Goal: Task Accomplishment & Management: Use online tool/utility

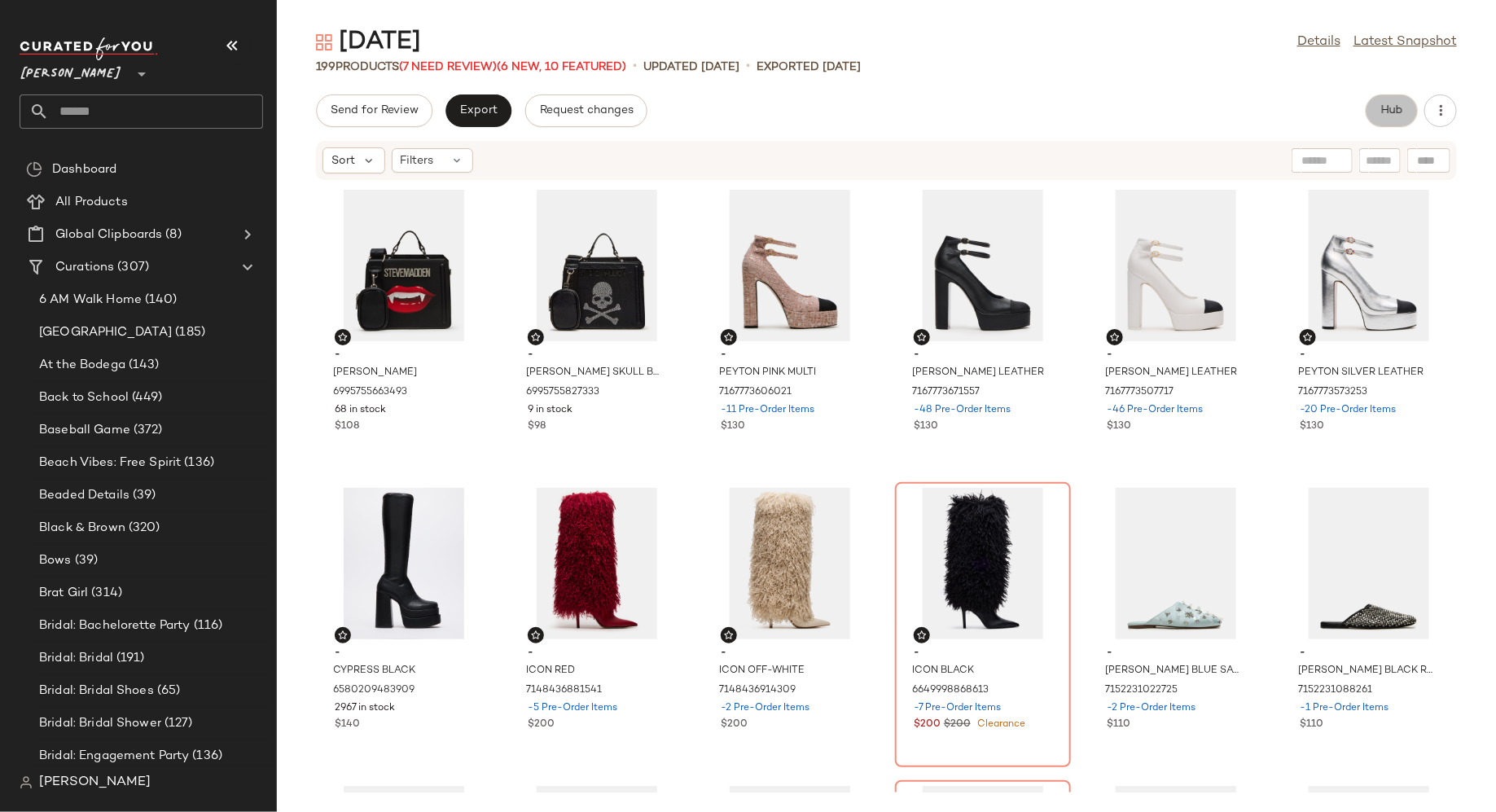
click at [1382, 114] on span "Hub" at bounding box center [1391, 110] width 23 height 13
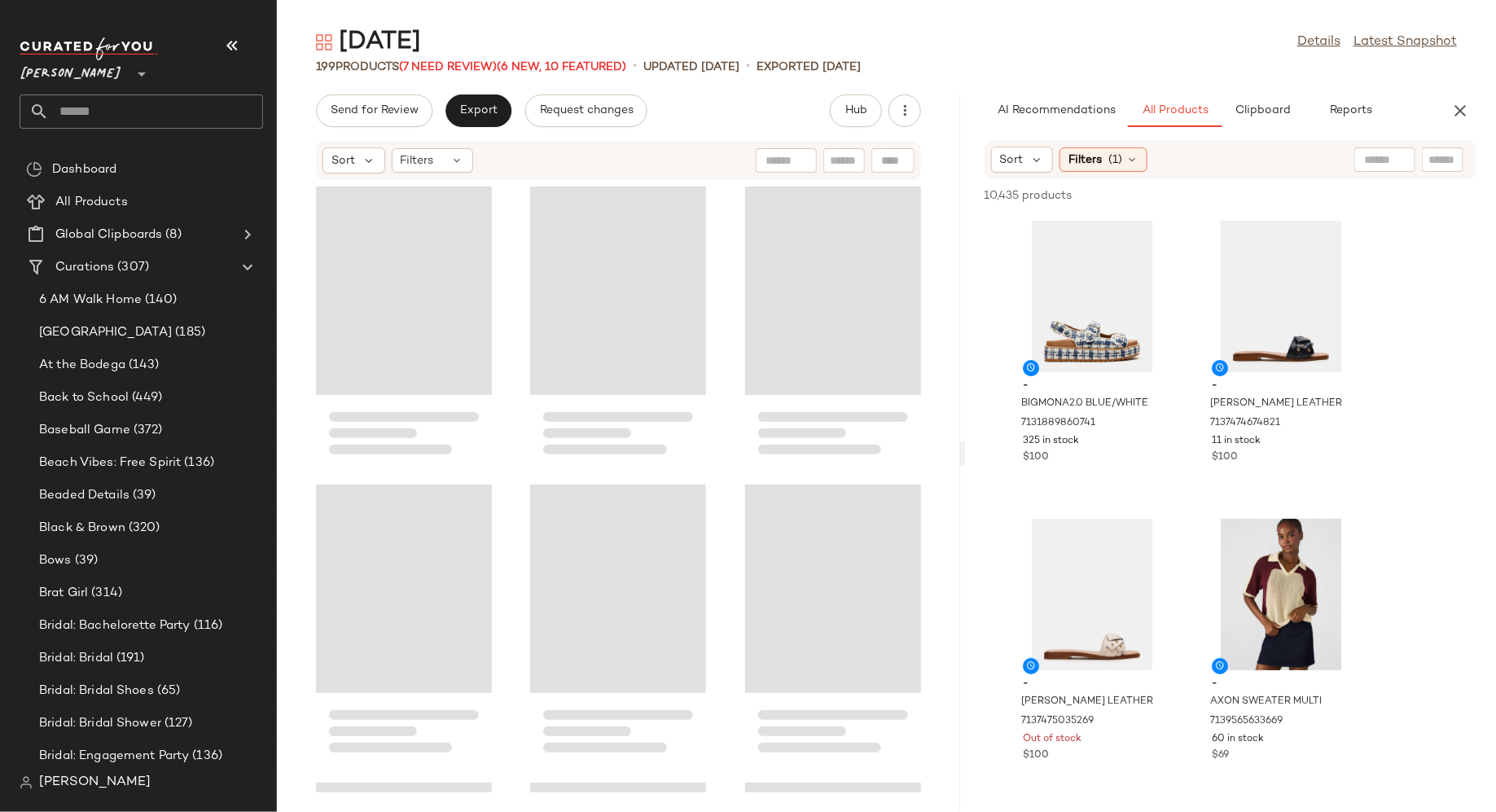
drag, startPoint x: 885, startPoint y: 448, endPoint x: 963, endPoint y: 439, distance: 78.5
click at [963, 439] on div "[DATE] Details Latest Snapshot 199 Products (7 Need Review) (6 New, 10 Featured…" at bounding box center [886, 418] width 1219 height 785
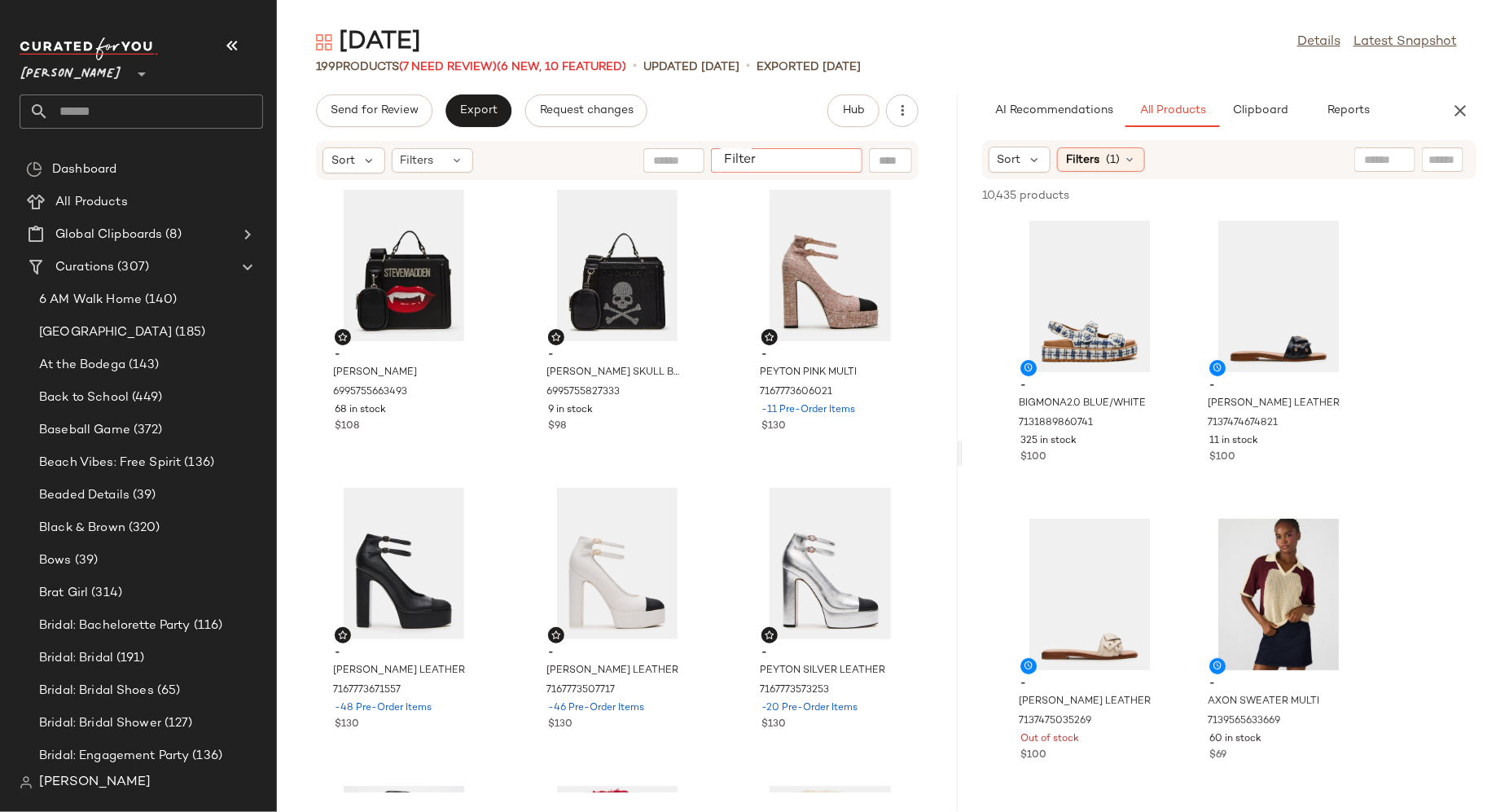
click at [841, 160] on input "Filter" at bounding box center [787, 161] width 139 height 17
type input "***"
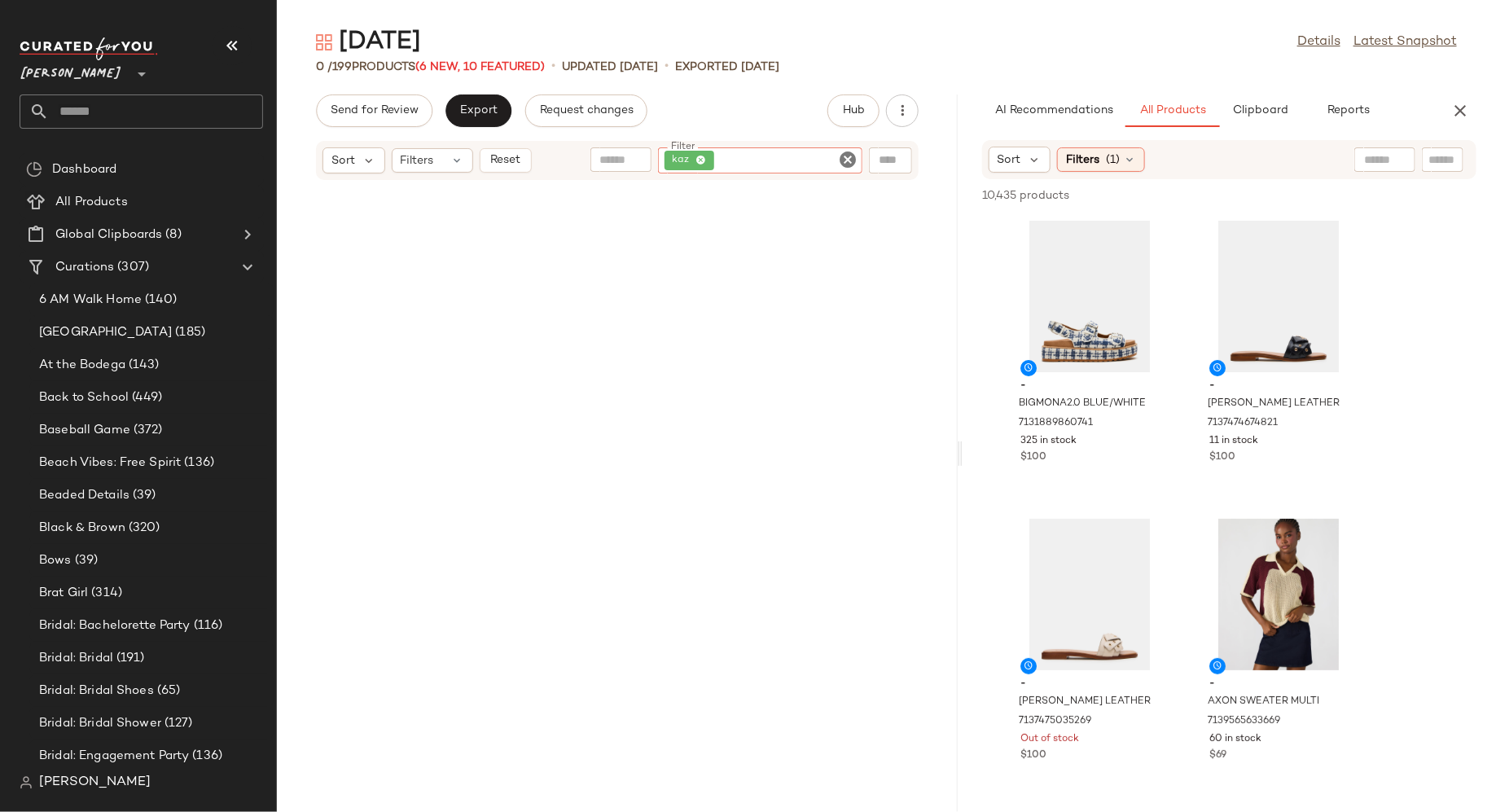
click at [852, 158] on icon "Clear Filter" at bounding box center [847, 159] width 20 height 20
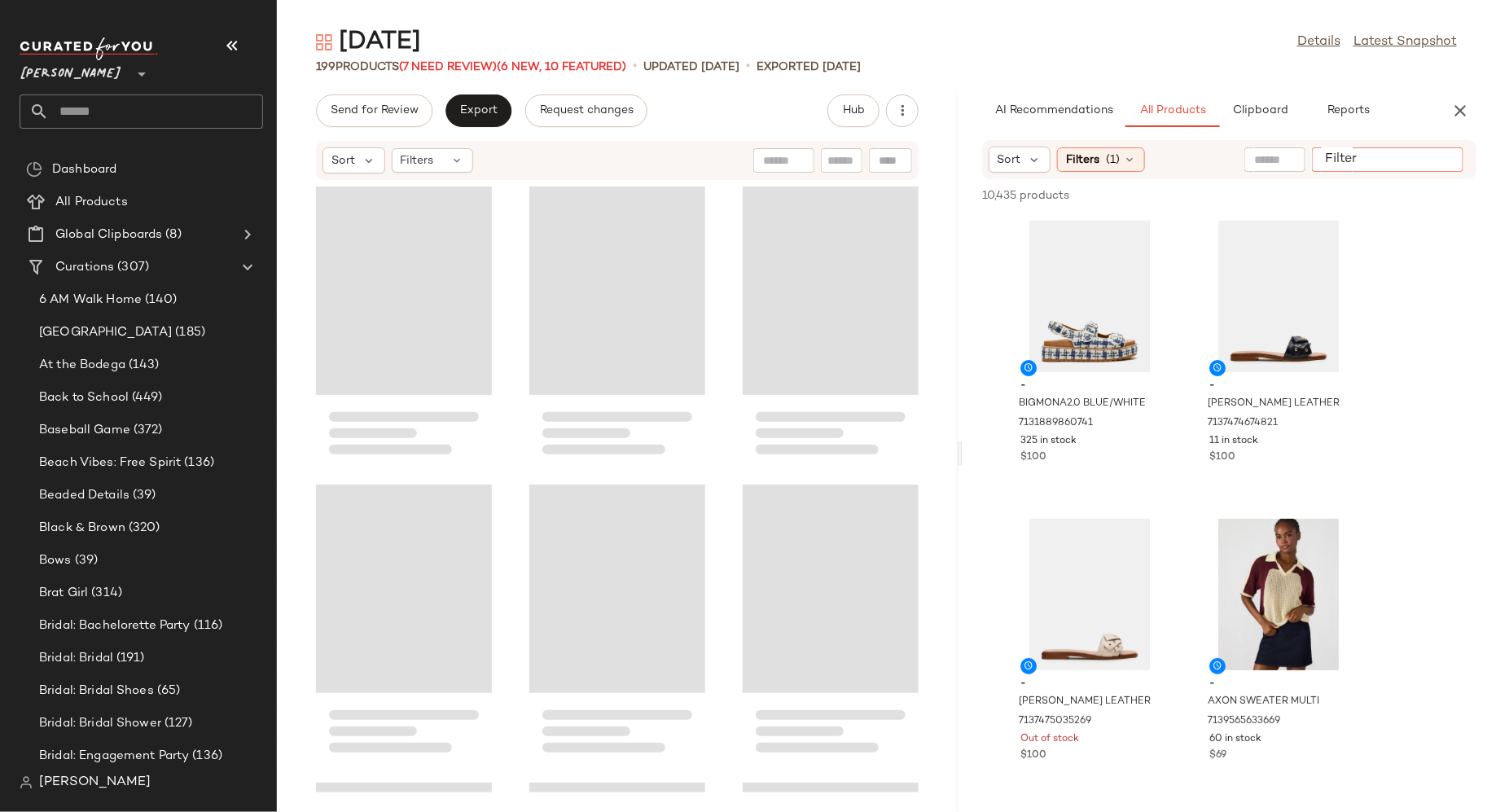
click at [1433, 163] on input "Filter" at bounding box center [1388, 160] width 139 height 17
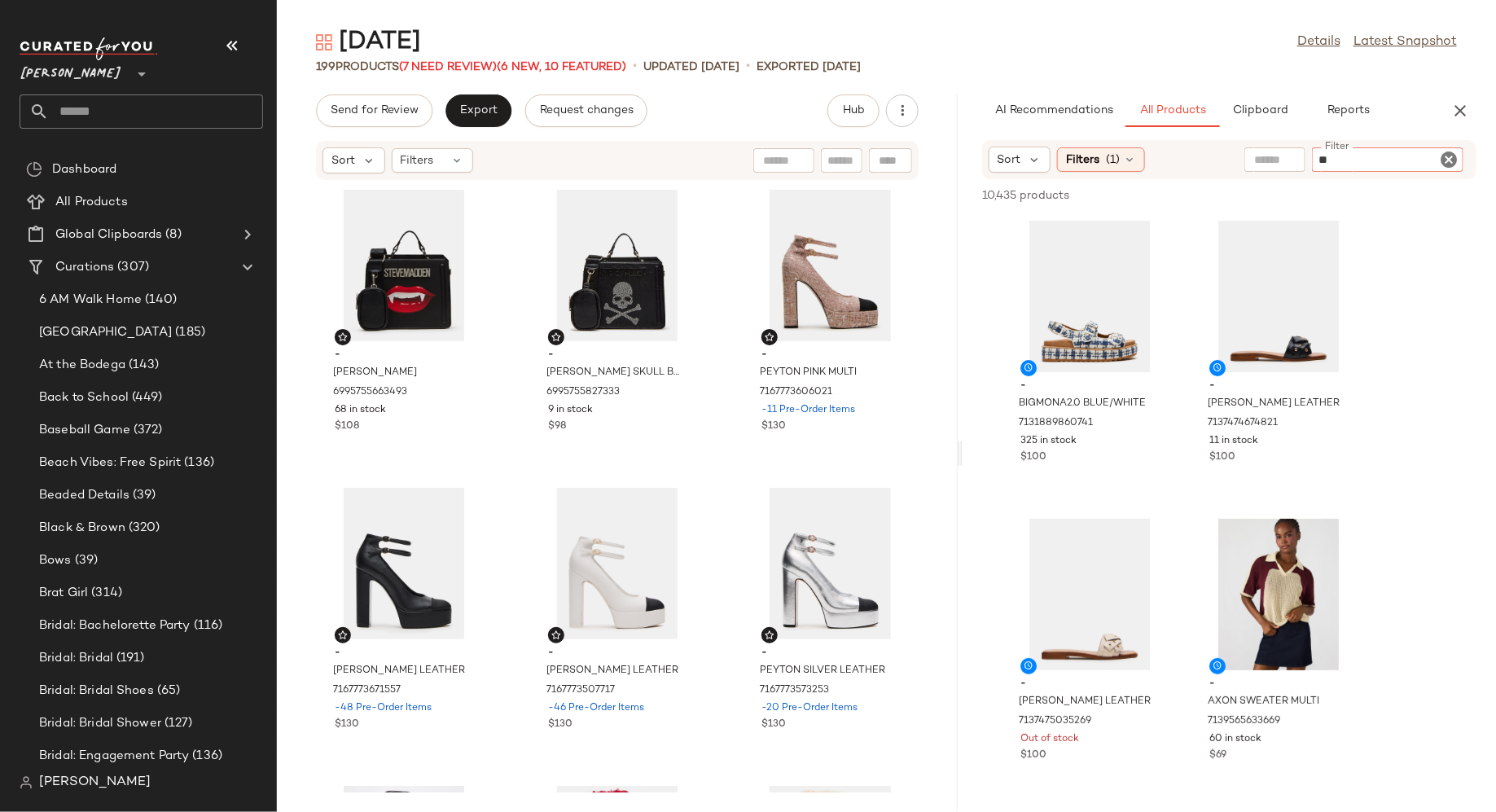
type input "***"
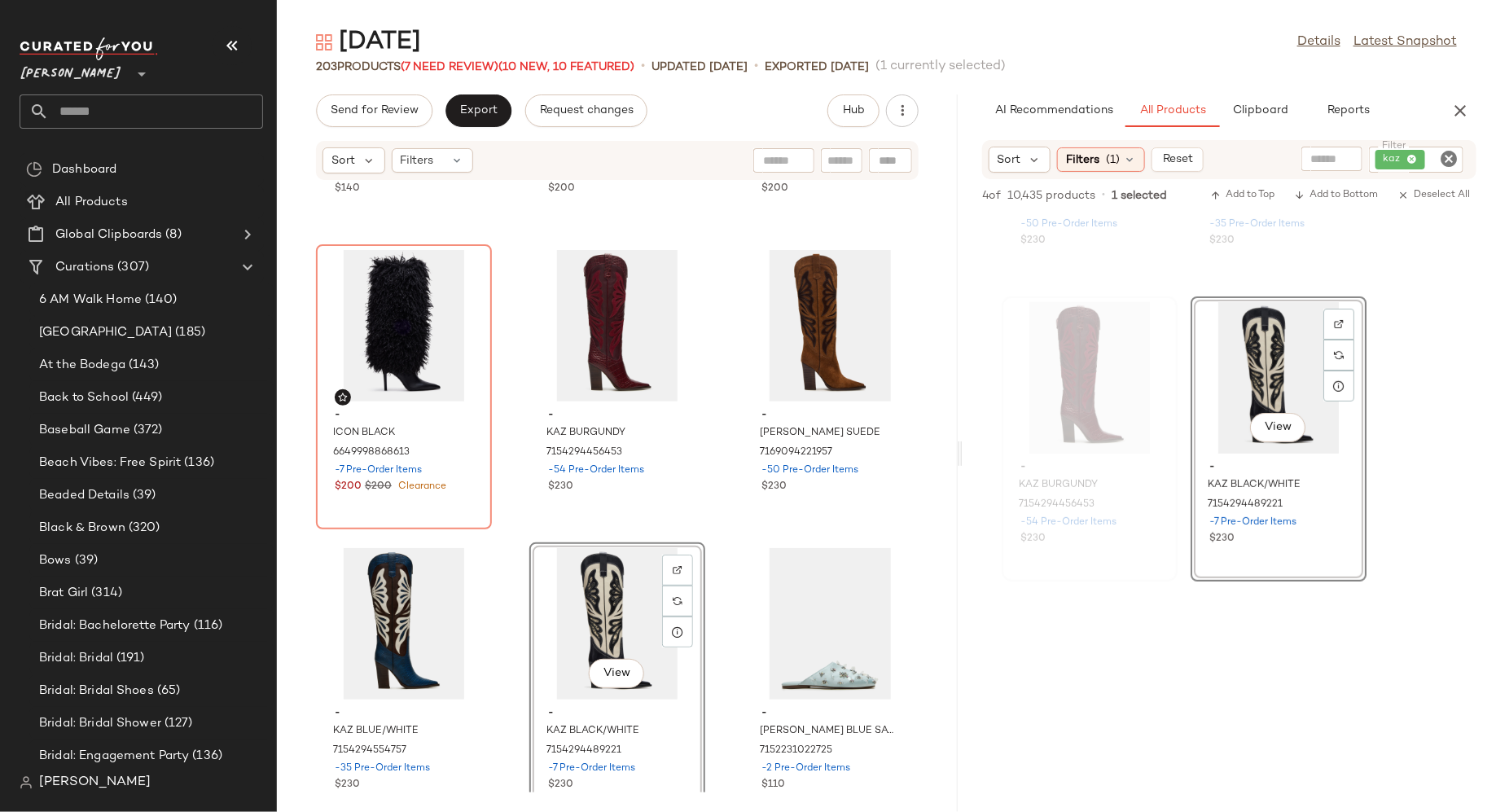
scroll to position [128, 0]
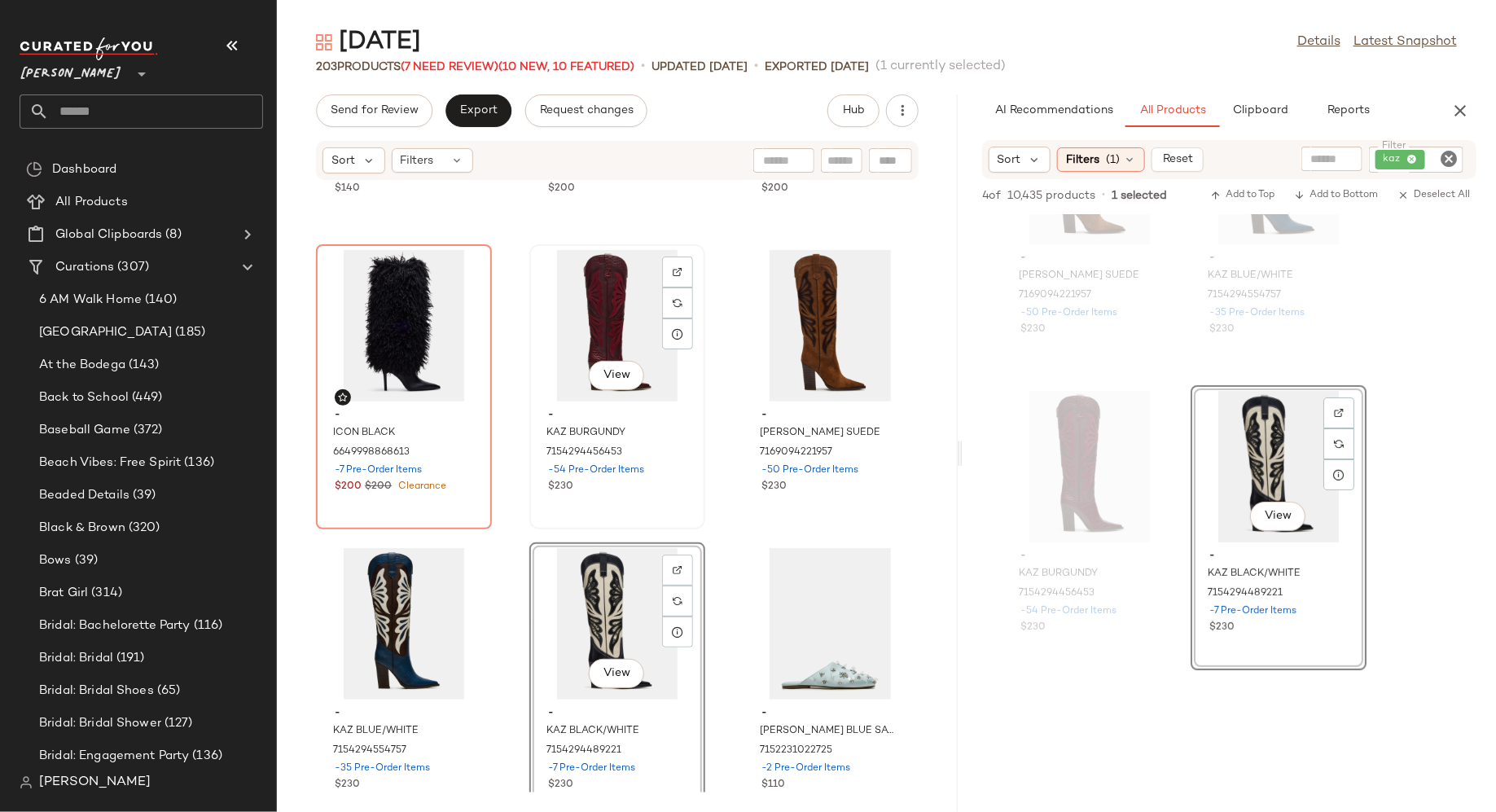
click at [655, 484] on div "$230" at bounding box center [618, 487] width 139 height 15
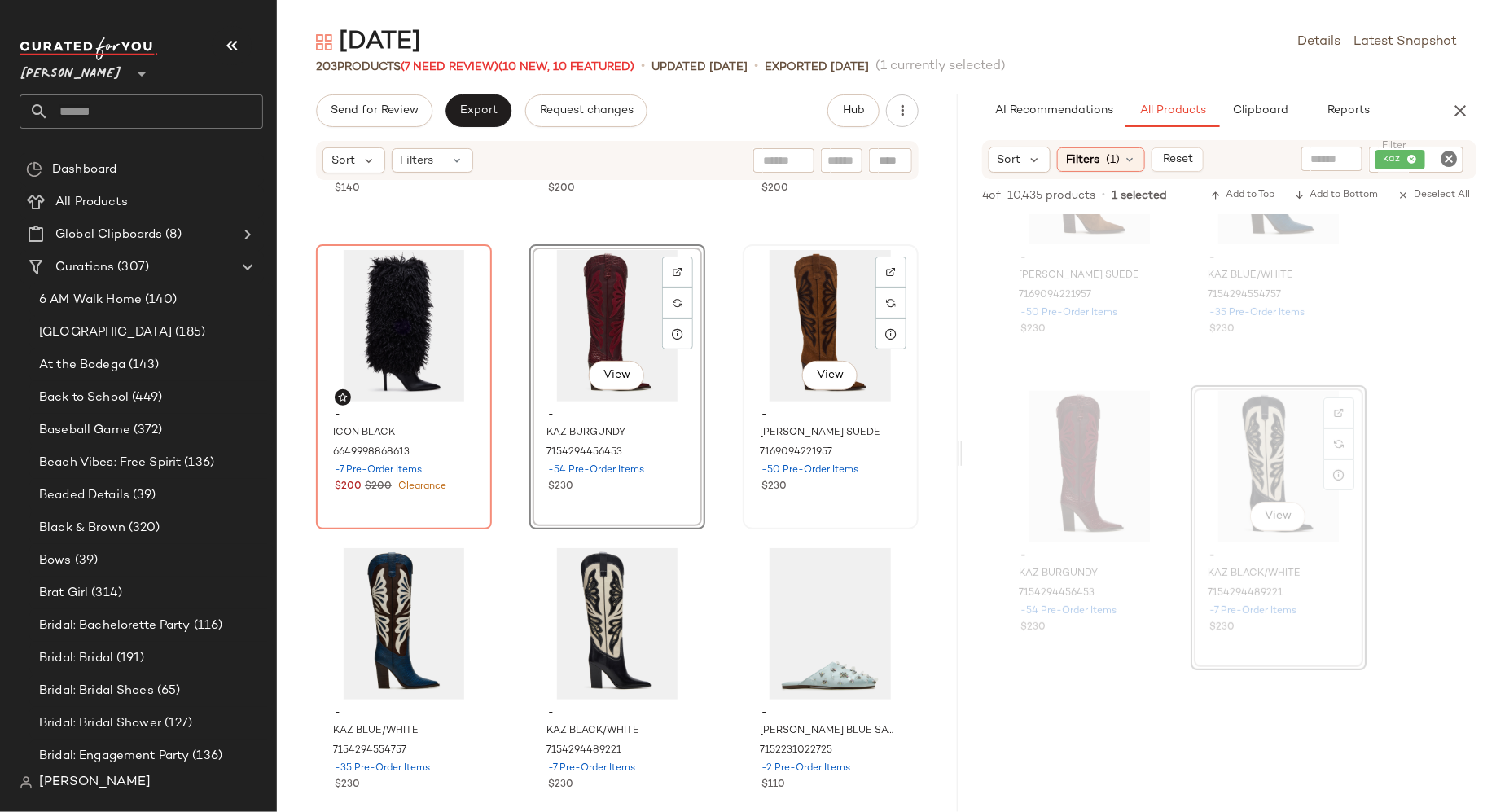
click at [805, 514] on div "View - KAZ CHESTNUT SUEDE 7169094221957 -50 Pre-Order Items $230" at bounding box center [831, 386] width 173 height 282
click at [463, 745] on button "button" at bounding box center [462, 750] width 23 height 15
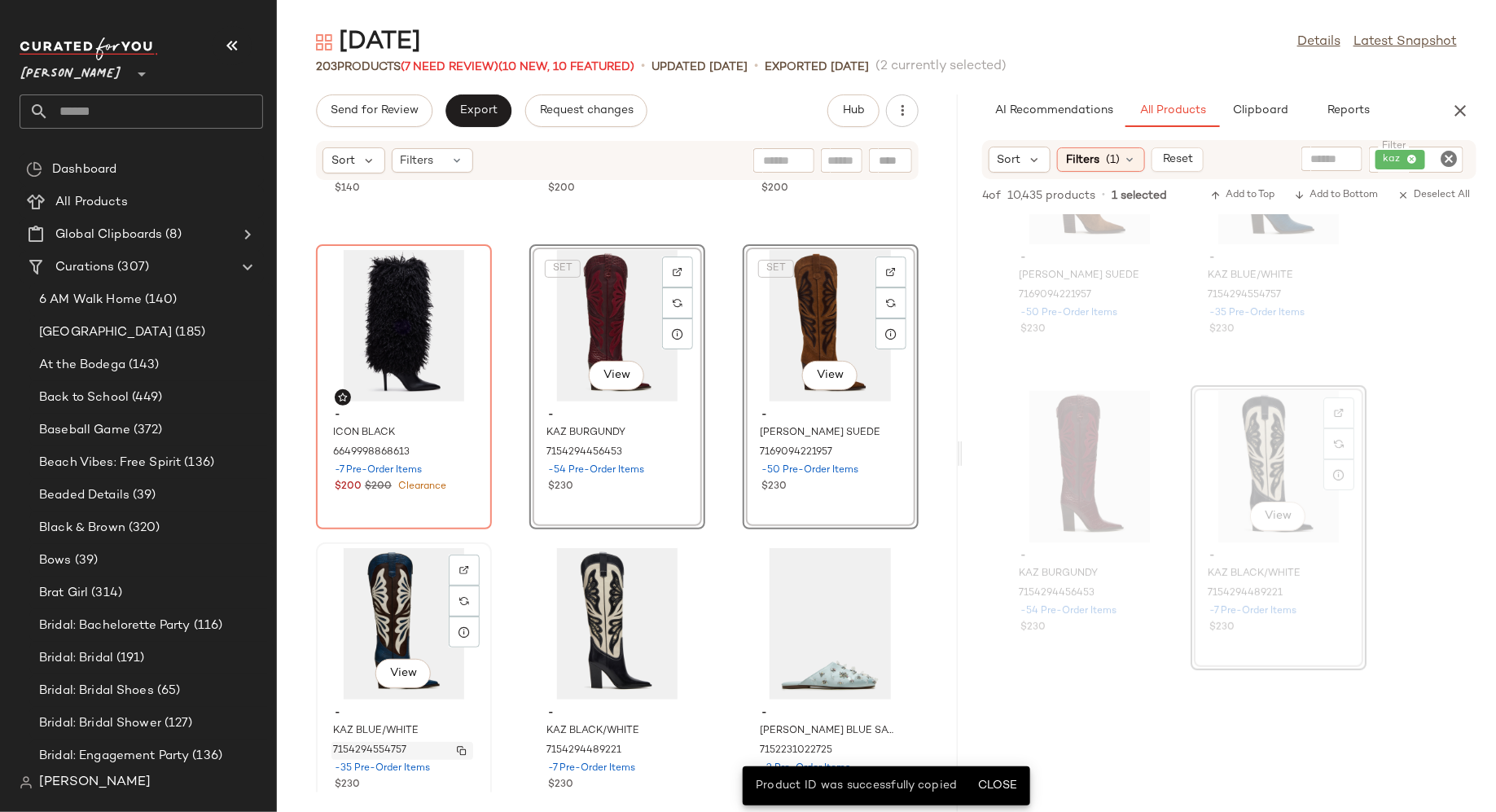
click at [453, 742] on div "7154294554757" at bounding box center [402, 750] width 141 height 18
click at [657, 764] on div "-7 Pre-Order Items" at bounding box center [618, 768] width 139 height 15
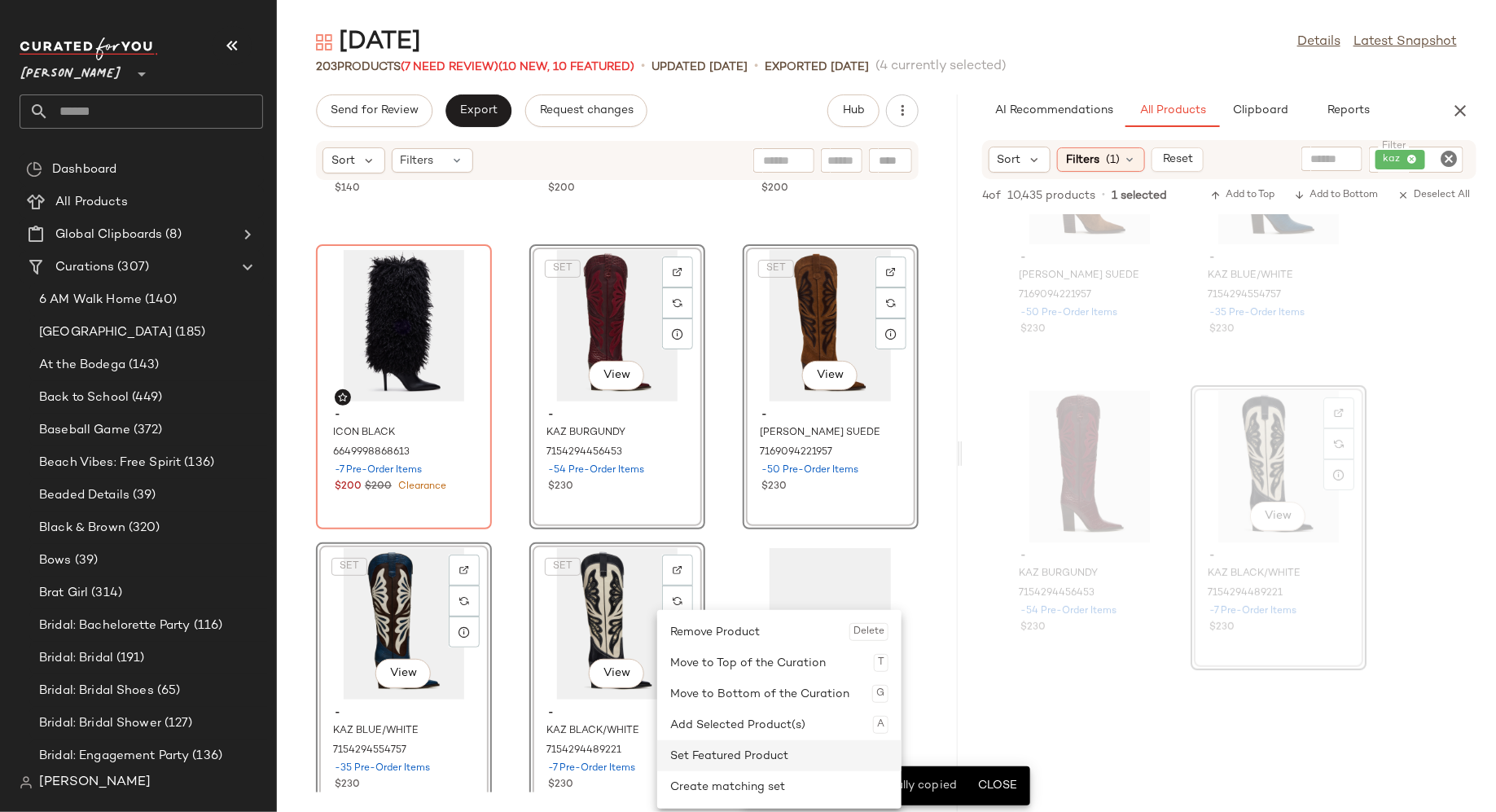
click at [689, 754] on div "Set Featured Product" at bounding box center [779, 755] width 218 height 31
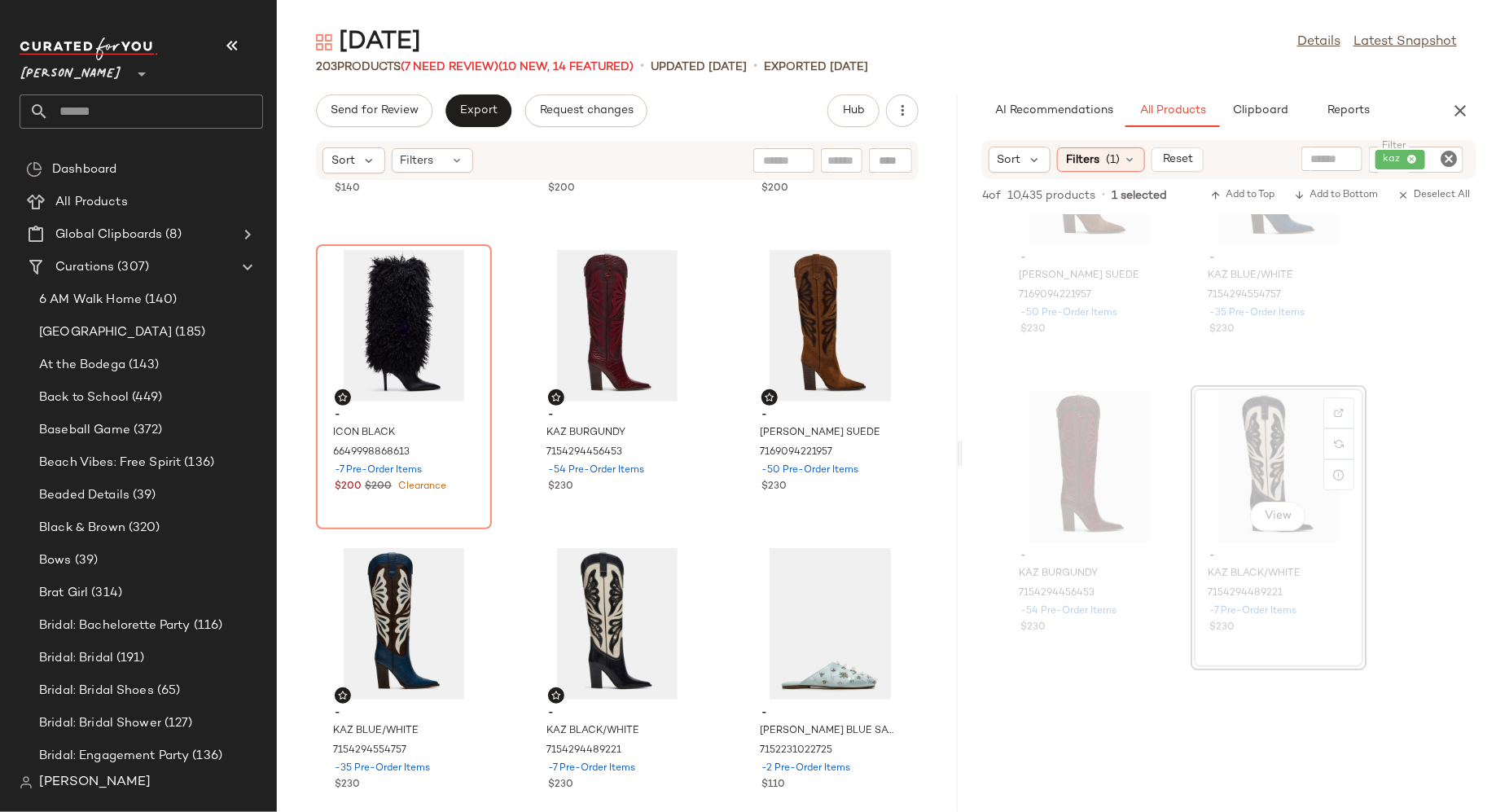
click at [1456, 154] on icon "Clear Filter" at bounding box center [1449, 158] width 20 height 20
click at [1434, 154] on input "Filter" at bounding box center [1388, 160] width 139 height 17
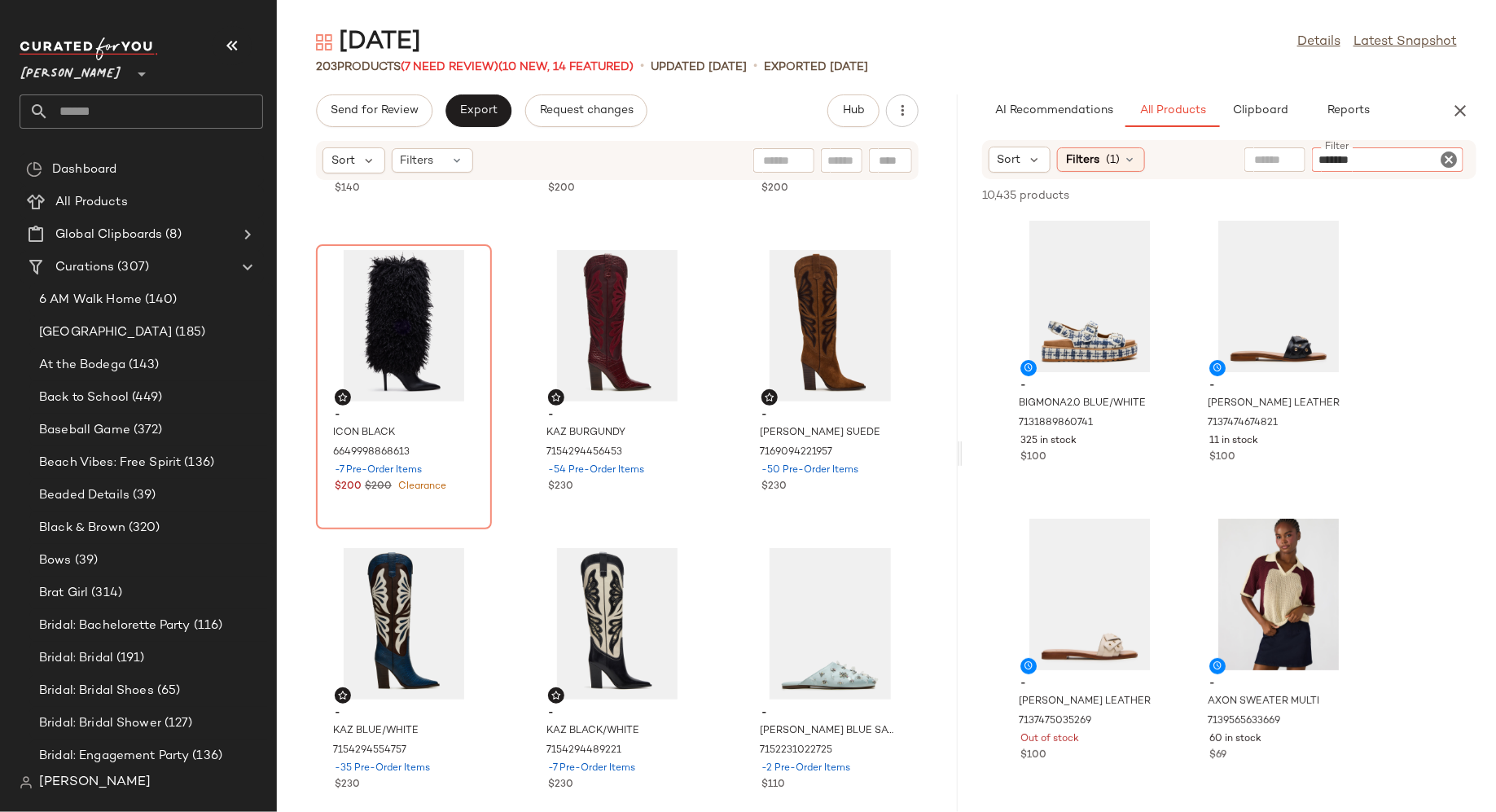
type input "********"
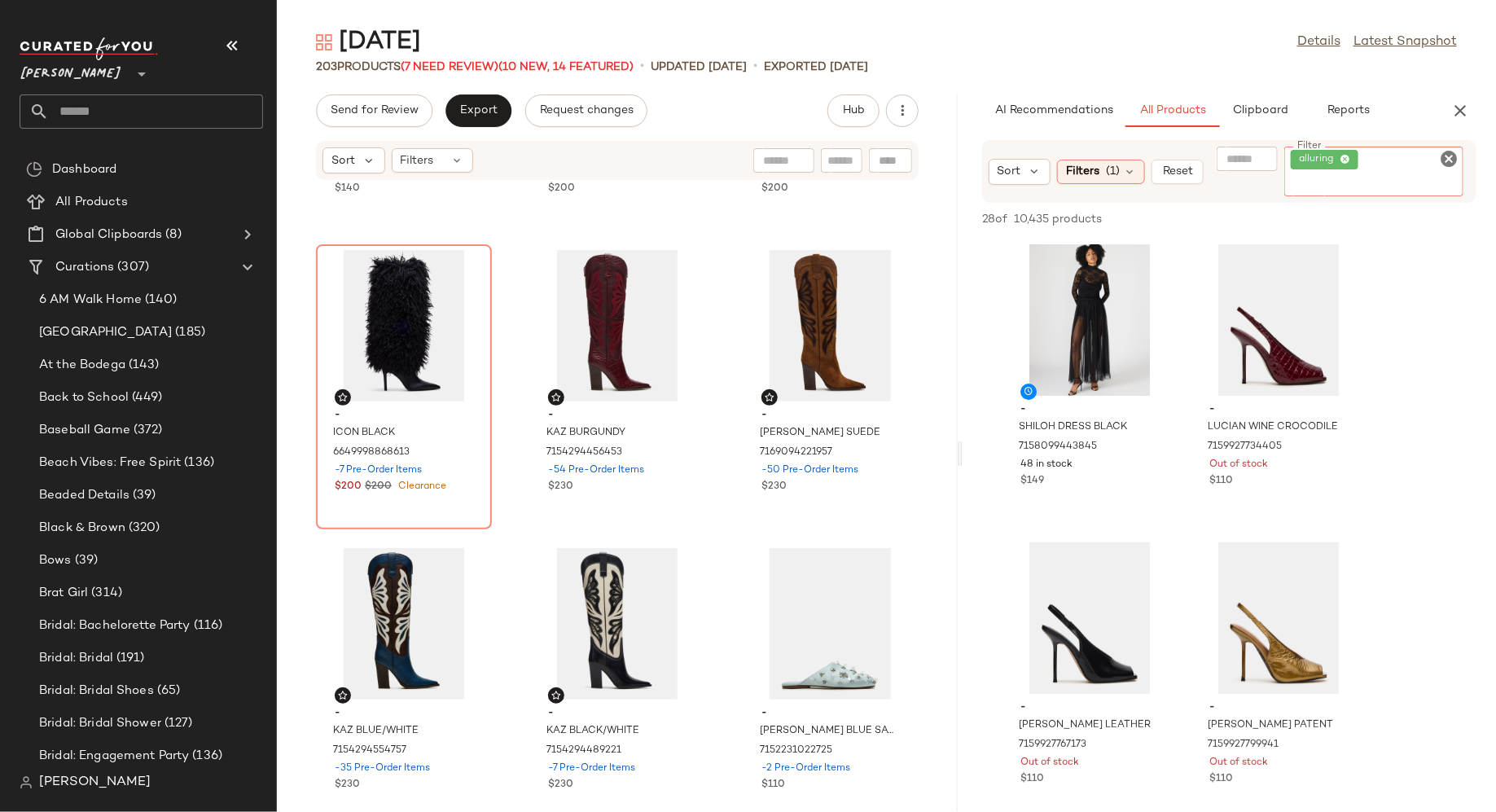
click at [1447, 150] on icon "Clear Filter" at bounding box center [1449, 158] width 20 height 20
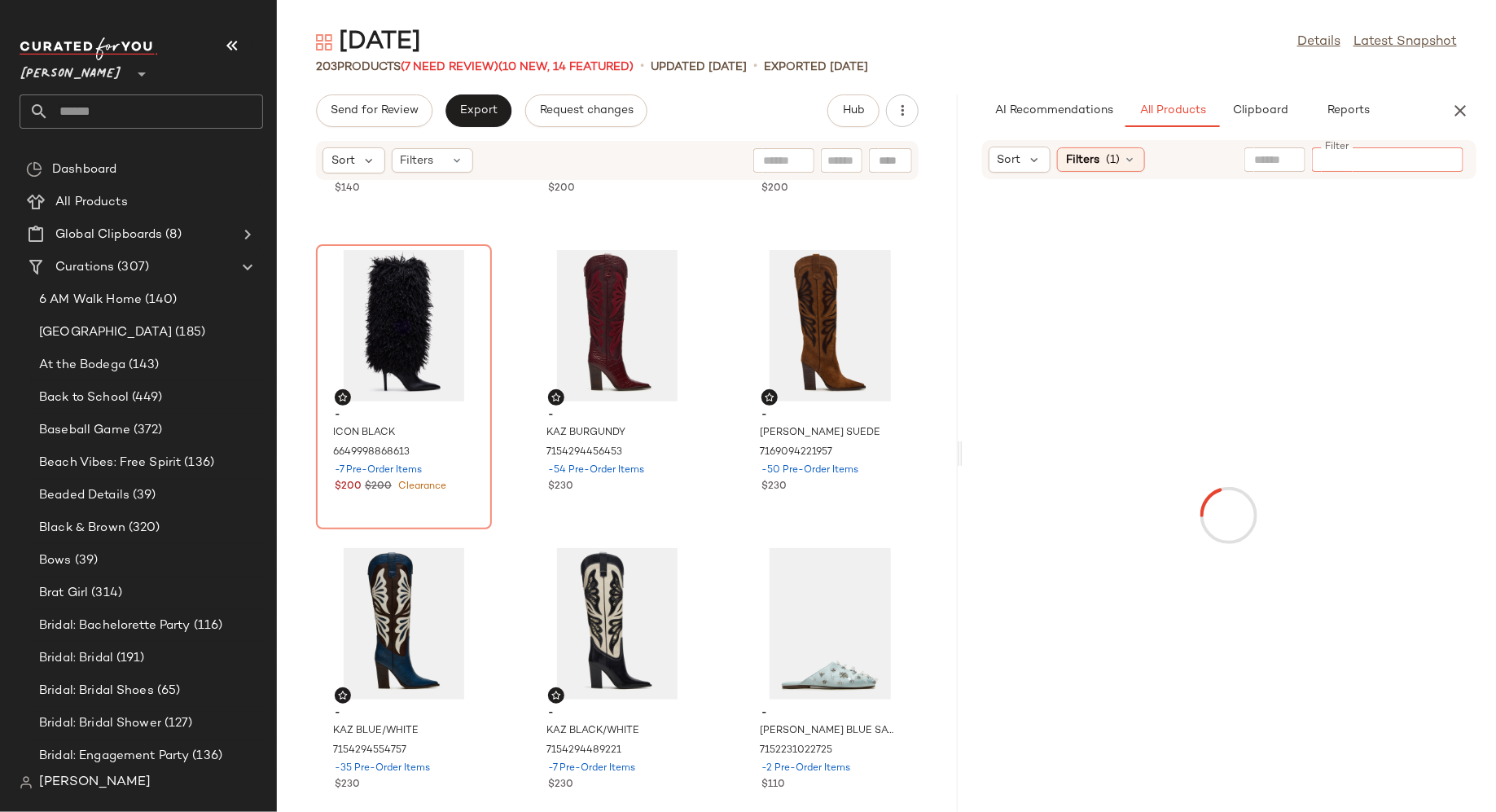
click at [837, 160] on input "text" at bounding box center [841, 161] width 28 height 17
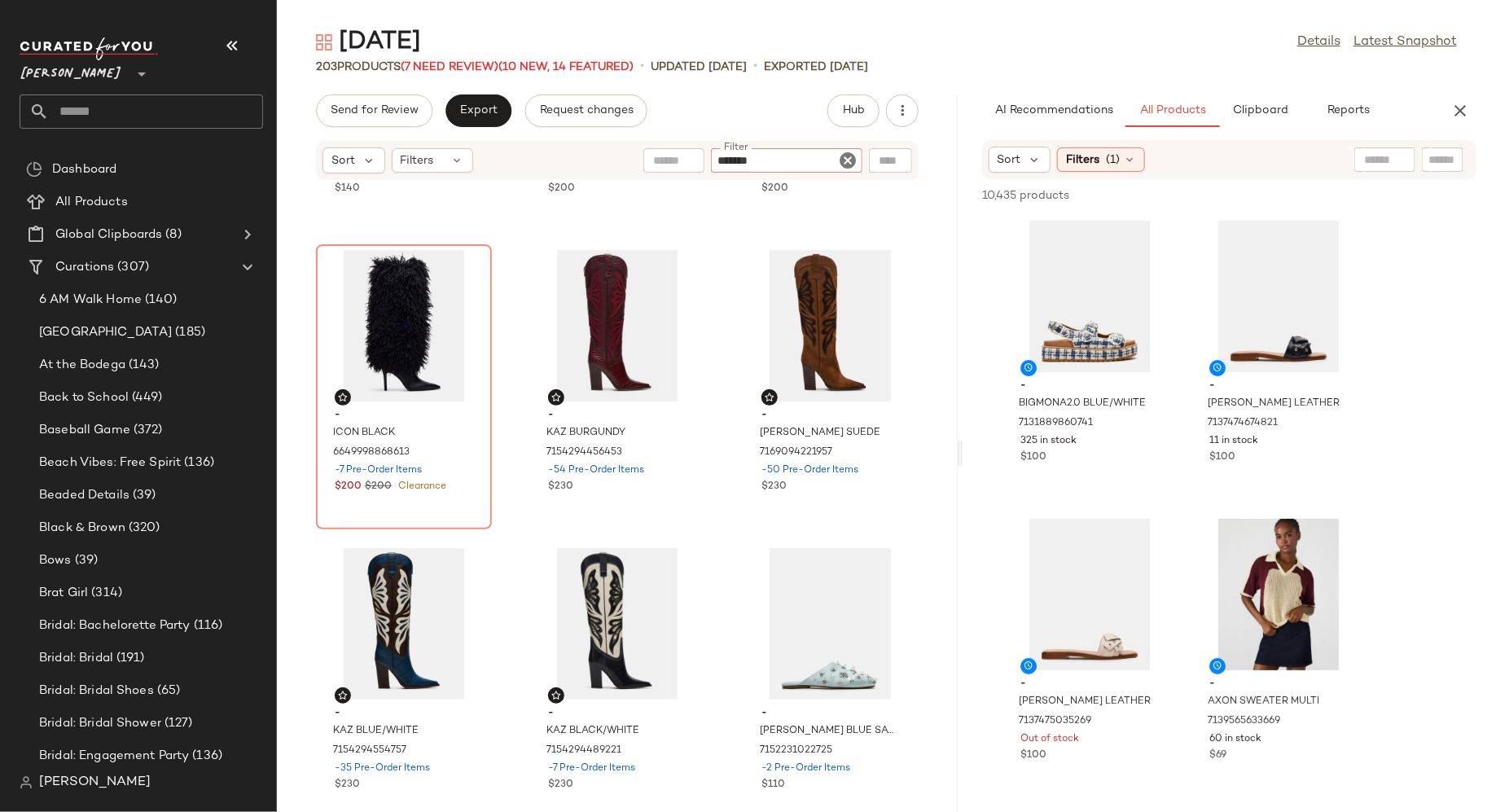
type input "********"
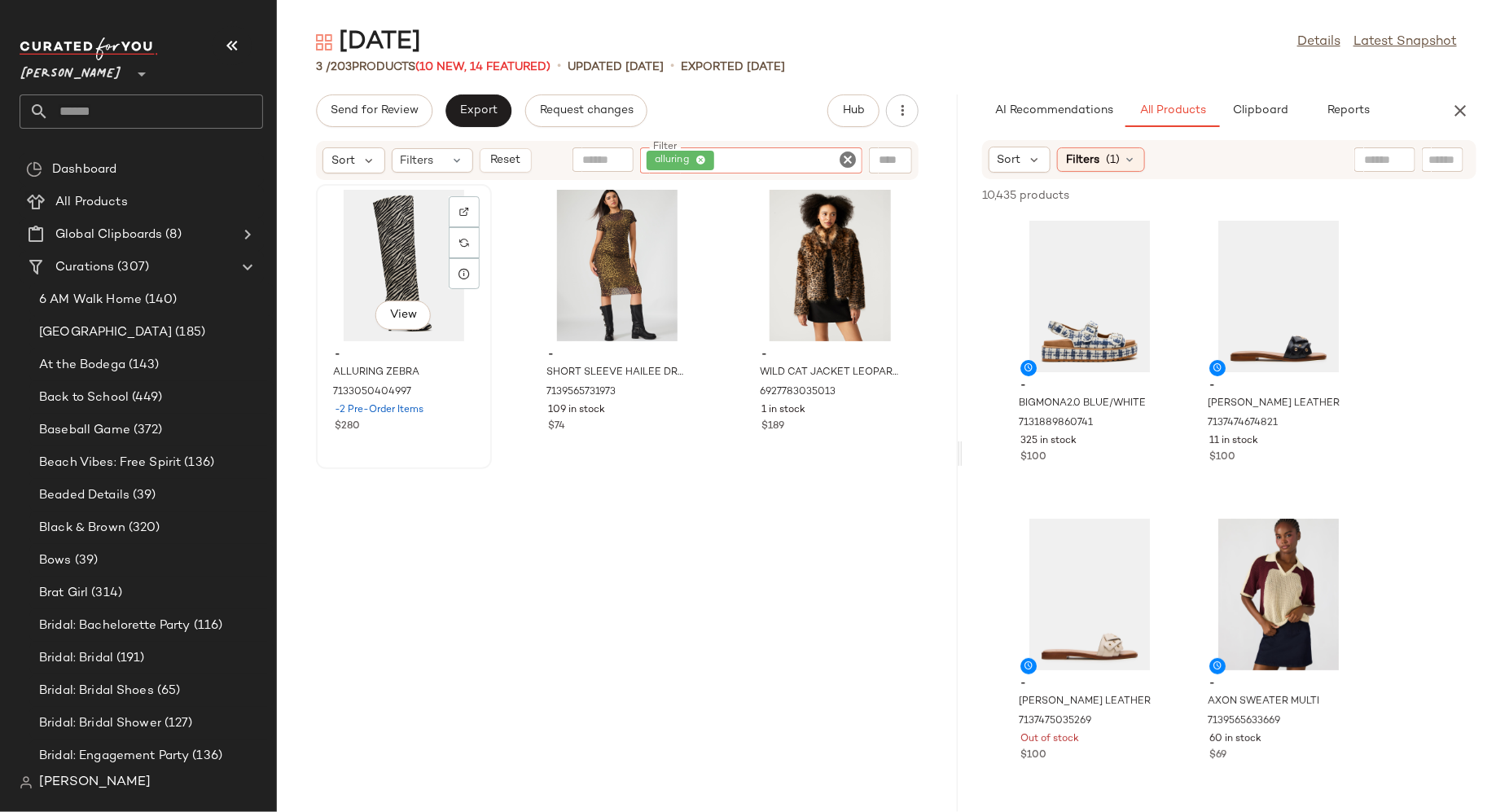
click at [422, 439] on div "View - ALLURING ZEBRA 7133050404997 -2 Pre-Order Items $280" at bounding box center [404, 326] width 173 height 282
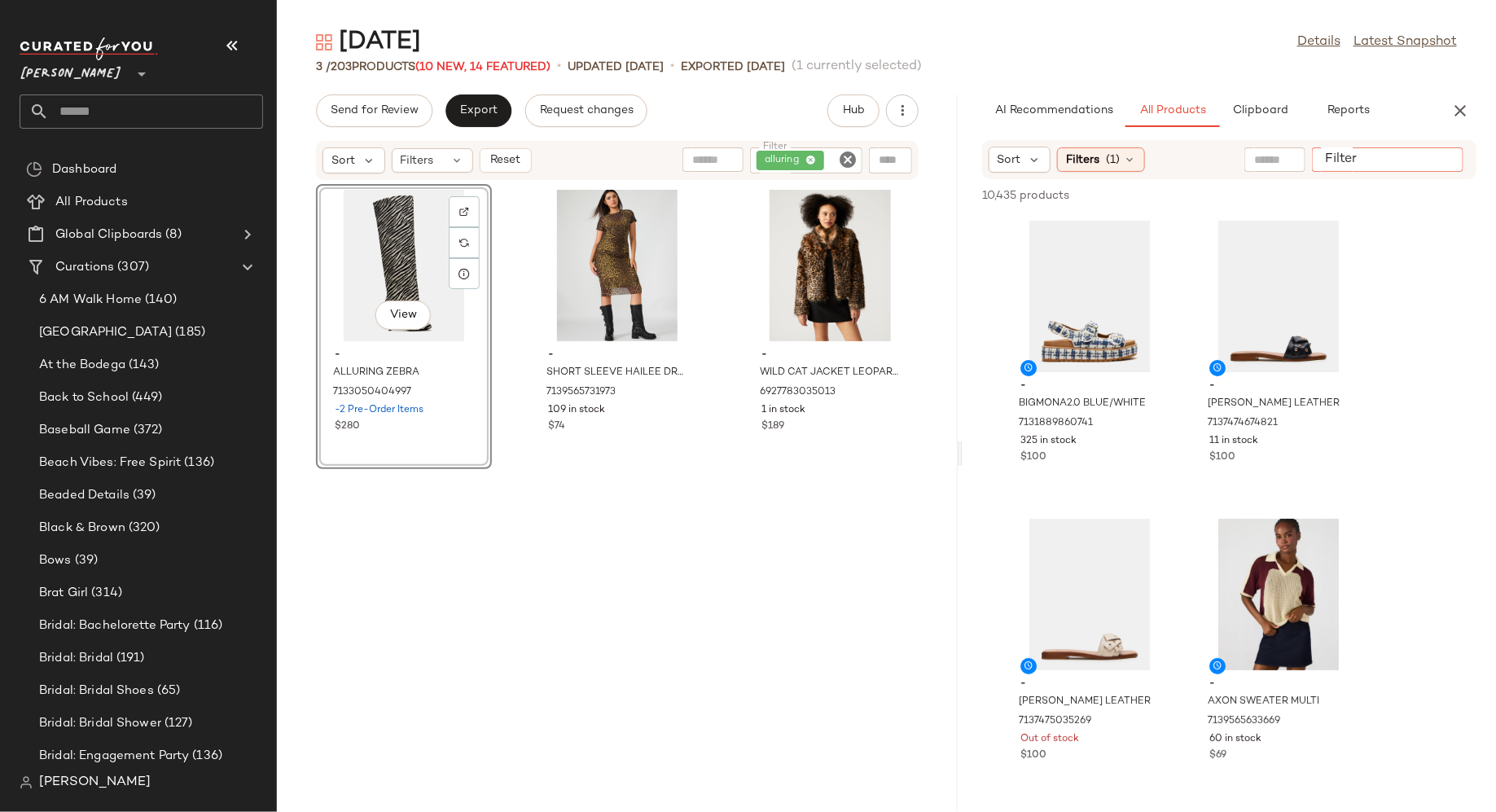
click at [1431, 163] on input "Filter" at bounding box center [1388, 160] width 139 height 17
type input "********"
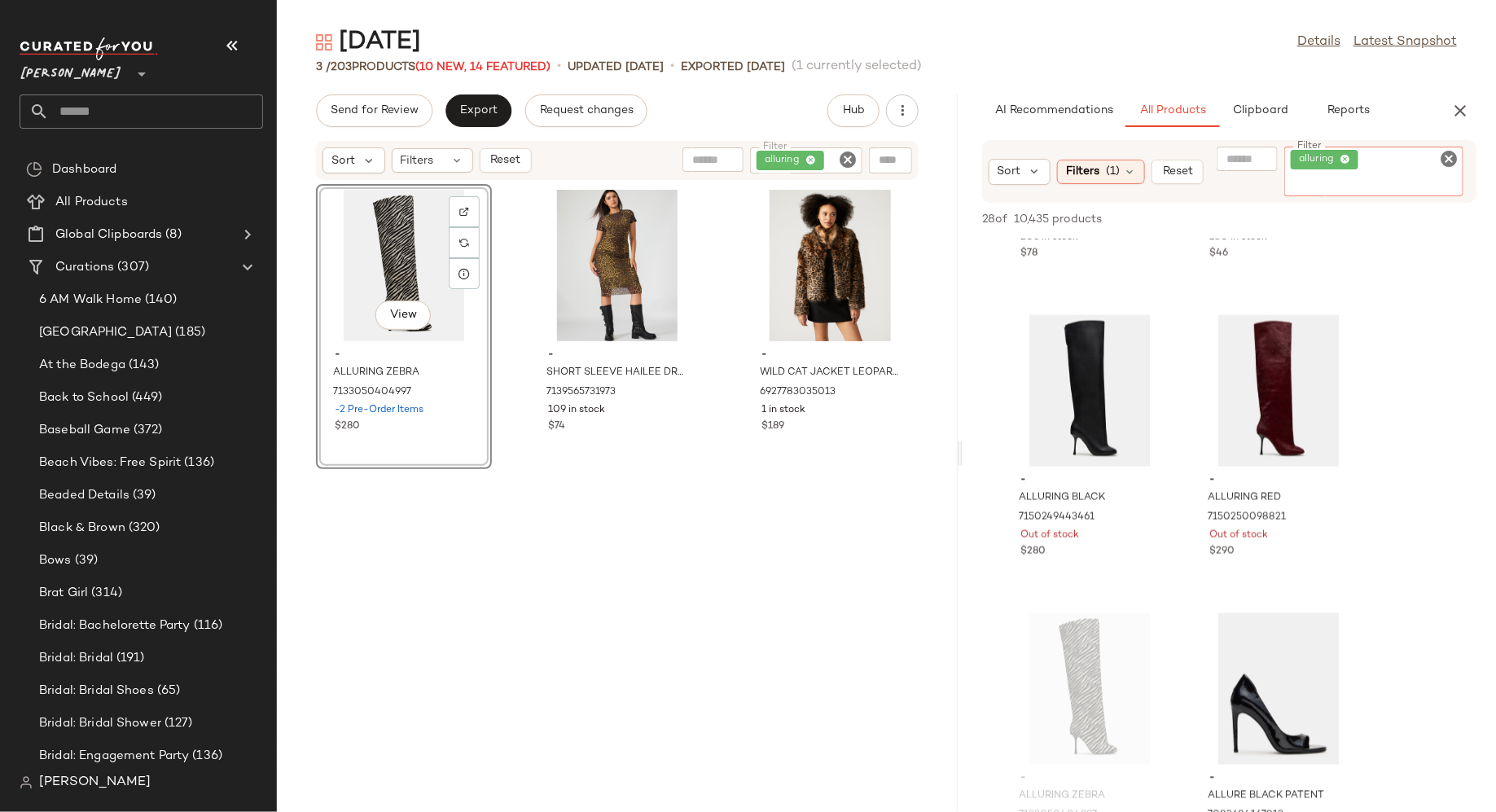
scroll to position [1119, 0]
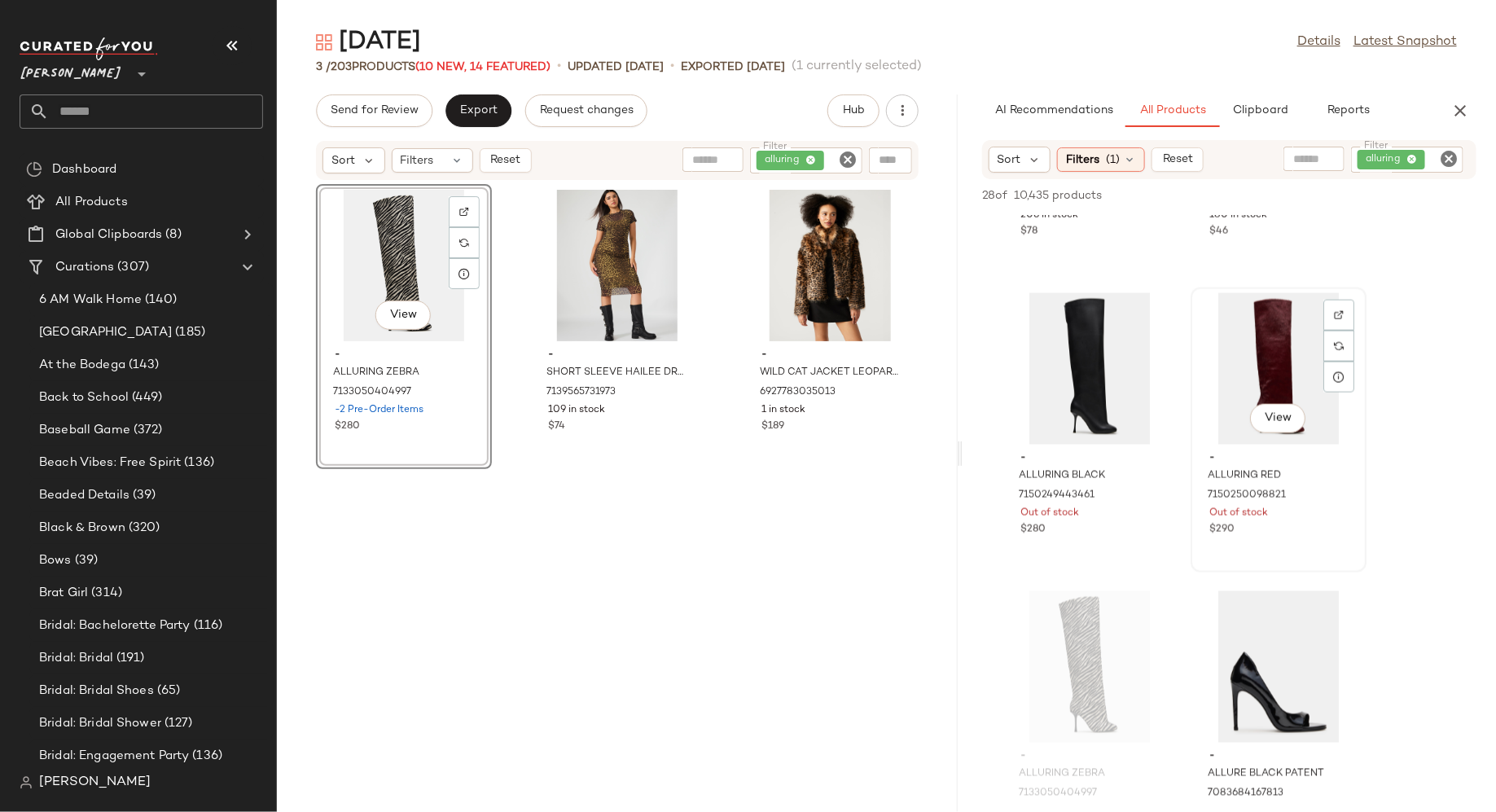
click at [1266, 379] on div "View" at bounding box center [1278, 368] width 165 height 152
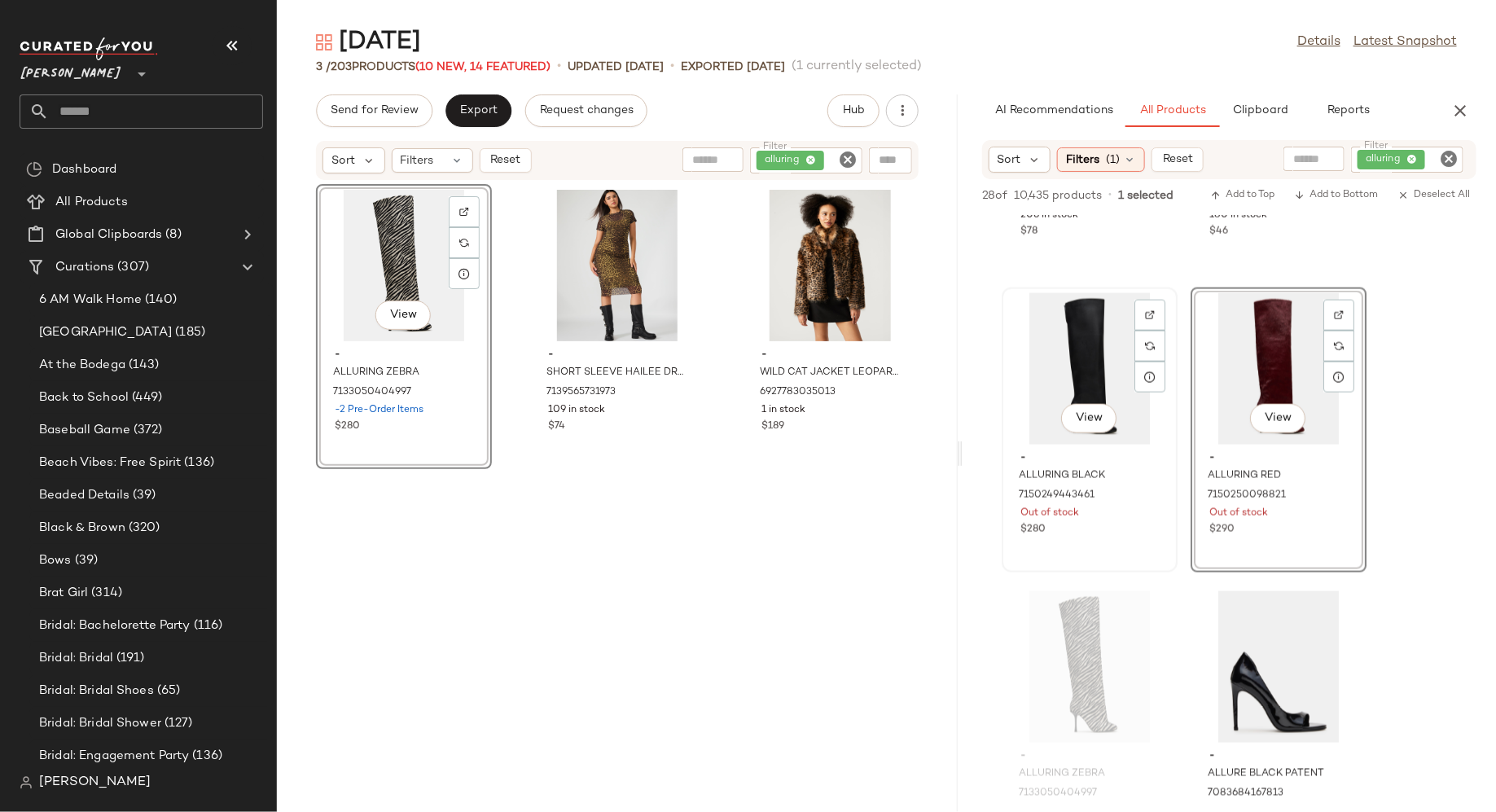
click at [1083, 382] on div "View" at bounding box center [1090, 368] width 165 height 152
click at [1248, 194] on span "Add to Top" at bounding box center [1243, 195] width 64 height 11
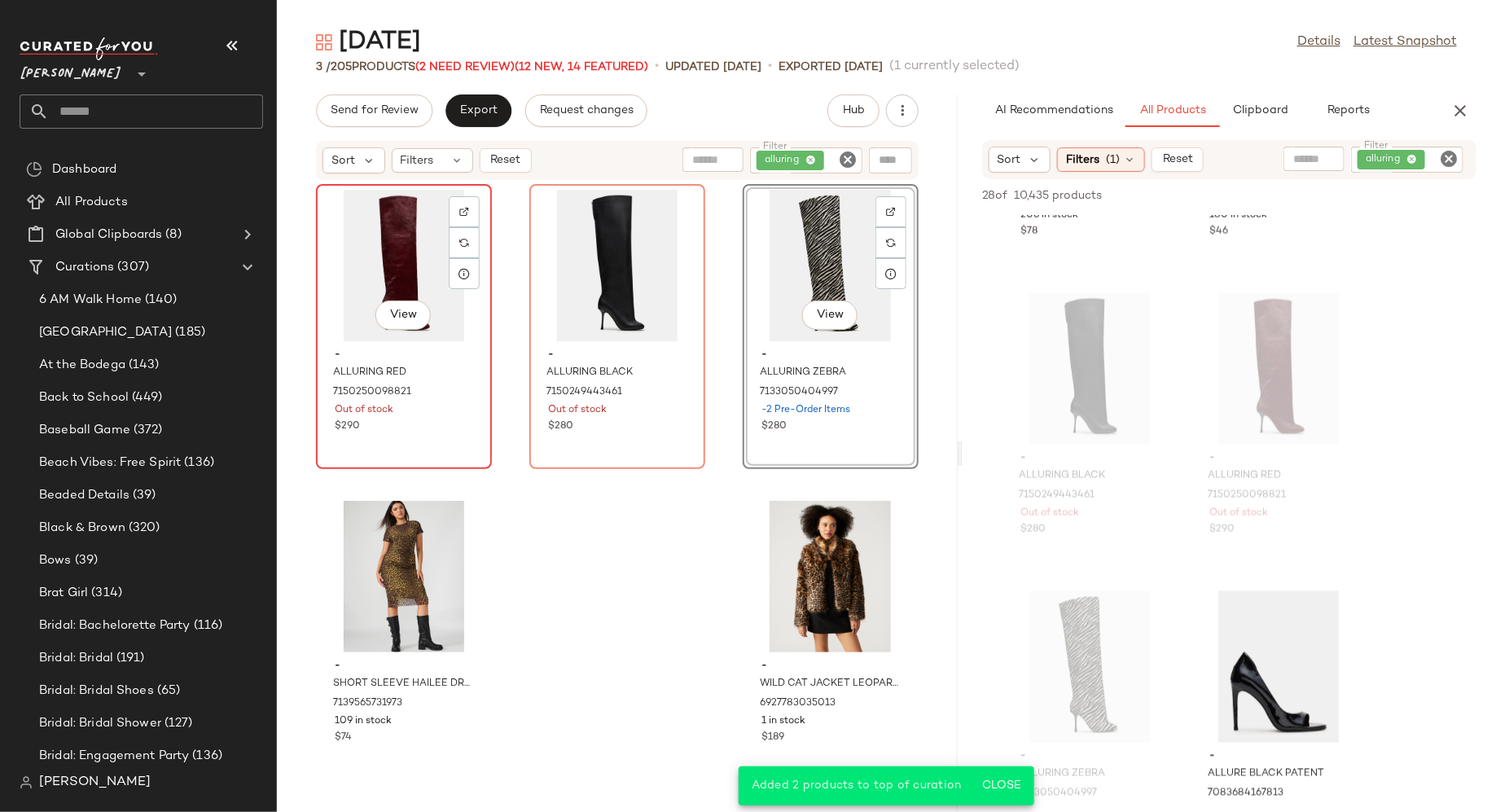
click at [433, 444] on div "View - ALLURING RED 7150250098821 Out of stock $290" at bounding box center [404, 326] width 173 height 282
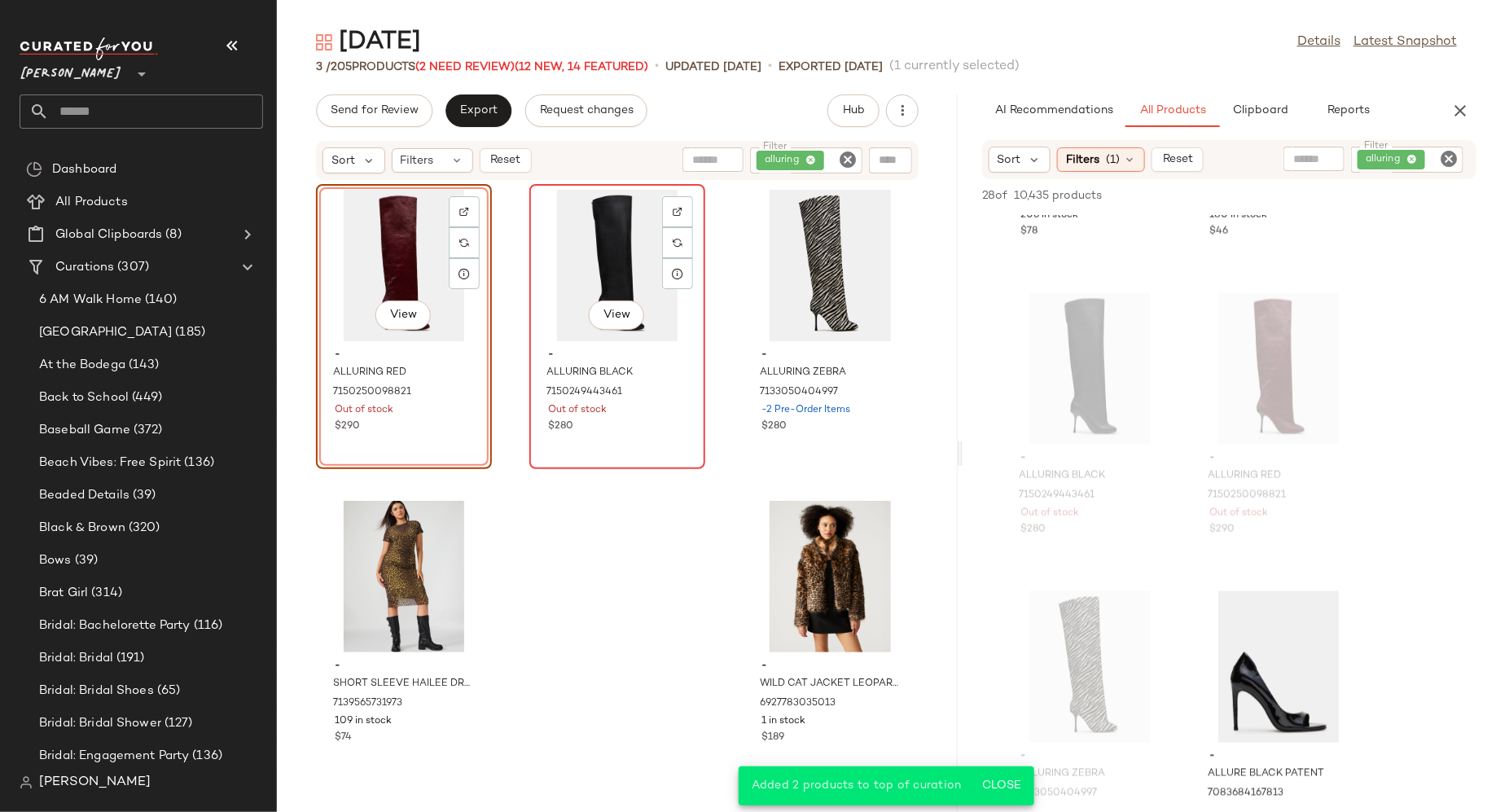
click at [644, 448] on div "View - ALLURING BLACK 7150249443461 Out of stock $280" at bounding box center [618, 326] width 173 height 282
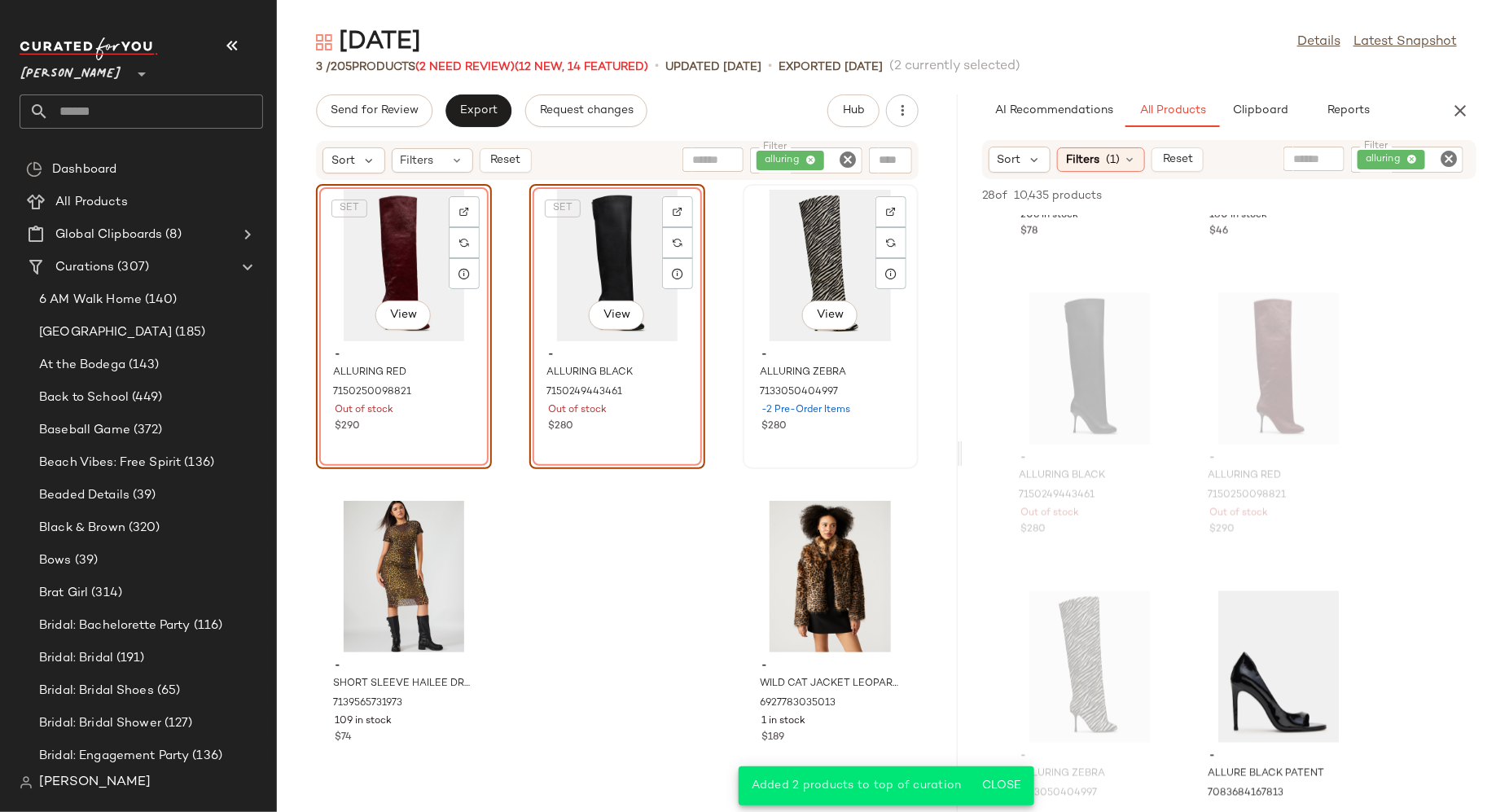
click at [796, 441] on div "View - ALLURING ZEBRA 7133050404997 -2 Pre-Order Items $280" at bounding box center [831, 326] width 173 height 282
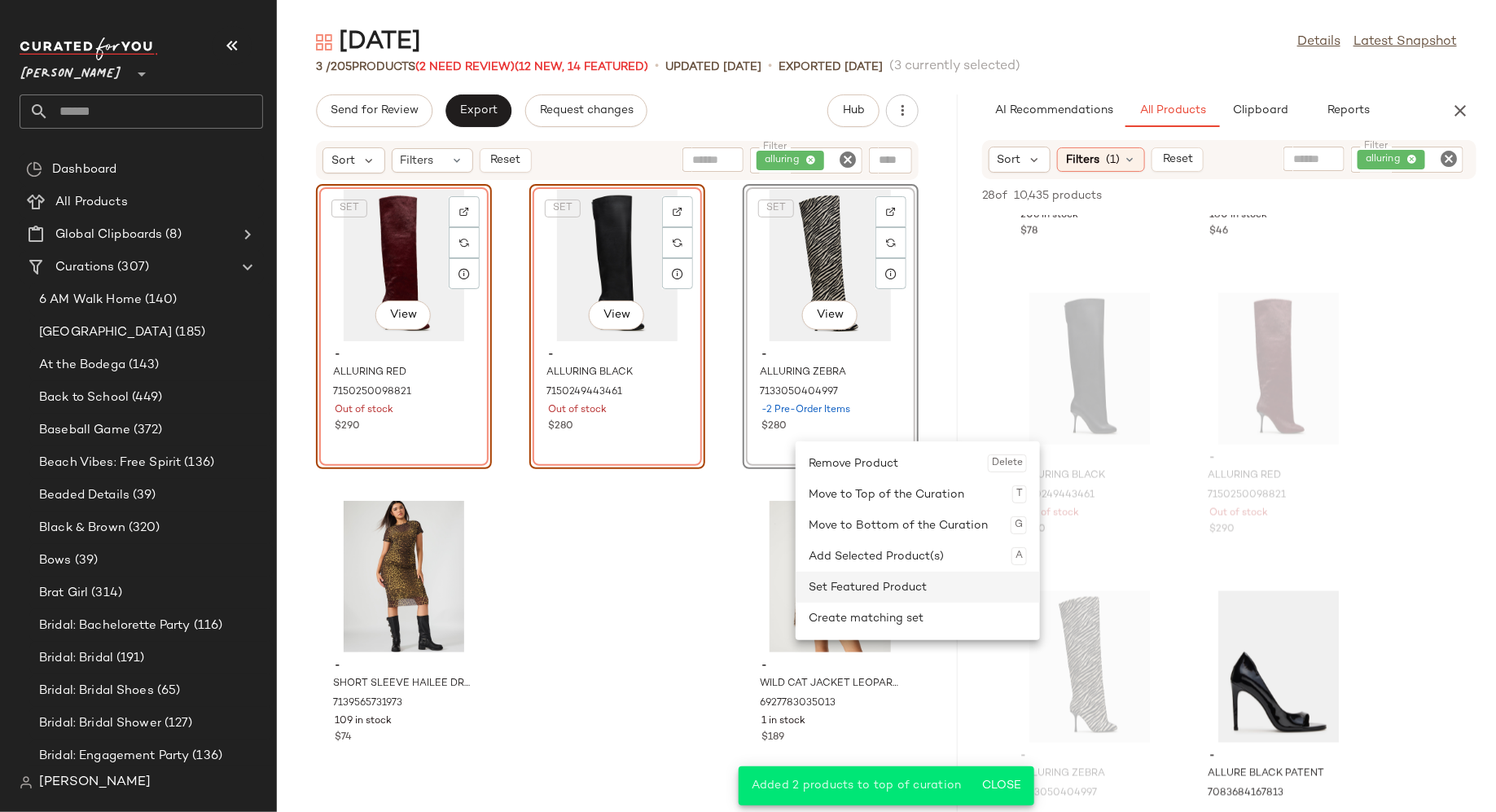
click at [844, 588] on div "Set Featured Product" at bounding box center [918, 587] width 218 height 31
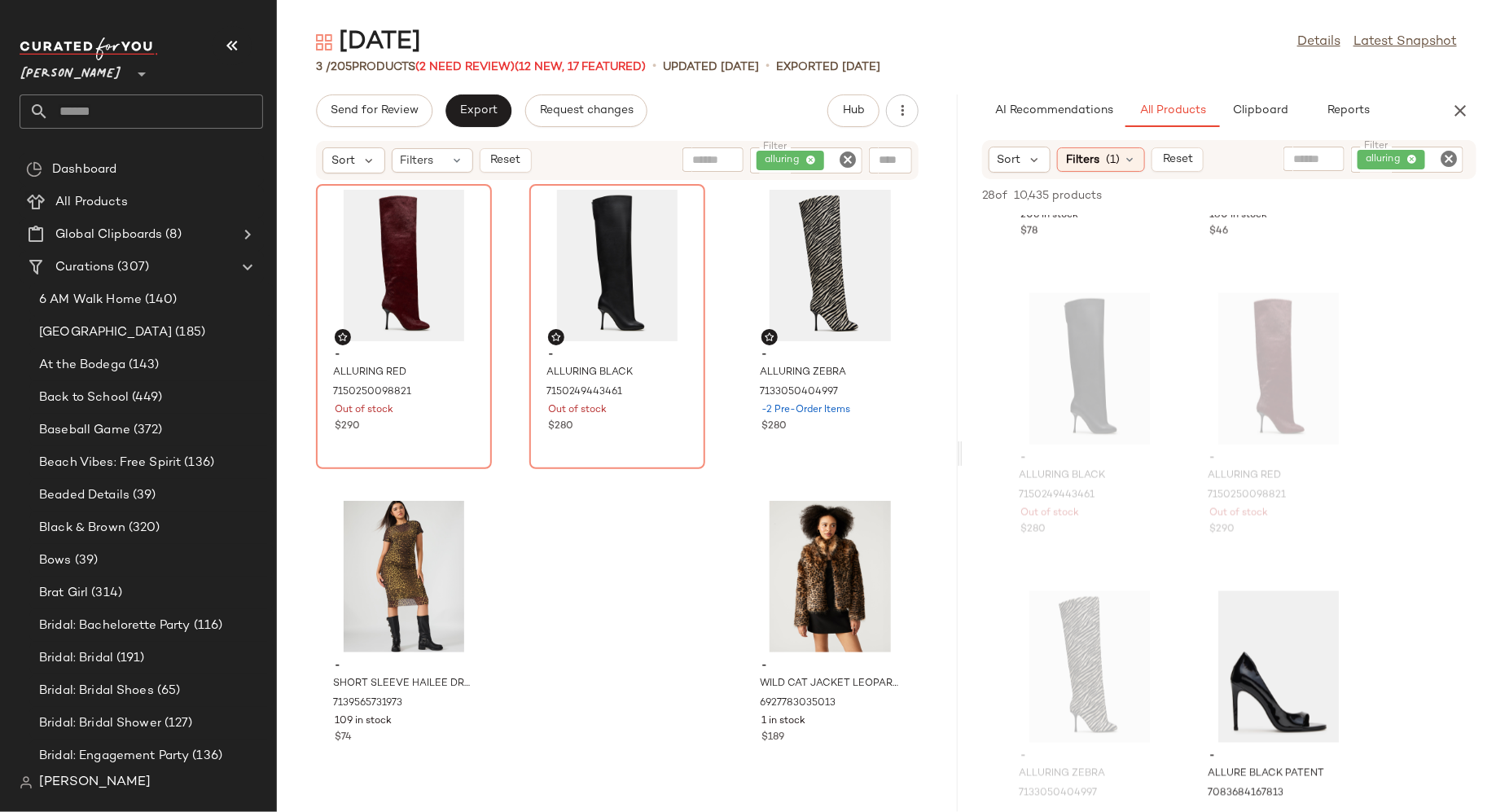
click at [1452, 157] on icon "Clear Filter" at bounding box center [1449, 158] width 20 height 20
click at [1461, 112] on icon "button" at bounding box center [1460, 110] width 20 height 20
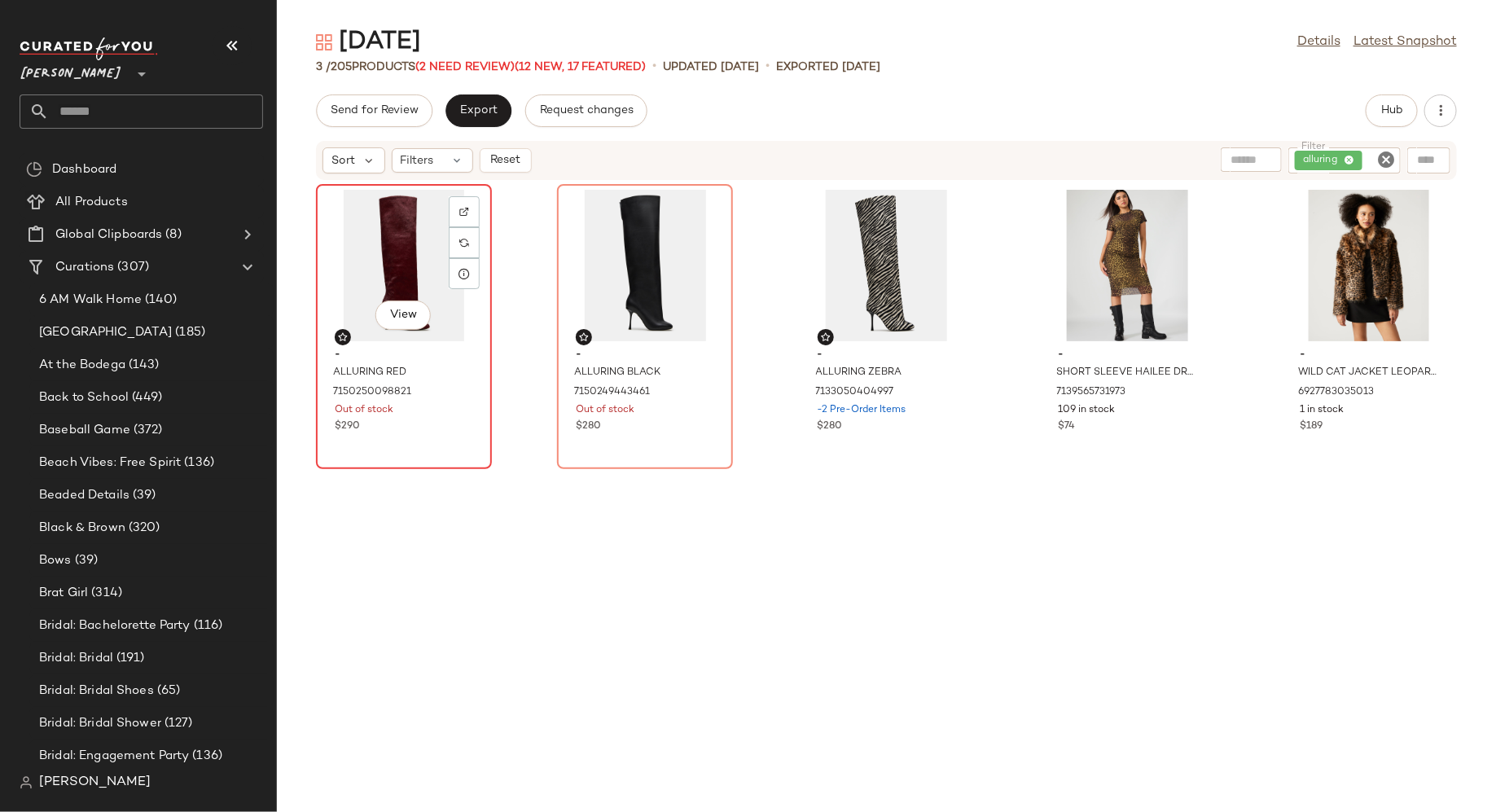
click at [440, 446] on div "View - ALLURING RED 7150250098821 Out of stock $290" at bounding box center [404, 326] width 173 height 282
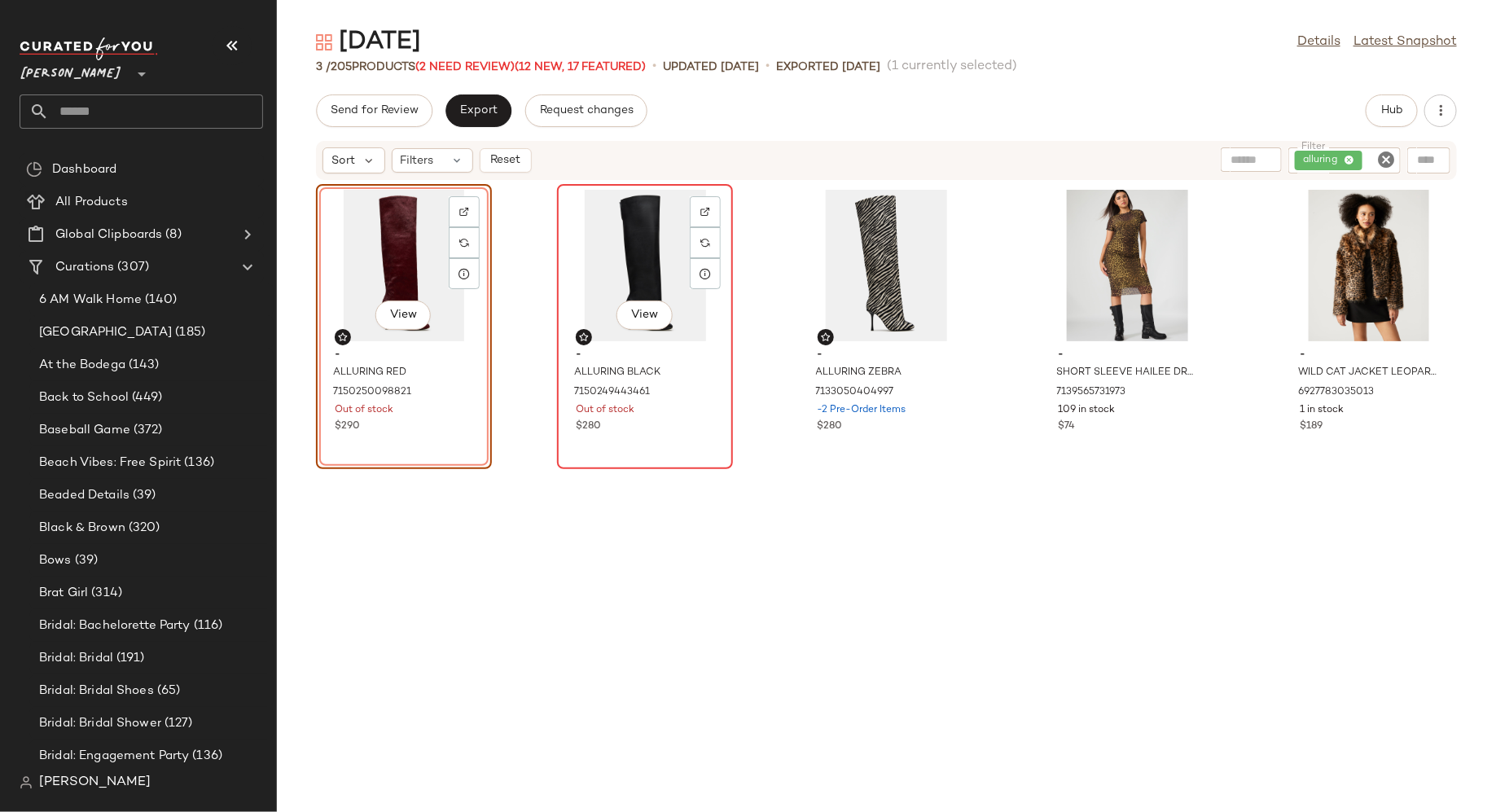
click at [683, 452] on div "View - ALLURING BLACK 7150249443461 Out of stock $280" at bounding box center [645, 326] width 173 height 282
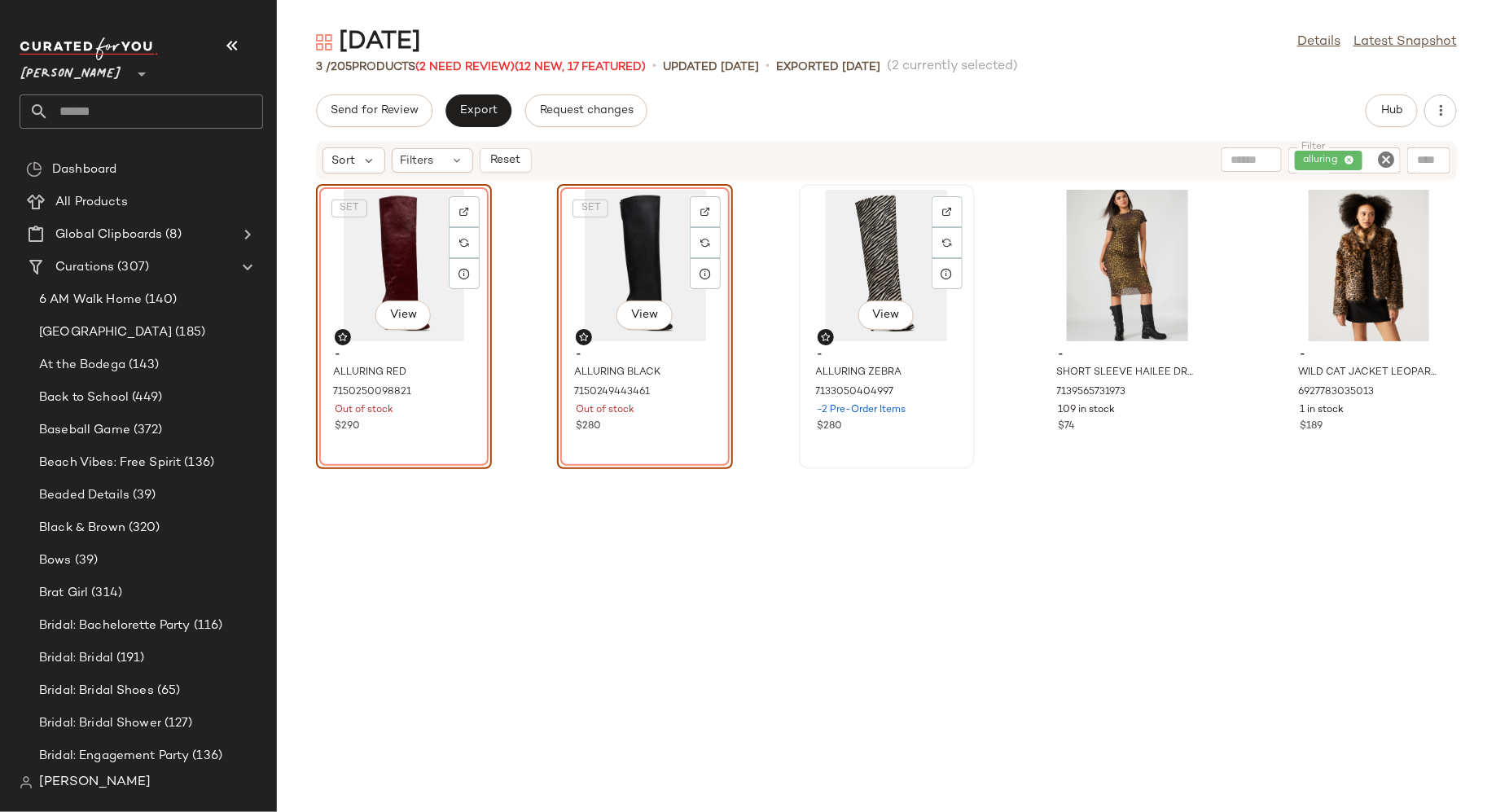
click at [859, 453] on div "View - ALLURING ZEBRA 7133050404997 -2 Pre-Order Items $280" at bounding box center [887, 326] width 173 height 282
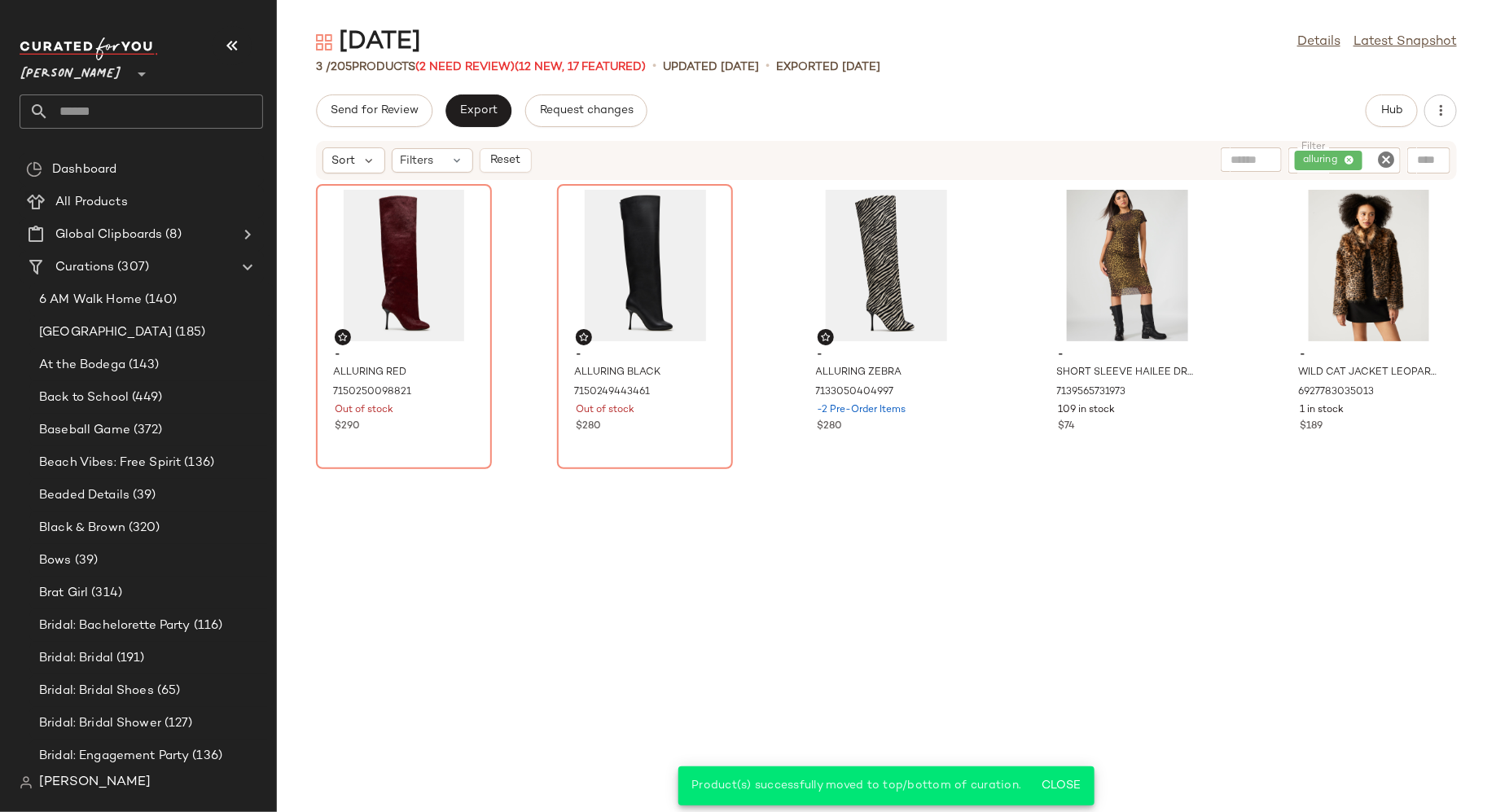
click at [1385, 156] on icon "Clear Filter" at bounding box center [1386, 159] width 20 height 20
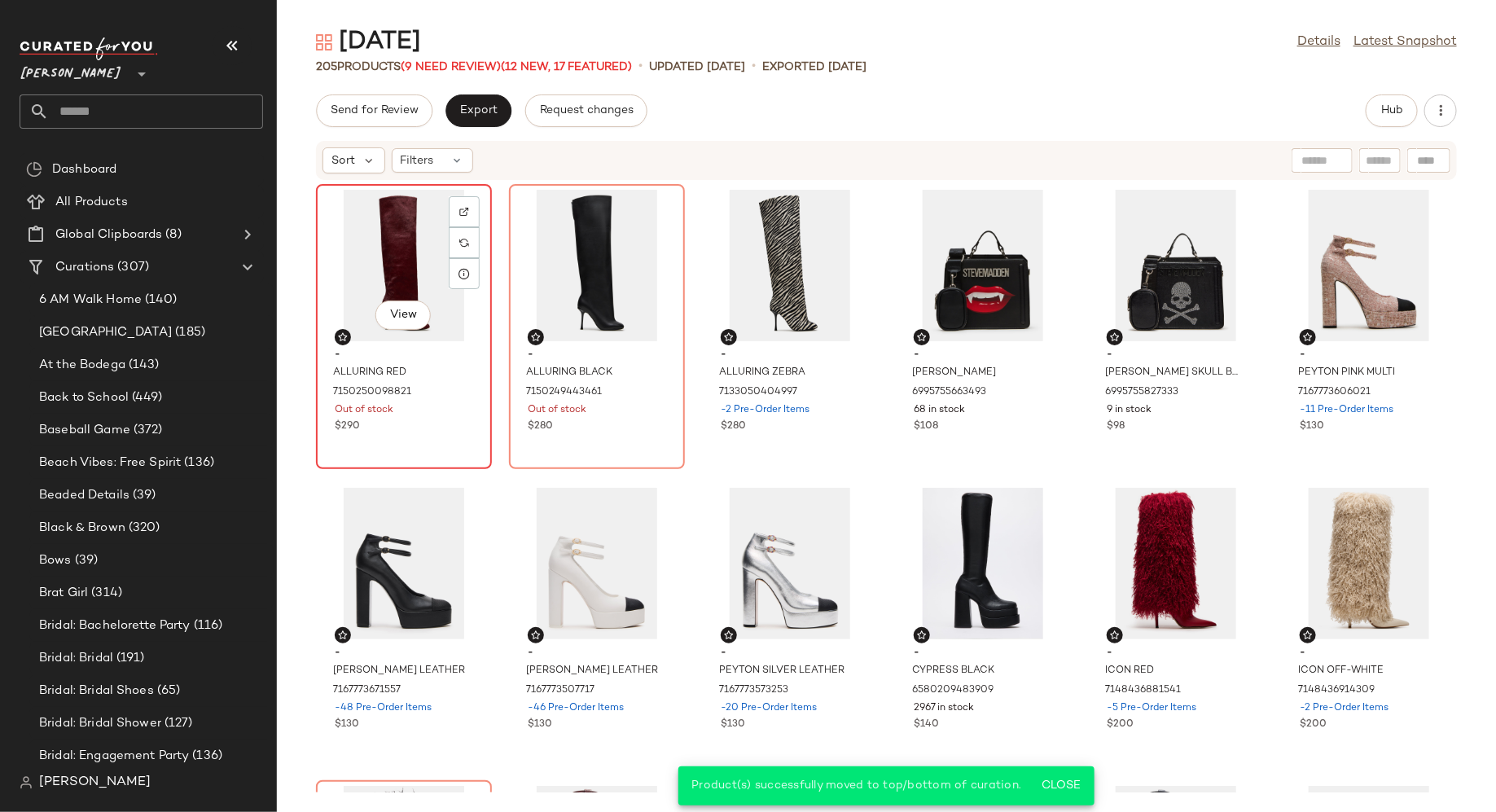
click at [410, 440] on div "View - ALLURING RED 7150250098821 Out of stock $290" at bounding box center [404, 326] width 173 height 282
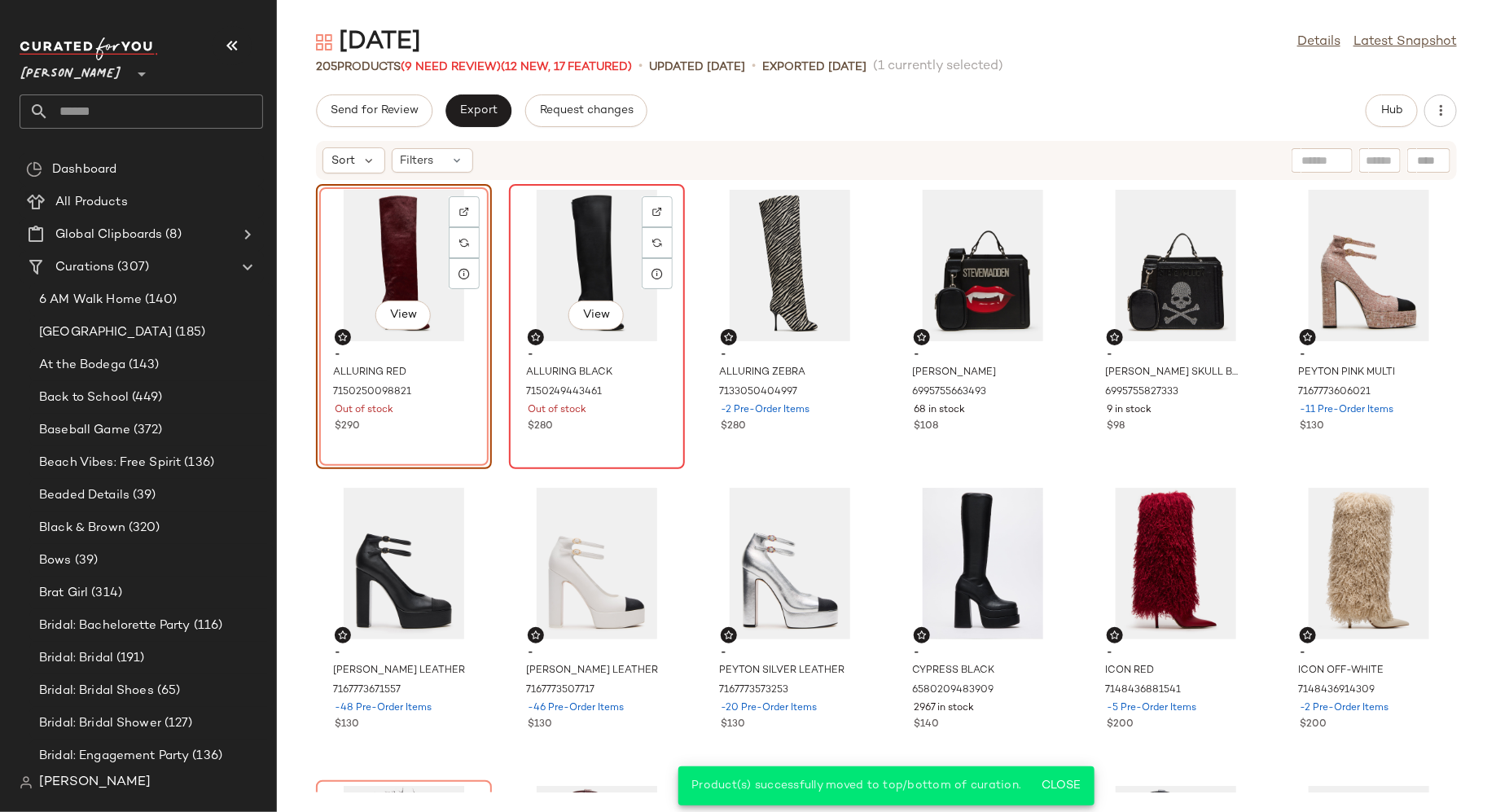
click at [628, 451] on div "View - ALLURING BLACK 7150249443461 Out of stock $280" at bounding box center [597, 326] width 173 height 282
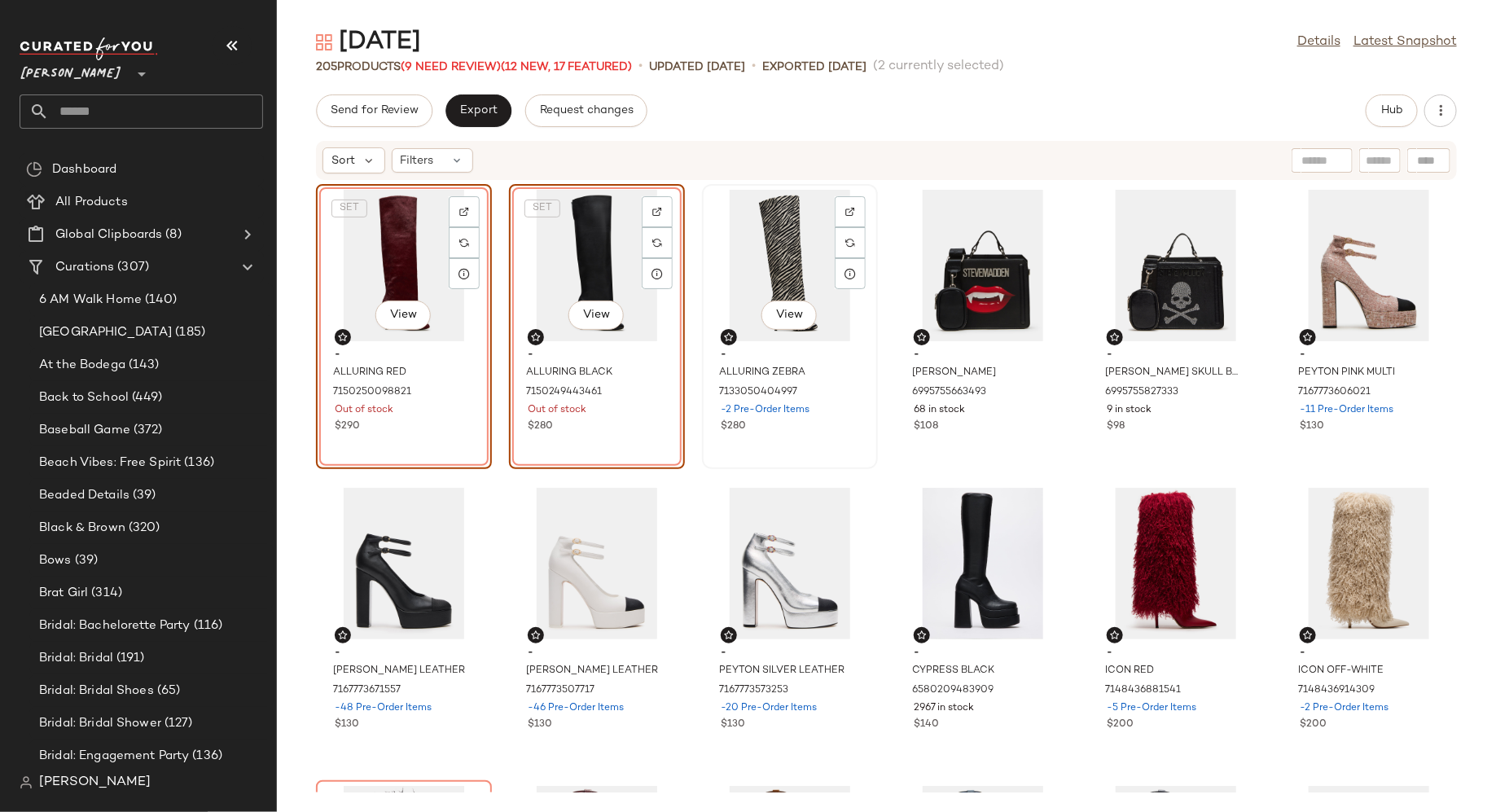
click at [765, 450] on div "View - ALLURING ZEBRA 7133050404997 -2 Pre-Order Items $280" at bounding box center [790, 326] width 173 height 282
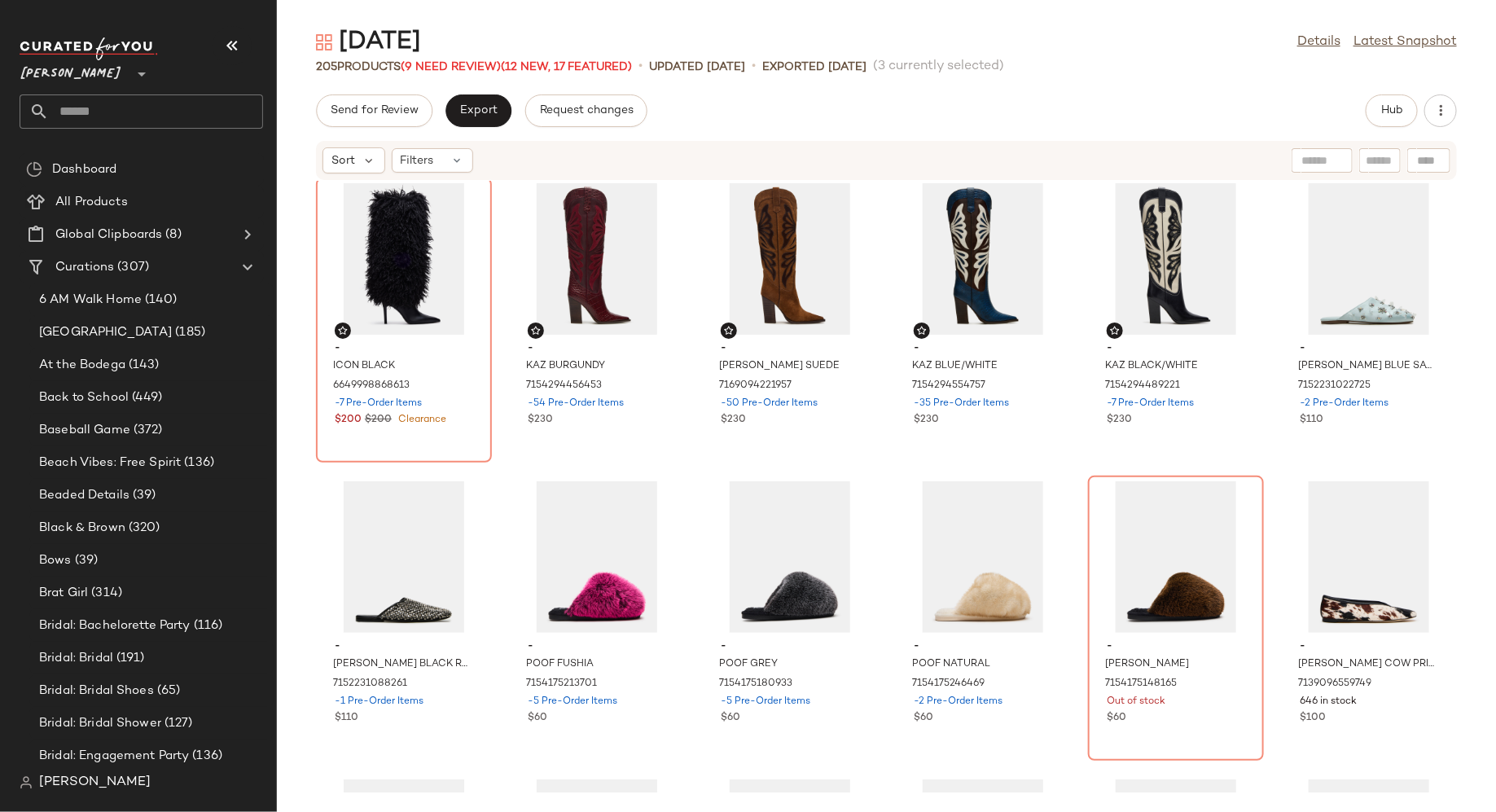
scroll to position [318, 0]
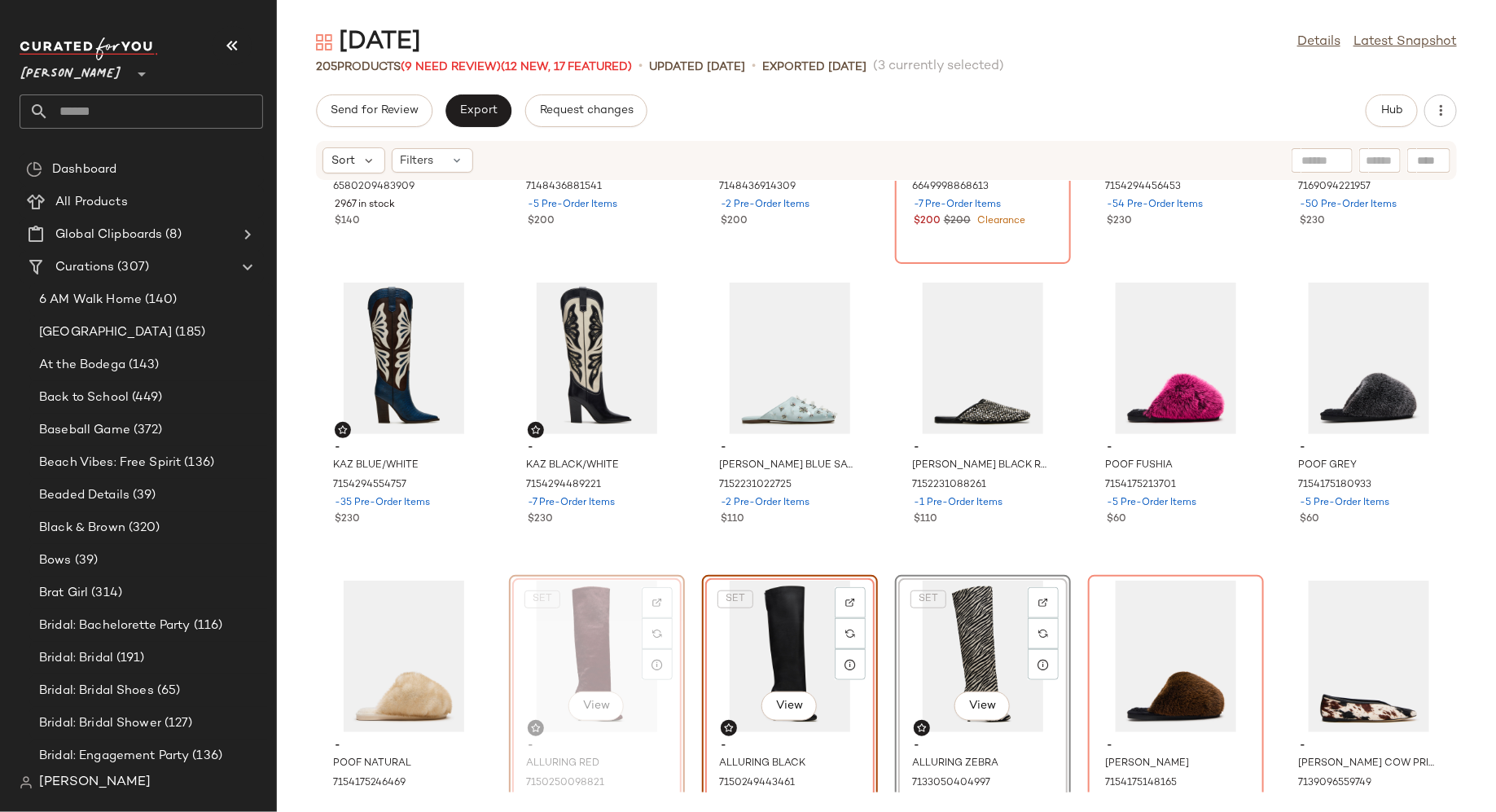
scroll to position [517, 0]
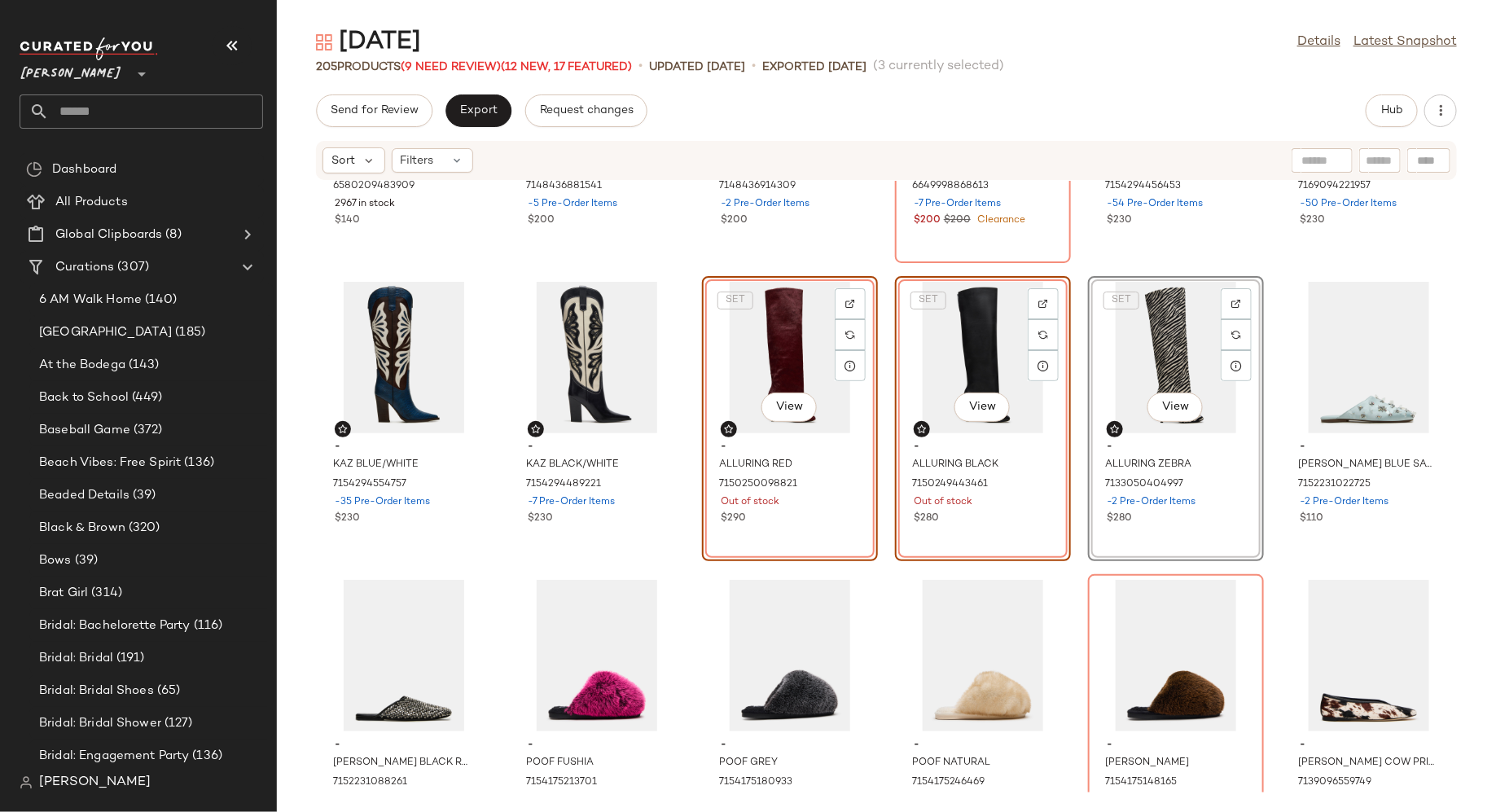
click at [690, 570] on div "- CYPRESS BLACK 6580209483909 2967 in stock $140 - ICON RED 7148436881541 -5 Pr…" at bounding box center [886, 487] width 1219 height 612
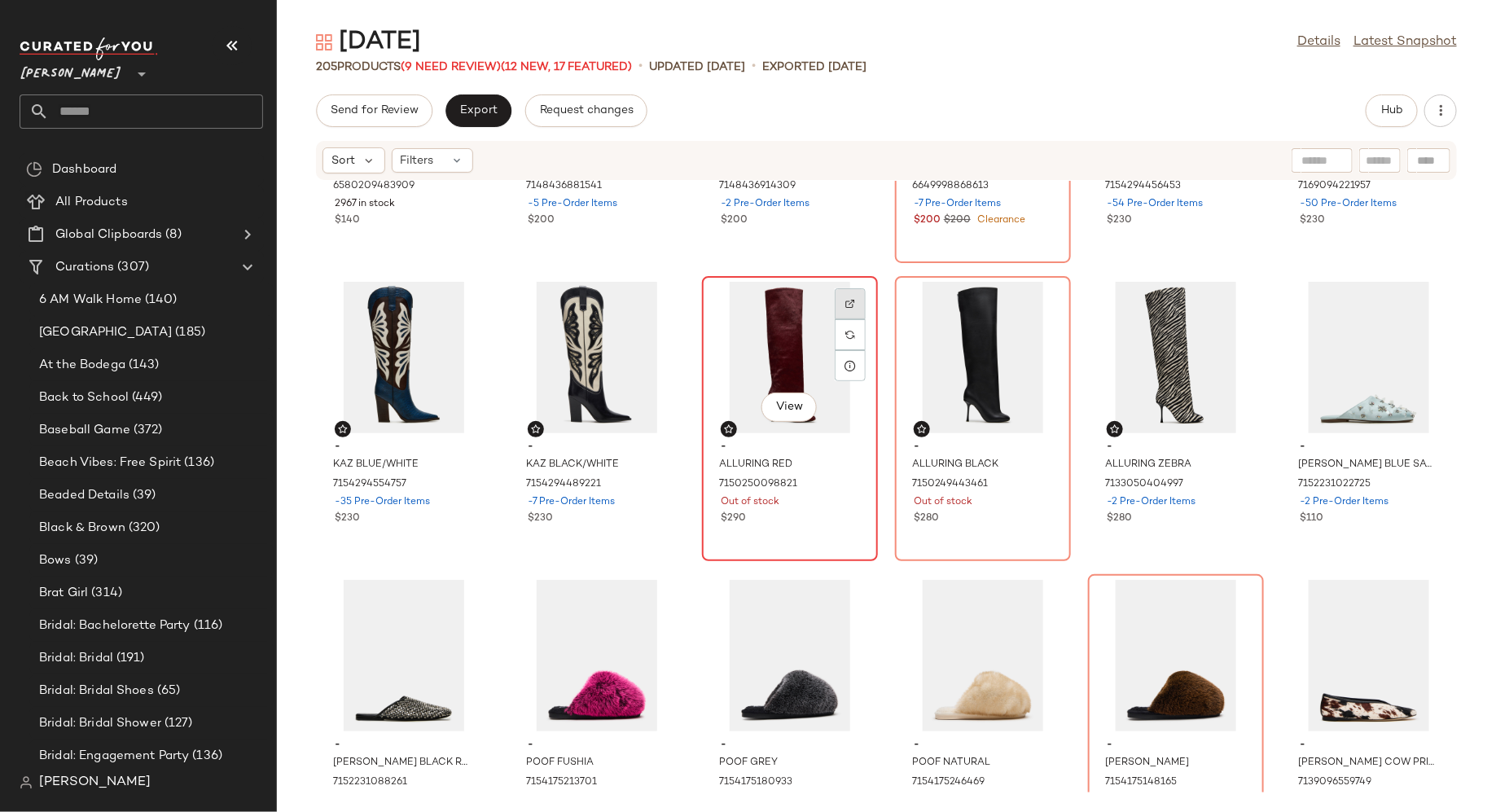
click at [846, 302] on img at bounding box center [850, 303] width 9 height 9
click at [924, 355] on div "View" at bounding box center [983, 357] width 165 height 152
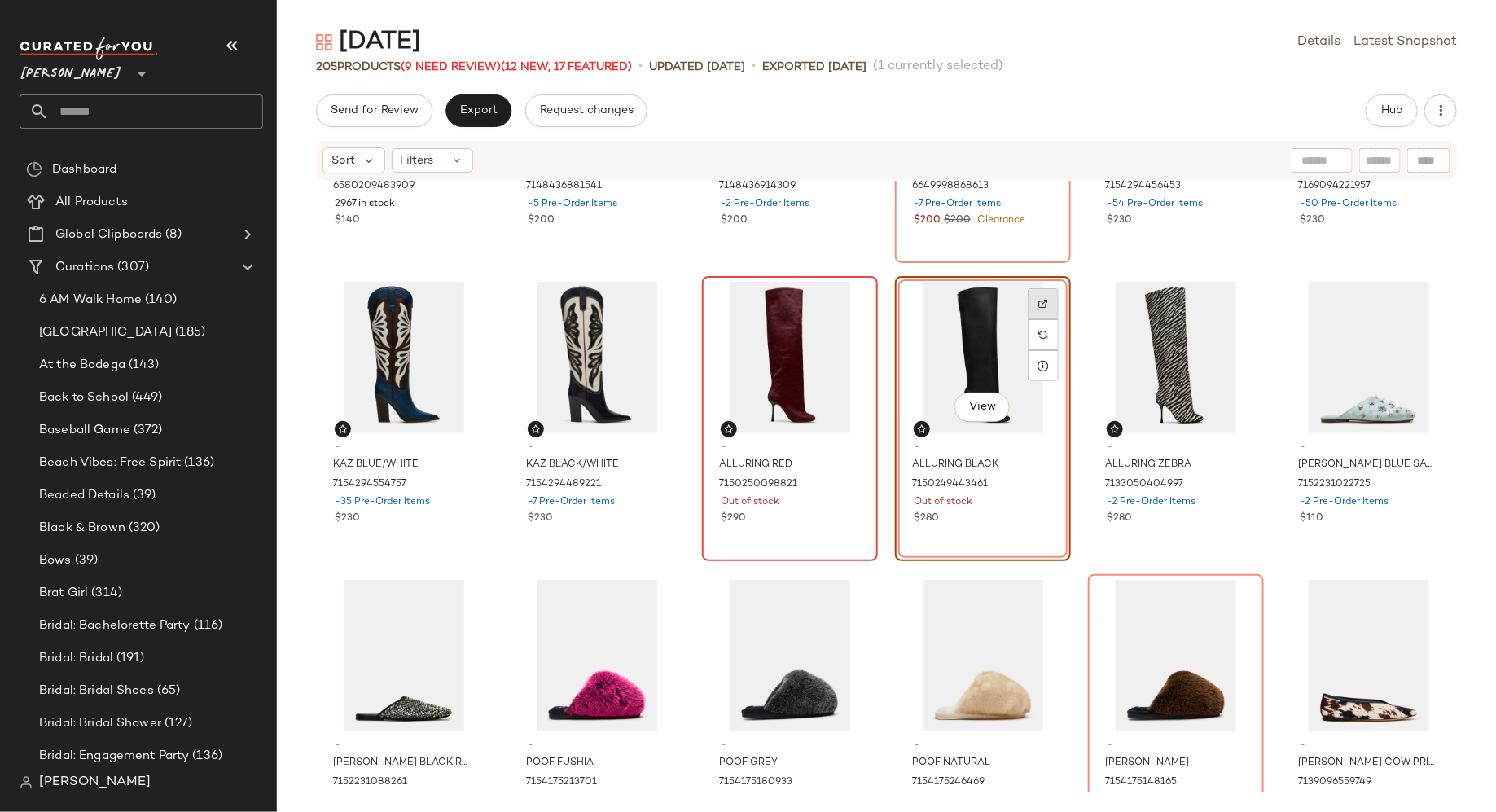
click at [1040, 306] on img at bounding box center [1043, 303] width 9 height 9
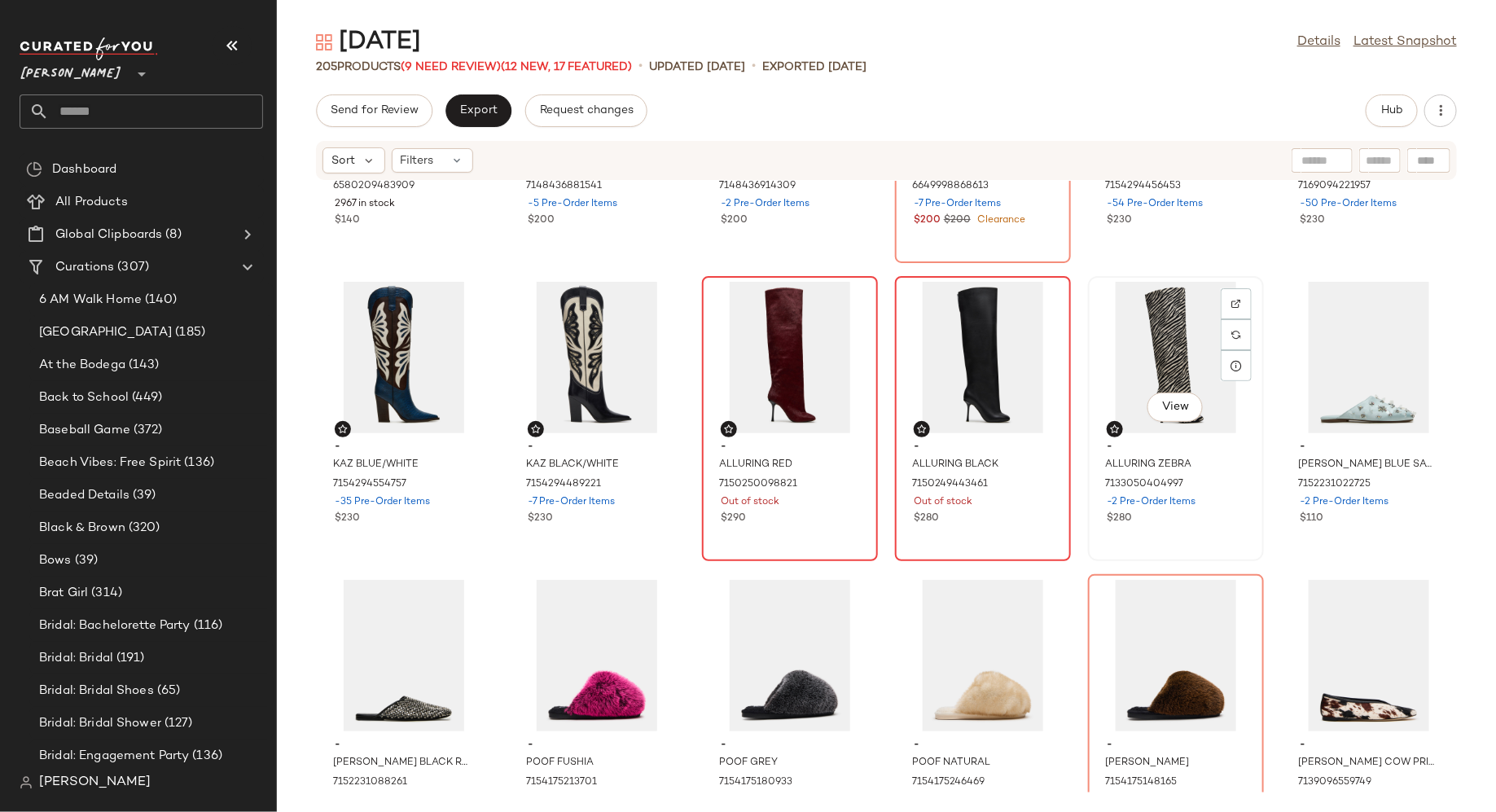
click at [1180, 529] on div "View - ALLURING ZEBRA 7133050404997 -2 Pre-Order Items $280" at bounding box center [1176, 418] width 173 height 282
click at [1234, 319] on div at bounding box center [1236, 335] width 31 height 31
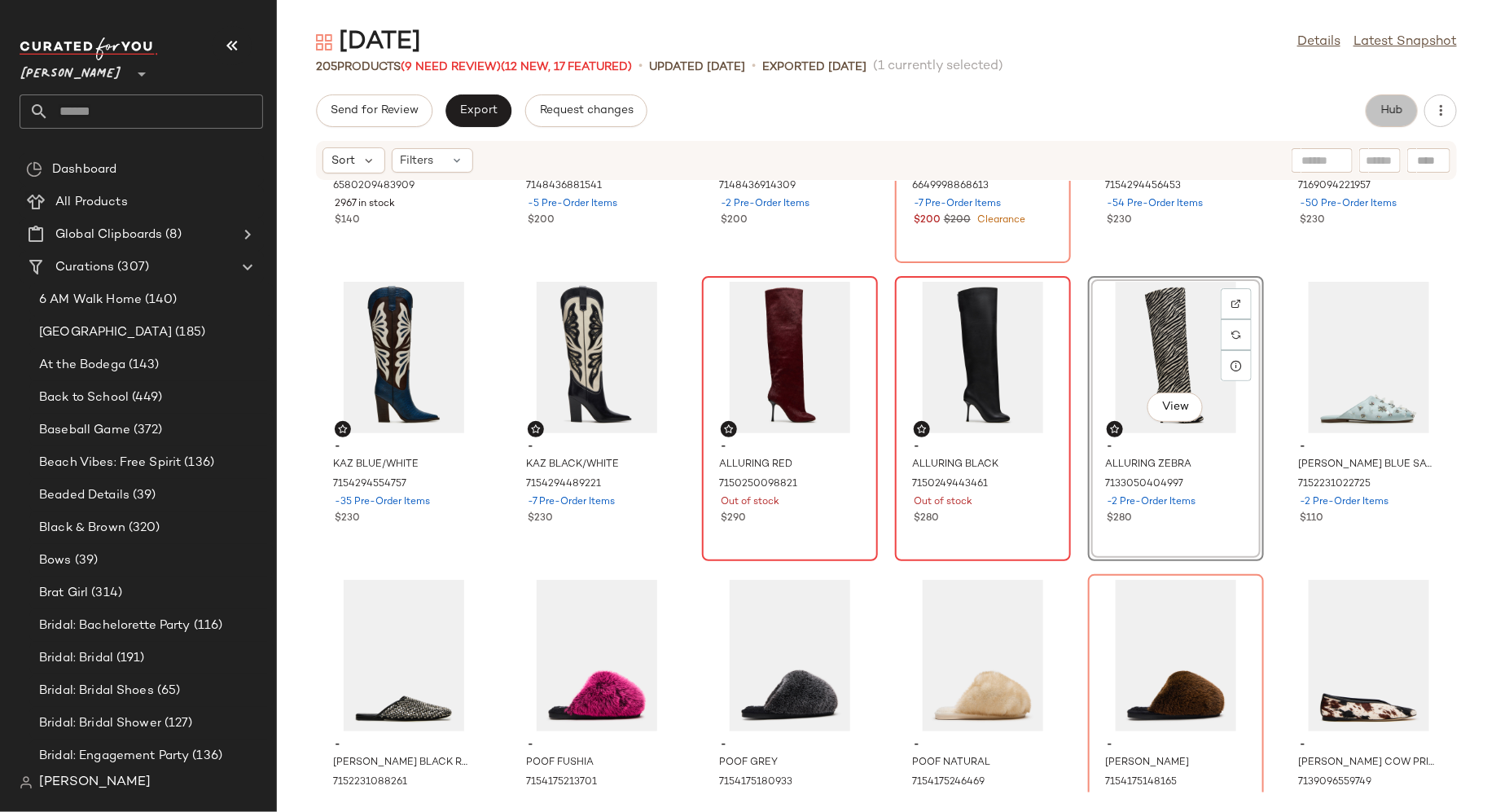
click at [1385, 106] on span "Hub" at bounding box center [1391, 110] width 23 height 13
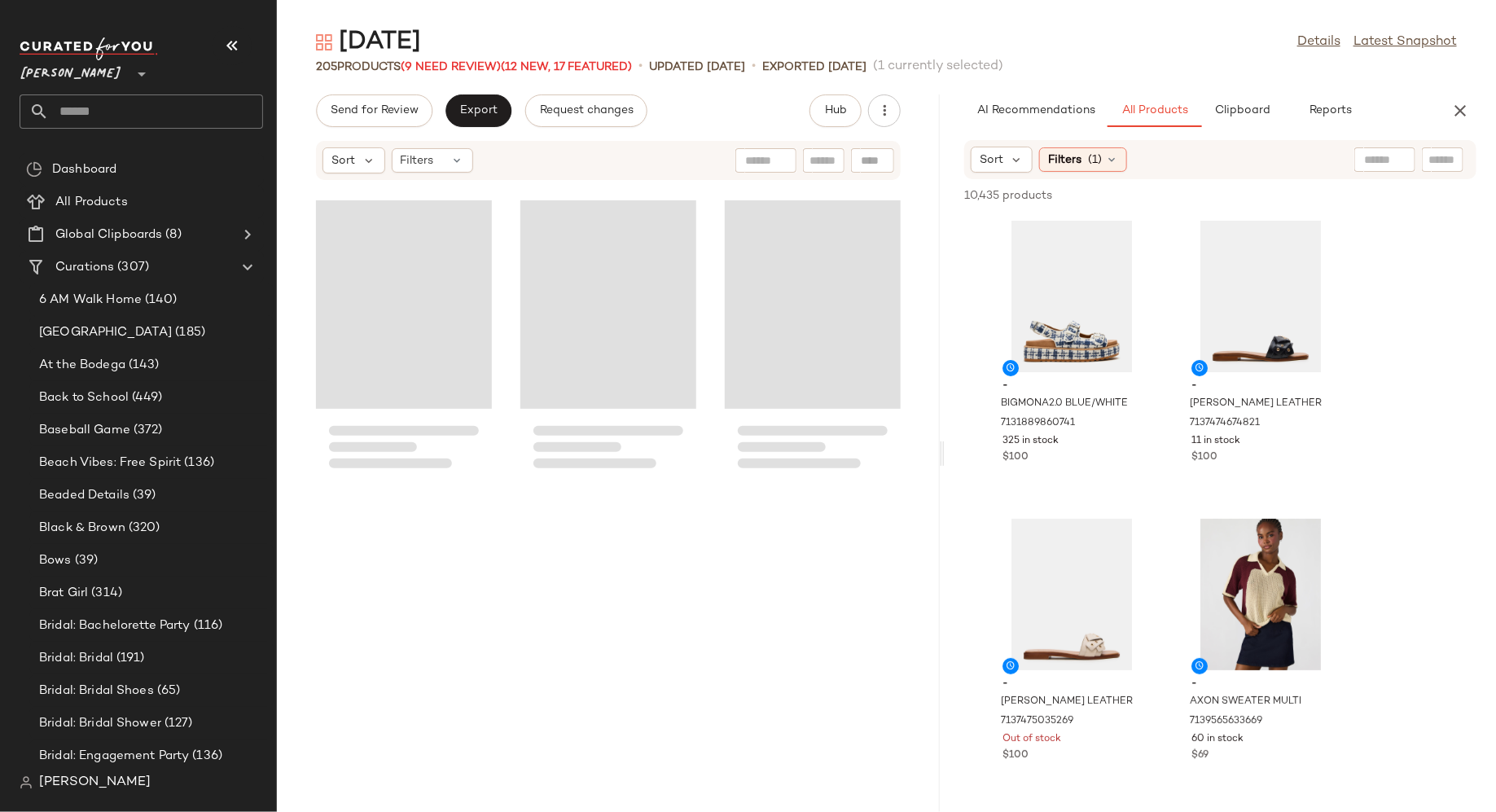
scroll to position [1191, 0]
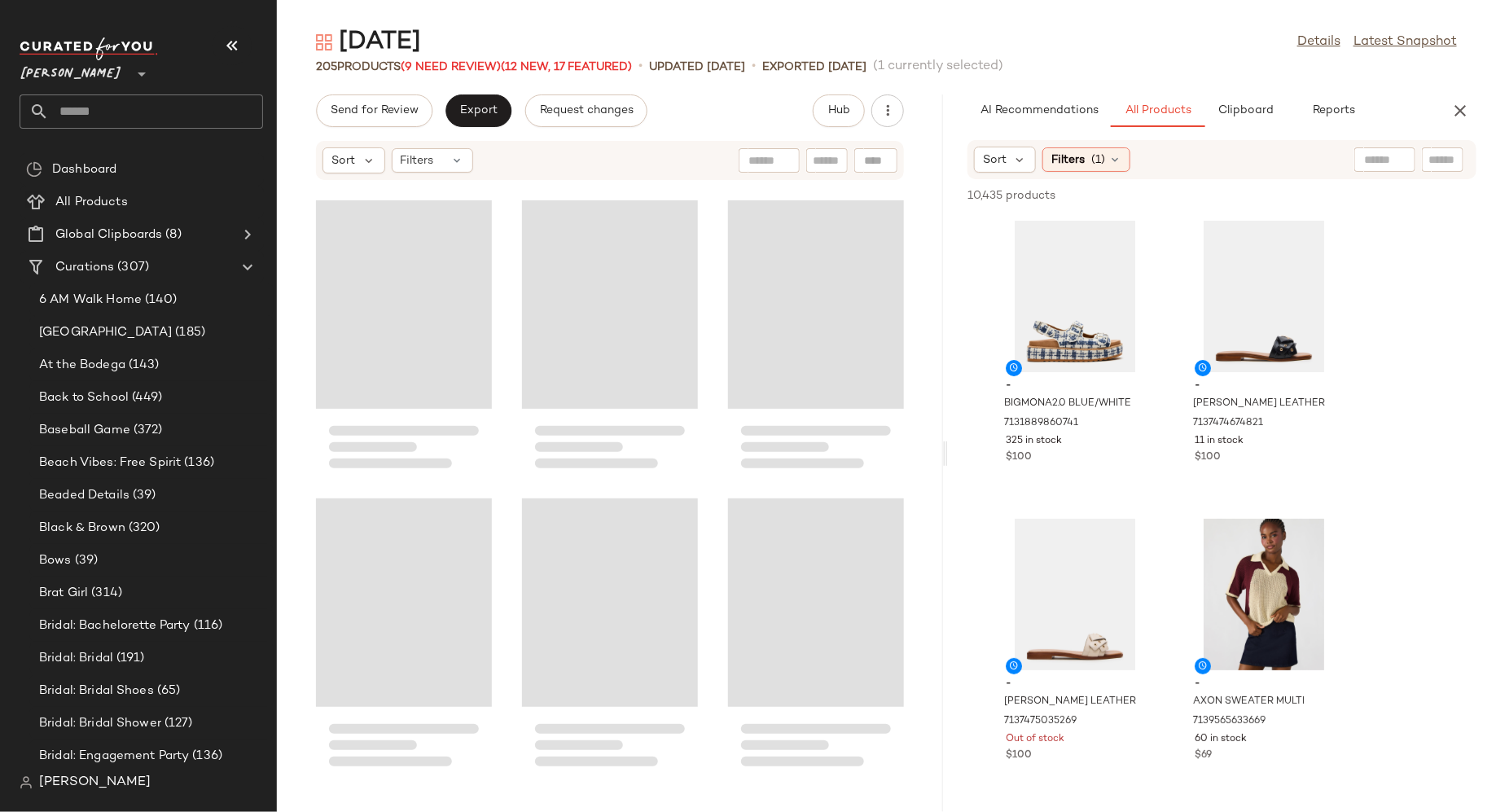
drag, startPoint x: 885, startPoint y: 454, endPoint x: 947, endPoint y: 456, distance: 62.0
click at [948, 457] on div "Halloween Details Latest Snapshot 205 Products (9 Need Review) (12 New, 17 Feat…" at bounding box center [886, 418] width 1219 height 785
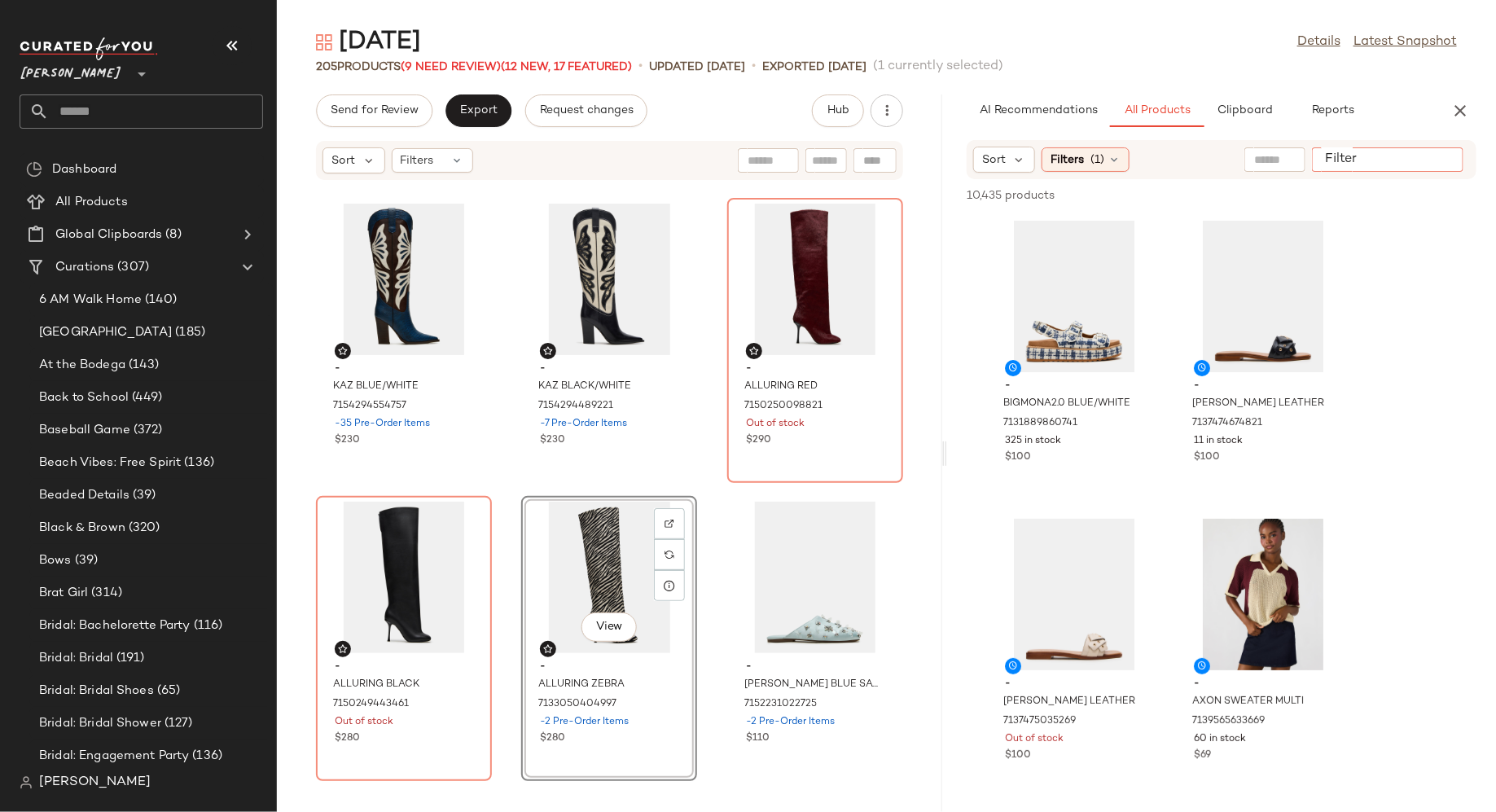
click at [1440, 163] on input "Filter" at bounding box center [1388, 160] width 139 height 17
type input "********"
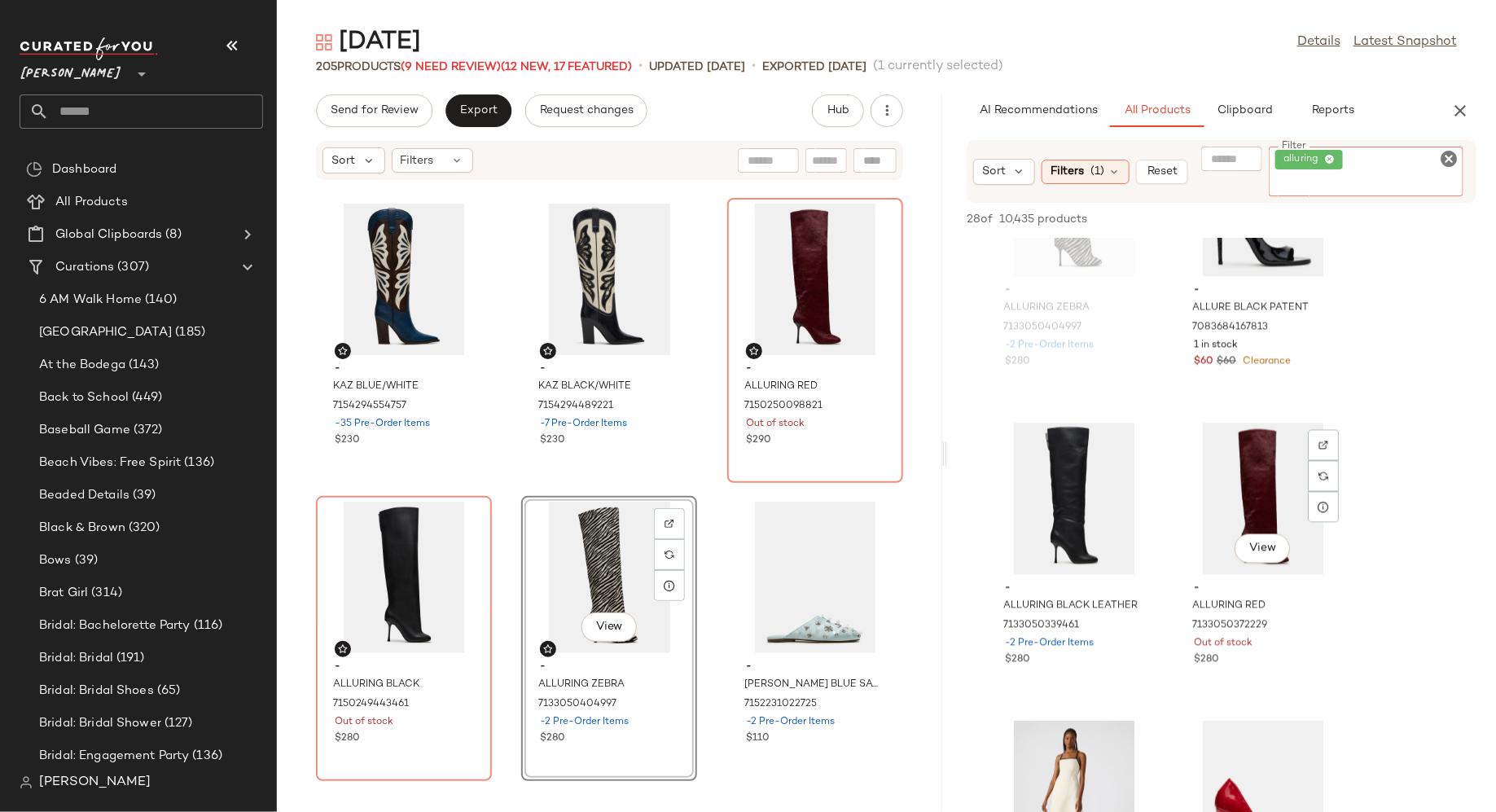
scroll to position [1614, 0]
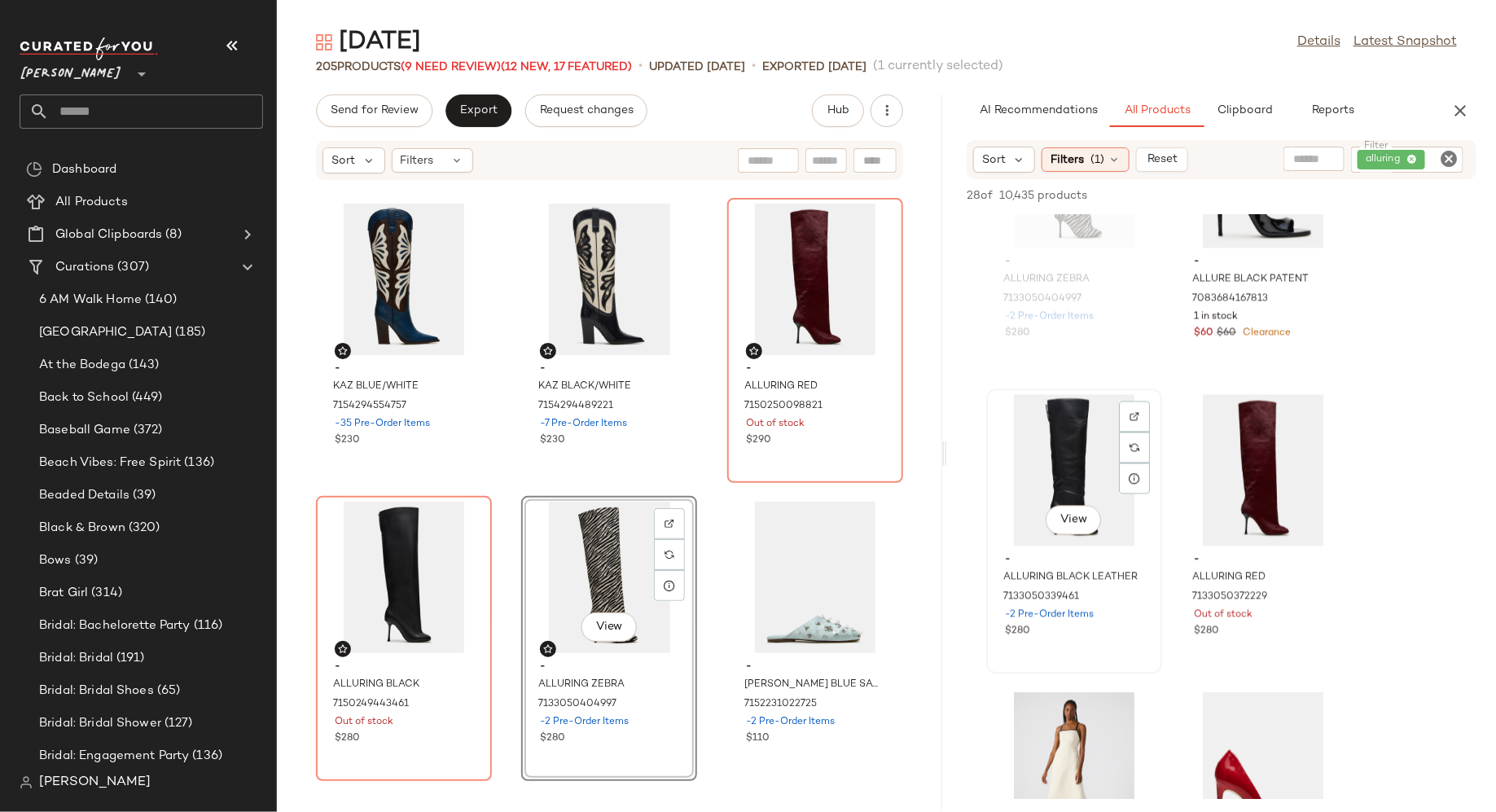
click at [1061, 476] on div "View" at bounding box center [1074, 470] width 165 height 152
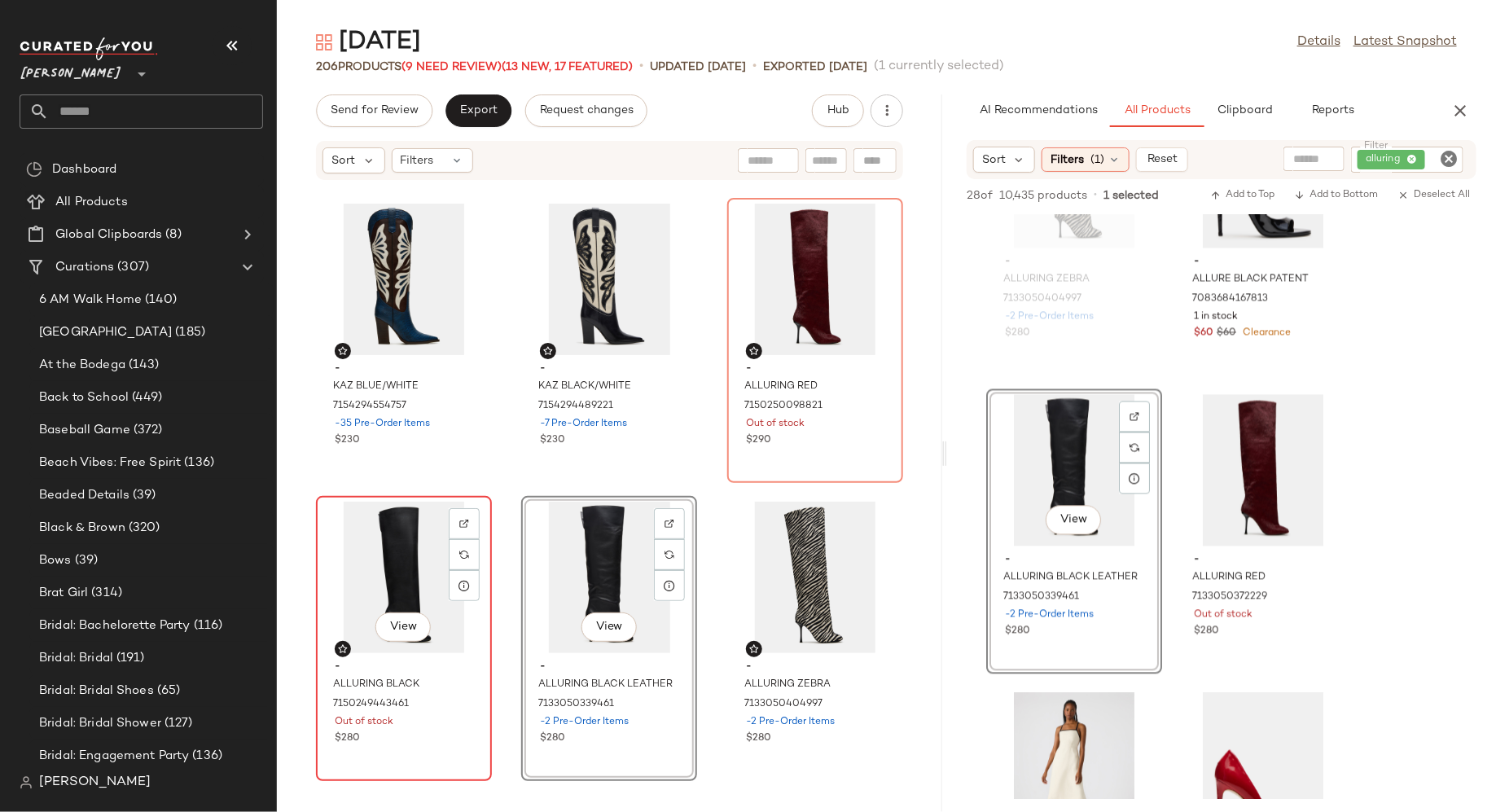
click at [459, 723] on div "Out of stock" at bounding box center [404, 722] width 139 height 15
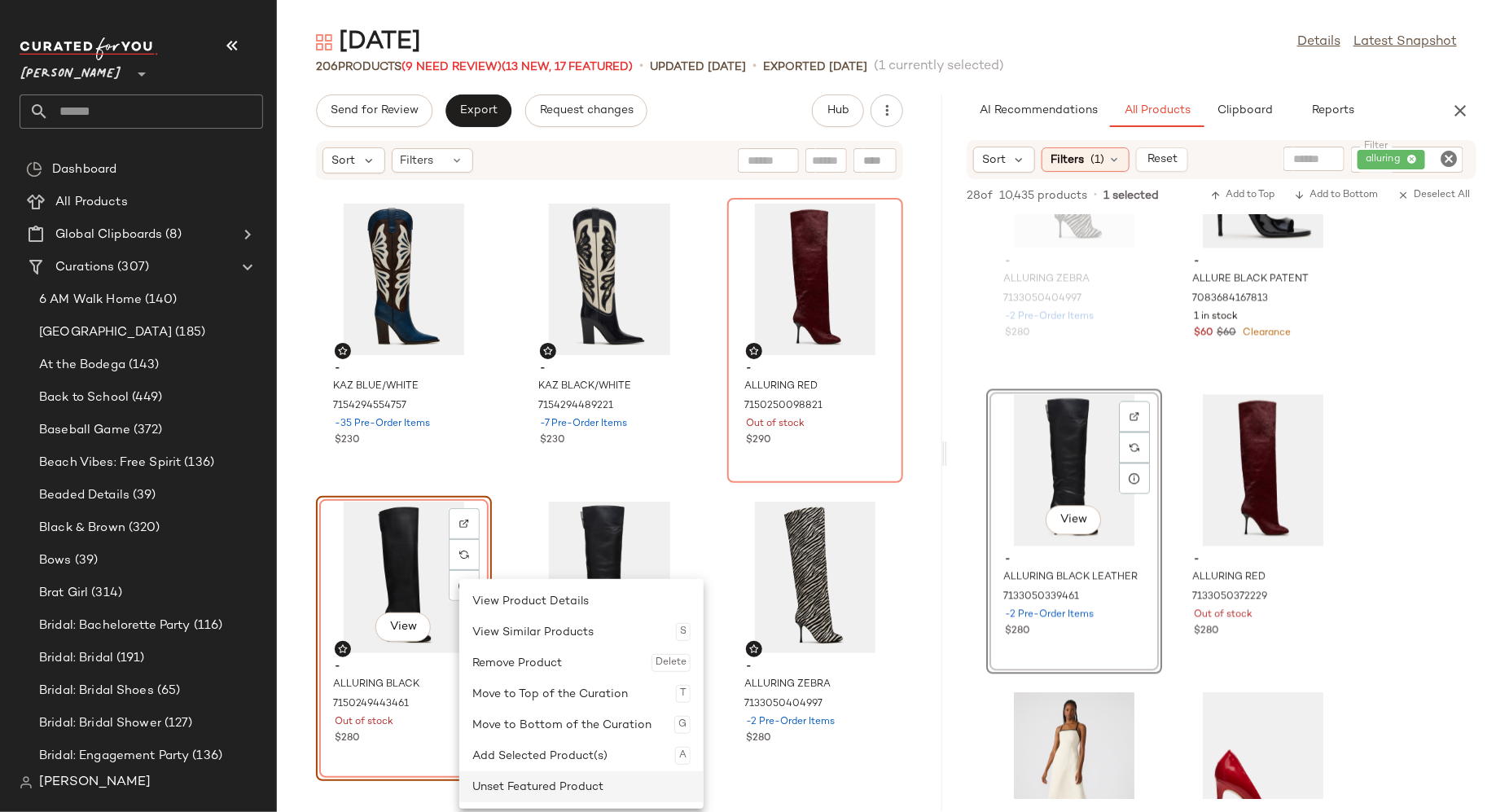
click at [497, 776] on div "Unset Featured Product" at bounding box center [581, 786] width 218 height 31
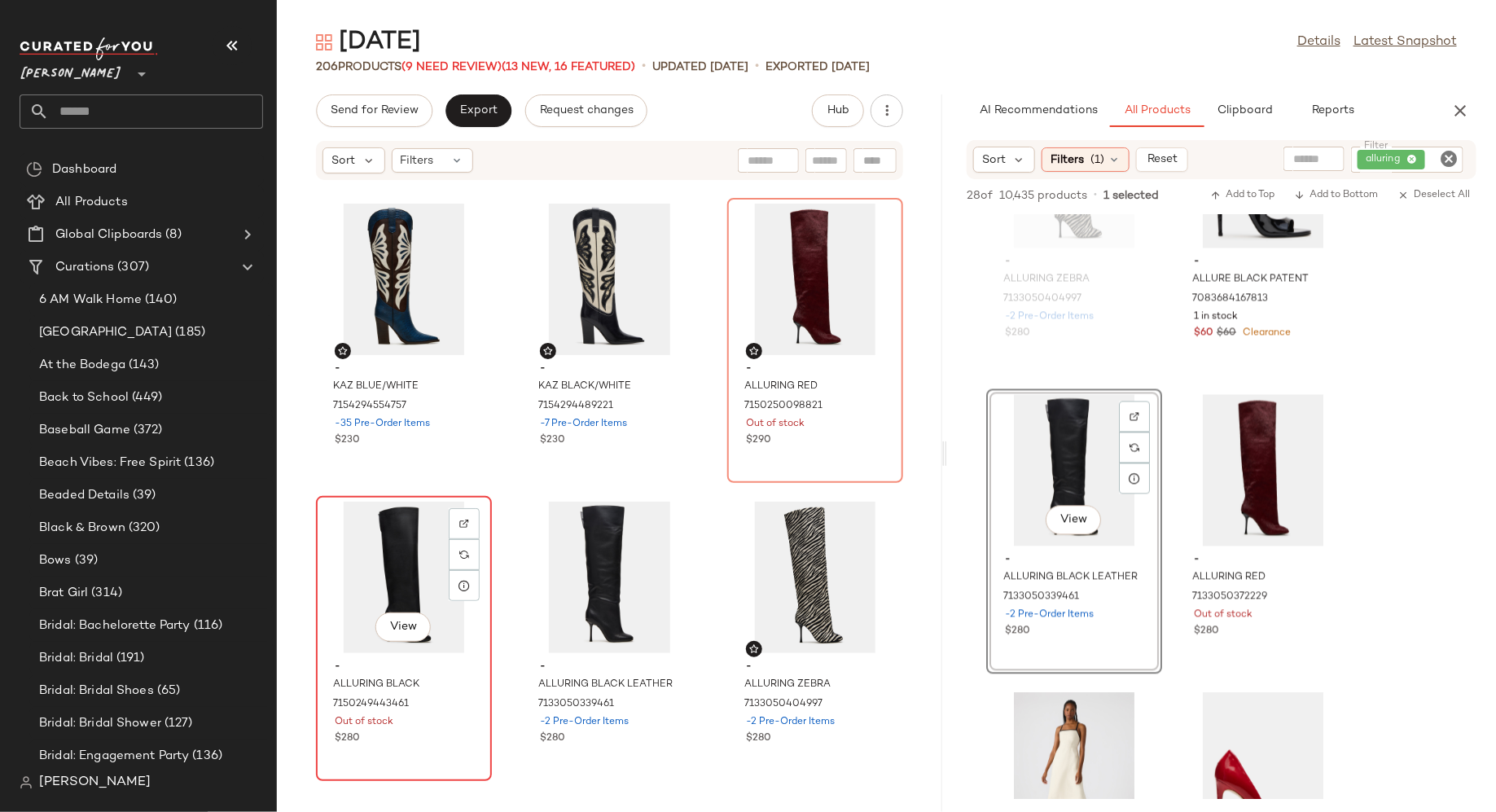
click at [452, 716] on div "Out of stock" at bounding box center [404, 722] width 139 height 15
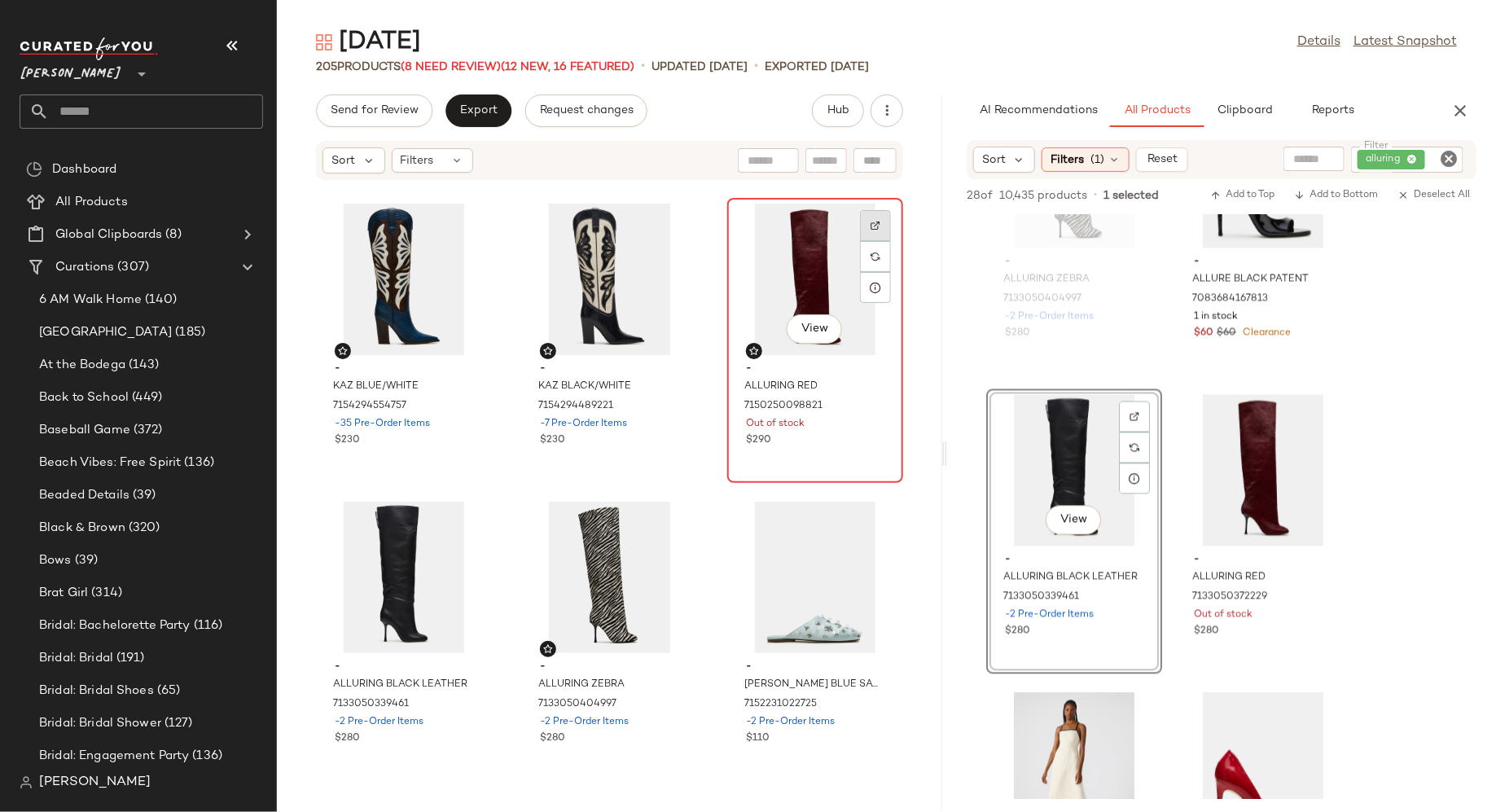
click at [864, 241] on div at bounding box center [876, 256] width 31 height 31
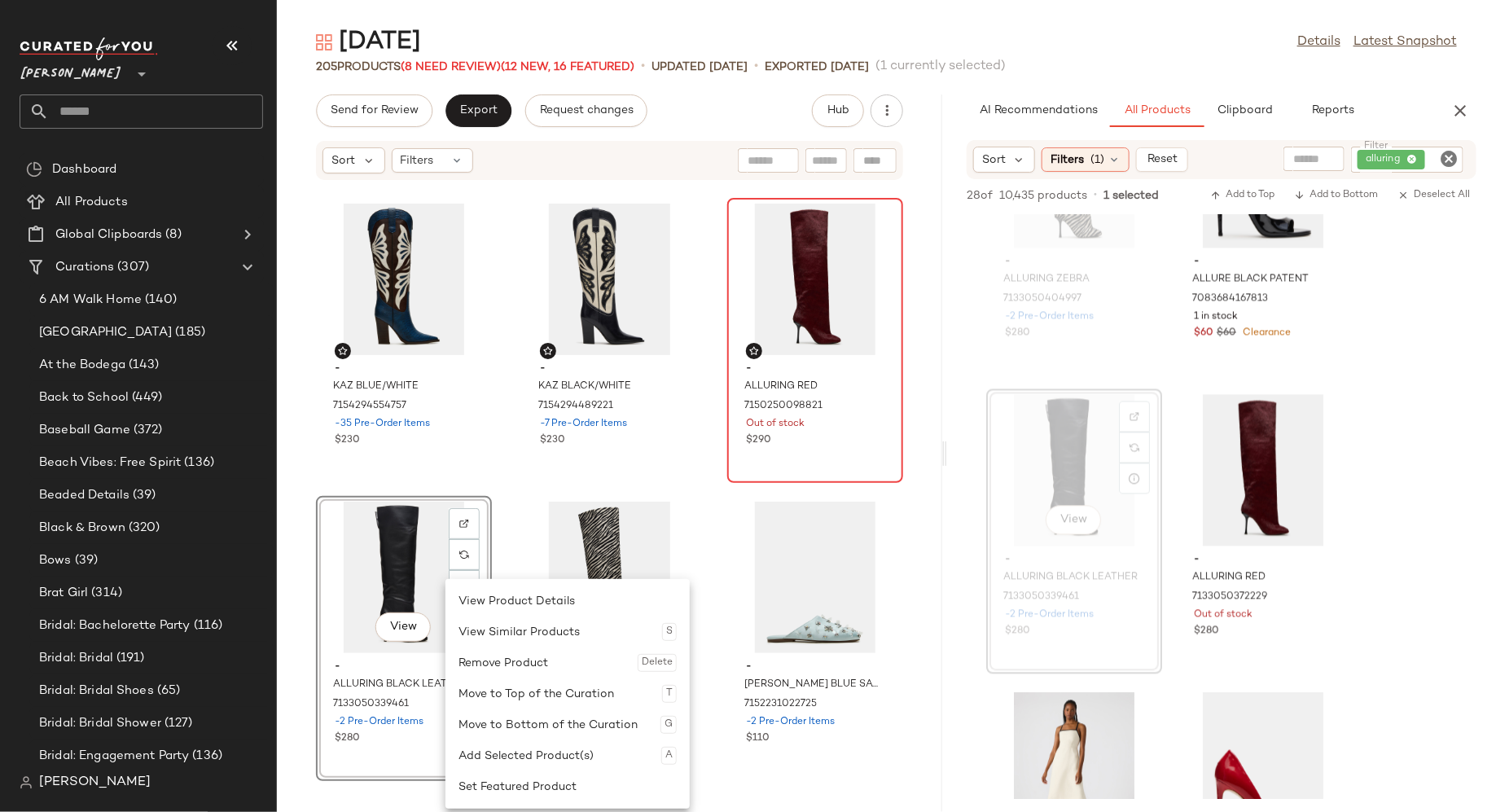
scroll to position [1193, 0]
click at [463, 779] on div "Set Featured Product" at bounding box center [567, 786] width 218 height 31
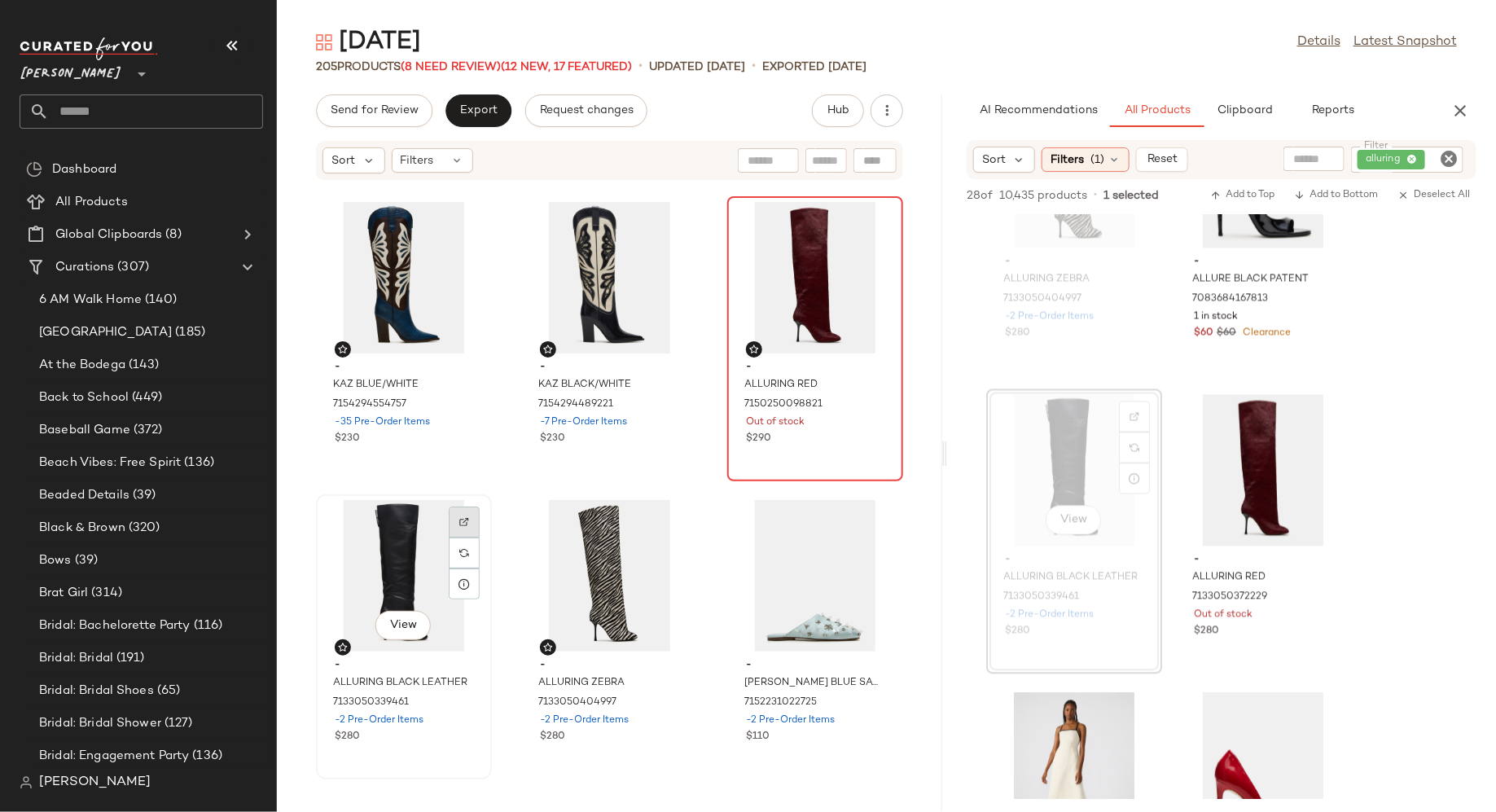
click at [463, 520] on img at bounding box center [464, 522] width 9 height 9
click at [628, 735] on div "$280" at bounding box center [609, 737] width 139 height 15
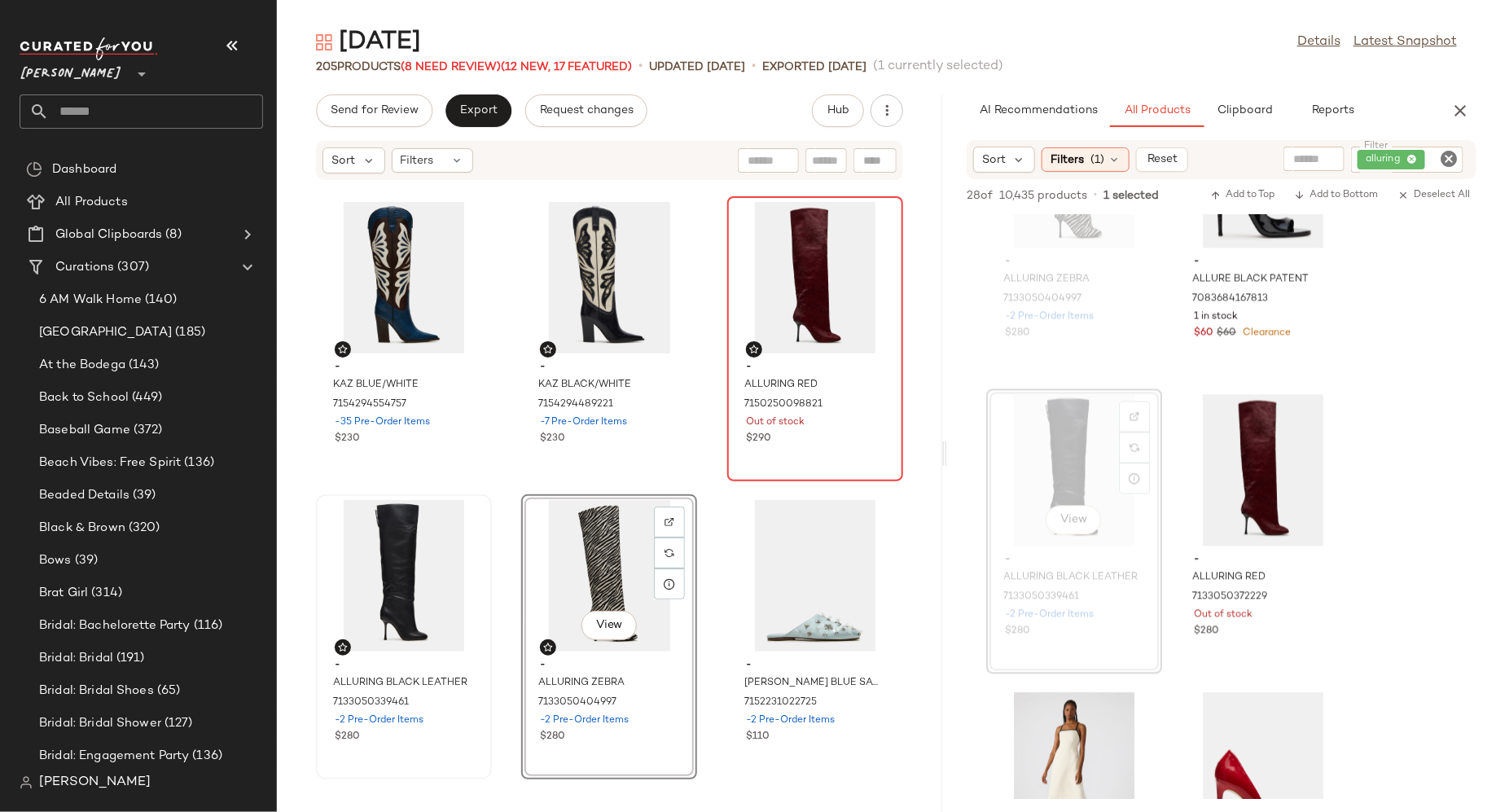
click at [1451, 156] on icon "Clear Filter" at bounding box center [1449, 158] width 20 height 20
click at [1382, 160] on input "Filter" at bounding box center [1388, 160] width 139 height 17
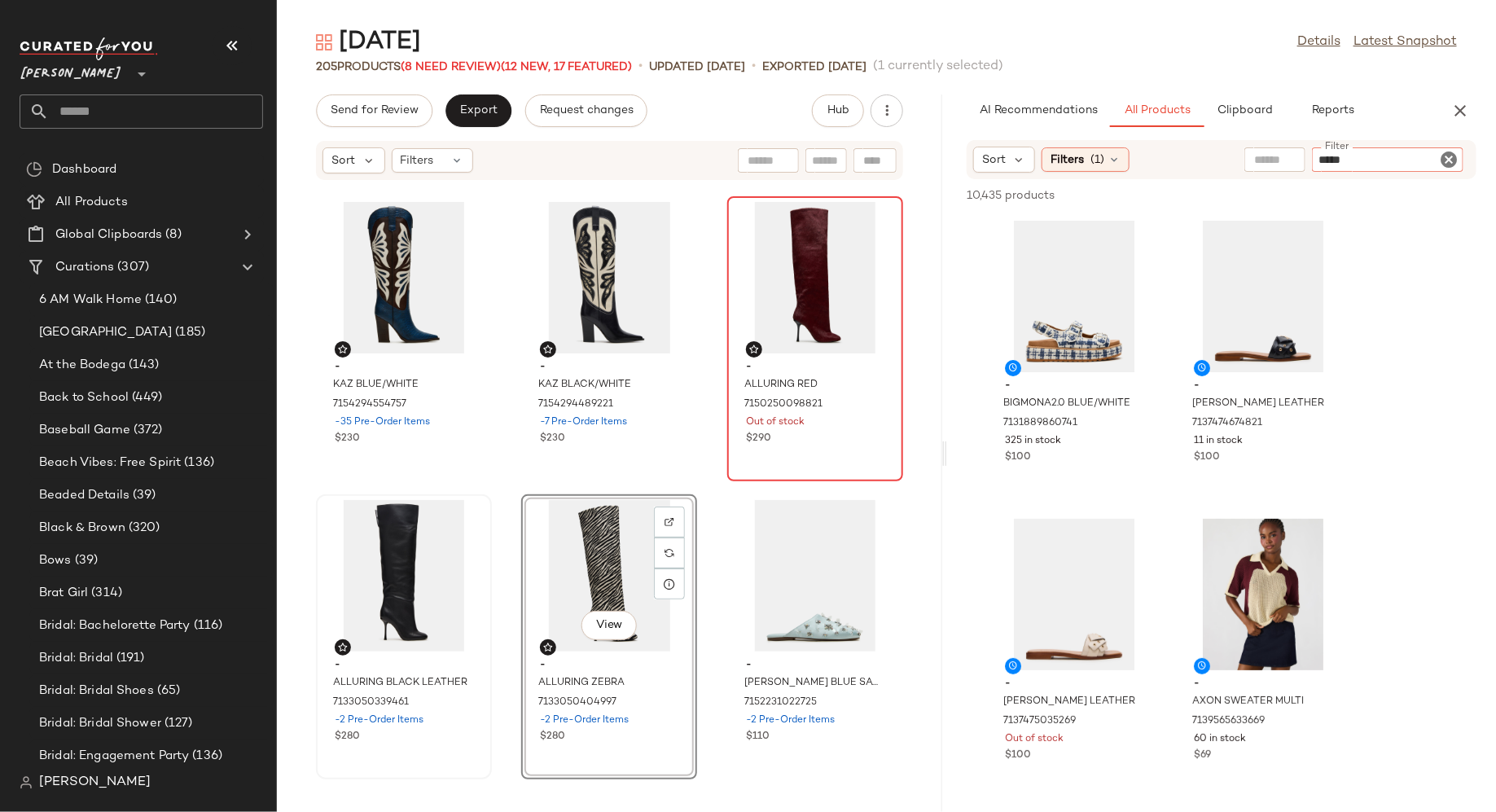
type input "******"
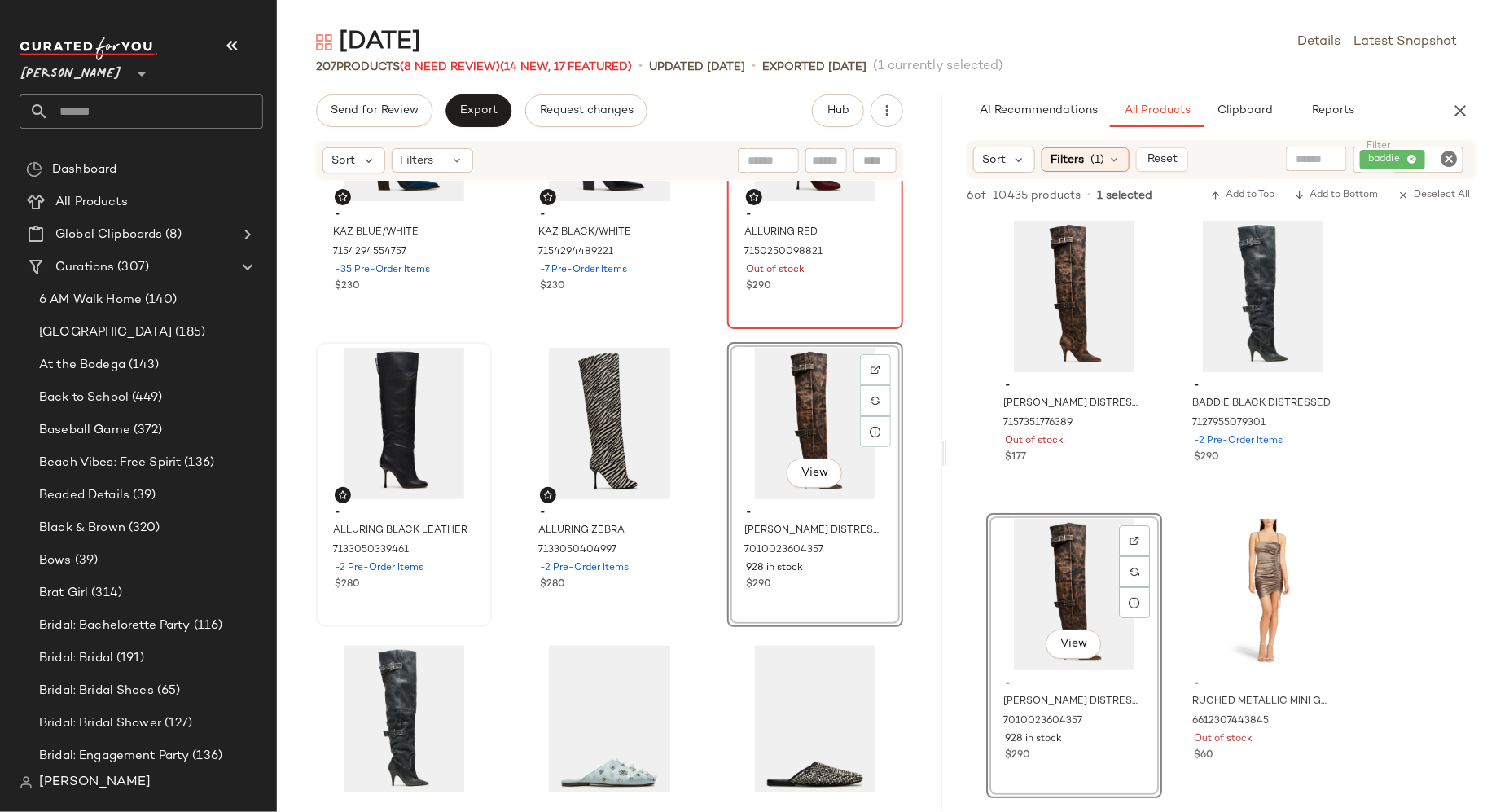
scroll to position [1354, 0]
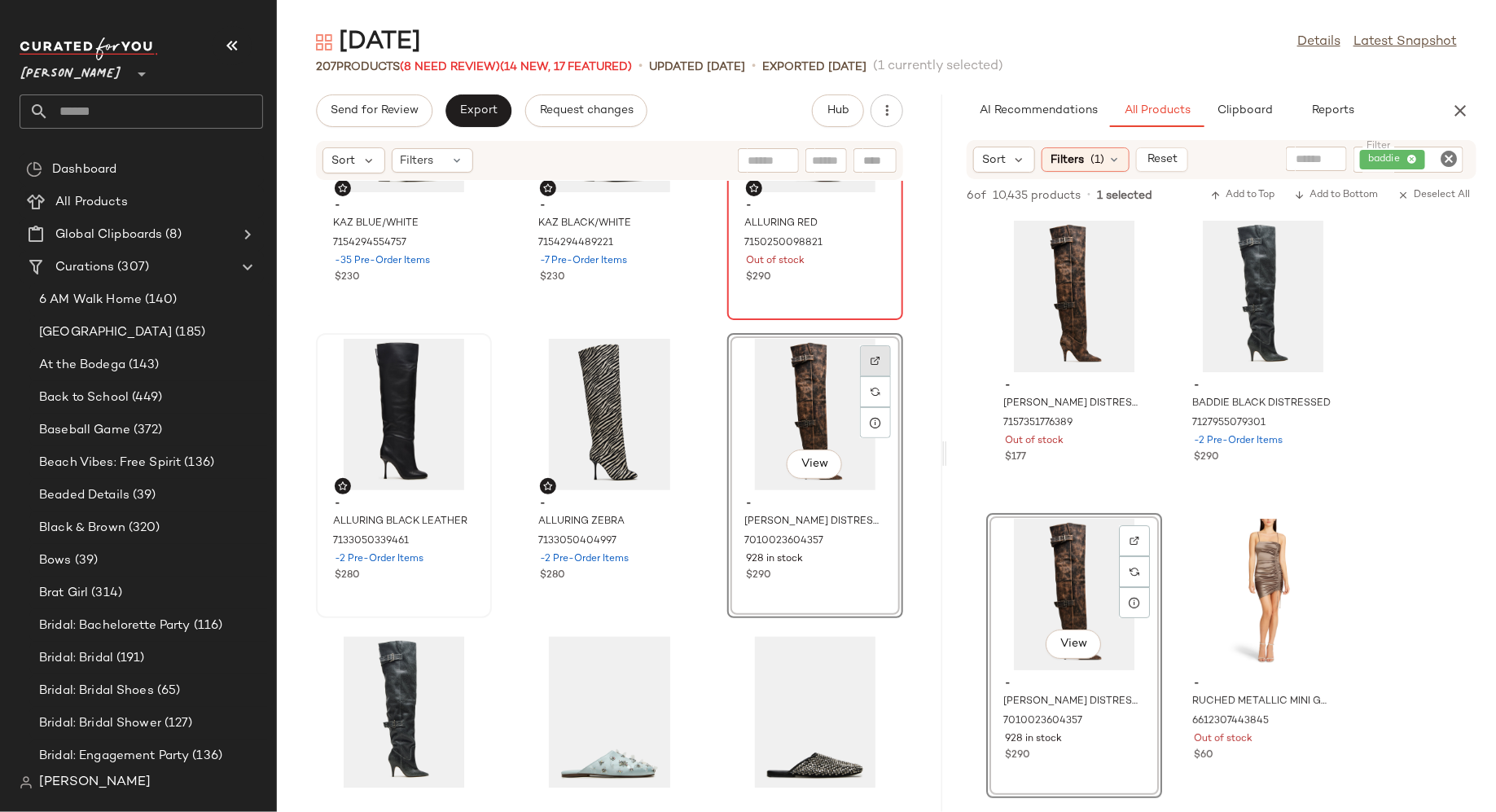
click at [871, 376] on div at bounding box center [876, 391] width 31 height 31
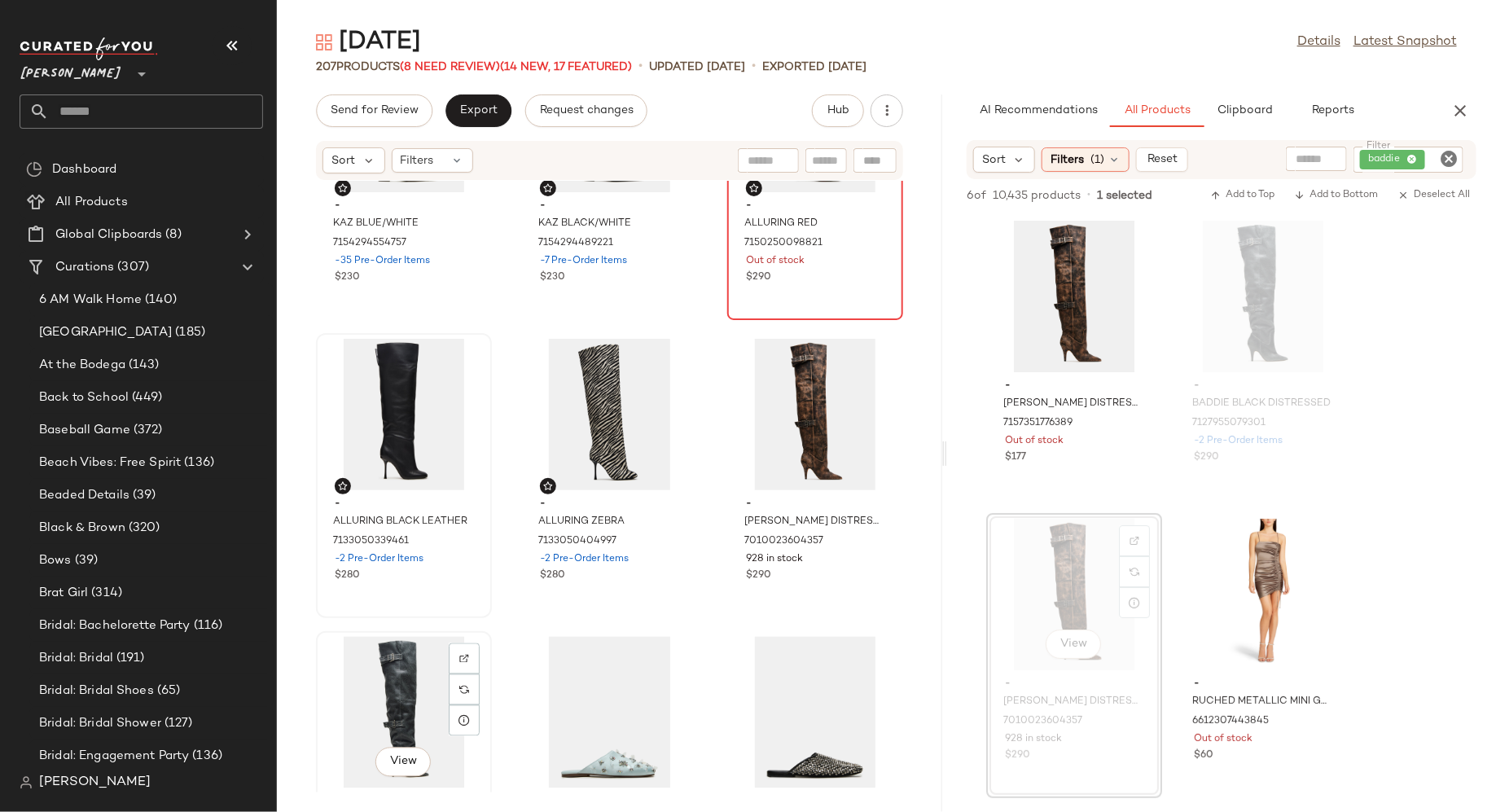
click at [354, 728] on div "View" at bounding box center [404, 712] width 165 height 152
click at [464, 654] on img at bounding box center [464, 658] width 9 height 9
click at [805, 595] on div "View - BADDIE BROWN DISTRESSED 7010023604357 928 in stock $290" at bounding box center [816, 475] width 173 height 282
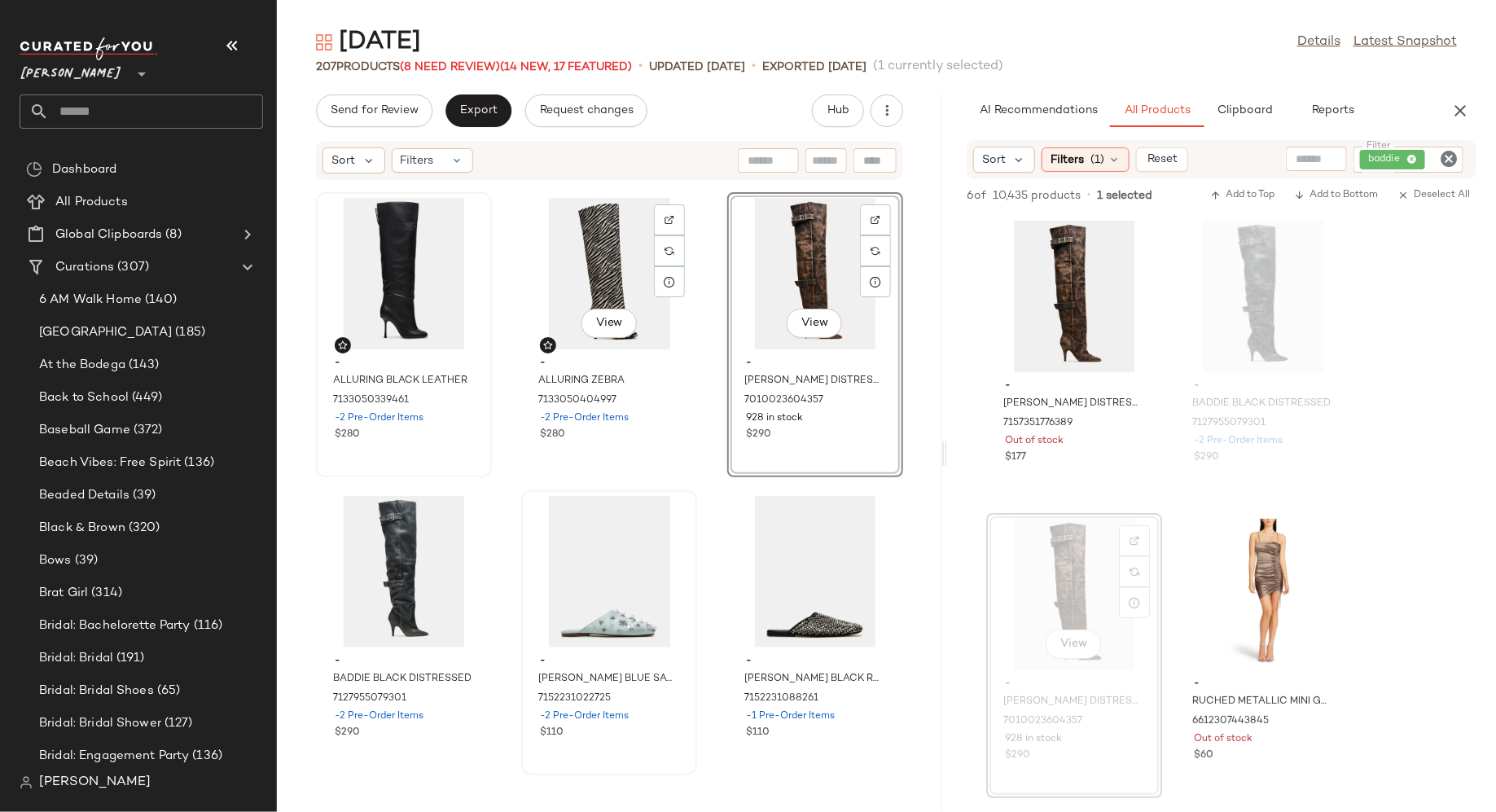
scroll to position [1554, 0]
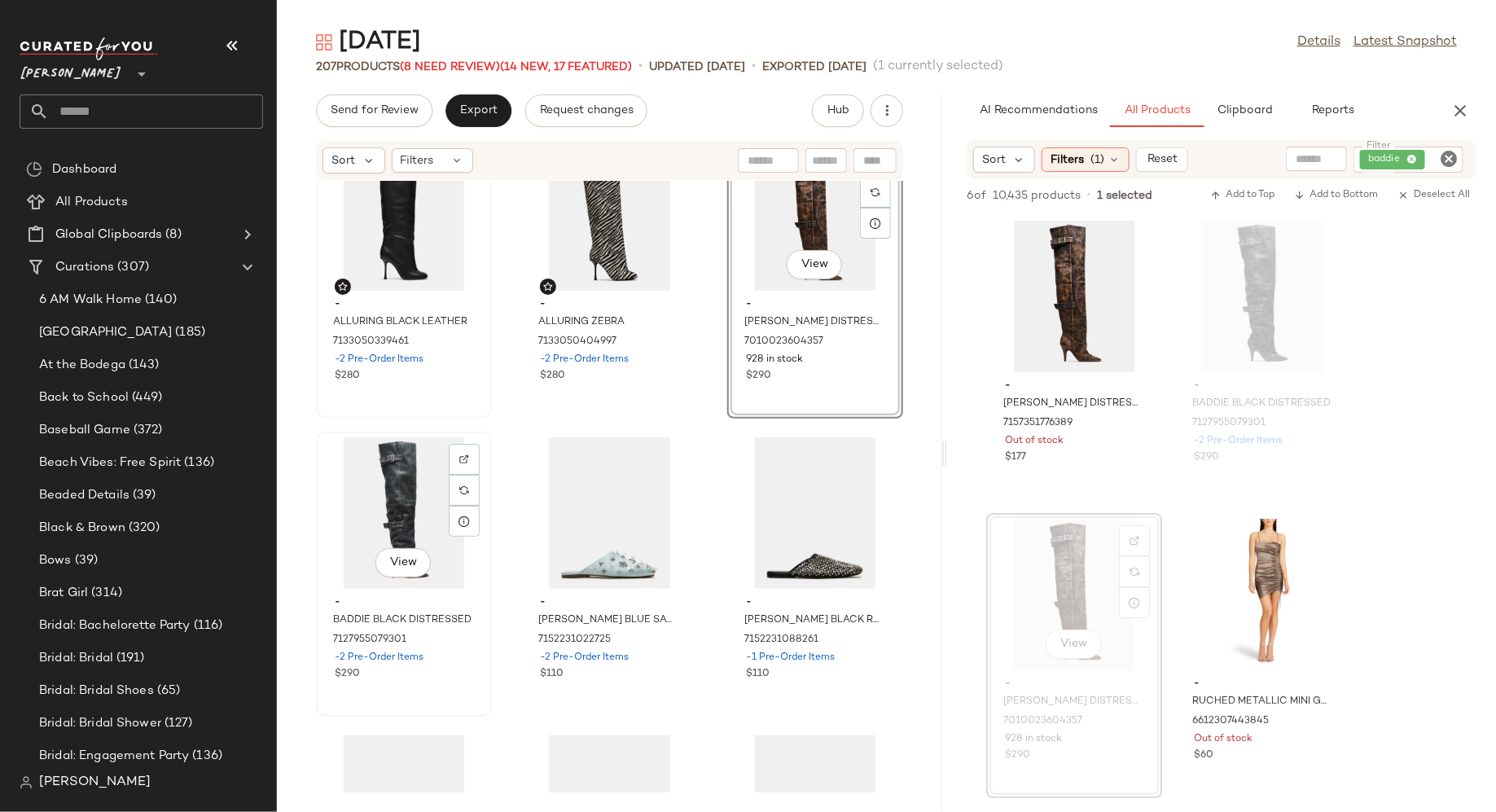
click at [456, 696] on div "View - BADDIE BLACK DISTRESSED 7127955079301 -2 Pre-Order Items $290" at bounding box center [404, 574] width 173 height 282
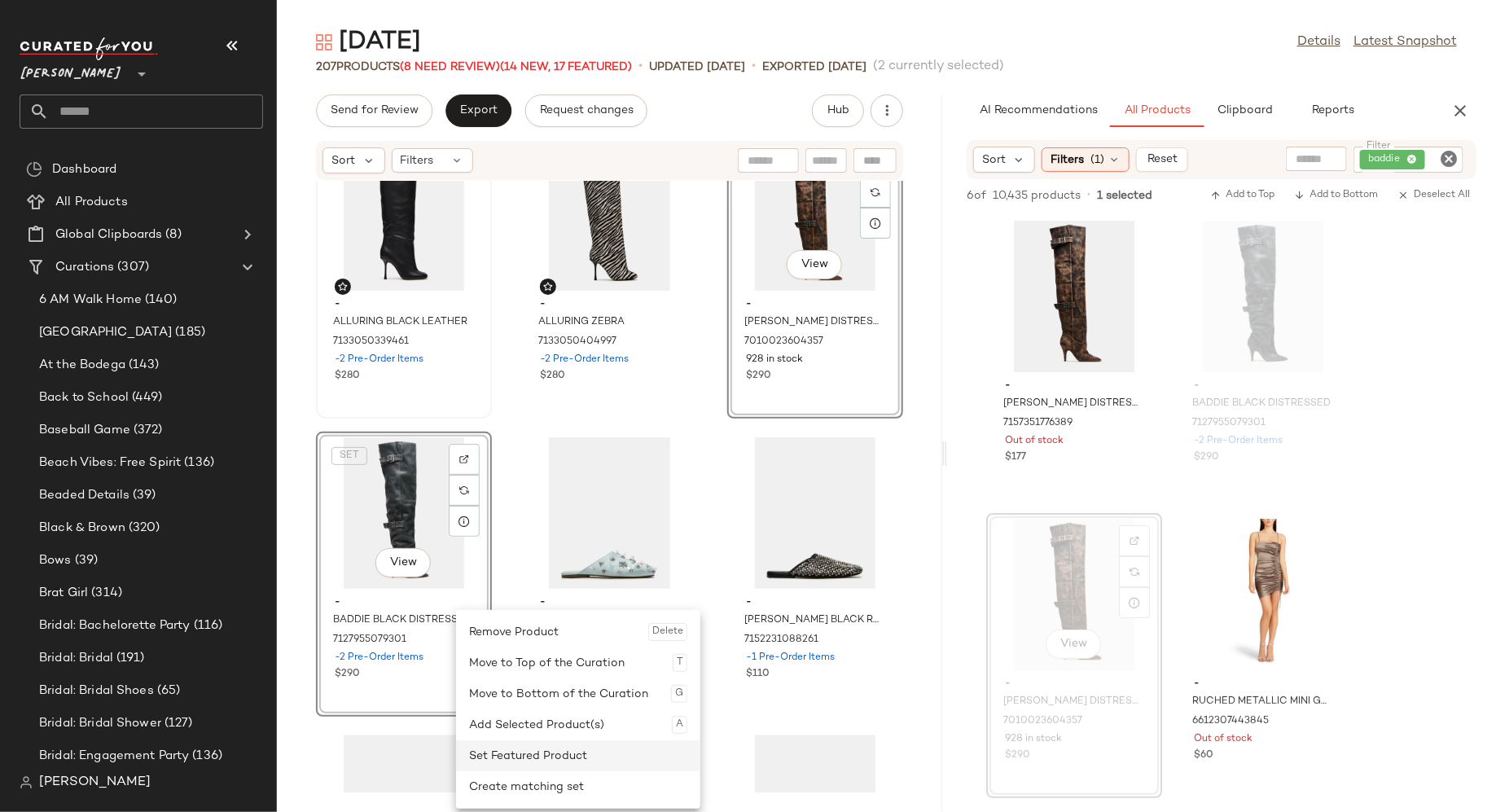
click at [524, 759] on div "Set Featured Product" at bounding box center [578, 755] width 218 height 31
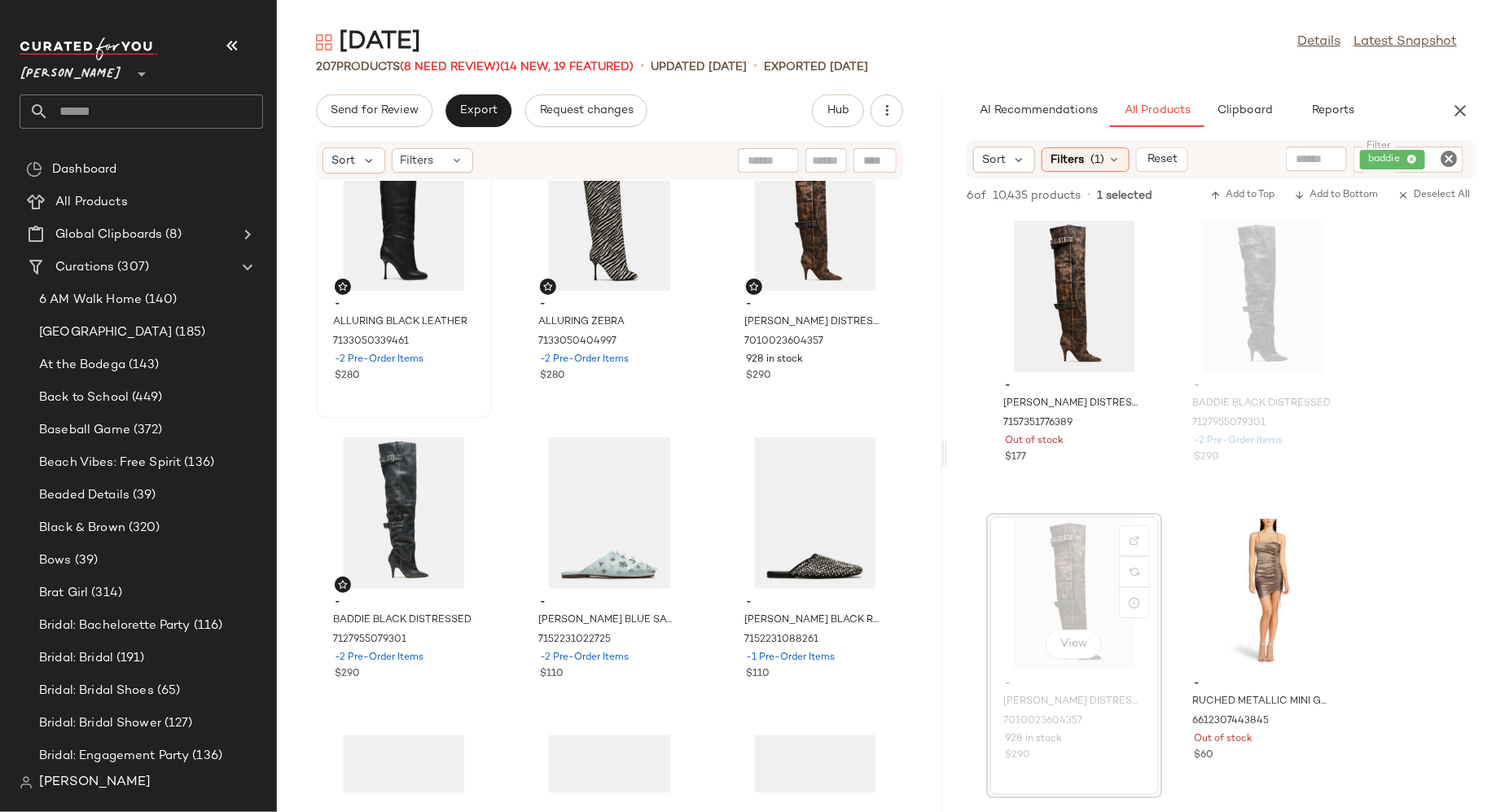
click at [1448, 163] on icon "Clear Filter" at bounding box center [1449, 158] width 20 height 20
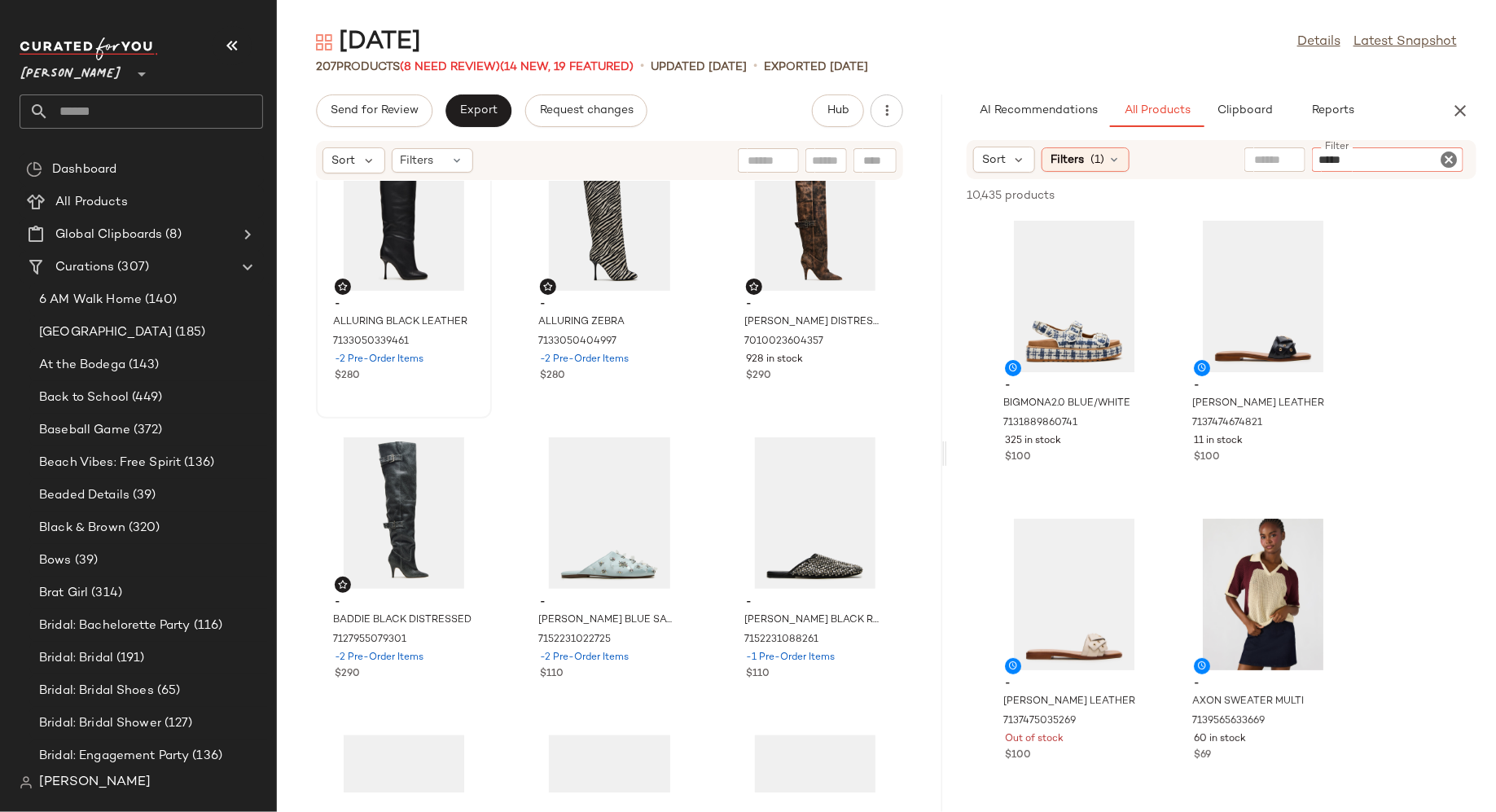
type input "******"
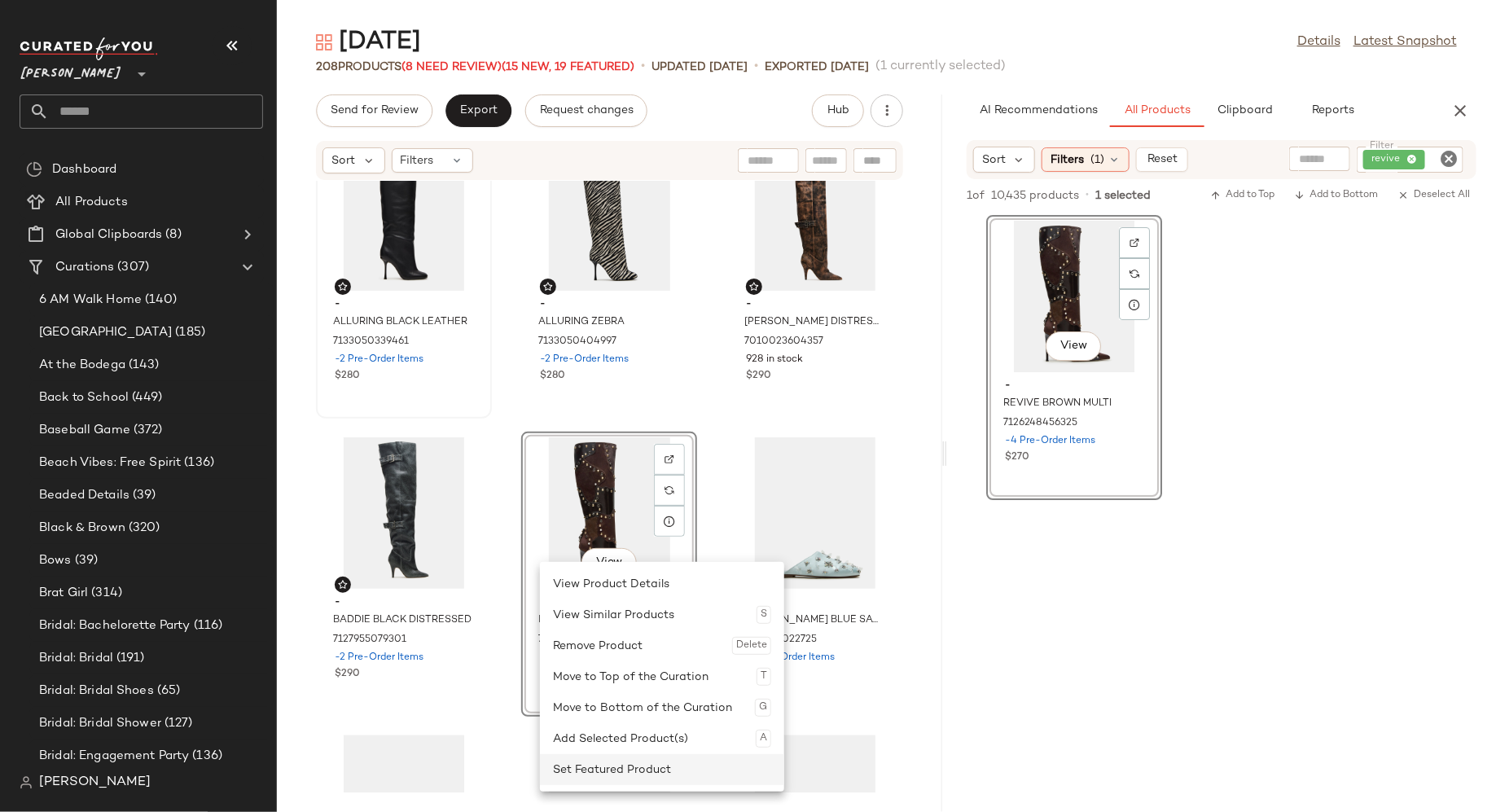
click at [594, 757] on div "Set Featured Product" at bounding box center [661, 769] width 218 height 31
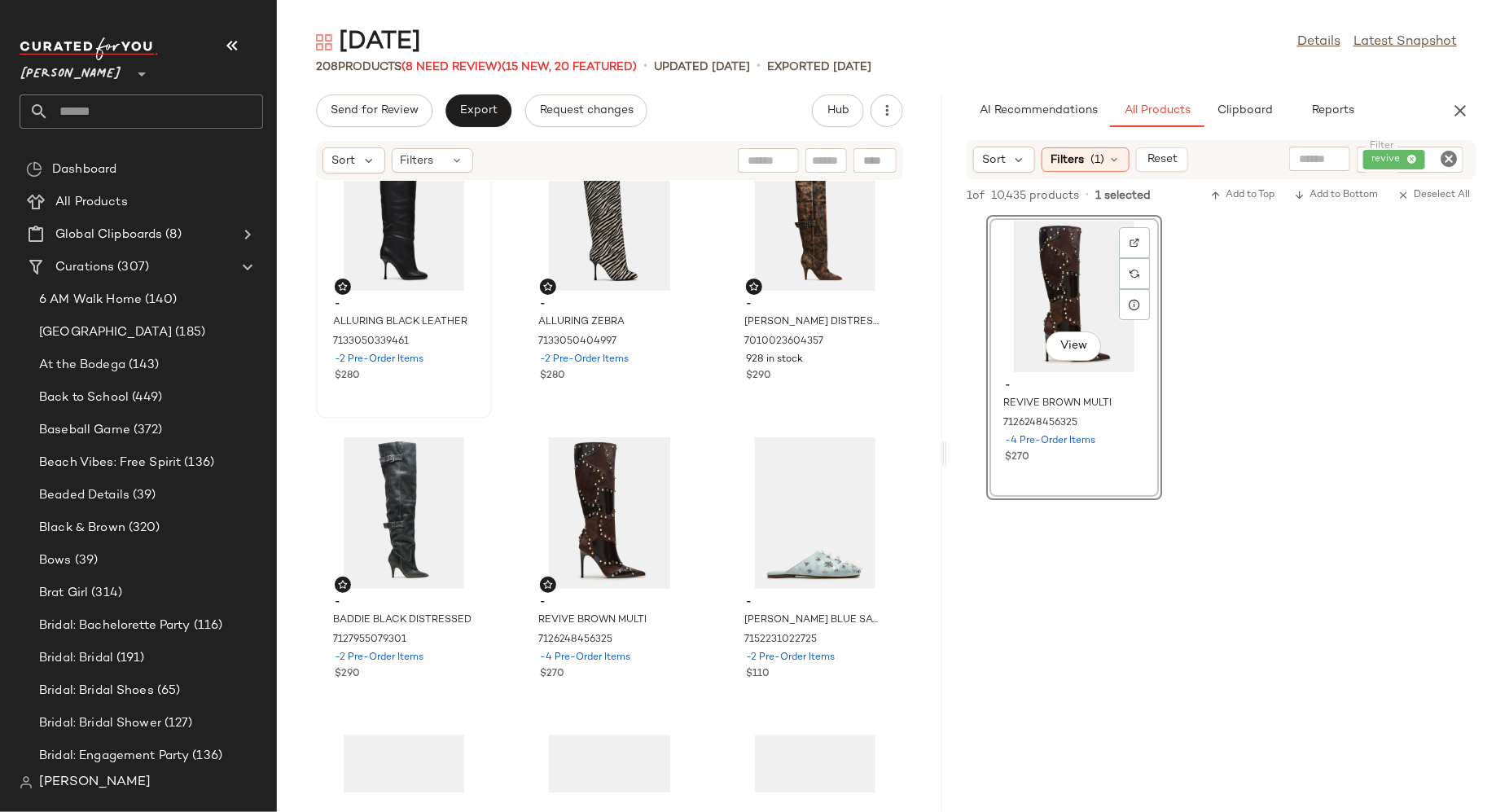
click at [1448, 158] on icon "Clear Filter" at bounding box center [1449, 158] width 20 height 20
click at [1426, 158] on input "Filter" at bounding box center [1388, 160] width 139 height 17
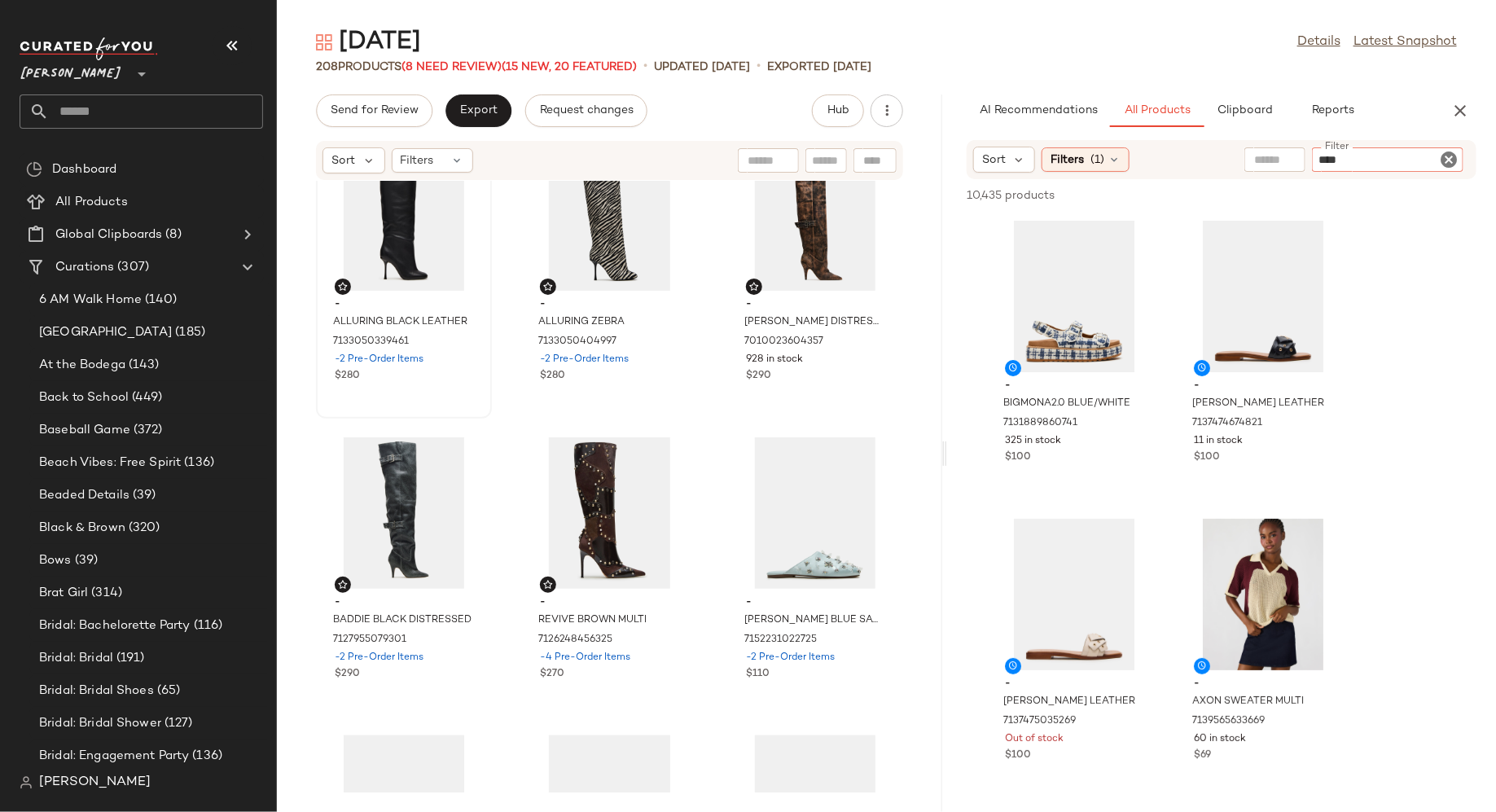
type input "*****"
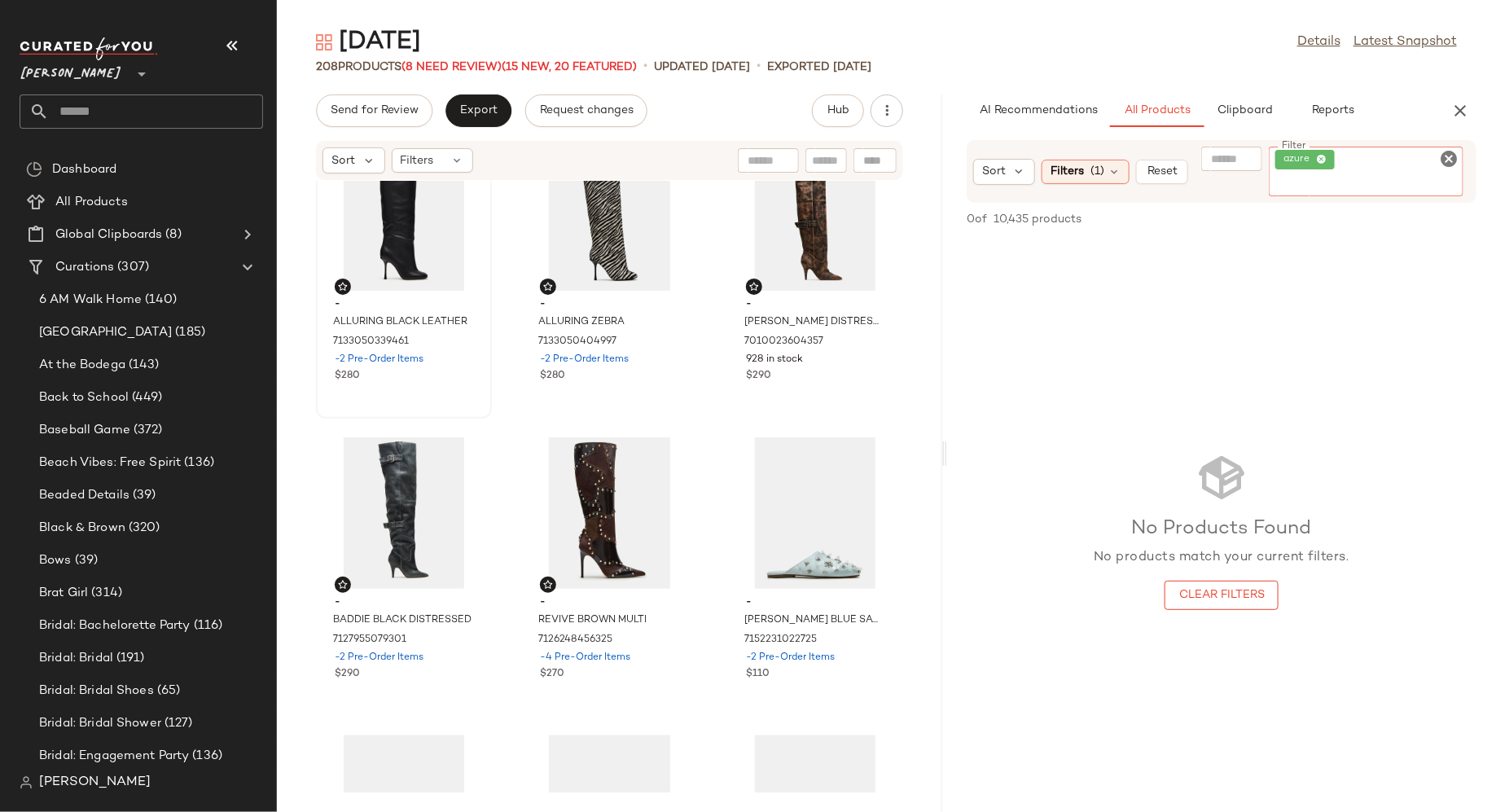
click at [1449, 158] on icon "Clear Filter" at bounding box center [1449, 158] width 20 height 20
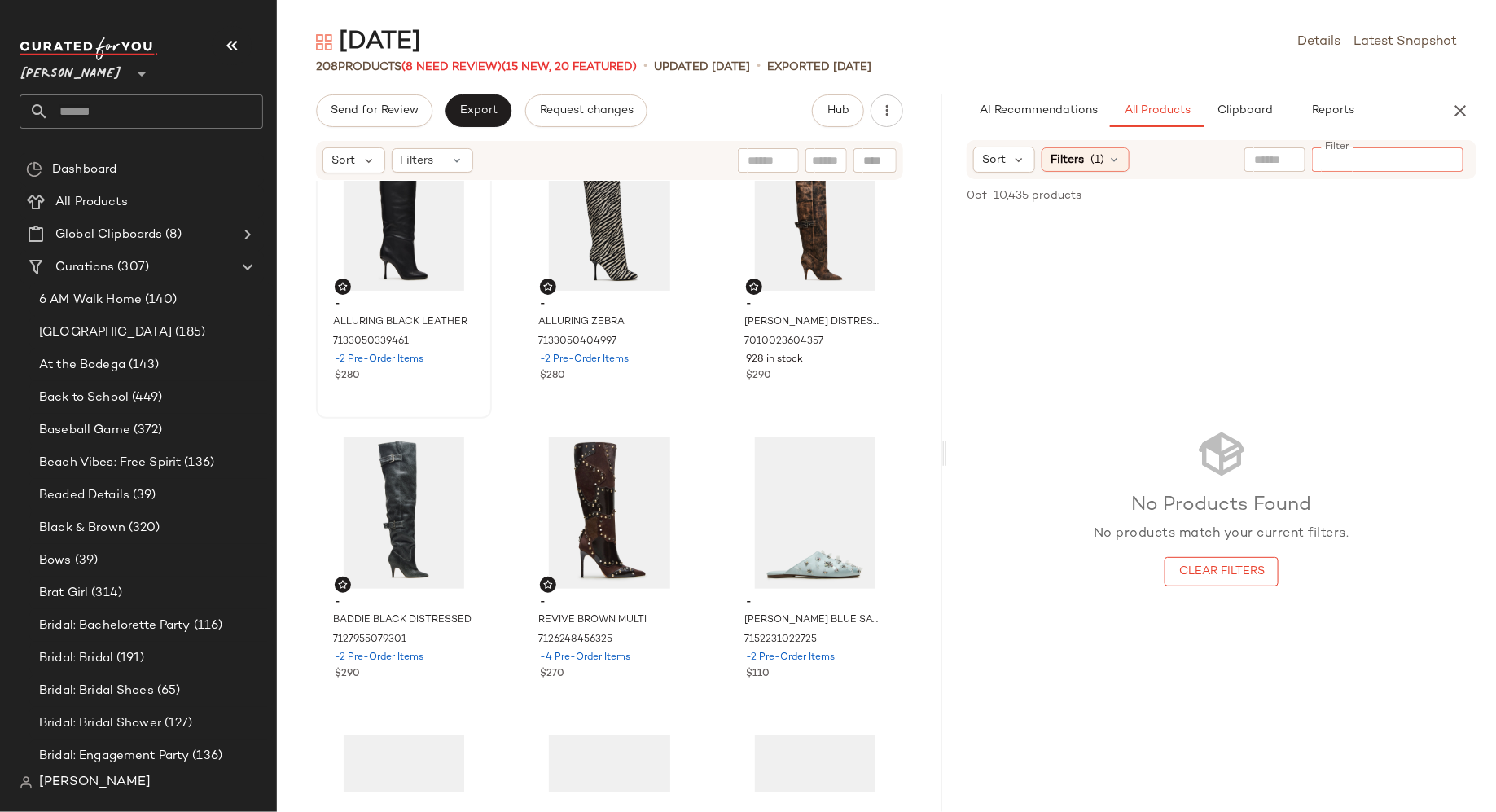
click at [1411, 163] on input "Filter" at bounding box center [1388, 160] width 139 height 17
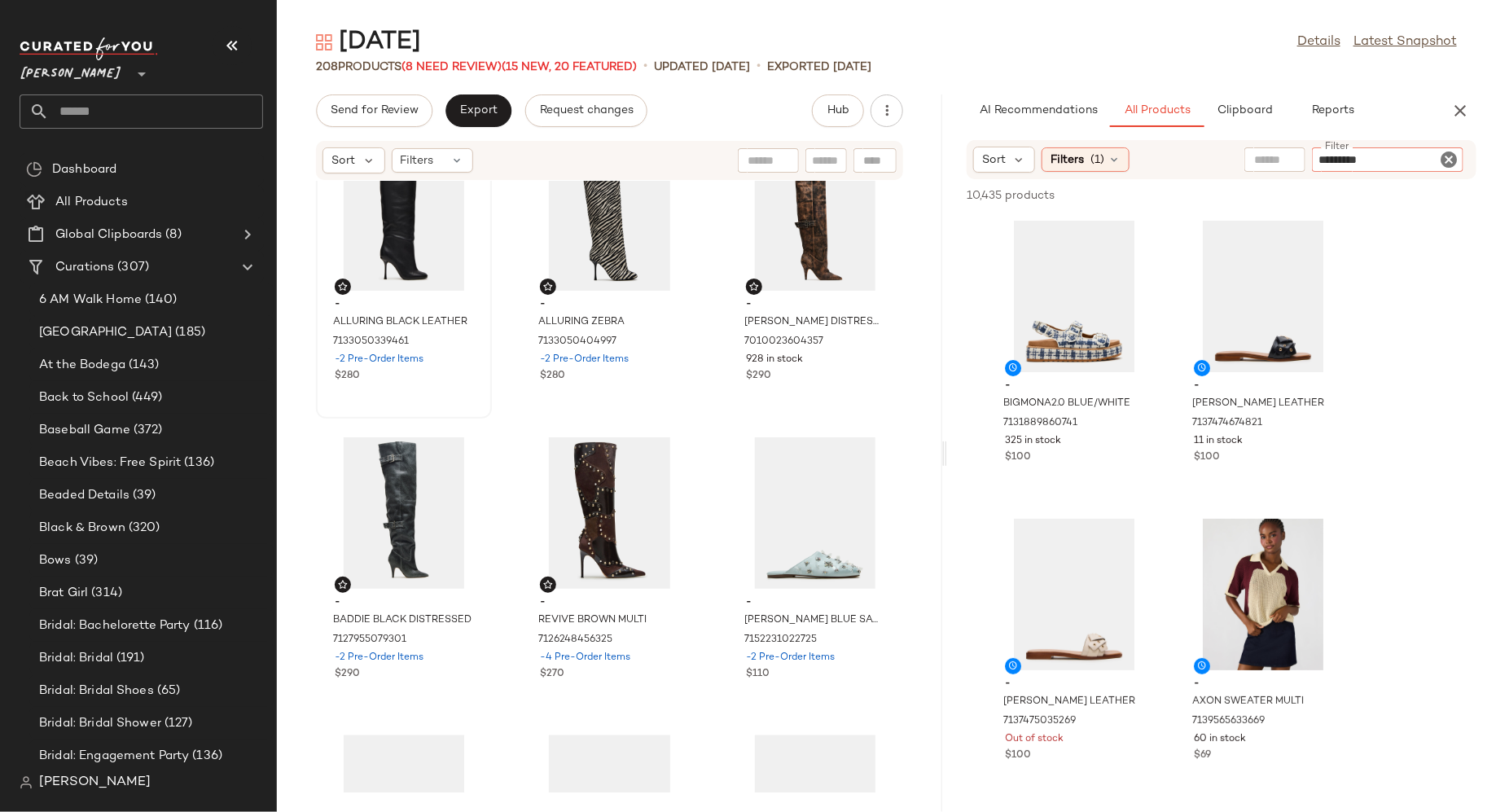
type input "**********"
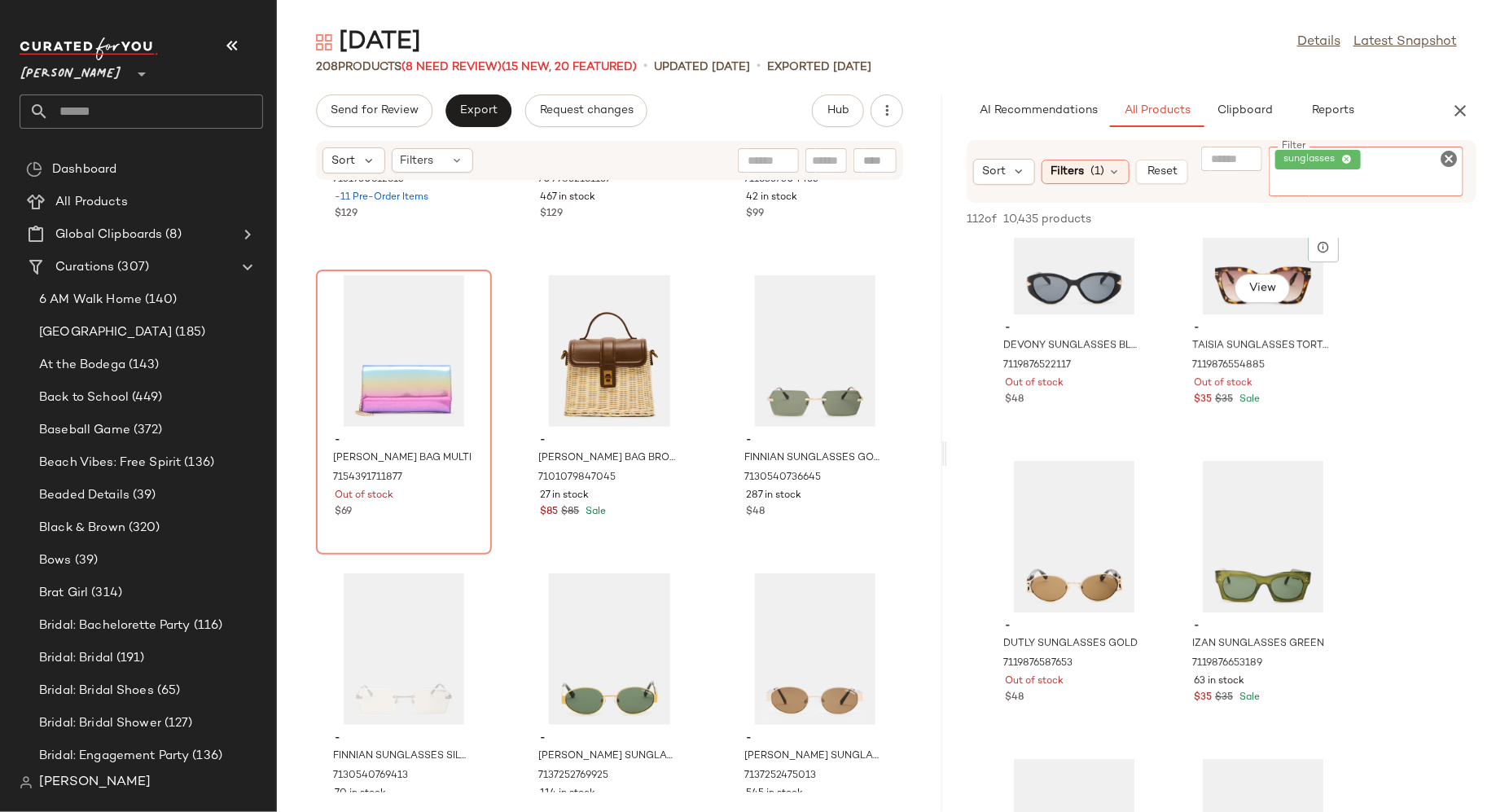
scroll to position [5455, 0]
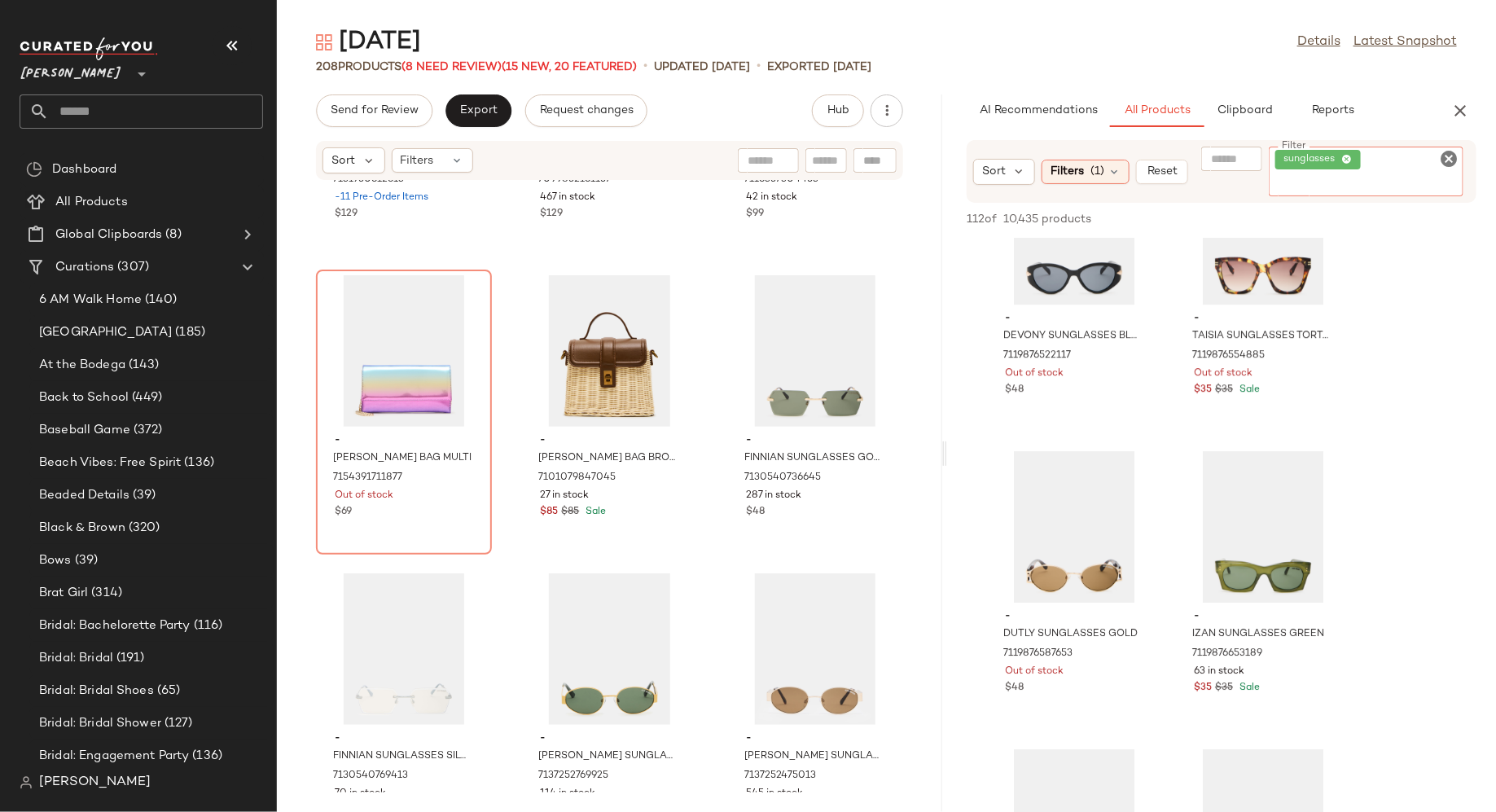
click at [1447, 157] on icon "Clear Filter" at bounding box center [1449, 158] width 20 height 20
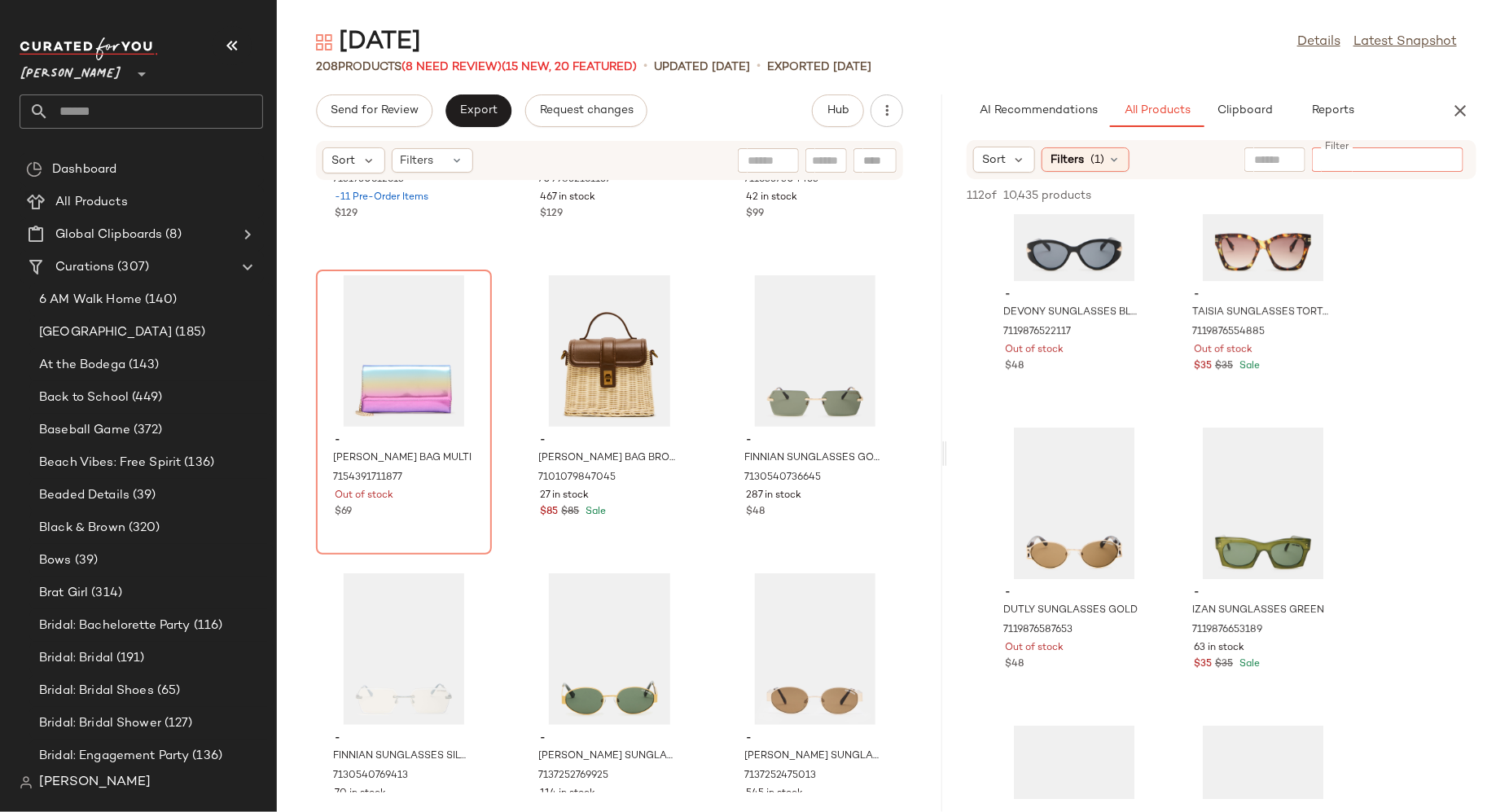
click at [1415, 157] on input "Filter" at bounding box center [1388, 160] width 139 height 17
type input "*"
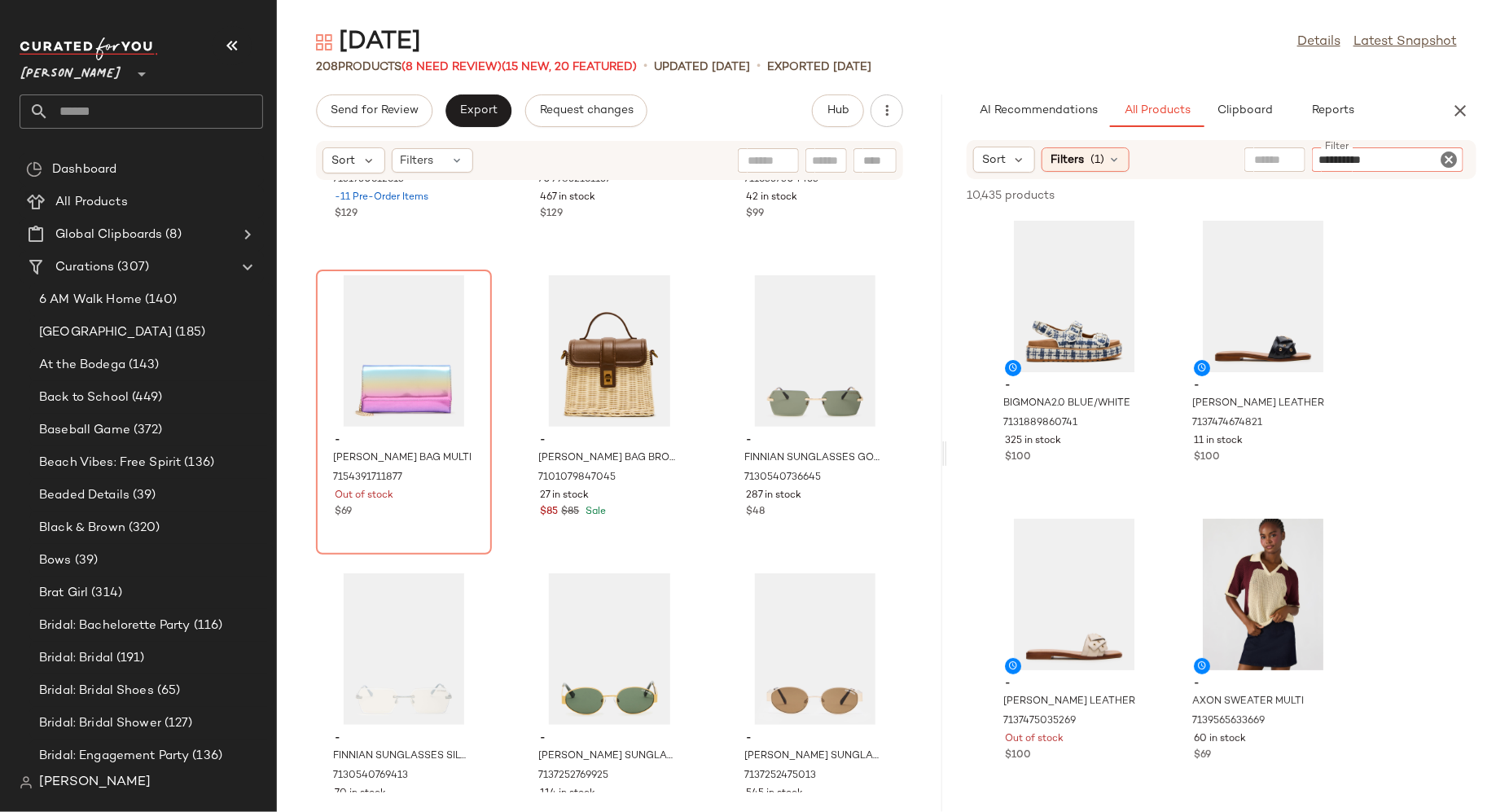
type input "**********"
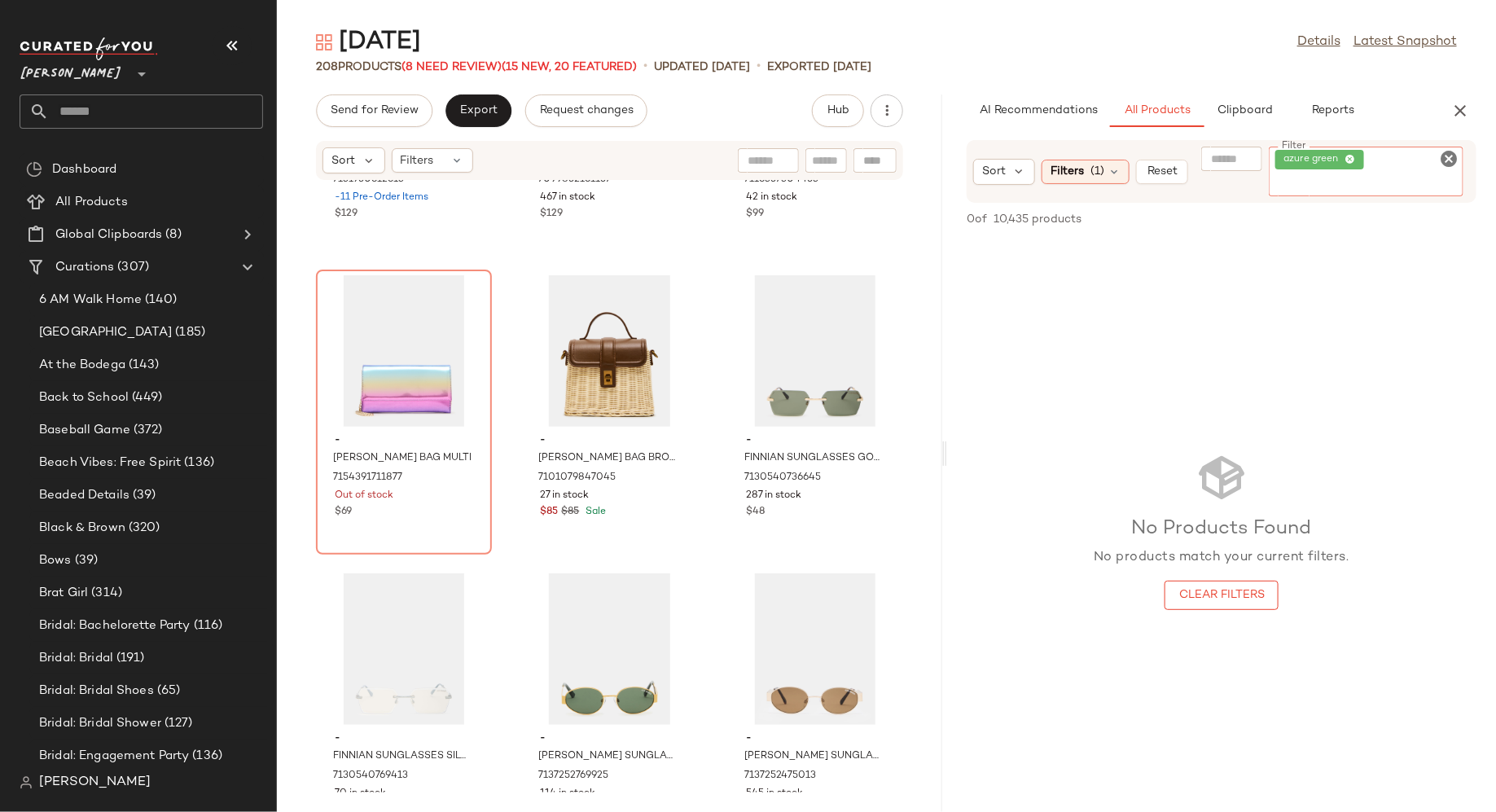
click at [1450, 154] on icon "Clear Filter" at bounding box center [1449, 158] width 20 height 20
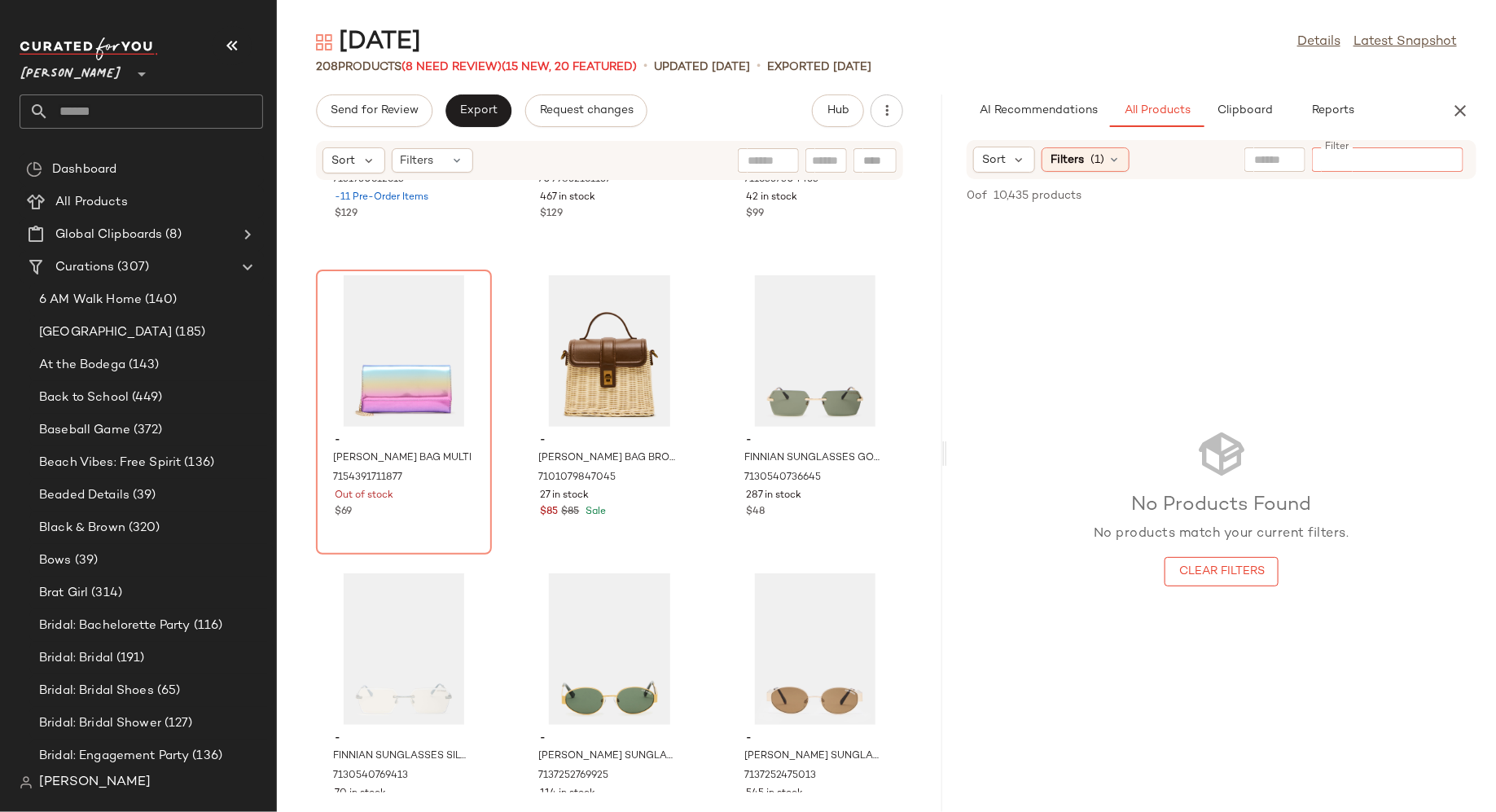
click at [1407, 159] on input "Filter" at bounding box center [1388, 160] width 139 height 17
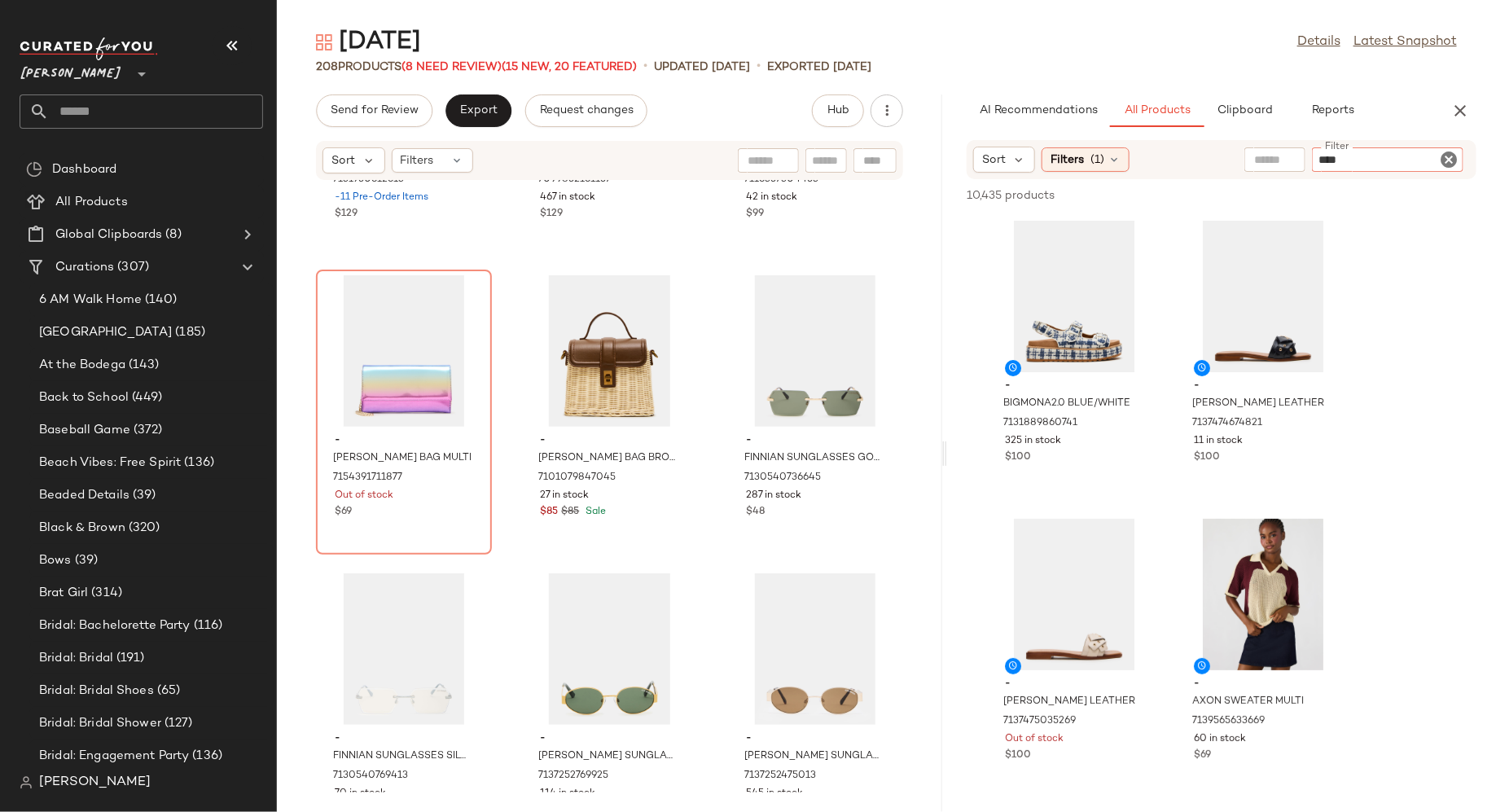
type input "*****"
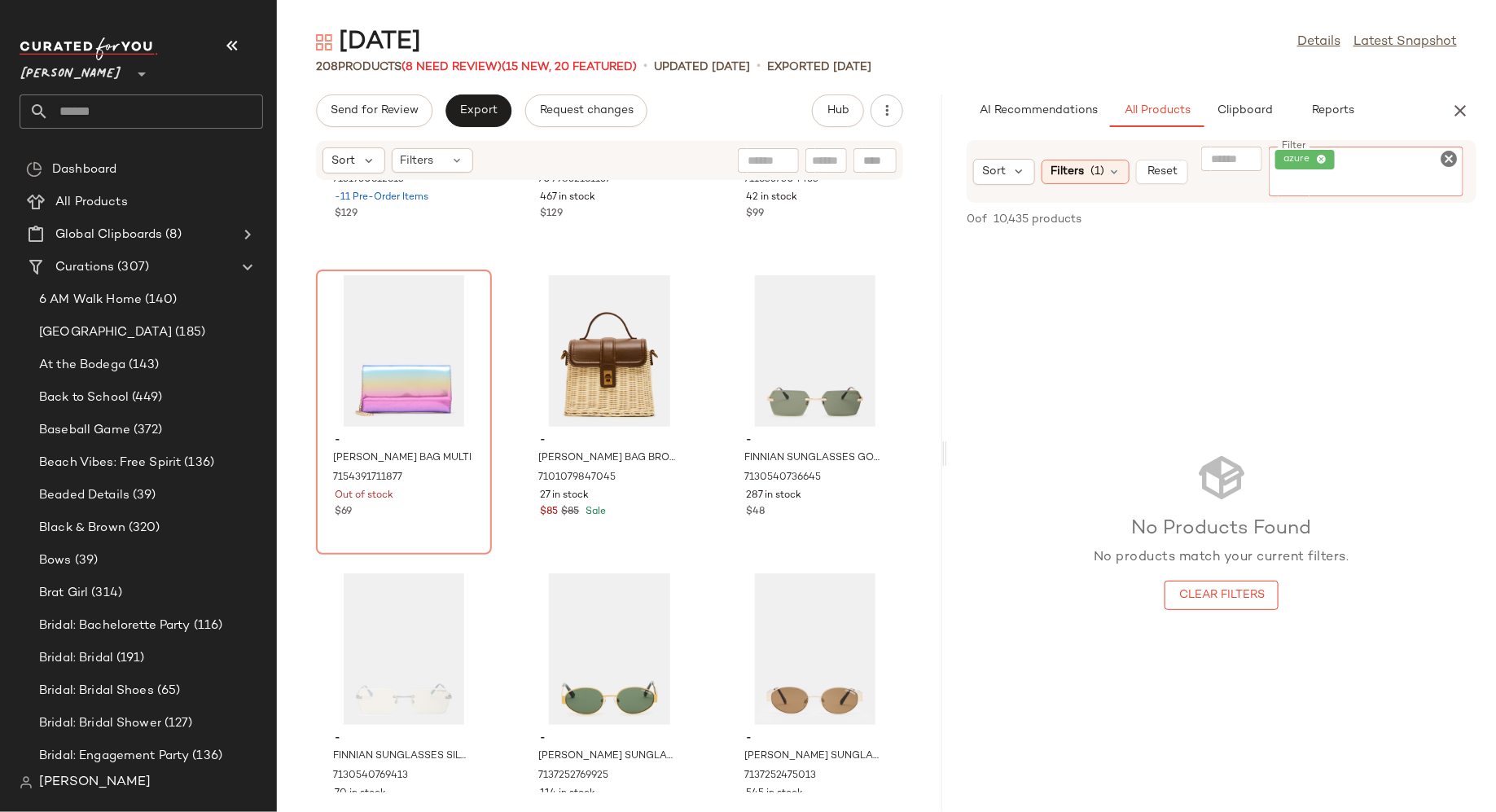
click at [1455, 157] on icon "Clear Filter" at bounding box center [1449, 158] width 20 height 20
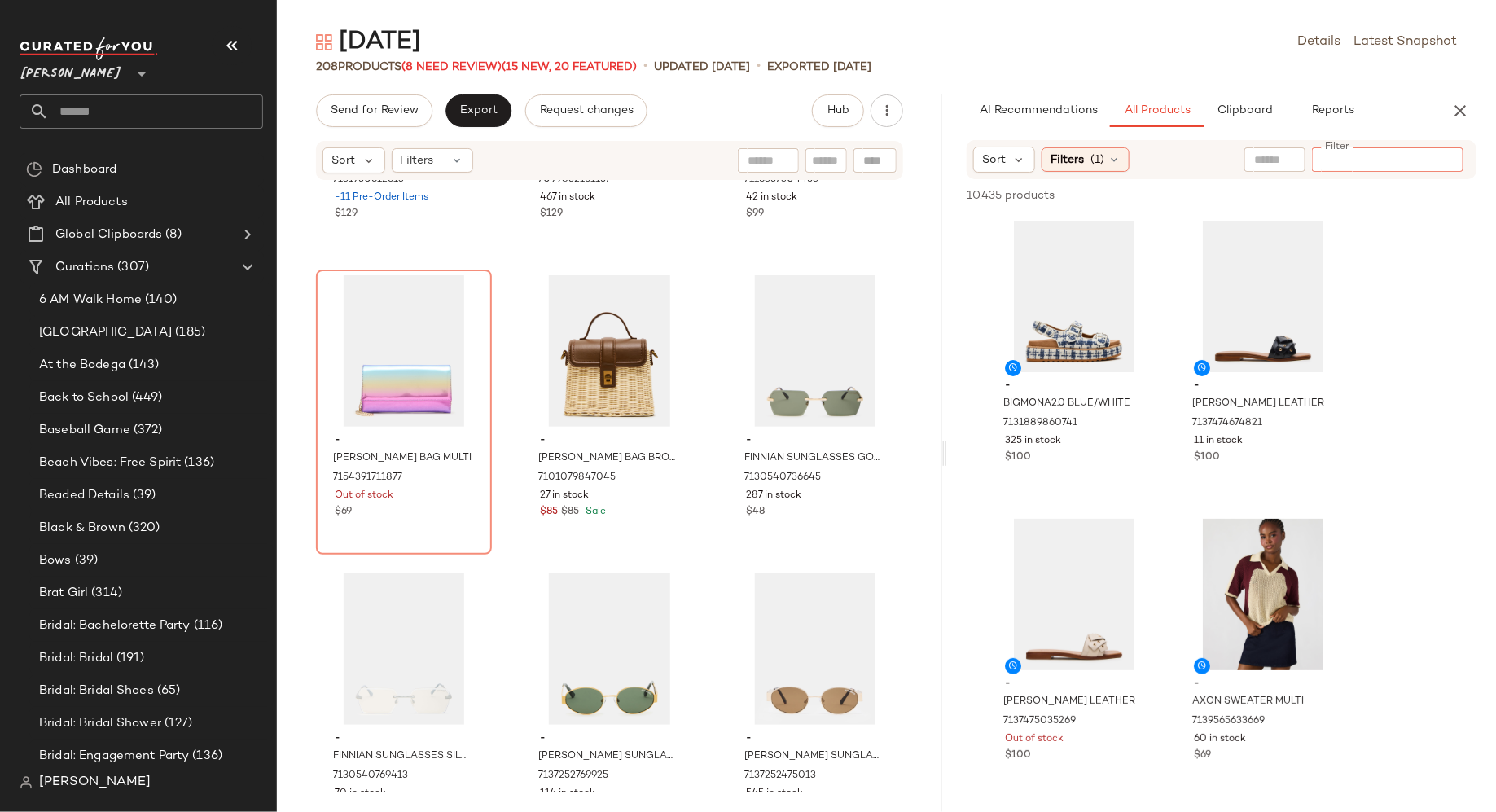
click at [1360, 164] on input "Filter" at bounding box center [1388, 160] width 139 height 17
click at [144, 197] on div "All Products" at bounding box center [153, 202] width 206 height 19
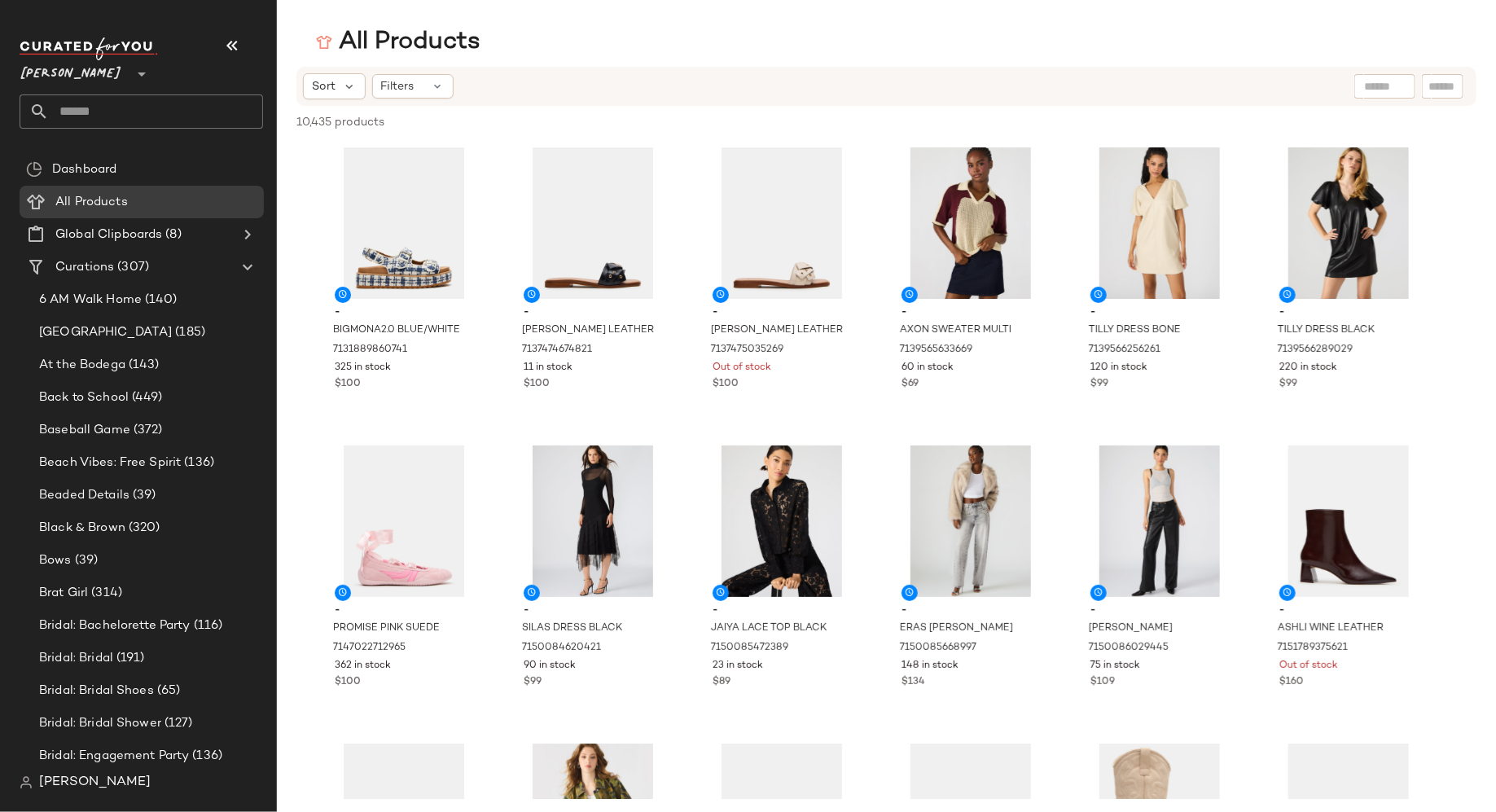
click at [1434, 96] on div at bounding box center [1443, 87] width 41 height 25
type input "*"
type input "*****"
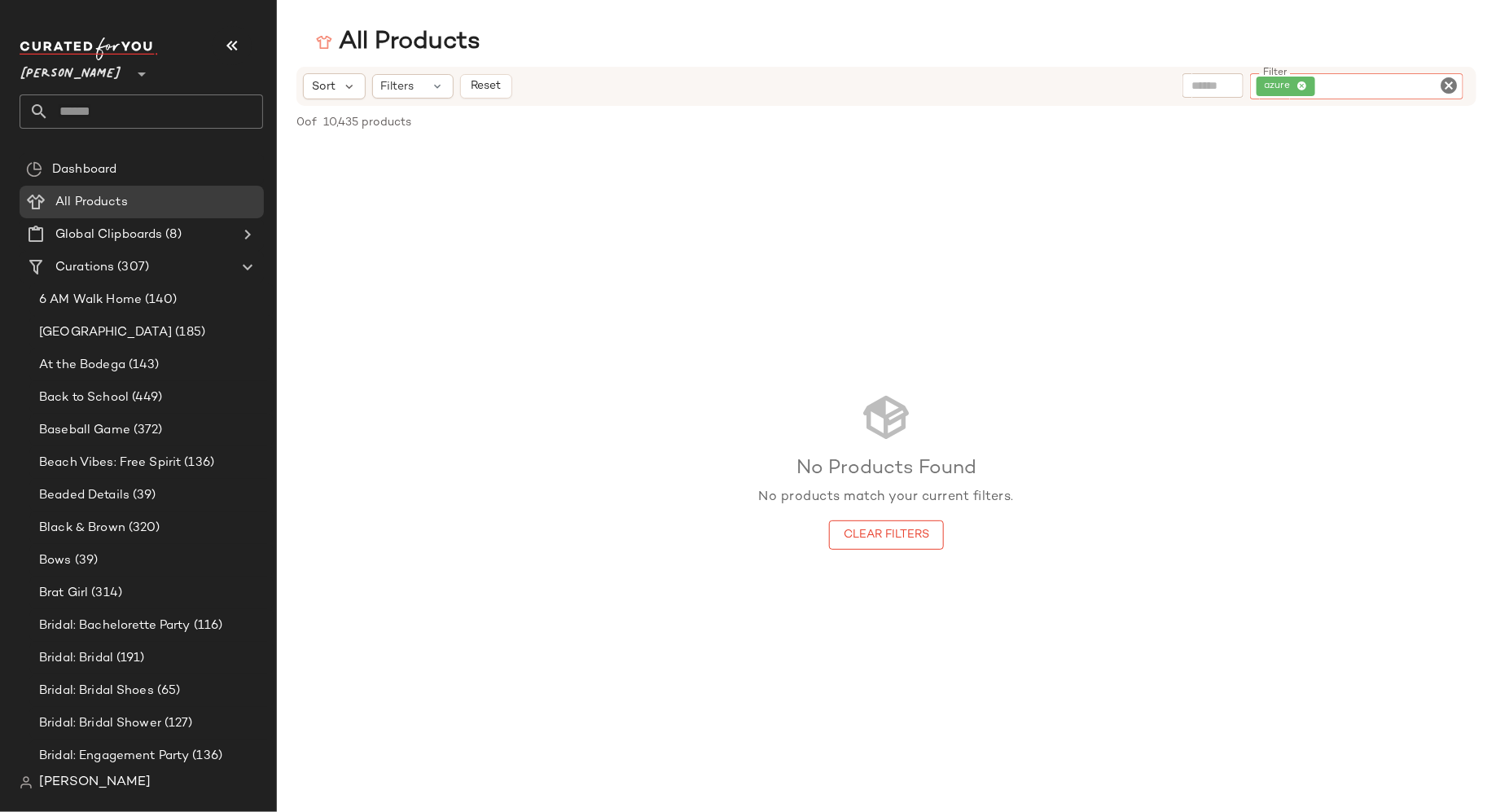
click at [1444, 87] on icon "Clear Filter" at bounding box center [1449, 85] width 20 height 20
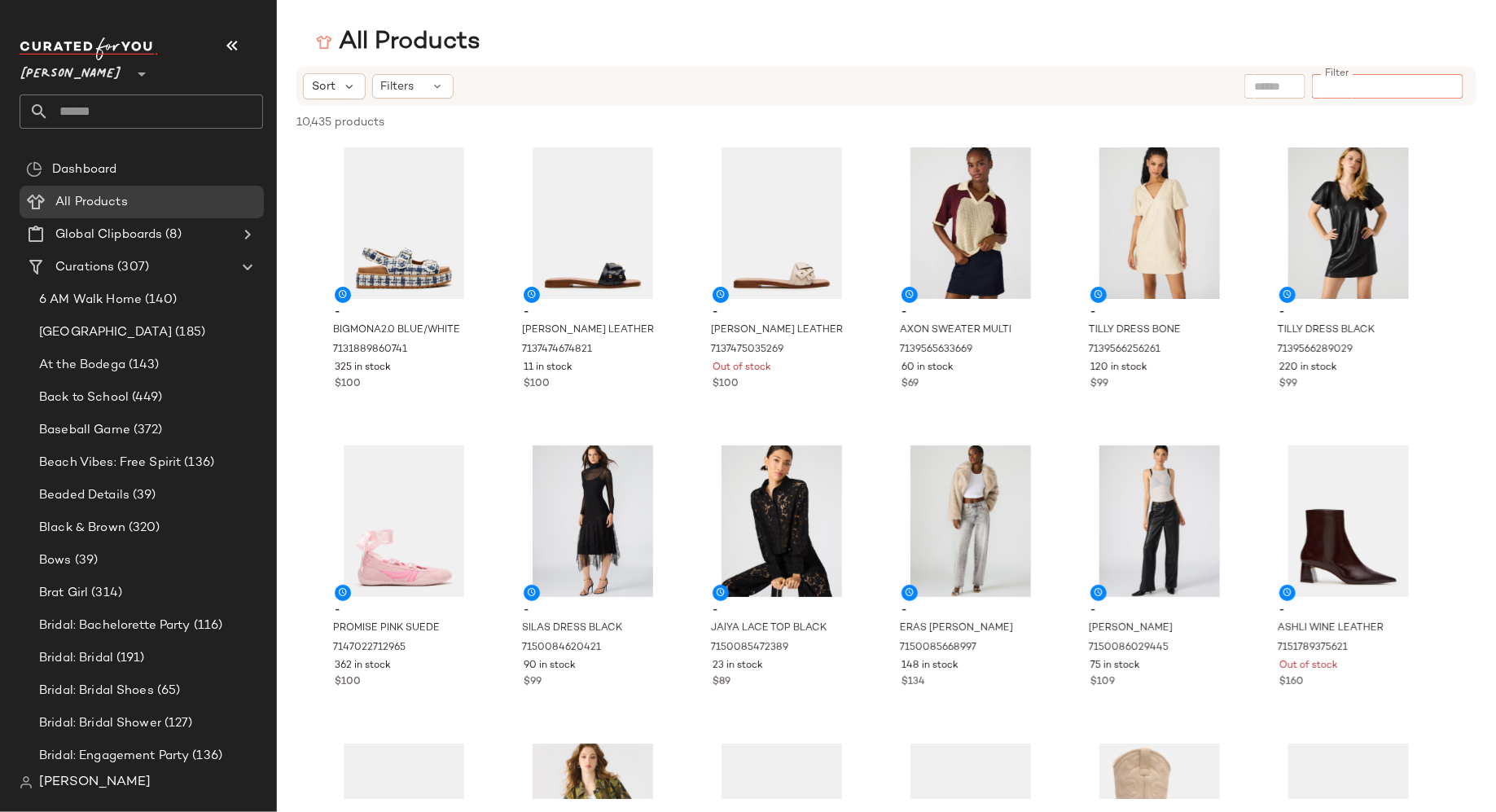
click at [1400, 85] on input "Filter" at bounding box center [1388, 87] width 139 height 17
type input "*****"
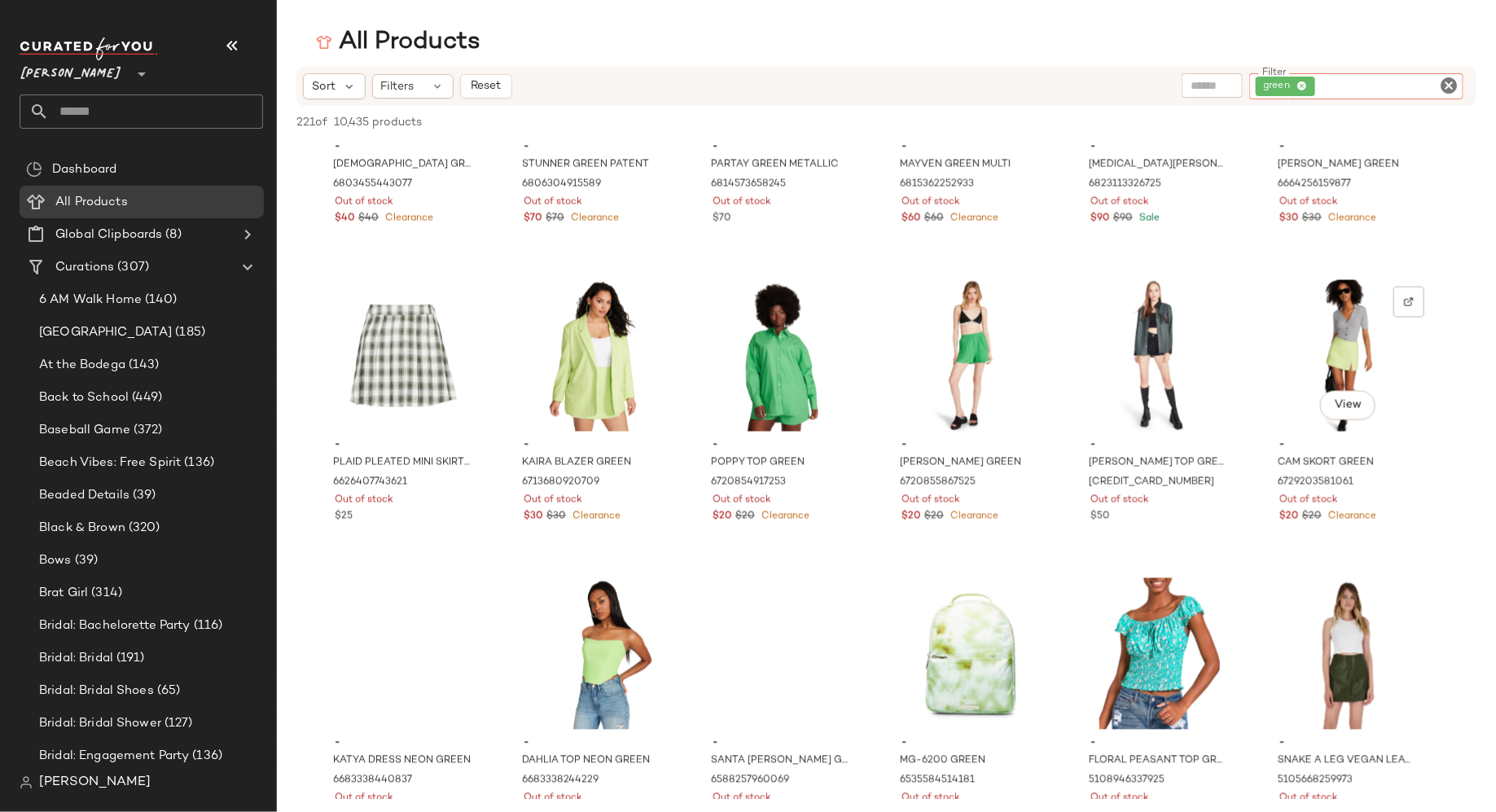
scroll to position [7331, 0]
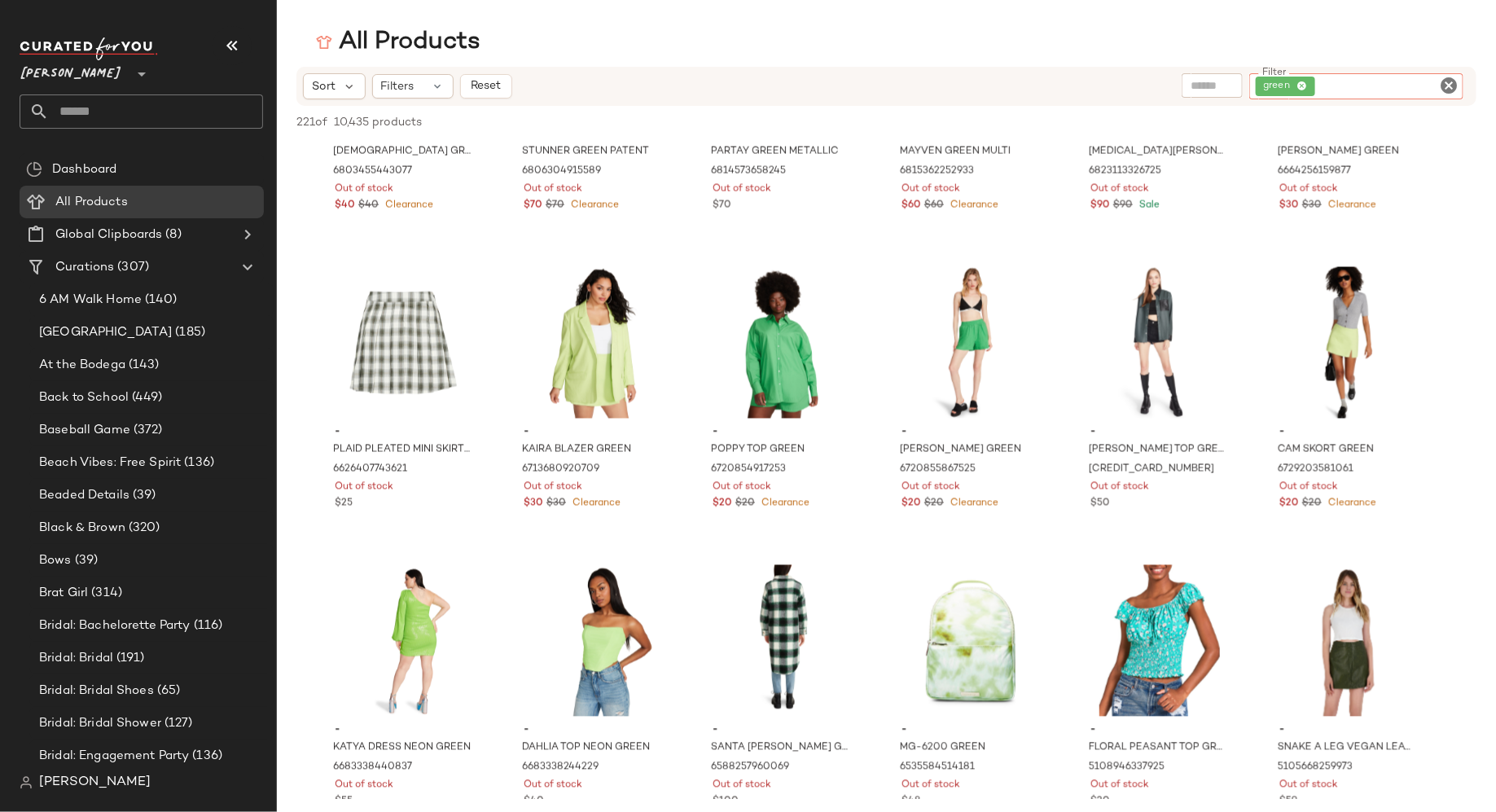
click at [1452, 83] on icon "Clear Filter" at bounding box center [1449, 85] width 20 height 20
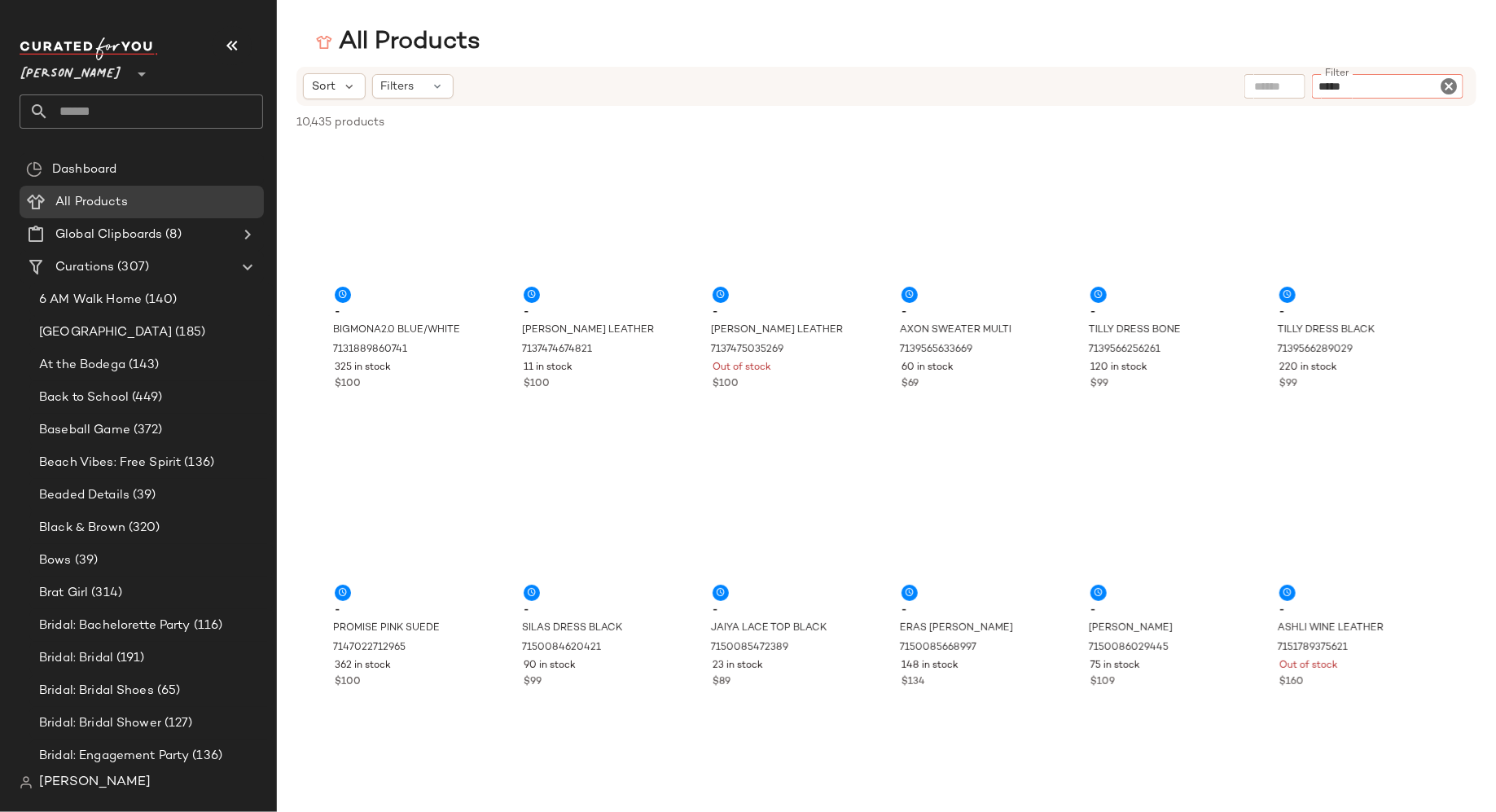
type input "******"
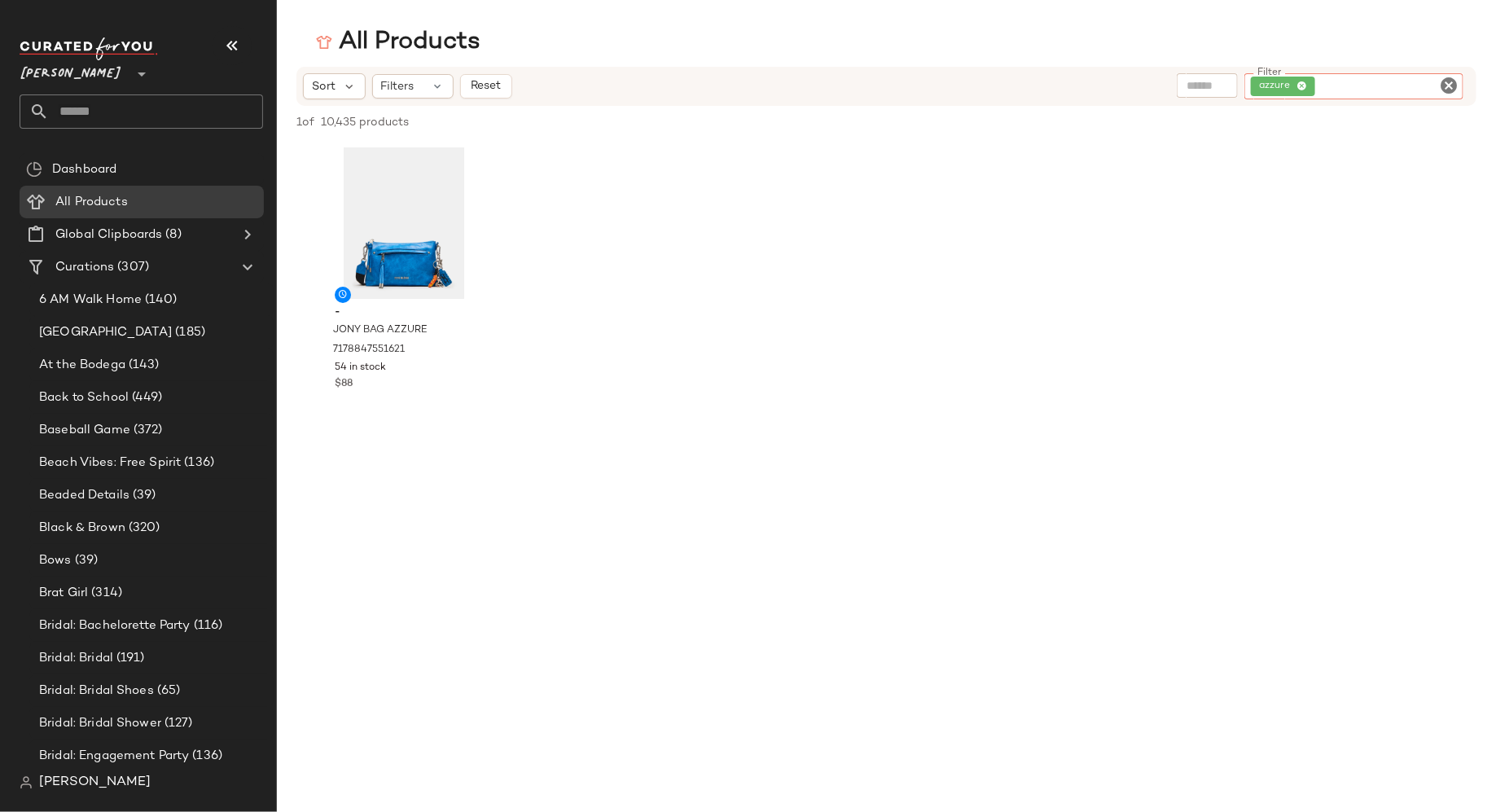
click at [1454, 83] on icon "Clear Filter" at bounding box center [1449, 85] width 20 height 20
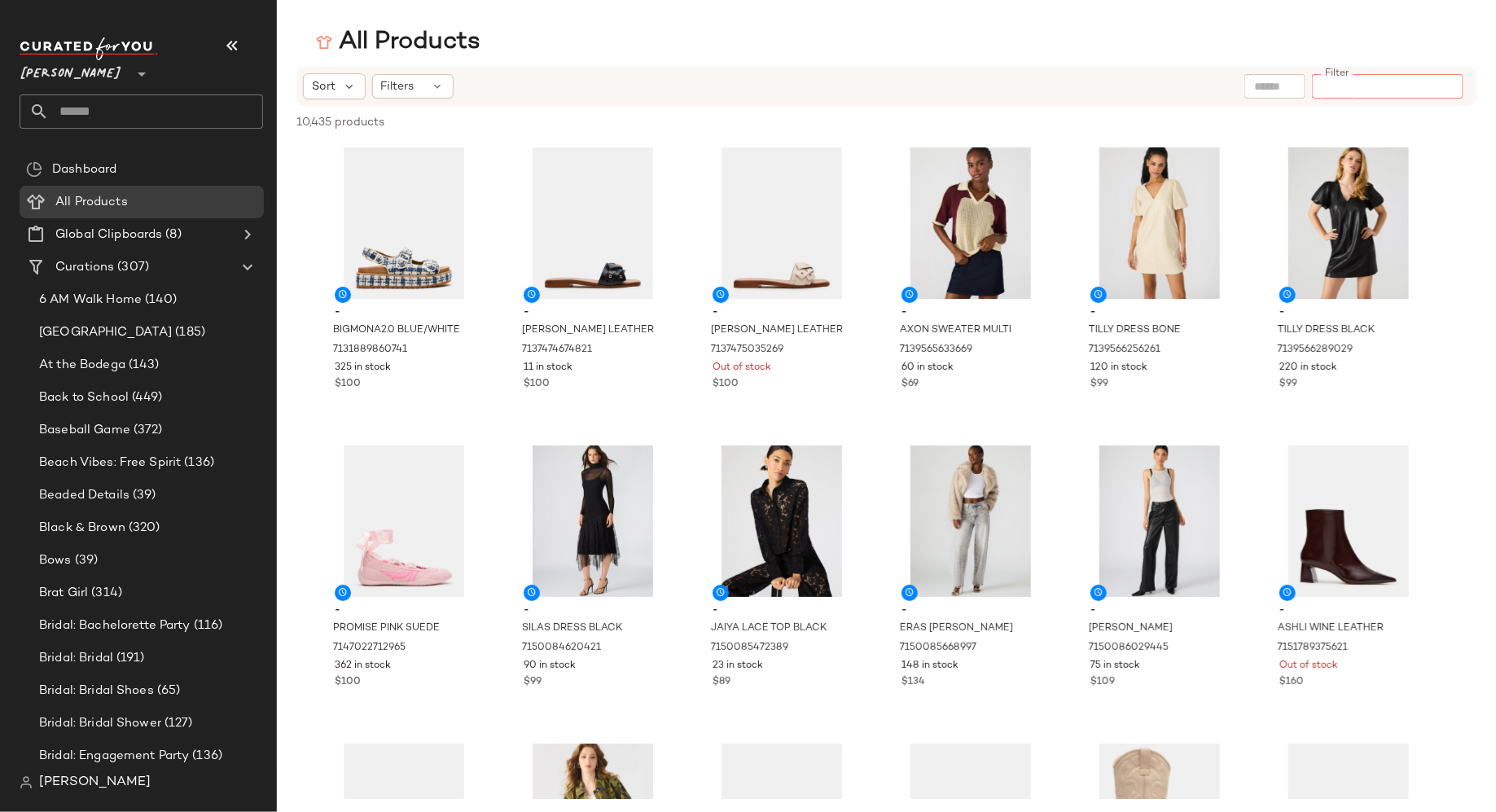
click at [1436, 87] on input "Filter" at bounding box center [1388, 87] width 139 height 17
type input "*****"
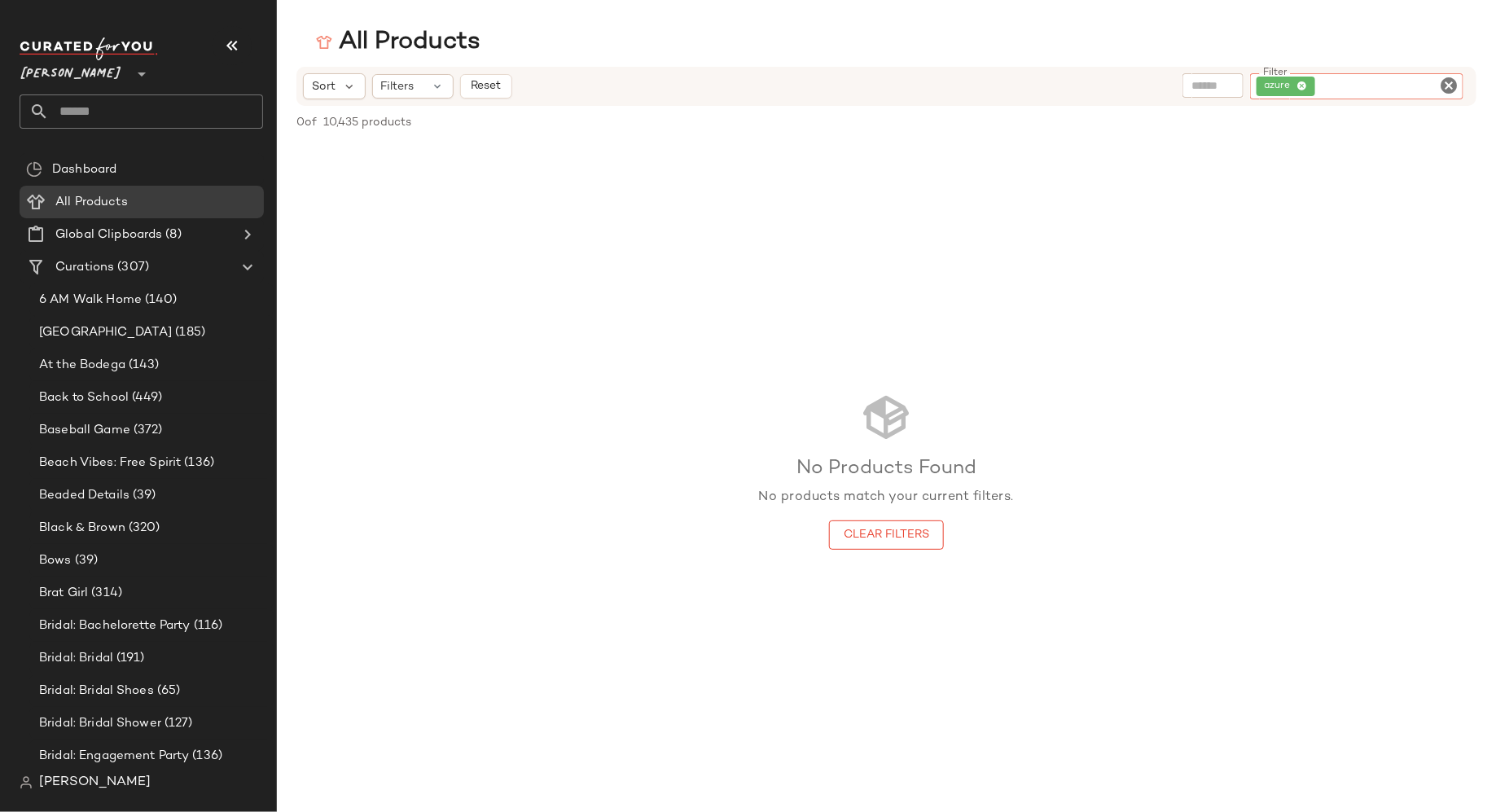
click at [1456, 87] on icon "Clear Filter" at bounding box center [1449, 85] width 20 height 20
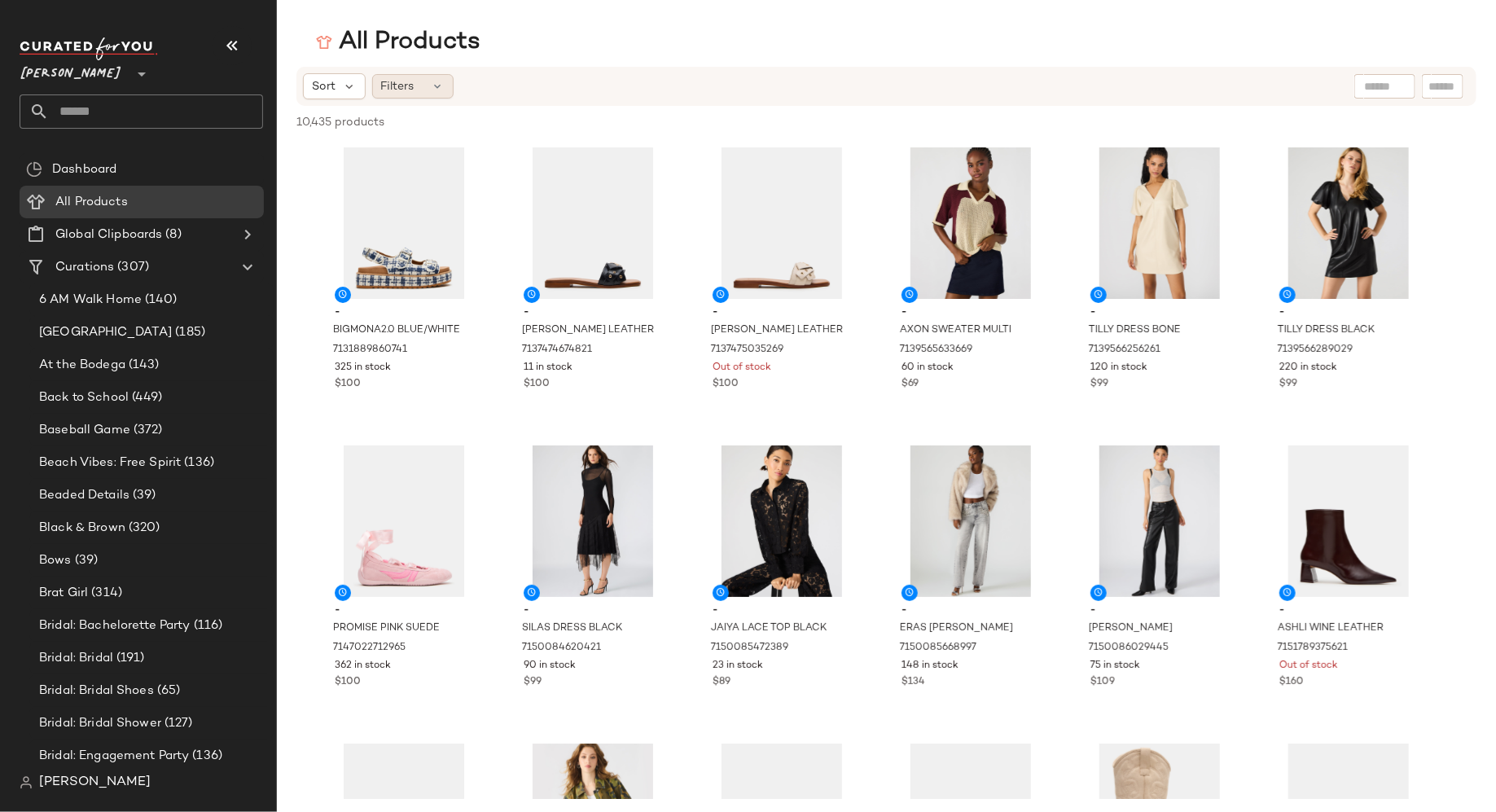
click at [445, 87] on div "Filters" at bounding box center [412, 87] width 81 height 25
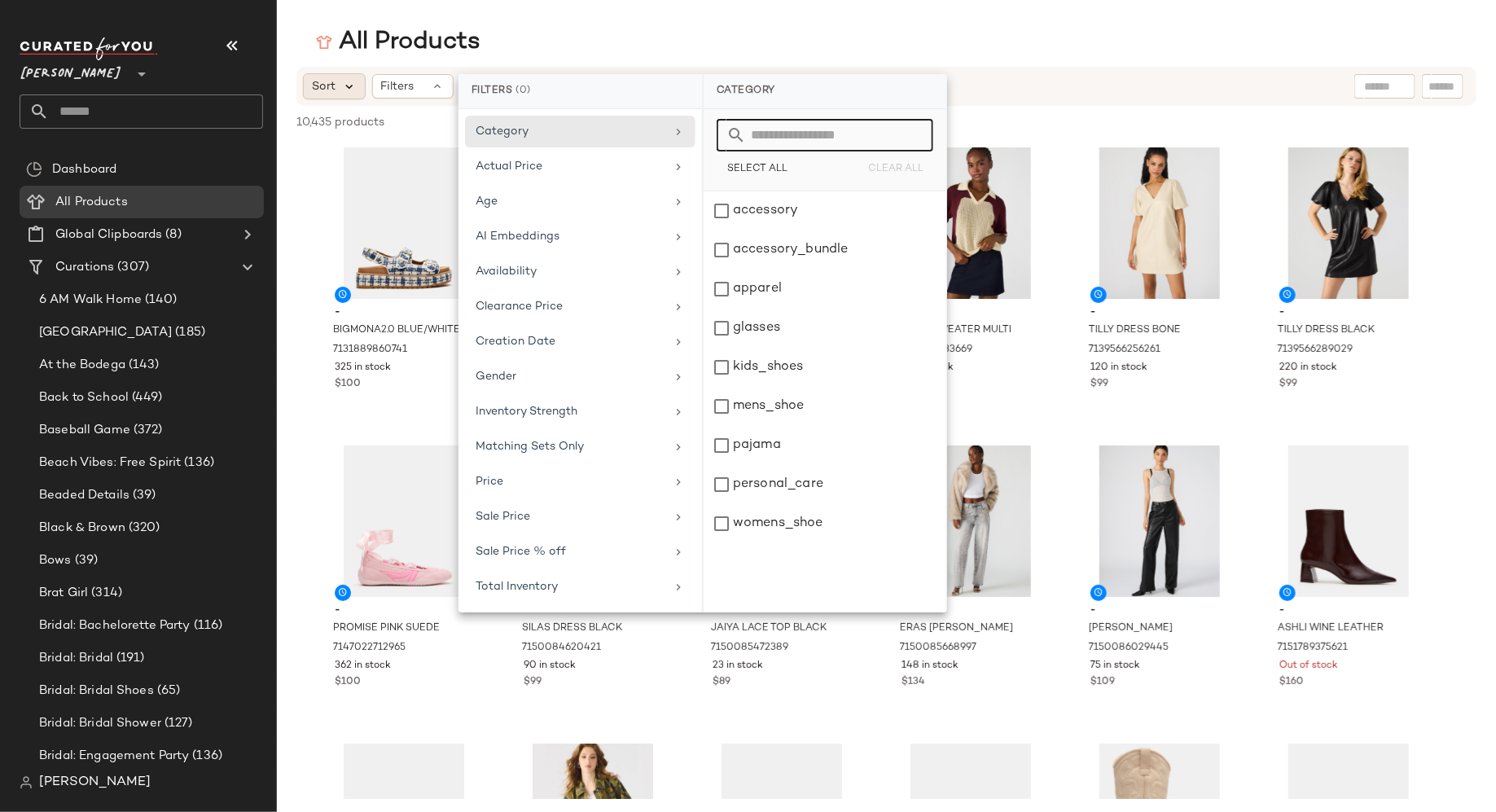
click at [342, 81] on icon at bounding box center [349, 86] width 15 height 15
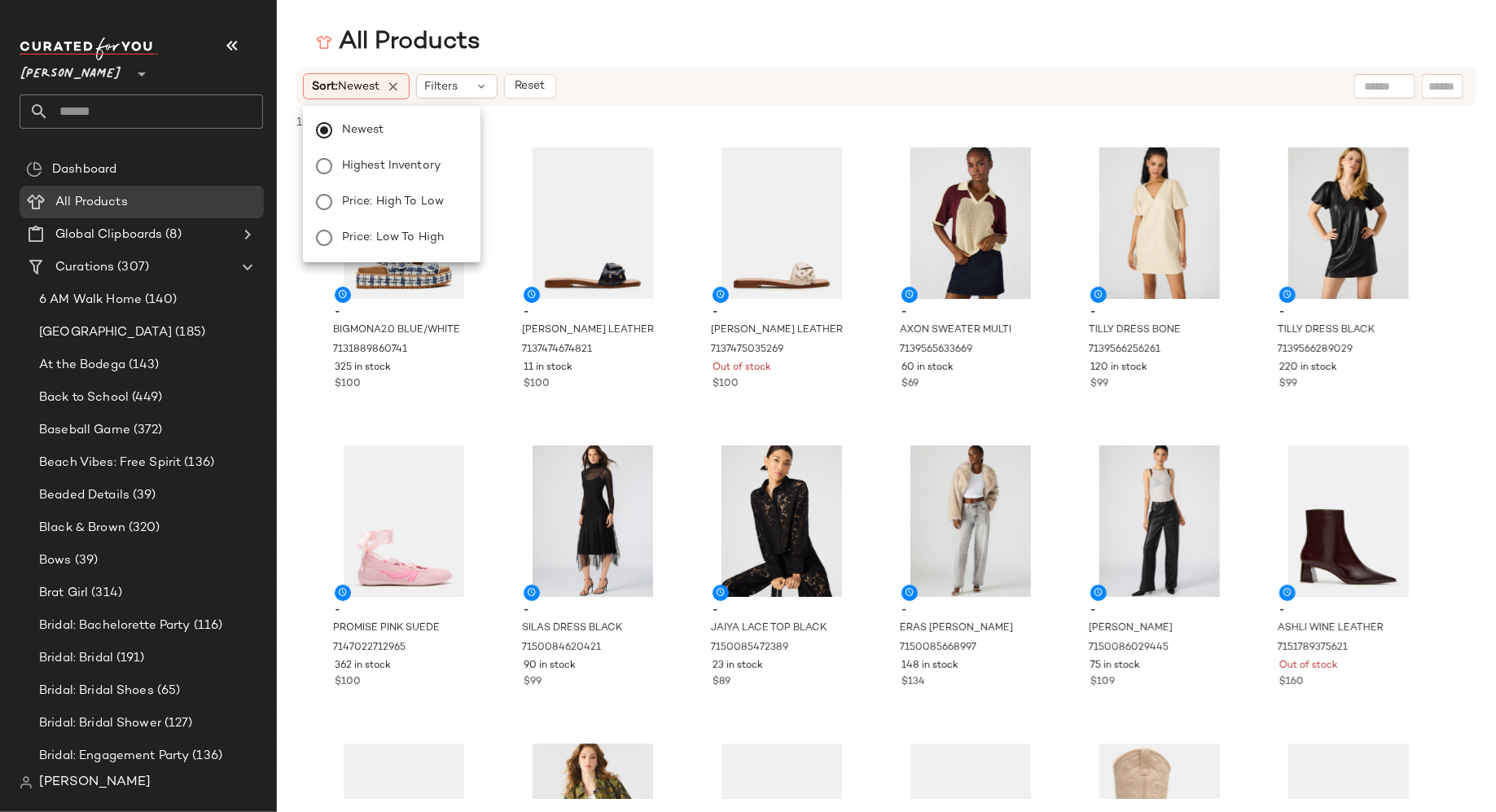
click at [685, 117] on div "10,435 products • 0 selected Deselect All" at bounding box center [886, 124] width 1219 height 36
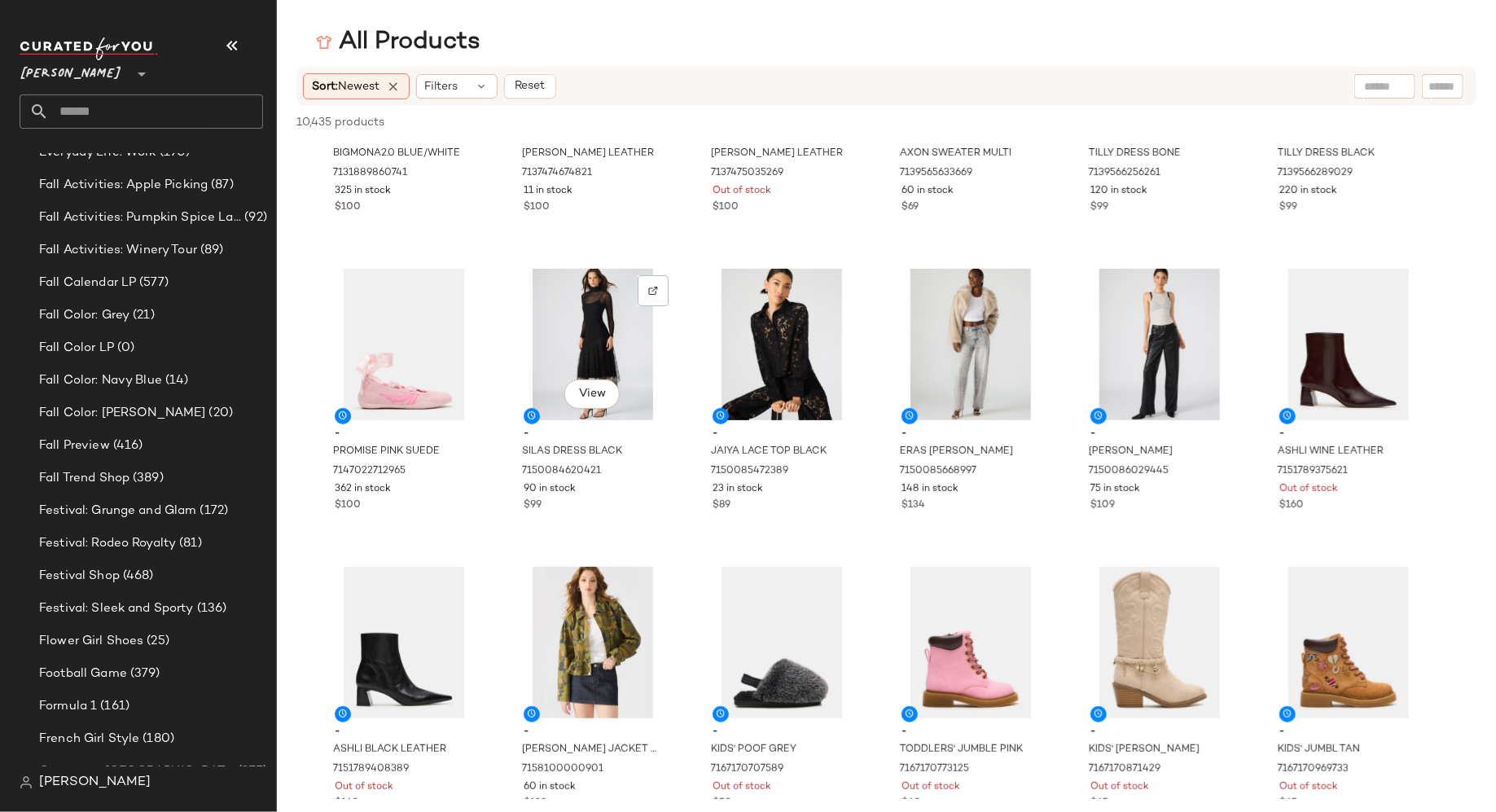
scroll to position [179, 0]
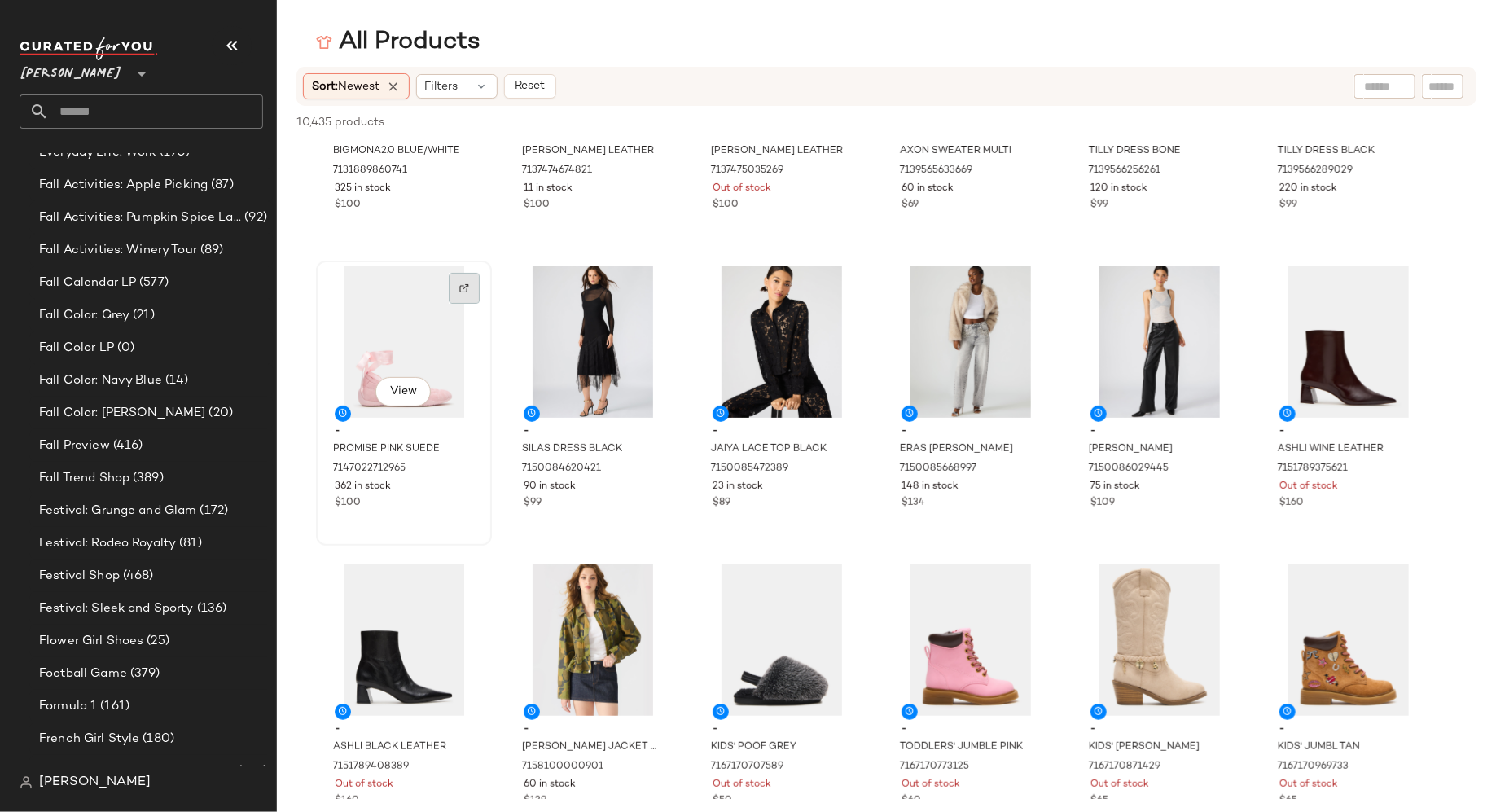
click at [469, 285] on img at bounding box center [464, 288] width 9 height 9
click at [569, 314] on div "View" at bounding box center [593, 342] width 165 height 152
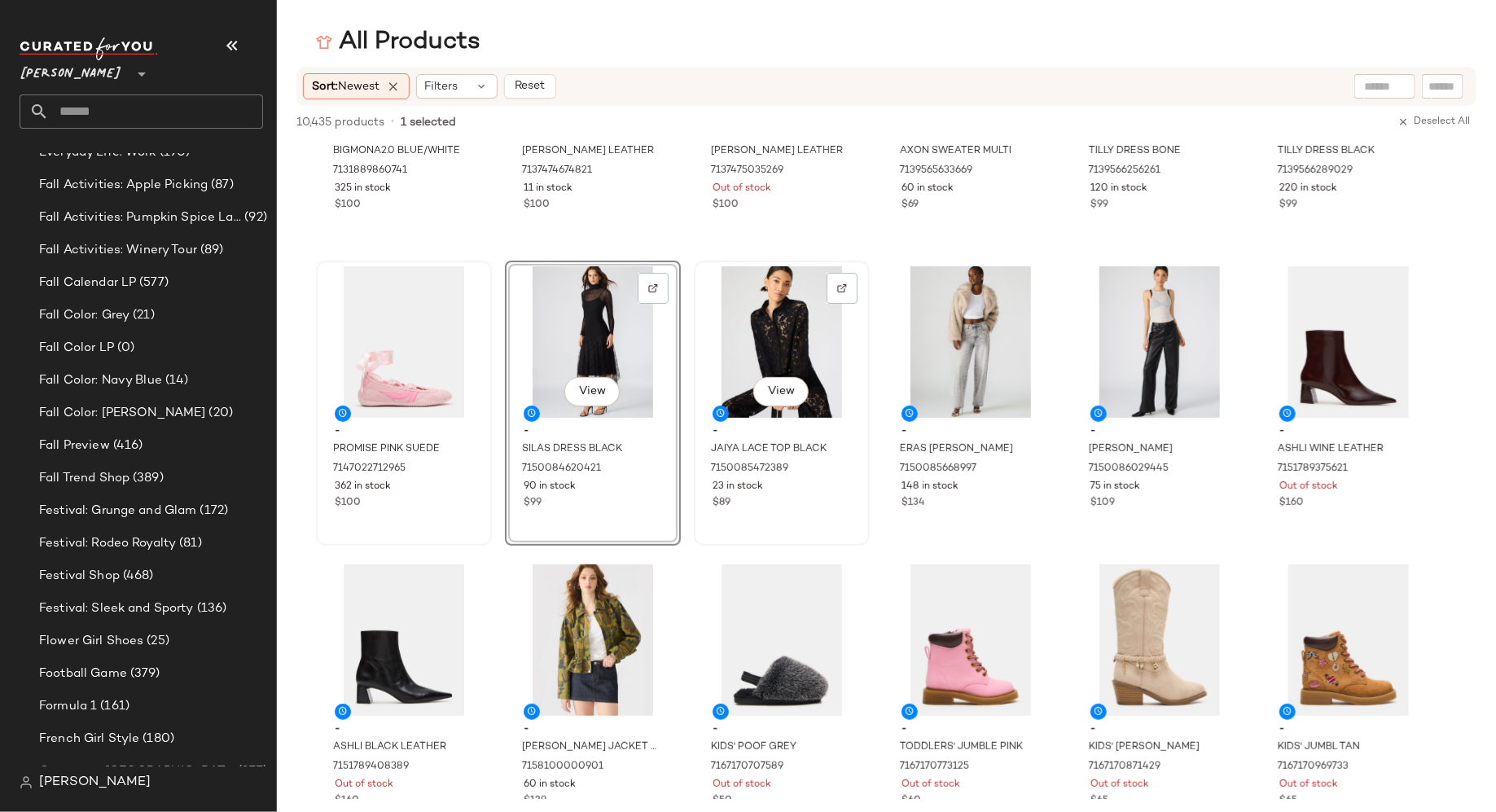
click at [790, 334] on div "View" at bounding box center [782, 342] width 165 height 152
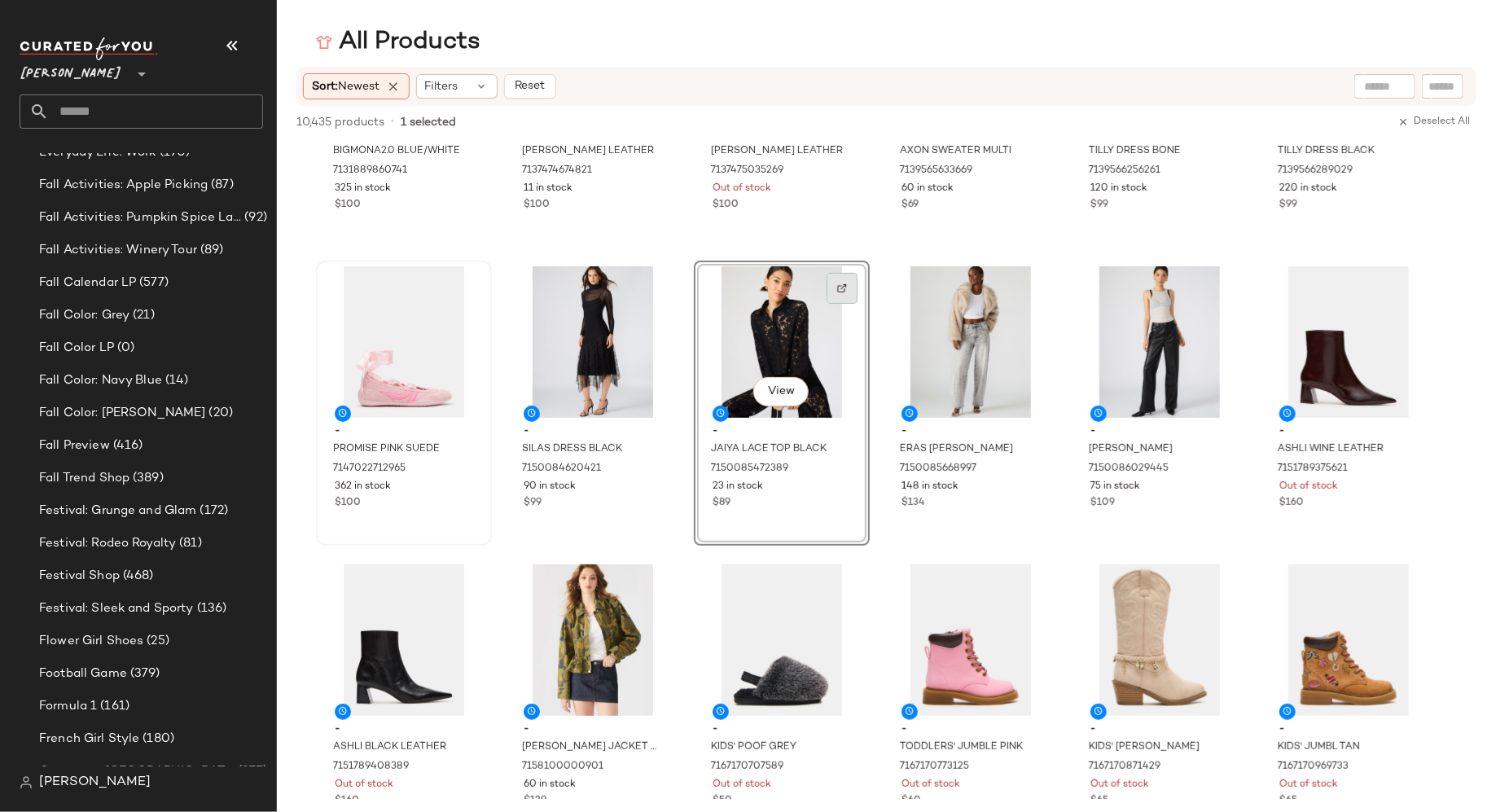
click at [841, 291] on img at bounding box center [841, 288] width 9 height 9
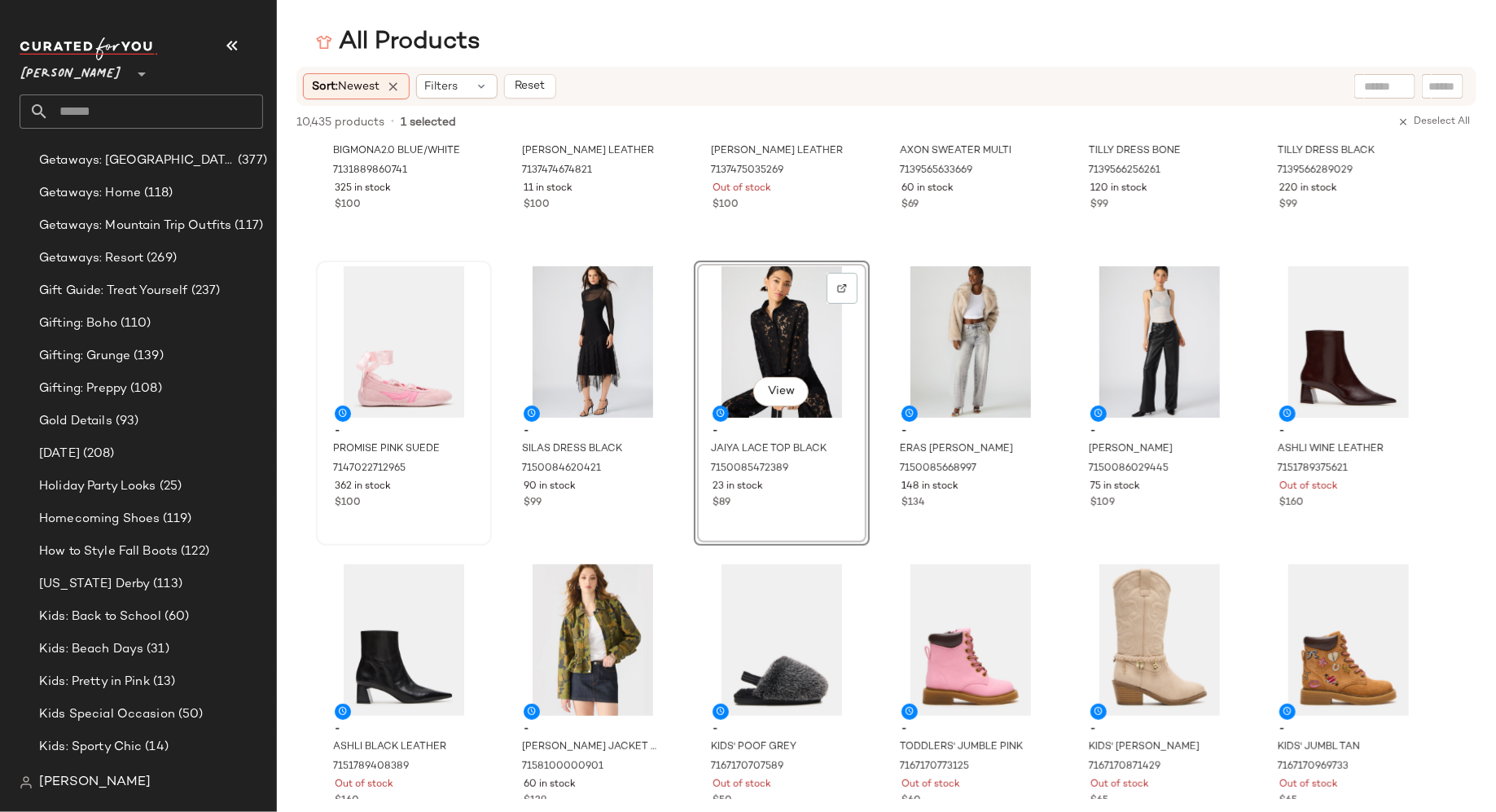
scroll to position [2463, 0]
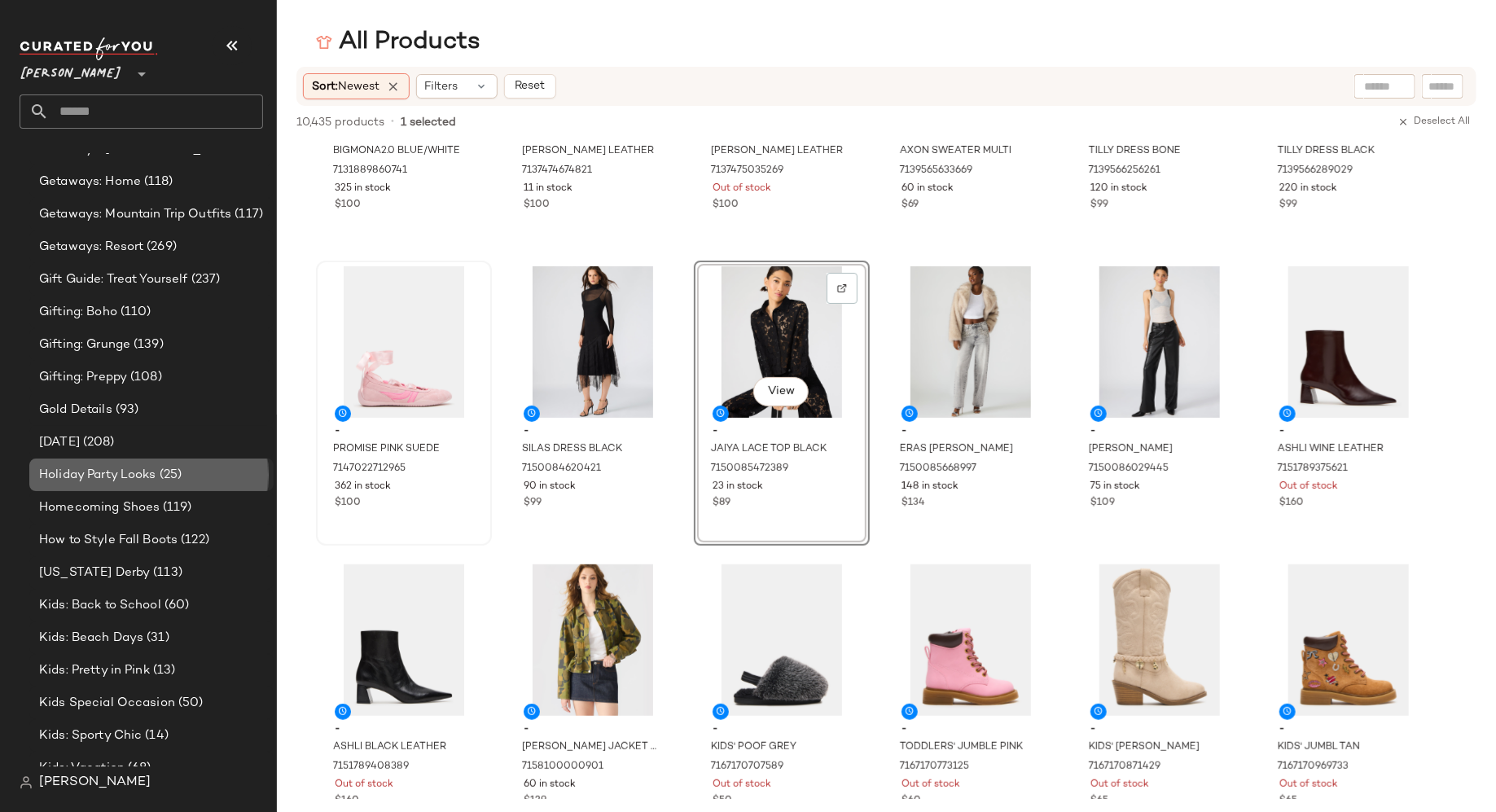
click at [138, 474] on span "Holiday Party Looks" at bounding box center [98, 475] width 117 height 19
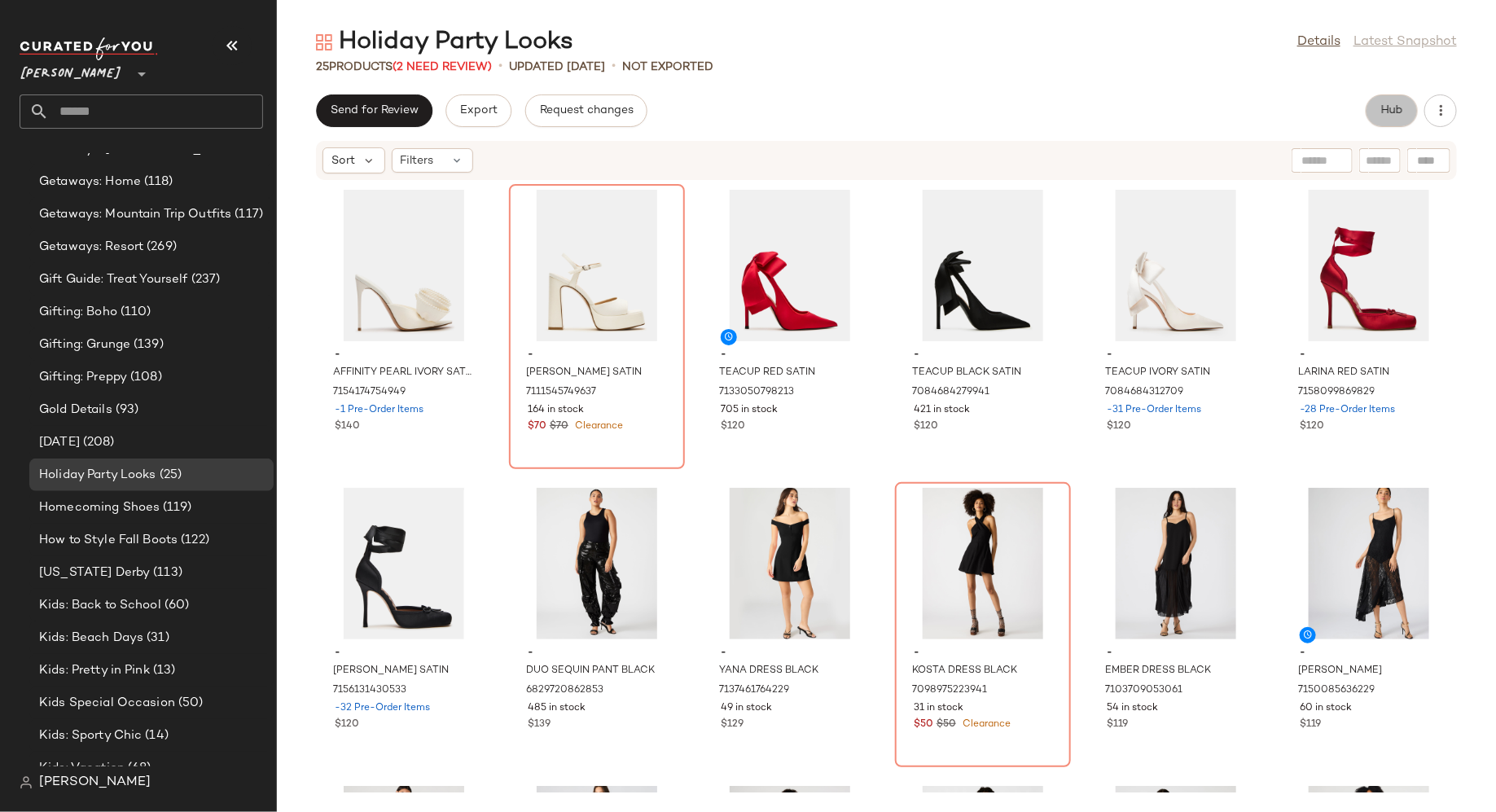
click at [1391, 108] on span "Hub" at bounding box center [1391, 110] width 23 height 13
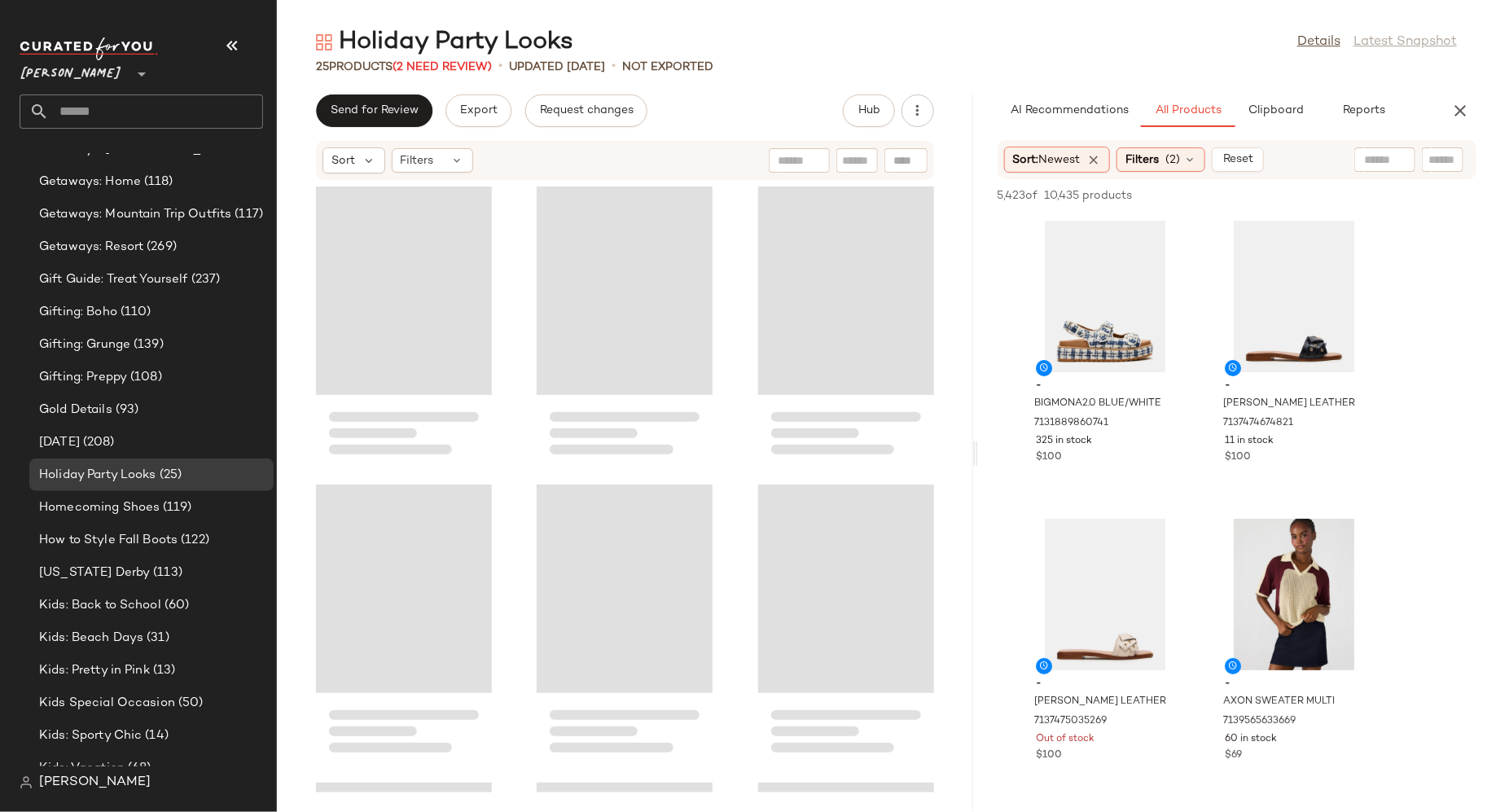
drag, startPoint x: 889, startPoint y: 468, endPoint x: 991, endPoint y: 466, distance: 102.0
click at [993, 468] on div "Holiday Party Looks Details Latest Snapshot 25 Products (2 Need Review) • updat…" at bounding box center [886, 418] width 1219 height 785
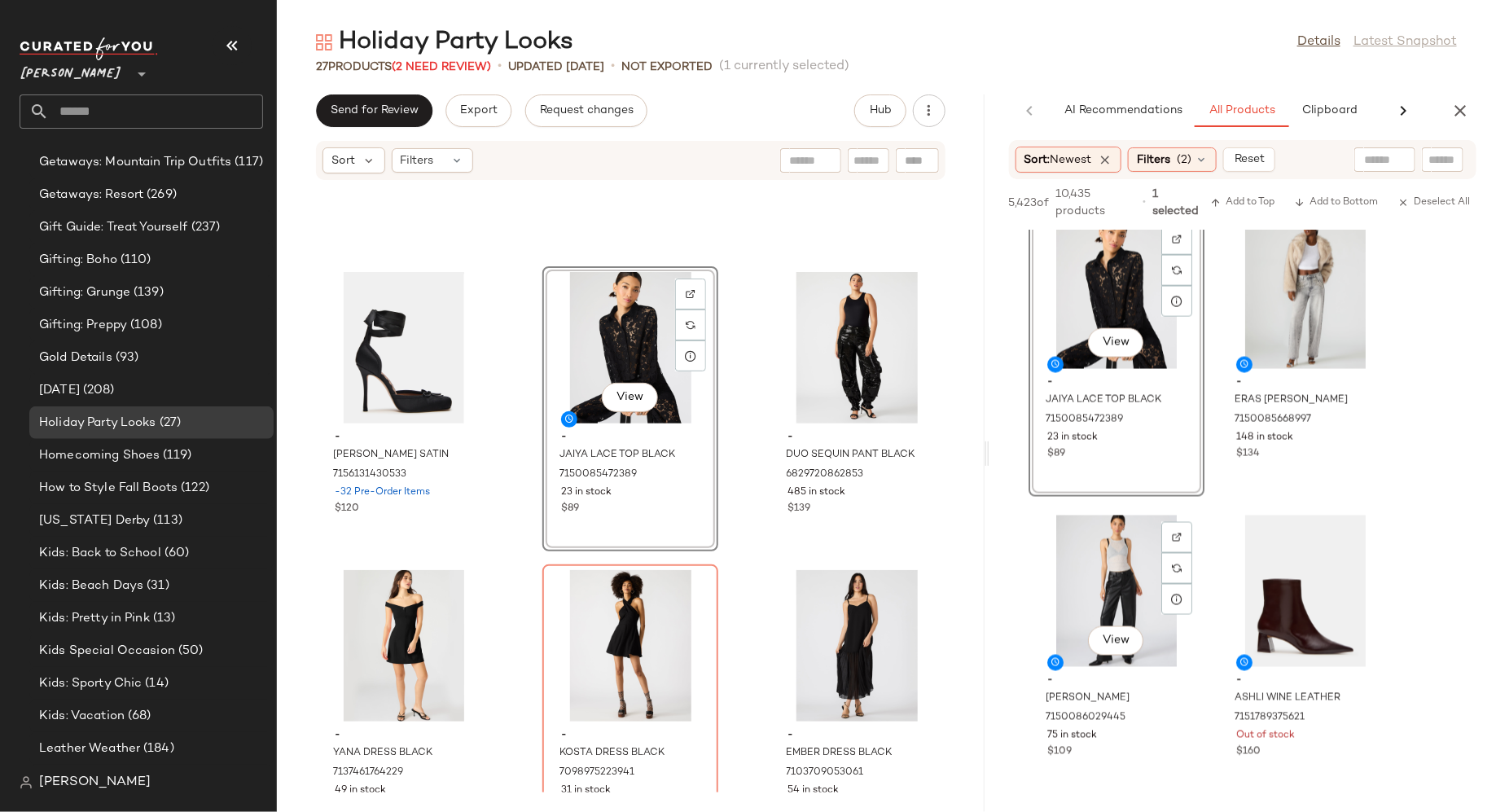
scroll to position [1217, 0]
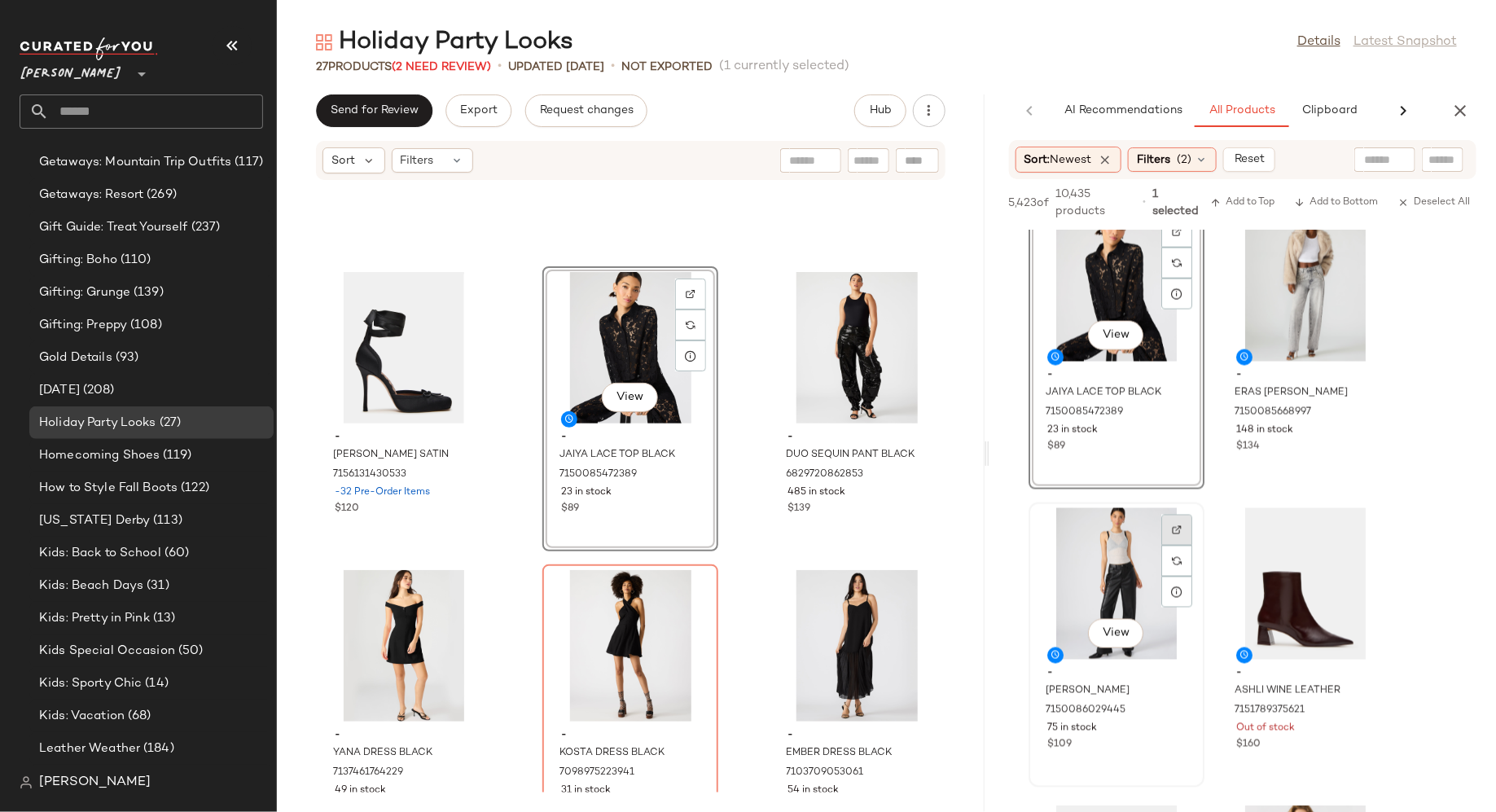
click at [1180, 546] on div at bounding box center [1177, 561] width 31 height 31
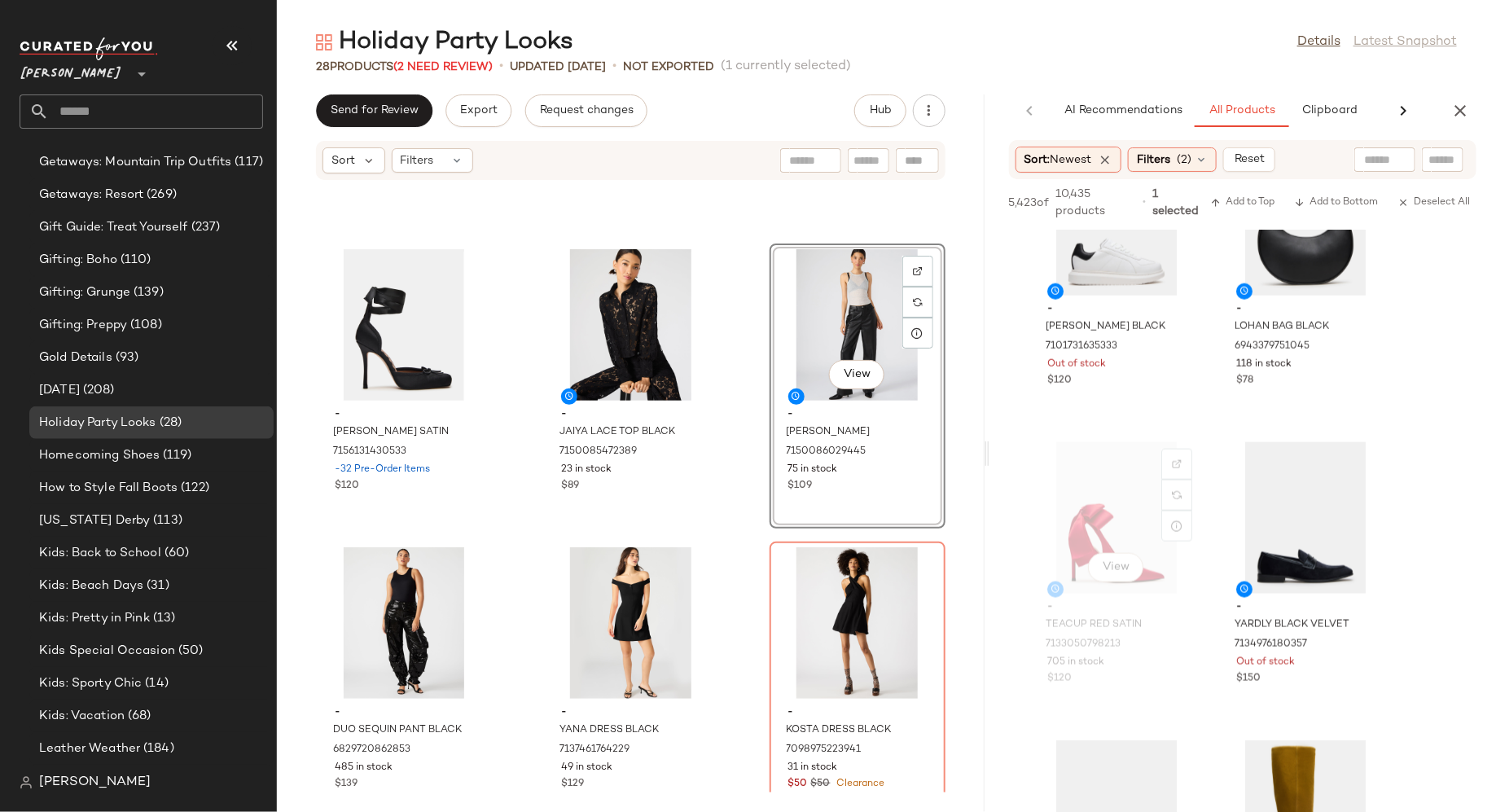
scroll to position [3967, 0]
click at [1465, 107] on icon "button" at bounding box center [1460, 110] width 20 height 20
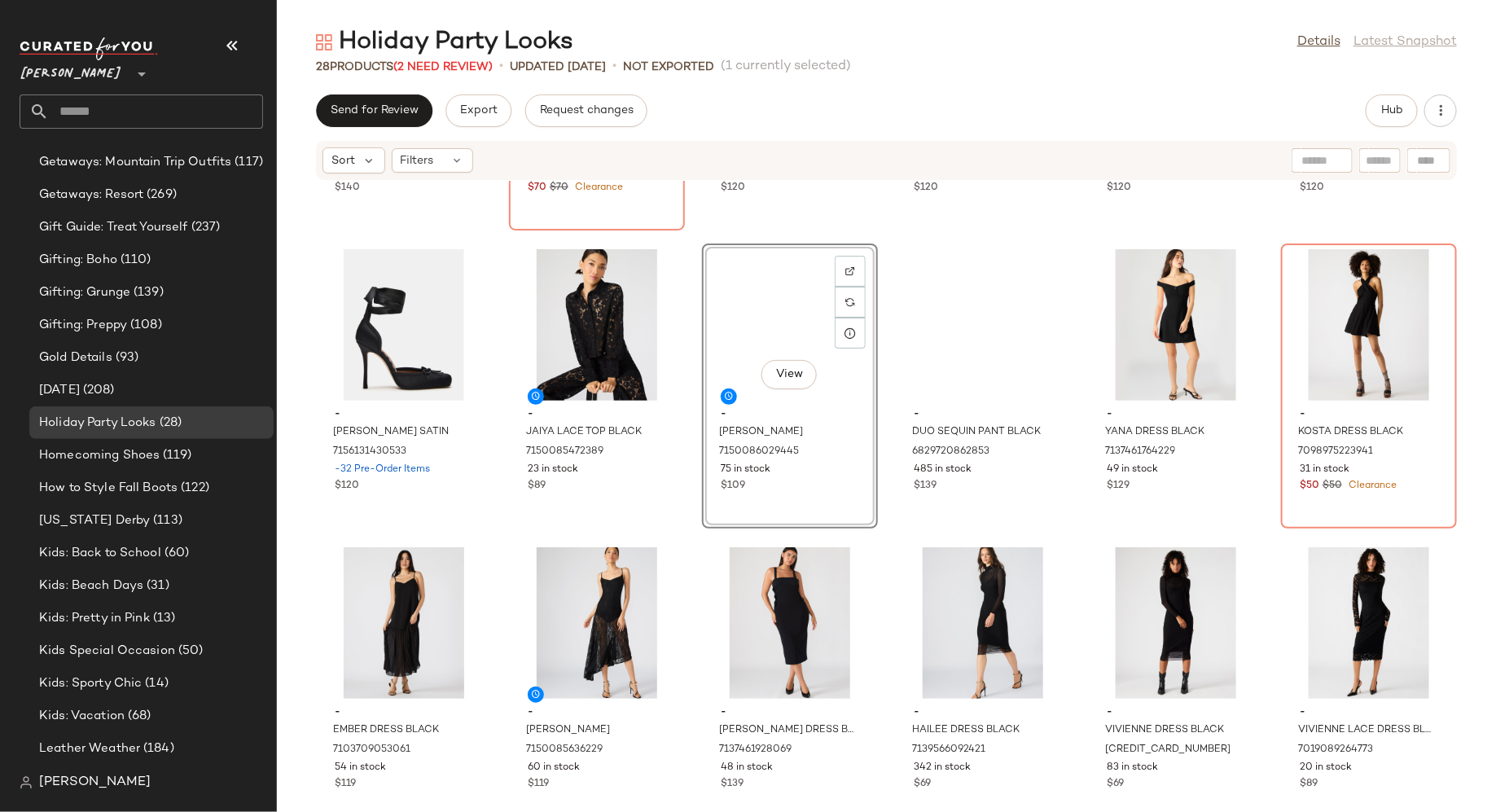
scroll to position [0, 0]
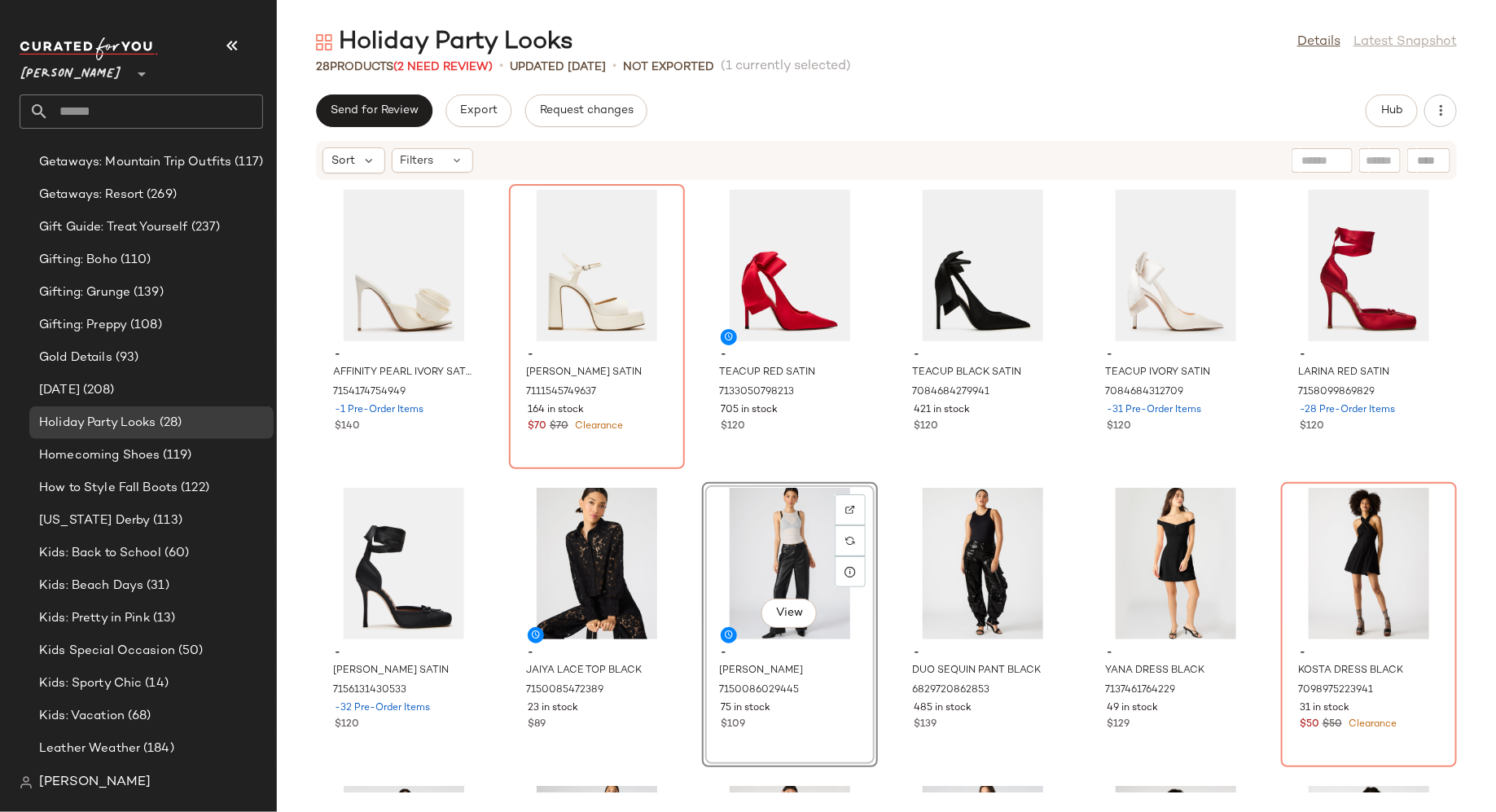
click at [495, 712] on div "- AFFINITY PEARL IVORY SATIN 7154174754949 -1 Pre-Order Items $140 - LIANDRA IV…" at bounding box center [886, 487] width 1219 height 612
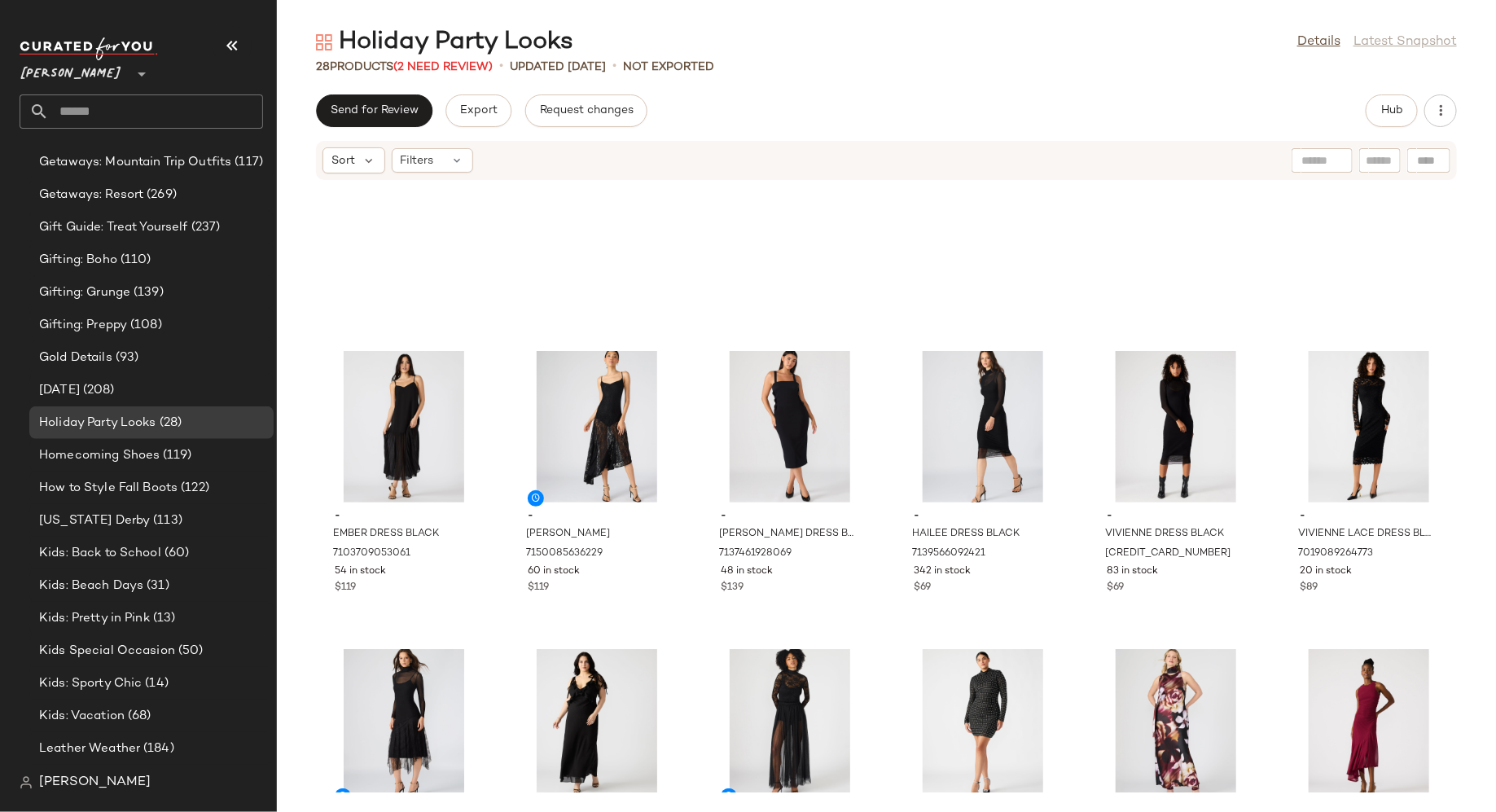
scroll to position [31, 0]
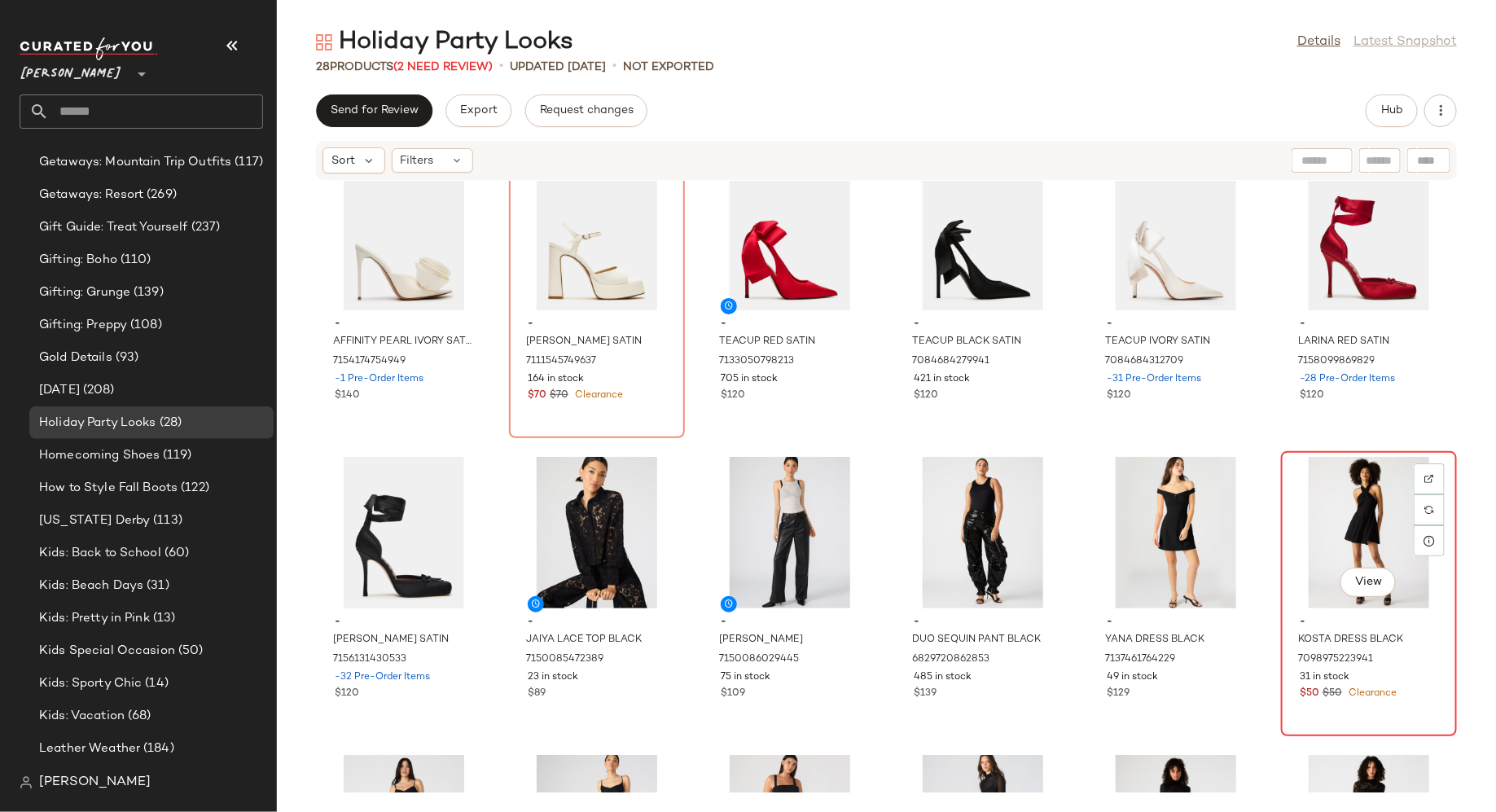
click at [1315, 537] on div "View" at bounding box center [1369, 532] width 165 height 152
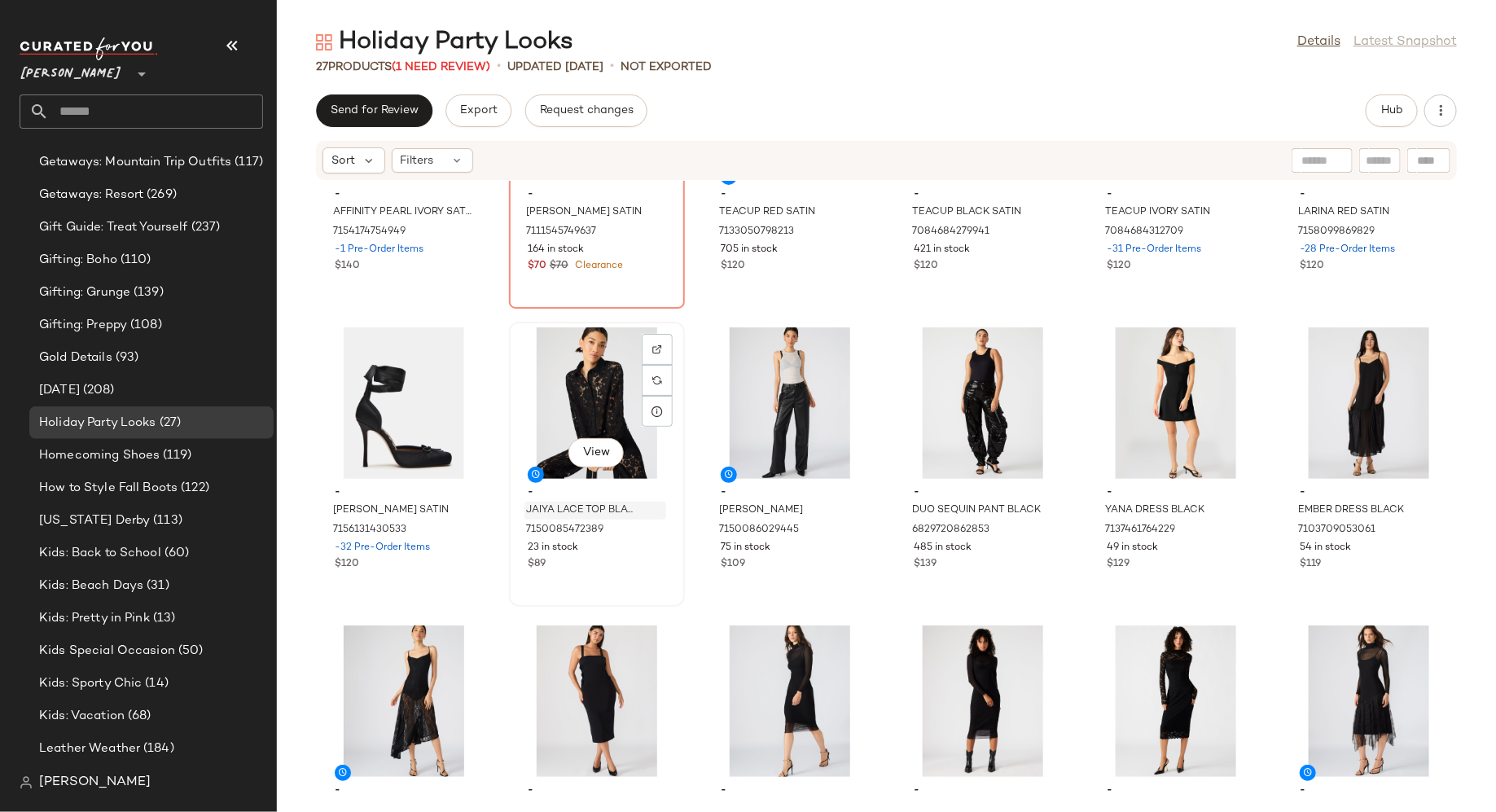
scroll to position [168, 0]
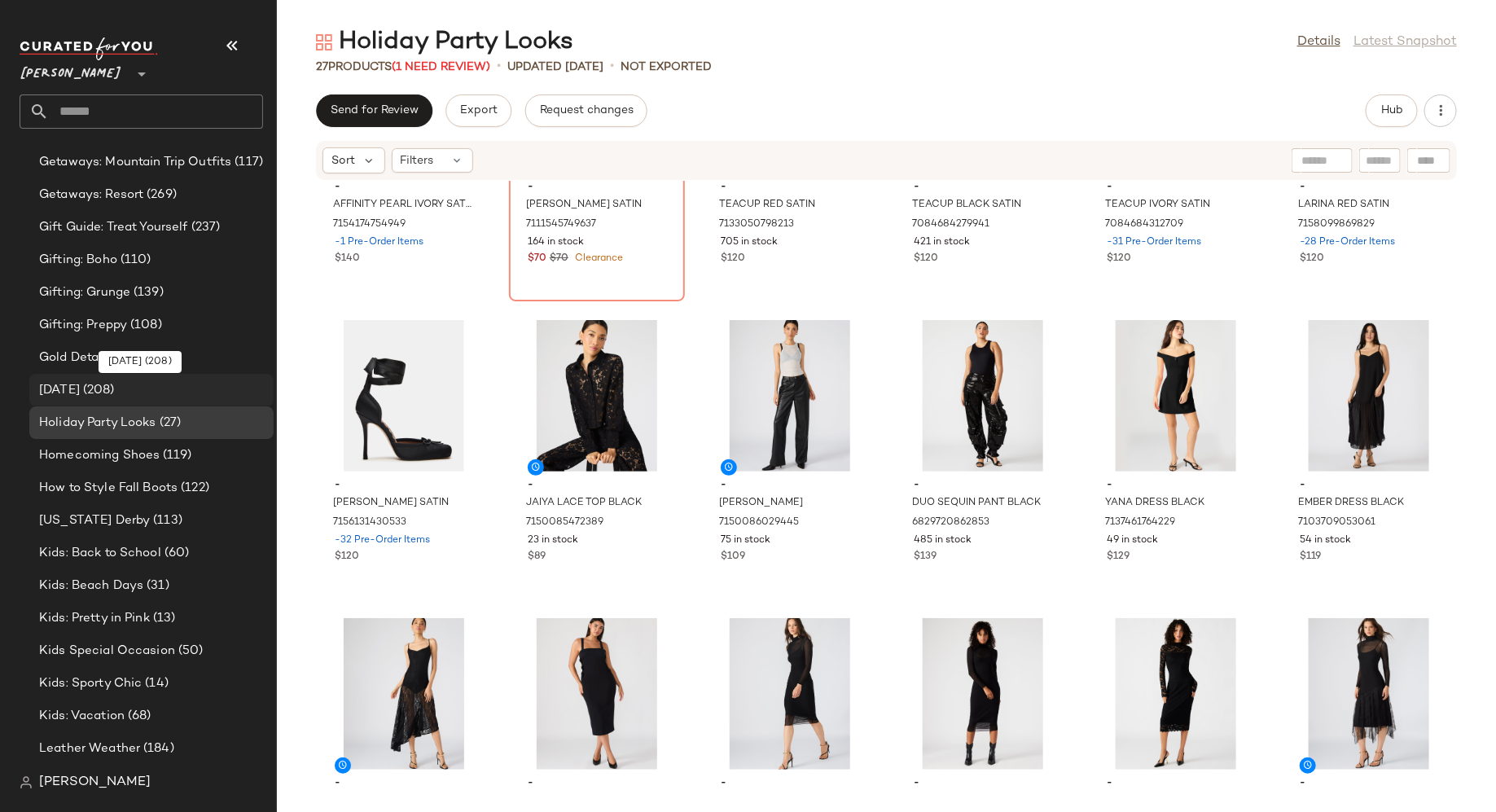
click at [178, 385] on div "Halloween (208)" at bounding box center [151, 391] width 233 height 19
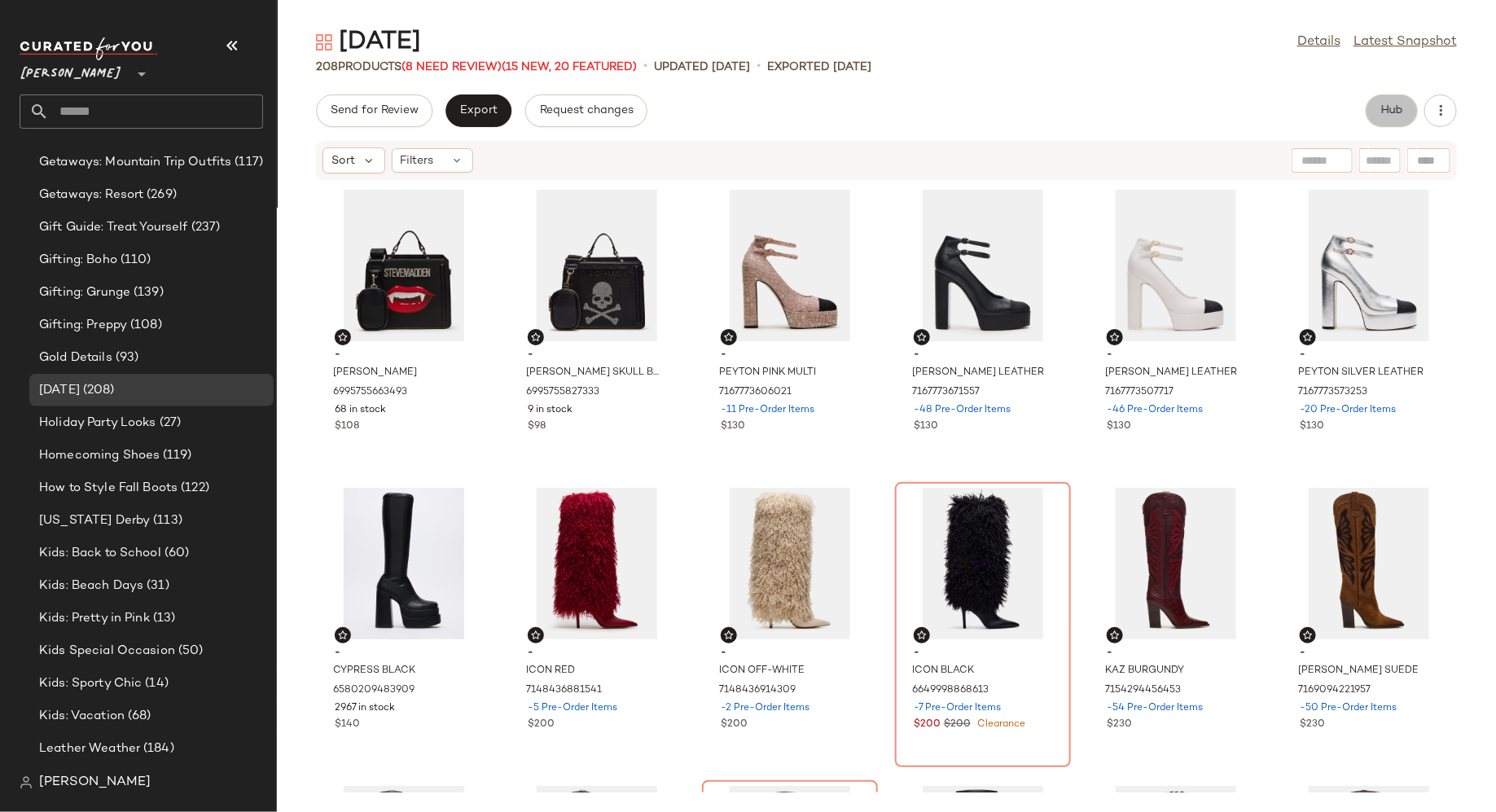
click at [1391, 114] on span "Hub" at bounding box center [1391, 110] width 23 height 13
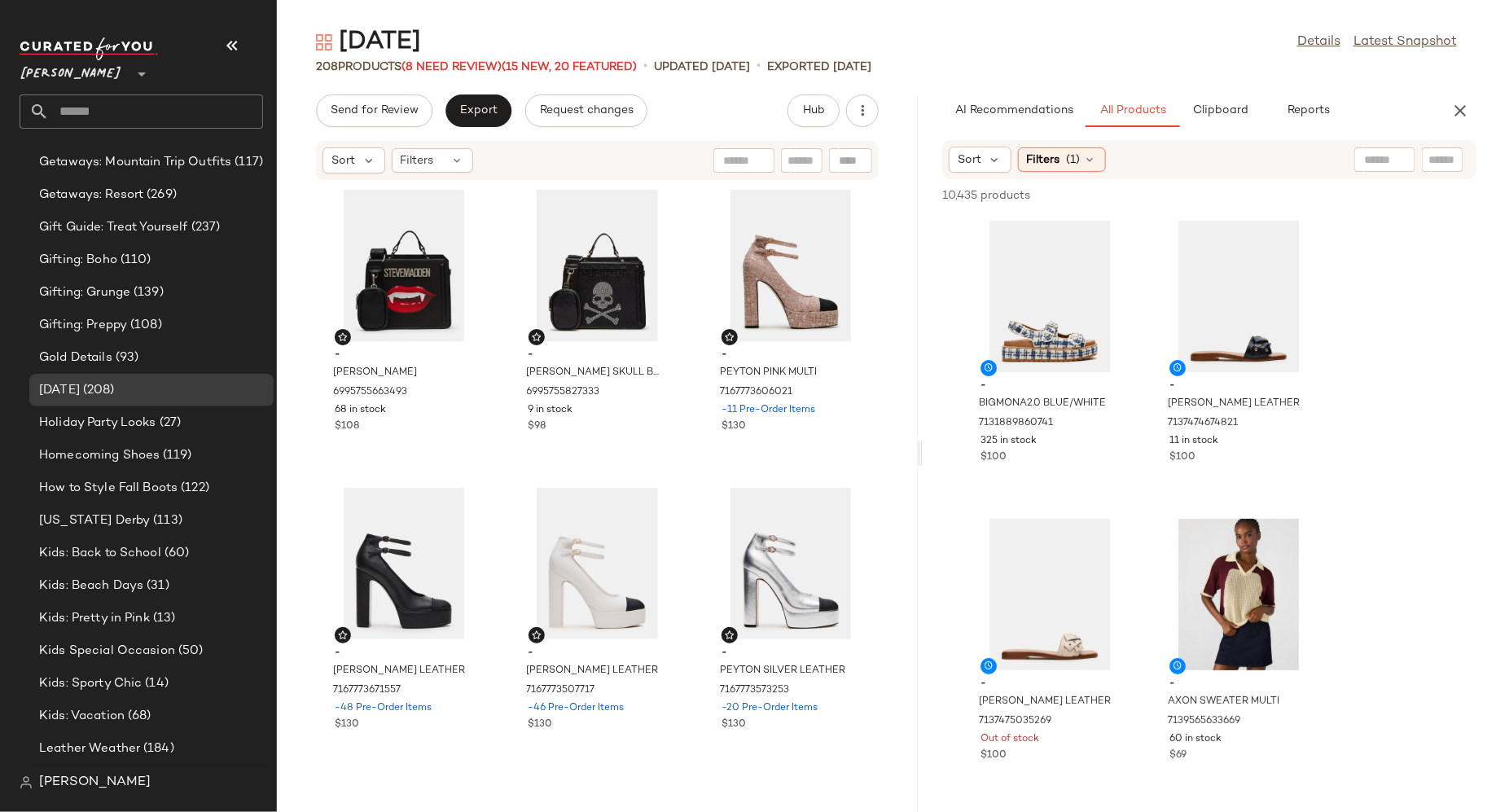
drag, startPoint x: 885, startPoint y: 453, endPoint x: 935, endPoint y: 457, distance: 50.2
click at [935, 457] on div "Halloween Details Latest Snapshot 208 Products (8 Need Review) (15 New, 20 Feat…" at bounding box center [886, 418] width 1219 height 785
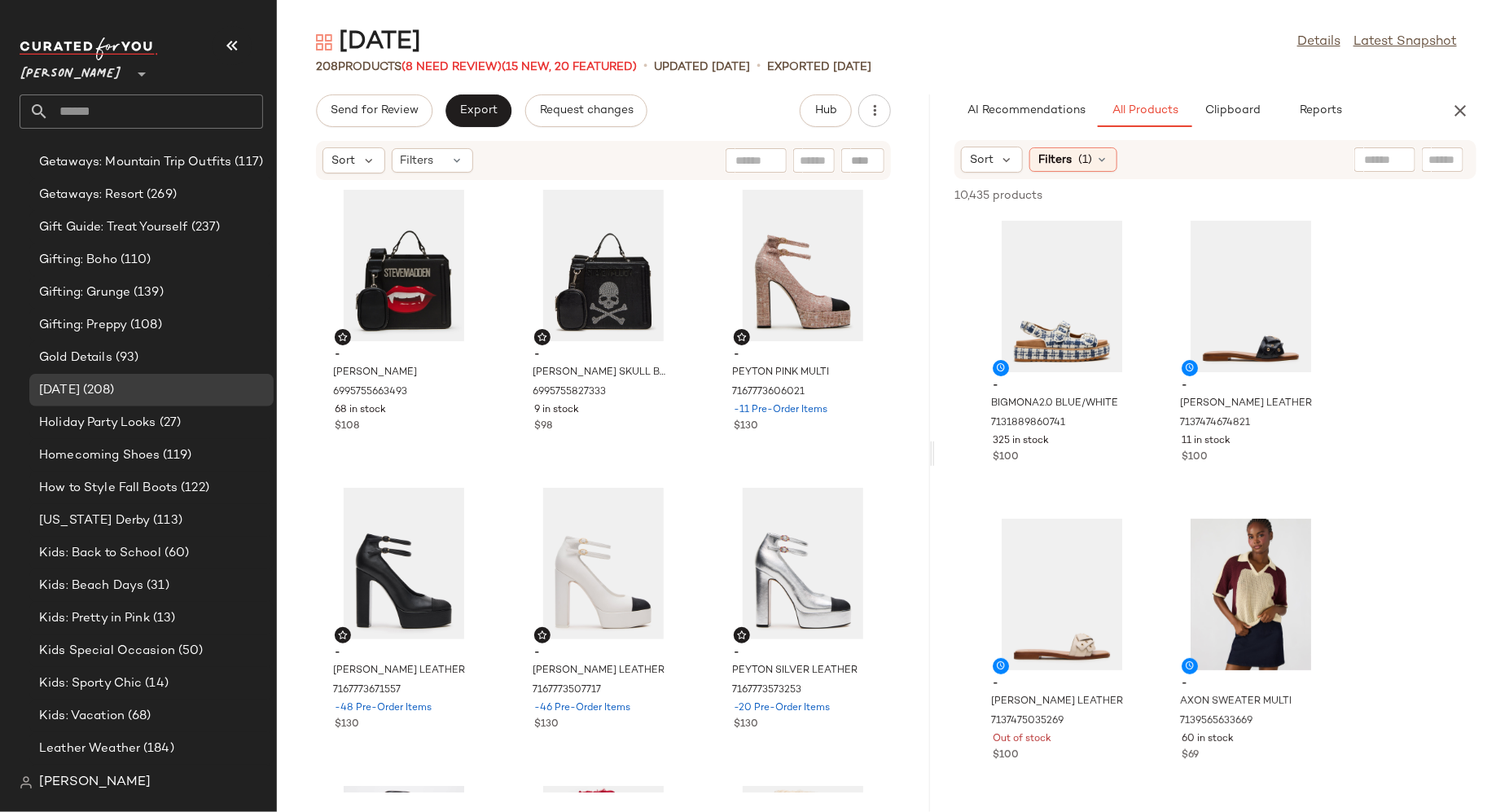
click at [1439, 154] on input "text" at bounding box center [1442, 160] width 28 height 17
type input "*****"
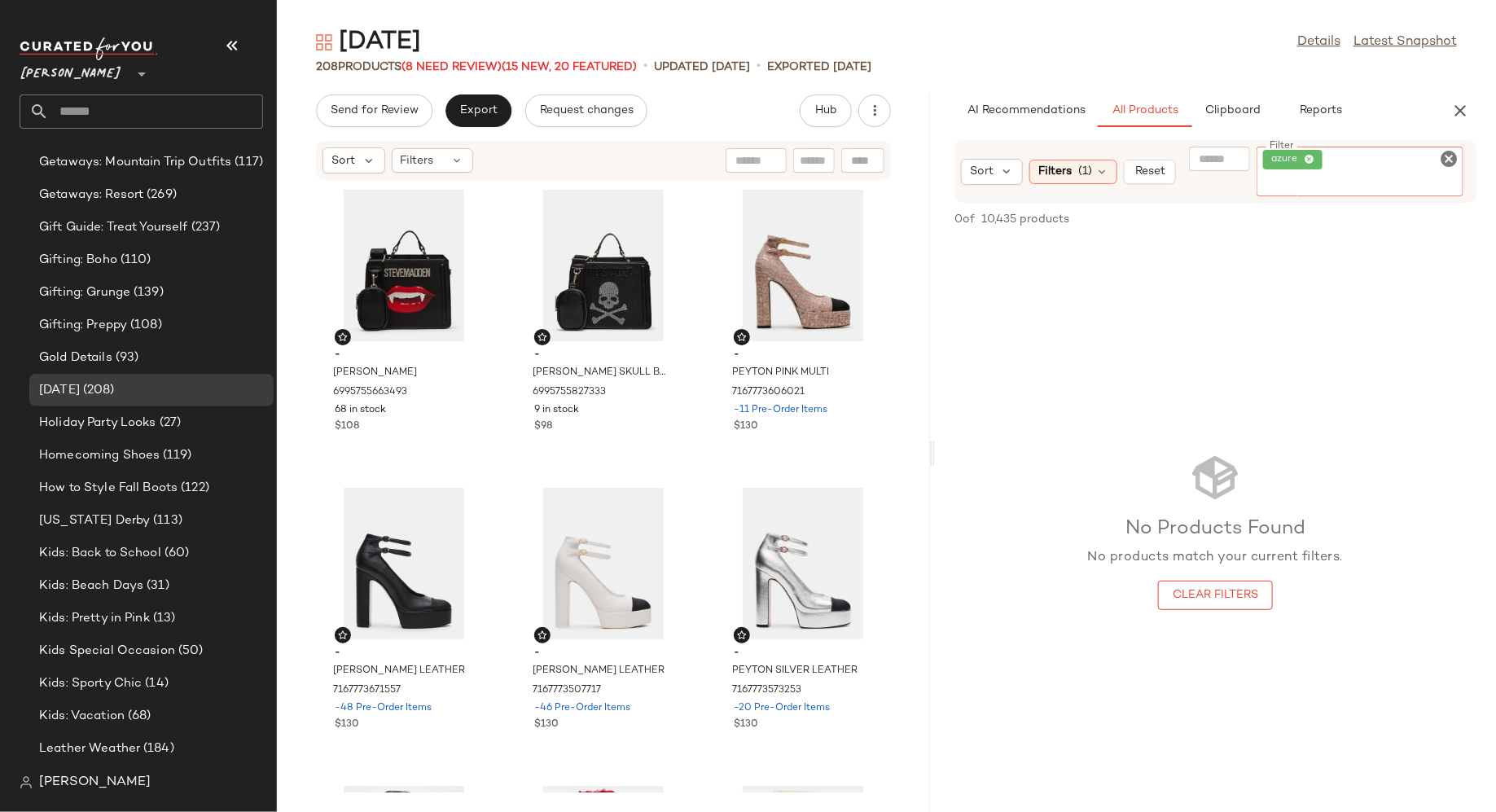
click at [1450, 158] on icon "Clear Filter" at bounding box center [1449, 158] width 20 height 20
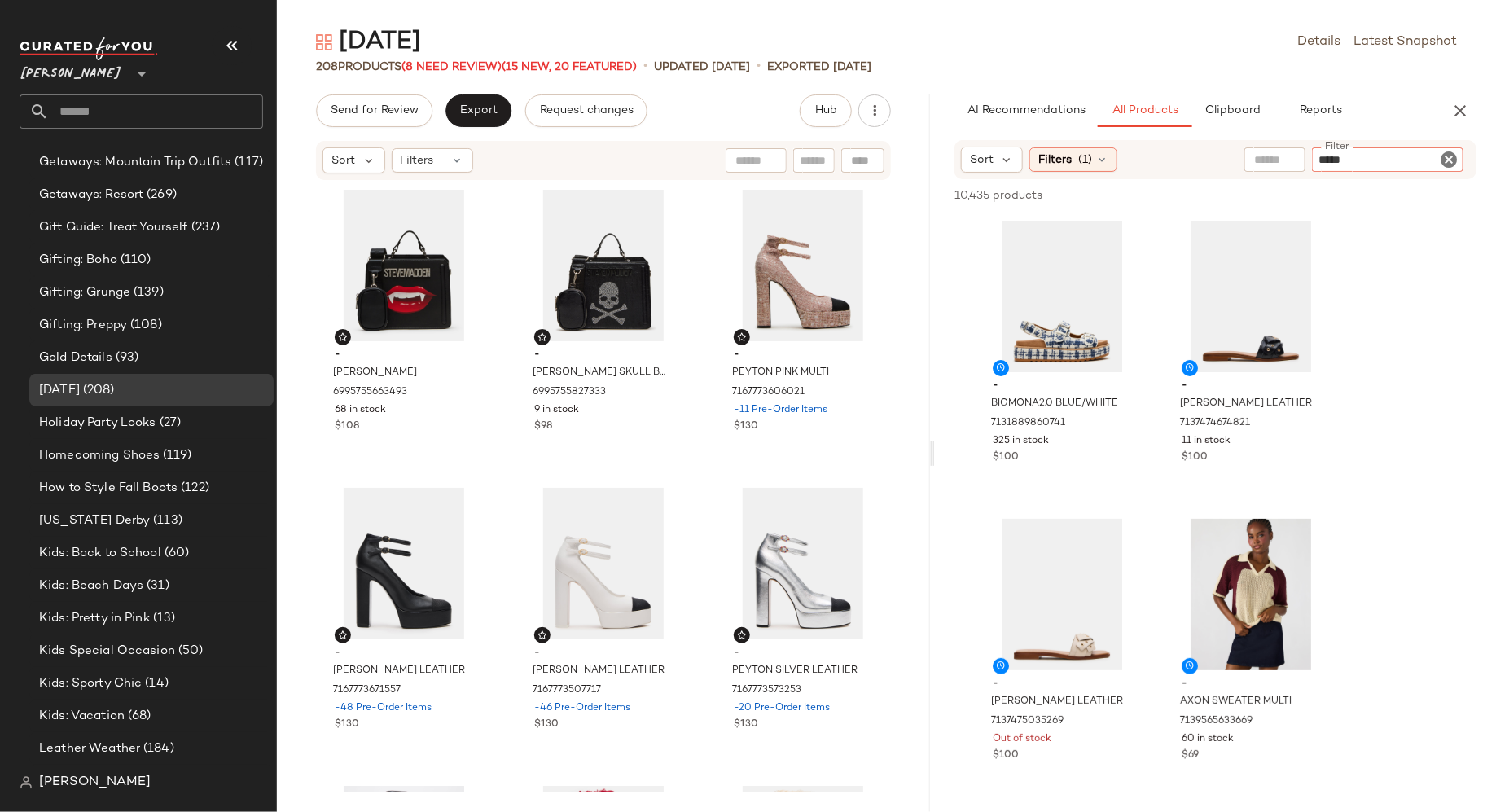
type input "******"
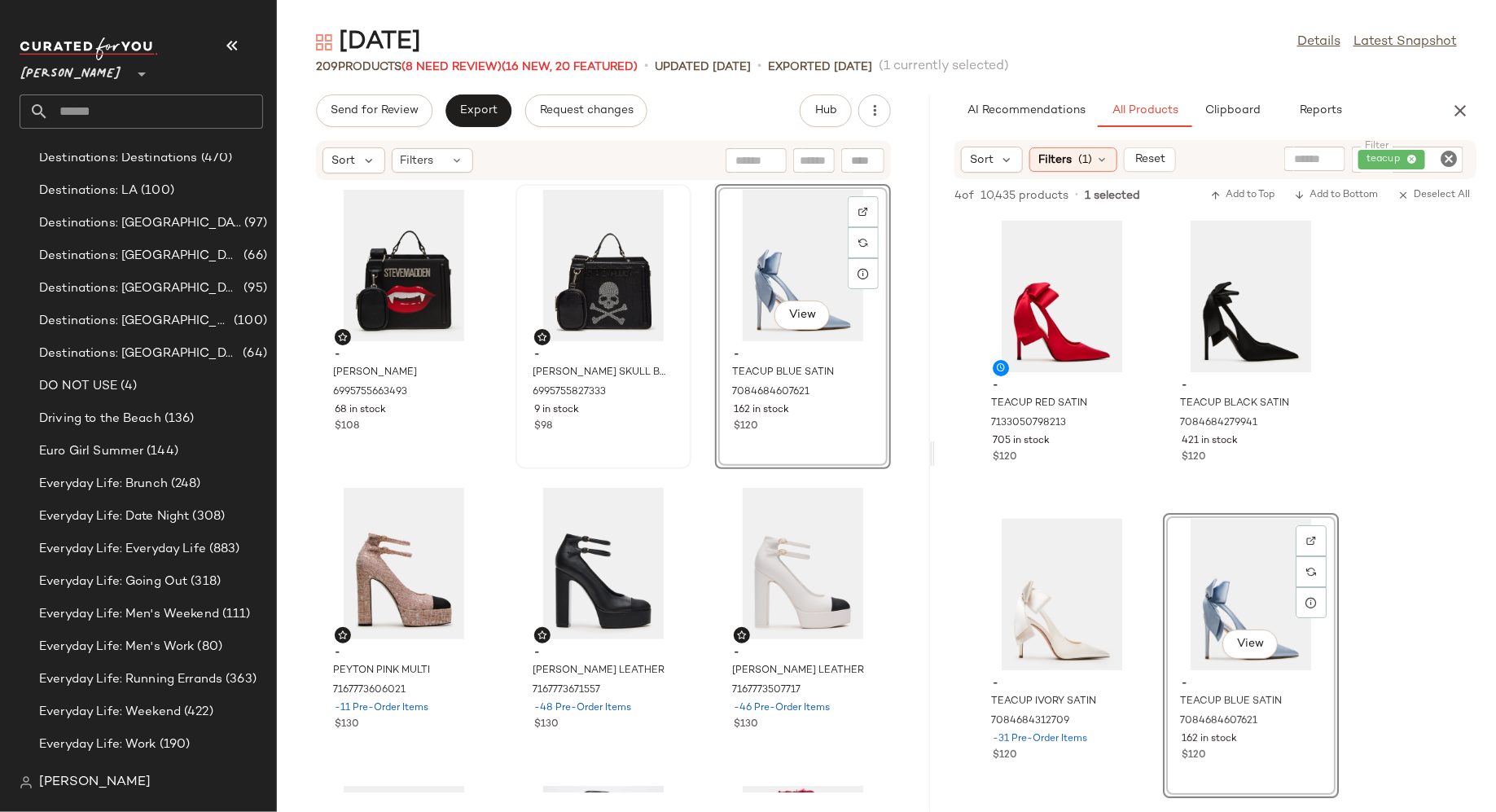
scroll to position [2567, 0]
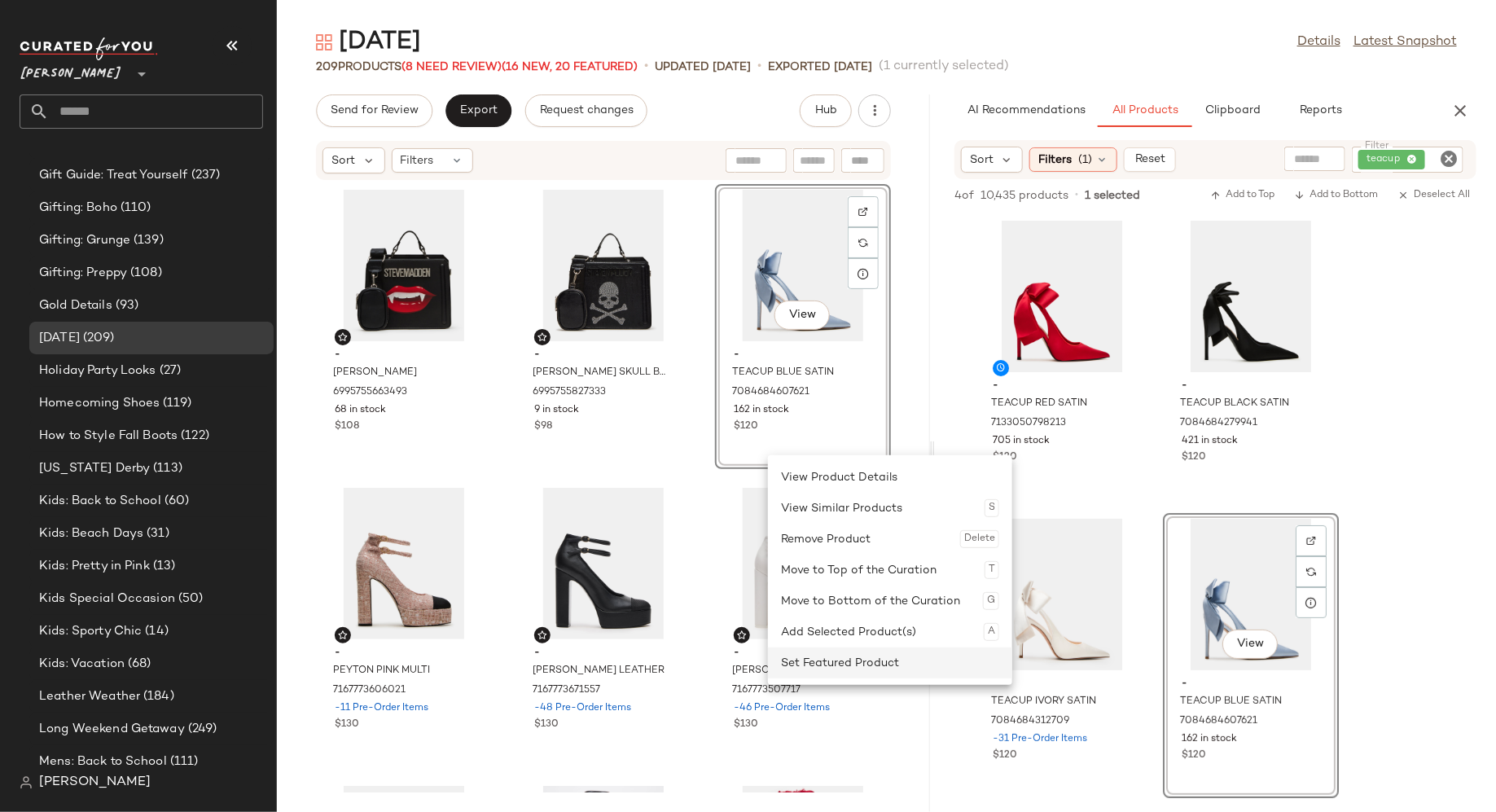
click at [817, 664] on div "Set Featured Product" at bounding box center [890, 663] width 218 height 31
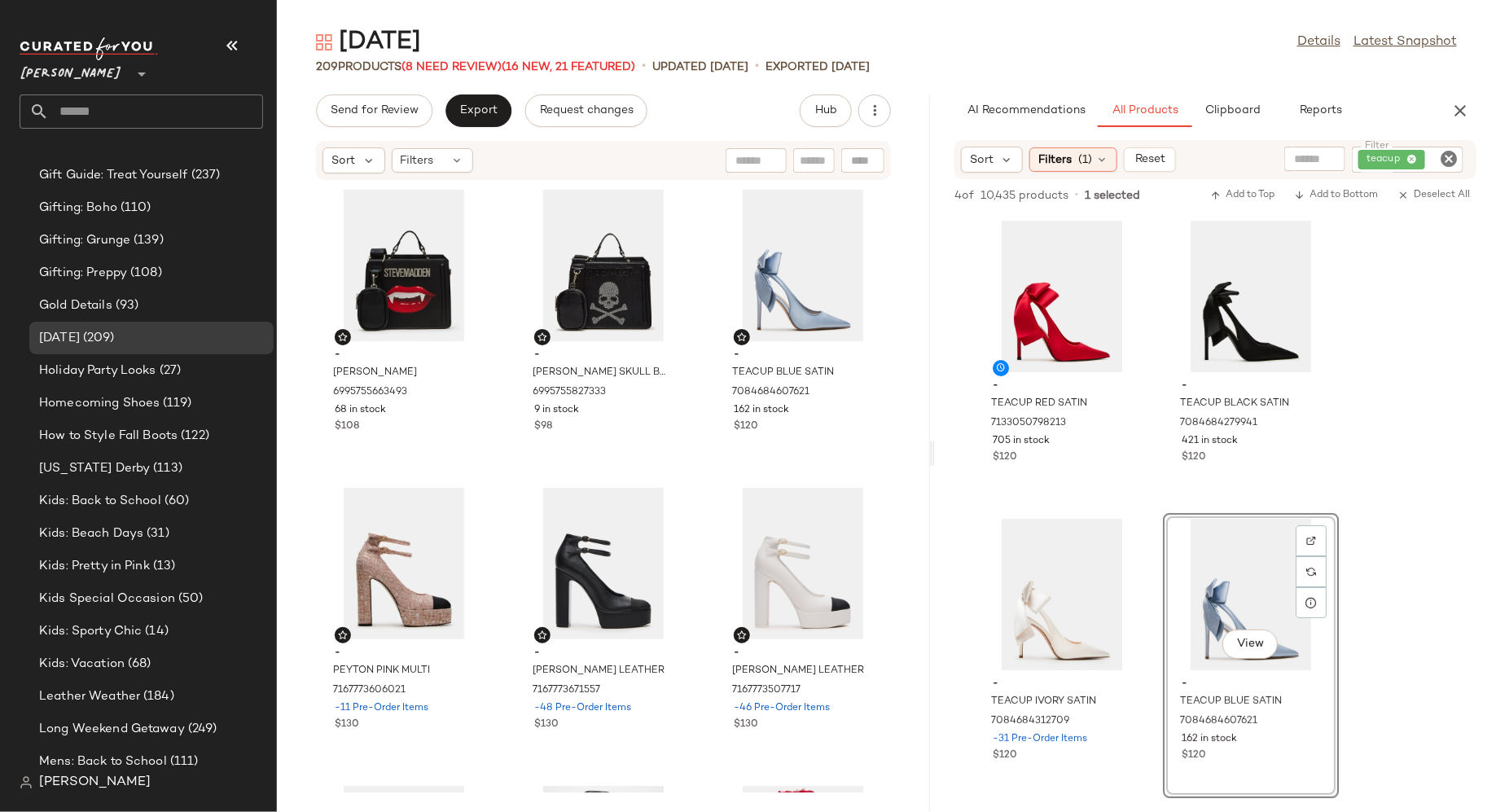
click at [1449, 156] on icon "Clear Filter" at bounding box center [1449, 158] width 20 height 20
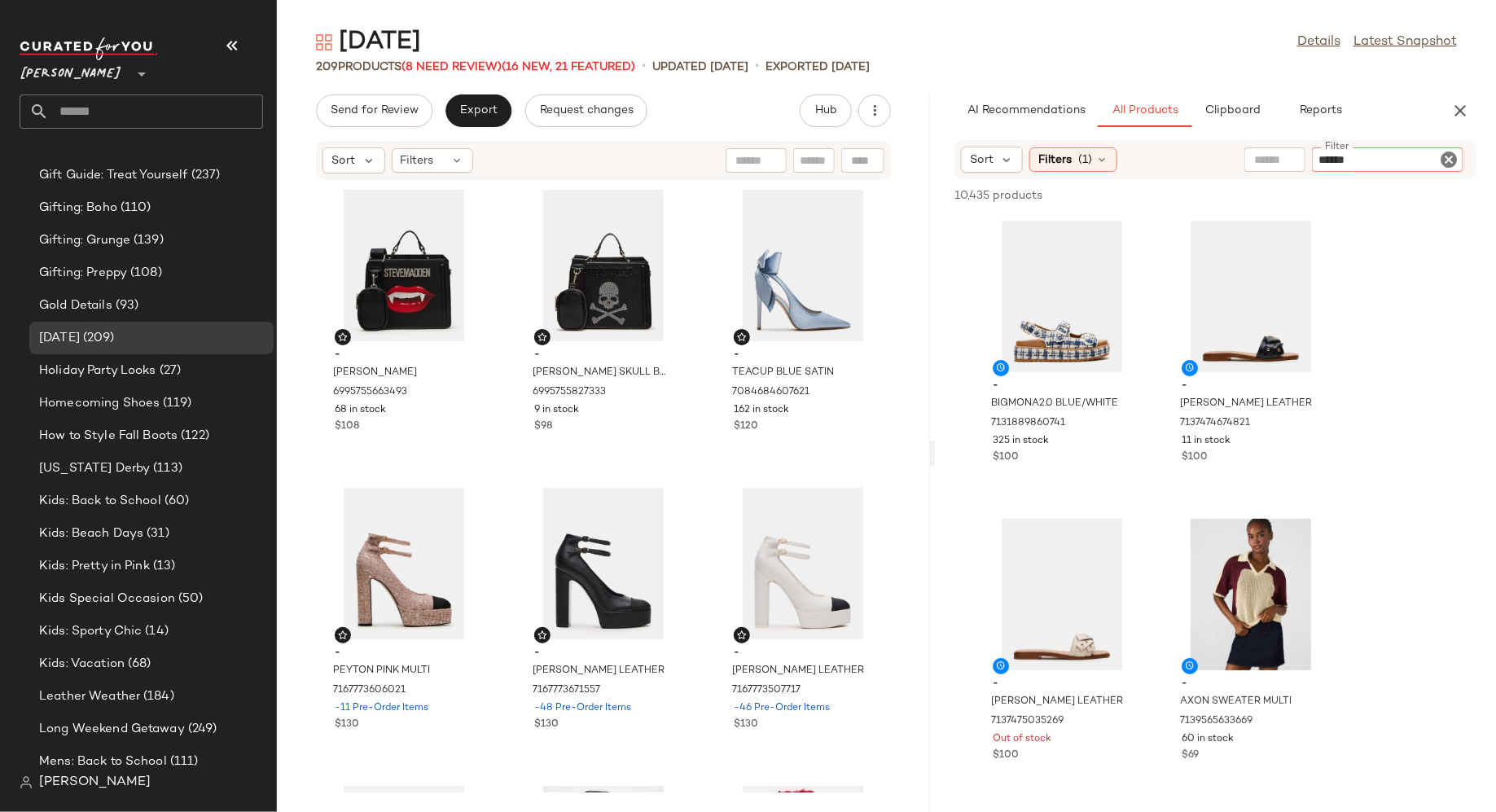
type input "*******"
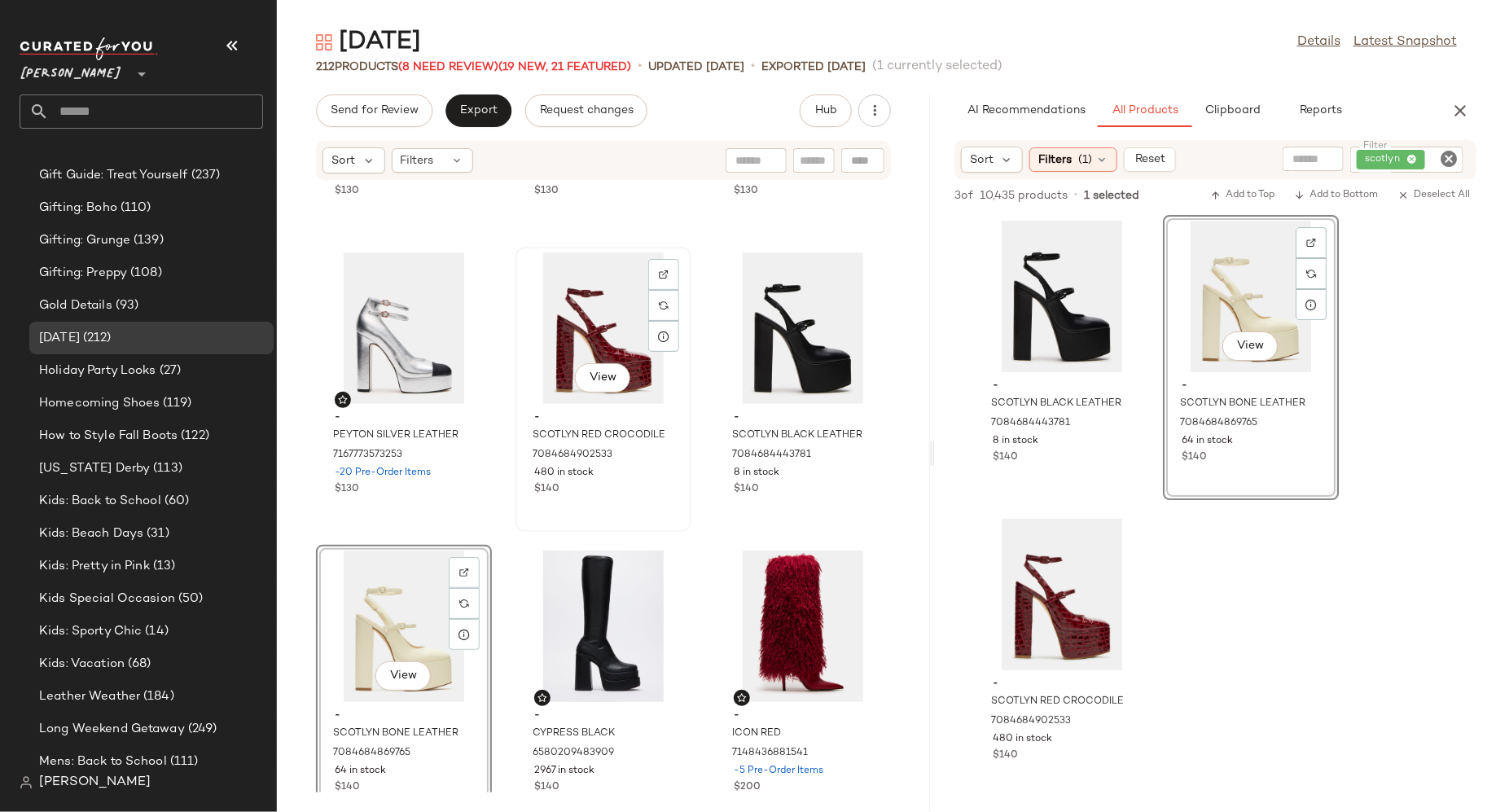
click at [610, 495] on div "$140" at bounding box center [604, 489] width 139 height 15
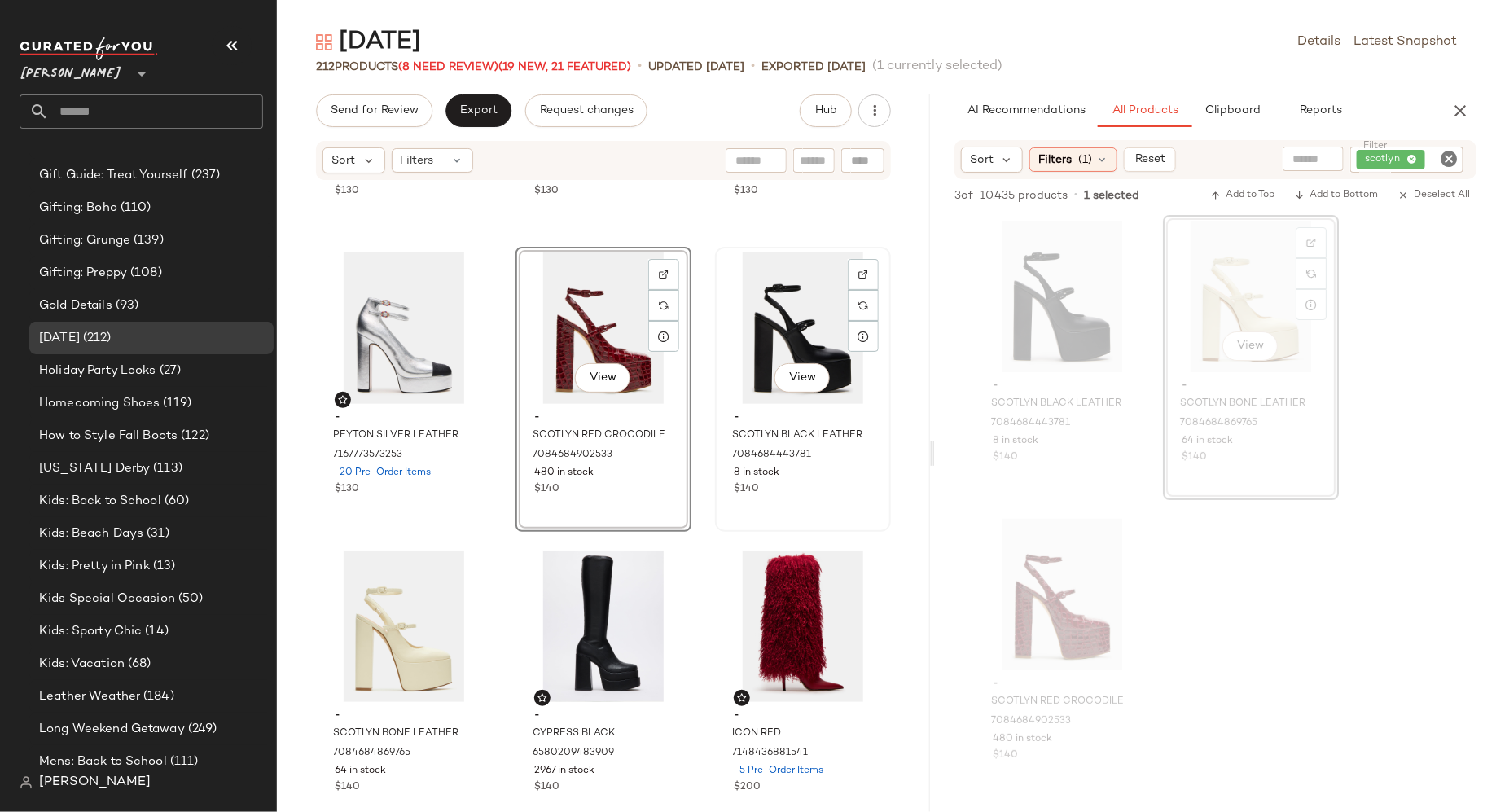
click at [801, 497] on div "- SCOTLYN BLACK LEATHER 7084684443781 8 in stock $140" at bounding box center [803, 451] width 165 height 94
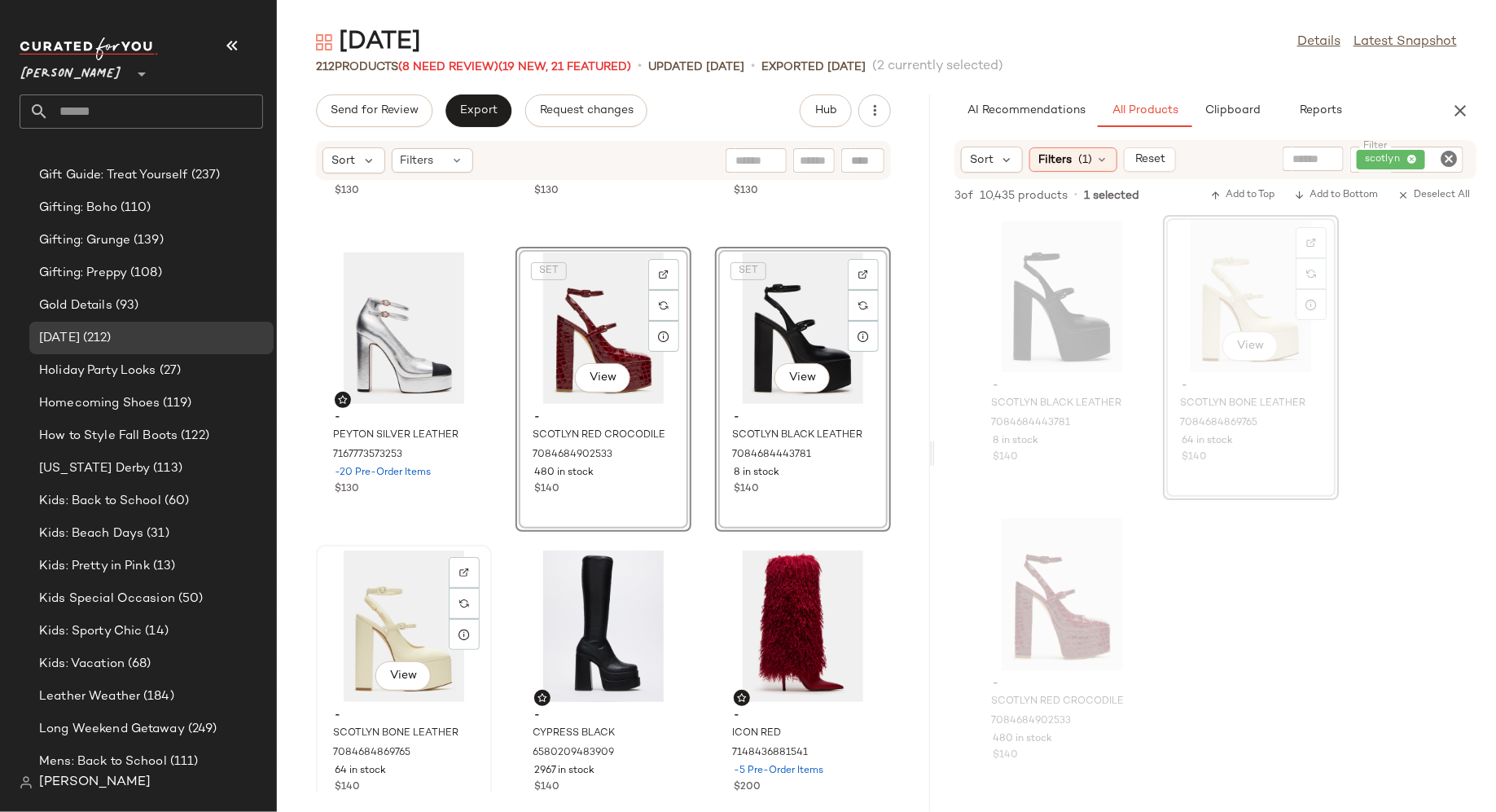
click at [440, 774] on div "64 in stock" at bounding box center [404, 771] width 139 height 15
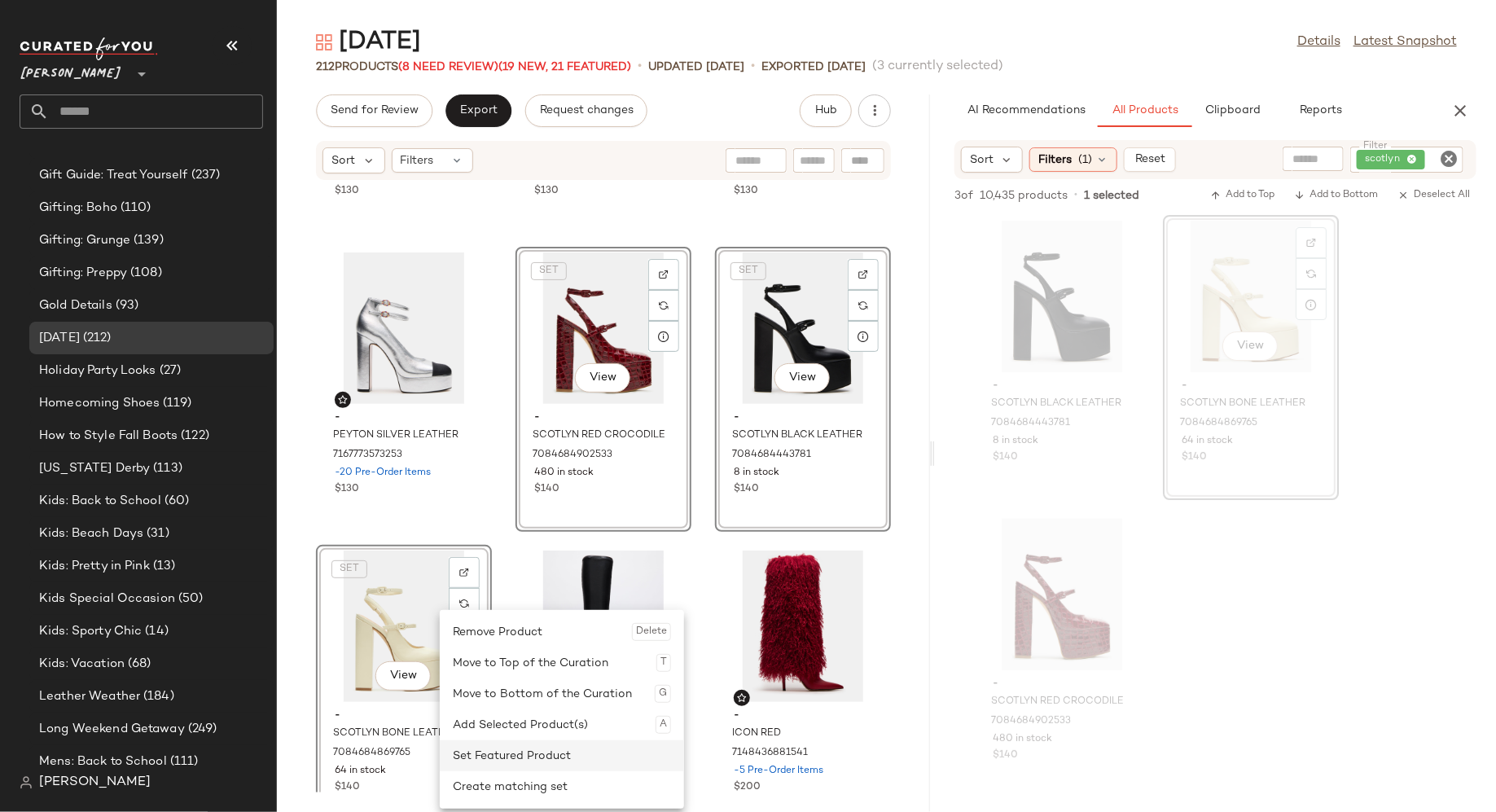
click at [486, 749] on div "Set Featured Product" at bounding box center [562, 755] width 218 height 31
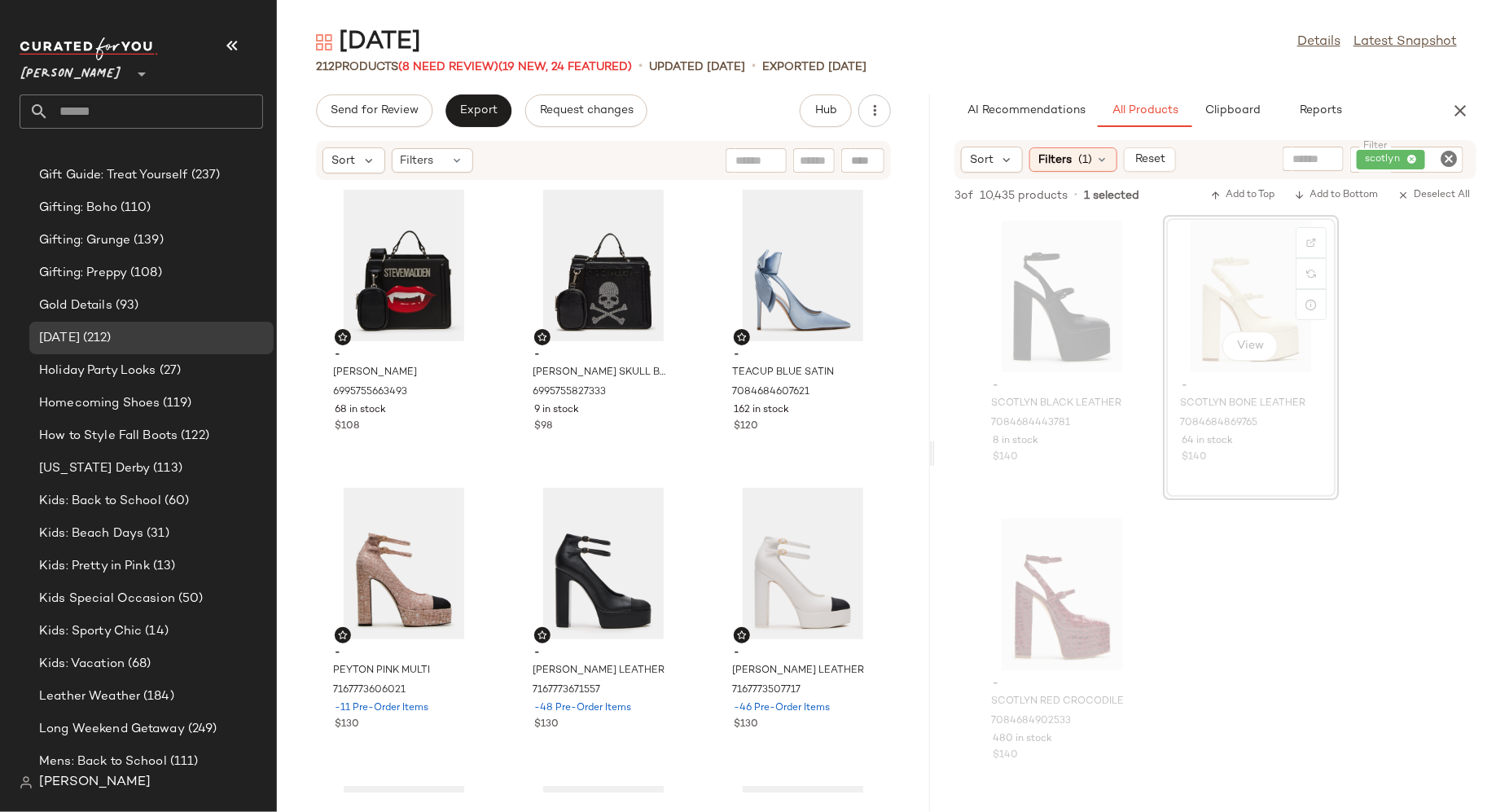
click at [1451, 161] on icon "Clear Filter" at bounding box center [1449, 158] width 20 height 20
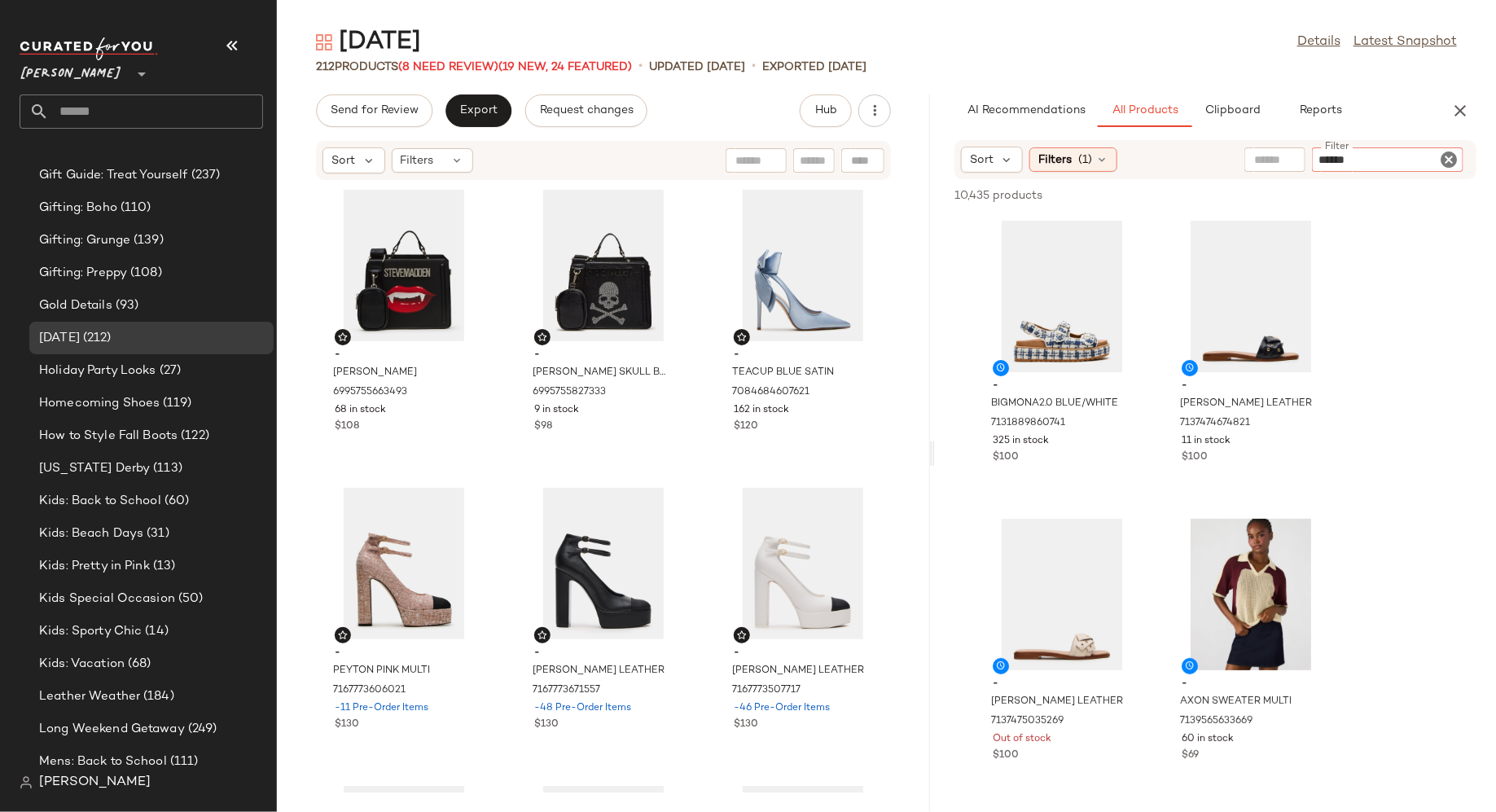
type input "*******"
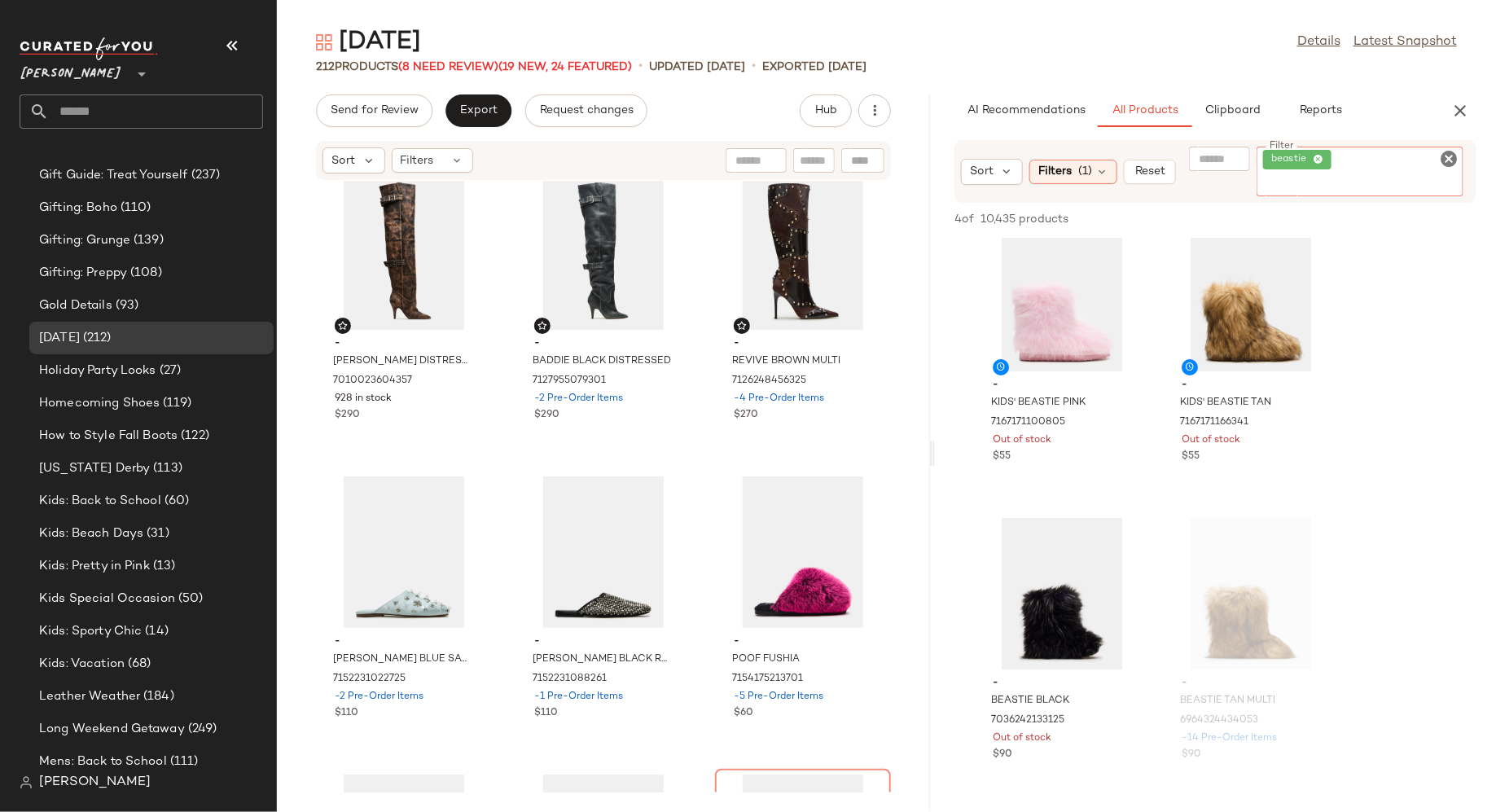
scroll to position [2113, 0]
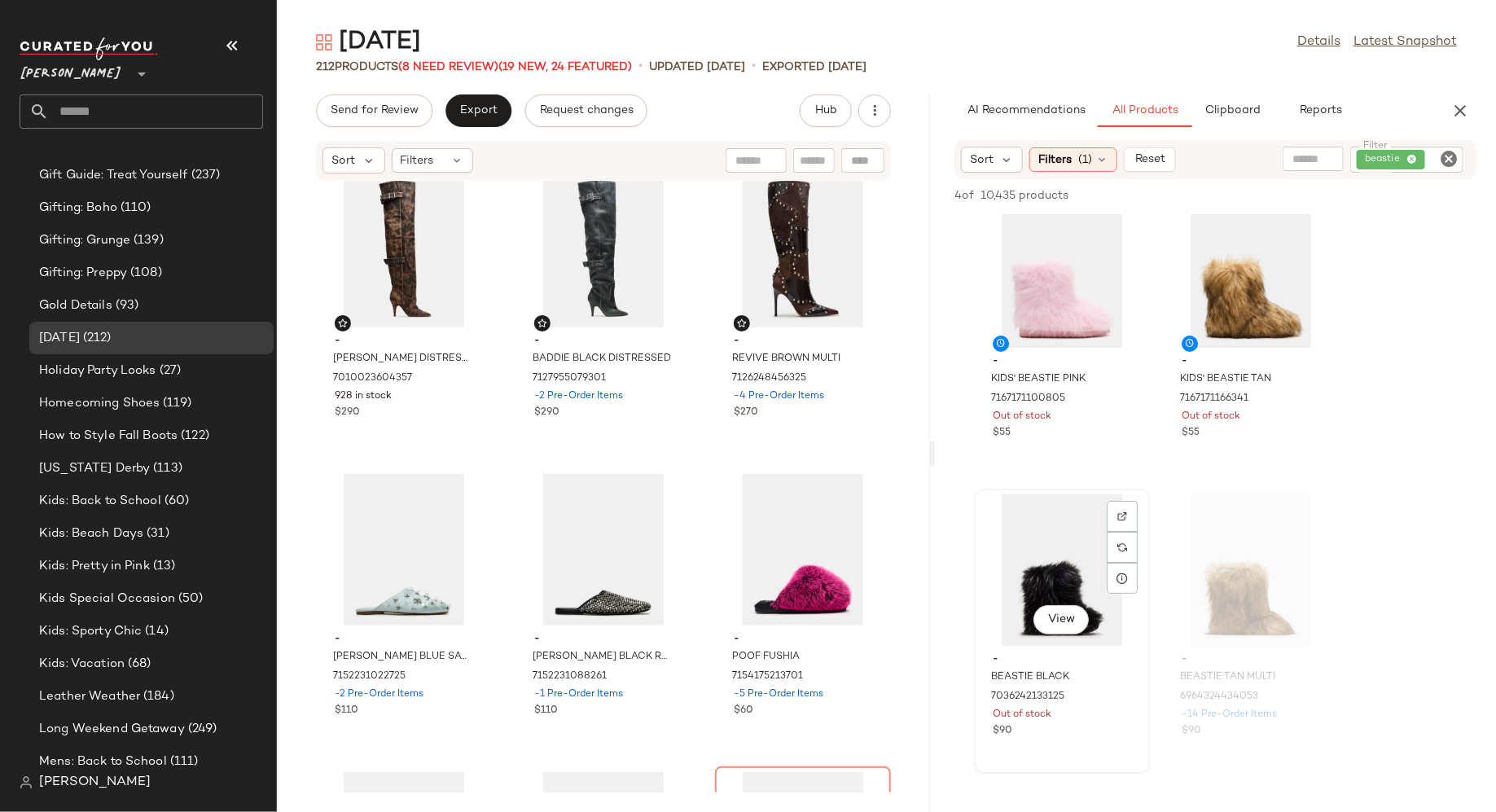
click at [1043, 584] on div "View" at bounding box center [1062, 570] width 165 height 152
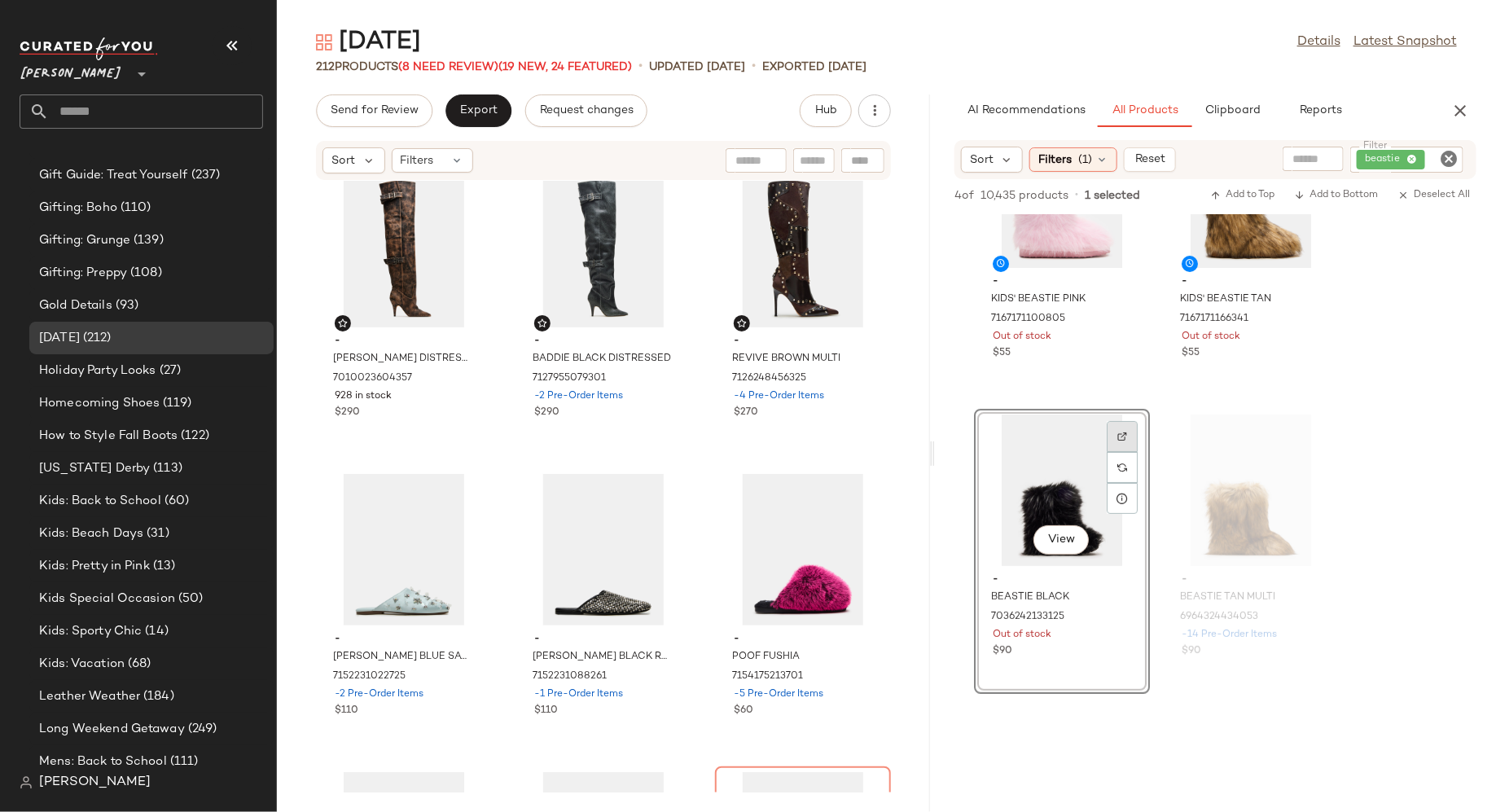
scroll to position [104, 0]
click at [1120, 436] on img at bounding box center [1122, 437] width 9 height 9
click at [1129, 503] on icon at bounding box center [1122, 499] width 13 height 13
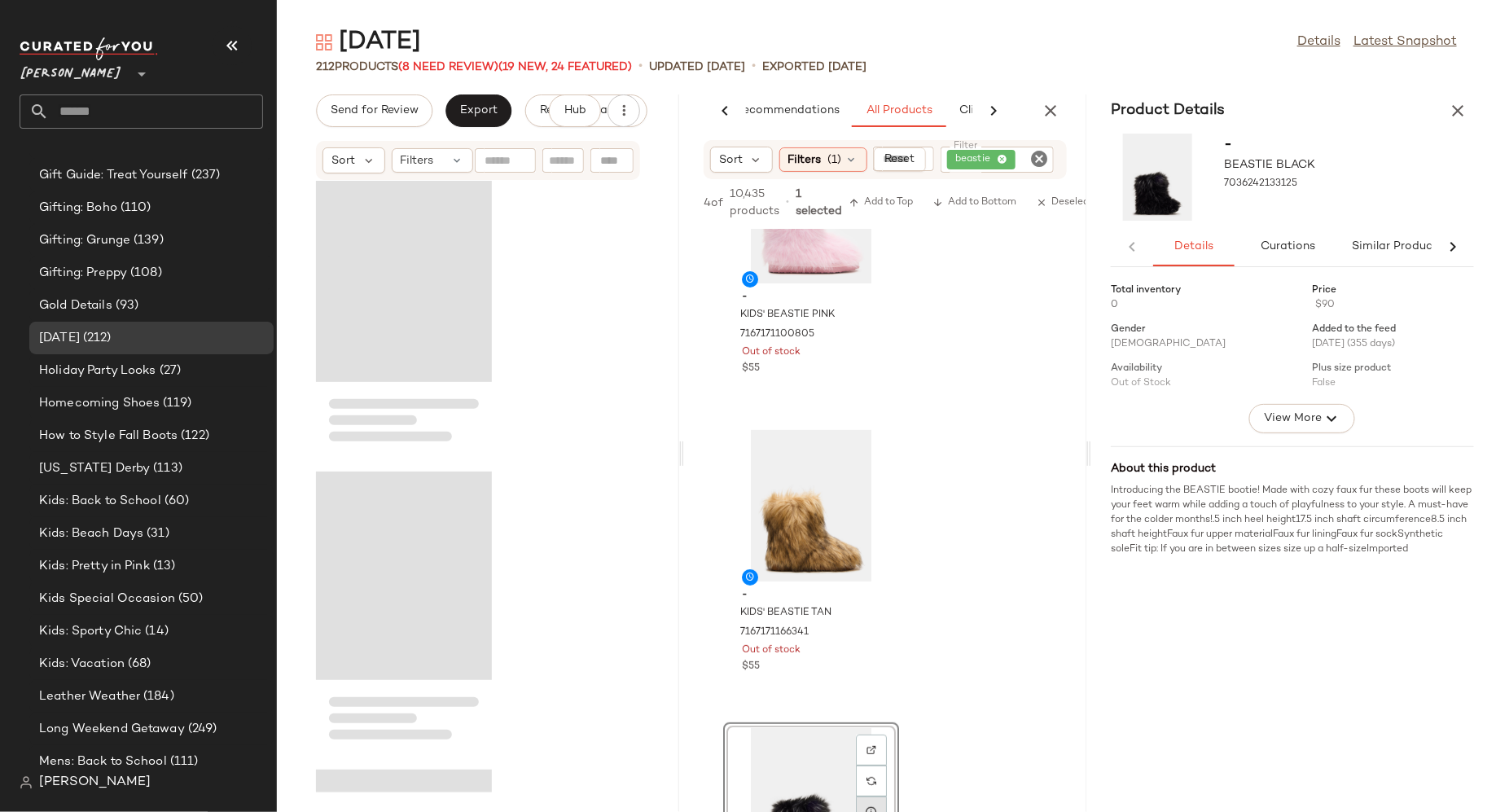
scroll to position [2384, 0]
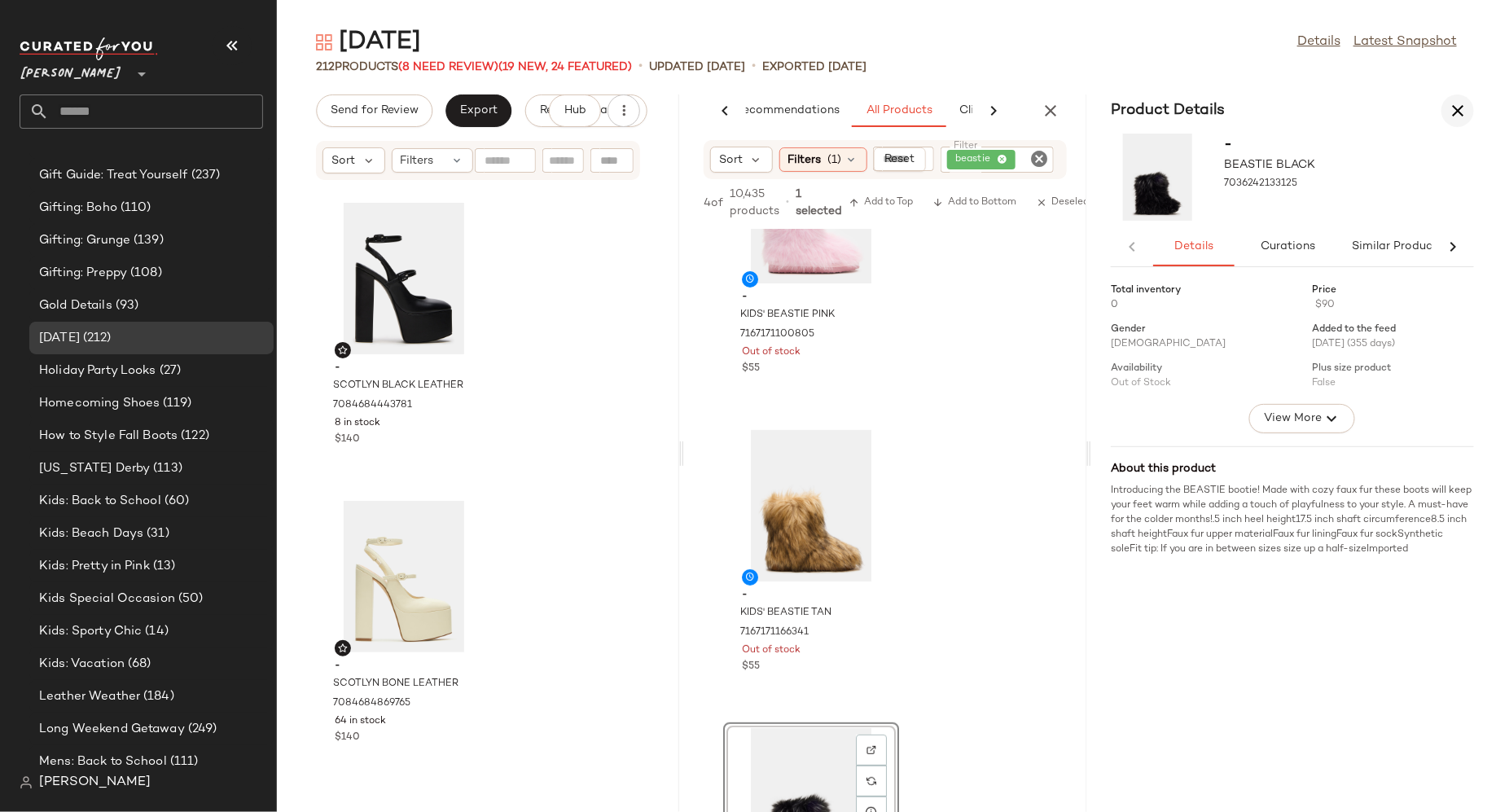
click at [1462, 111] on icon "button" at bounding box center [1457, 110] width 20 height 20
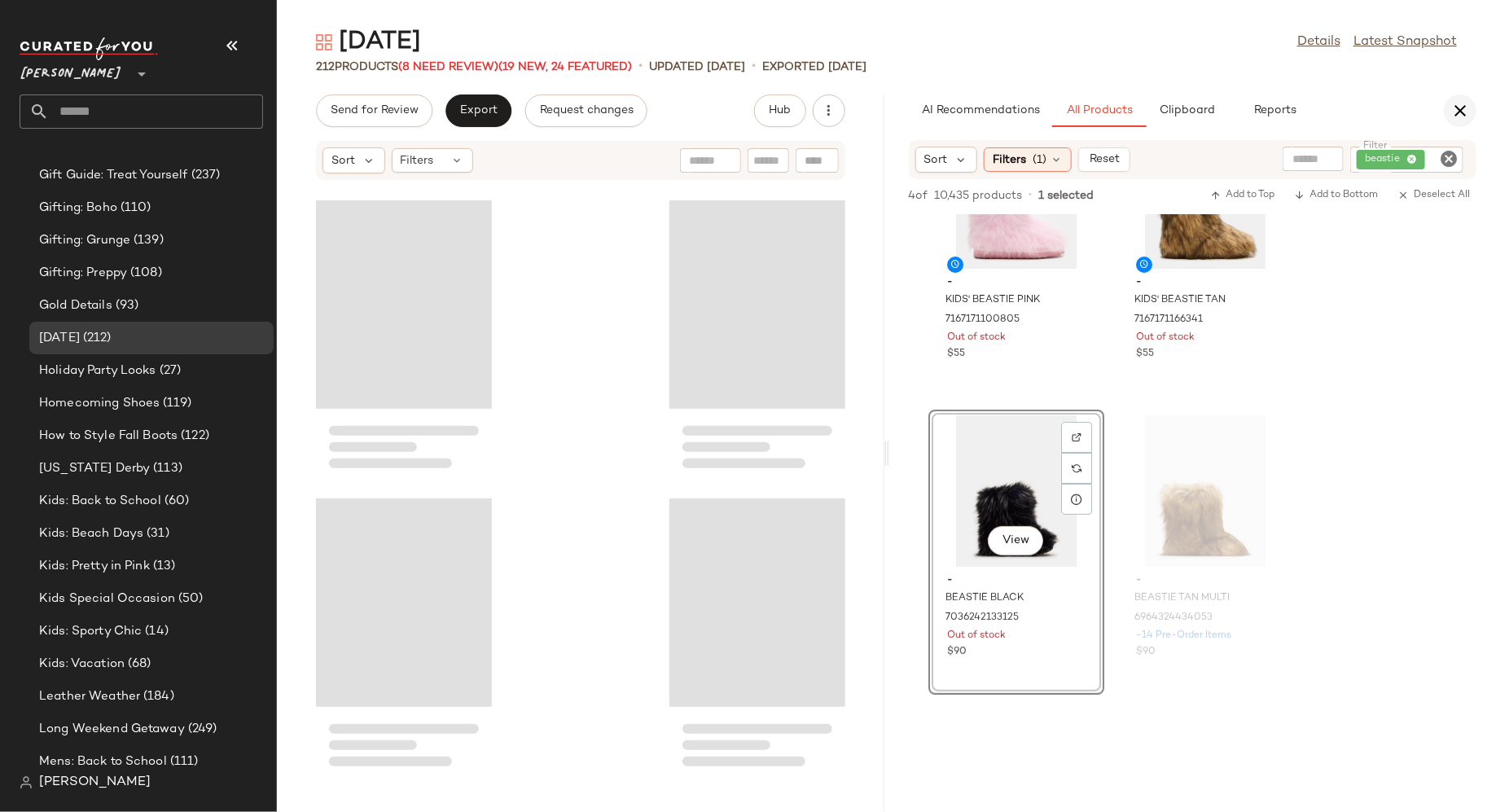
scroll to position [894, 0]
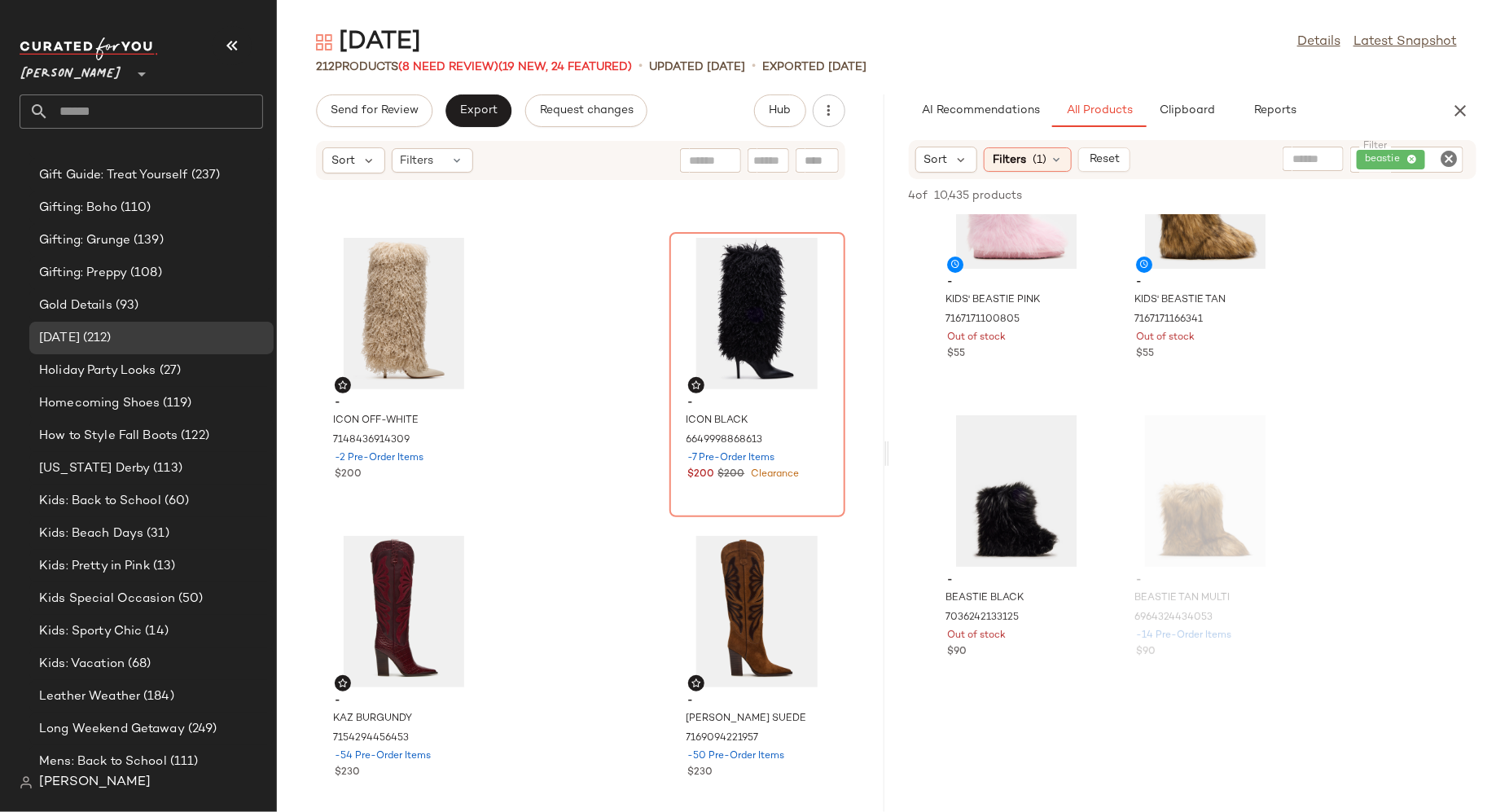
scroll to position [1766, 0]
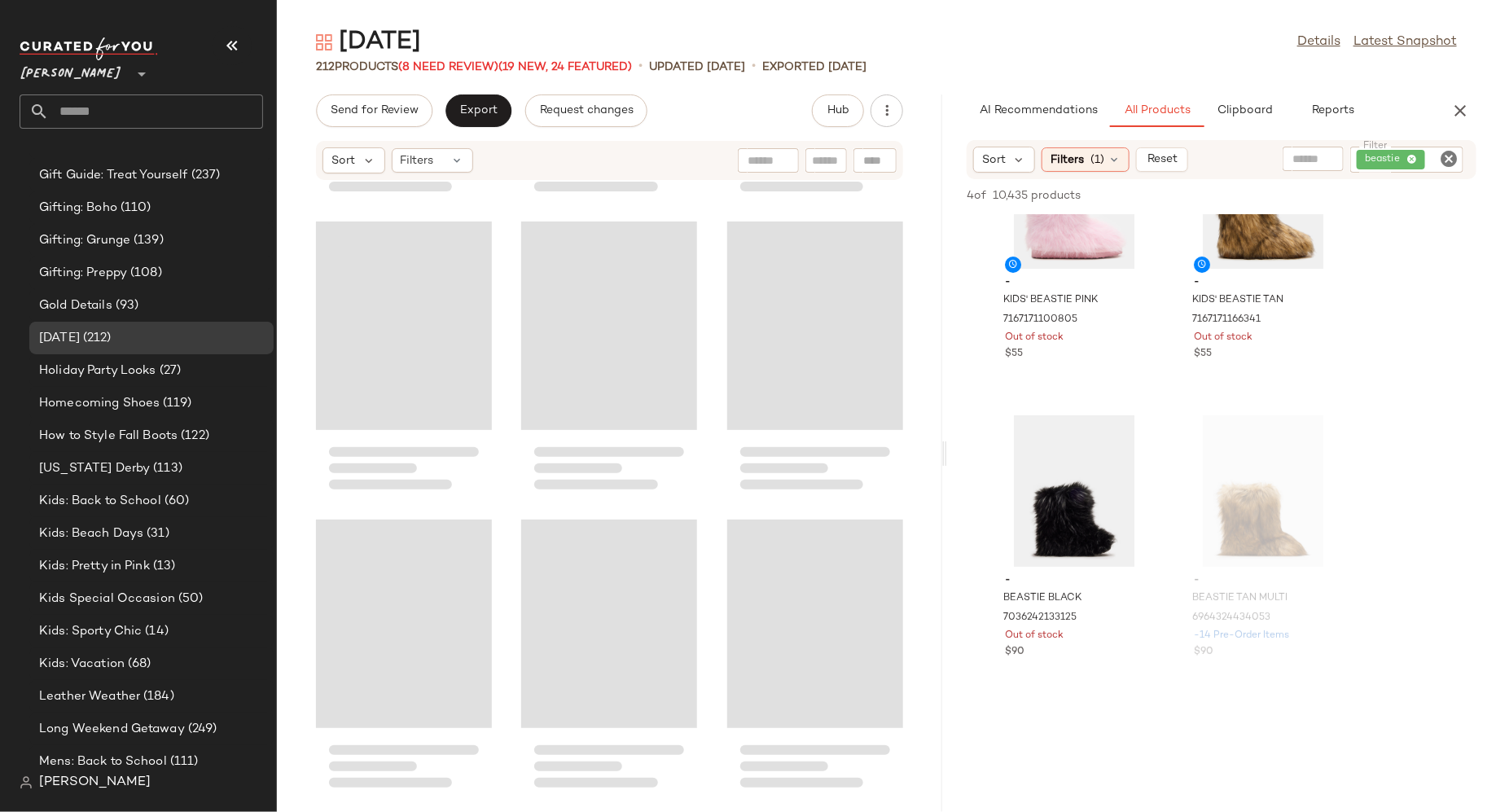
drag, startPoint x: 887, startPoint y: 451, endPoint x: 942, endPoint y: 449, distance: 55.0
click at [945, 450] on div "Halloween Details Latest Snapshot 212 Products (8 Need Review) (19 New, 24 Feat…" at bounding box center [886, 418] width 1219 height 785
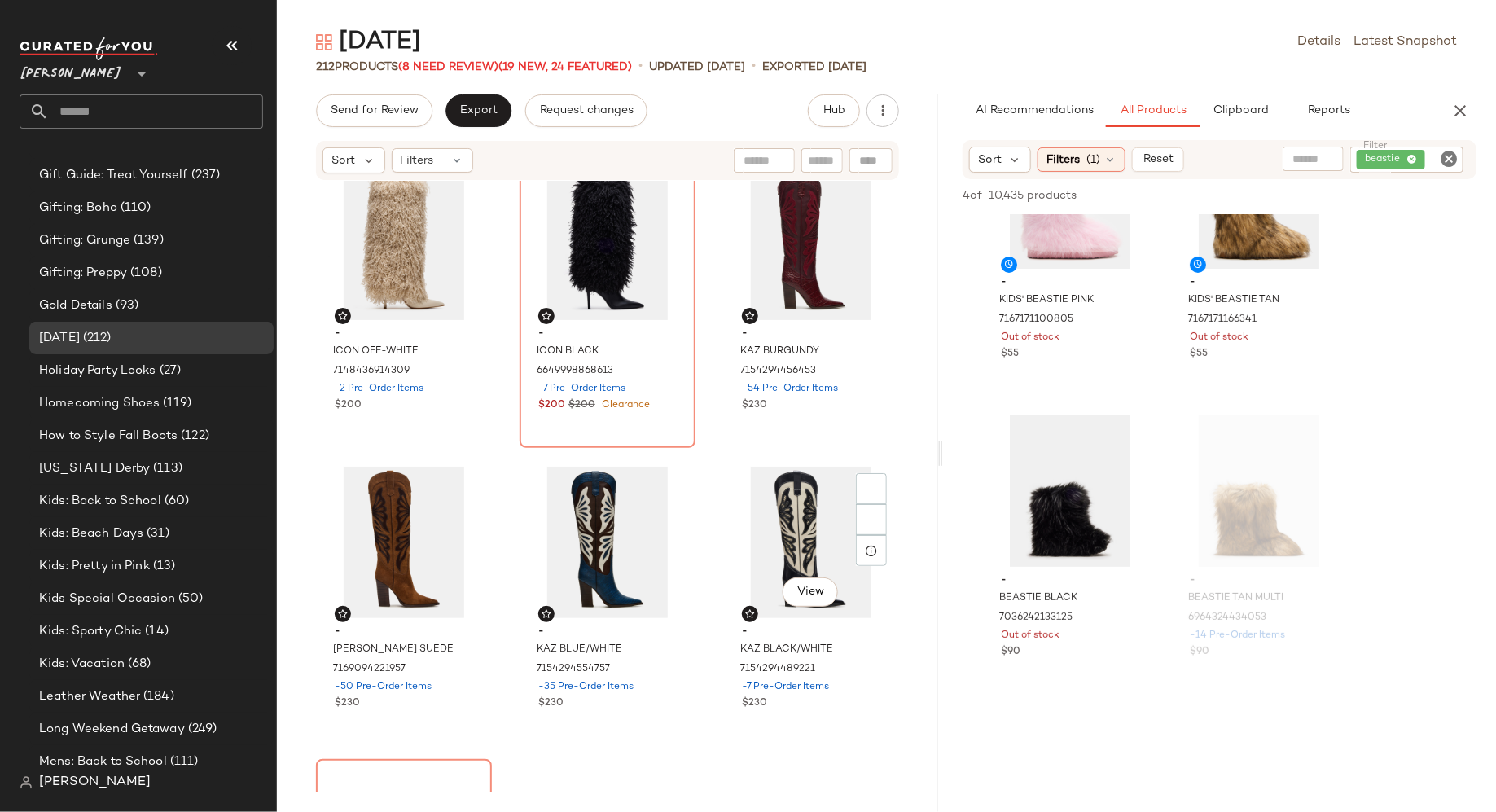
scroll to position [1282, 0]
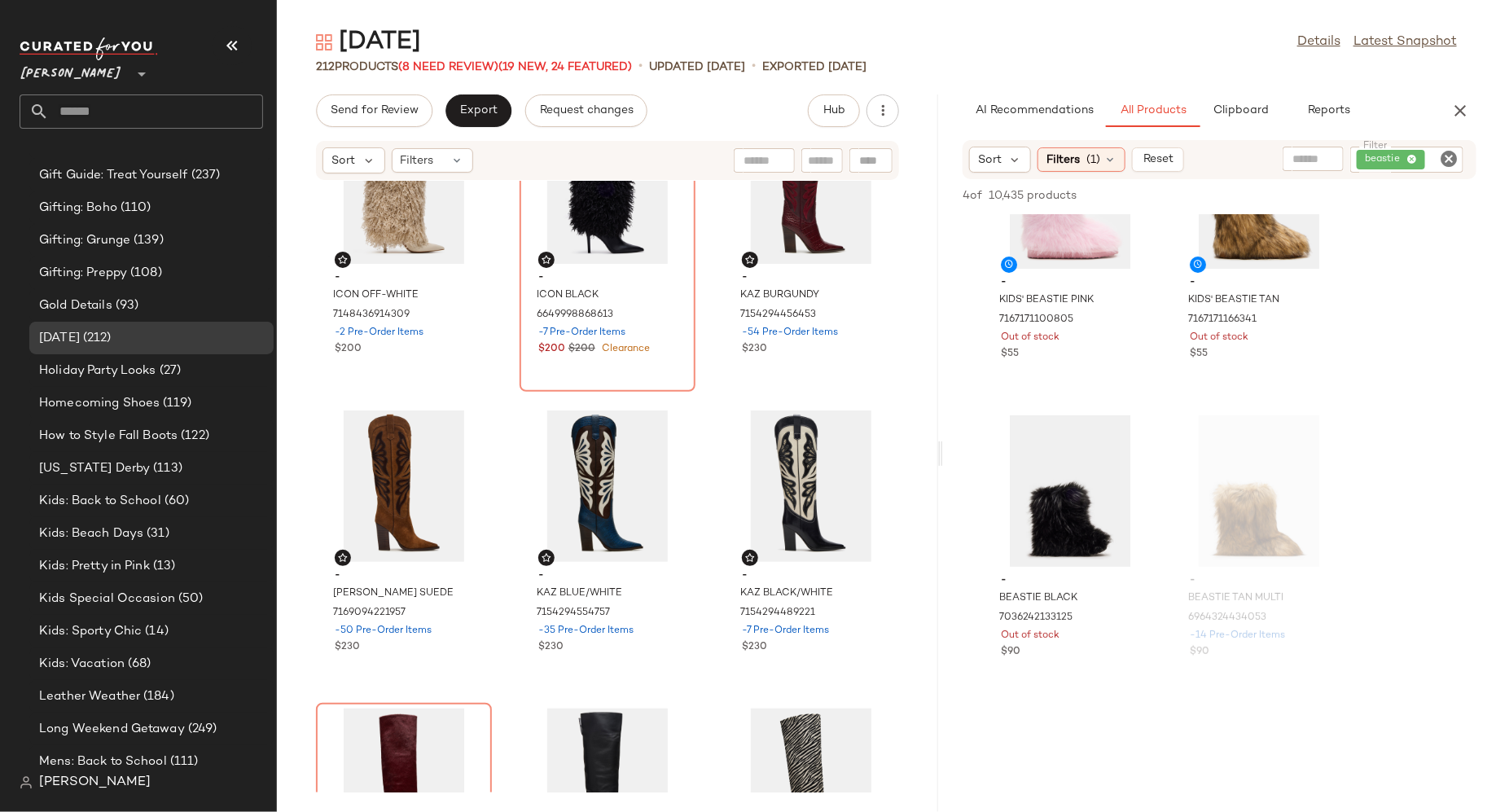
click at [816, 153] on input "text" at bounding box center [822, 161] width 28 height 17
type input "*******"
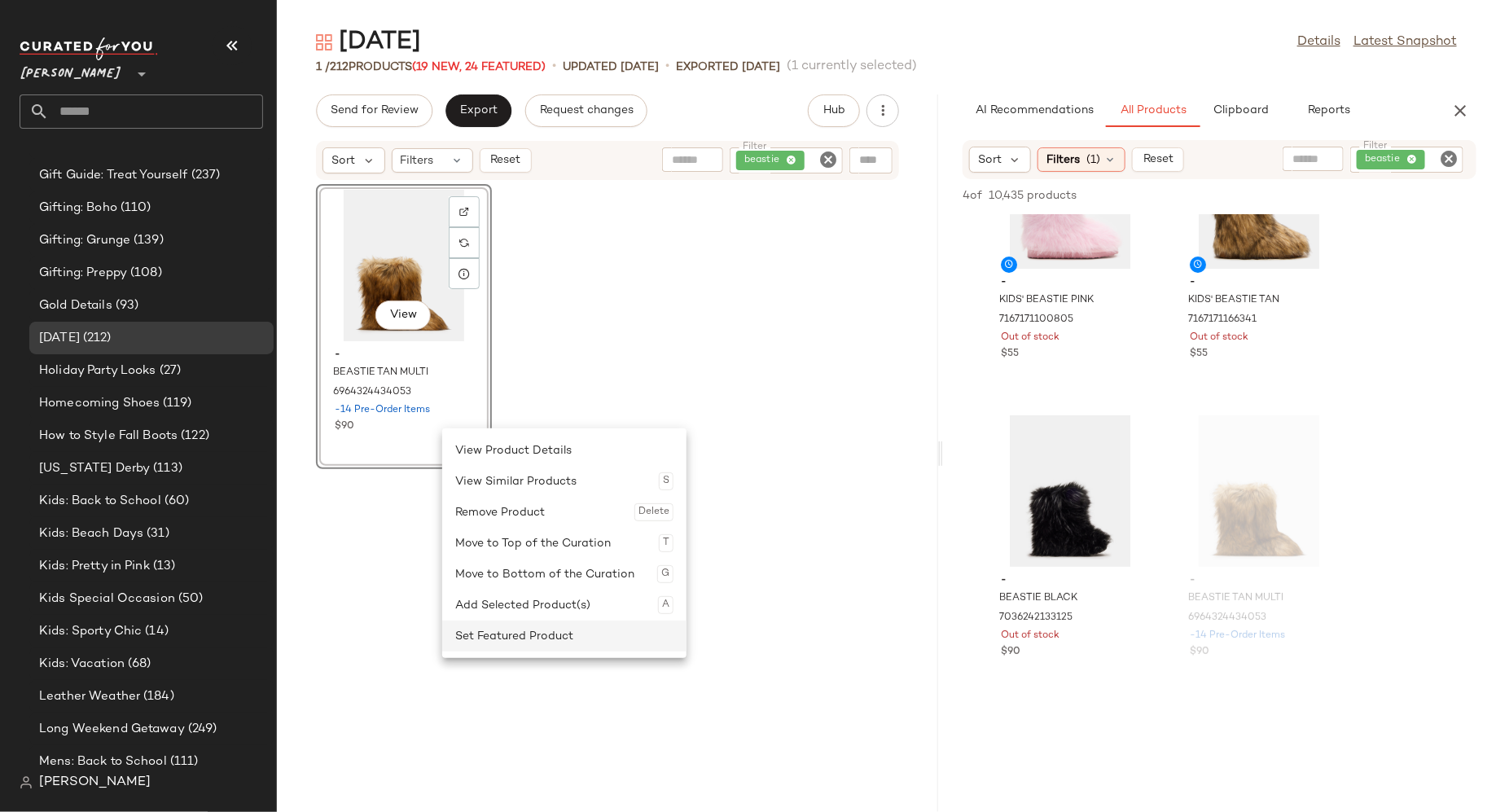
click at [475, 628] on div "Set Featured Product" at bounding box center [564, 636] width 218 height 31
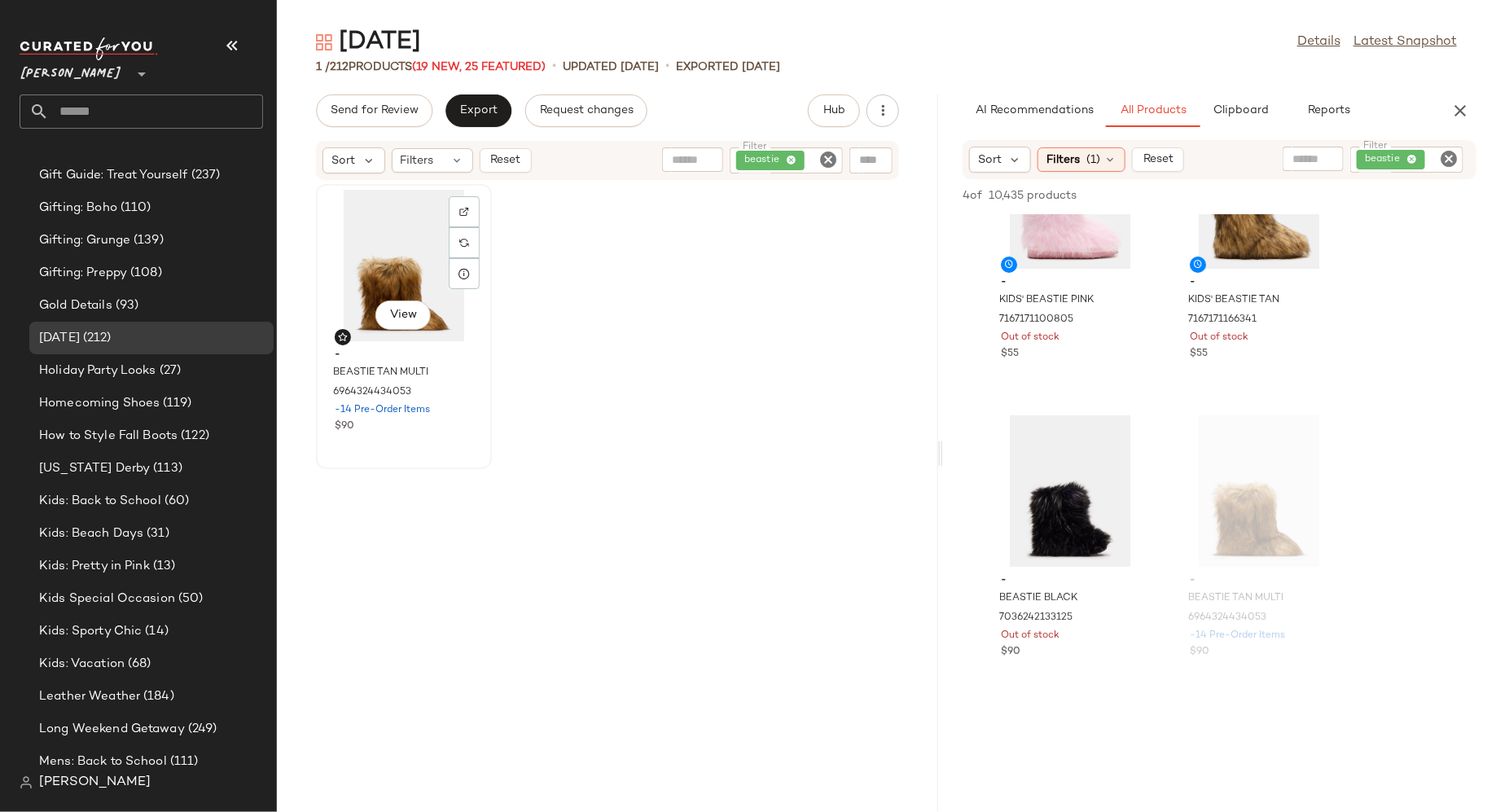
click at [445, 444] on div "View - BEASTIE TAN MULTI 6964324434053 -14 Pre-Order Items $90" at bounding box center [404, 326] width 173 height 282
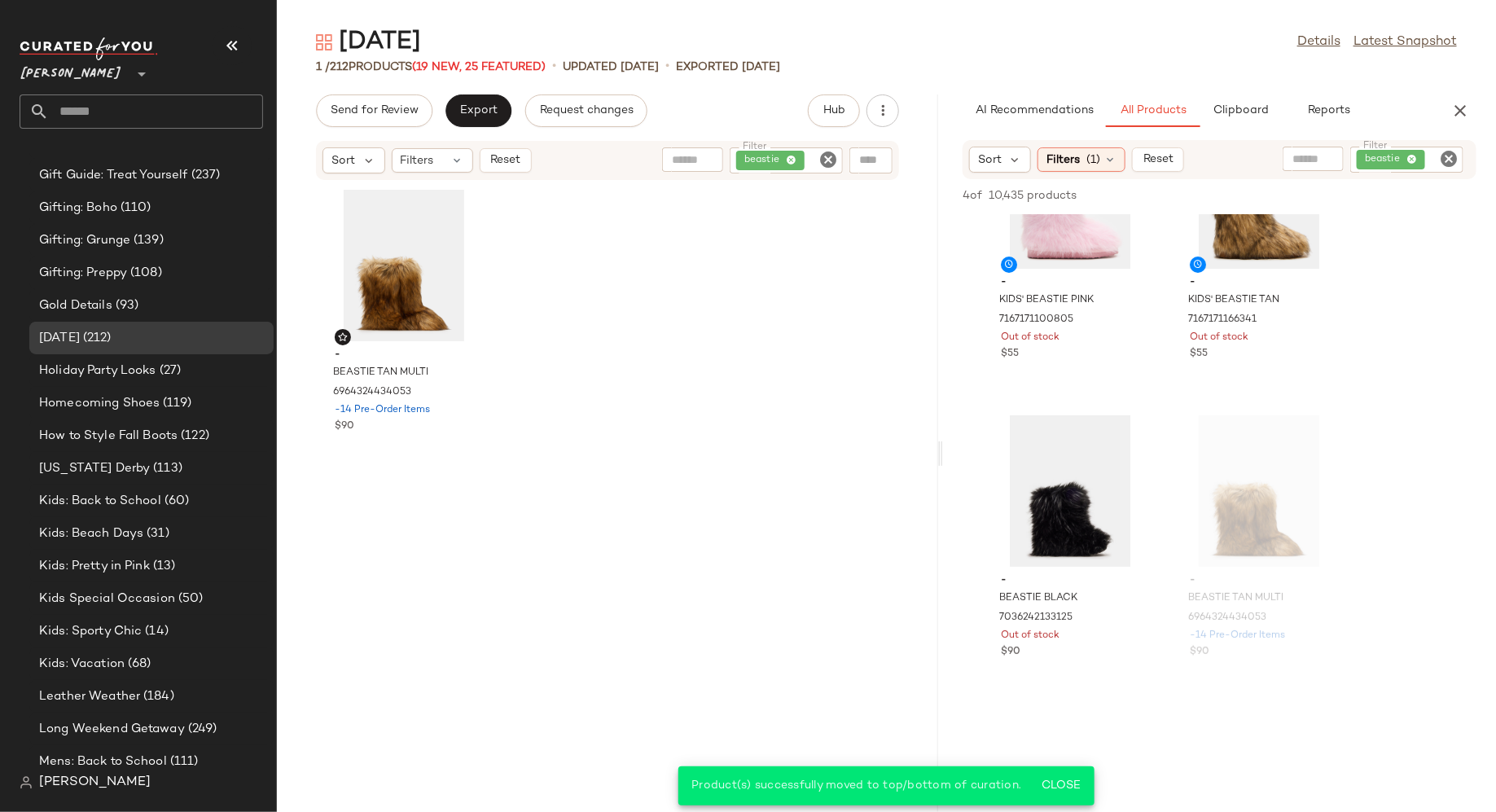
click at [832, 160] on icon "Clear Filter" at bounding box center [828, 159] width 20 height 20
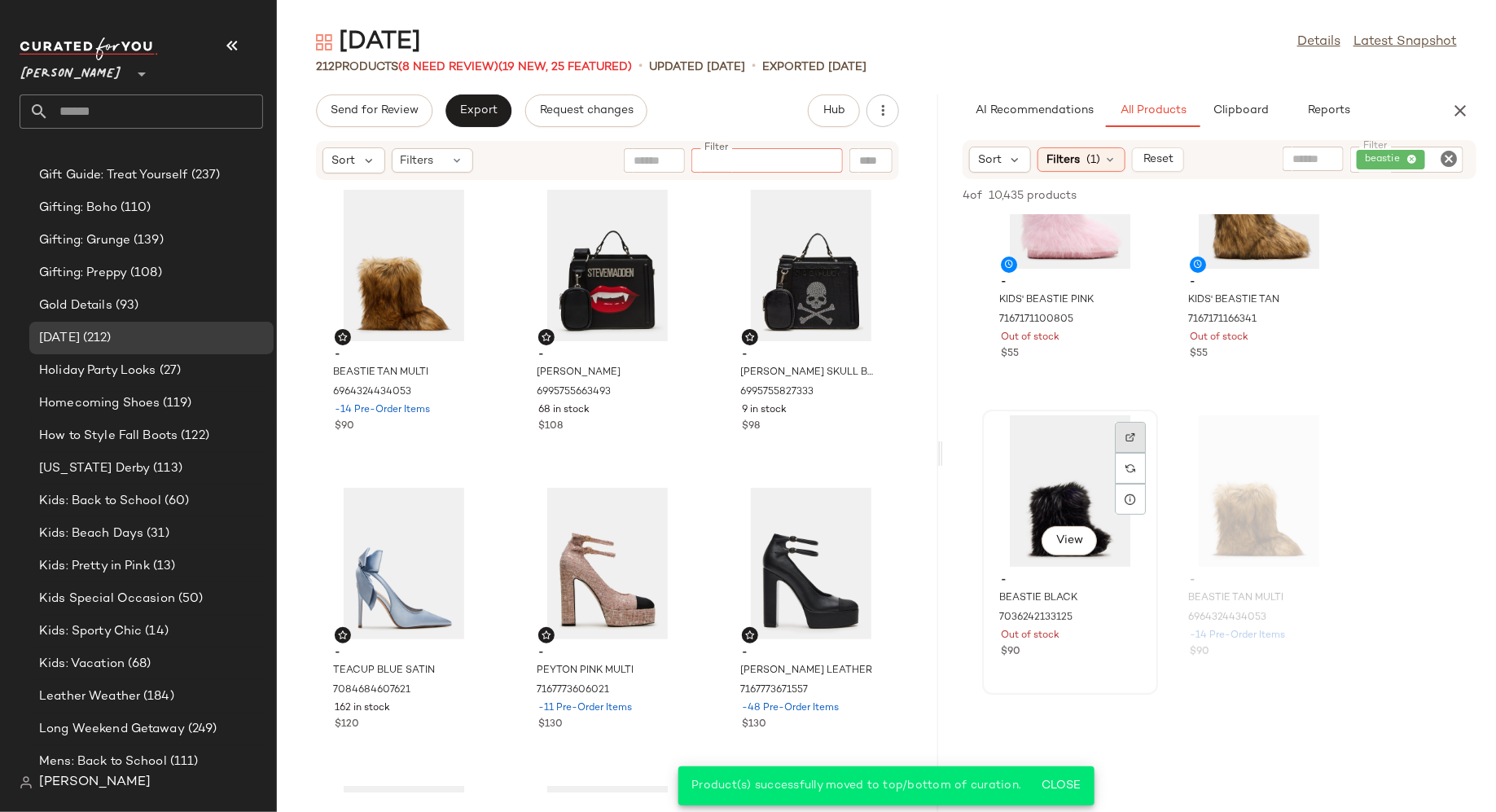
click at [1133, 433] on img at bounding box center [1130, 437] width 9 height 9
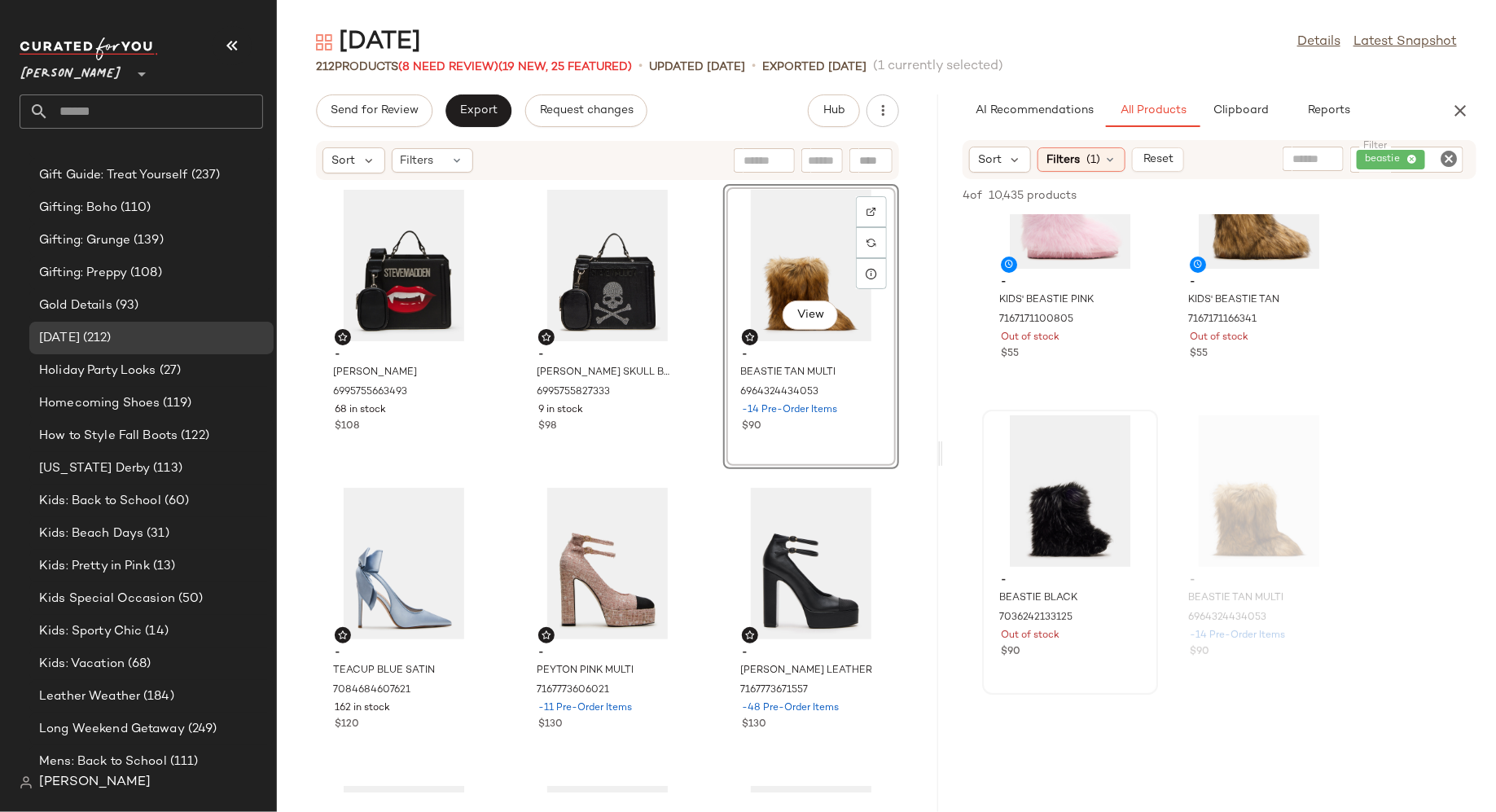
drag, startPoint x: 366, startPoint y: 282, endPoint x: 870, endPoint y: 4, distance: 575.6
click at [1456, 156] on icon "Clear Filter" at bounding box center [1449, 158] width 20 height 20
click at [1436, 156] on input "Filter" at bounding box center [1388, 160] width 139 height 17
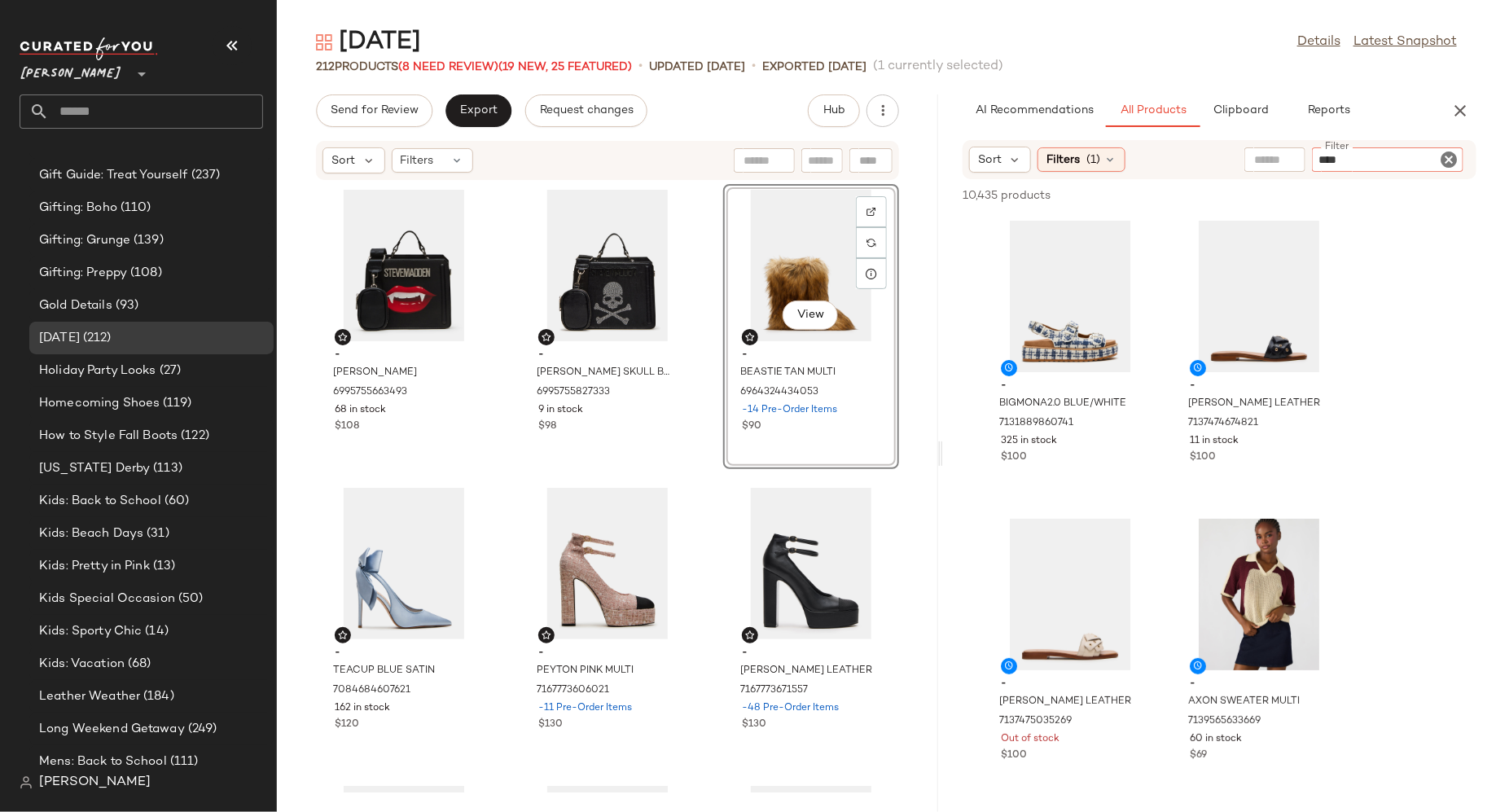
type input "*****"
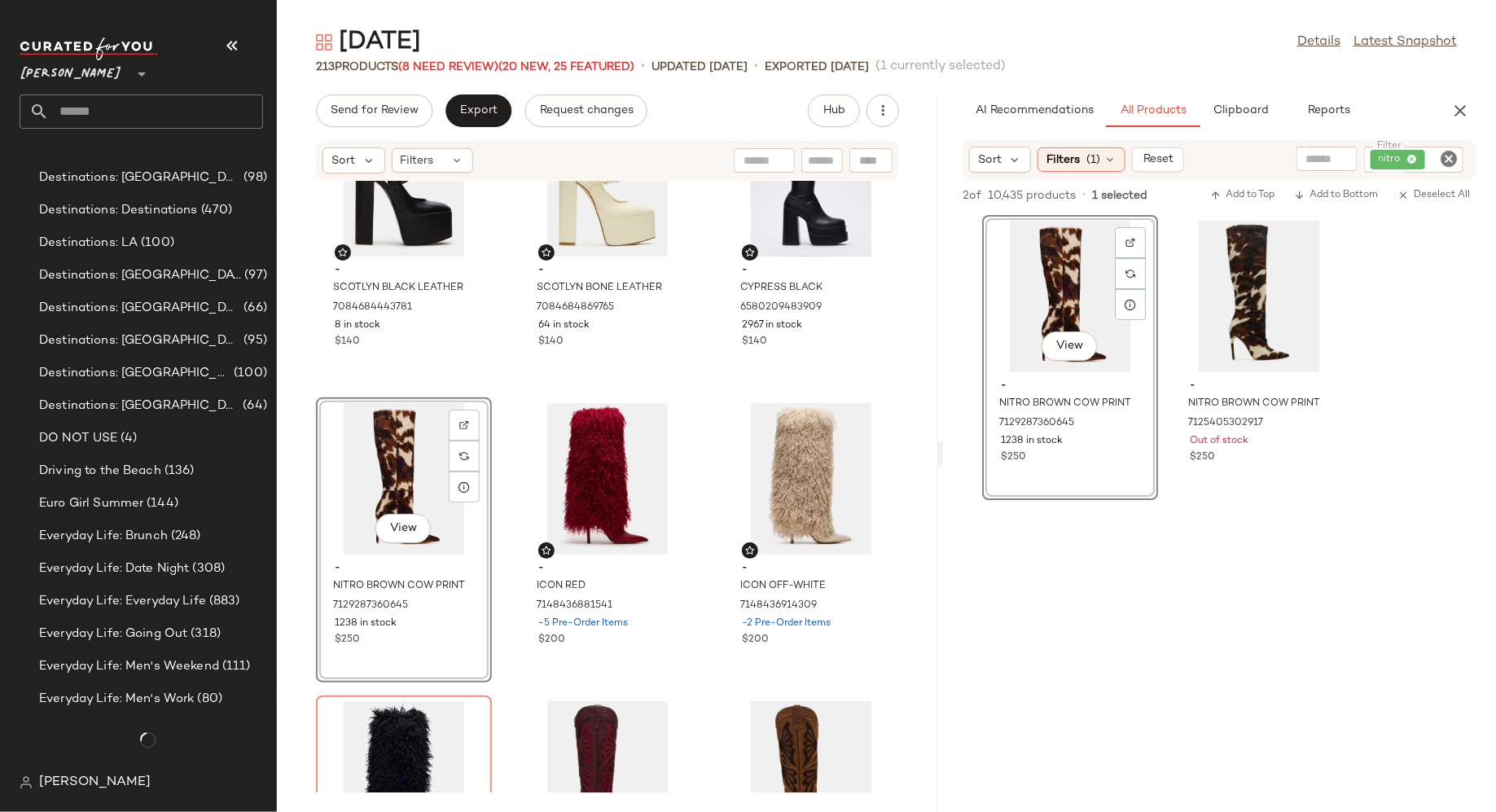
scroll to position [2567, 0]
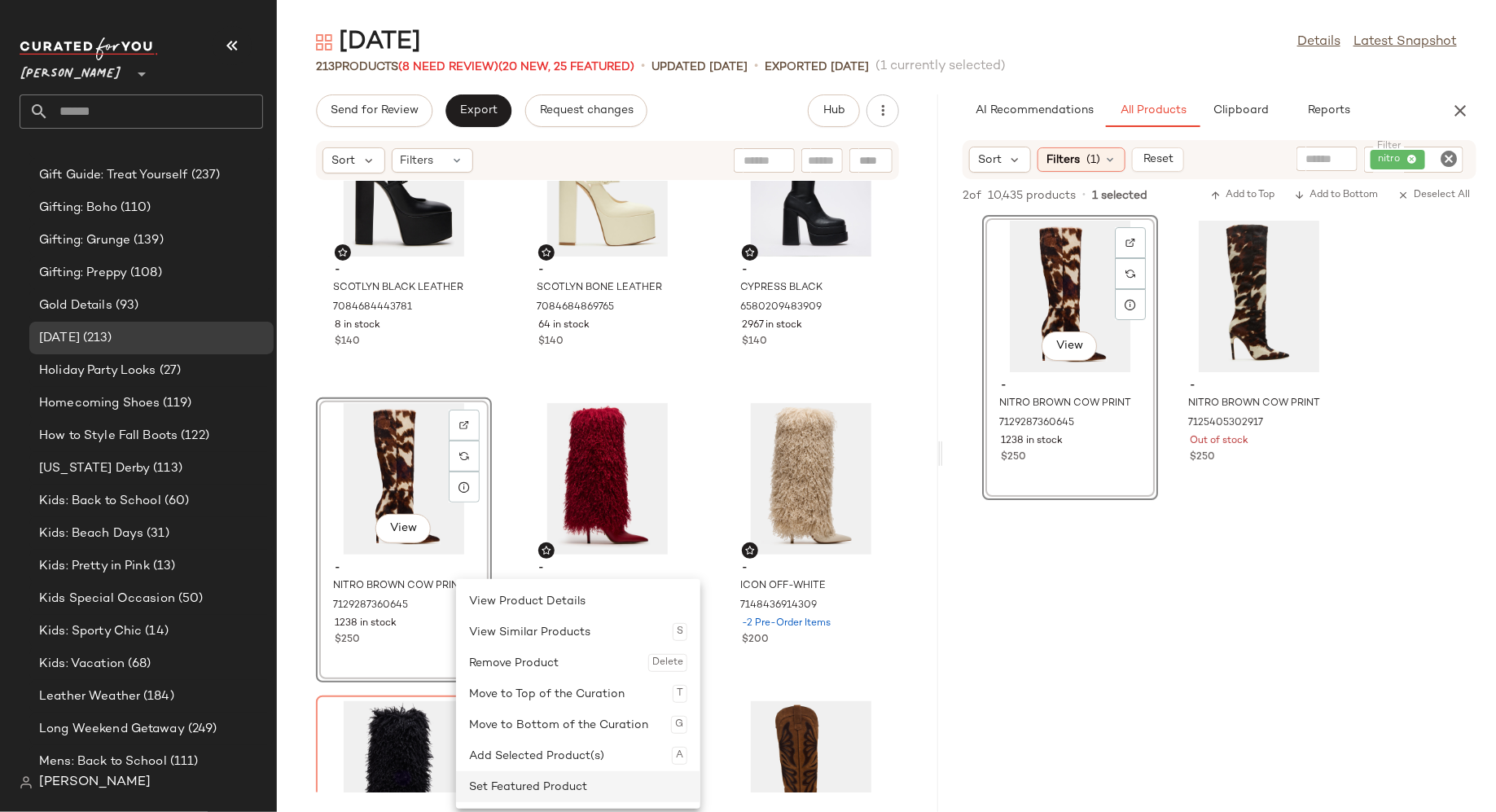
click at [493, 784] on div "Set Featured Product" at bounding box center [578, 786] width 218 height 31
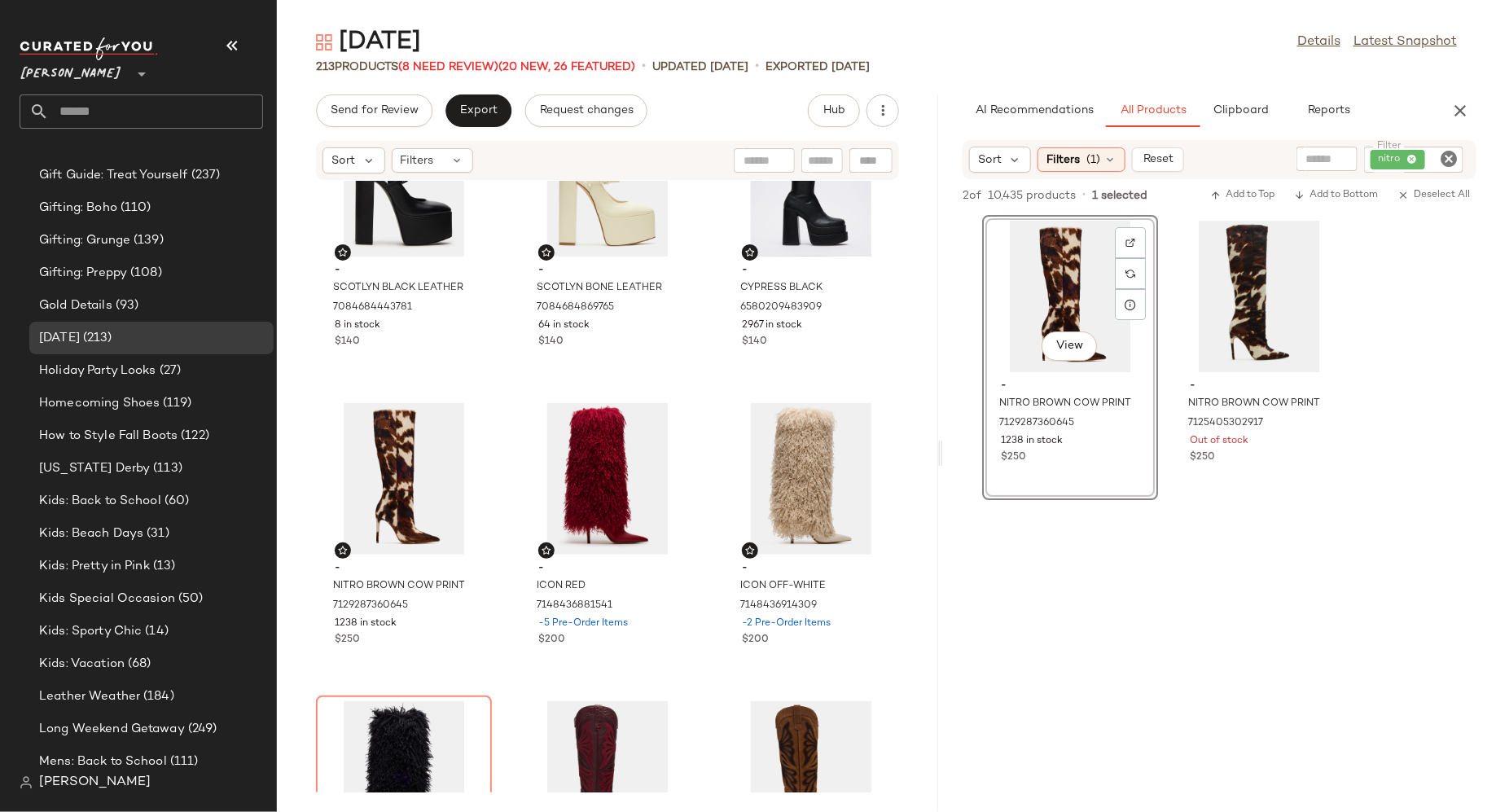
click at [1451, 157] on icon "Clear Filter" at bounding box center [1449, 158] width 20 height 20
click at [1427, 157] on input "Filter" at bounding box center [1388, 160] width 139 height 17
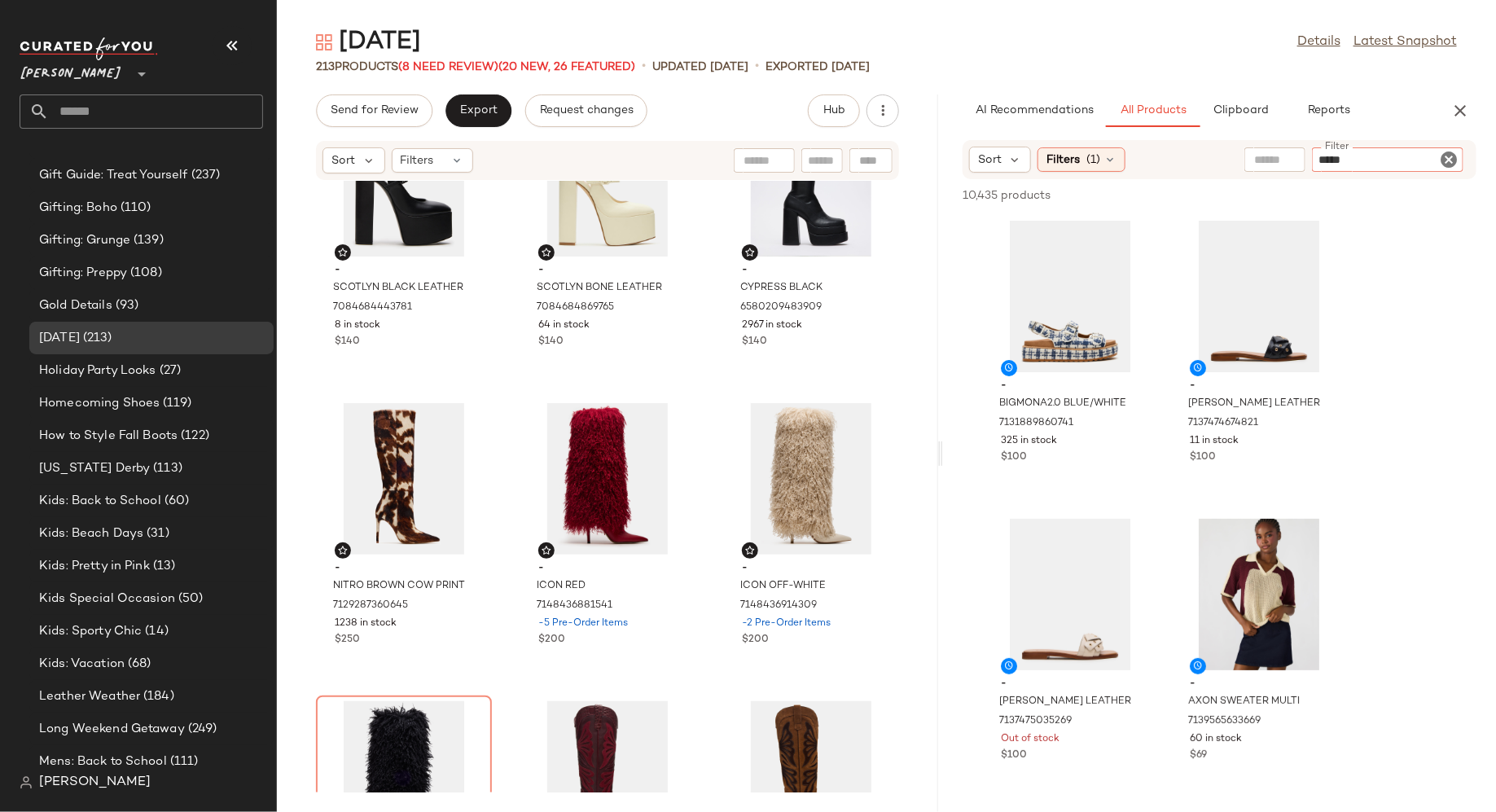
type input "******"
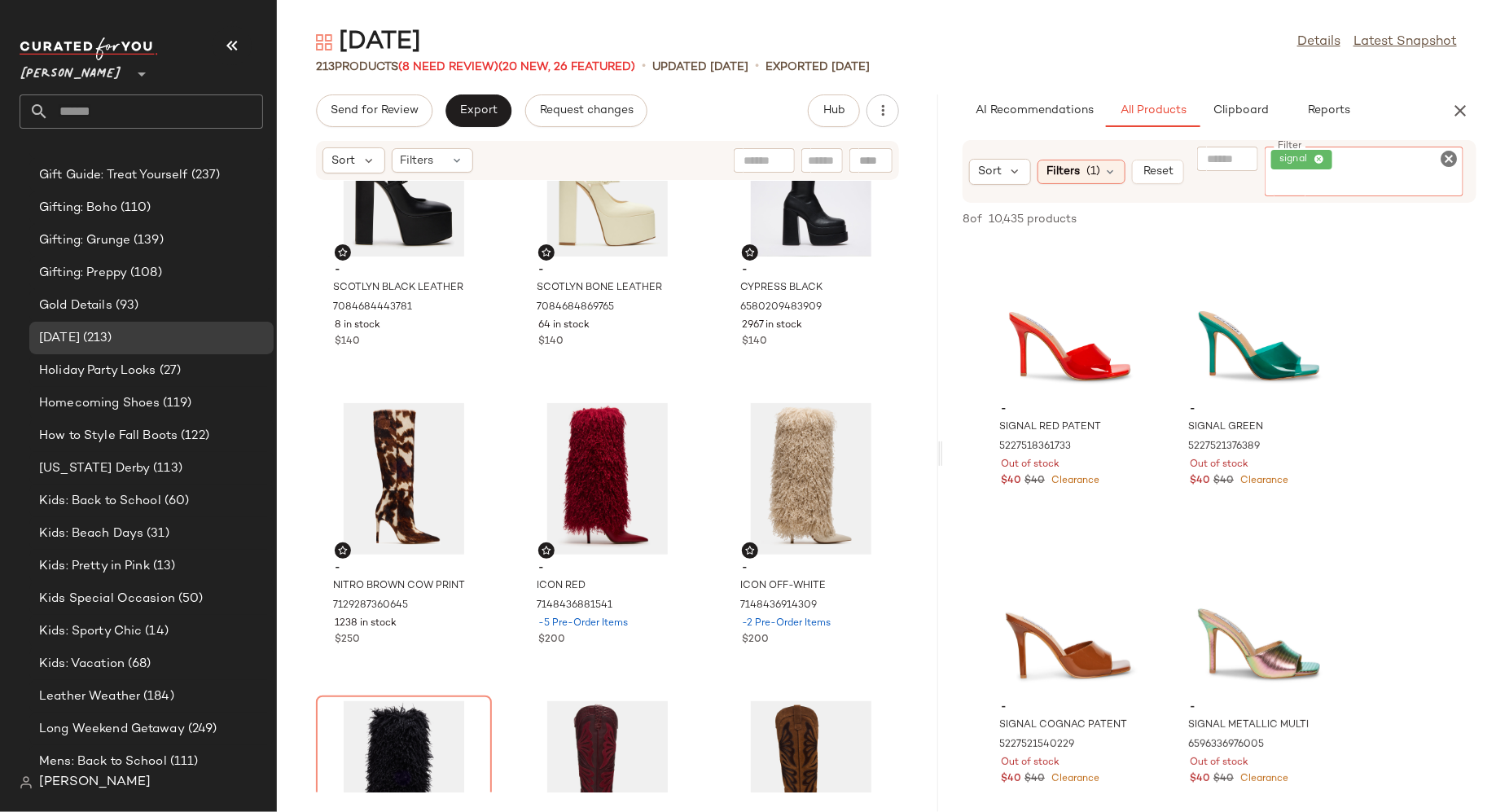
click at [1457, 157] on icon "Clear Filter" at bounding box center [1449, 158] width 20 height 20
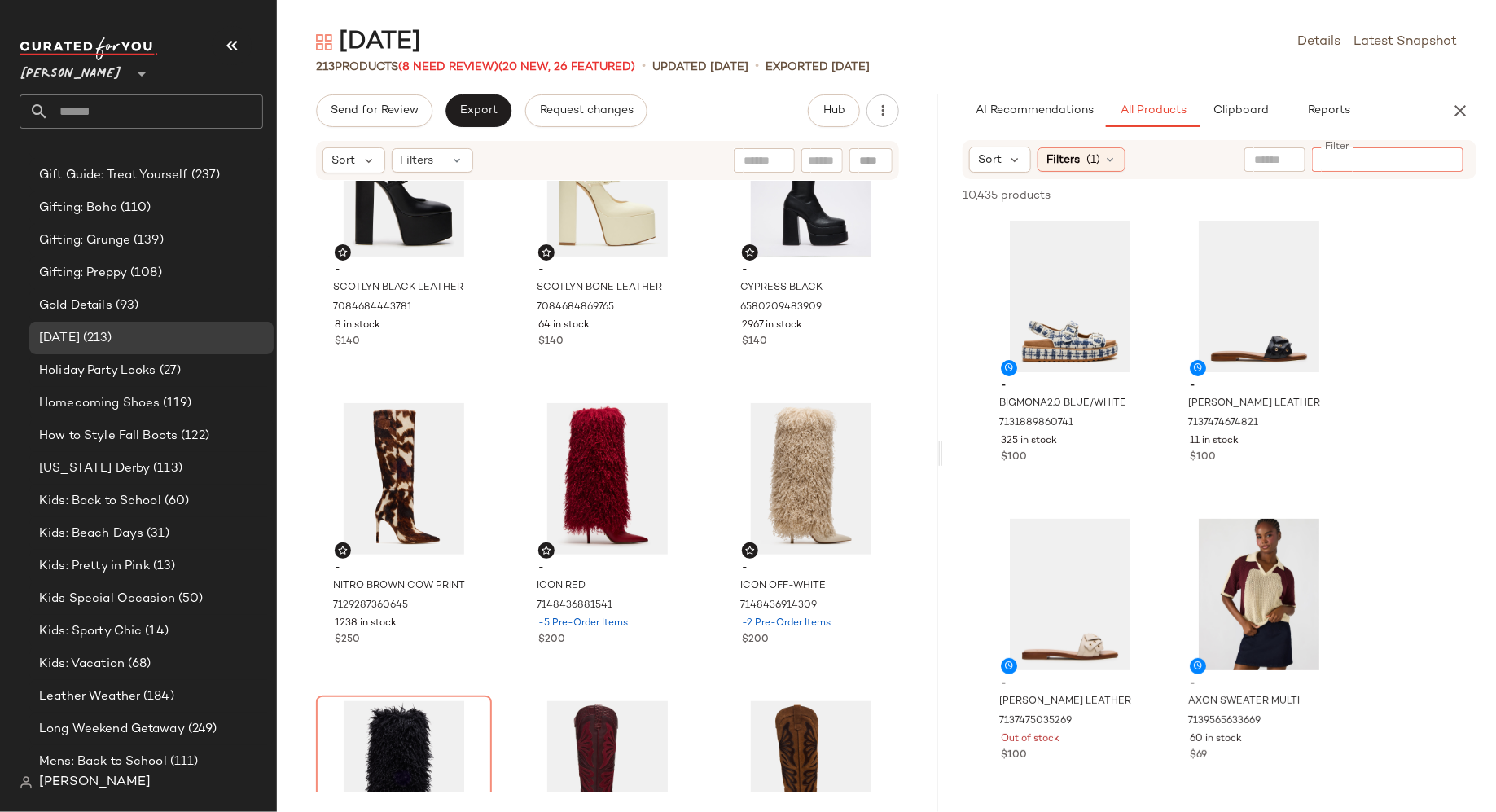
click at [819, 155] on input "text" at bounding box center [822, 161] width 28 height 17
type input "******"
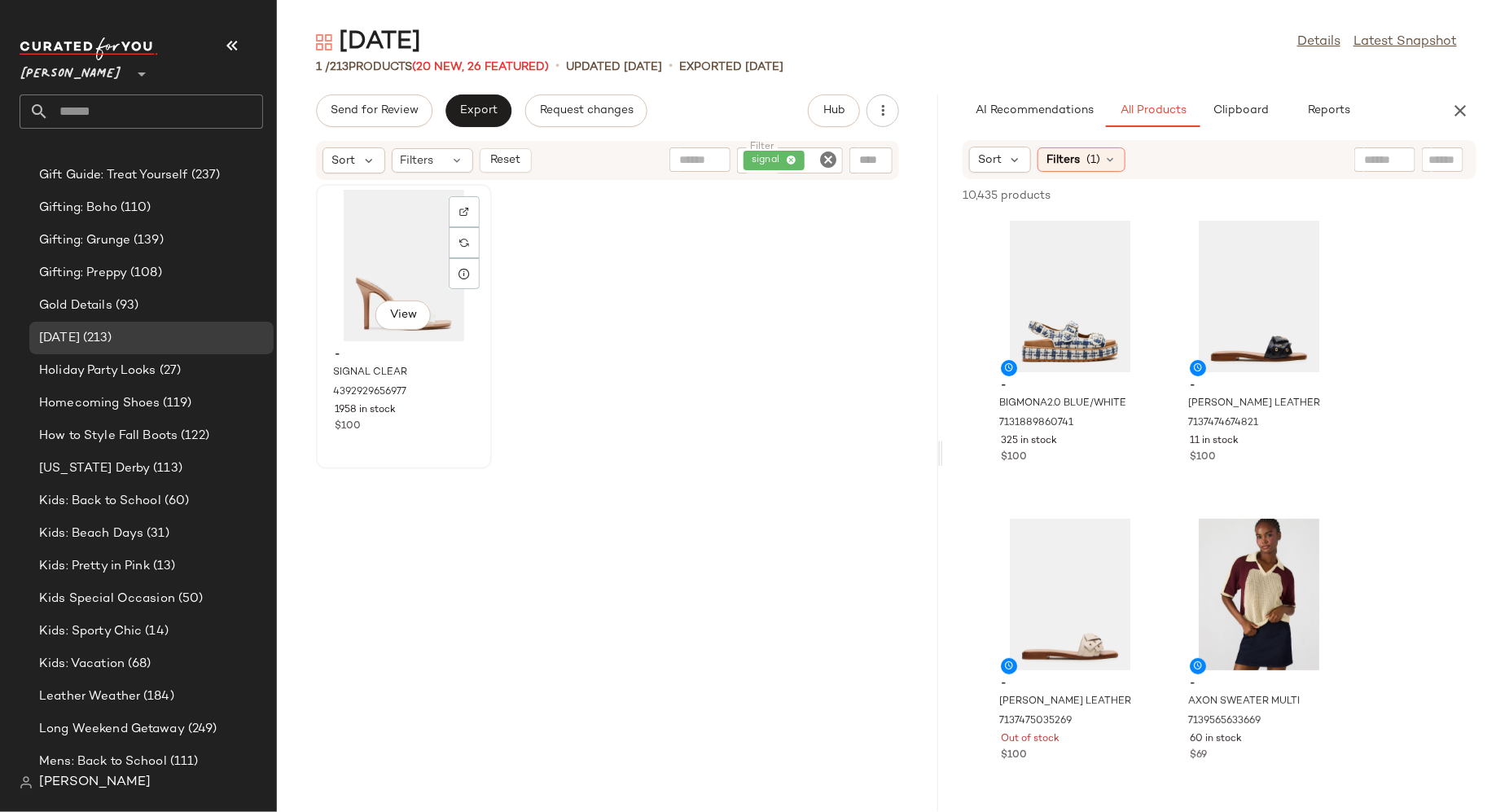
click at [448, 445] on div "View - SIGNAL CLEAR 4392929656977 1958 in stock $100" at bounding box center [404, 326] width 173 height 282
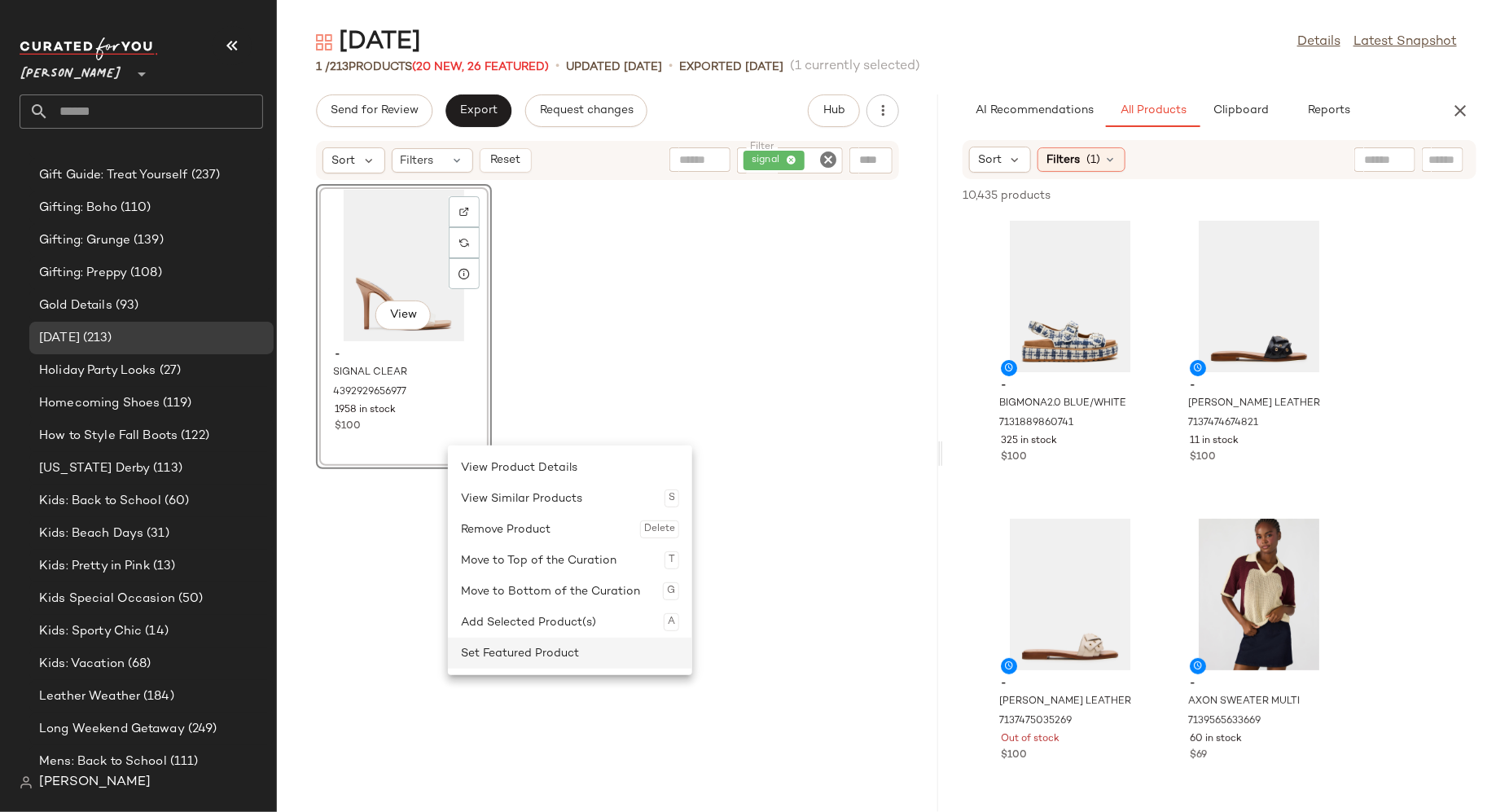
click at [487, 645] on div "Set Featured Product" at bounding box center [570, 653] width 218 height 31
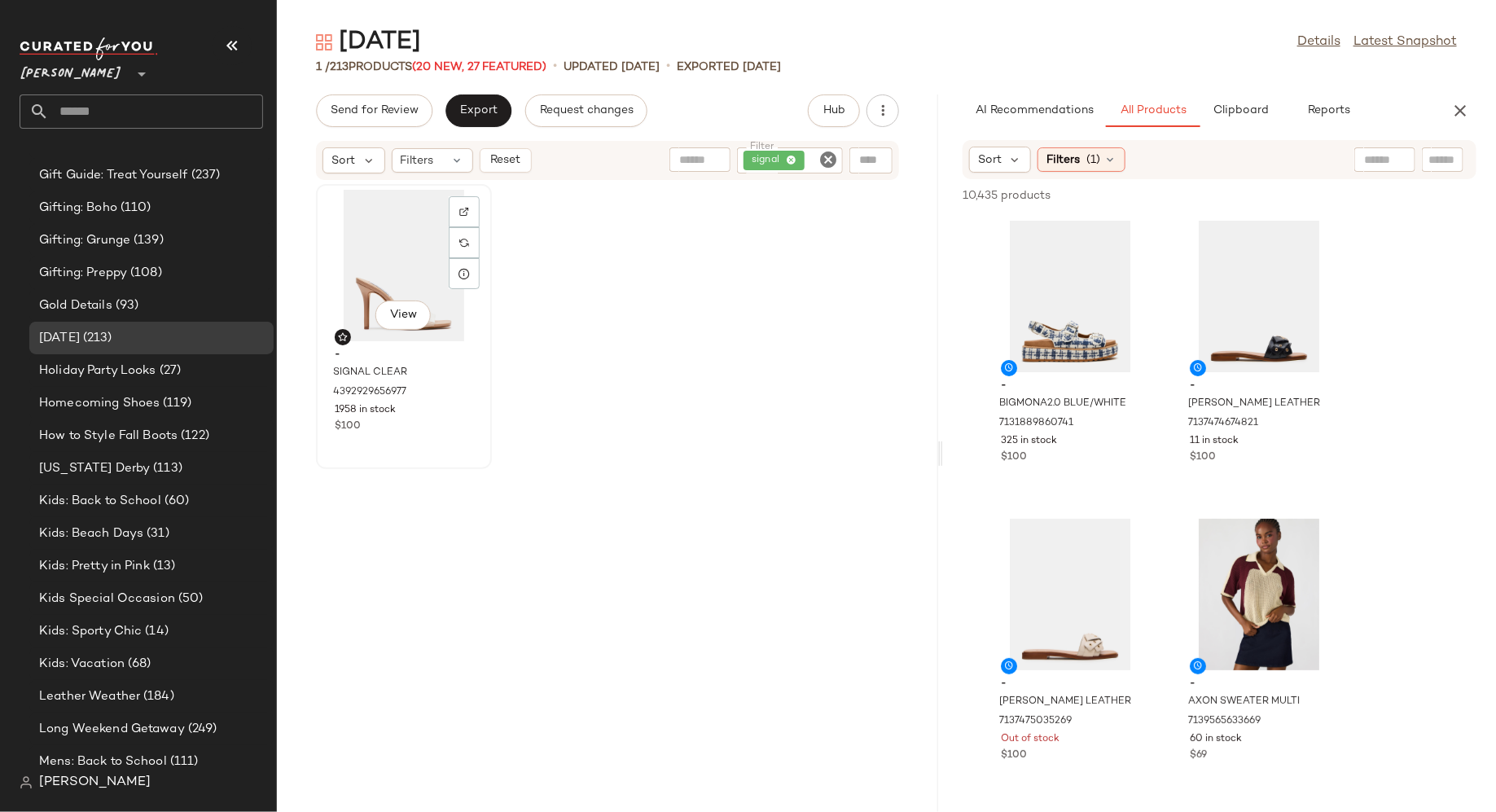
click at [424, 447] on div "View - SIGNAL CLEAR 4392929656977 1958 in stock $100" at bounding box center [404, 326] width 173 height 282
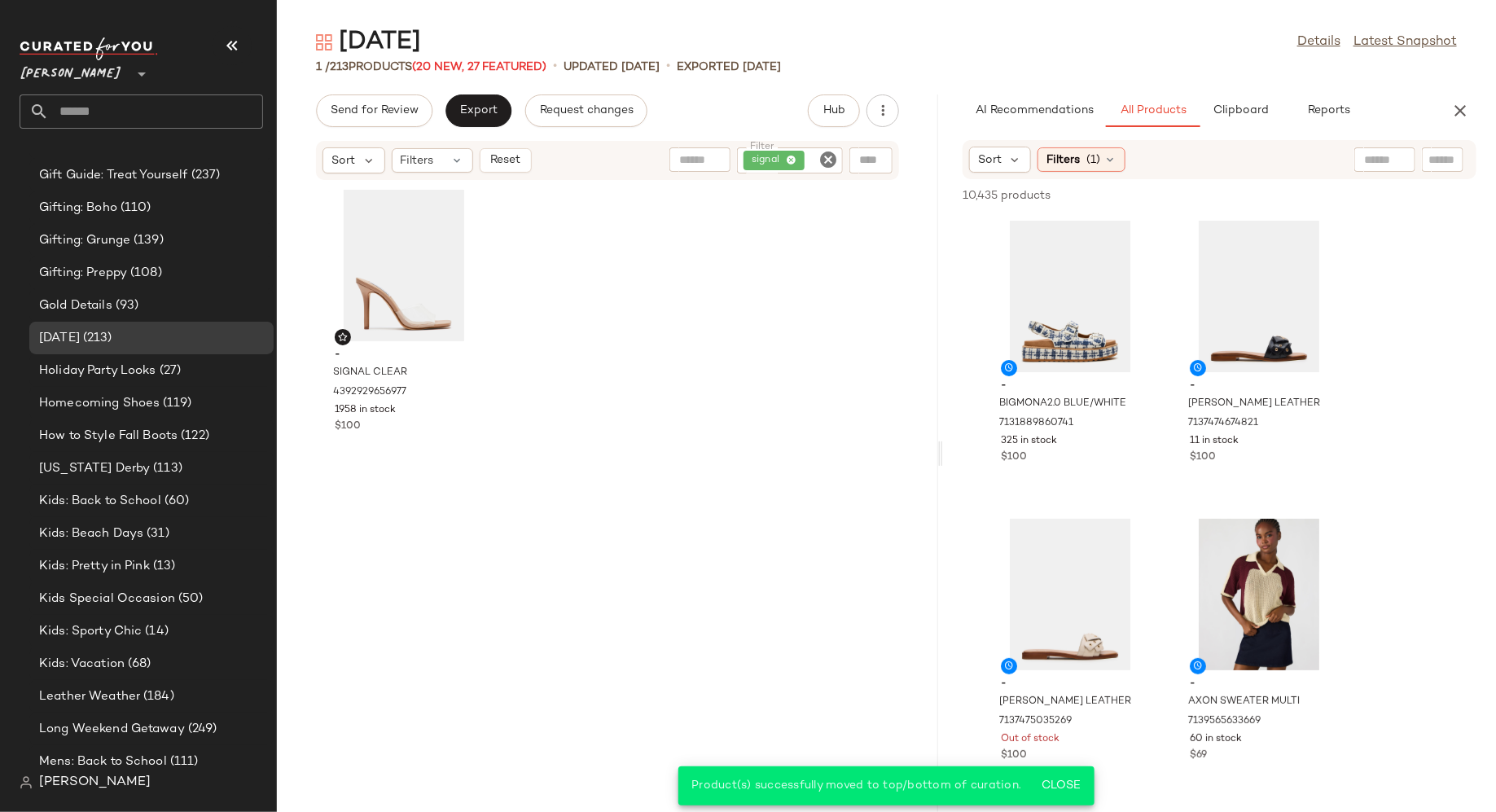
click at [827, 155] on icon "Clear Filter" at bounding box center [828, 159] width 20 height 20
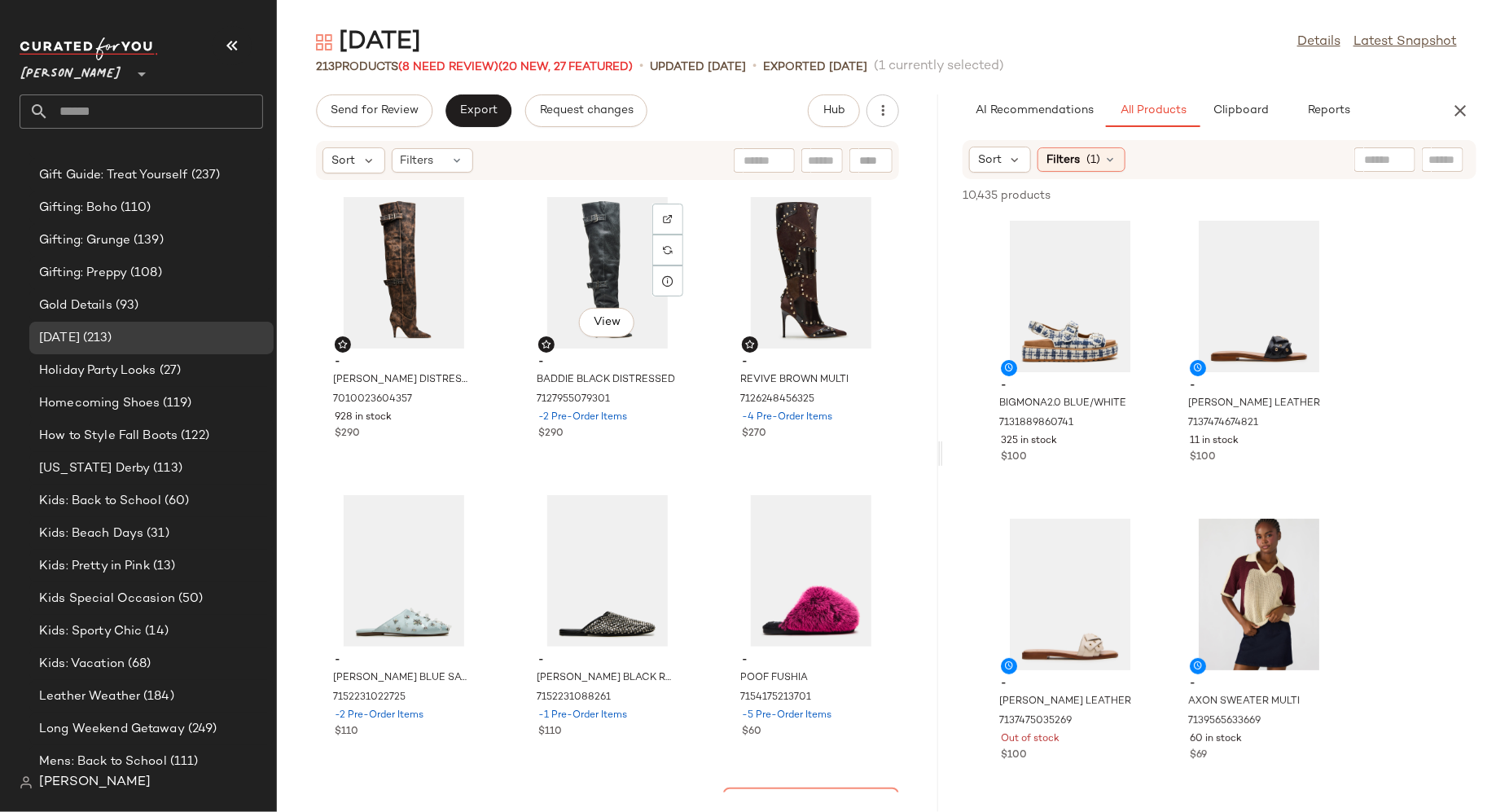
scroll to position [2440, 0]
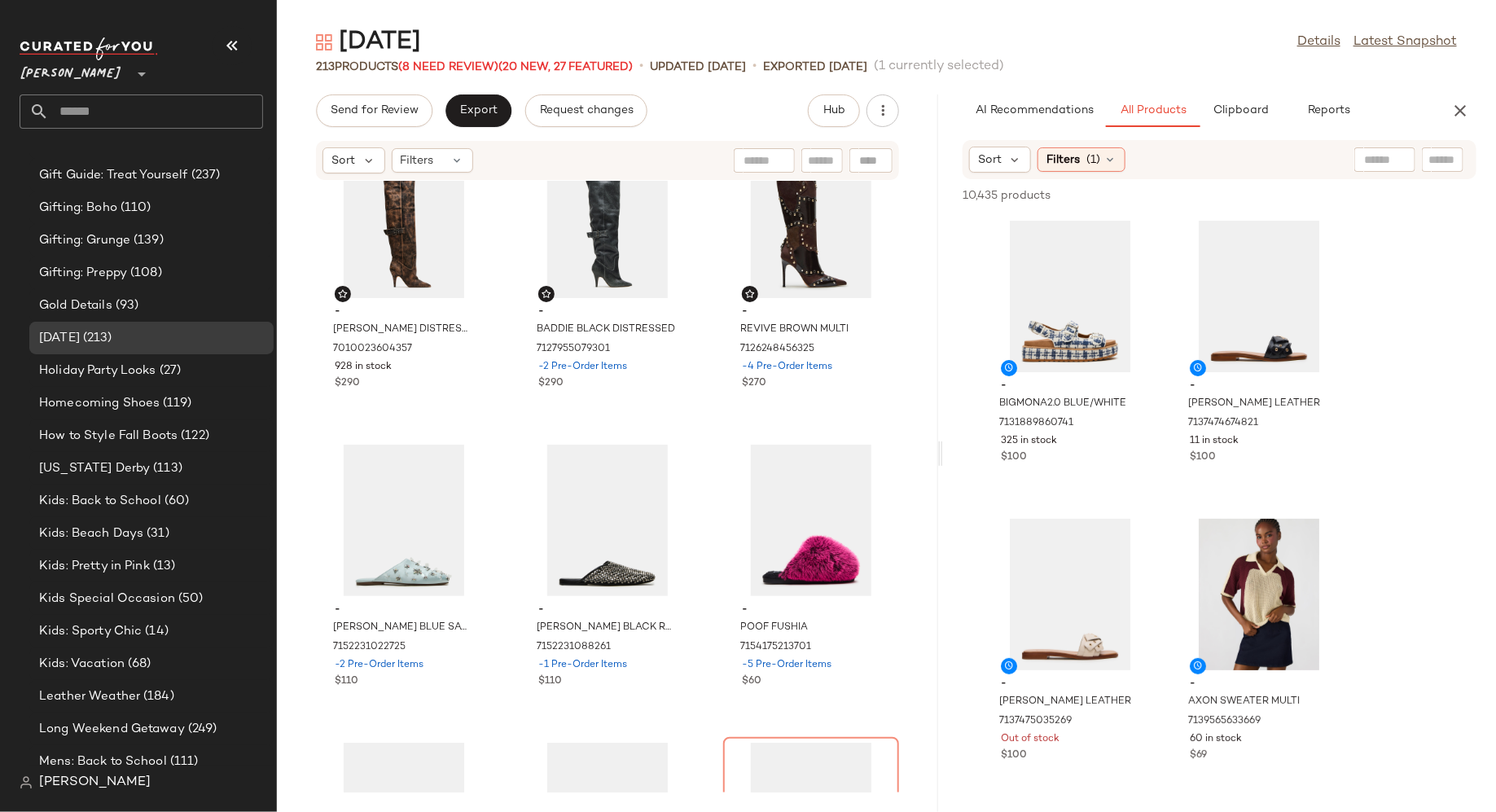
drag, startPoint x: 380, startPoint y: 279, endPoint x: 544, endPoint y: 7, distance: 317.6
click at [1430, 163] on input "Filter" at bounding box center [1388, 160] width 139 height 17
type input "****"
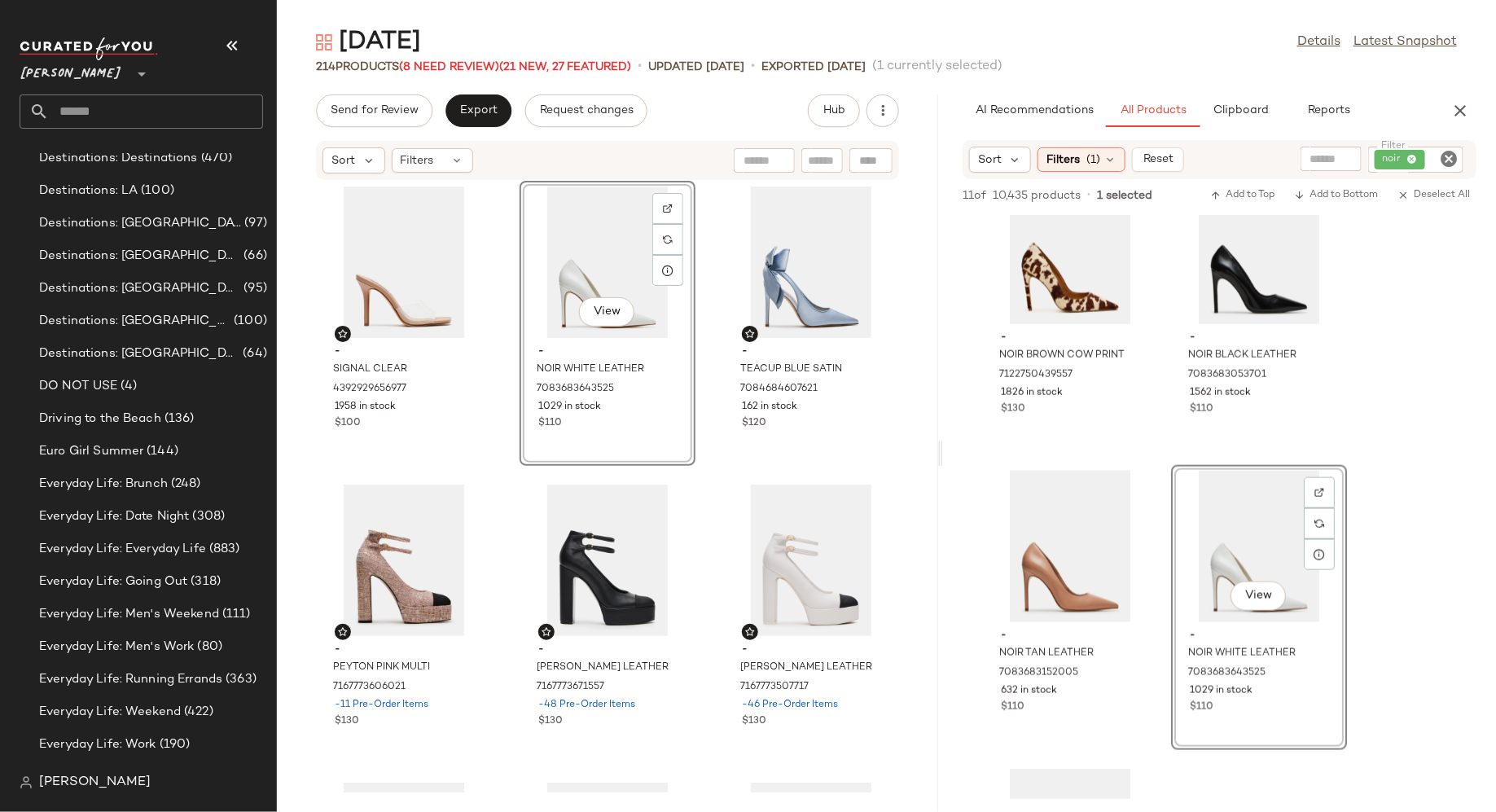
scroll to position [2567, 0]
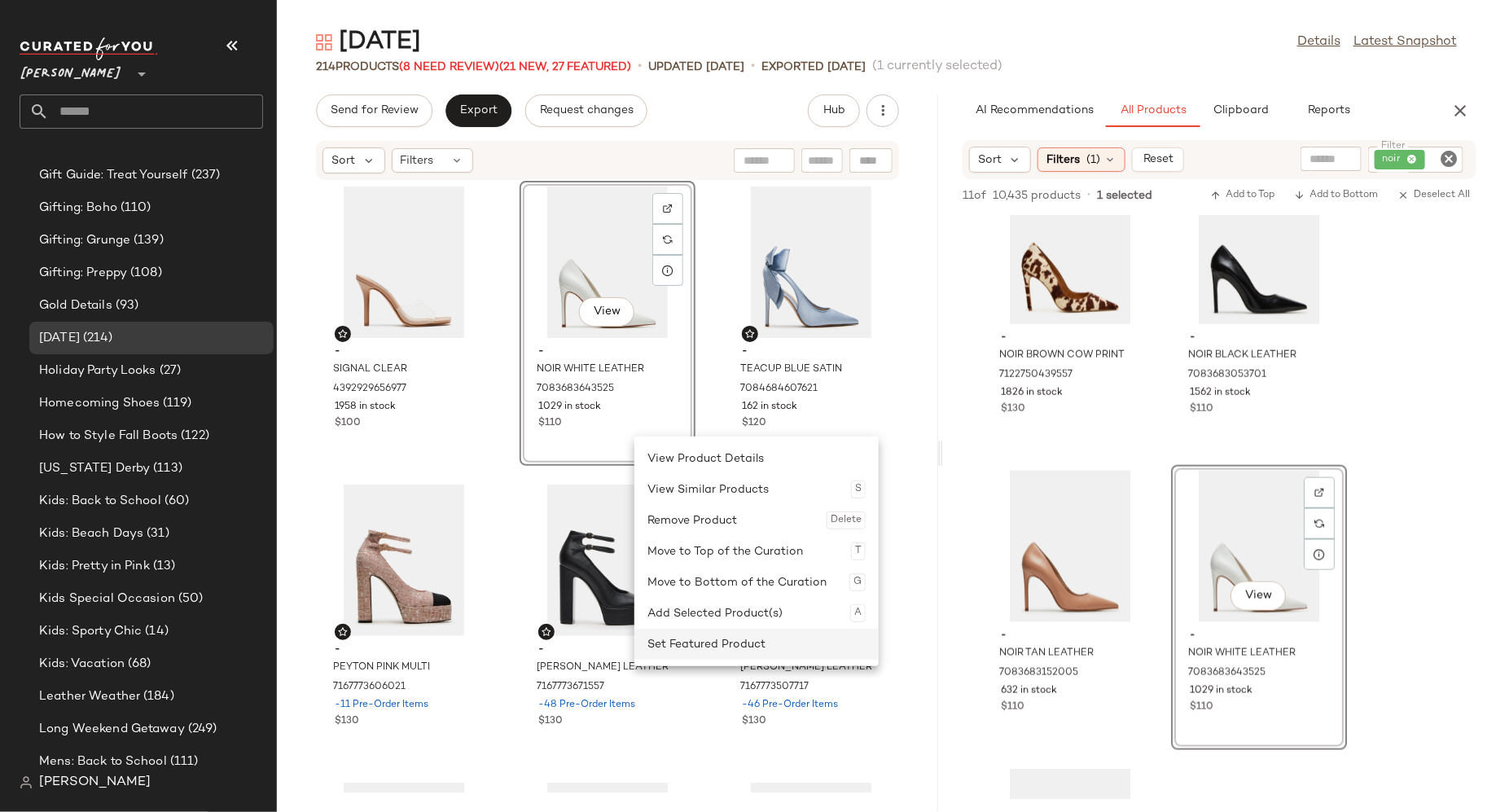
click at [661, 642] on div "Set Featured Product" at bounding box center [757, 644] width 218 height 31
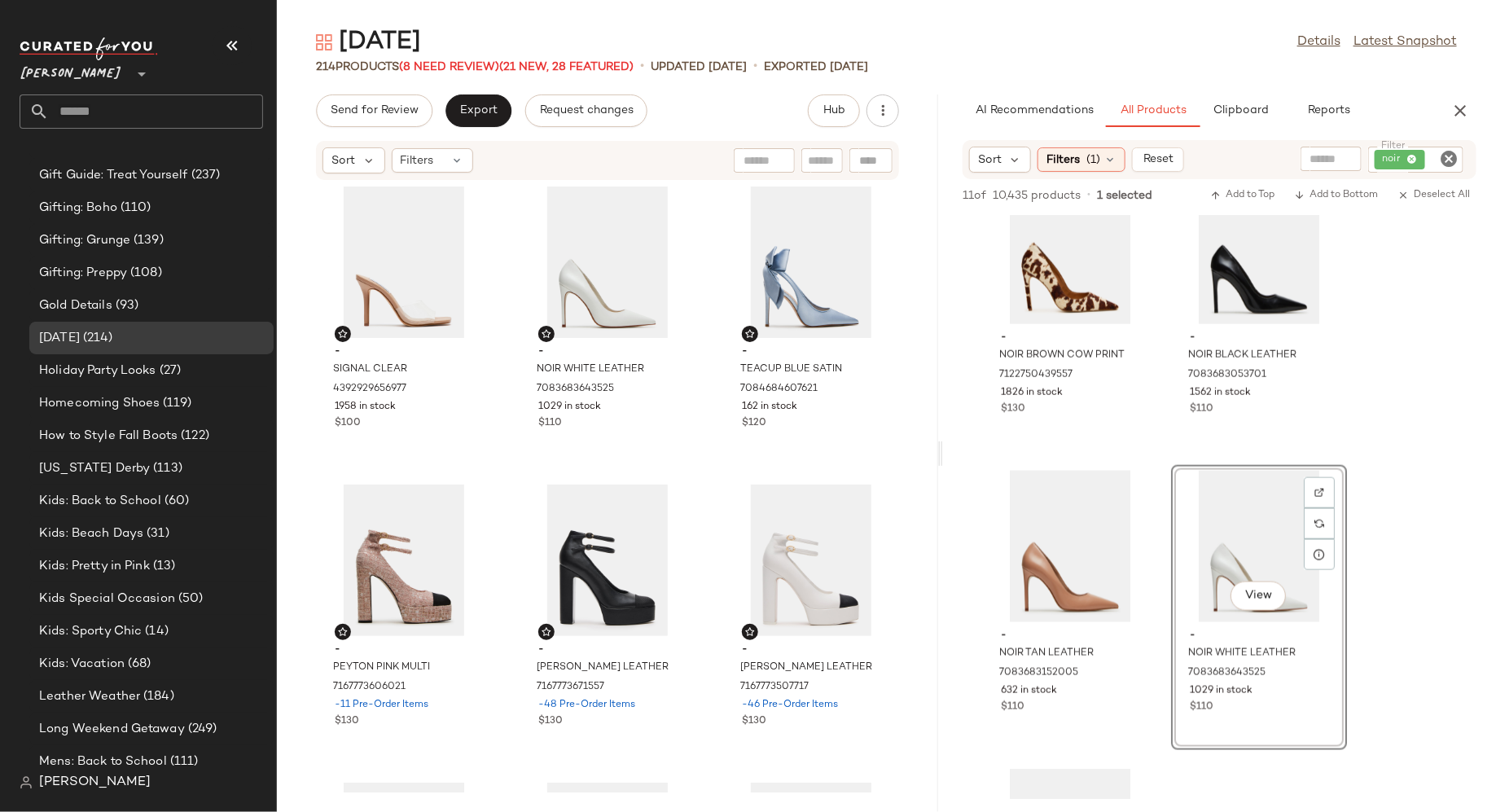
click at [1454, 158] on icon "Clear Filter" at bounding box center [1449, 158] width 20 height 20
click at [1428, 157] on input "Filter" at bounding box center [1388, 160] width 139 height 17
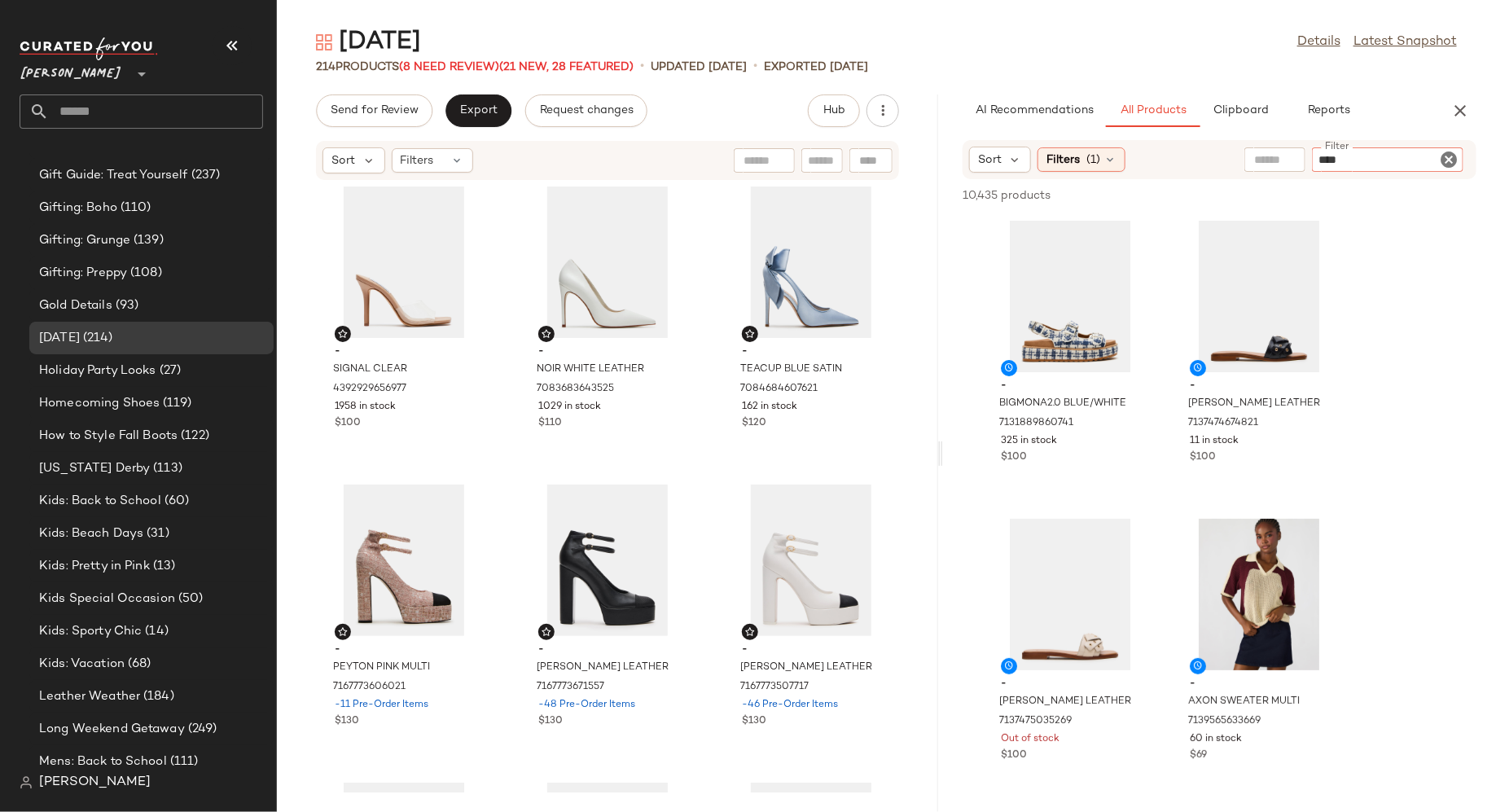
type input "*****"
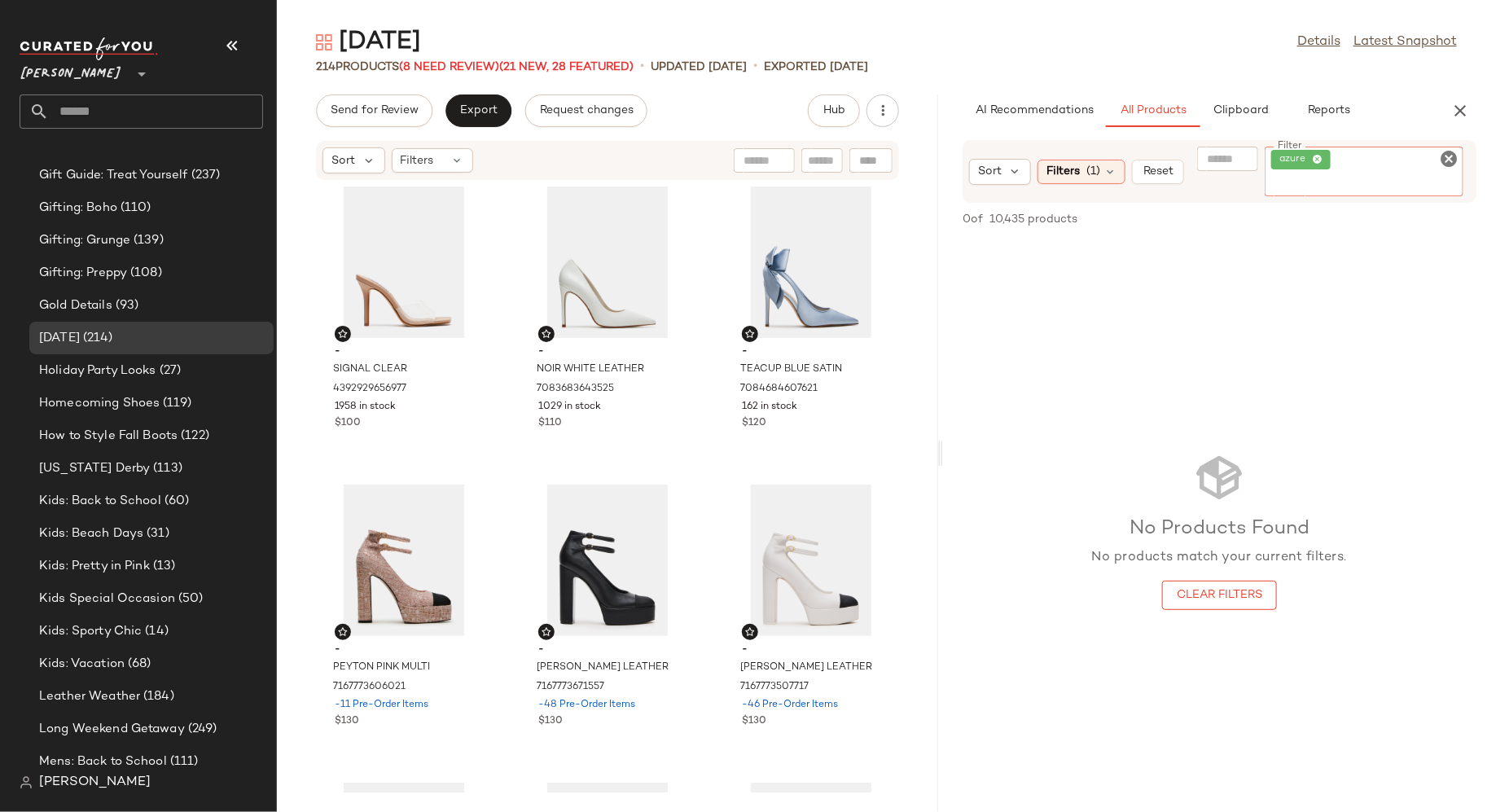
click at [1451, 158] on icon "Clear Filter" at bounding box center [1449, 158] width 20 height 20
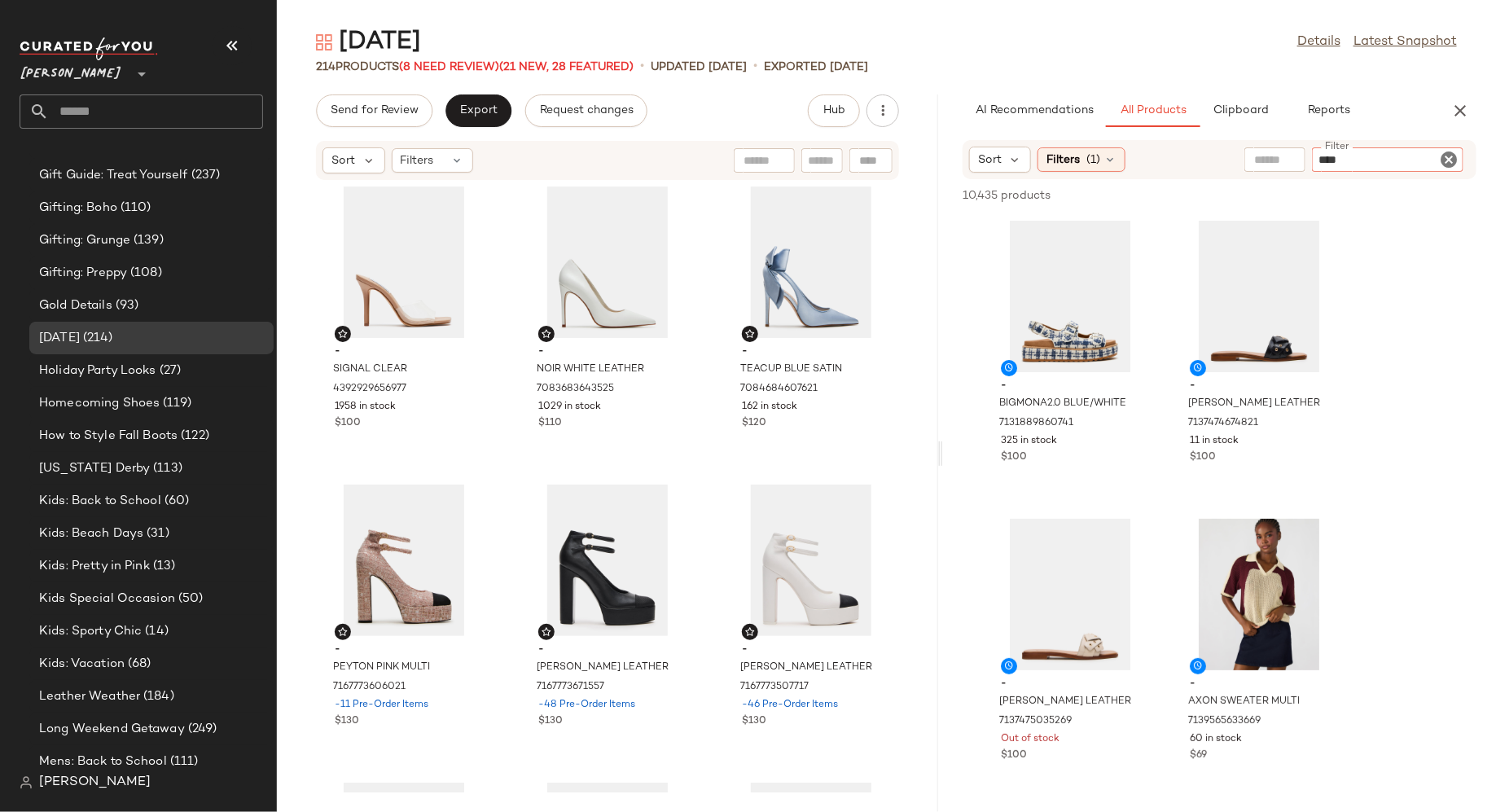
type input "*****"
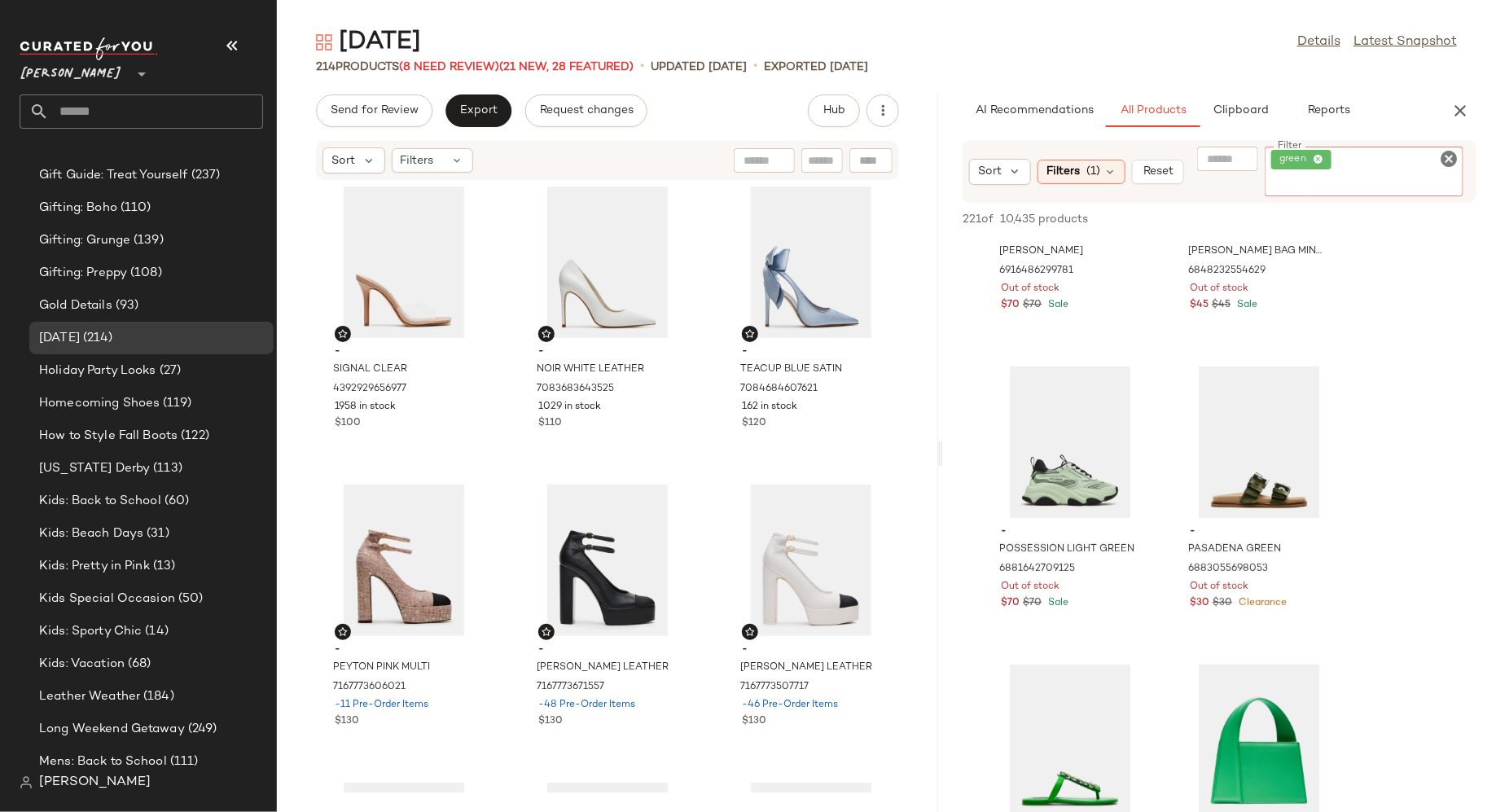
scroll to position [9132, 0]
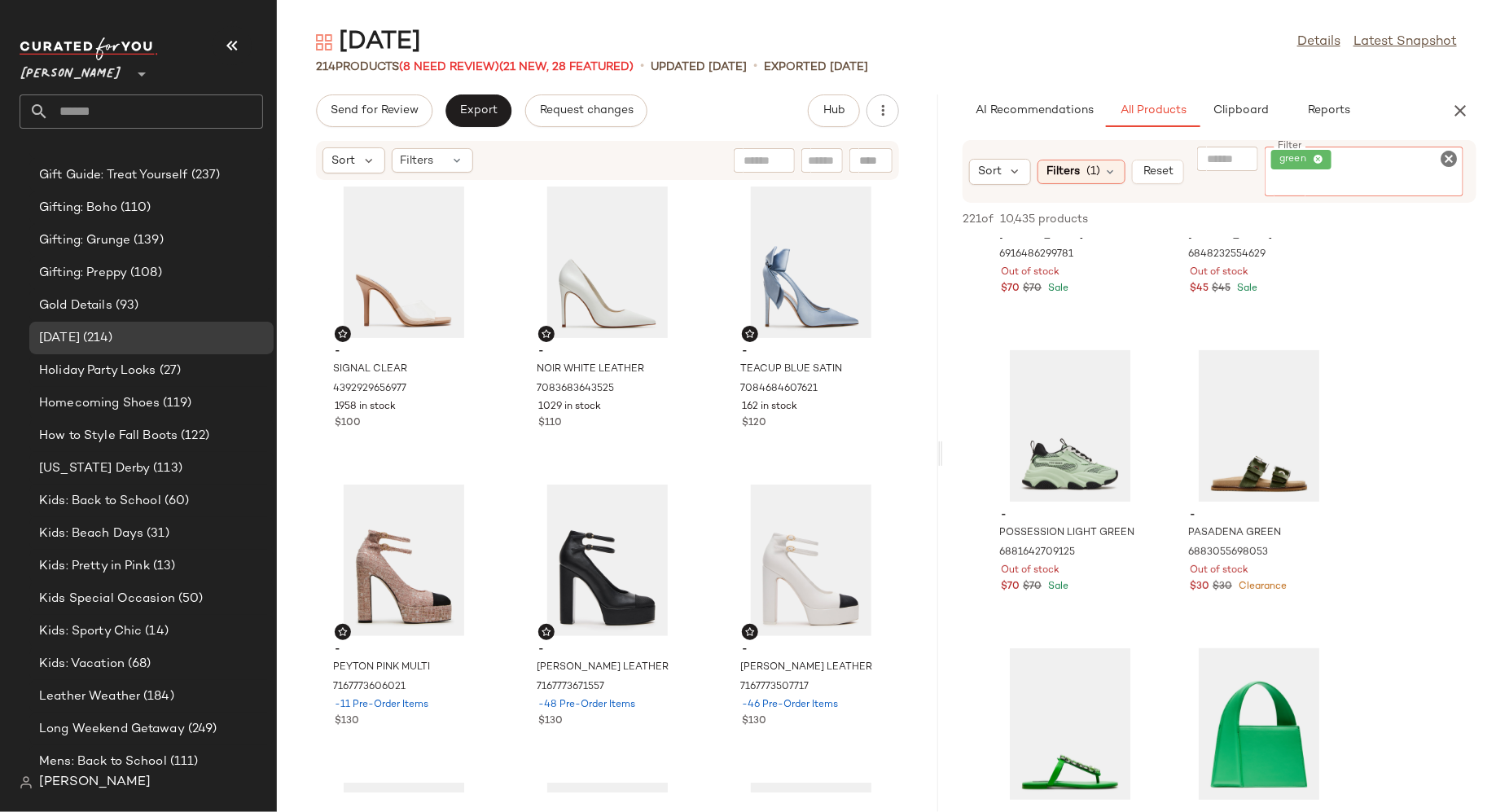
click at [1453, 157] on icon "Clear Filter" at bounding box center [1449, 158] width 20 height 20
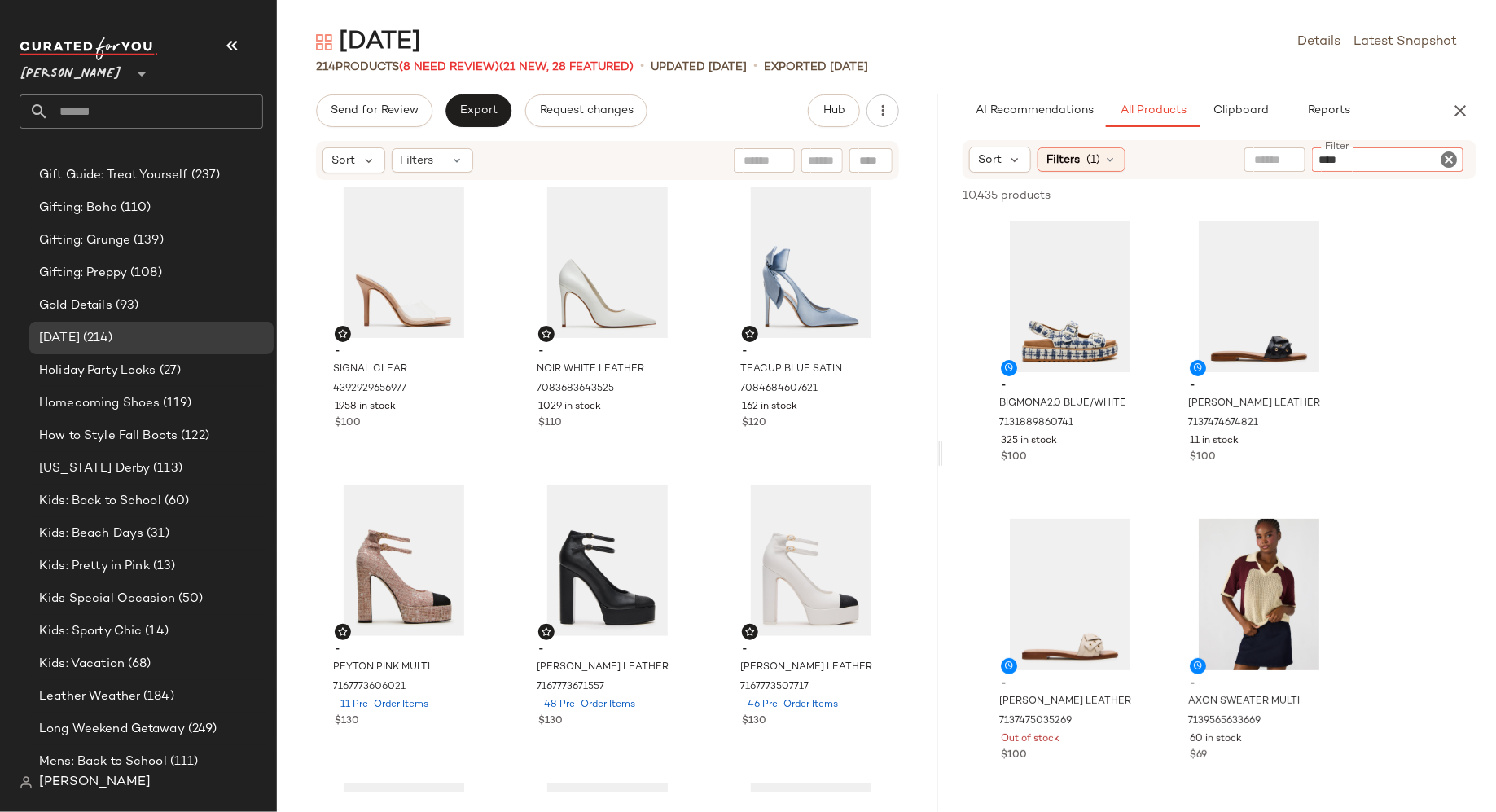
type input "*****"
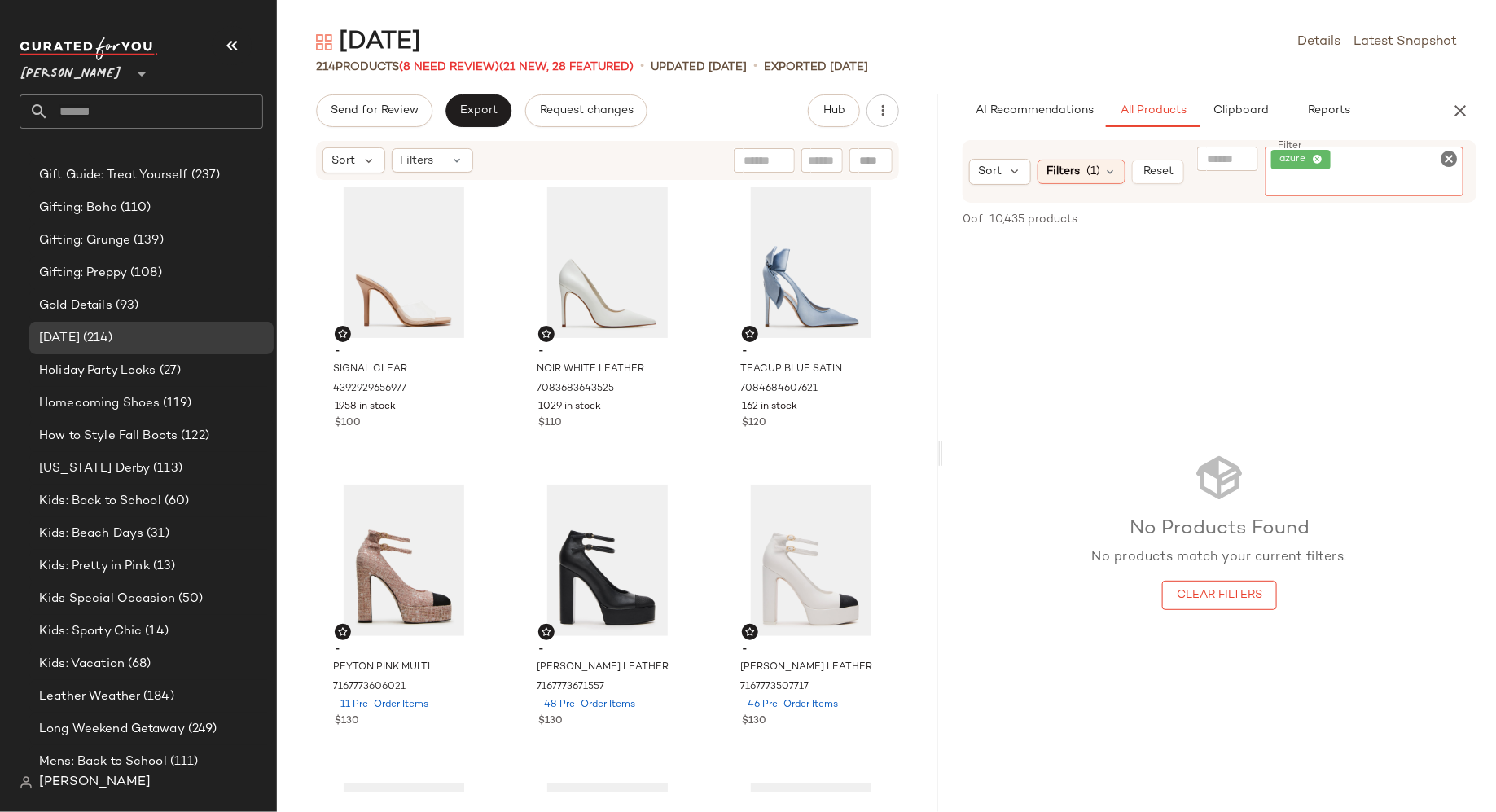
click at [1451, 157] on icon "Clear Filter" at bounding box center [1449, 158] width 20 height 20
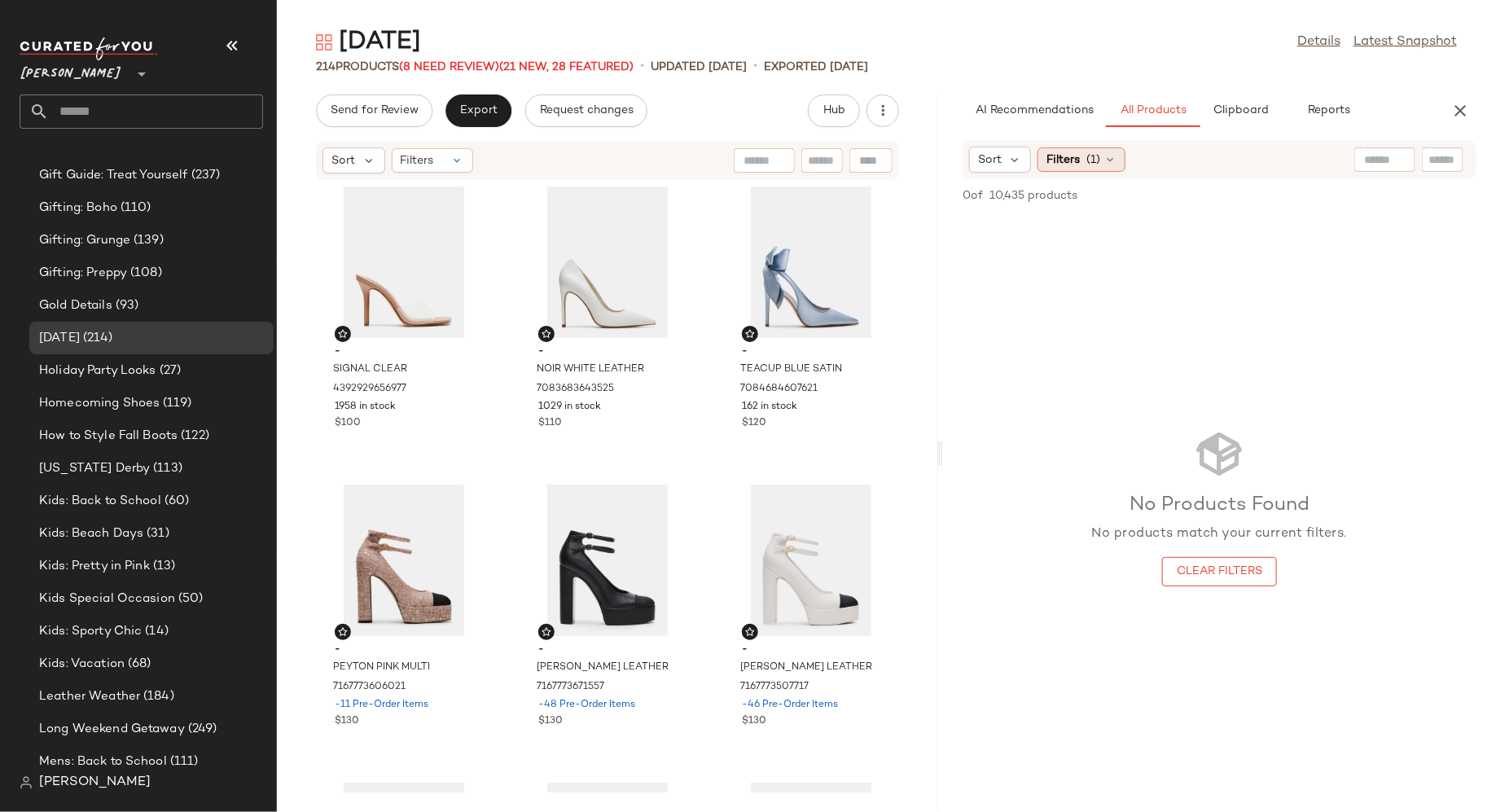
click at [1115, 158] on icon at bounding box center [1110, 159] width 13 height 13
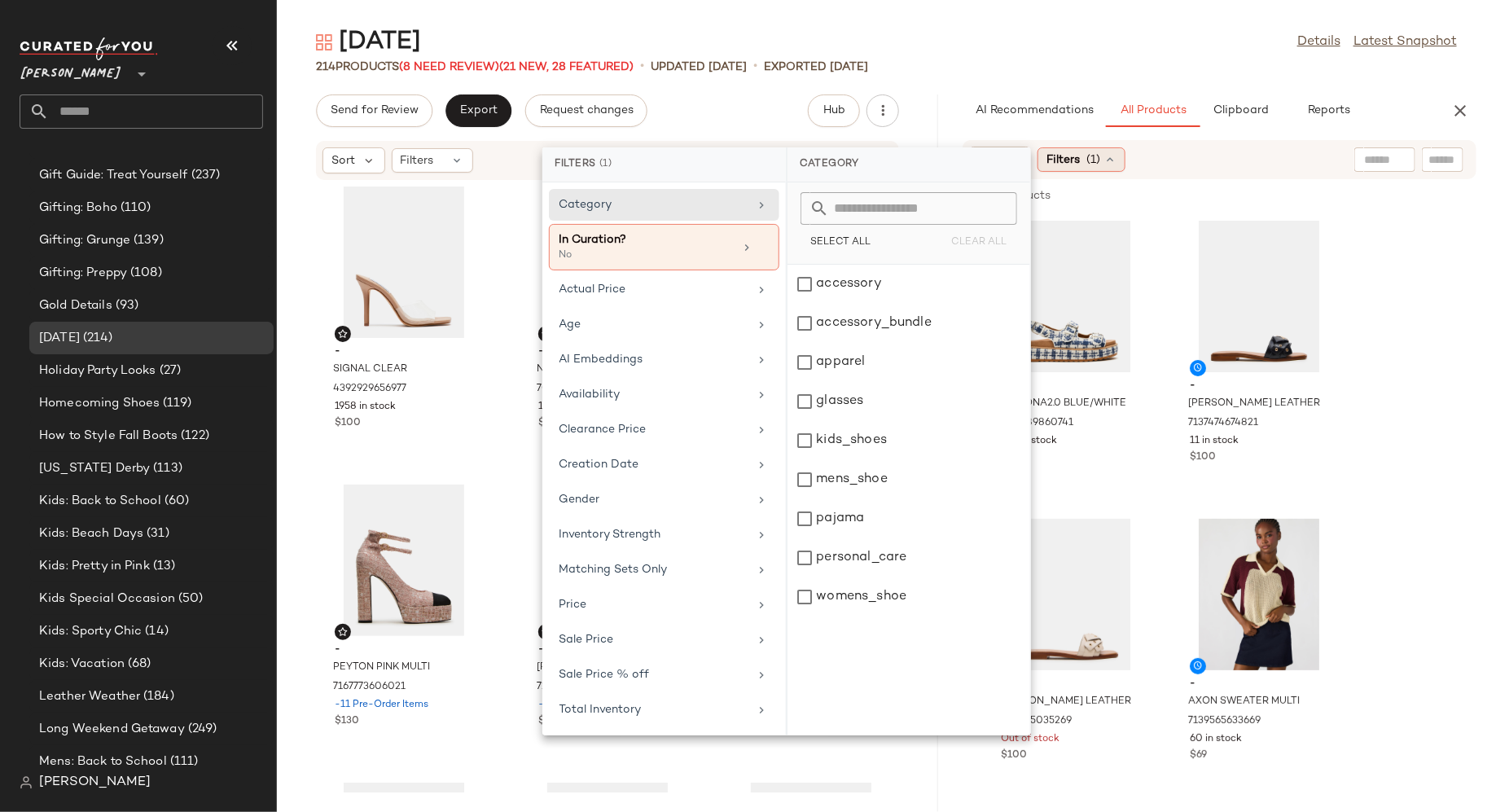
click at [1116, 158] on div "Filters (1)" at bounding box center [1081, 159] width 88 height 25
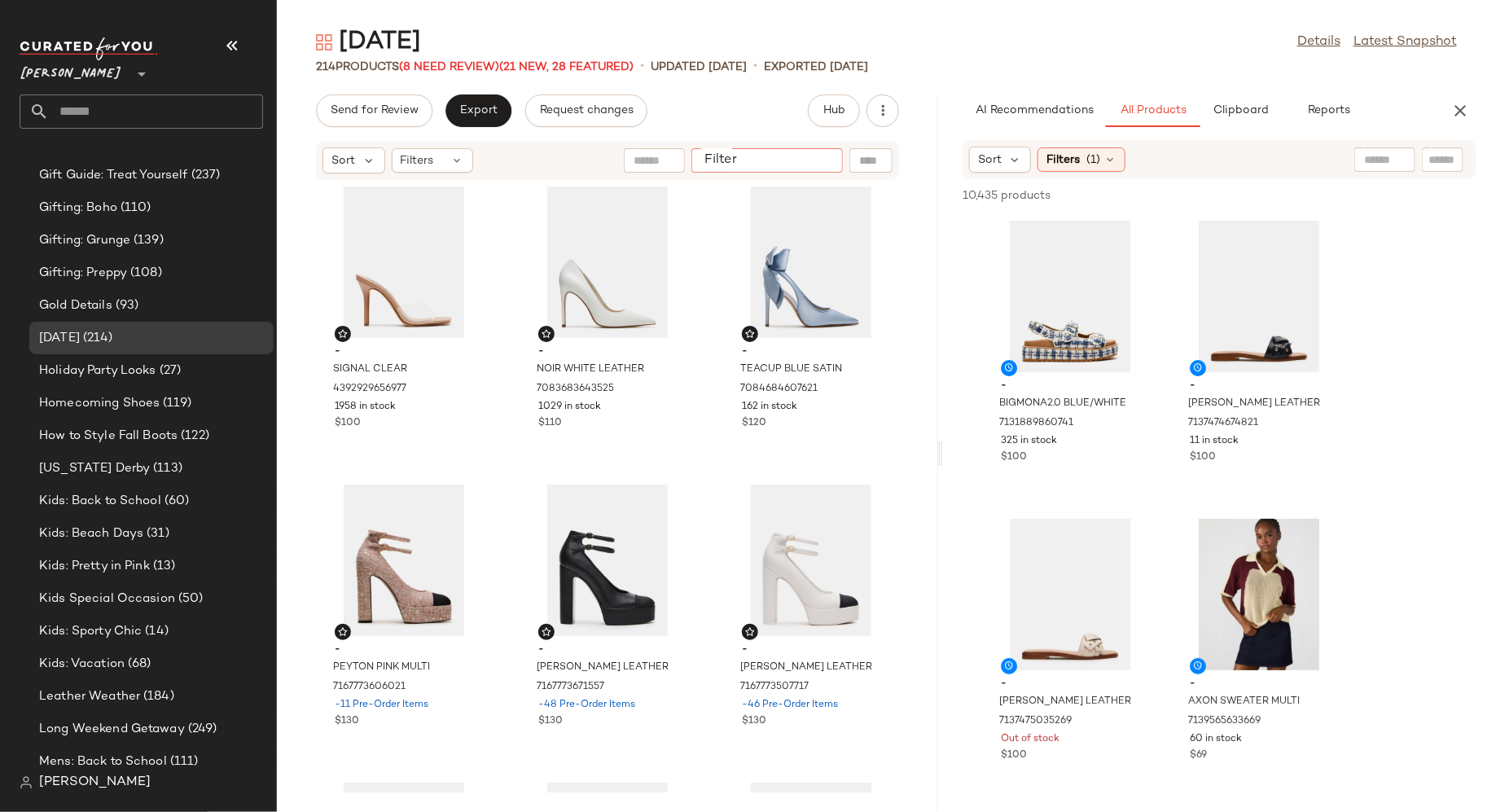
click at [833, 164] on input "Filter" at bounding box center [768, 161] width 139 height 17
type input "*****"
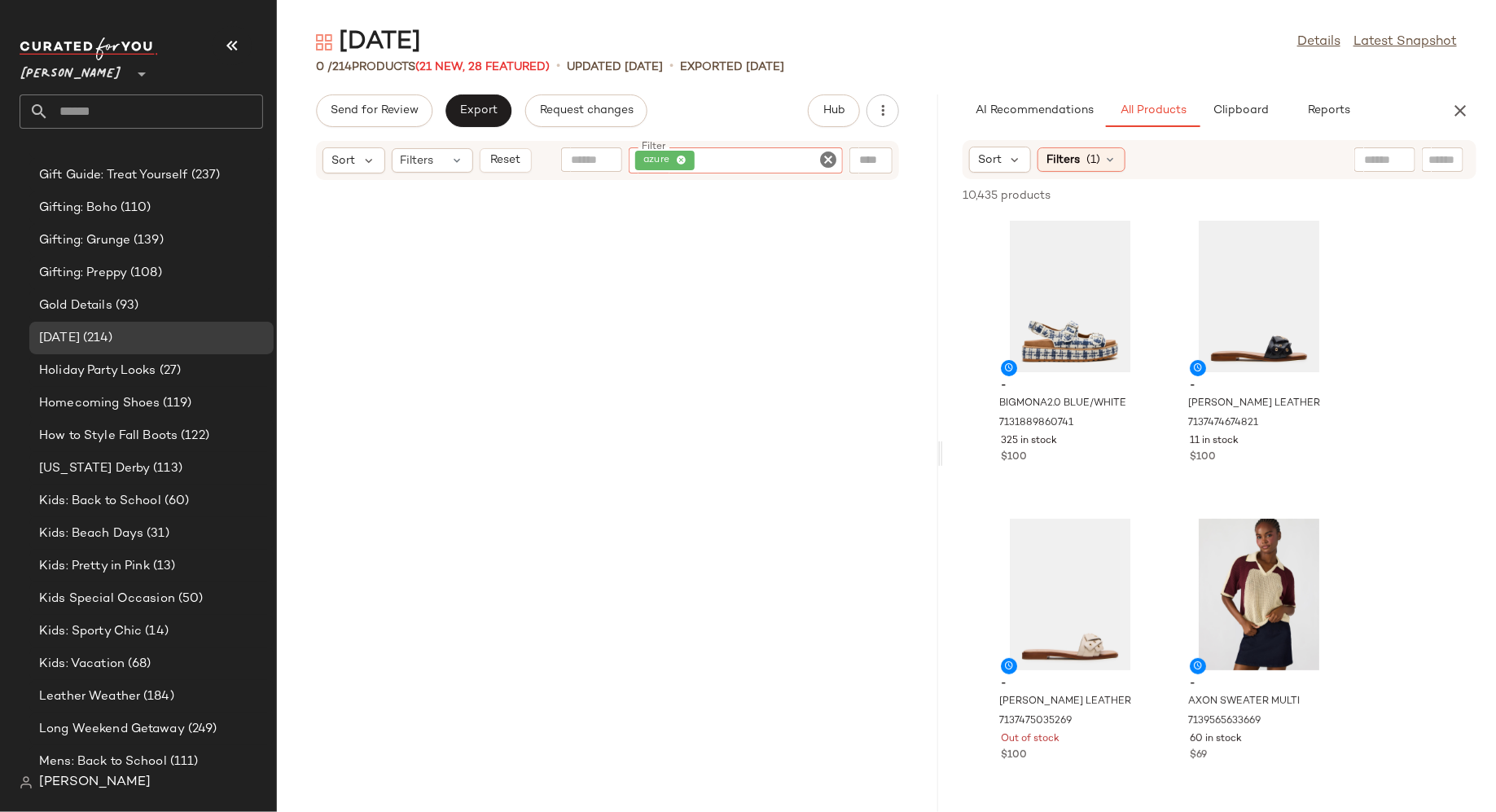
click at [830, 163] on icon "Clear Filter" at bounding box center [828, 159] width 20 height 20
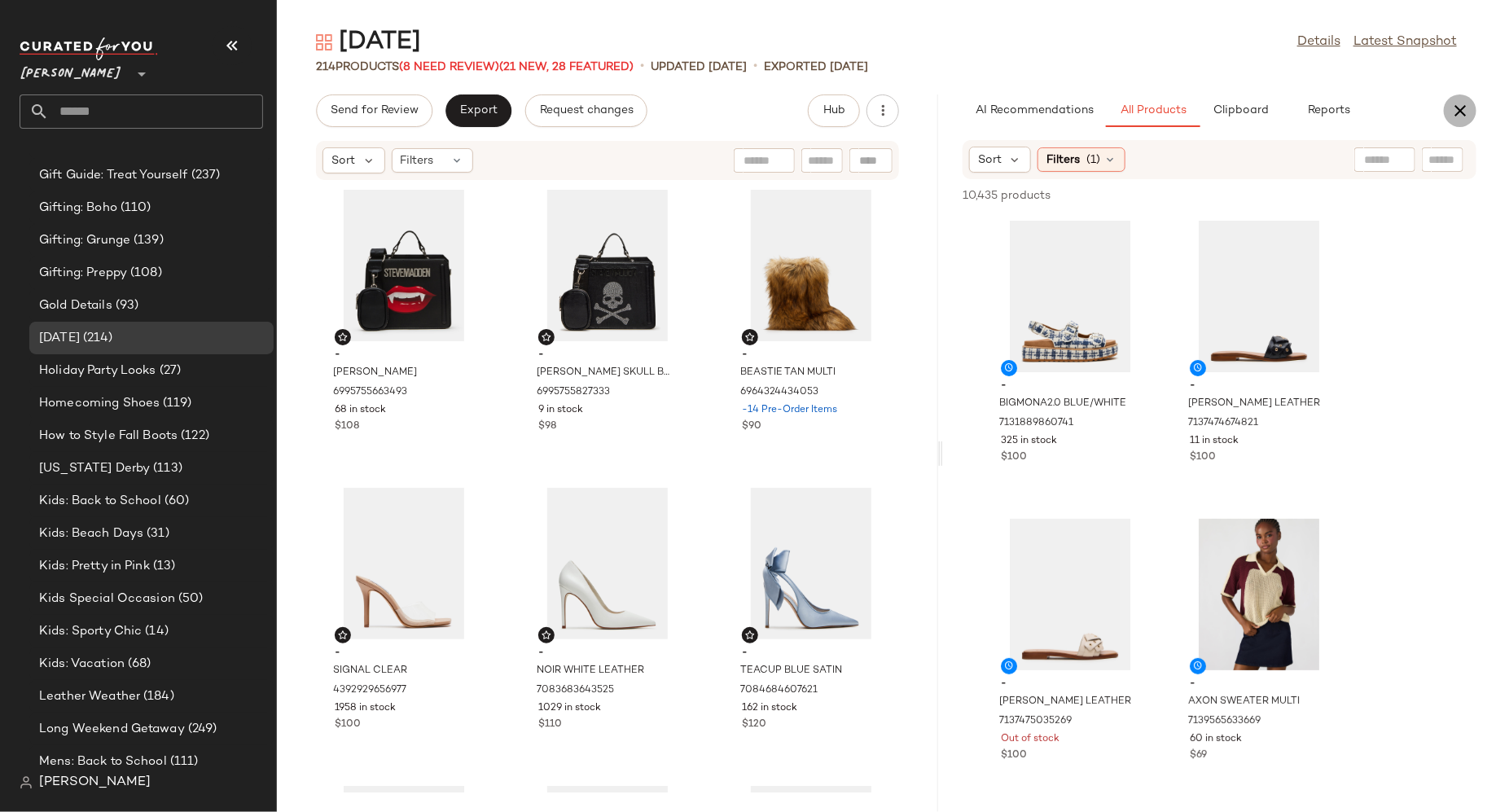
click at [1467, 107] on icon "button" at bounding box center [1460, 110] width 20 height 20
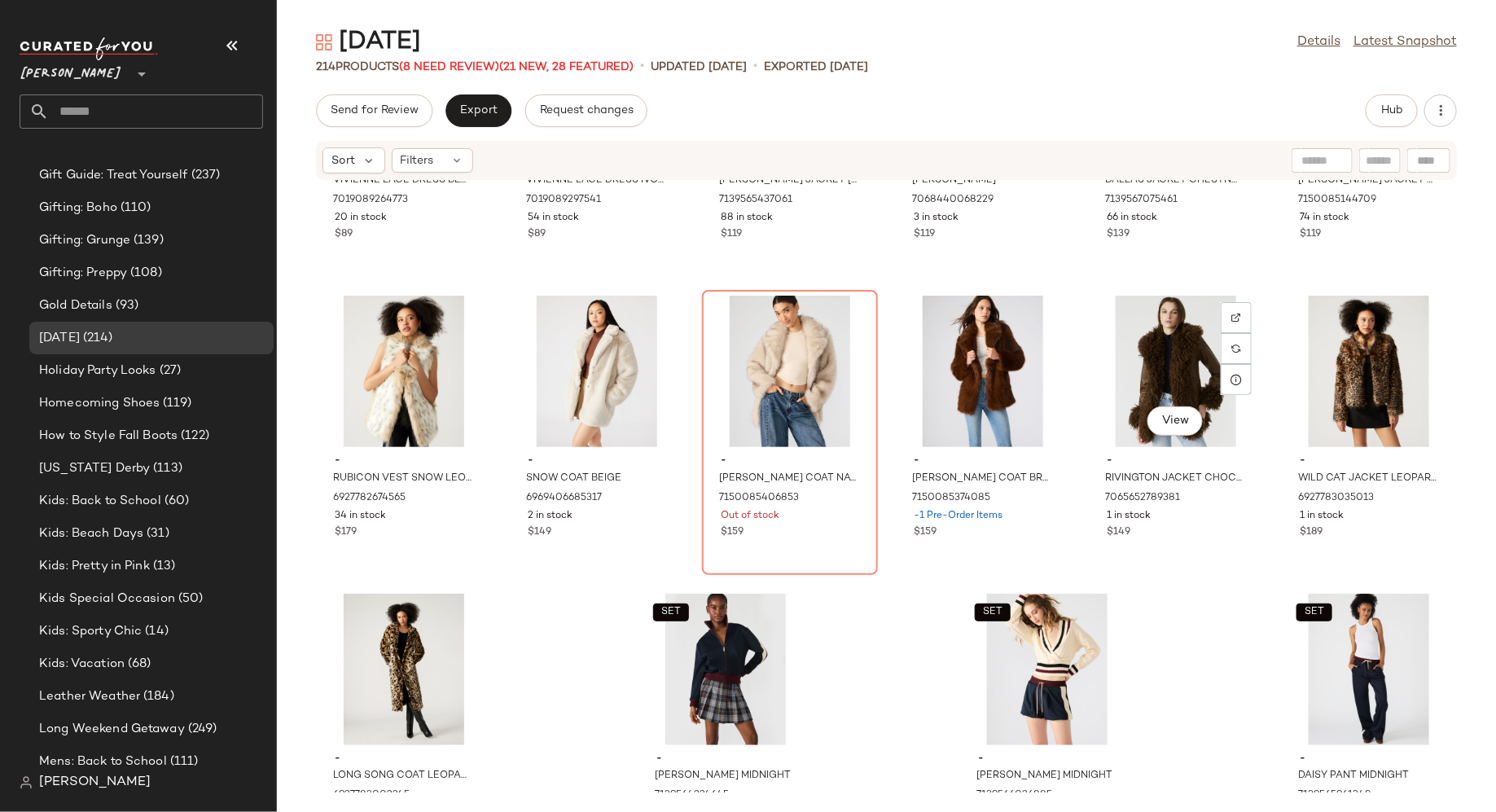
scroll to position [10120, 0]
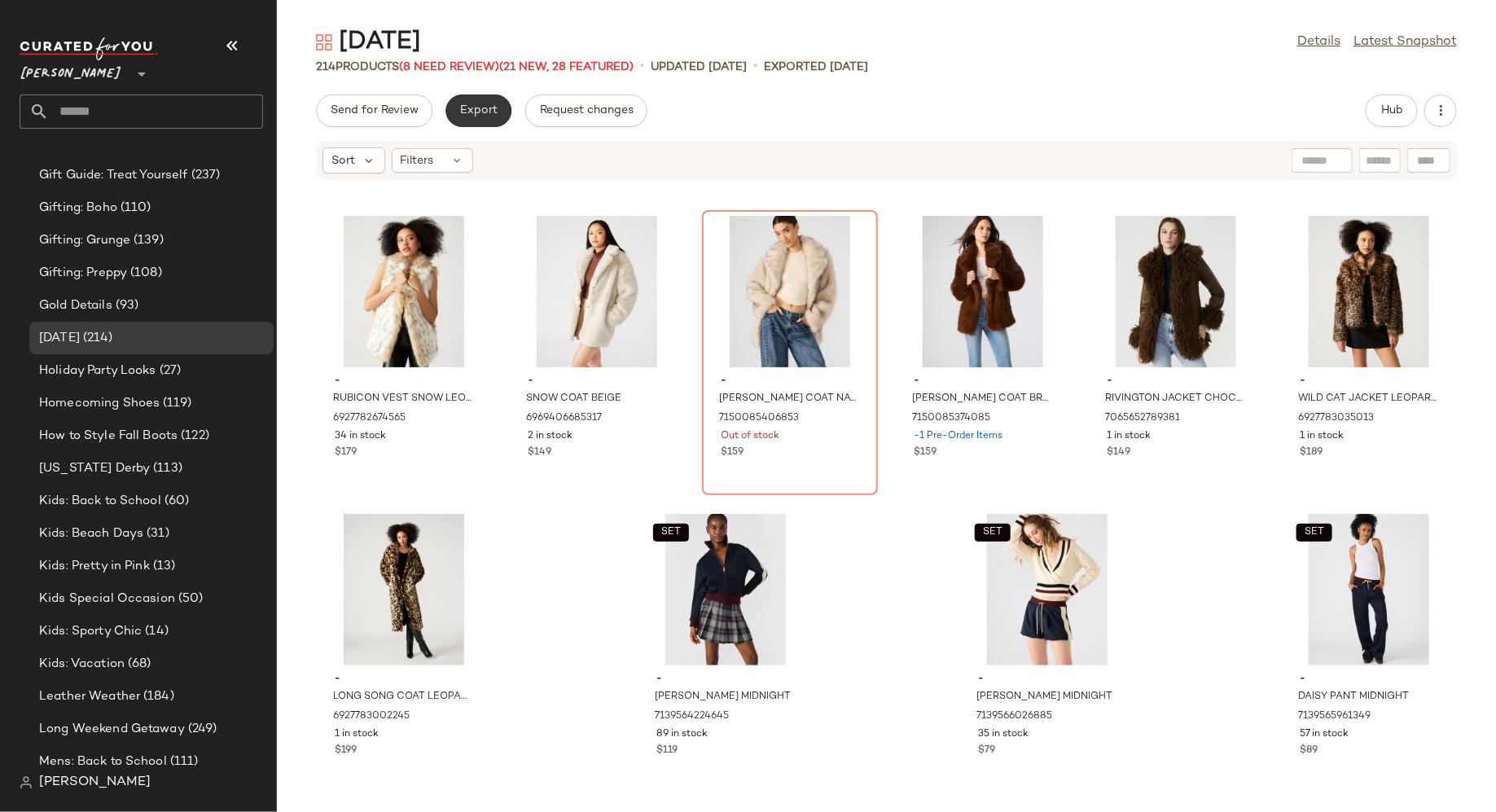
click at [495, 110] on button "Export" at bounding box center [478, 110] width 66 height 33
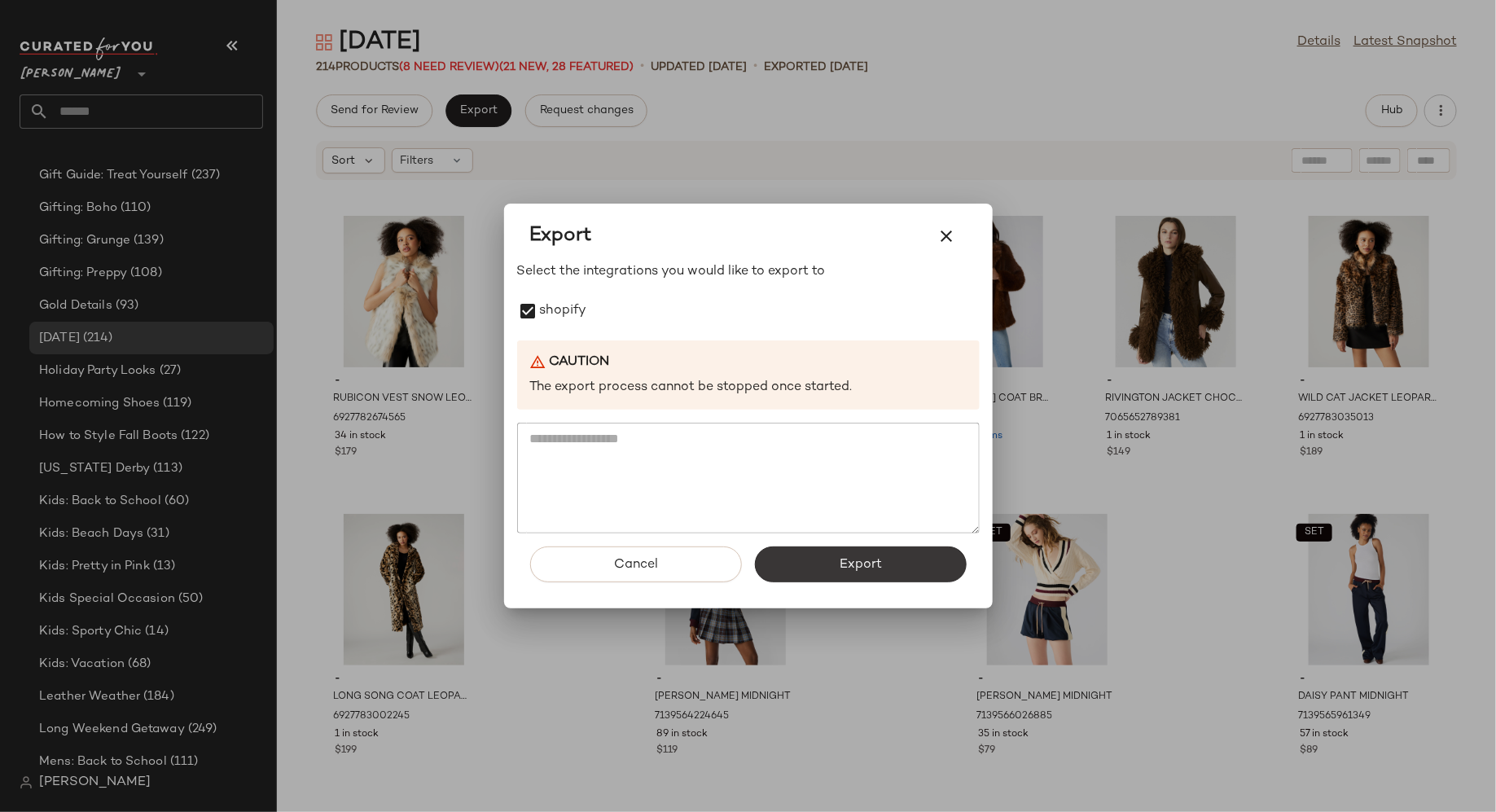
click at [873, 570] on span "Export" at bounding box center [860, 564] width 43 height 15
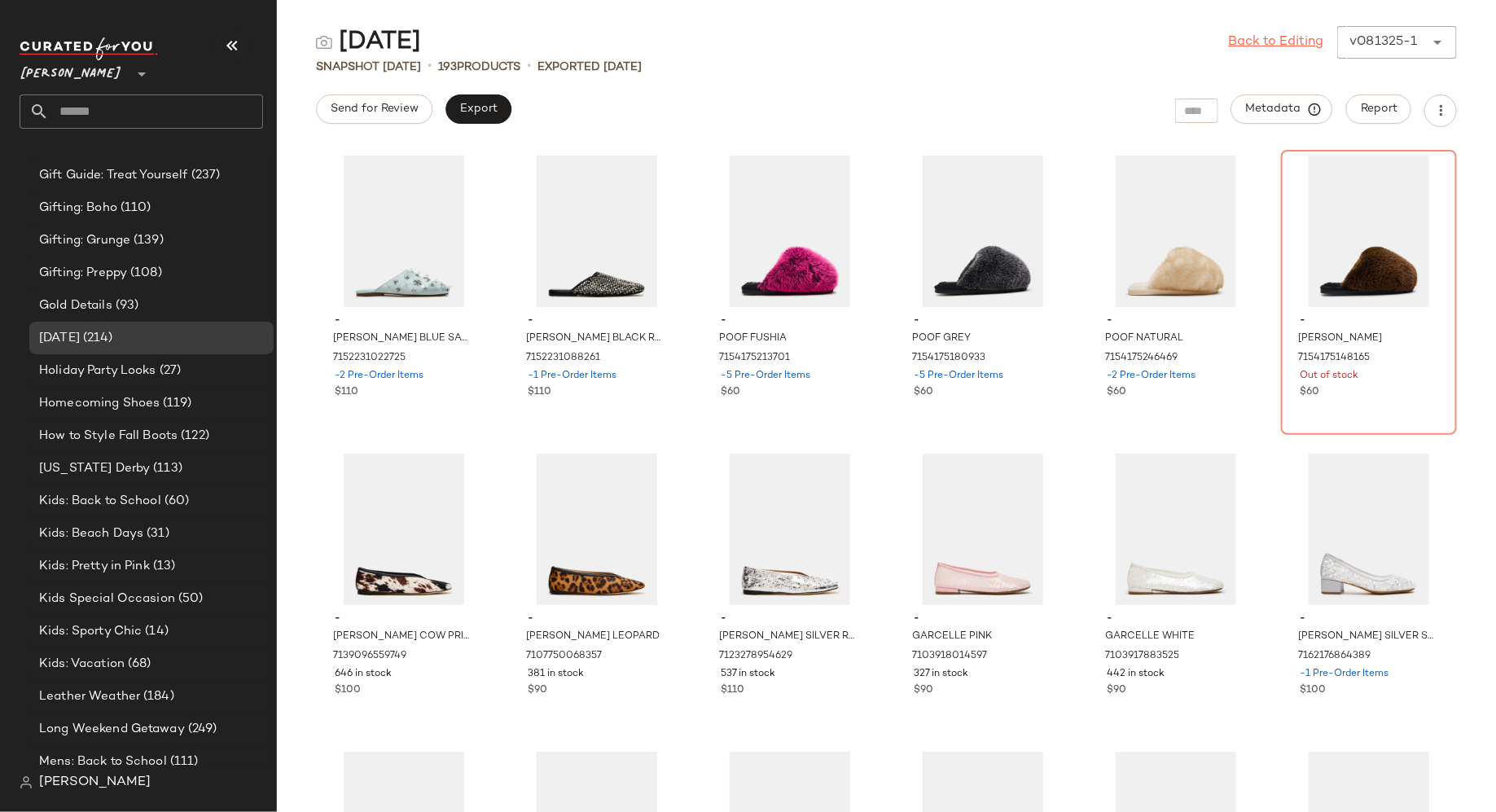
click at [1285, 45] on link "Back to Editing" at bounding box center [1277, 42] width 95 height 20
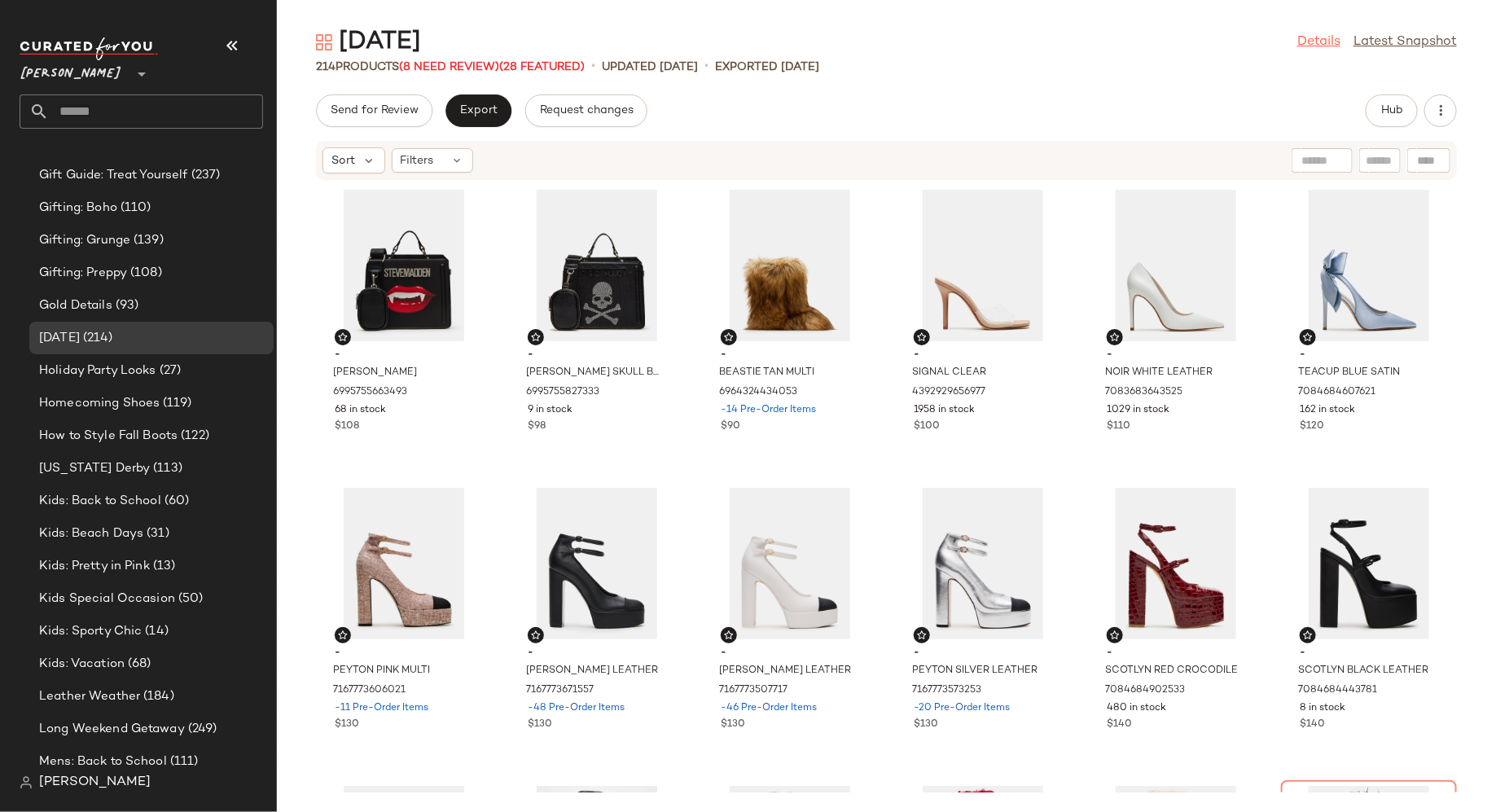
click at [1320, 44] on link "Details" at bounding box center [1319, 42] width 43 height 20
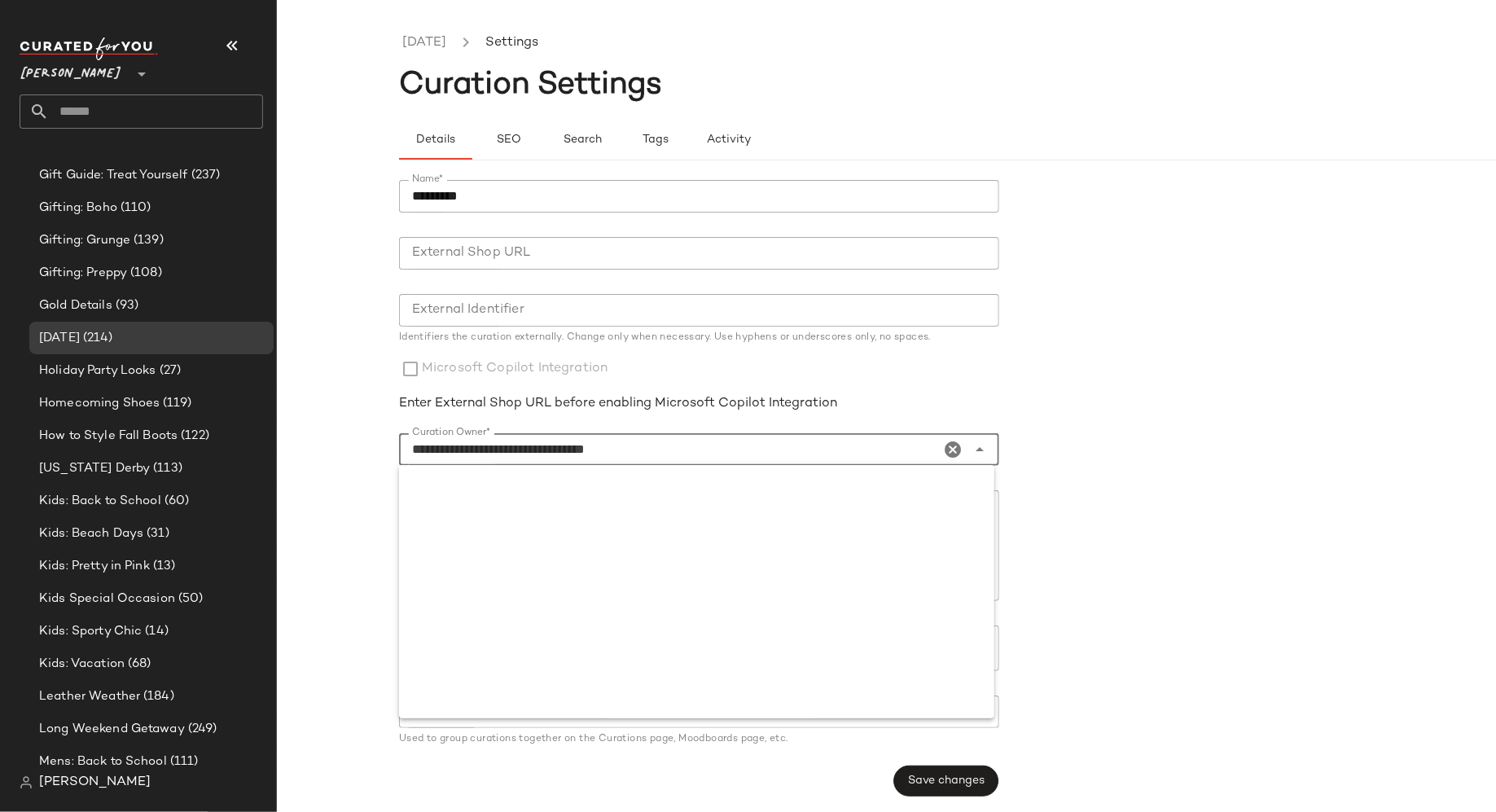
click at [974, 454] on icon "Close" at bounding box center [979, 449] width 20 height 20
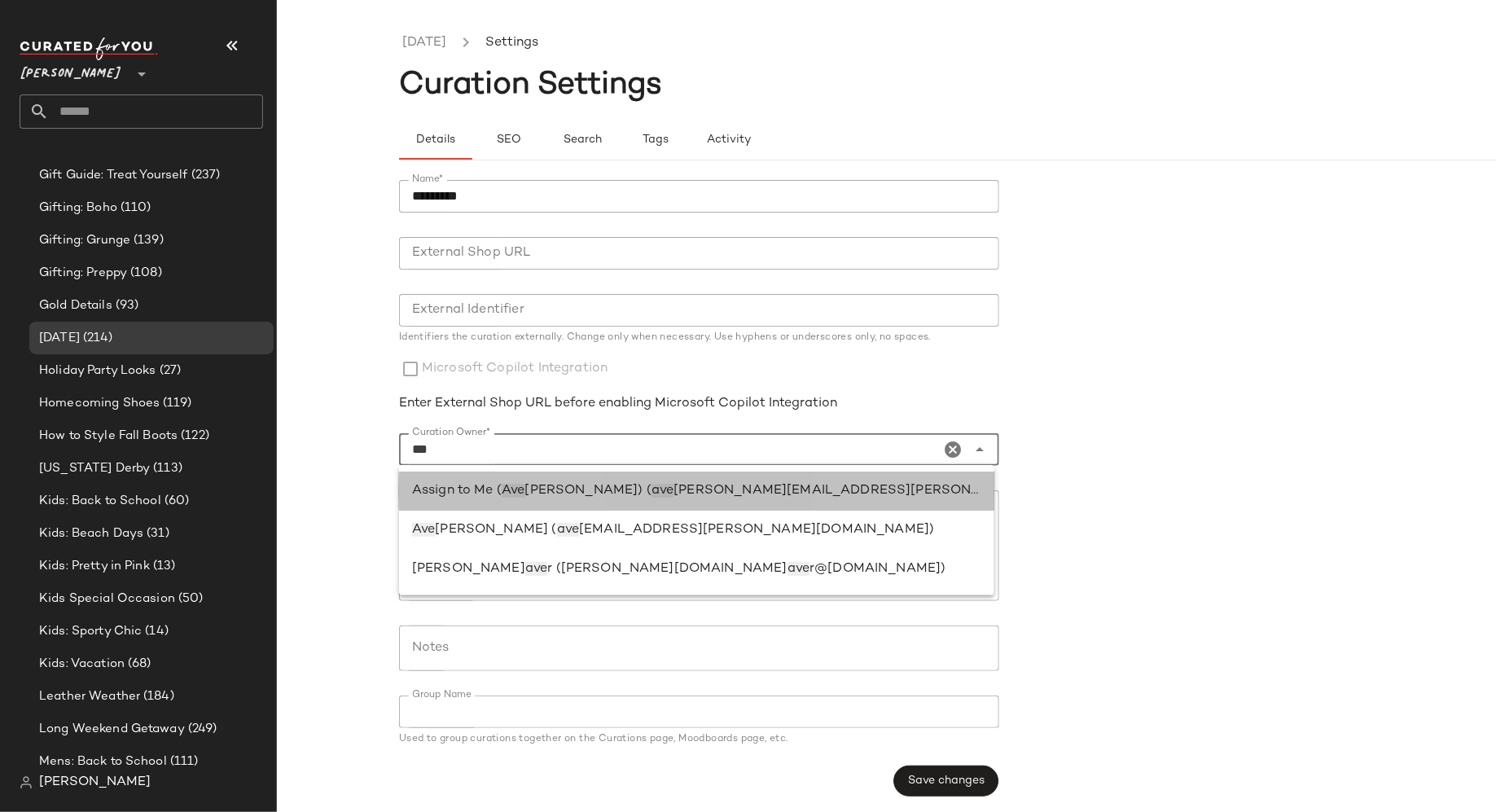
click at [838, 498] on div "Assign to Me ( Ave linda Garcia) ( ave linda.garcia@curatedforyou.io)" at bounding box center [697, 491] width 570 height 20
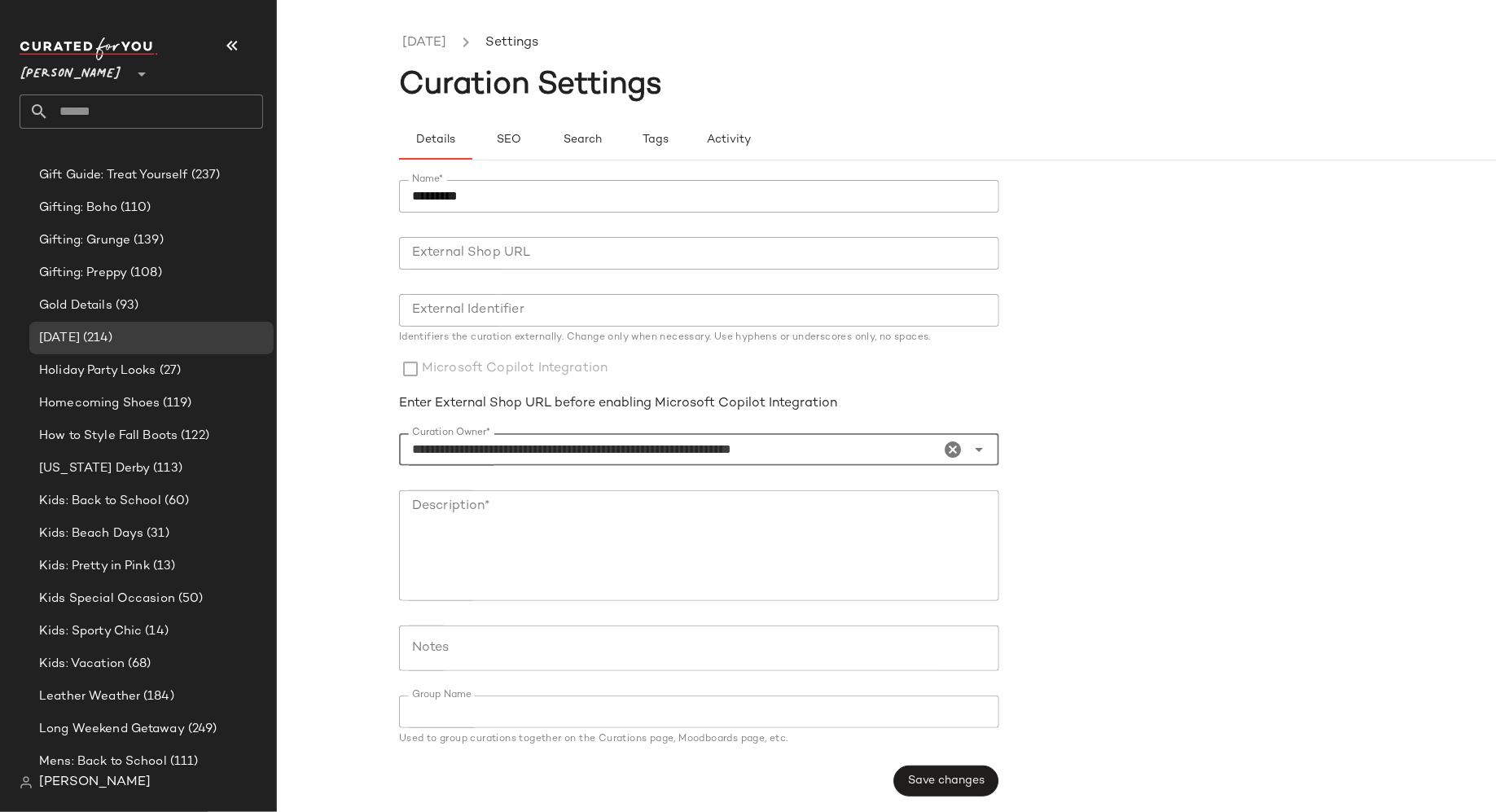
type input "**********"
click at [824, 512] on textarea "Description*" at bounding box center [699, 545] width 601 height 110
click at [619, 129] on button "SEO" at bounding box center [655, 140] width 74 height 39
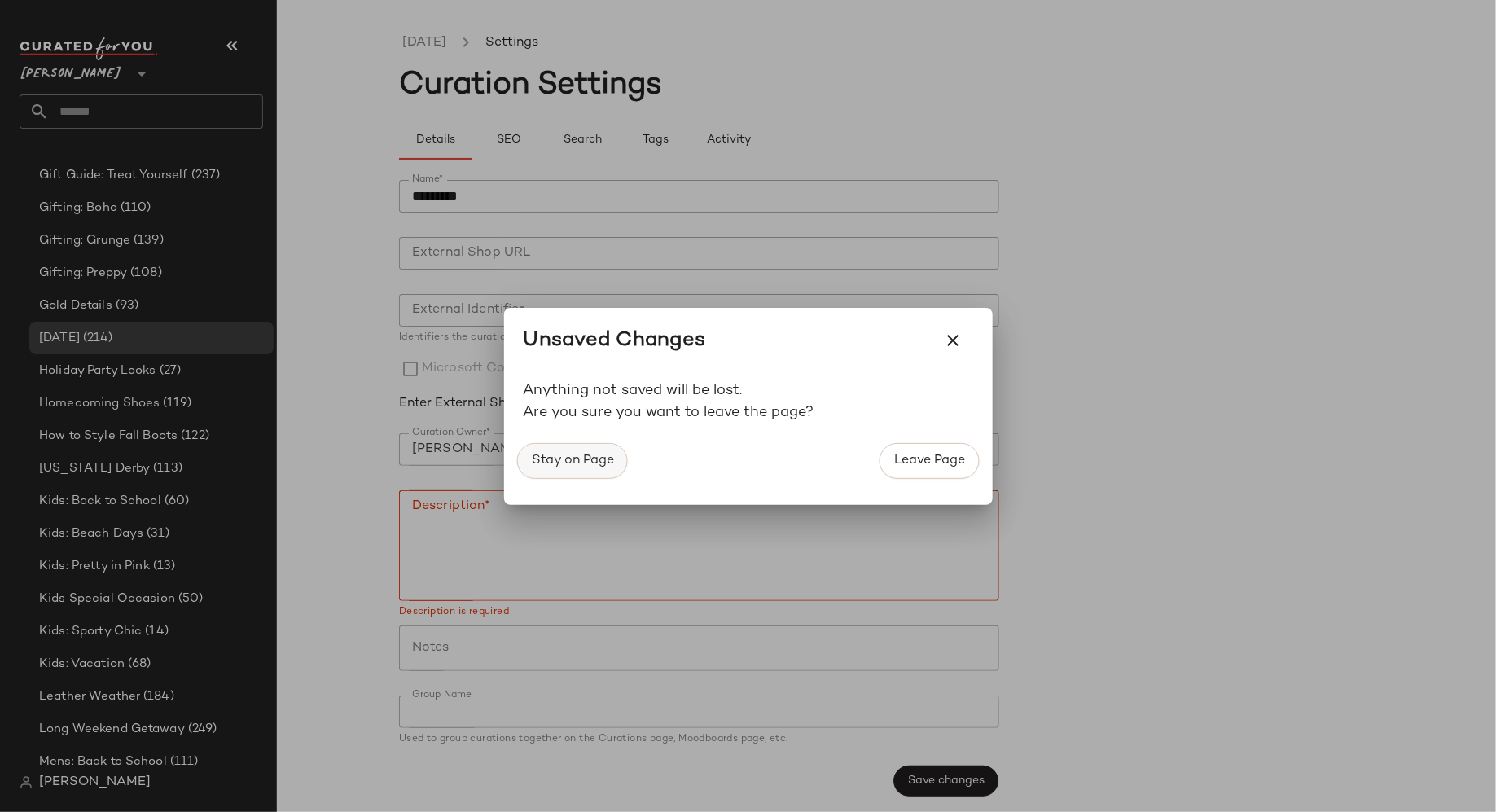
click at [600, 468] on span "Stay on Page" at bounding box center [571, 461] width 83 height 15
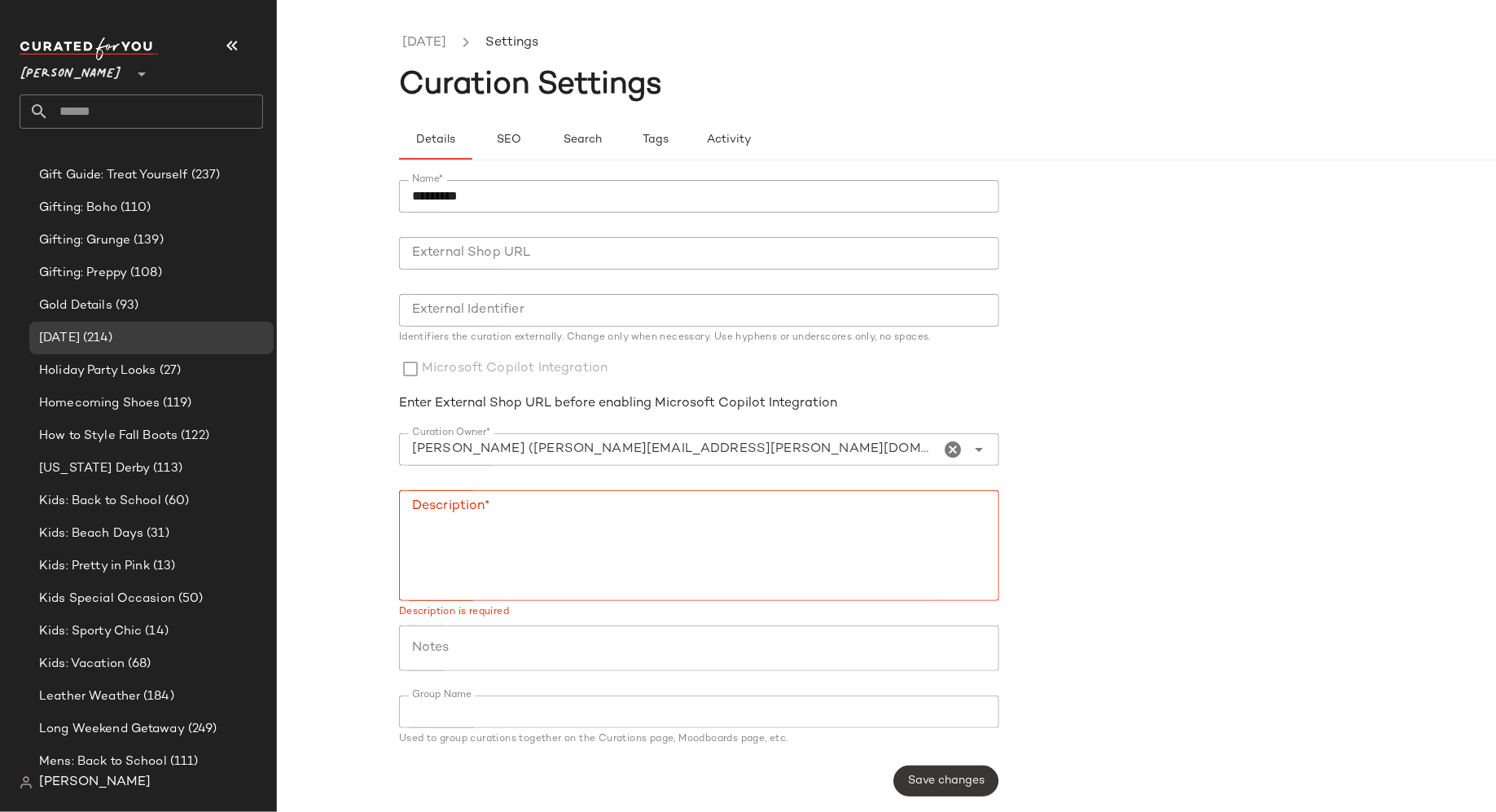
click at [963, 777] on span "Save changes" at bounding box center [946, 780] width 77 height 13
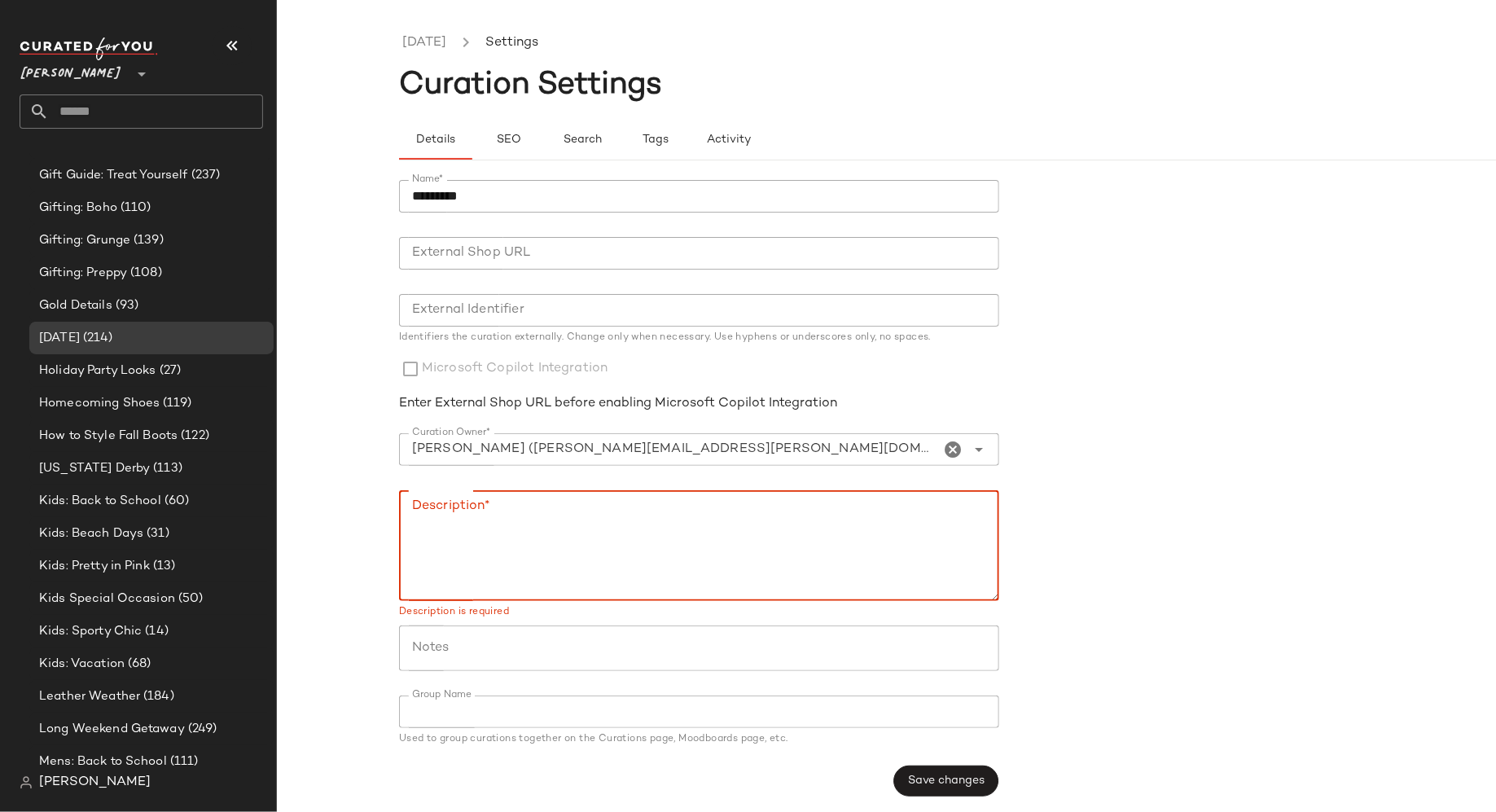
click at [620, 558] on textarea "Description*" at bounding box center [699, 545] width 601 height 110
click at [935, 777] on span "Save changes" at bounding box center [946, 780] width 77 height 13
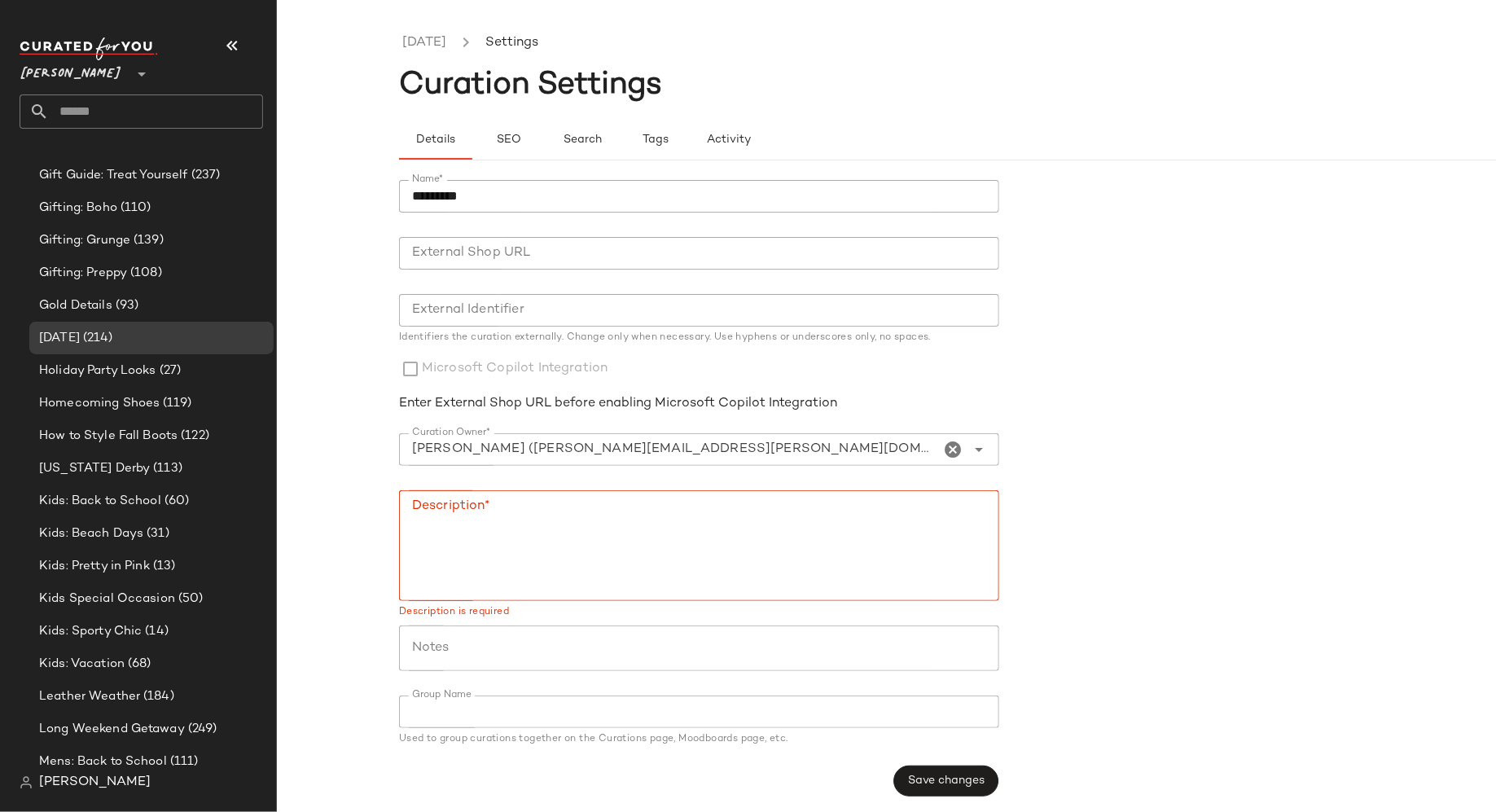
click at [479, 534] on textarea "Description*" at bounding box center [699, 545] width 601 height 110
click at [936, 774] on span "Save changes" at bounding box center [946, 780] width 77 height 13
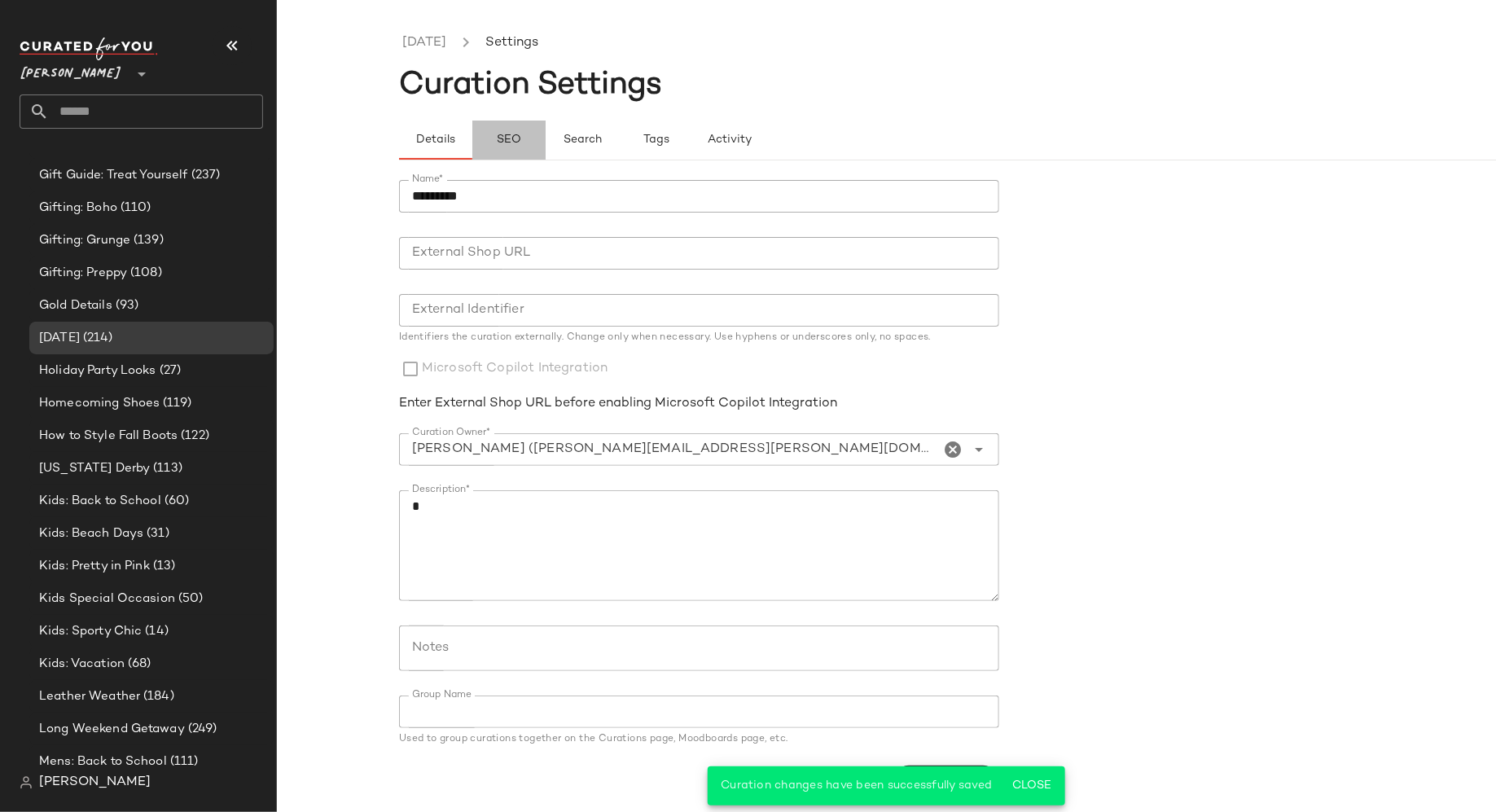
click at [619, 128] on button "SEO" at bounding box center [655, 140] width 74 height 39
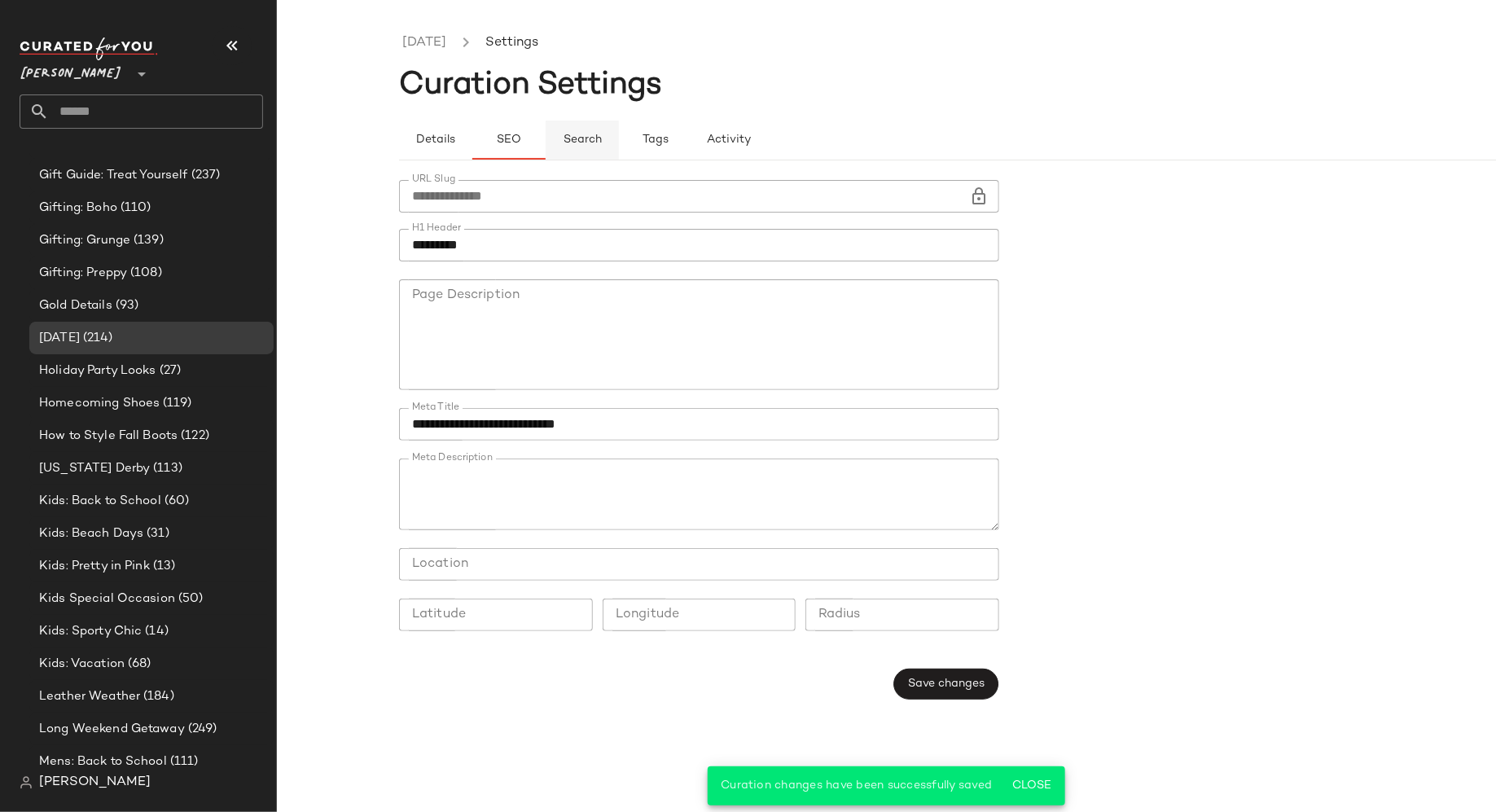
click at [692, 131] on button "Search" at bounding box center [729, 140] width 74 height 39
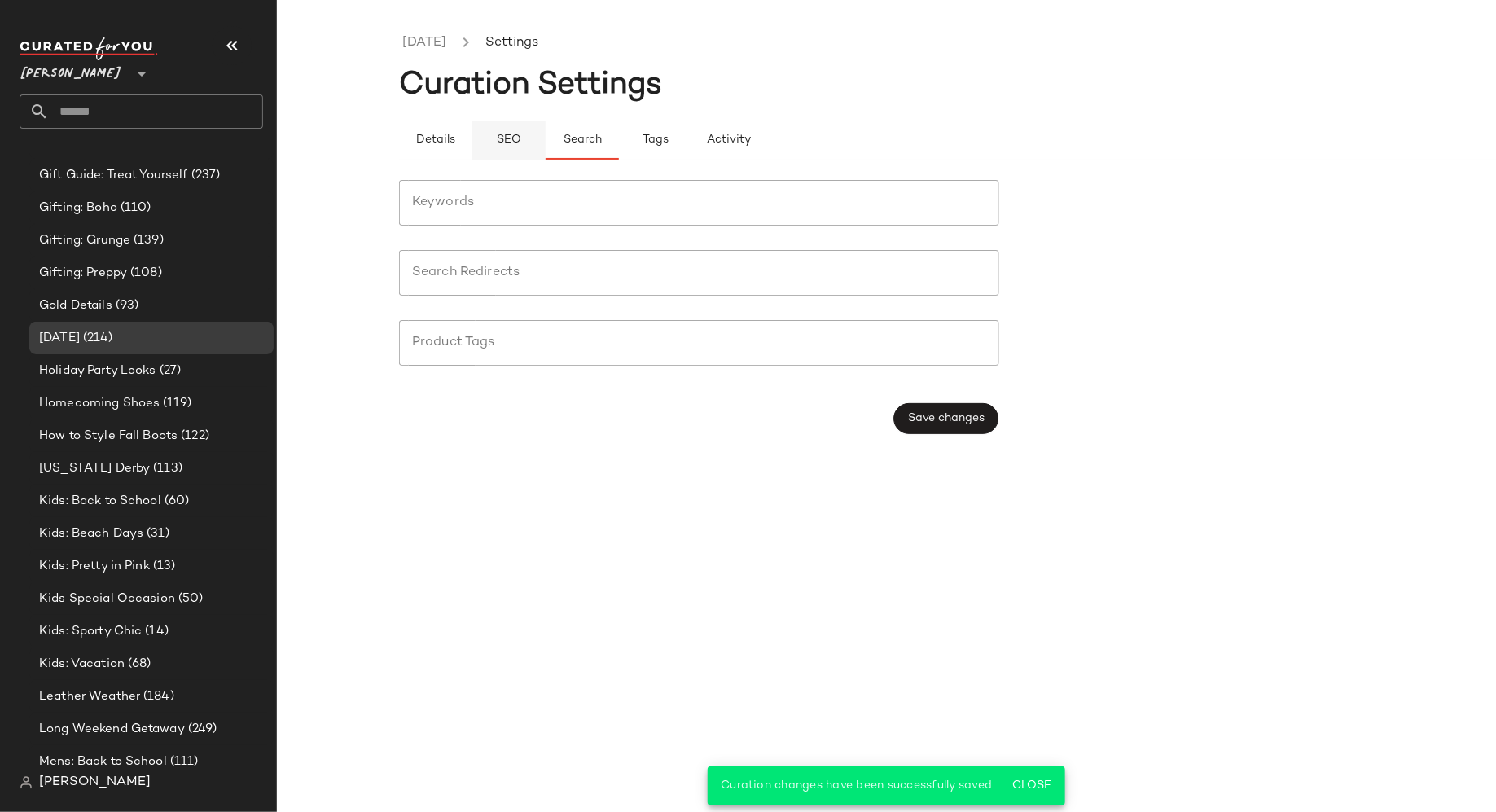
click at [512, 146] on span "SEO" at bounding box center [508, 140] width 25 height 13
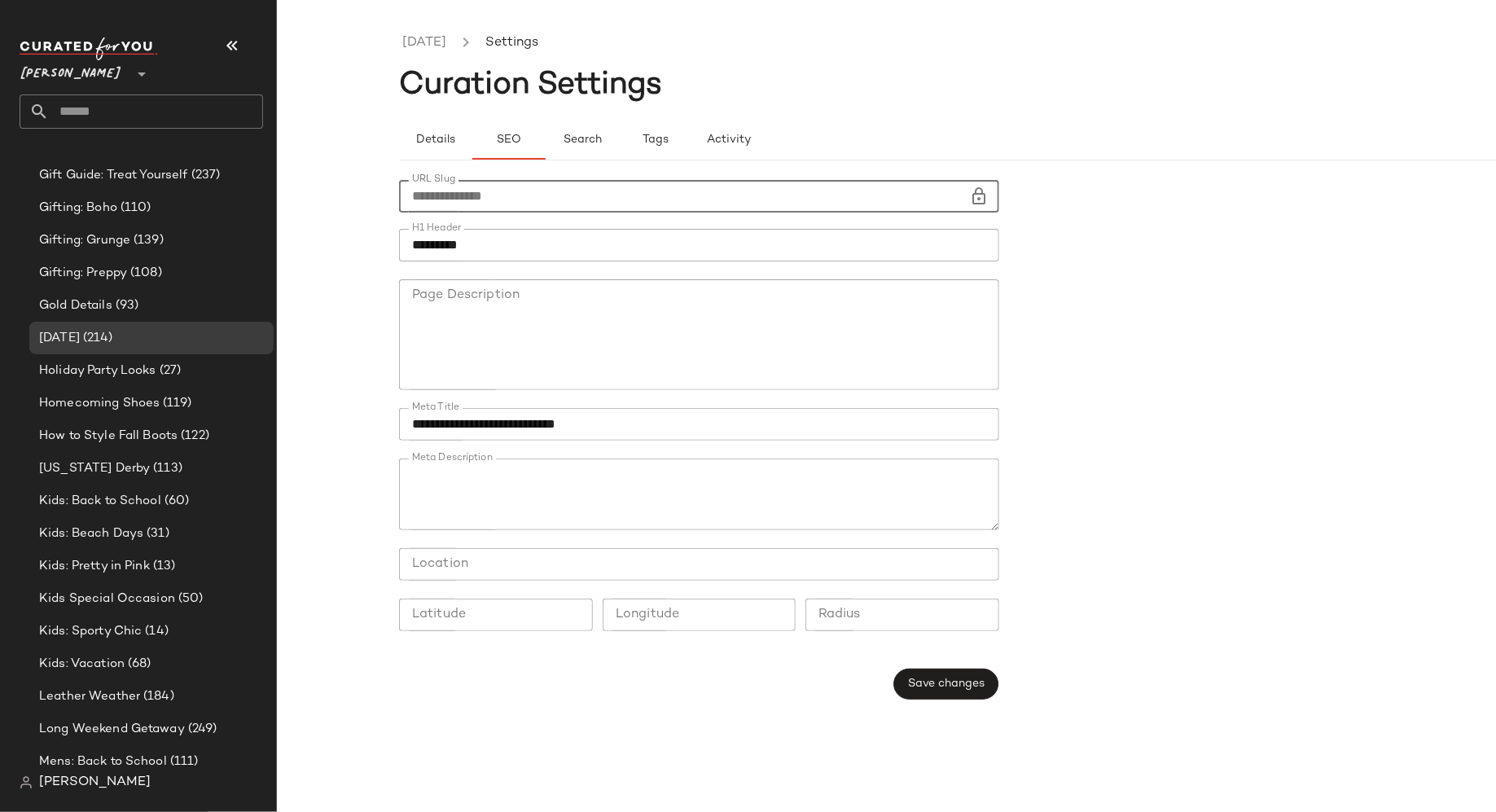
drag, startPoint x: 530, startPoint y: 197, endPoint x: 389, endPoint y: 195, distance: 141.0
click at [389, 195] on div "**********" at bounding box center [748, 418] width 1496 height 785
click at [441, 40] on link "Halloween" at bounding box center [424, 43] width 44 height 21
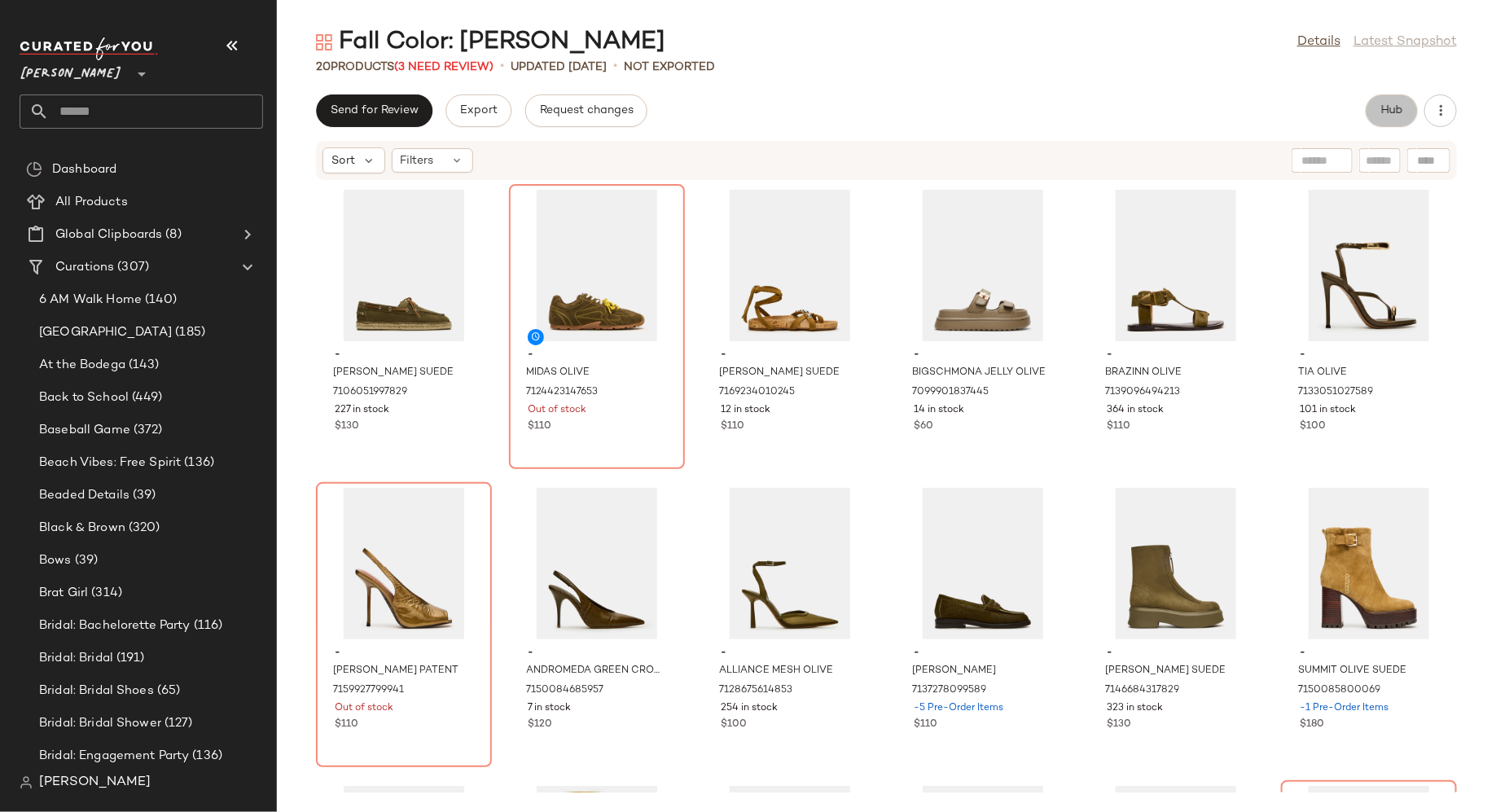
click at [1390, 113] on span "Hub" at bounding box center [1391, 110] width 23 height 13
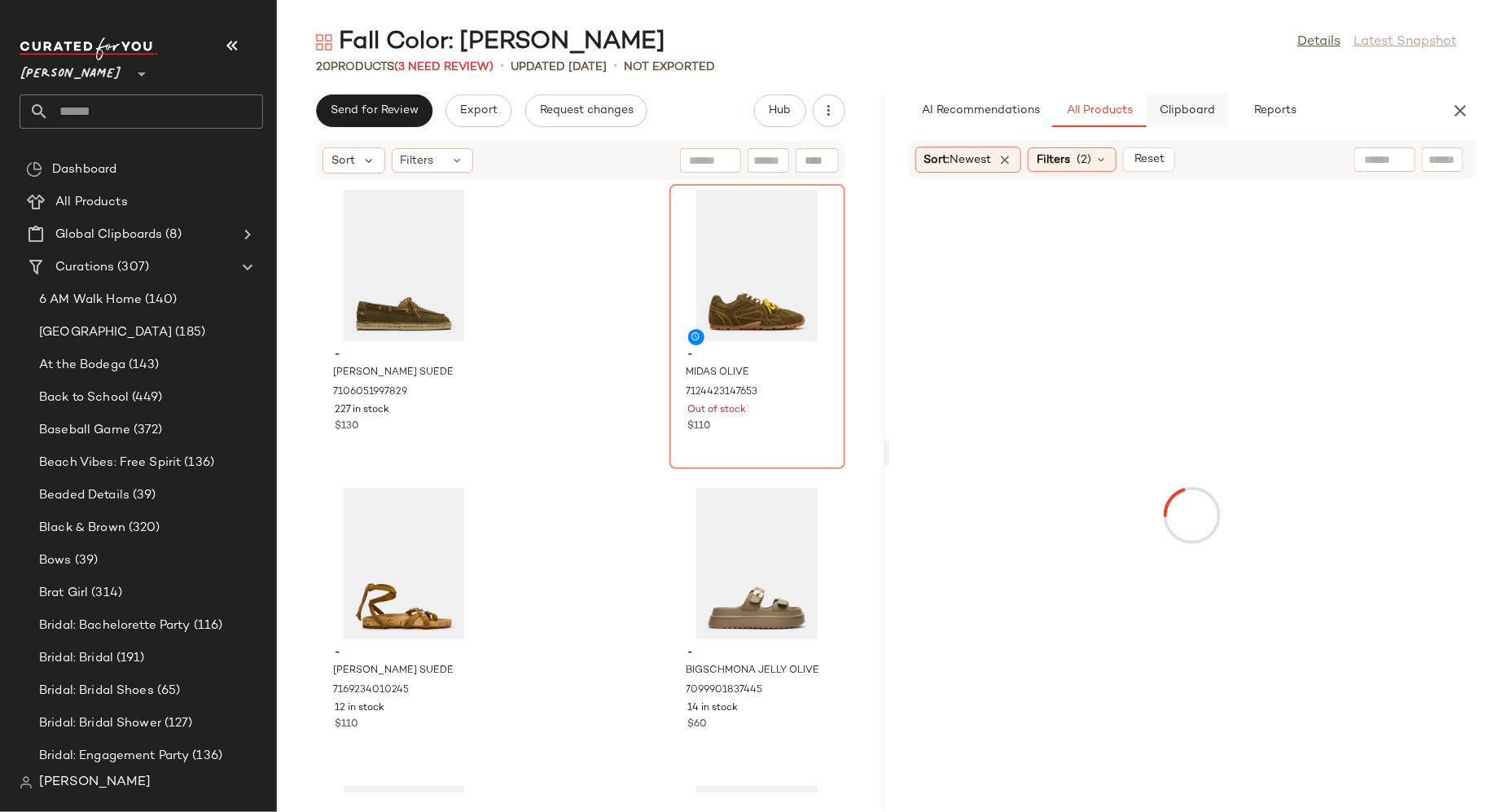
click at [1203, 107] on span "Clipboard" at bounding box center [1188, 110] width 57 height 13
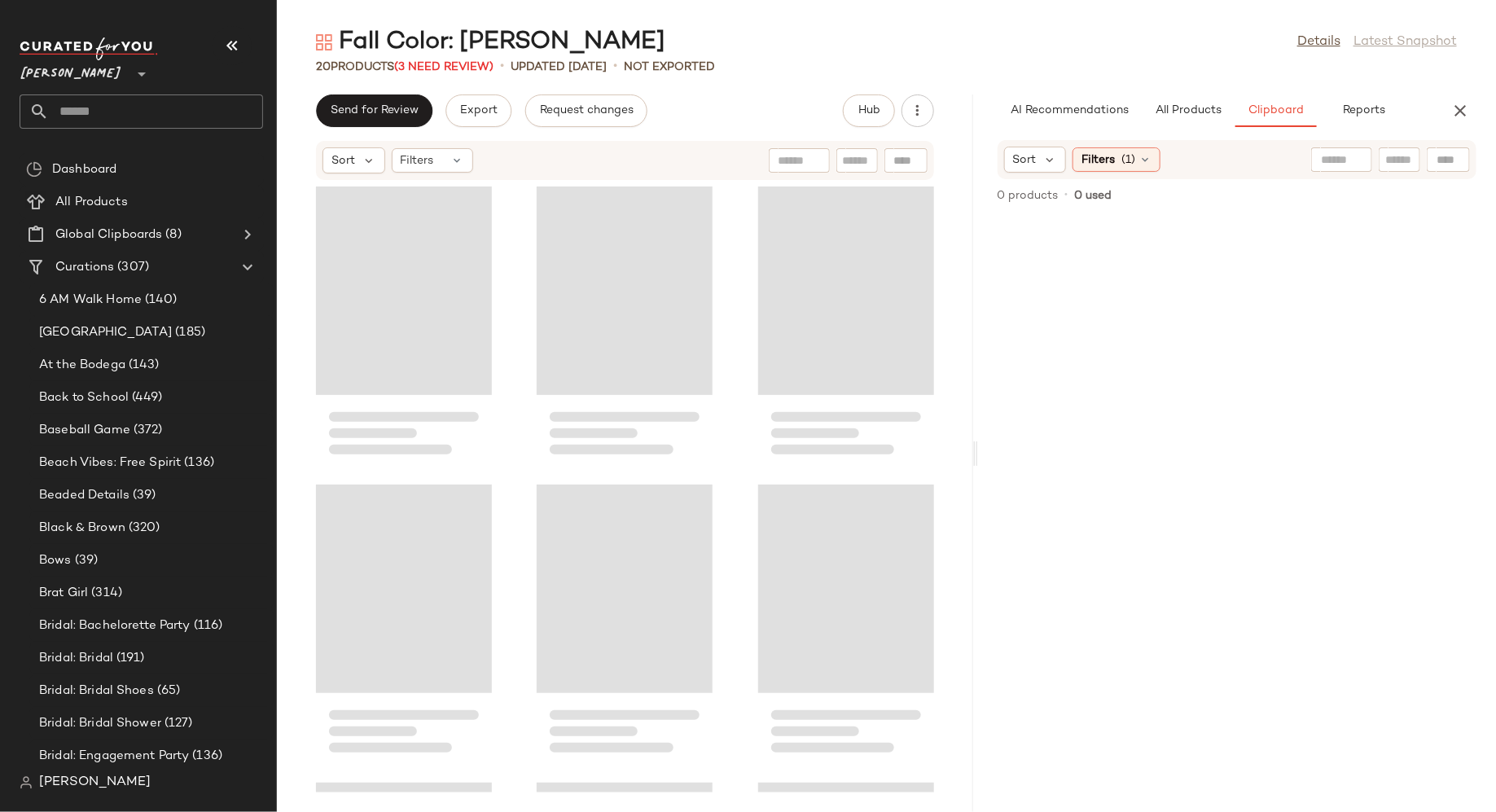
drag, startPoint x: 884, startPoint y: 458, endPoint x: 983, endPoint y: 457, distance: 99.0
click at [983, 457] on div "Fall Color: Olive Green Details Latest Snapshot 20 Products (3 Need Review) • u…" at bounding box center [886, 418] width 1219 height 785
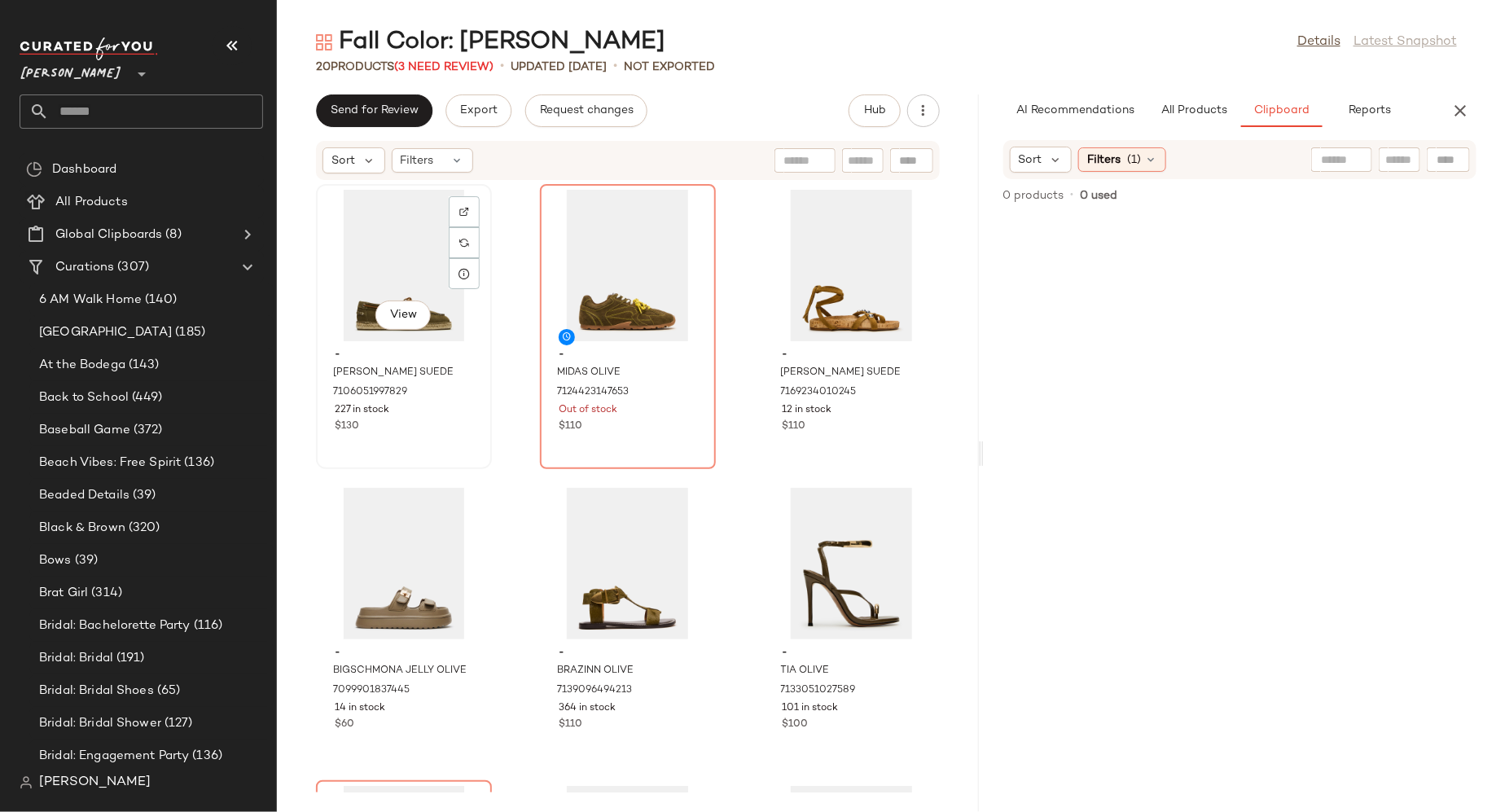
click at [397, 231] on div "View" at bounding box center [404, 266] width 165 height 152
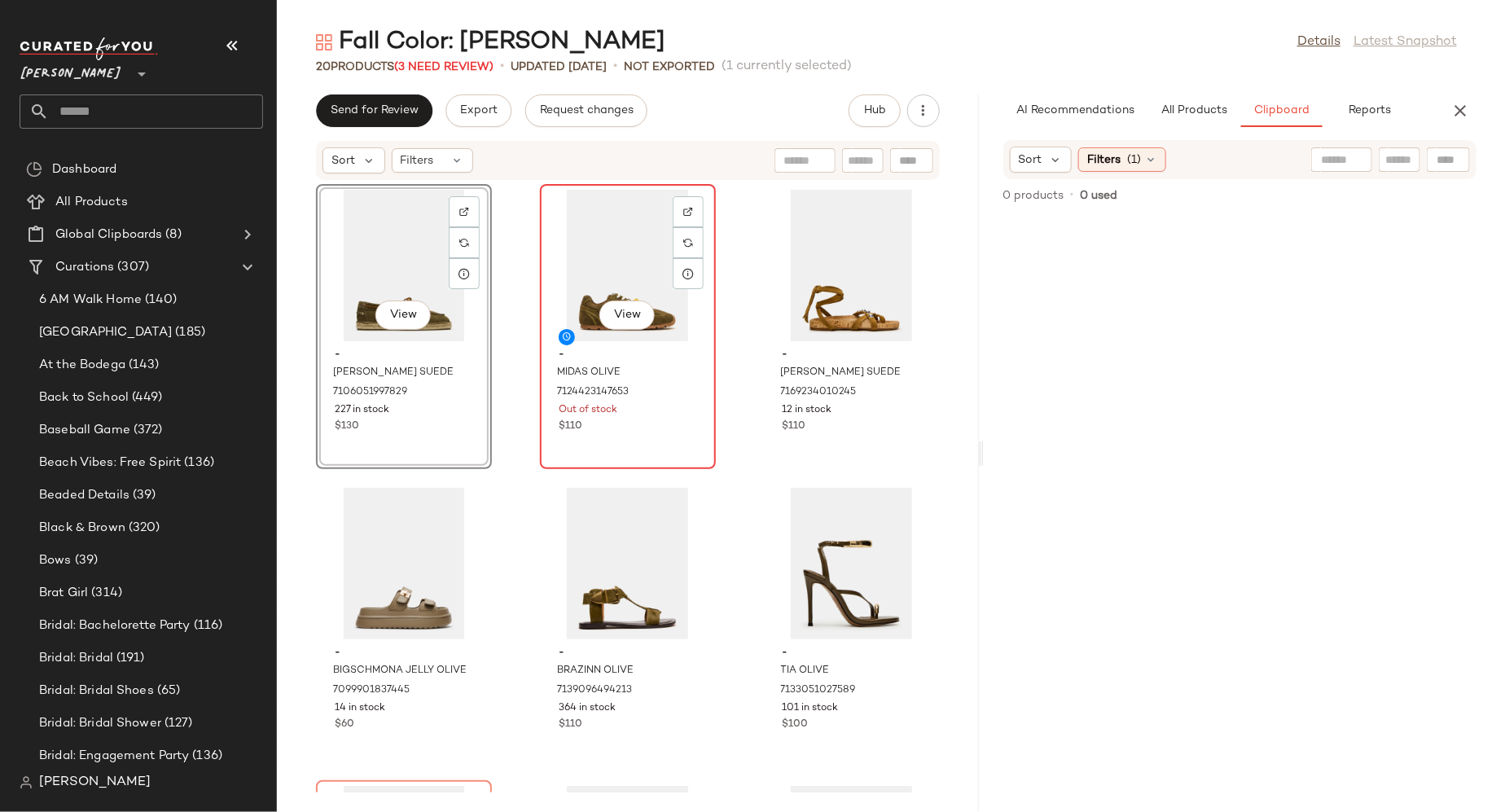
click at [566, 241] on div "View" at bounding box center [628, 266] width 165 height 152
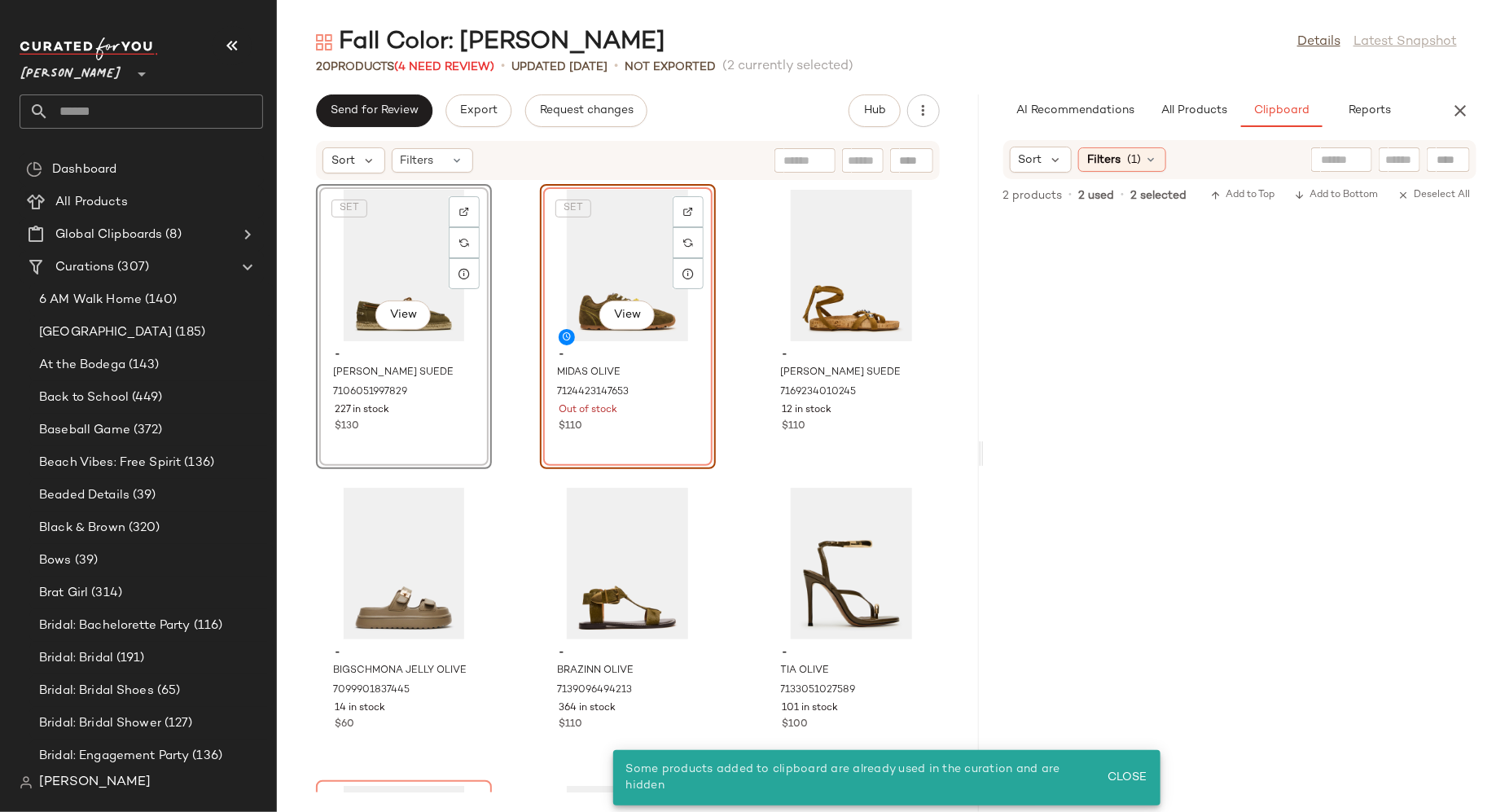
click at [404, 262] on div "SET View" at bounding box center [404, 266] width 165 height 152
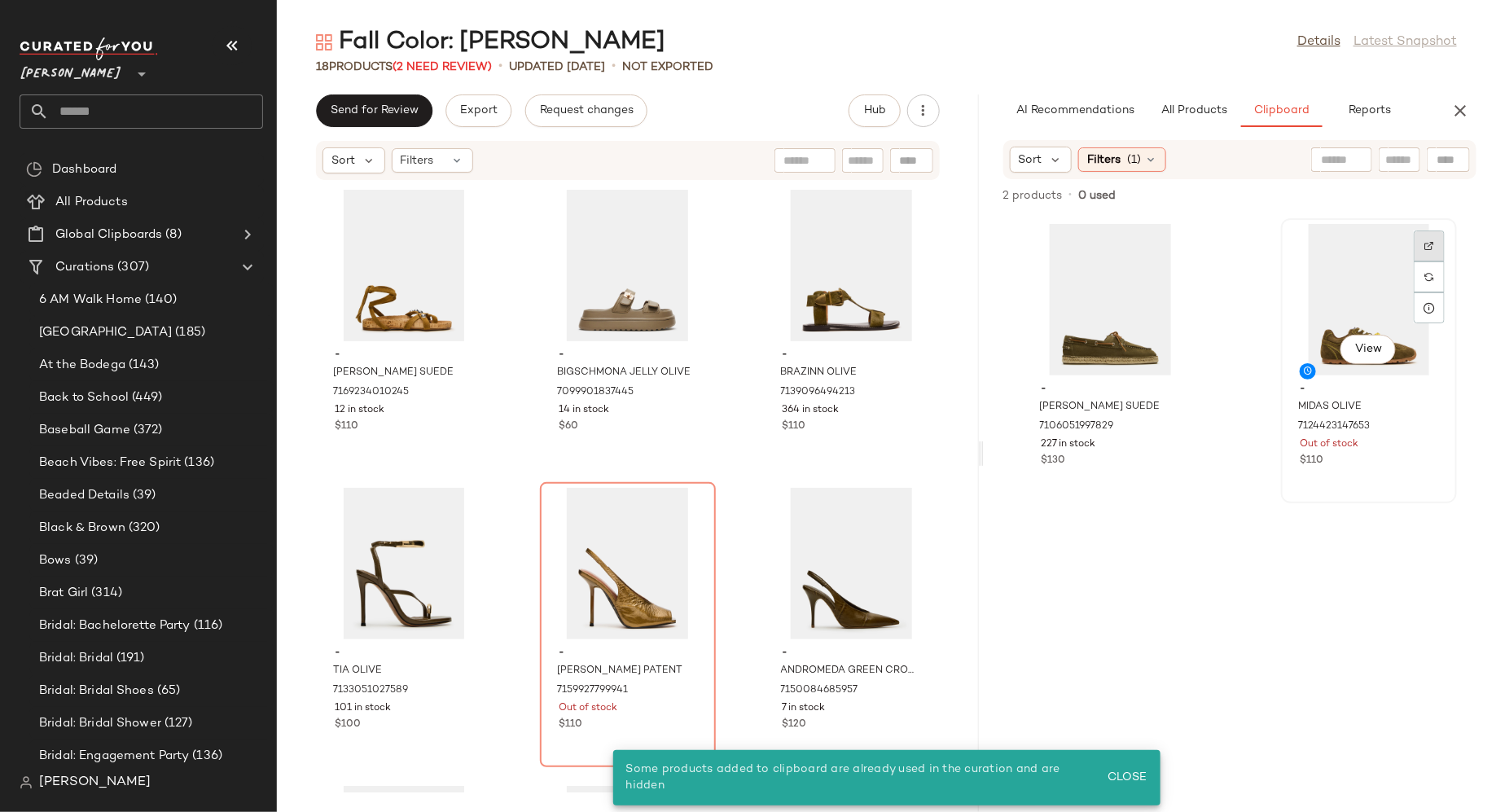
click at [1425, 249] on img at bounding box center [1429, 245] width 9 height 9
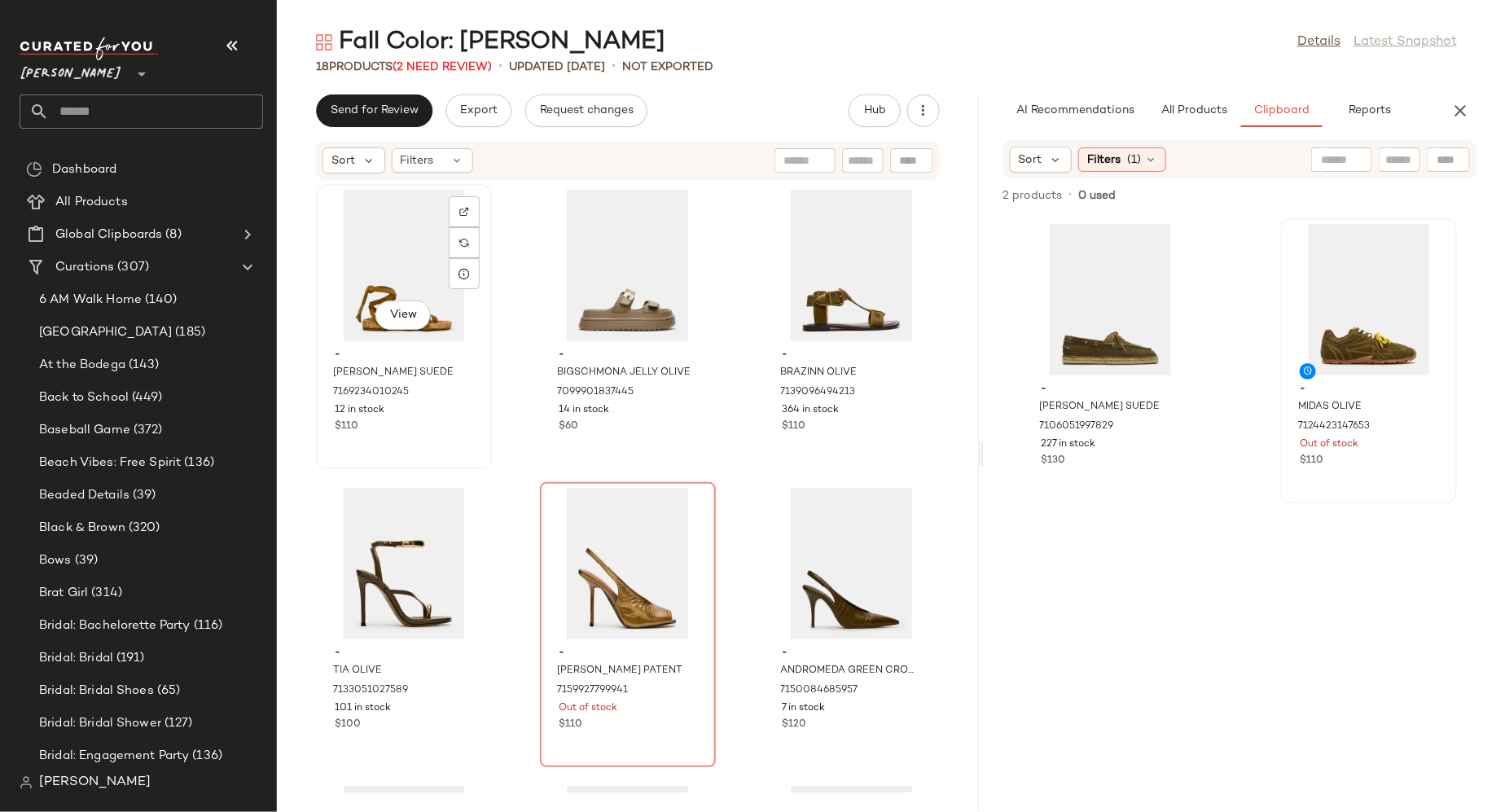
click at [454, 421] on div "$110" at bounding box center [404, 427] width 139 height 15
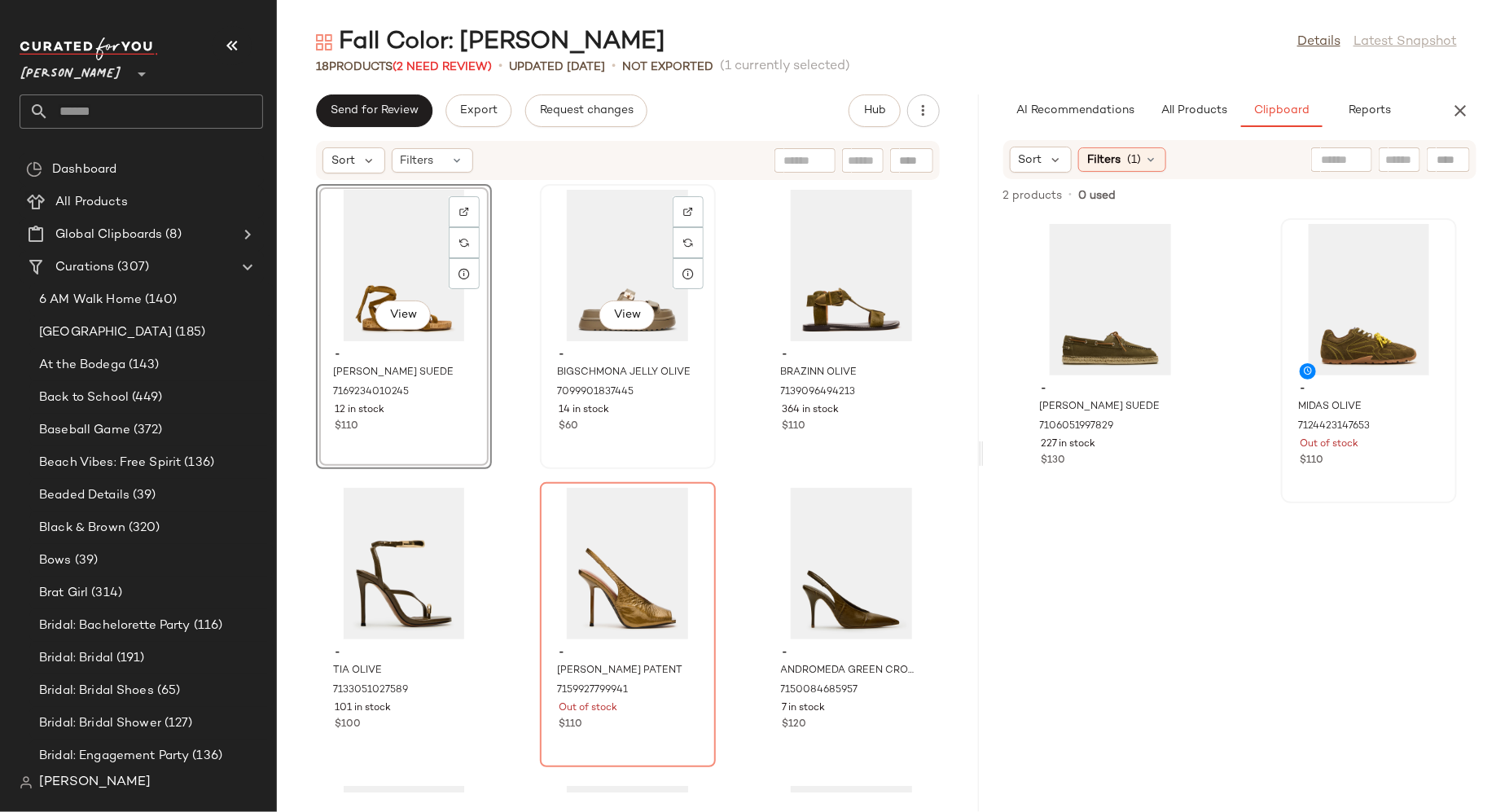
click at [660, 439] on div "View - BIGSCHMONA JELLY OLIVE 7099901837445 14 in stock $60" at bounding box center [628, 326] width 173 height 282
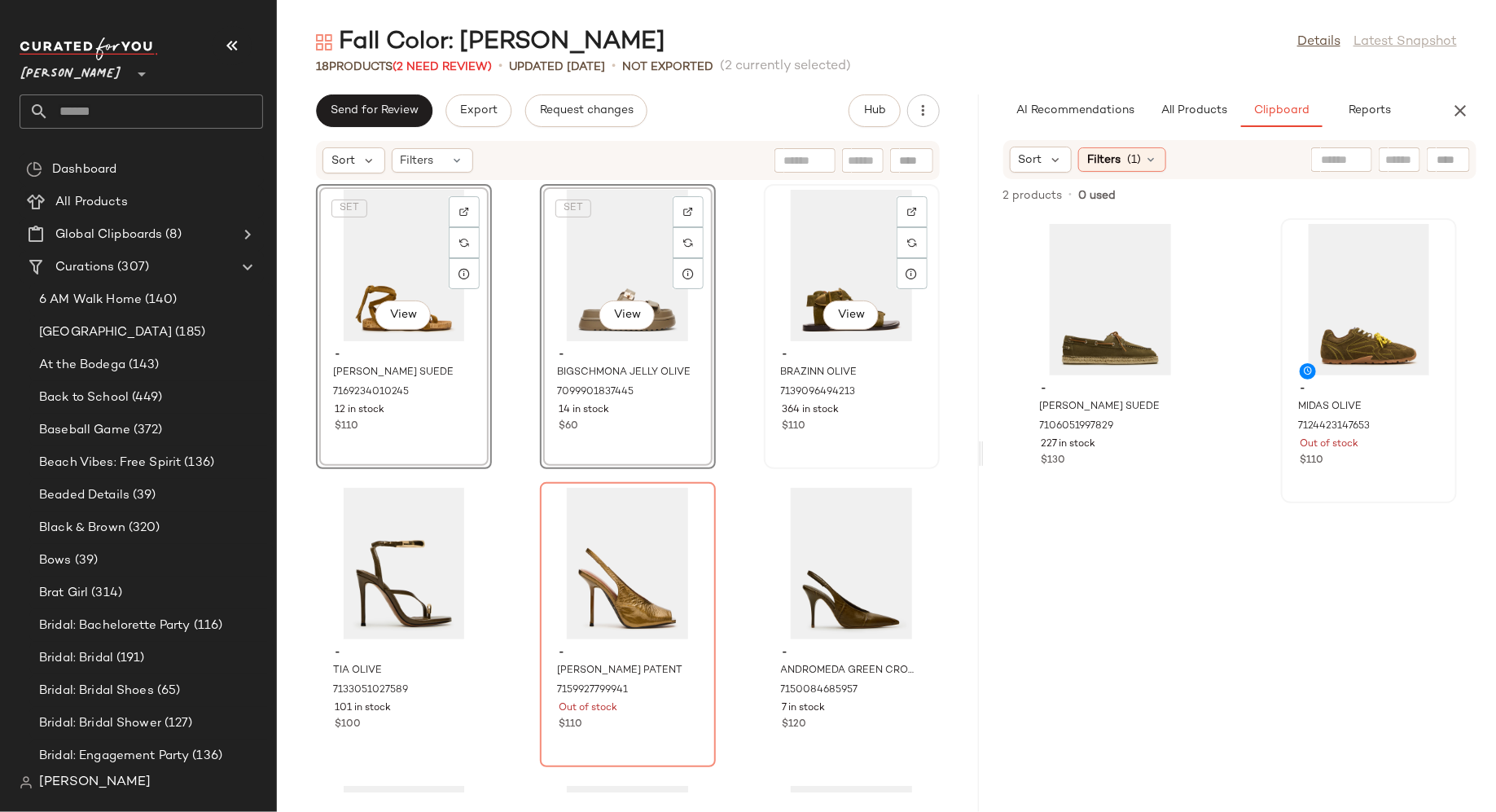
click at [816, 449] on div "View - BRAZINN OLIVE 7139096494213 364 in stock $110" at bounding box center [853, 326] width 173 height 282
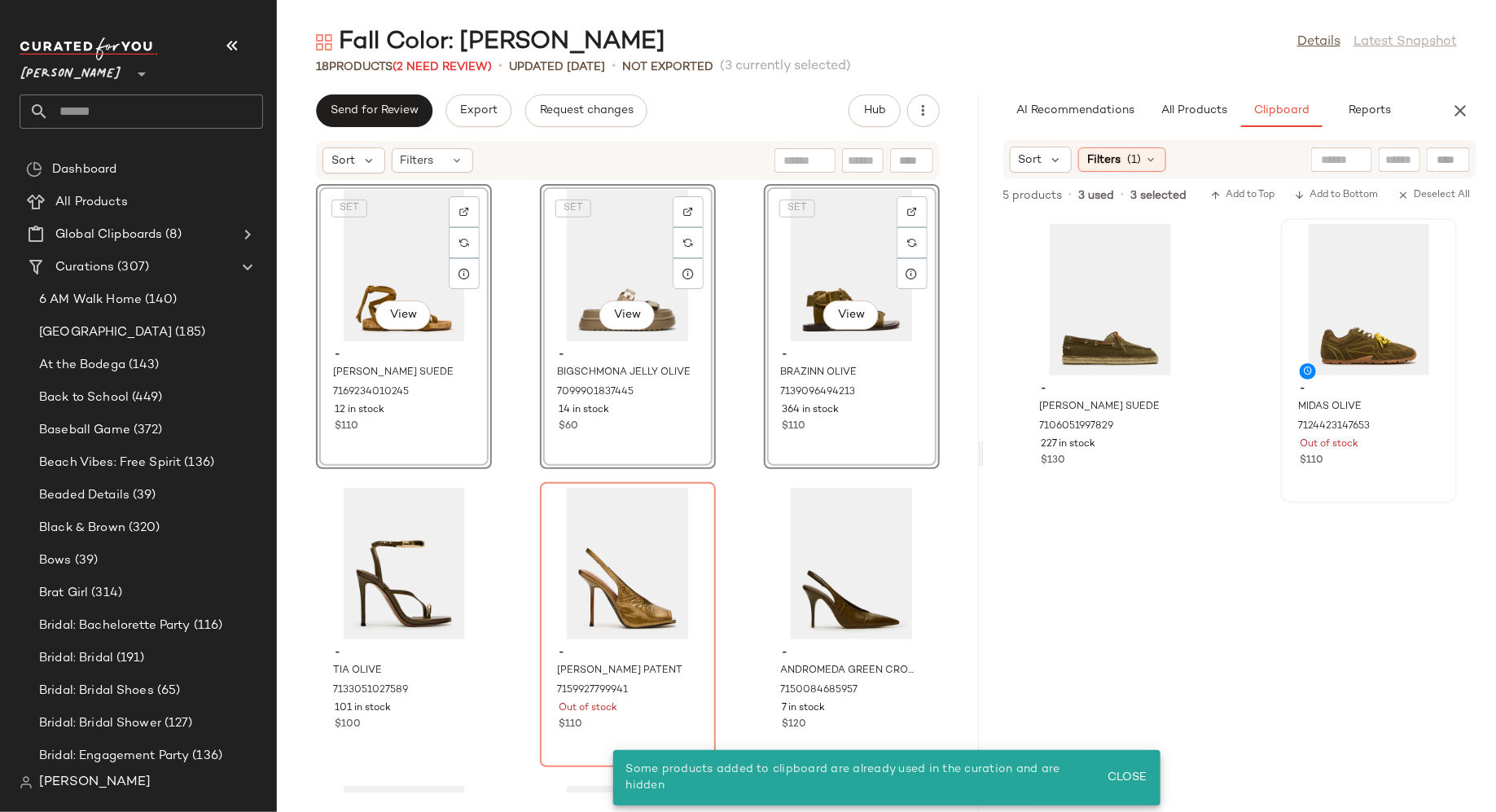
click at [385, 433] on div "SET View - KELSO OLIVE SUEDE 7169234010245 12 in stock $110" at bounding box center [404, 326] width 176 height 285
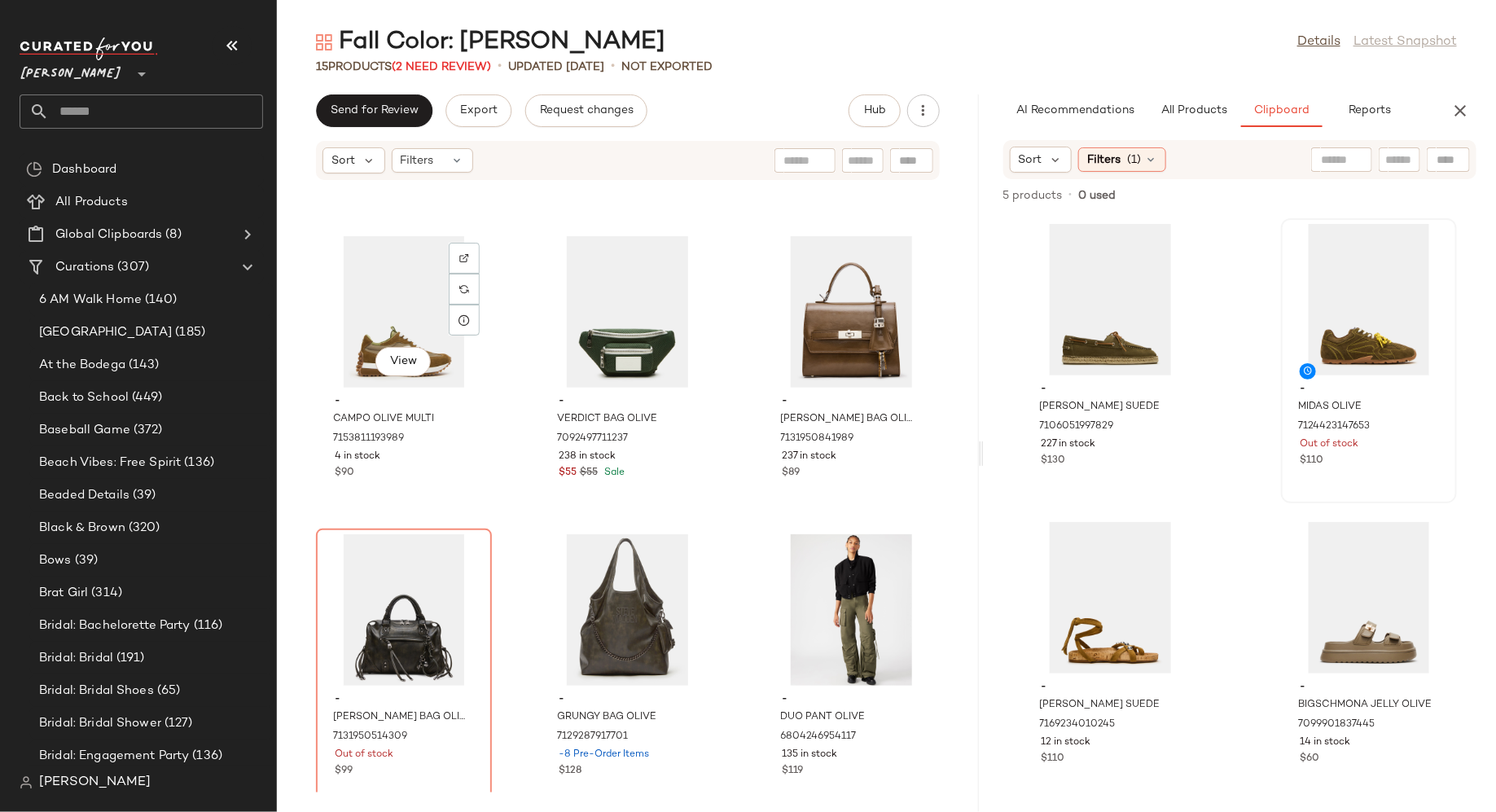
scroll to position [881, 0]
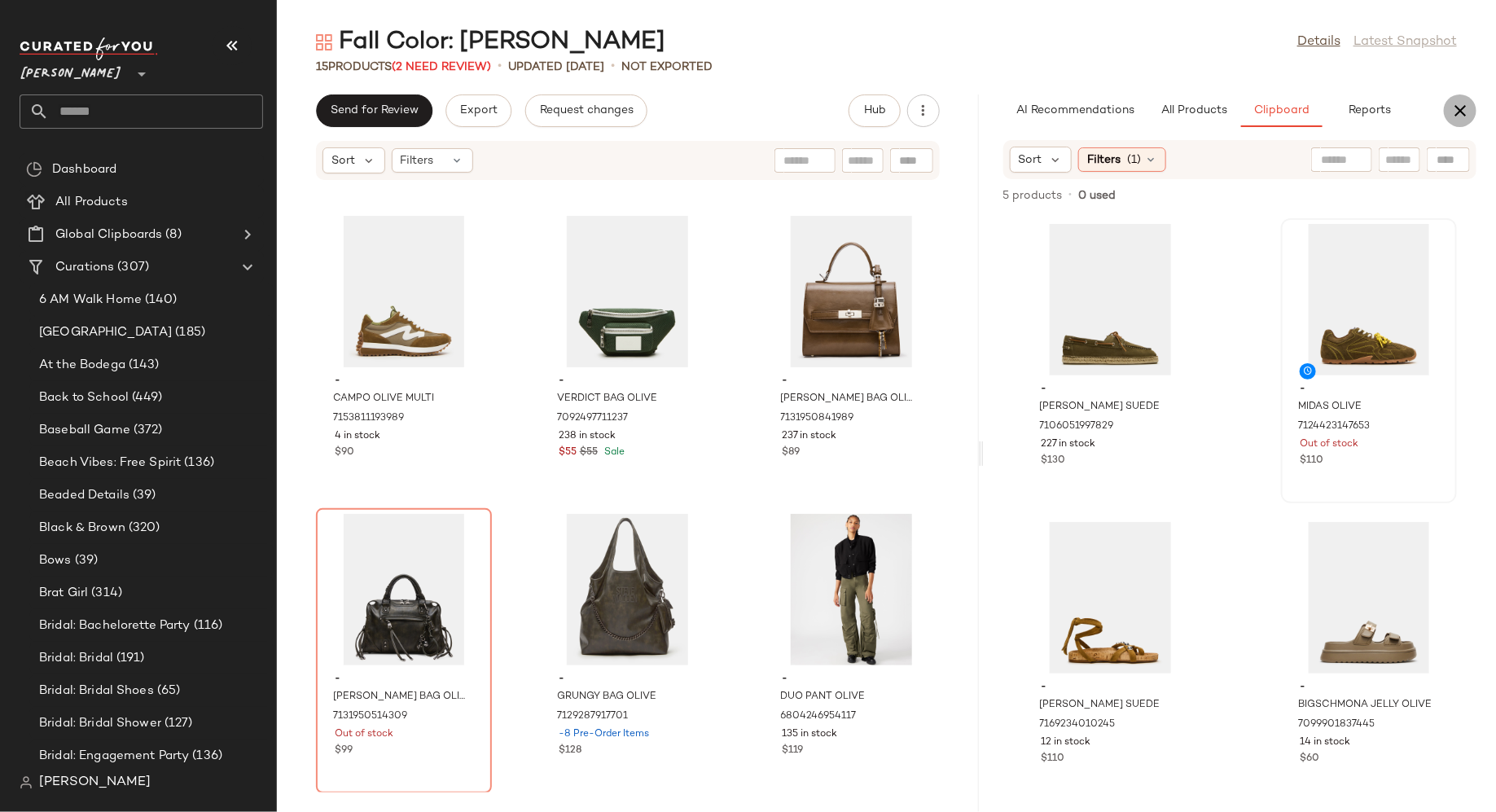
click at [1467, 115] on icon "button" at bounding box center [1460, 110] width 20 height 20
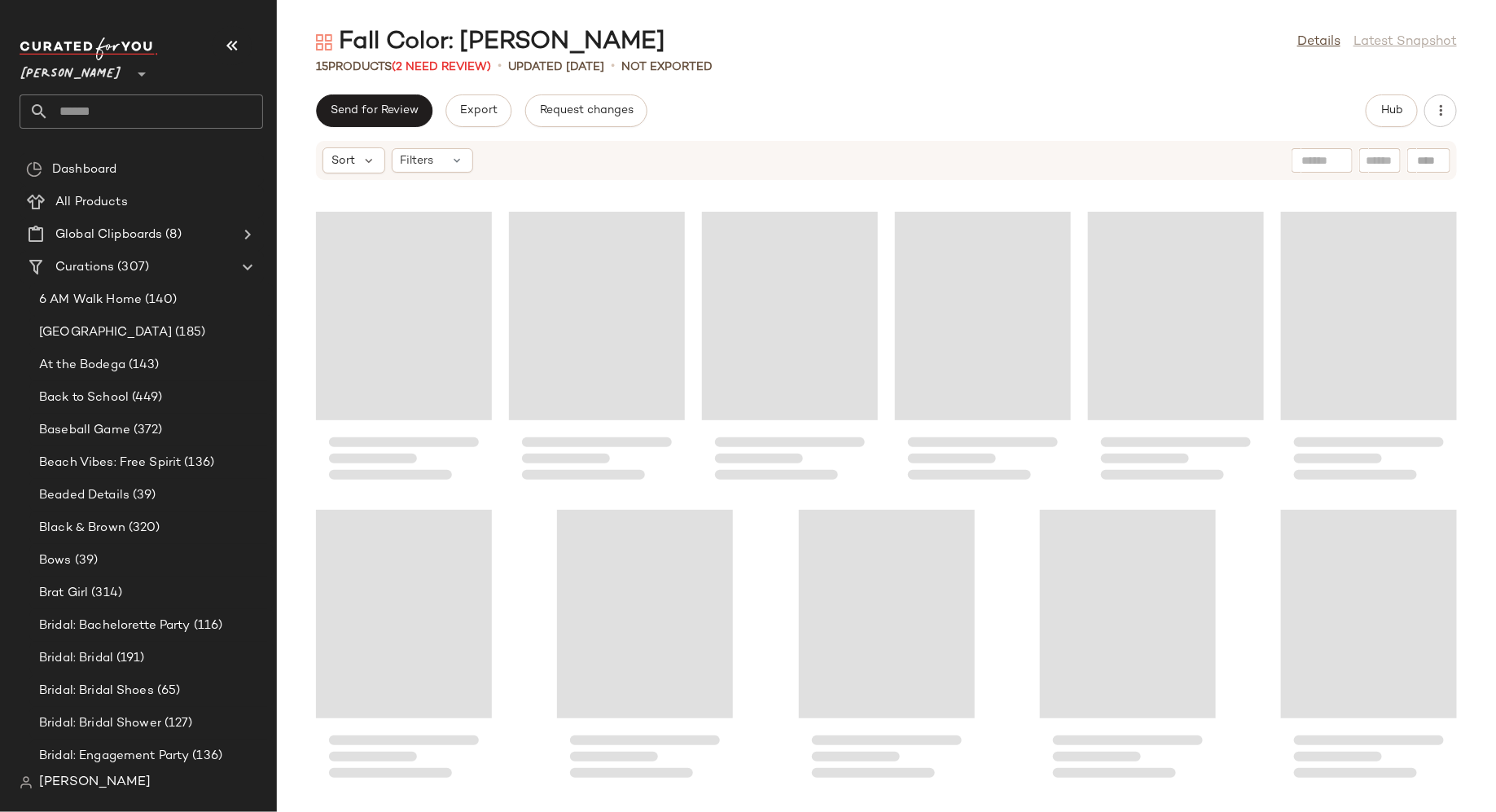
scroll to position [272, 0]
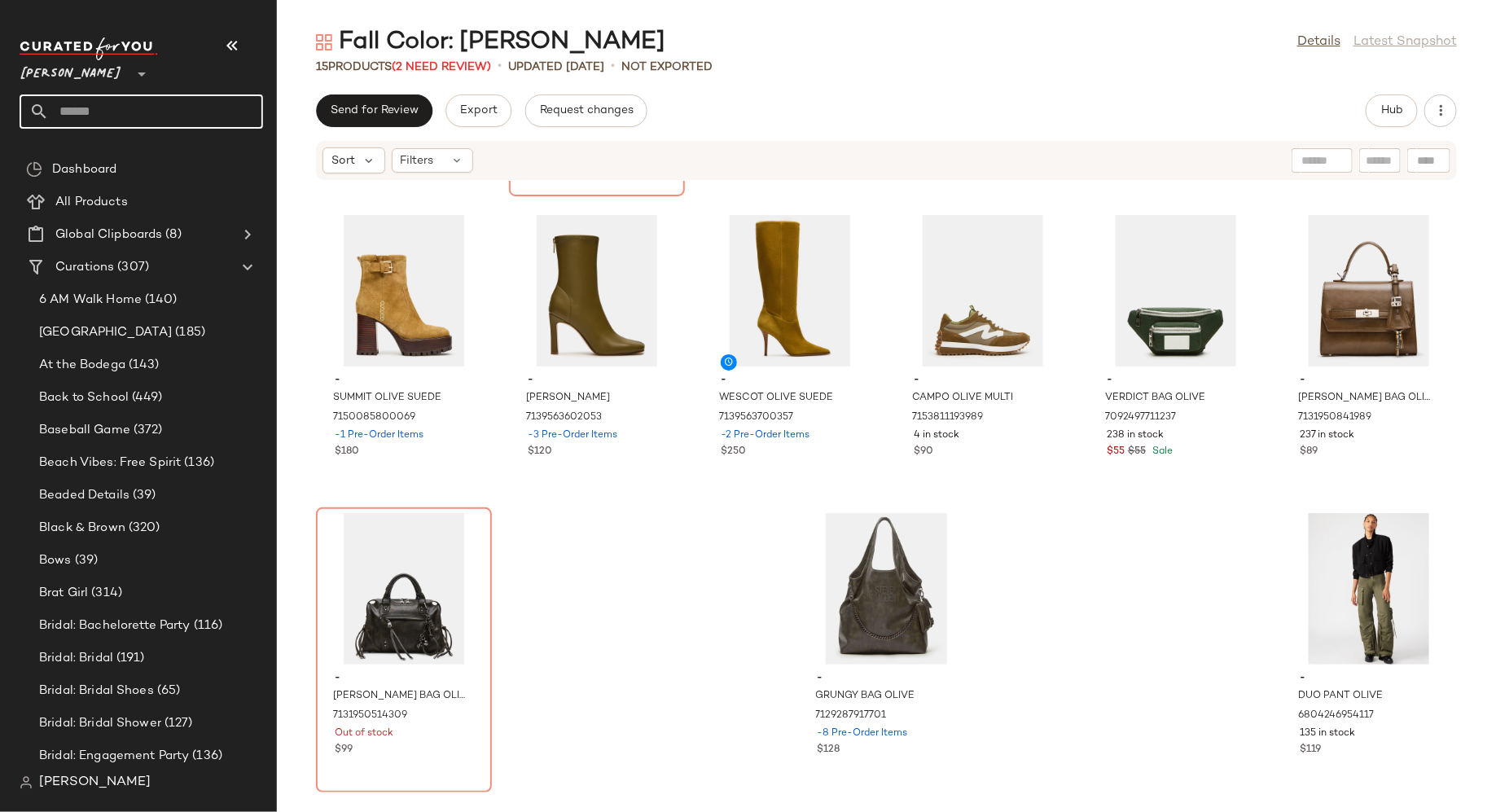
click at [165, 113] on input "text" at bounding box center [156, 111] width 214 height 34
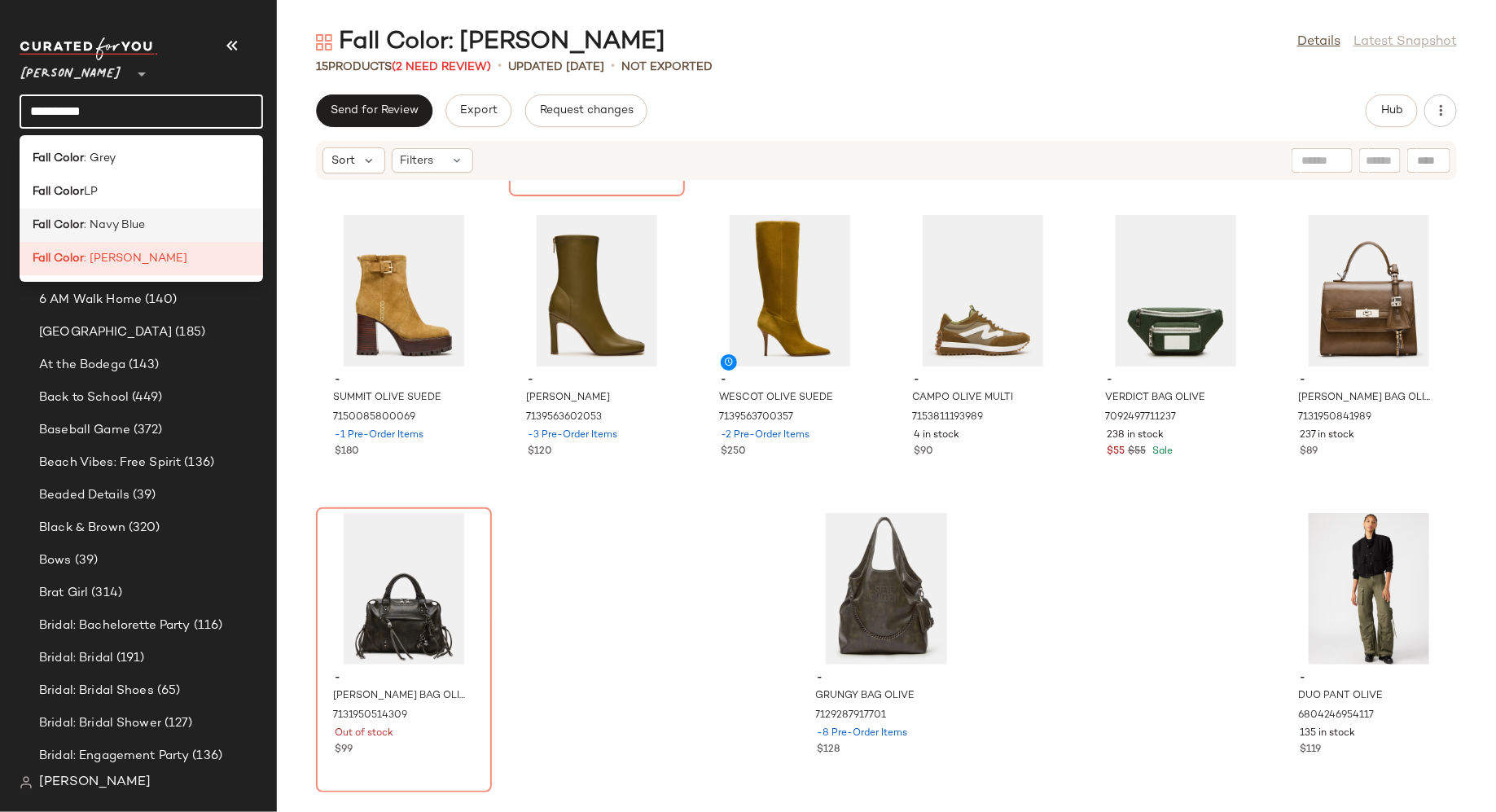
type input "**********"
click at [147, 221] on div "Fall Color : Navy Blue" at bounding box center [141, 225] width 218 height 17
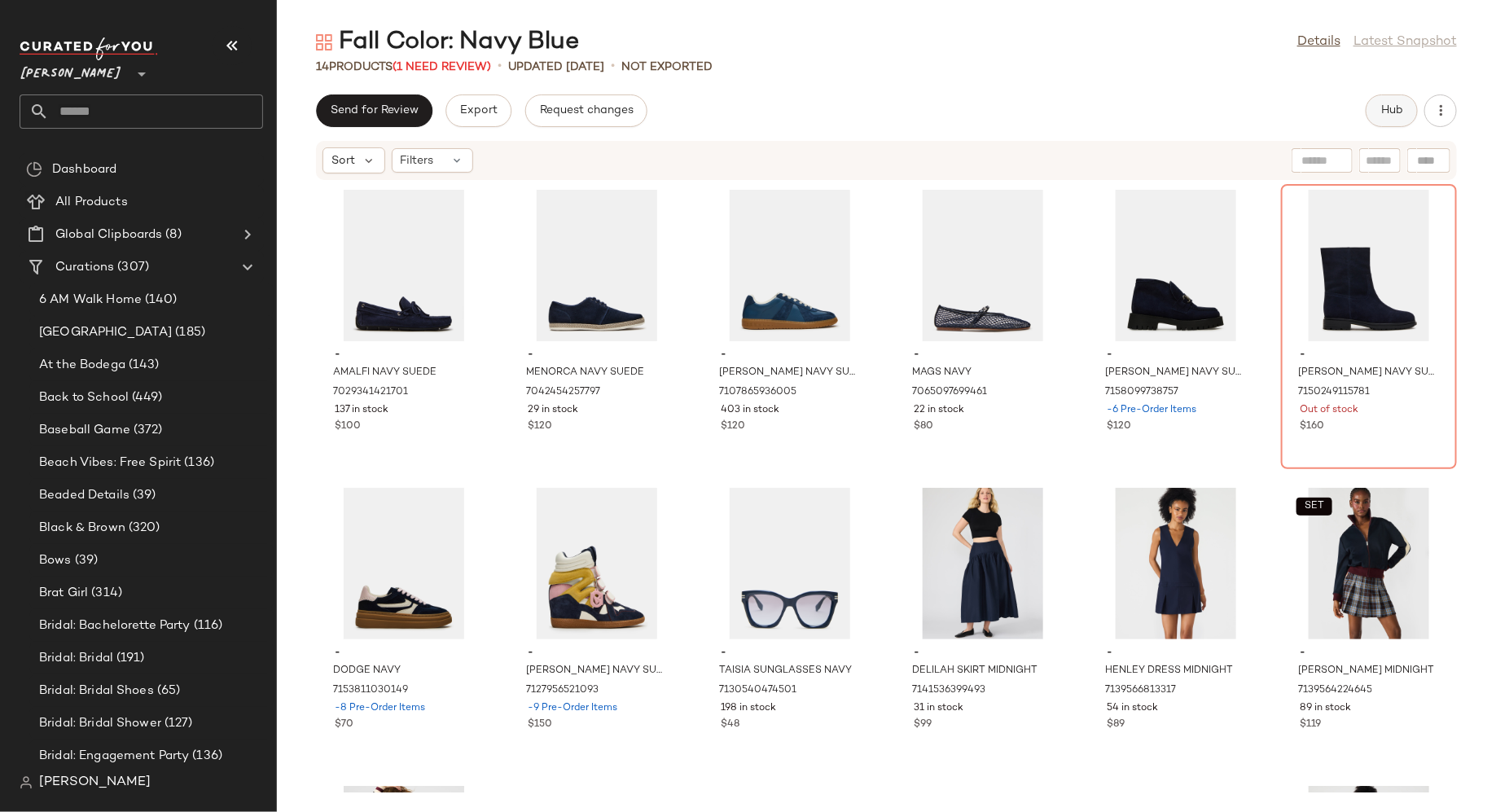
click at [1395, 105] on span "Hub" at bounding box center [1391, 110] width 23 height 13
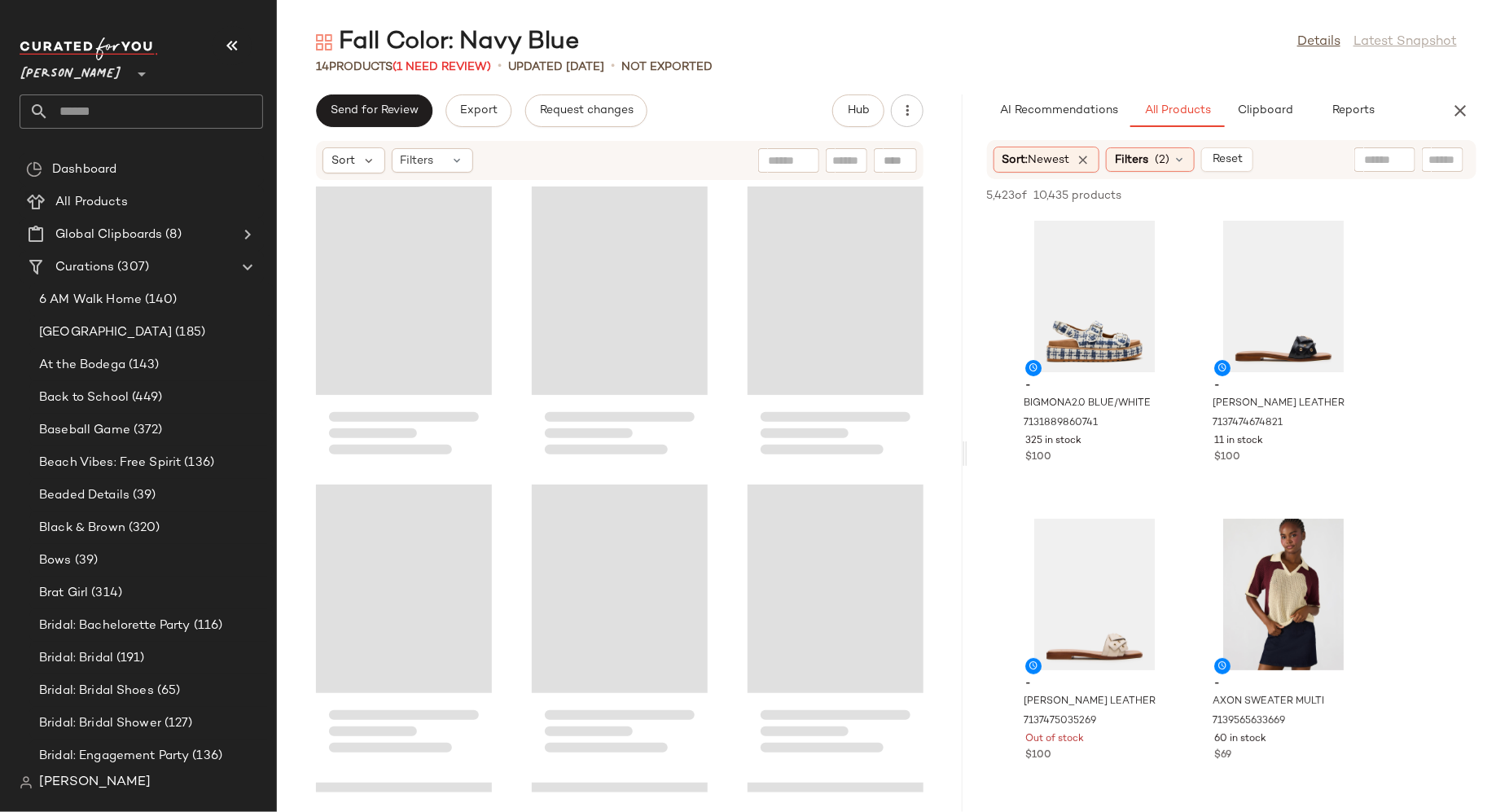
drag, startPoint x: 885, startPoint y: 452, endPoint x: 963, endPoint y: 453, distance: 78.0
click at [966, 453] on div "Fall Color: Navy Blue Details Latest Snapshot 14 Products (1 Need Review) • upd…" at bounding box center [886, 418] width 1219 height 785
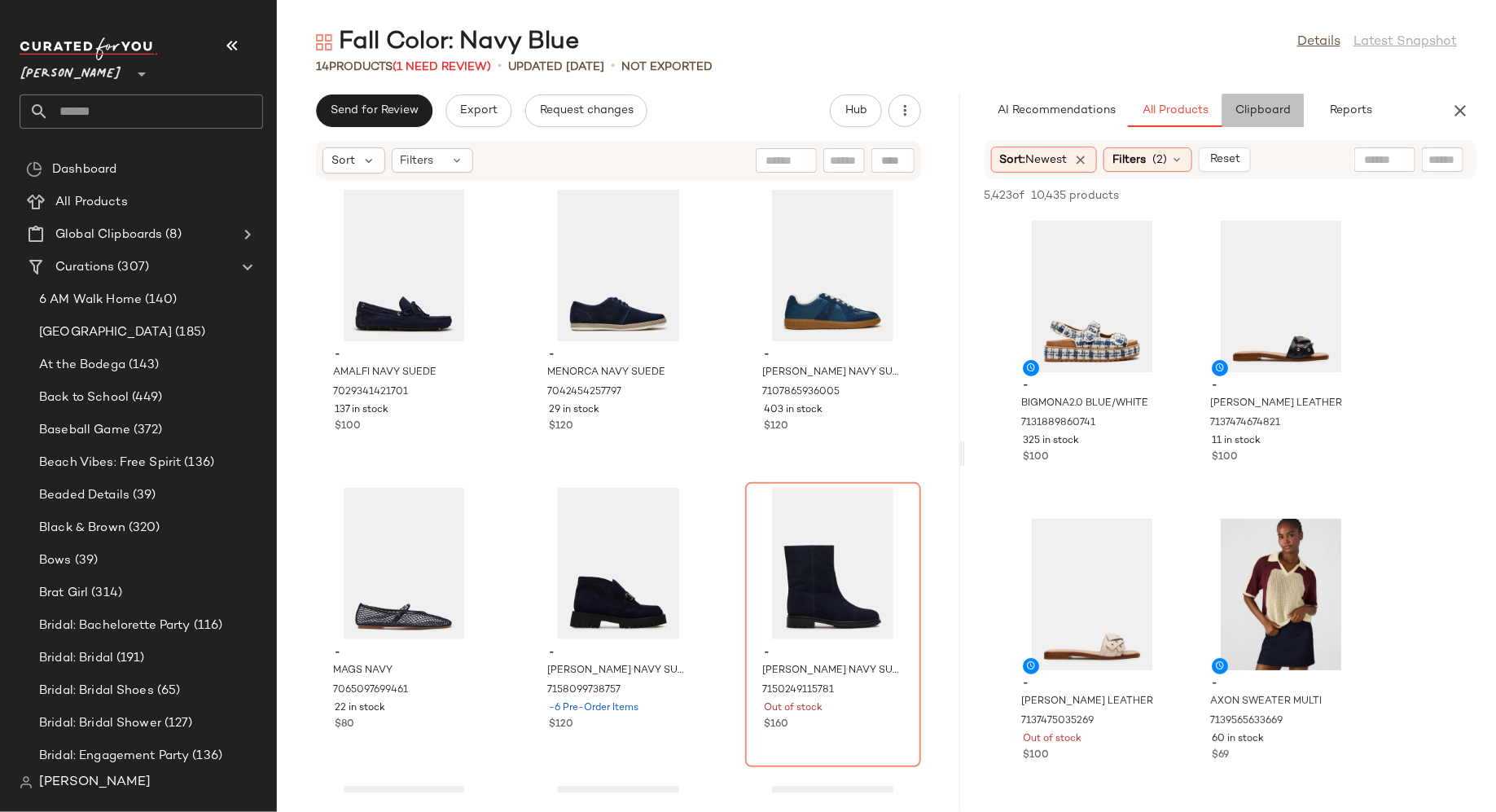
click at [1283, 107] on span "Clipboard" at bounding box center [1263, 110] width 57 height 13
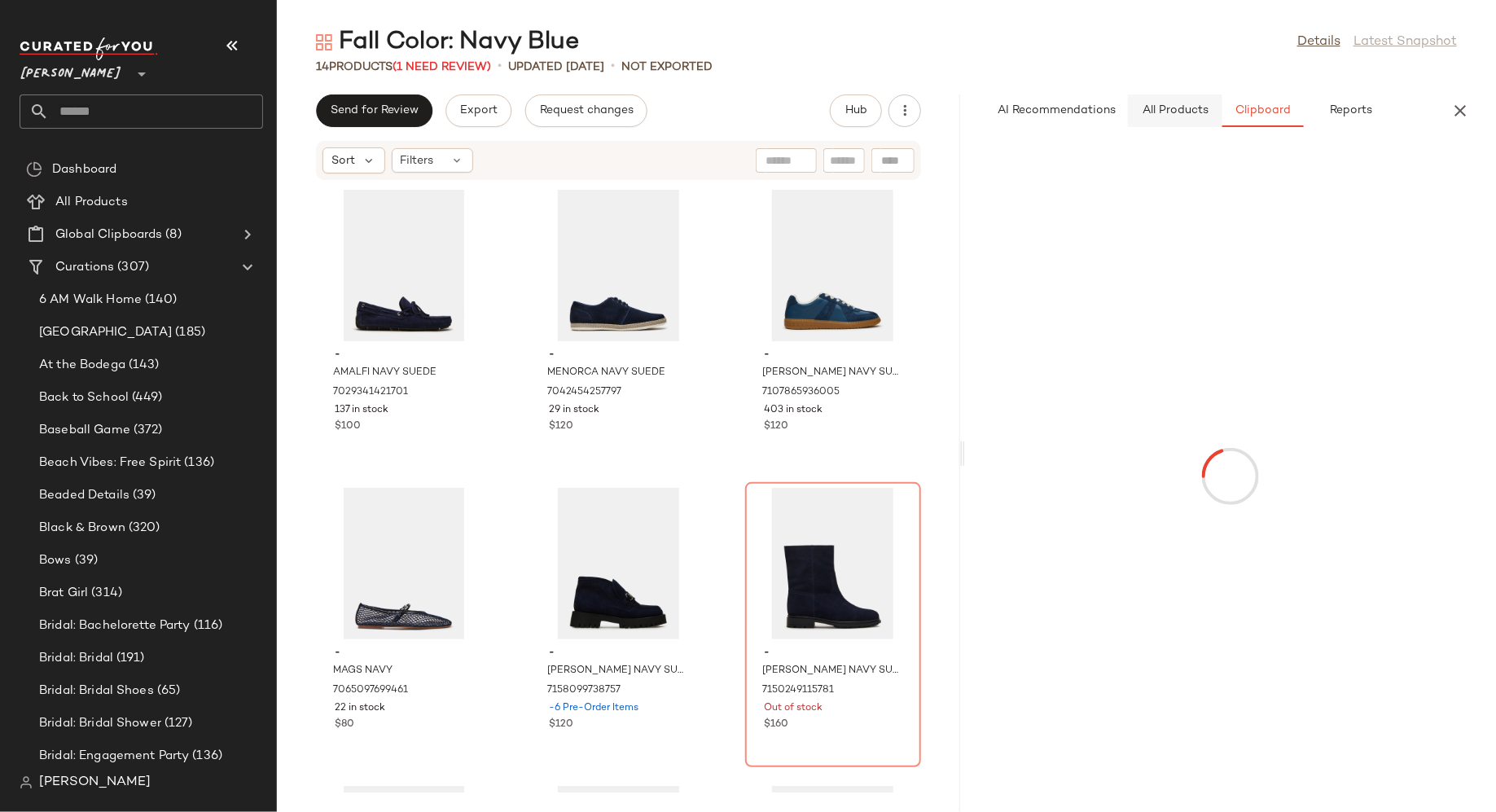
click at [1166, 110] on span "All Products" at bounding box center [1176, 110] width 67 height 13
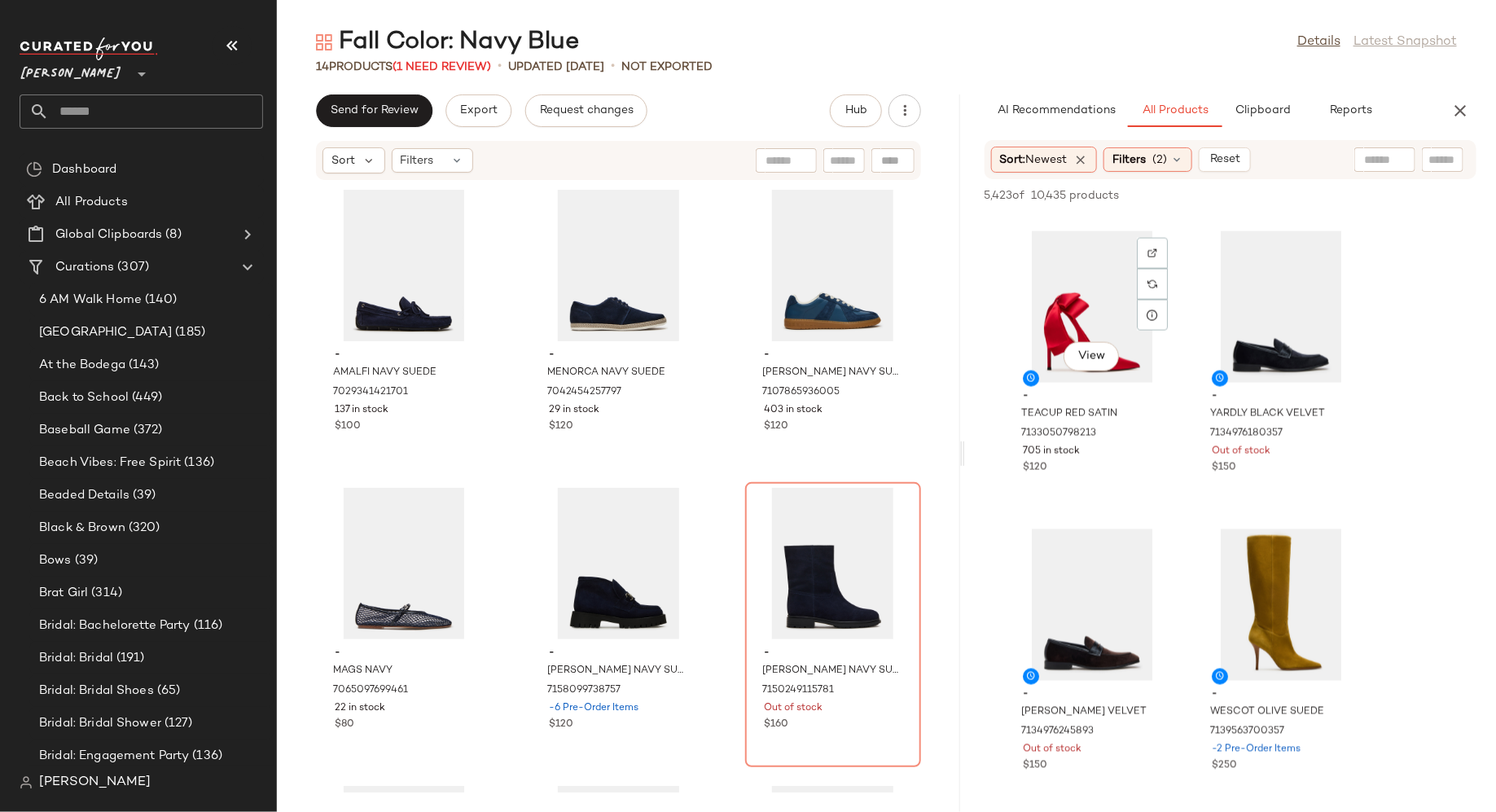
scroll to position [4165, 0]
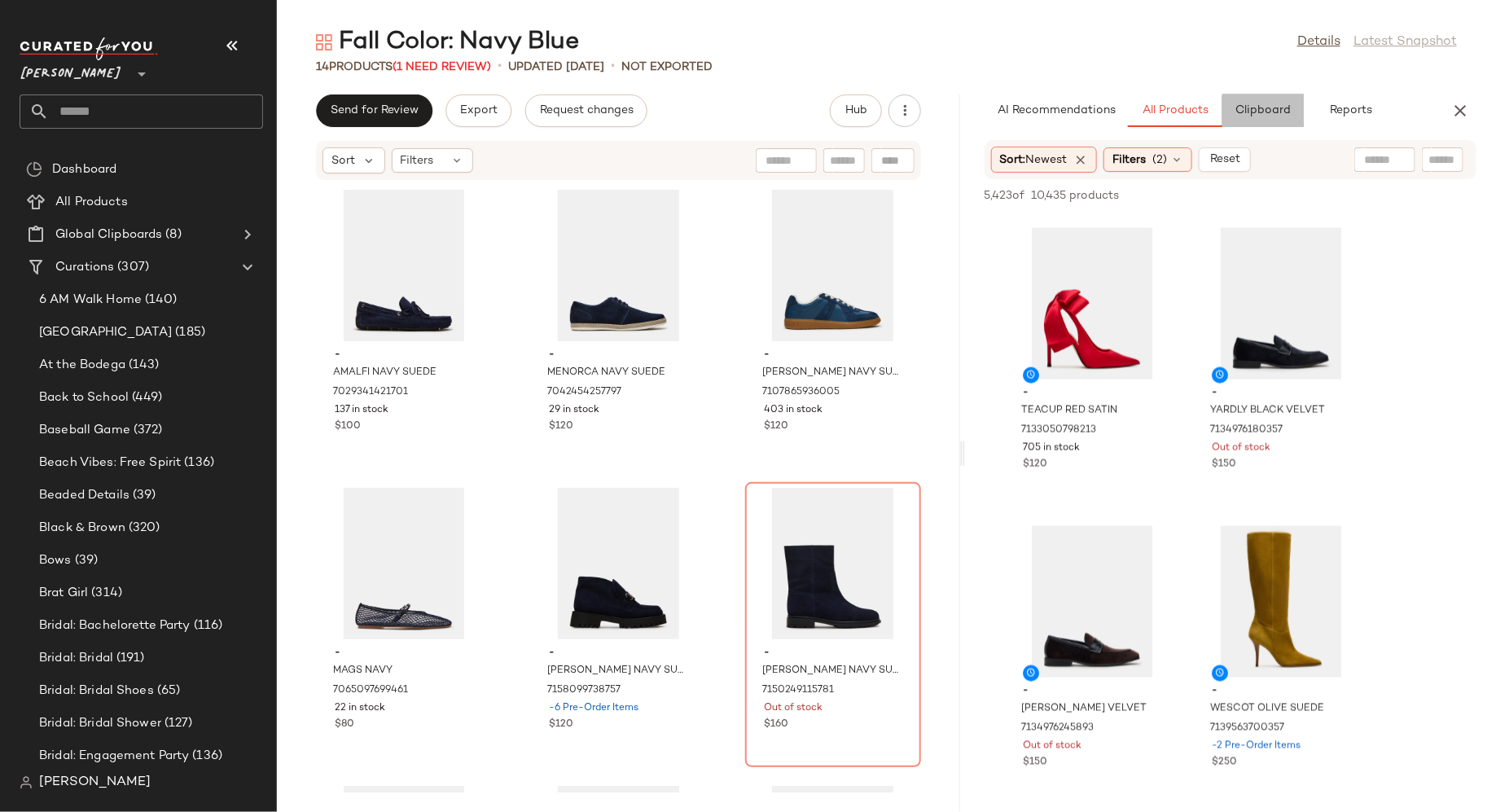
click at [1280, 106] on span "Clipboard" at bounding box center [1263, 110] width 57 height 13
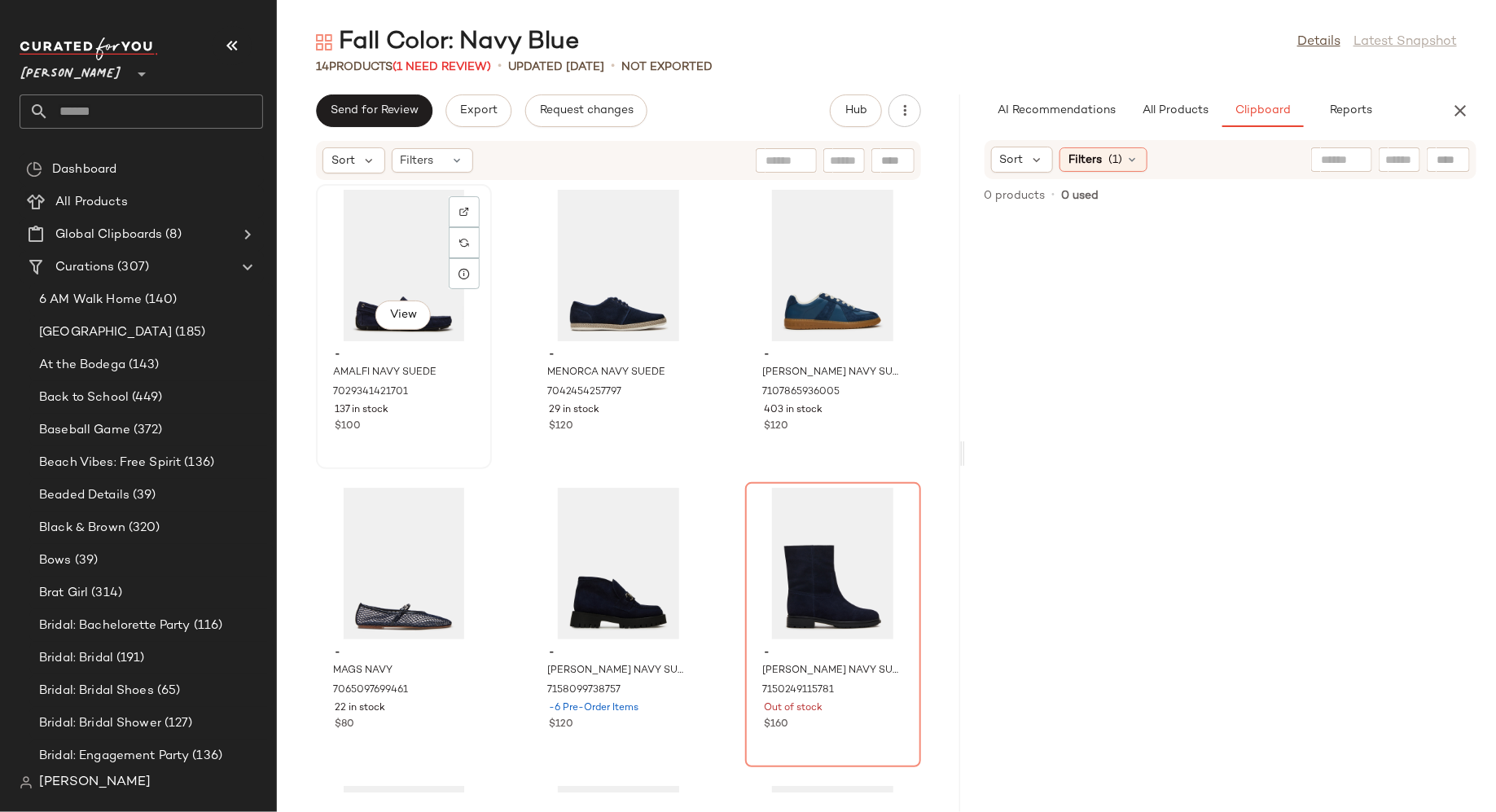
click at [404, 260] on div "View" at bounding box center [404, 266] width 165 height 152
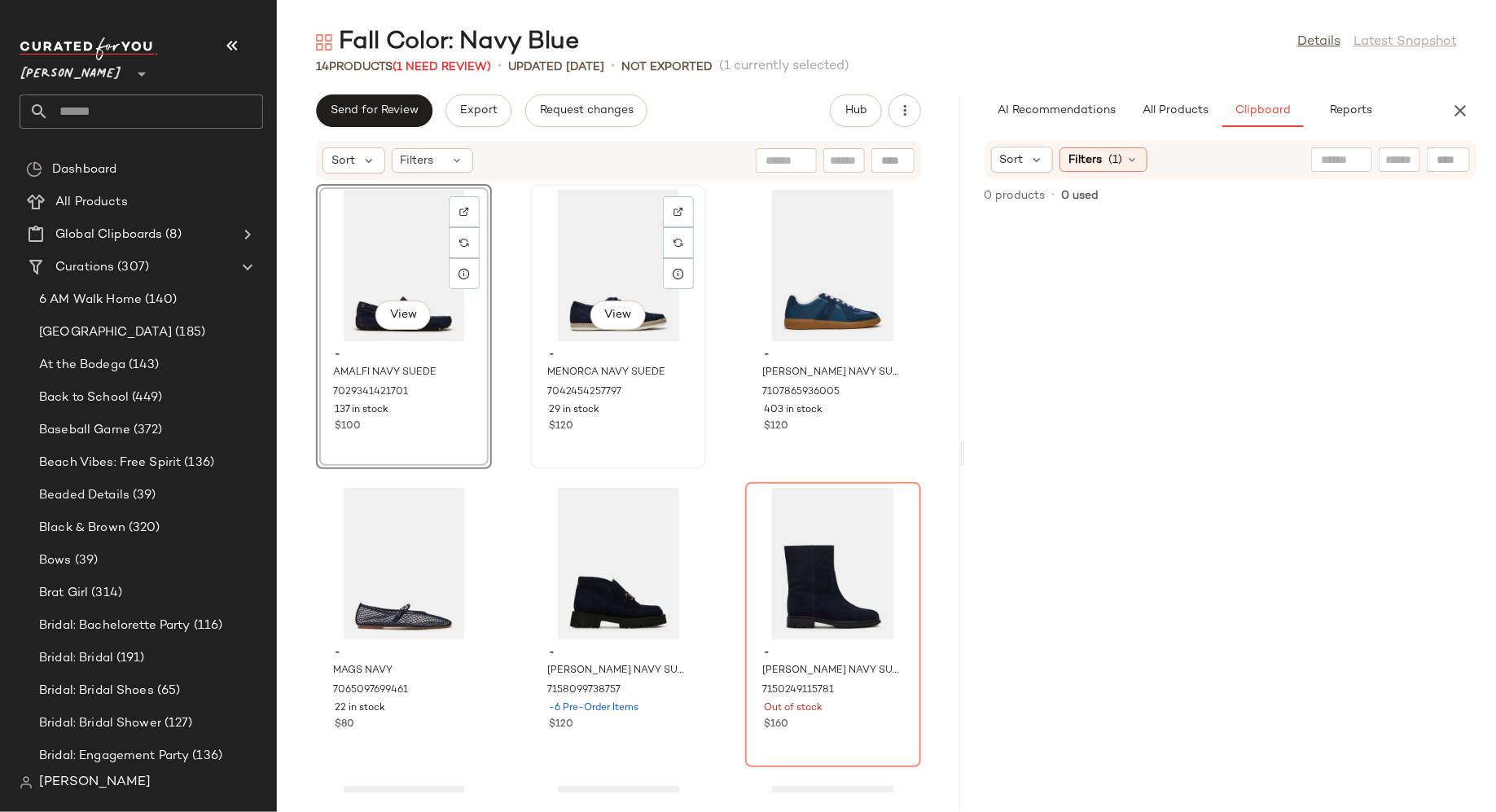
click at [586, 256] on div "View" at bounding box center [619, 266] width 165 height 152
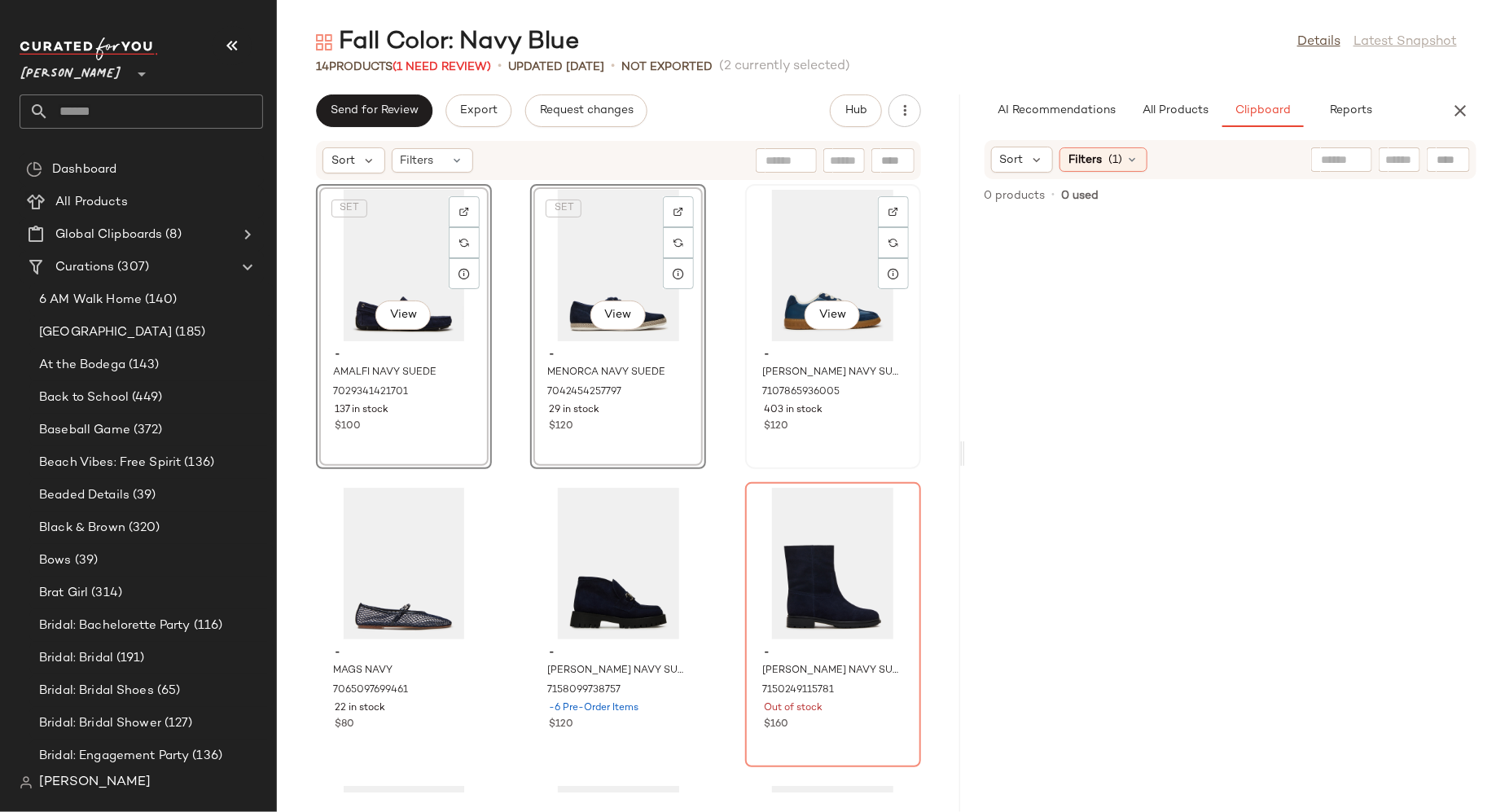
click at [826, 282] on div "View" at bounding box center [833, 266] width 165 height 152
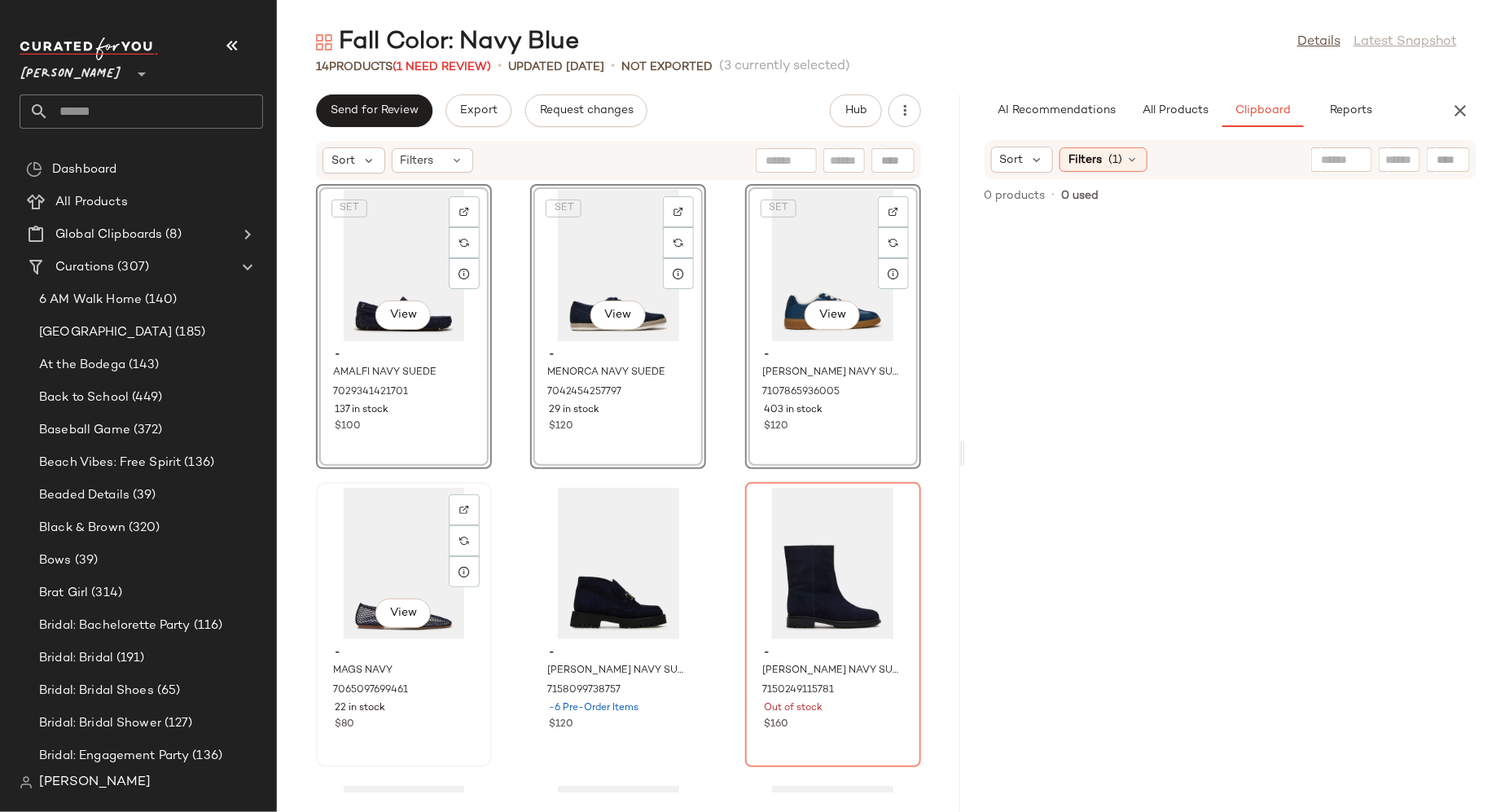
click at [386, 563] on div "View" at bounding box center [404, 563] width 165 height 152
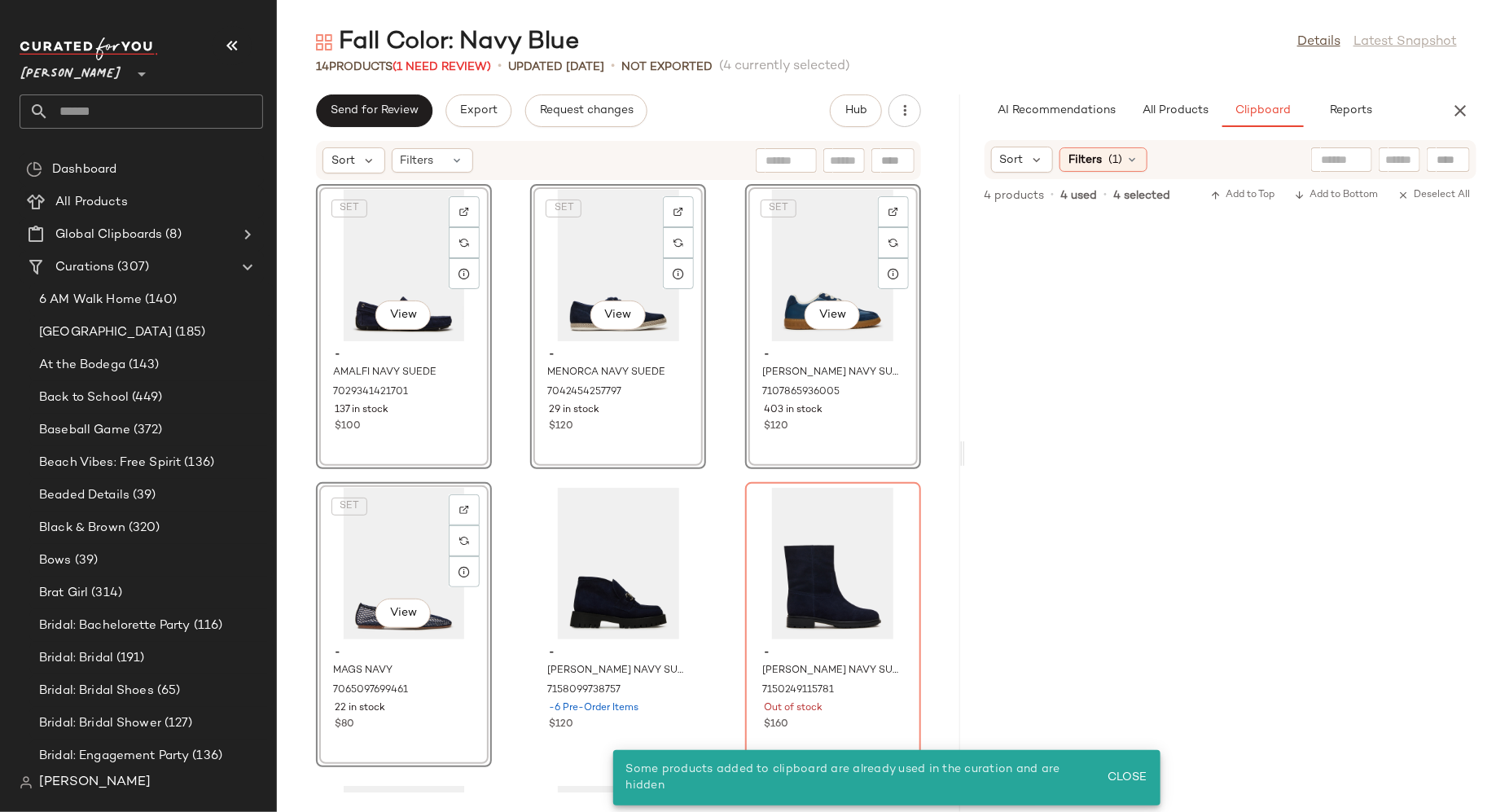
click at [394, 262] on div "SET View" at bounding box center [404, 266] width 165 height 152
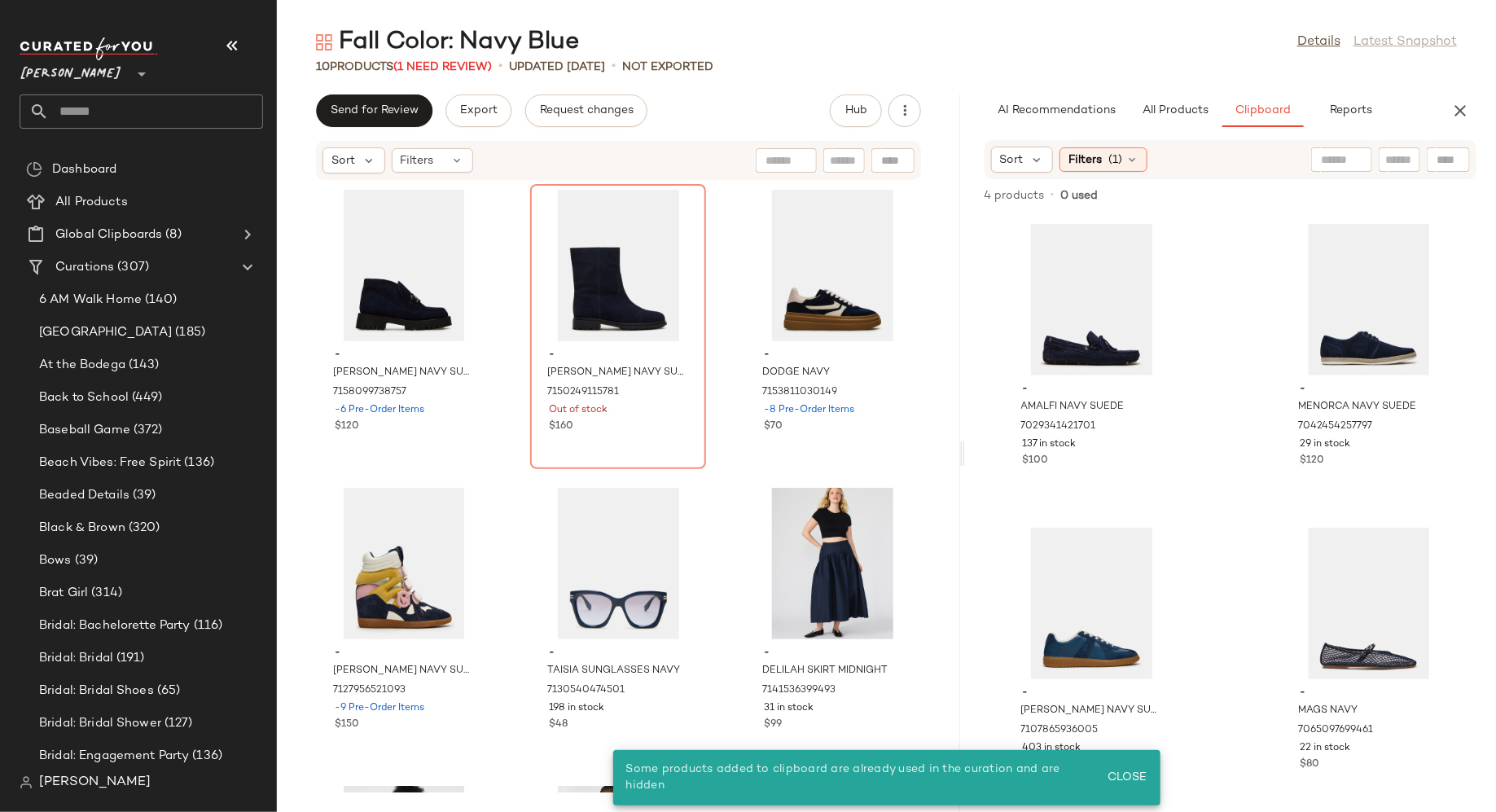
click at [510, 470] on div "- LEON NAVY SUEDE 7158099738757 -6 Pre-Order Items $120 - BOWMAN NAVY SUEDE 715…" at bounding box center [619, 487] width 684 height 612
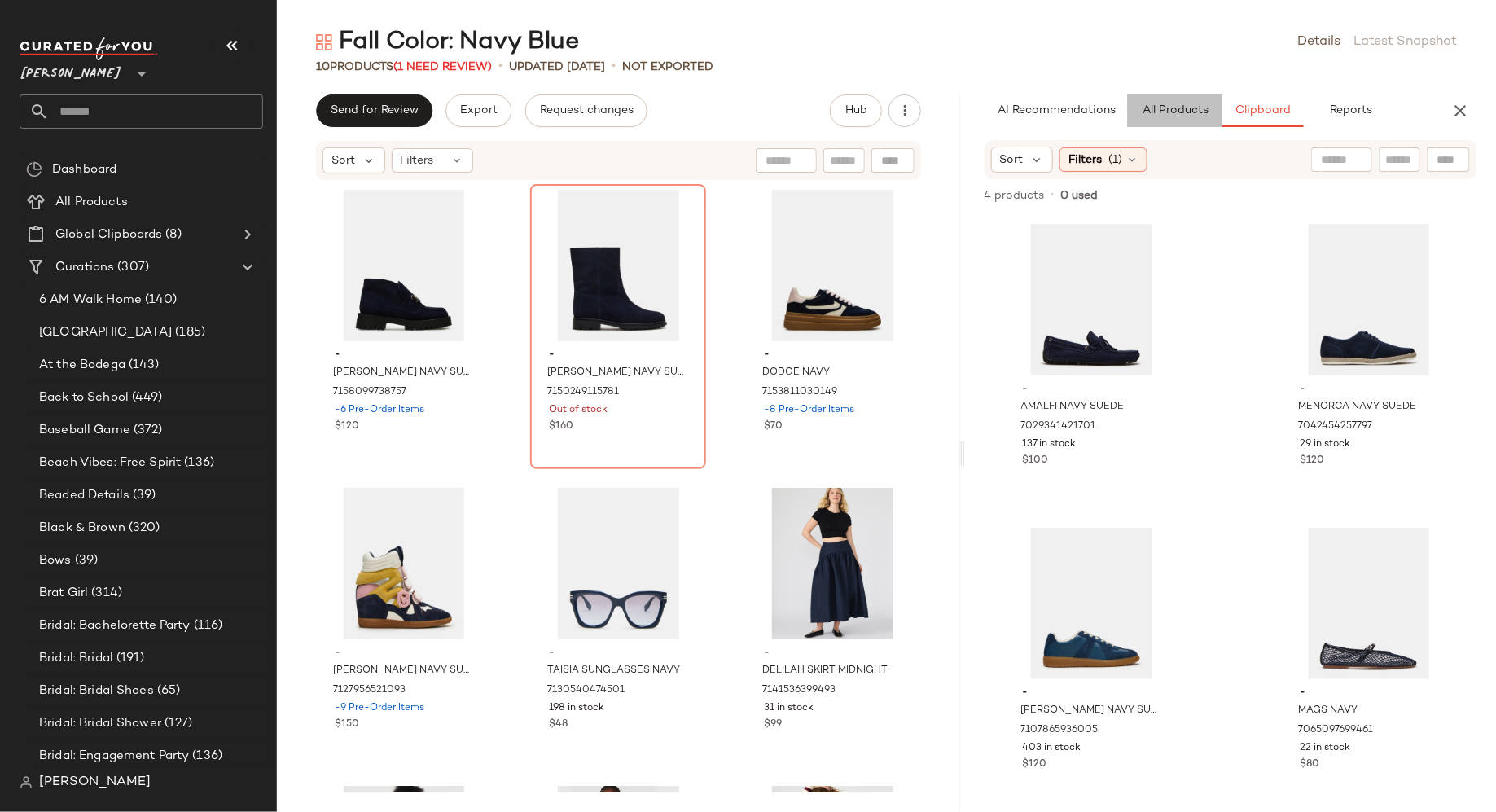
click at [1194, 119] on button "All Products" at bounding box center [1176, 110] width 94 height 33
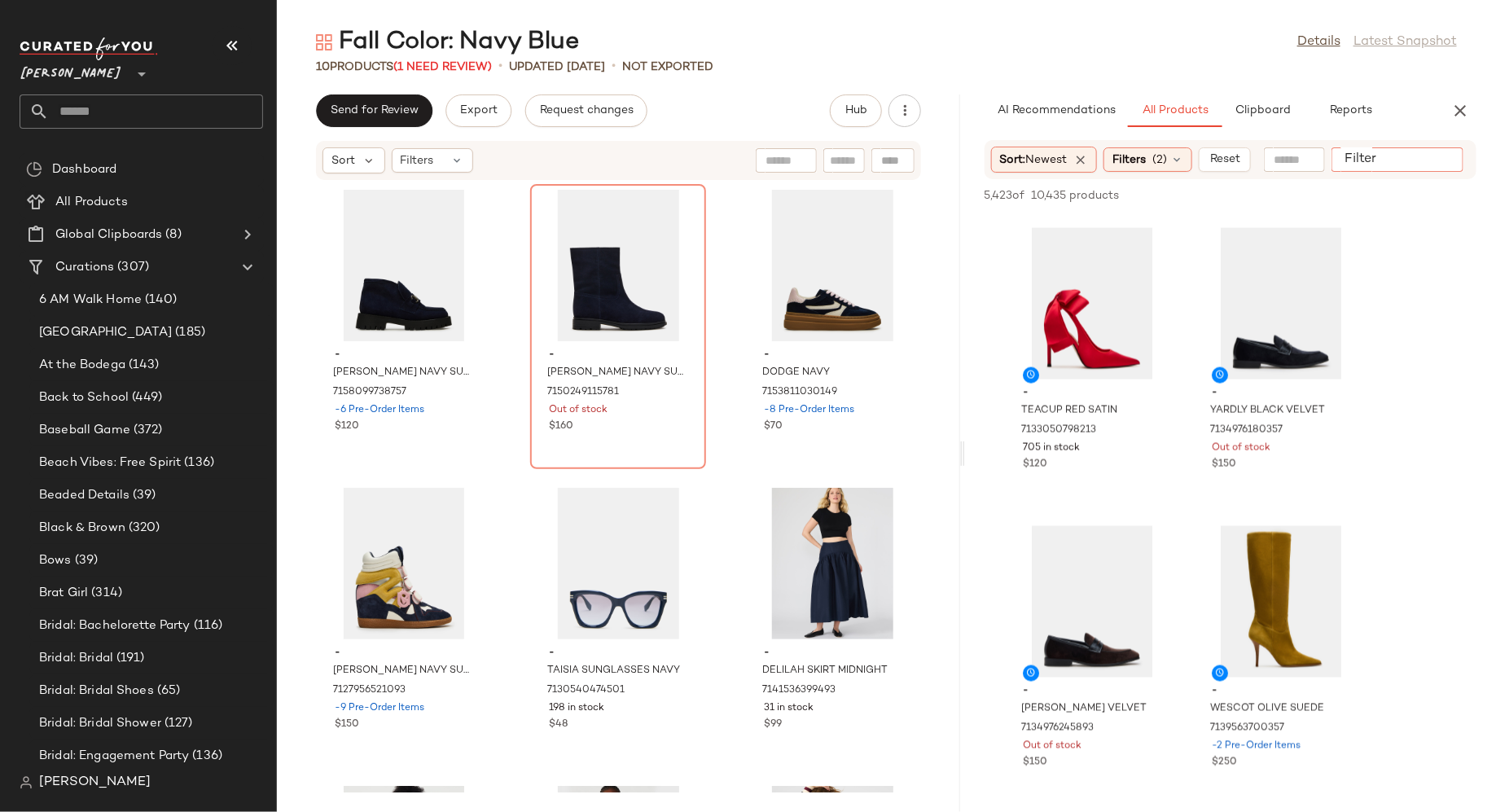
click at [1441, 158] on input "Filter" at bounding box center [1408, 160] width 139 height 17
type input "****"
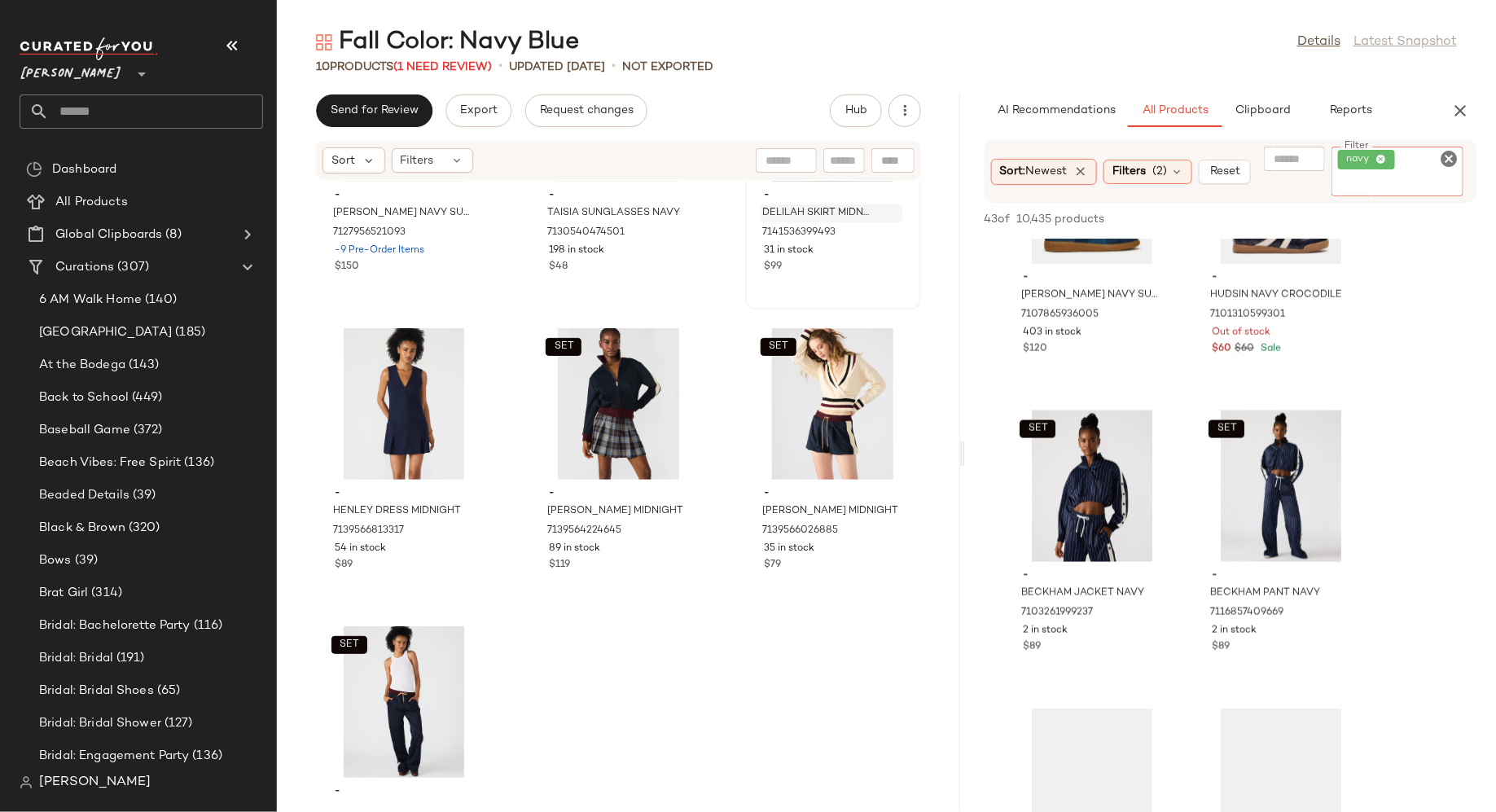
scroll to position [583, 0]
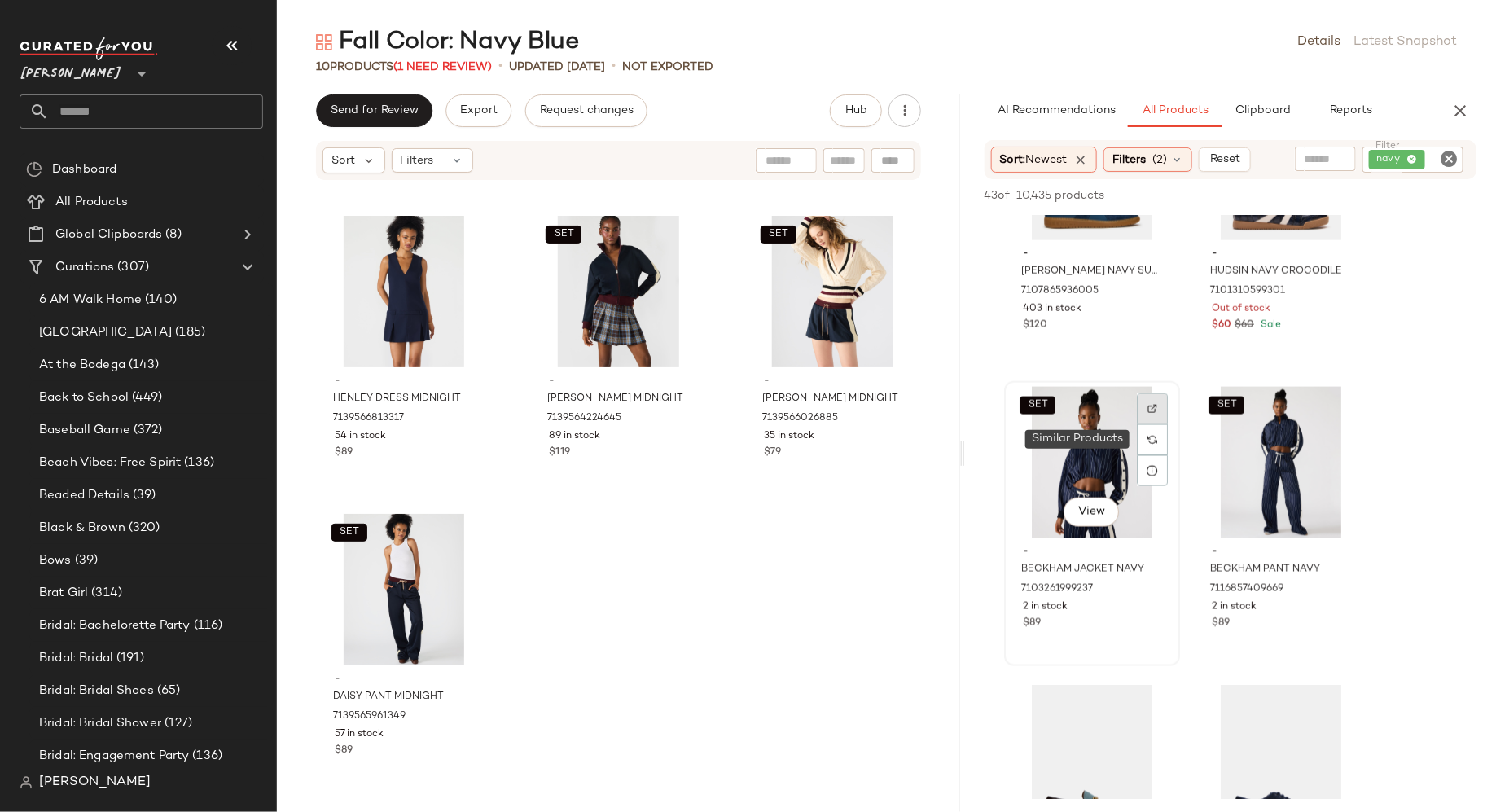
click at [1155, 433] on div at bounding box center [1152, 439] width 31 height 93
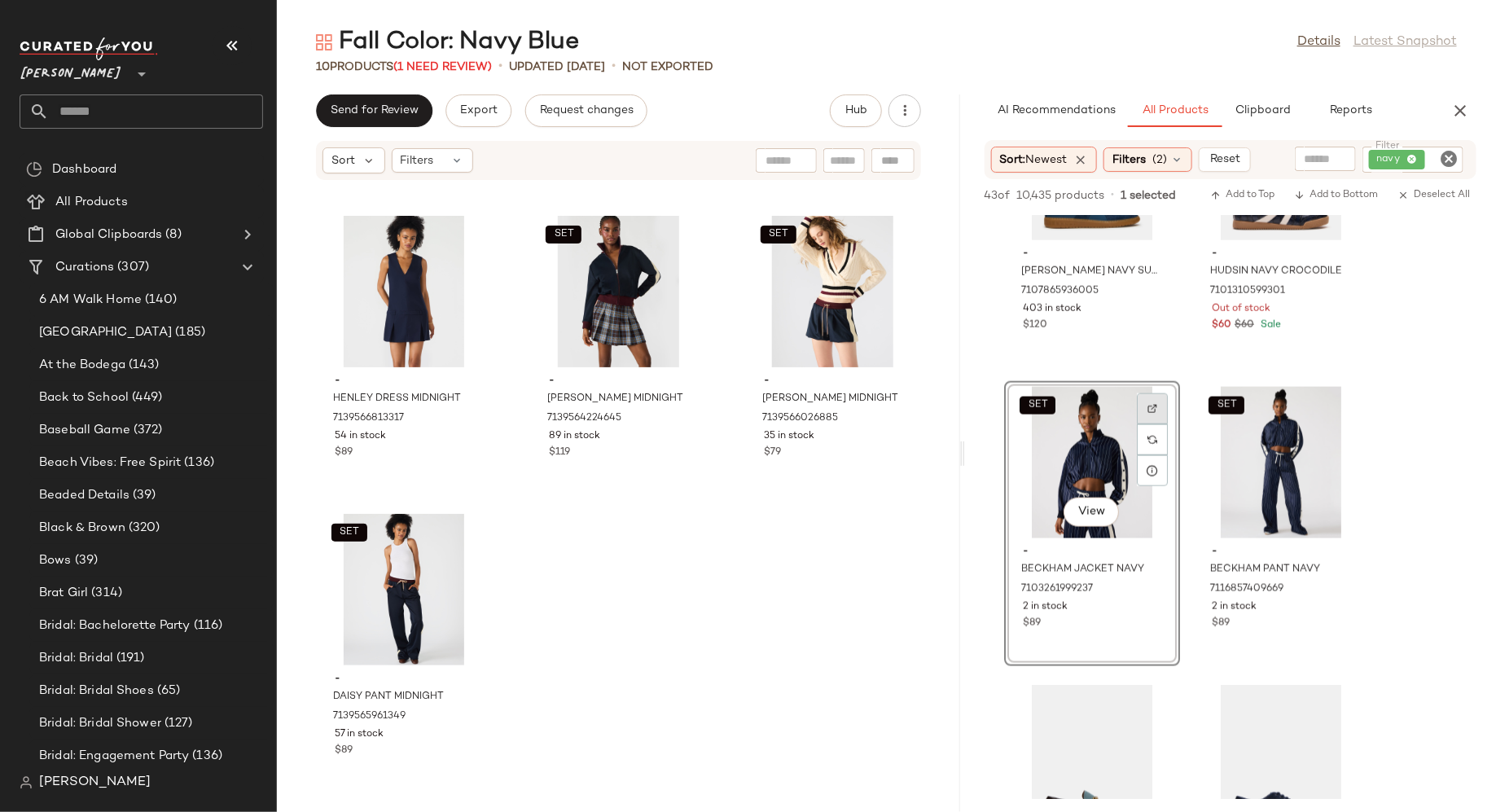
click at [1158, 424] on div at bounding box center [1152, 439] width 31 height 31
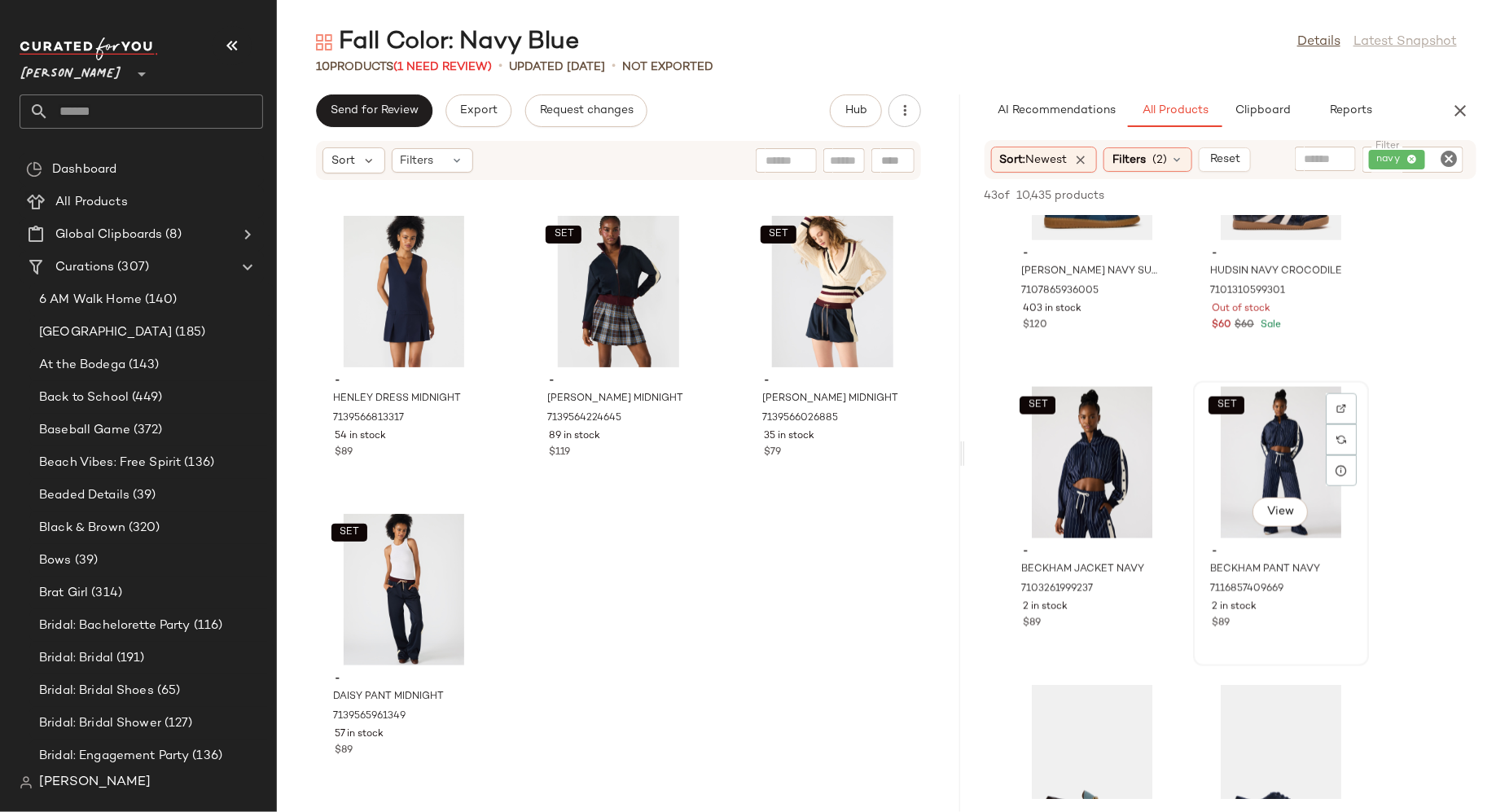
click at [1242, 463] on div "SET View" at bounding box center [1281, 463] width 165 height 152
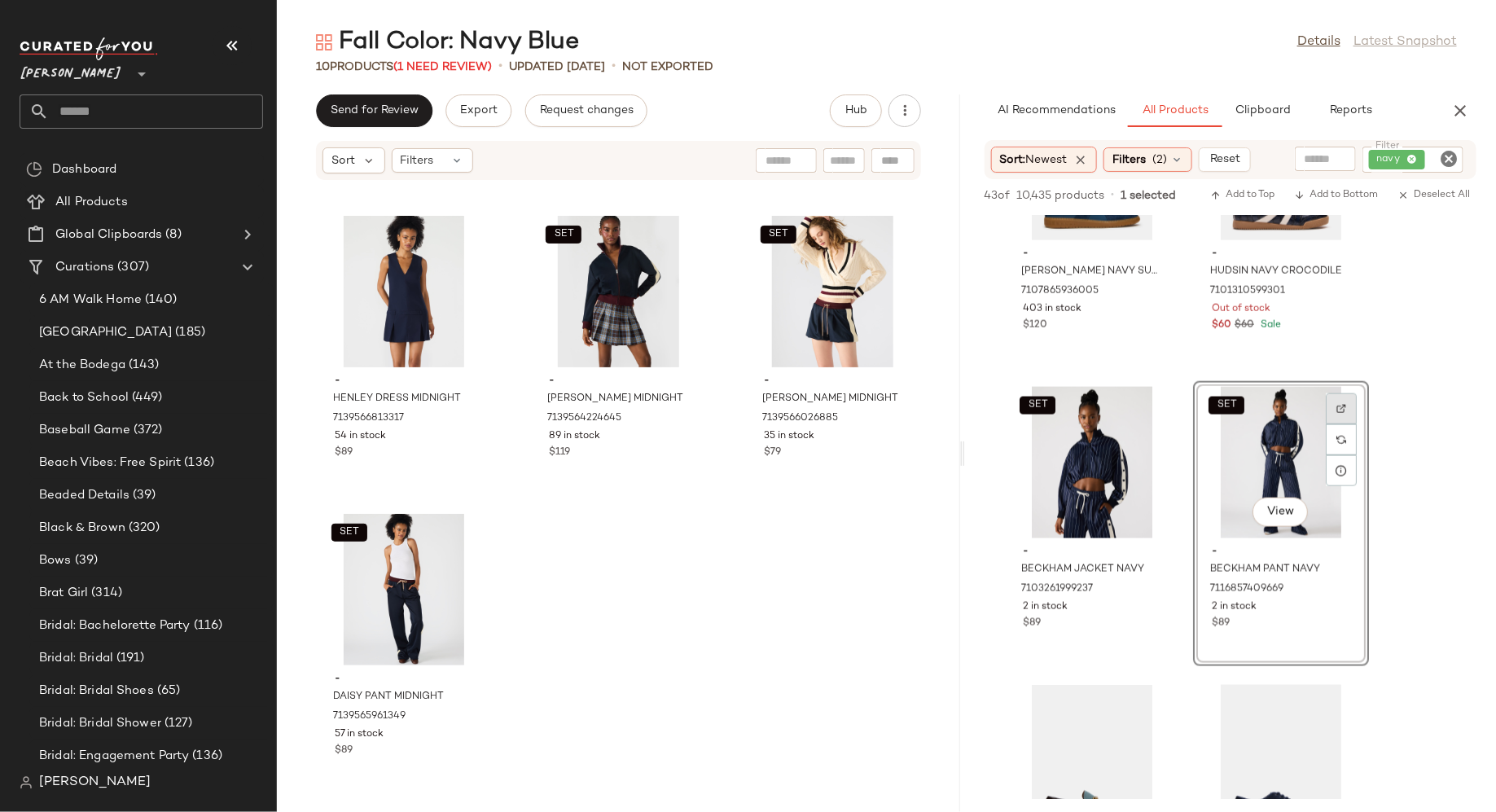
click at [1343, 406] on img at bounding box center [1341, 409] width 9 height 9
click at [1073, 455] on div "SET View" at bounding box center [1092, 463] width 165 height 152
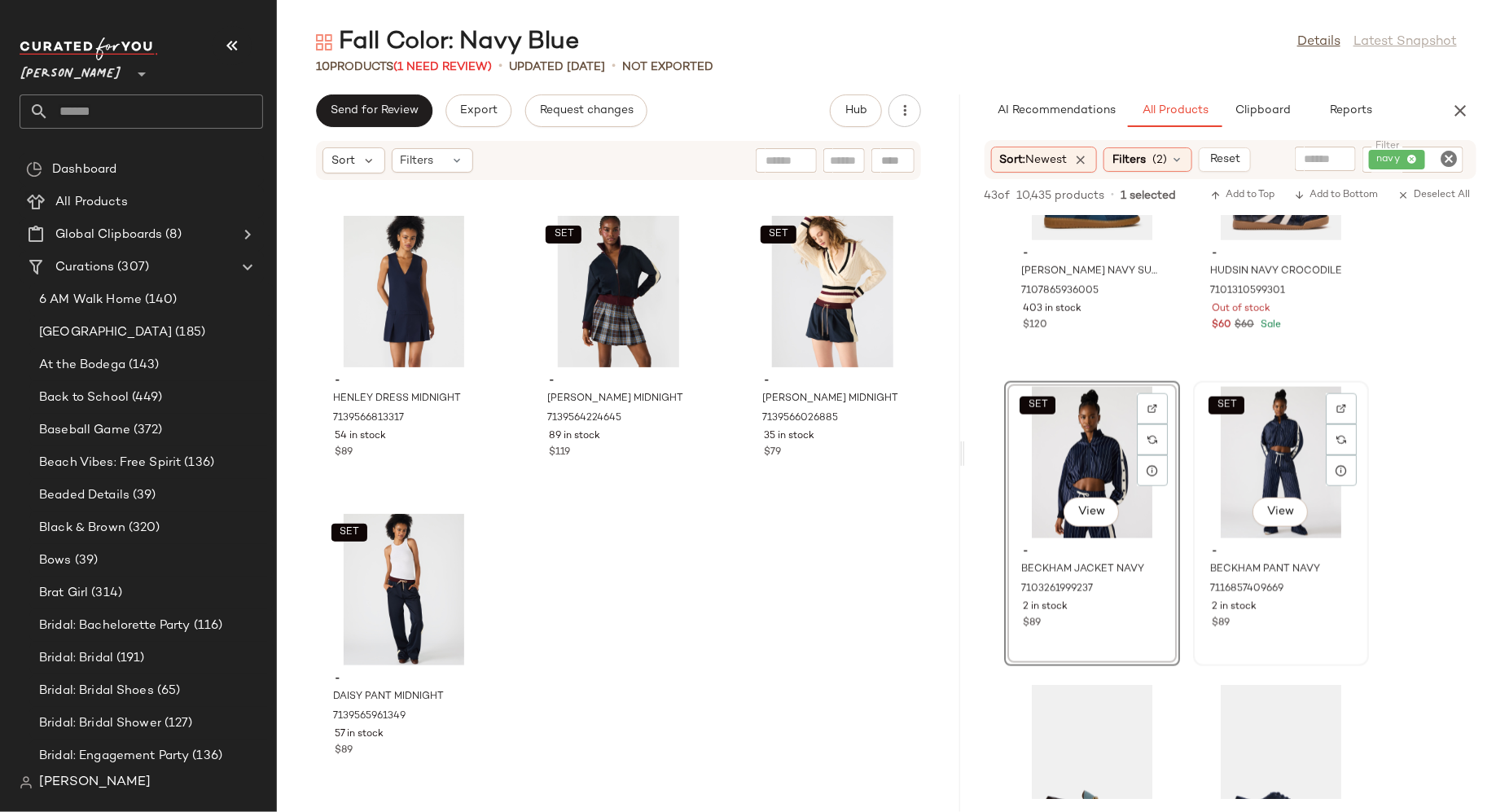
click at [1257, 446] on div "SET View" at bounding box center [1281, 463] width 165 height 152
click at [1327, 194] on span "Add to Bottom" at bounding box center [1337, 195] width 84 height 11
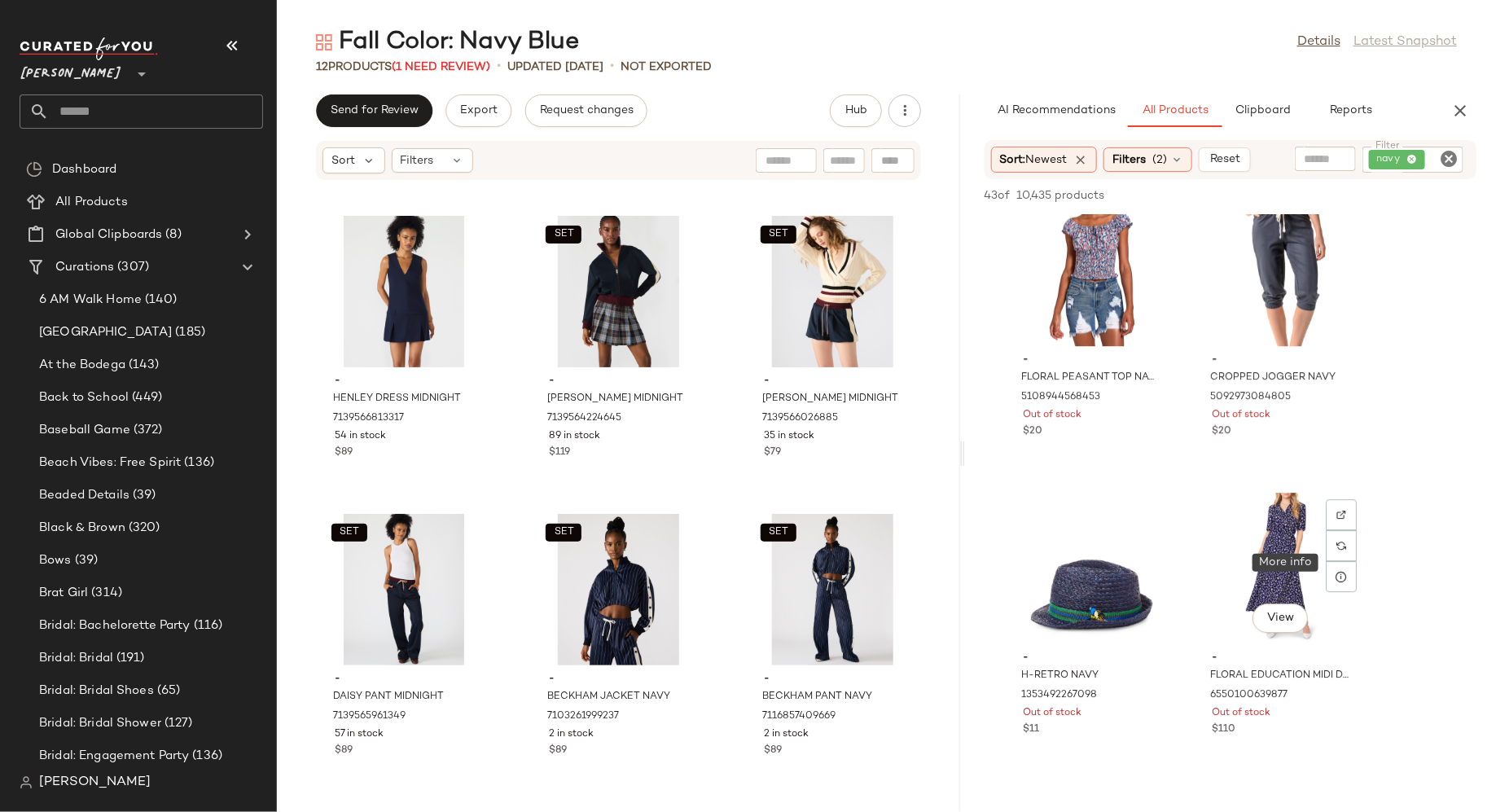
scroll to position [5403, 0]
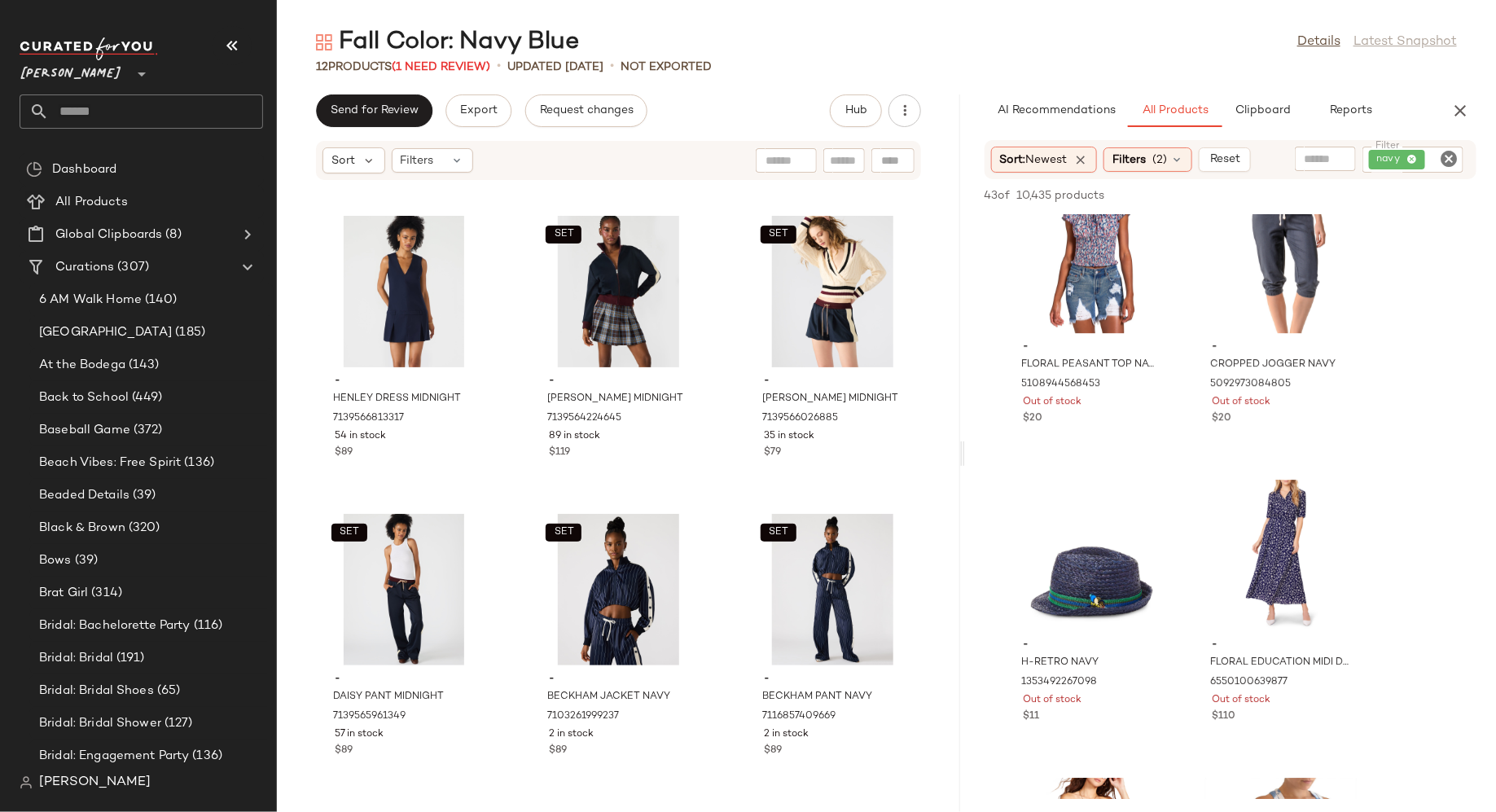
click at [1451, 157] on icon "Clear Filter" at bounding box center [1449, 158] width 20 height 20
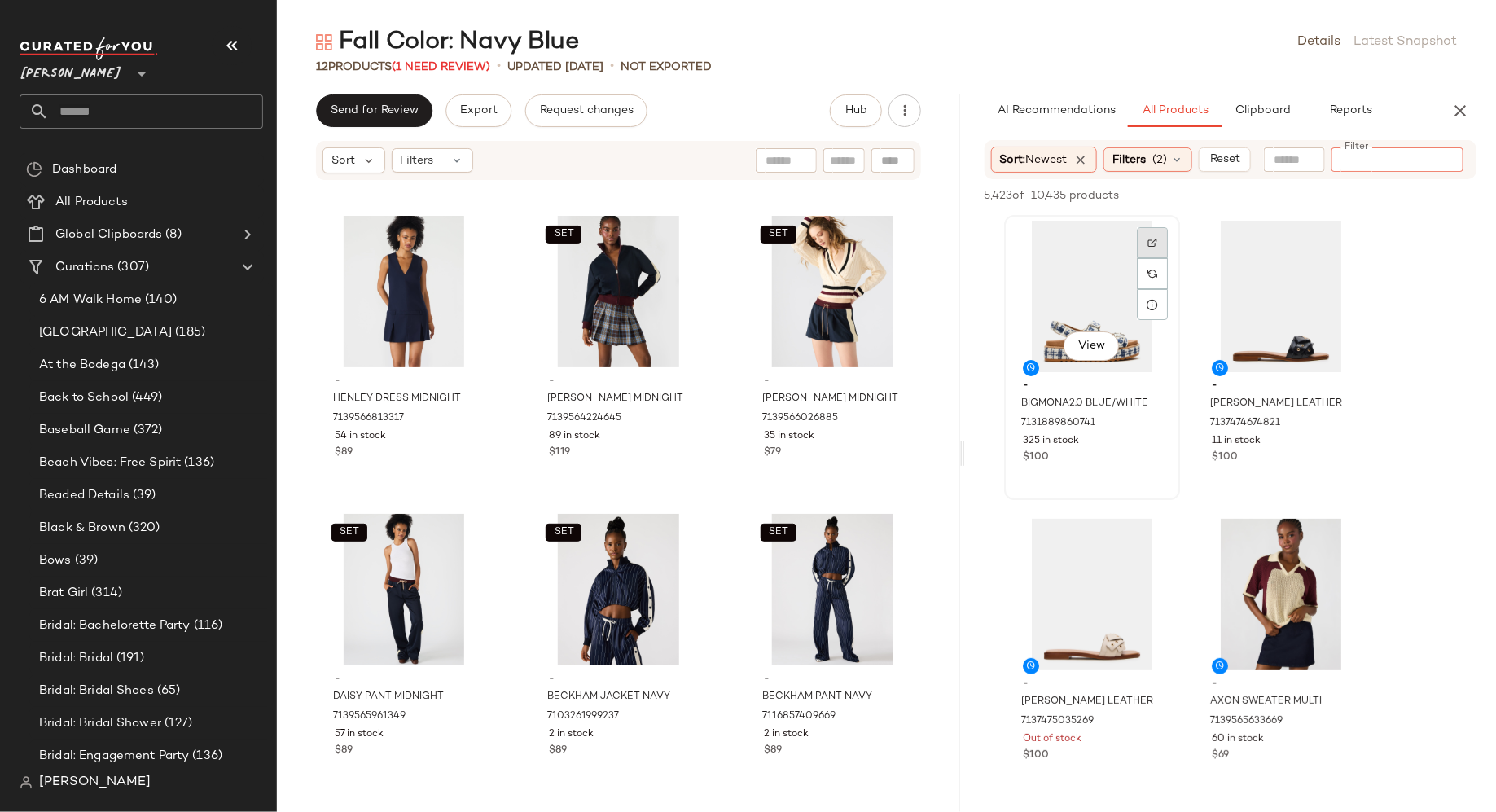
click at [1151, 247] on img at bounding box center [1152, 242] width 9 height 9
click at [1262, 110] on span "Clipboard" at bounding box center [1263, 110] width 57 height 13
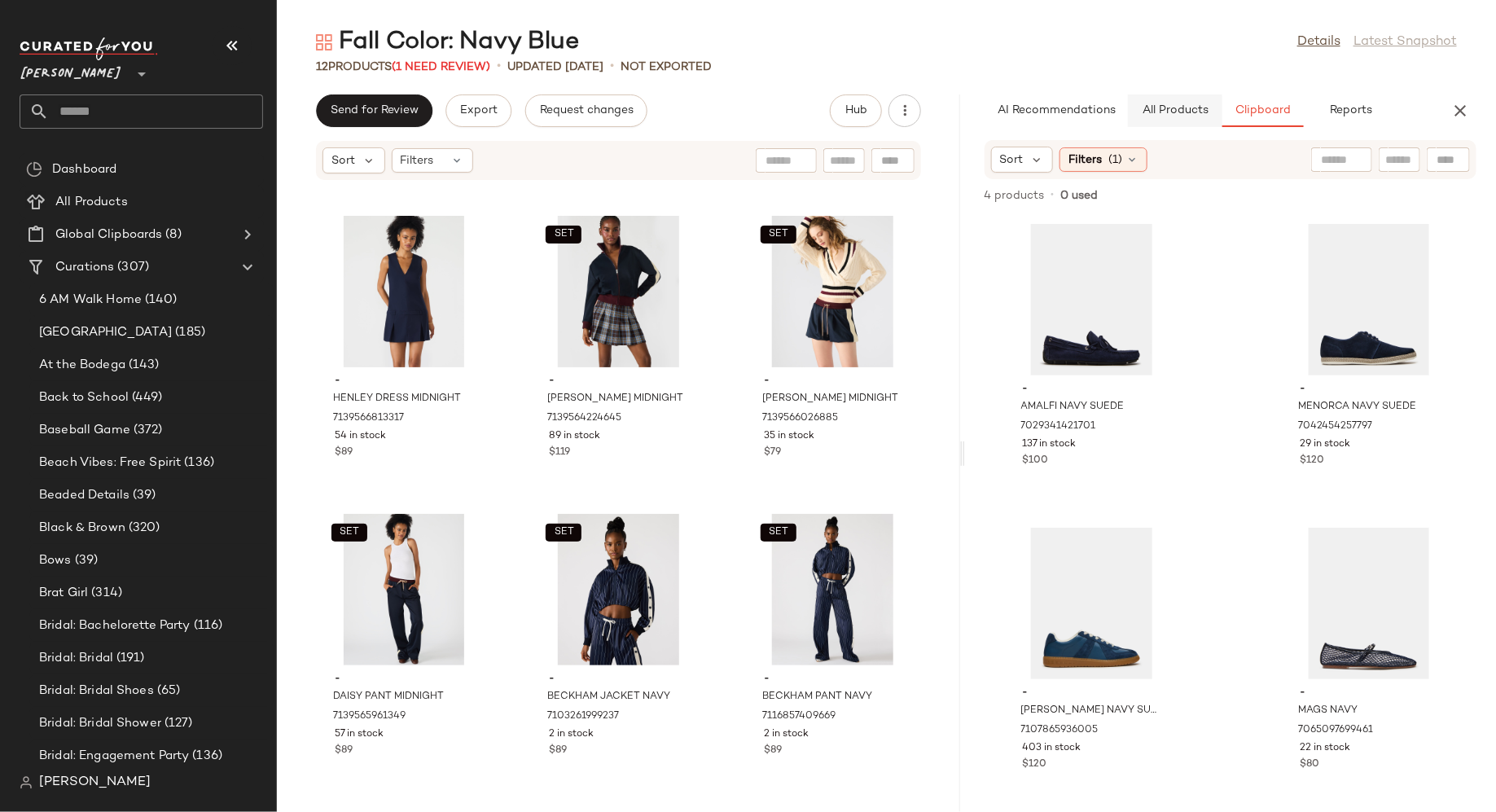
click at [1182, 103] on button "All Products" at bounding box center [1176, 110] width 94 height 33
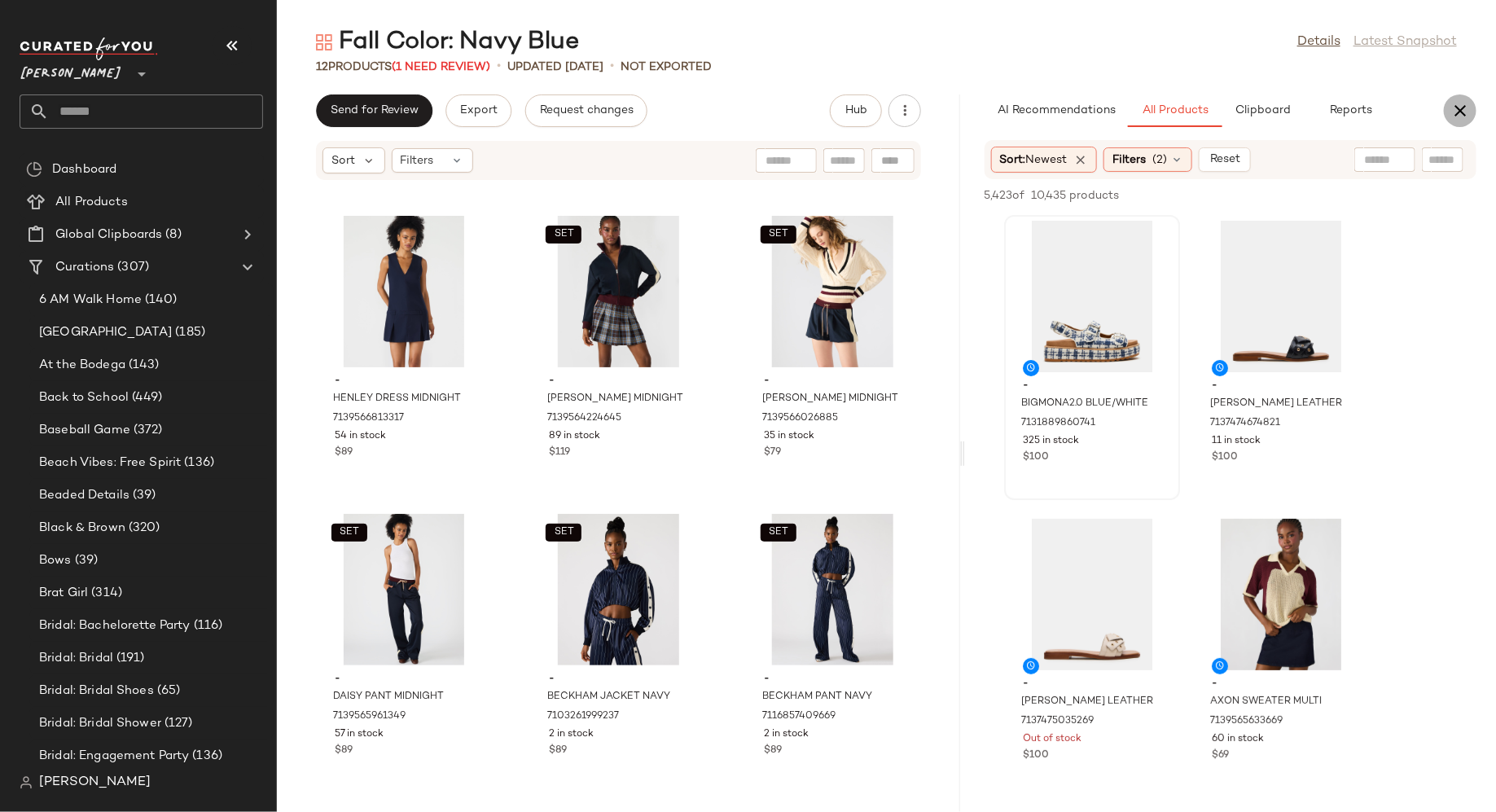
click at [1456, 106] on icon "button" at bounding box center [1460, 110] width 20 height 20
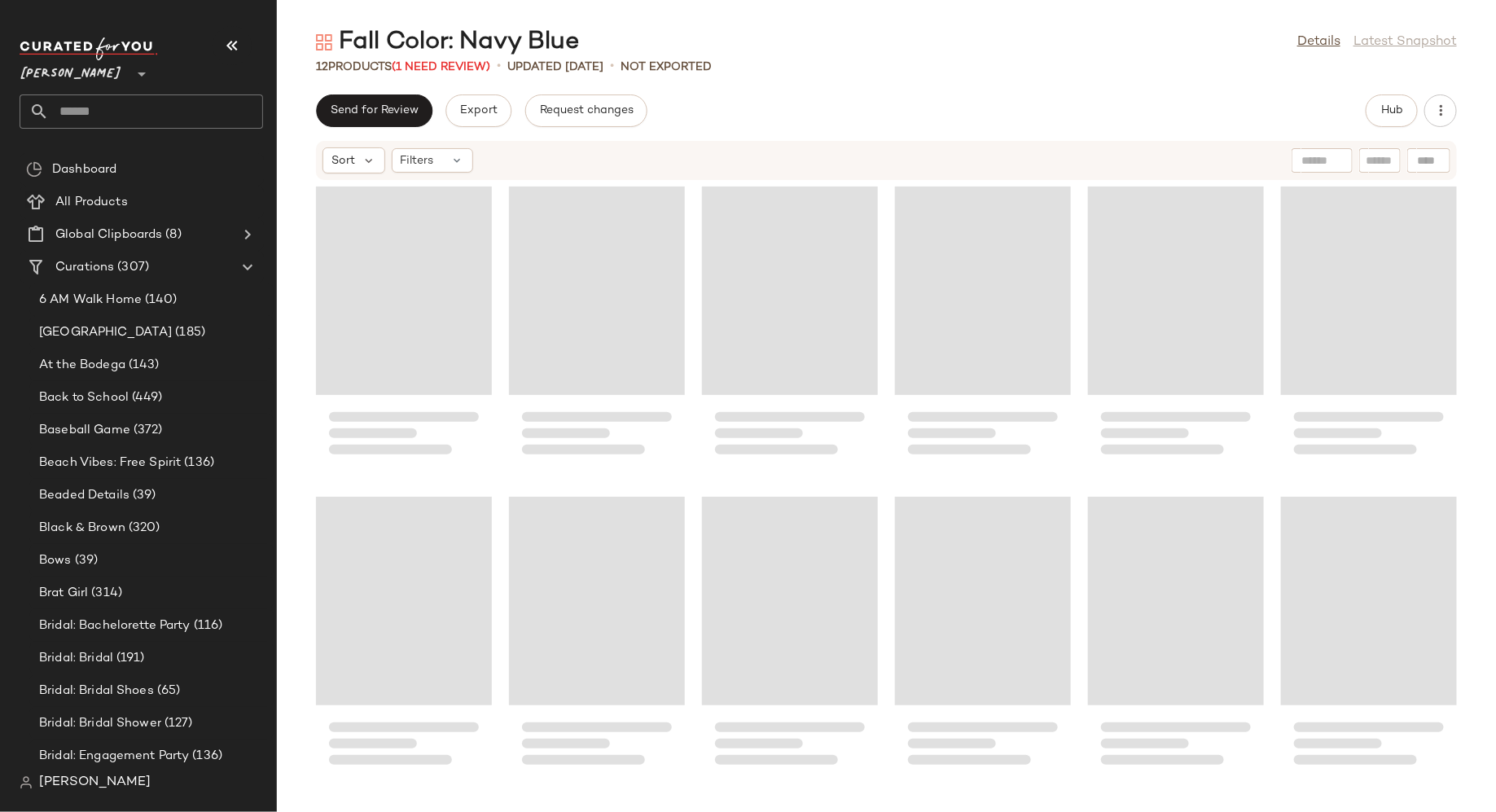
scroll to position [0, 0]
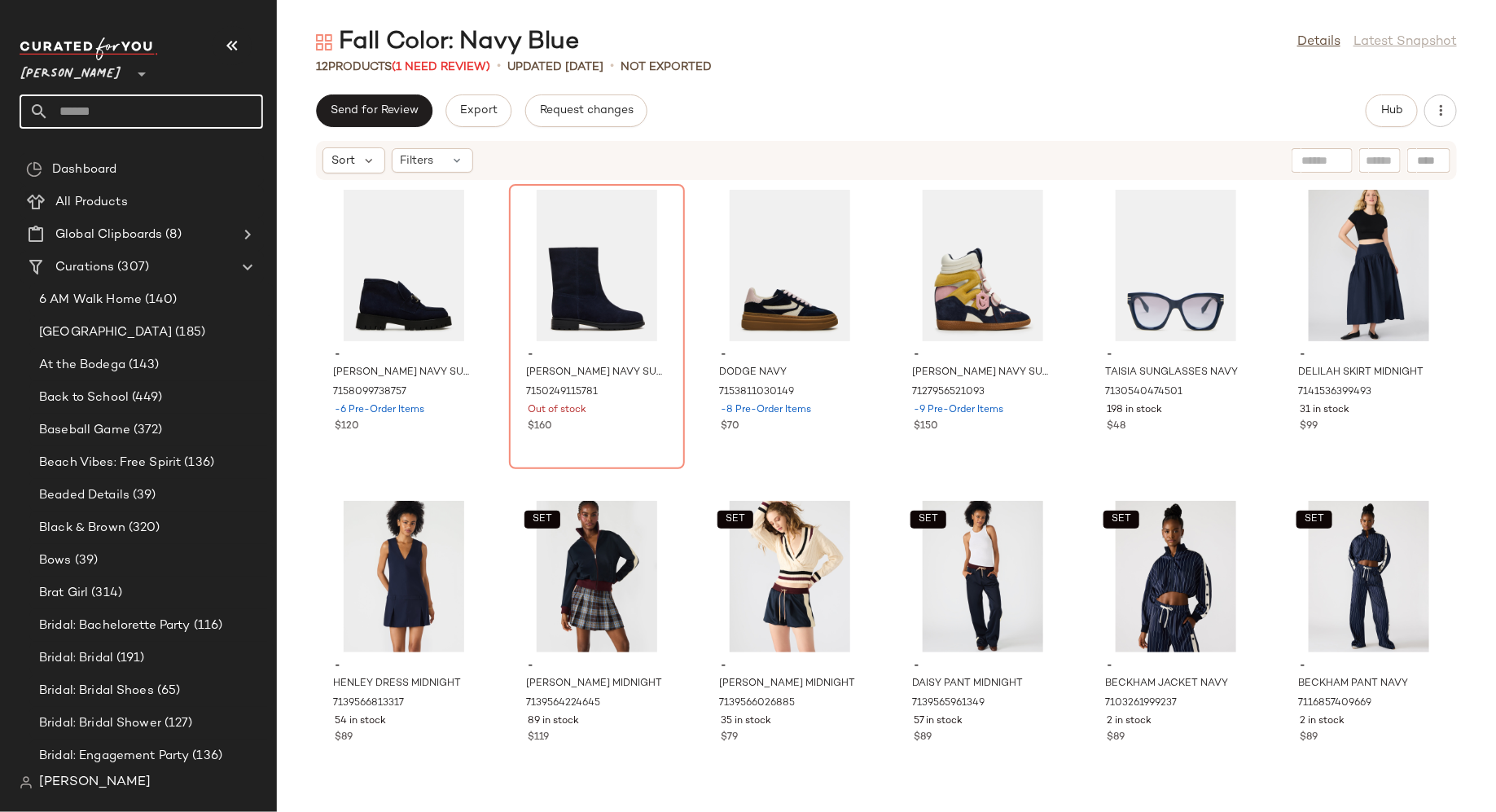
click at [135, 106] on input "text" at bounding box center [156, 111] width 214 height 34
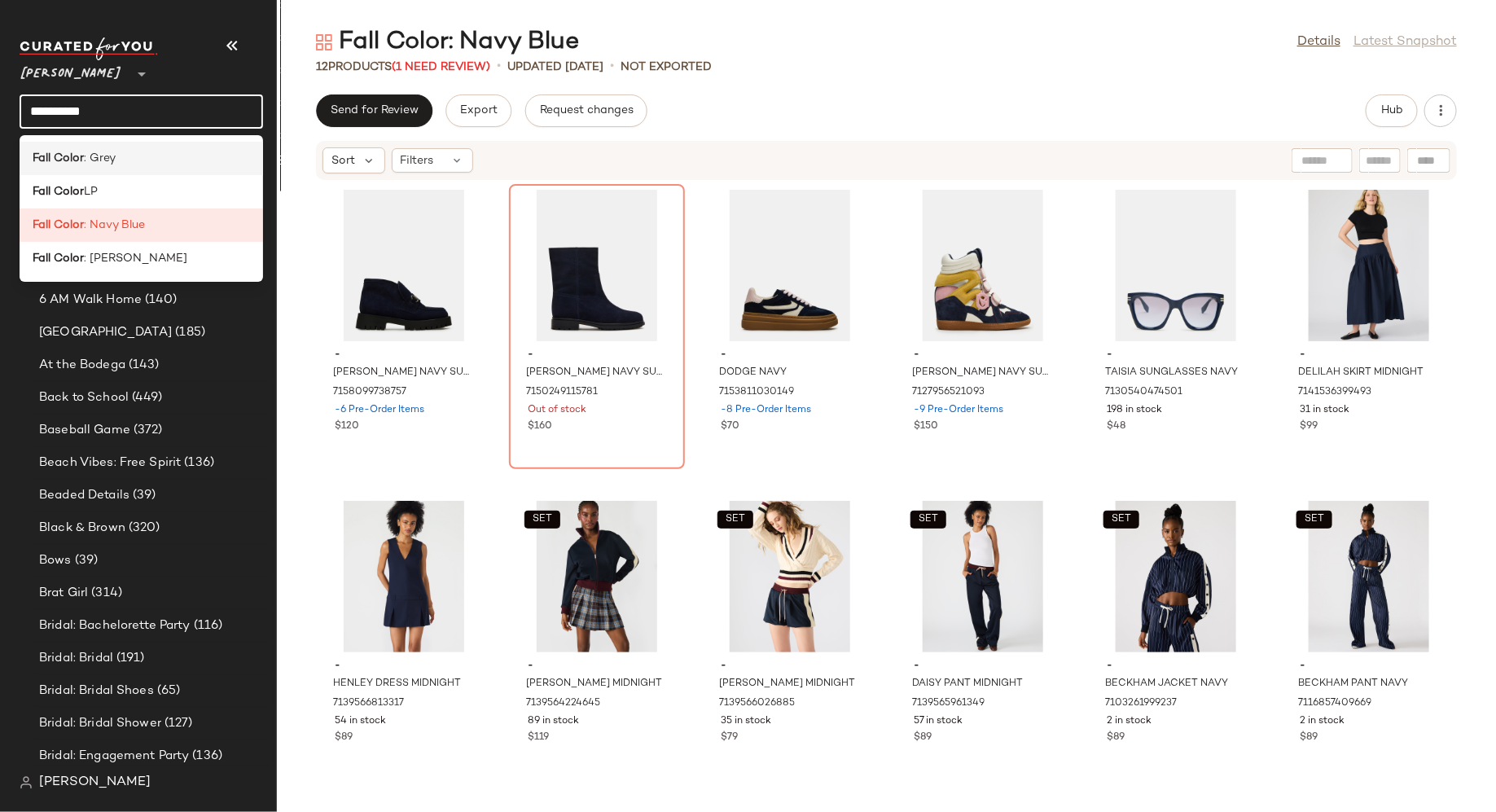
type input "**********"
click at [143, 152] on div "Fall Color : Grey" at bounding box center [141, 158] width 218 height 17
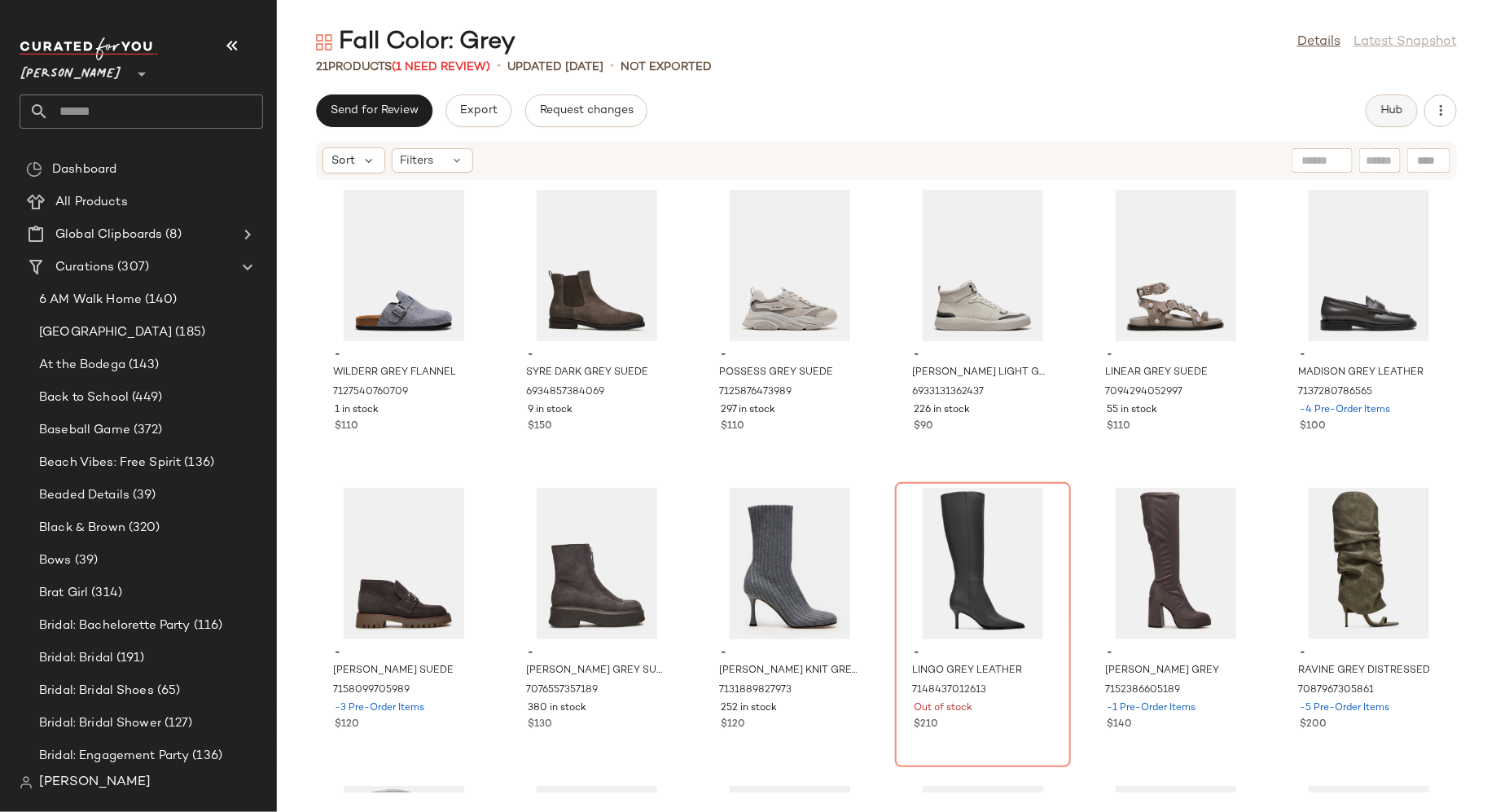
click at [1401, 108] on span "Hub" at bounding box center [1391, 110] width 23 height 13
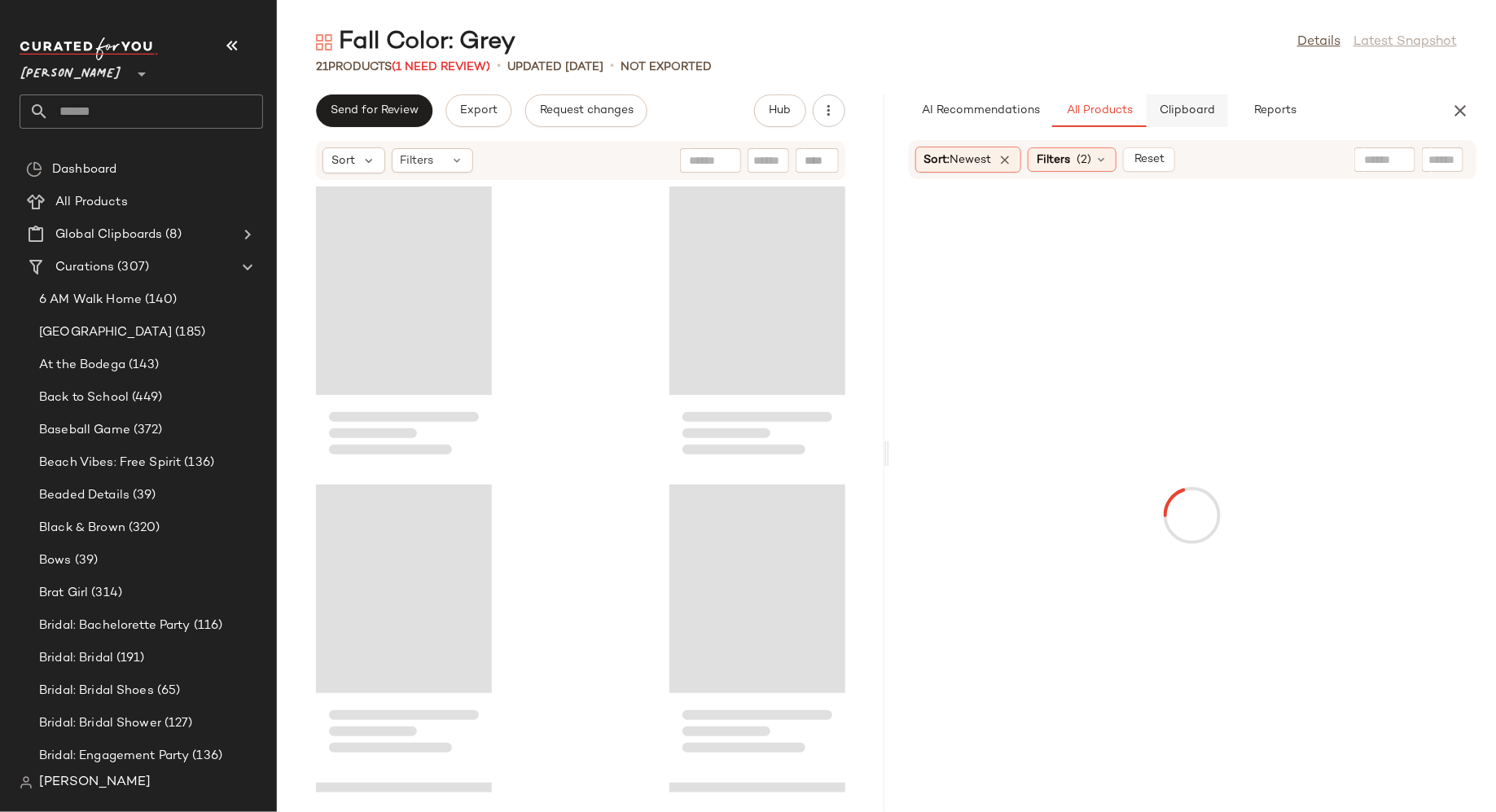
click at [1196, 104] on span "Clipboard" at bounding box center [1188, 110] width 57 height 13
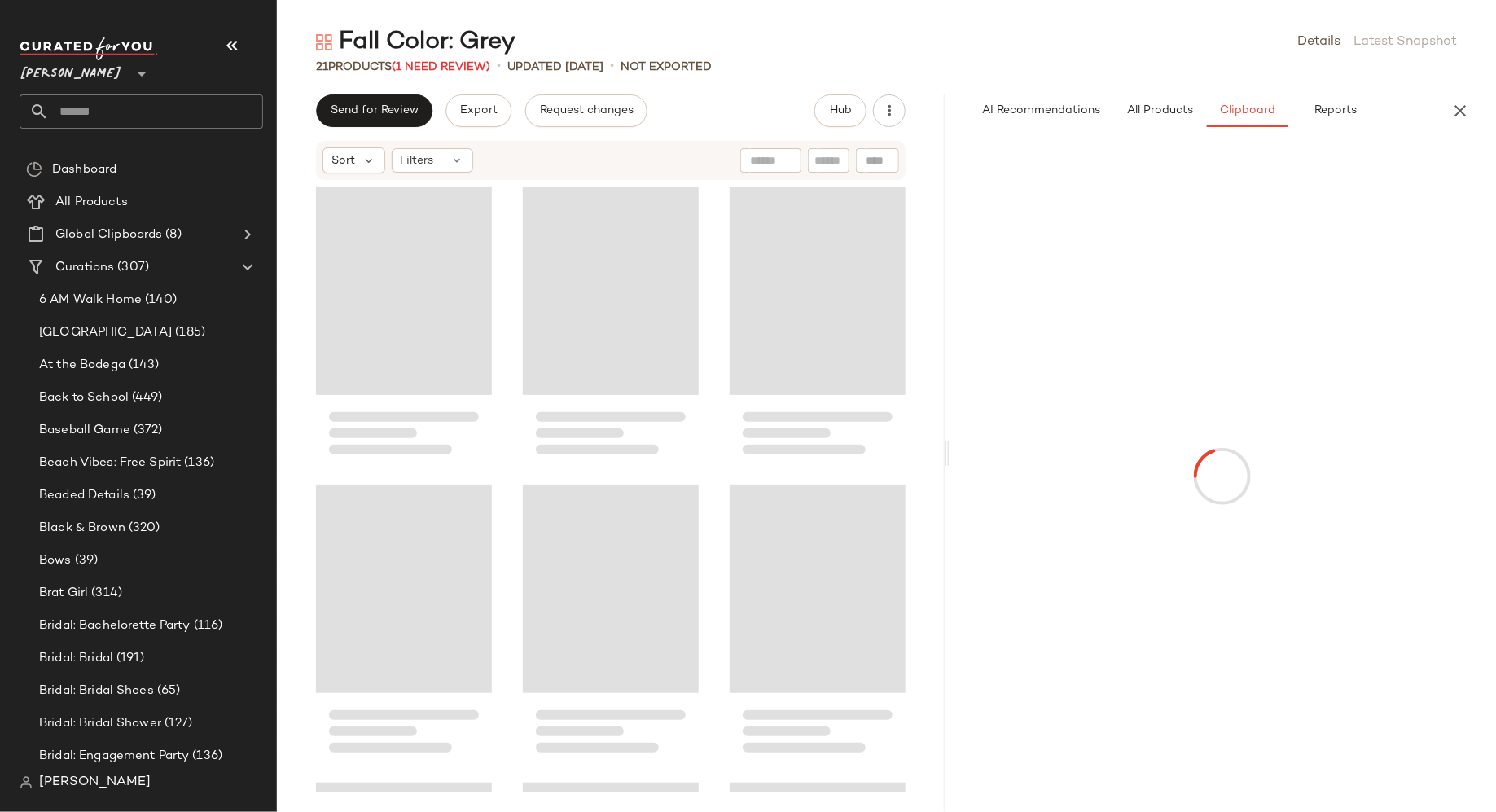
drag, startPoint x: 885, startPoint y: 458, endPoint x: 987, endPoint y: 448, distance: 102.5
click at [990, 449] on div "Fall Color: Grey Details Latest Snapshot 21 Products (1 Need Review) • updated …" at bounding box center [886, 418] width 1219 height 785
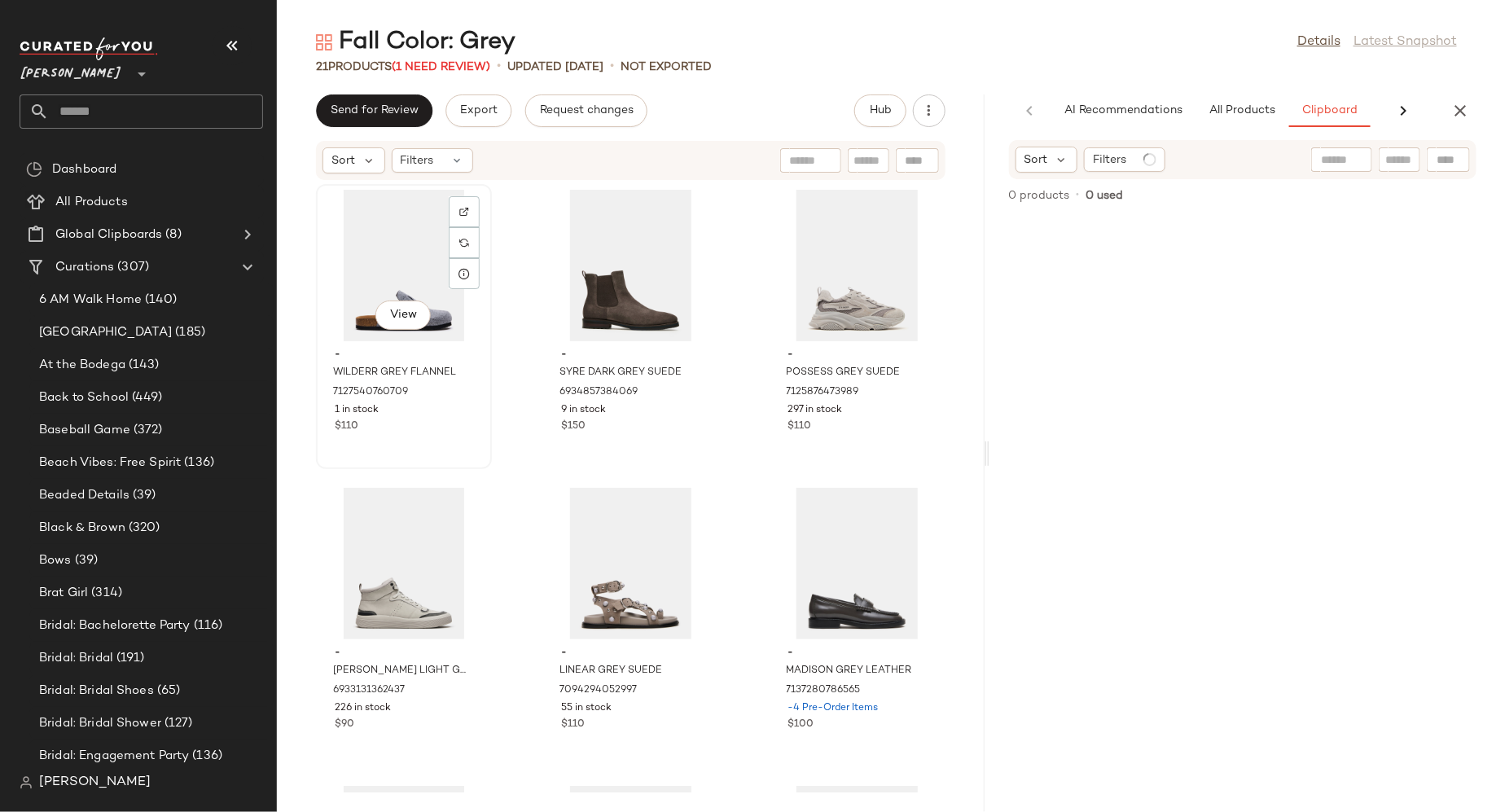
click at [384, 267] on div "View" at bounding box center [404, 266] width 165 height 152
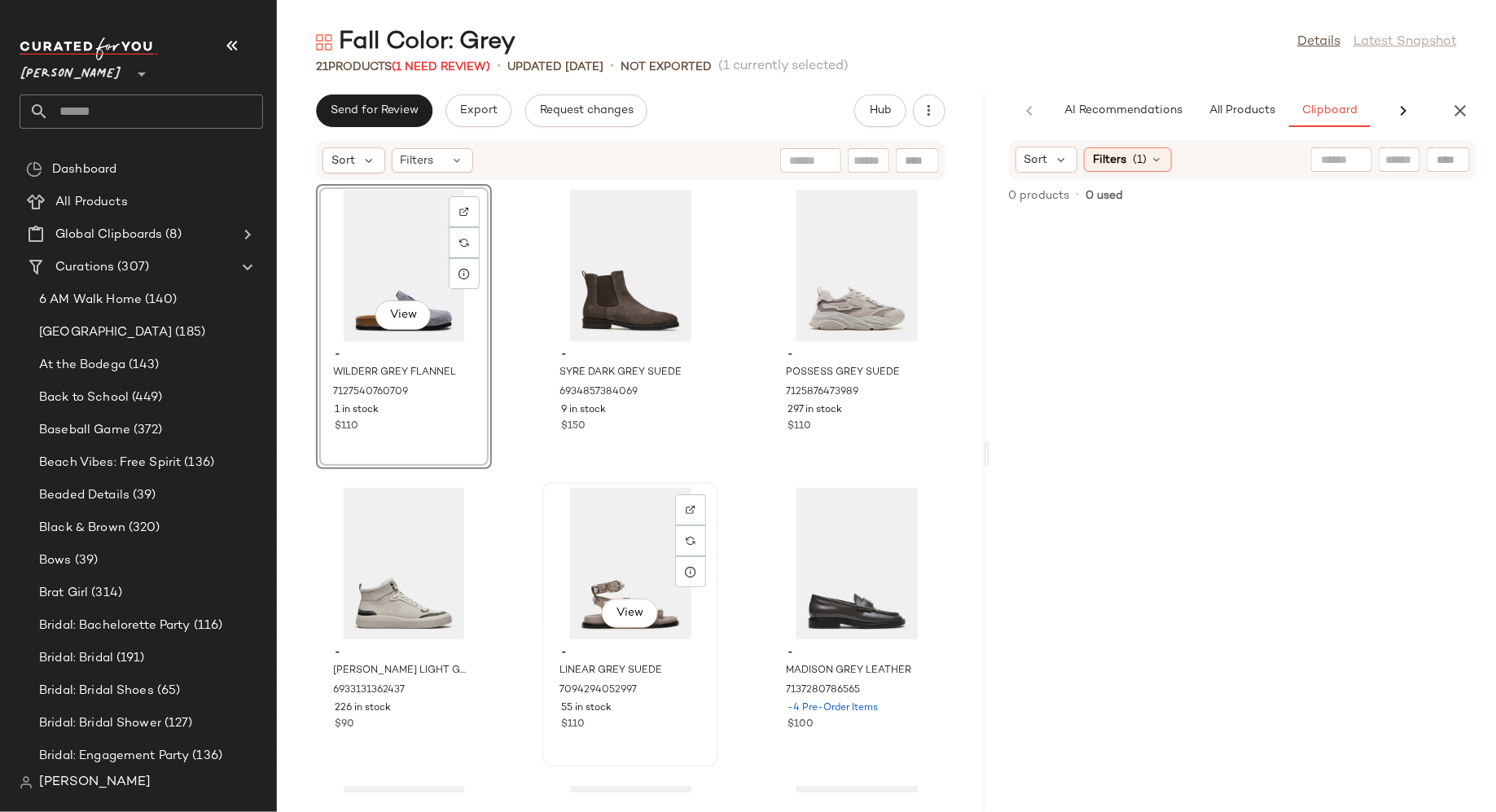
click at [617, 536] on div "View" at bounding box center [631, 563] width 165 height 152
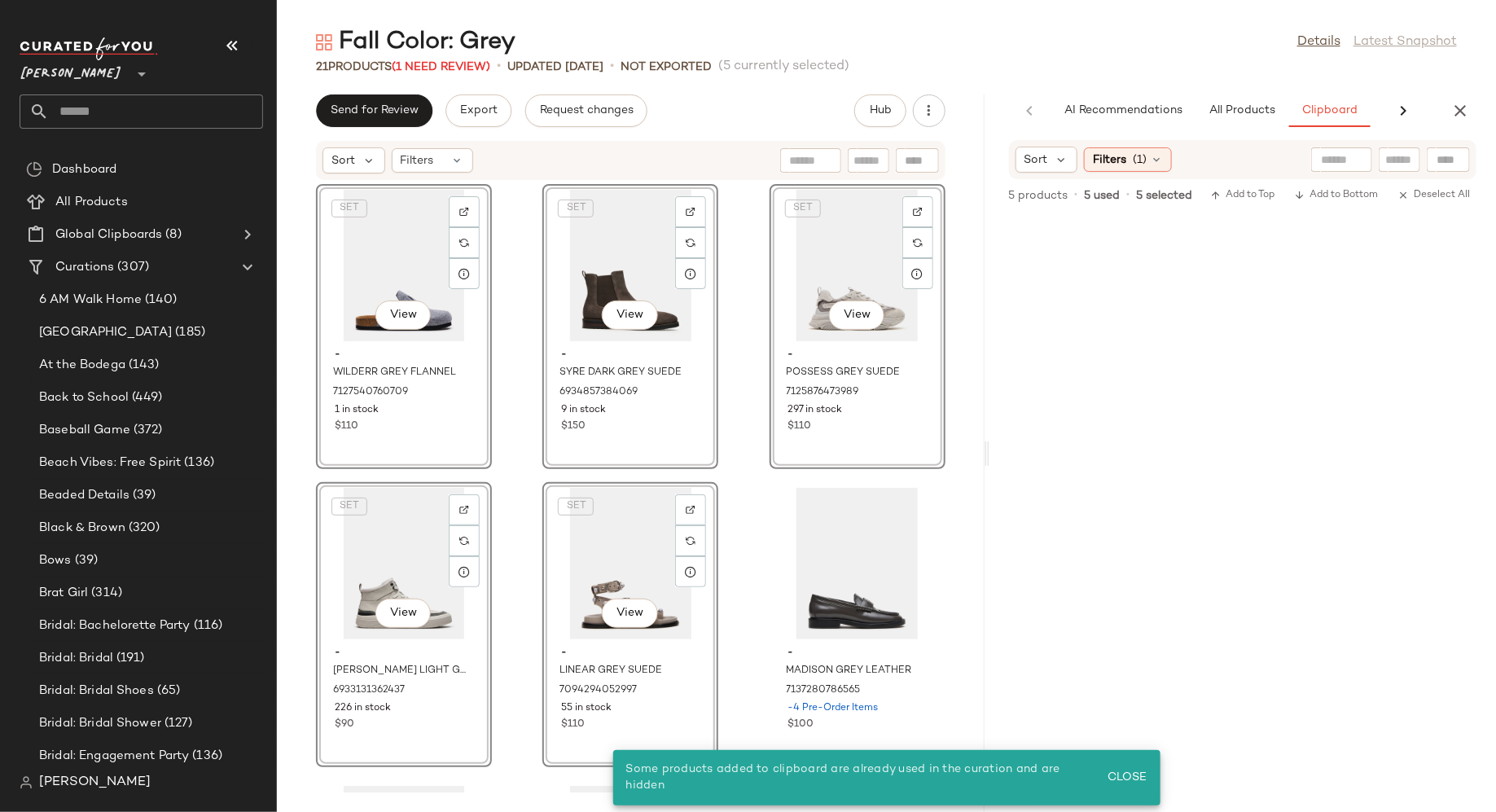
click at [432, 439] on div "SET View - WILDERR GREY FLANNEL 7127540760709 1 in stock $110" at bounding box center [404, 326] width 176 height 285
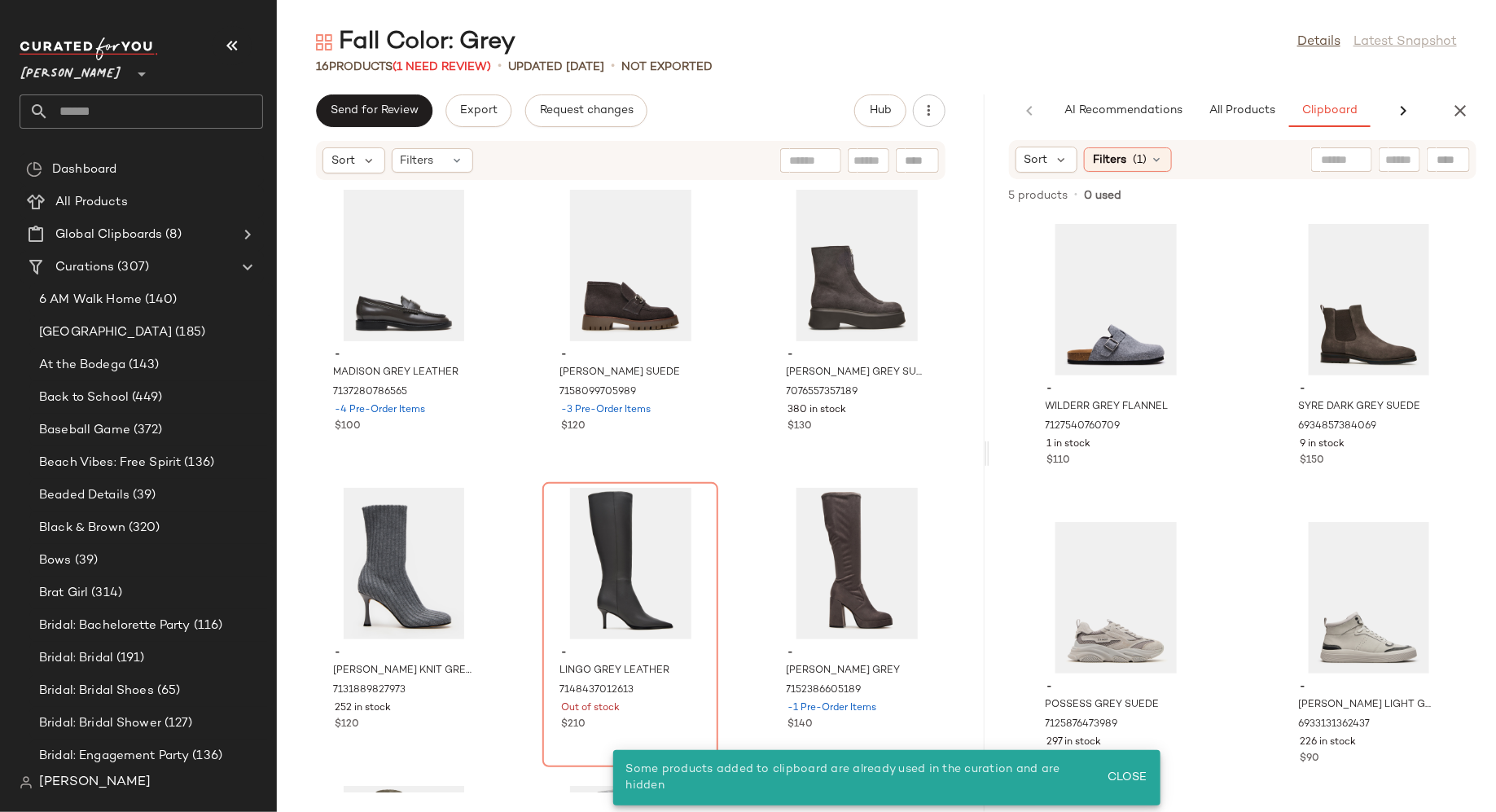
click at [505, 454] on div "- MADISON GREY LEATHER 7137280786565 -4 Pre-Order Items $100 - LEON GREY SUEDE …" at bounding box center [631, 487] width 708 height 612
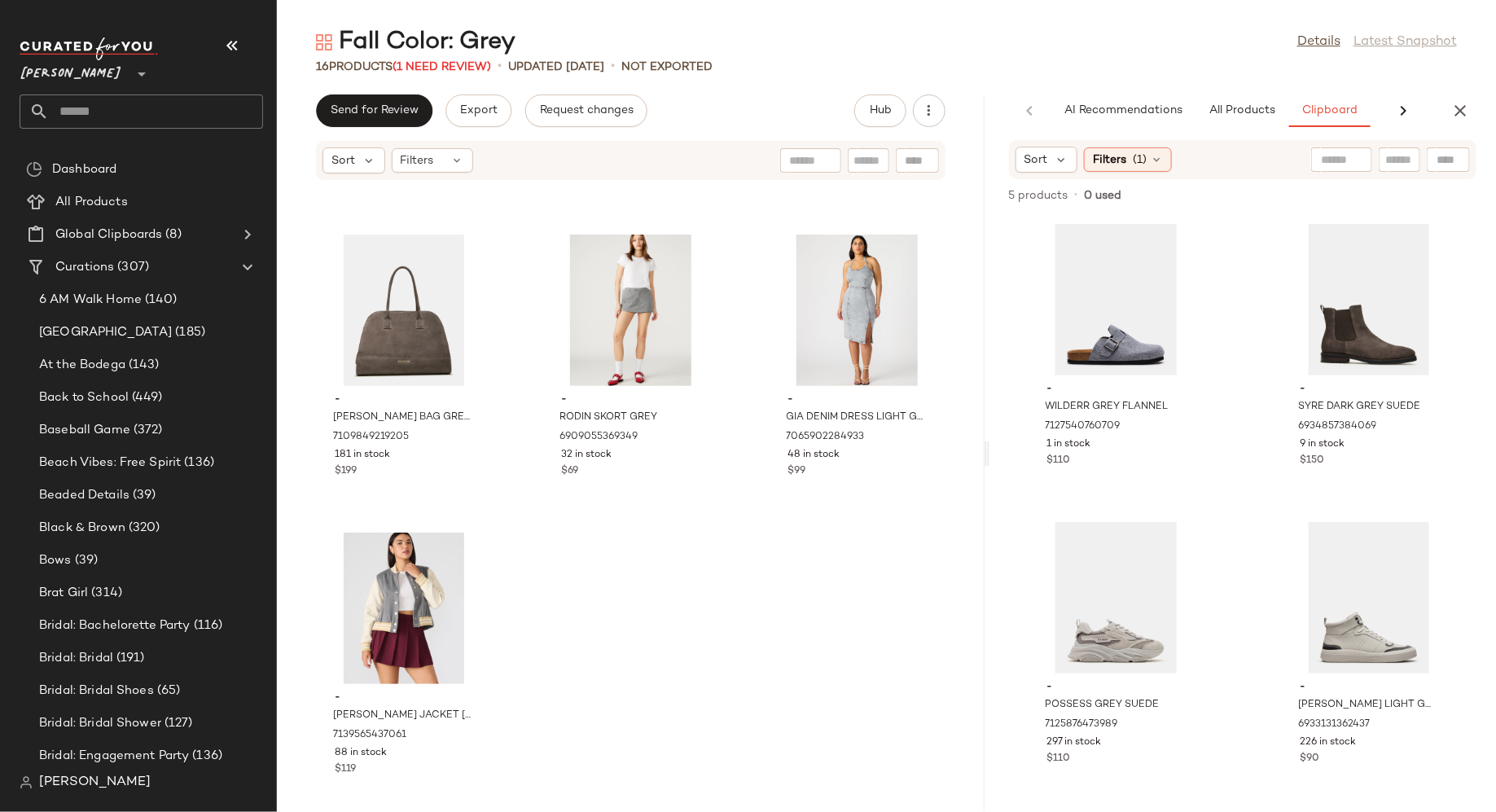
scroll to position [1179, 0]
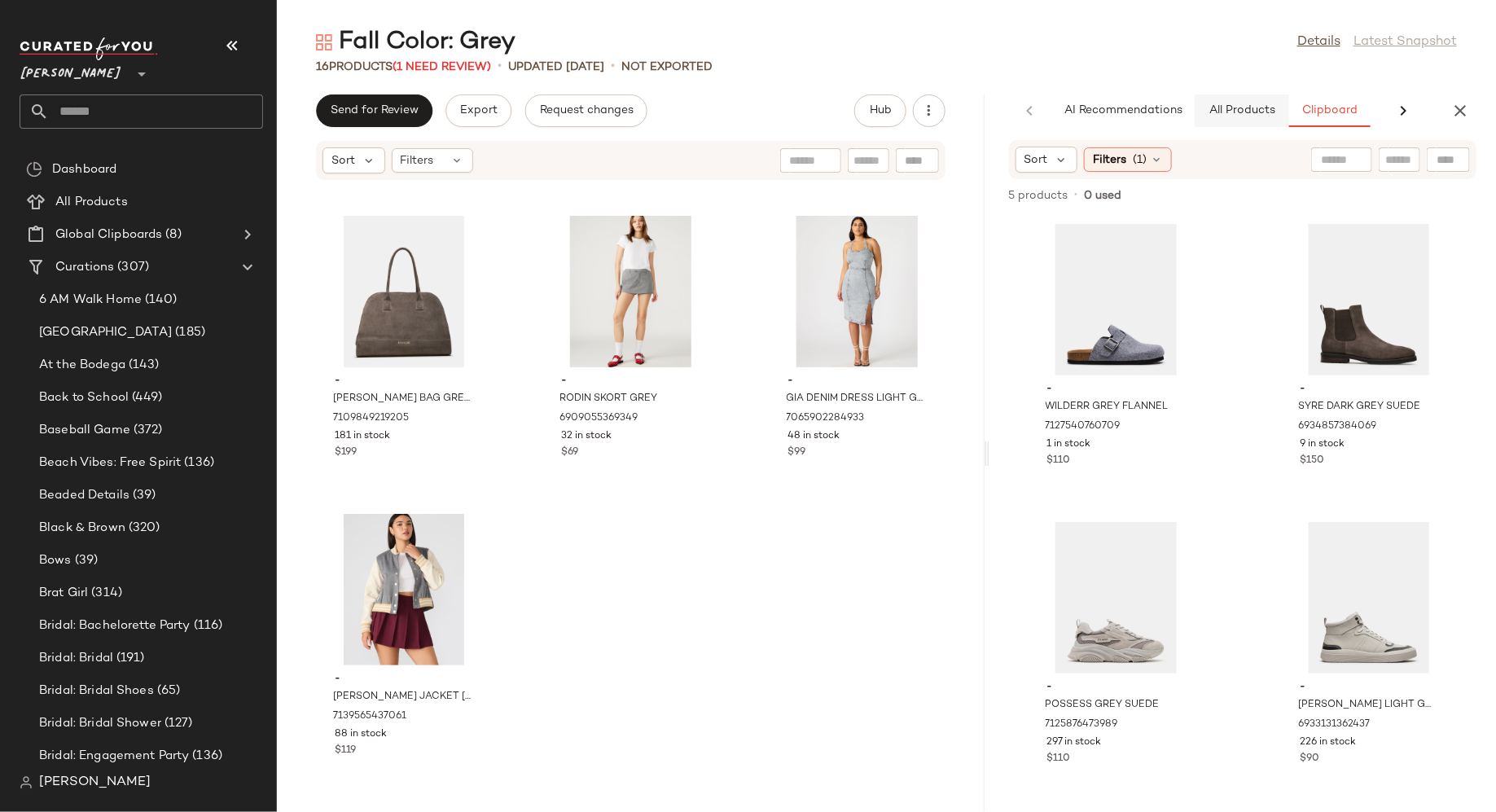
click at [1263, 99] on button "All Products" at bounding box center [1242, 110] width 94 height 33
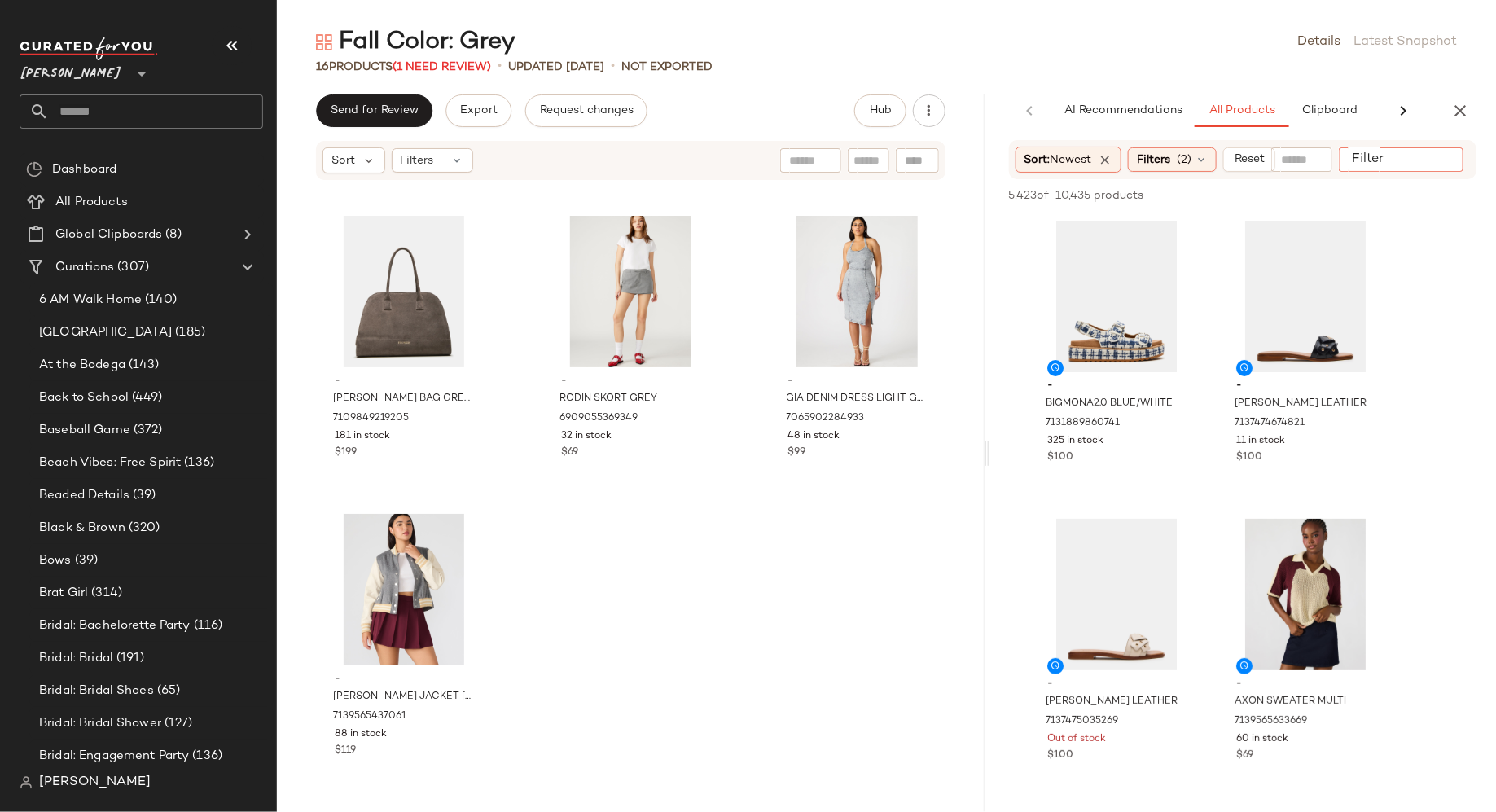
click at [1435, 159] on input "Filter" at bounding box center [1415, 160] width 139 height 17
type input "****"
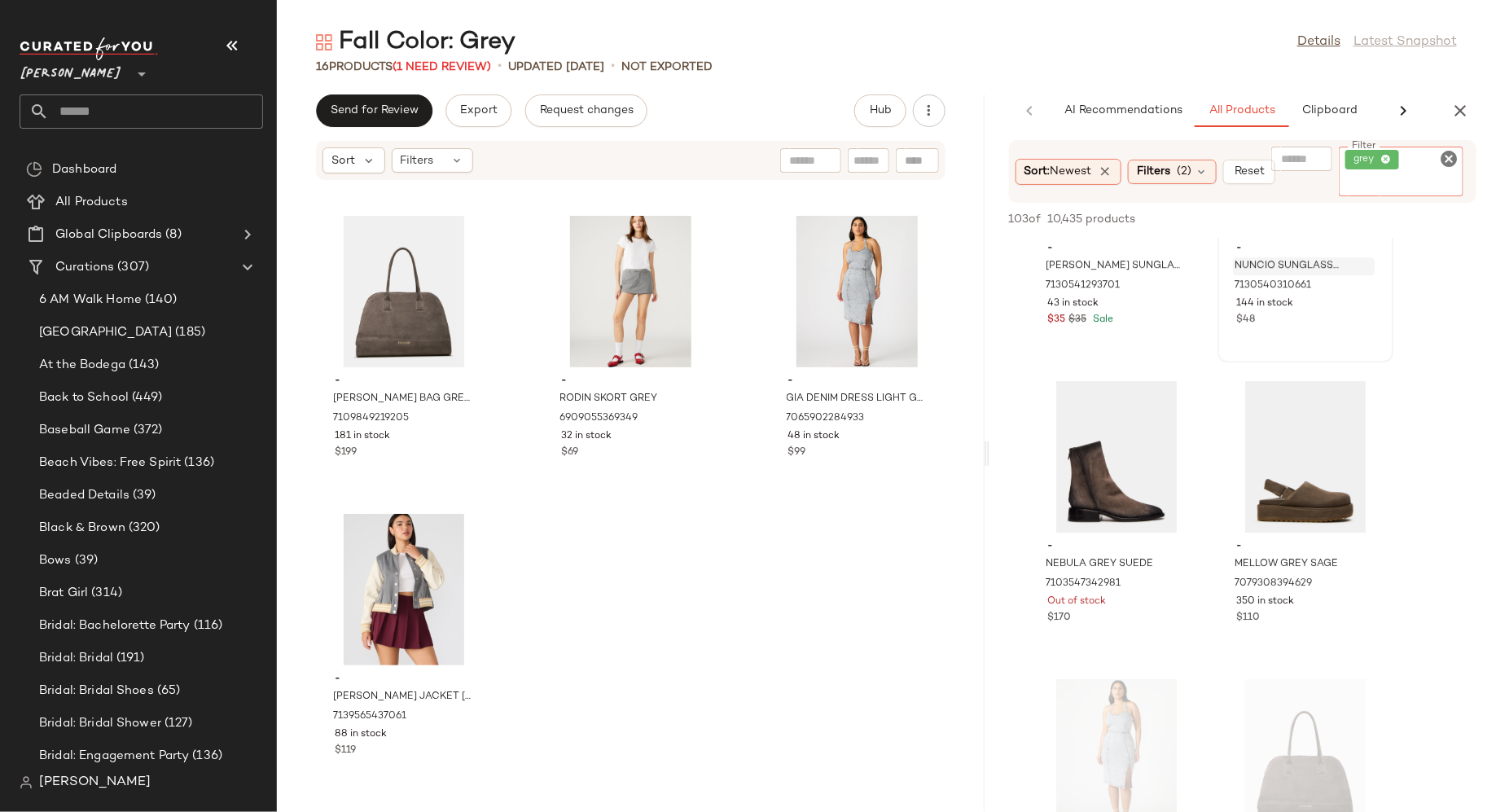
scroll to position [2555, 0]
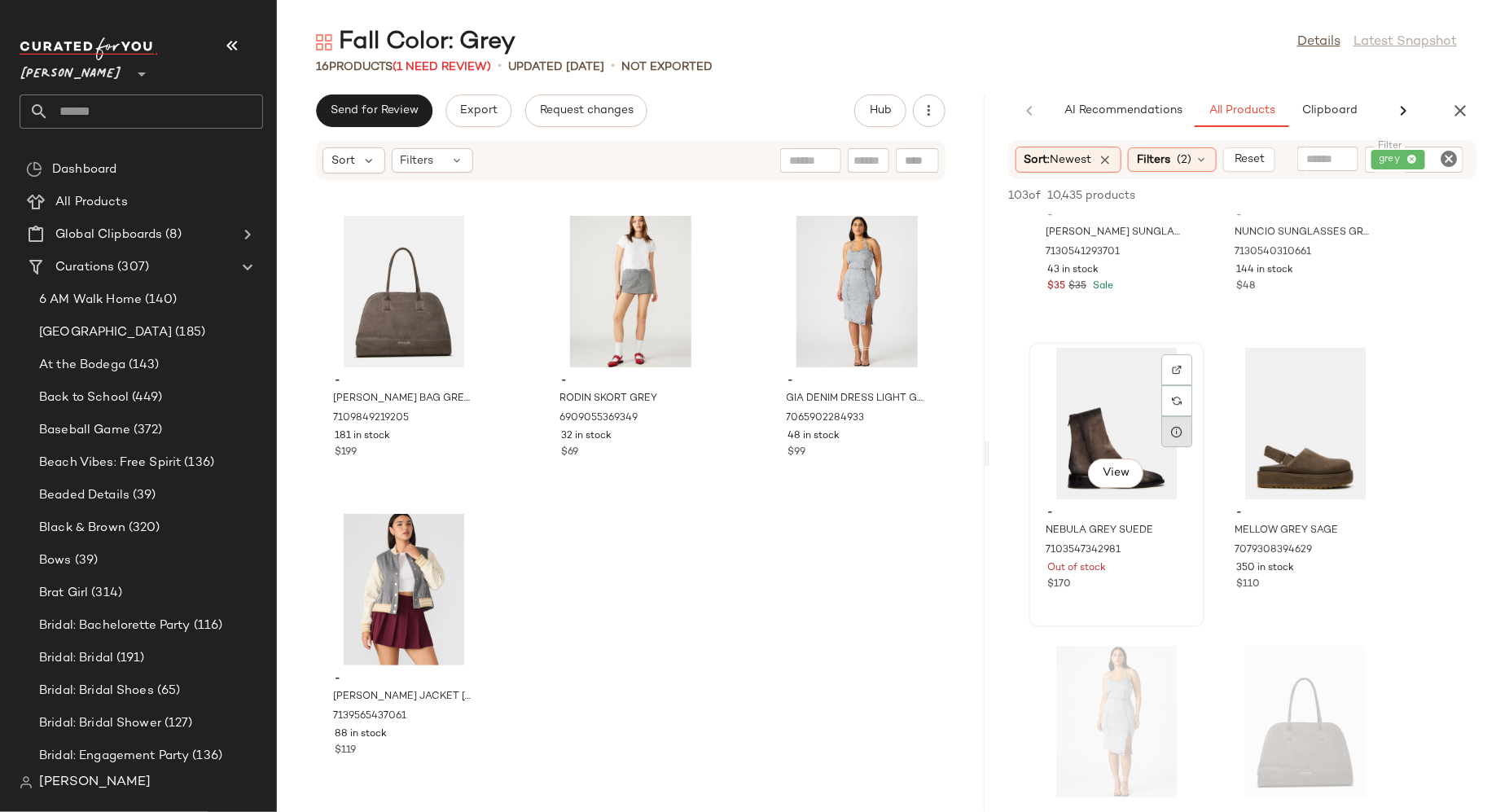
click at [1179, 457] on div "View" at bounding box center [1116, 423] width 165 height 152
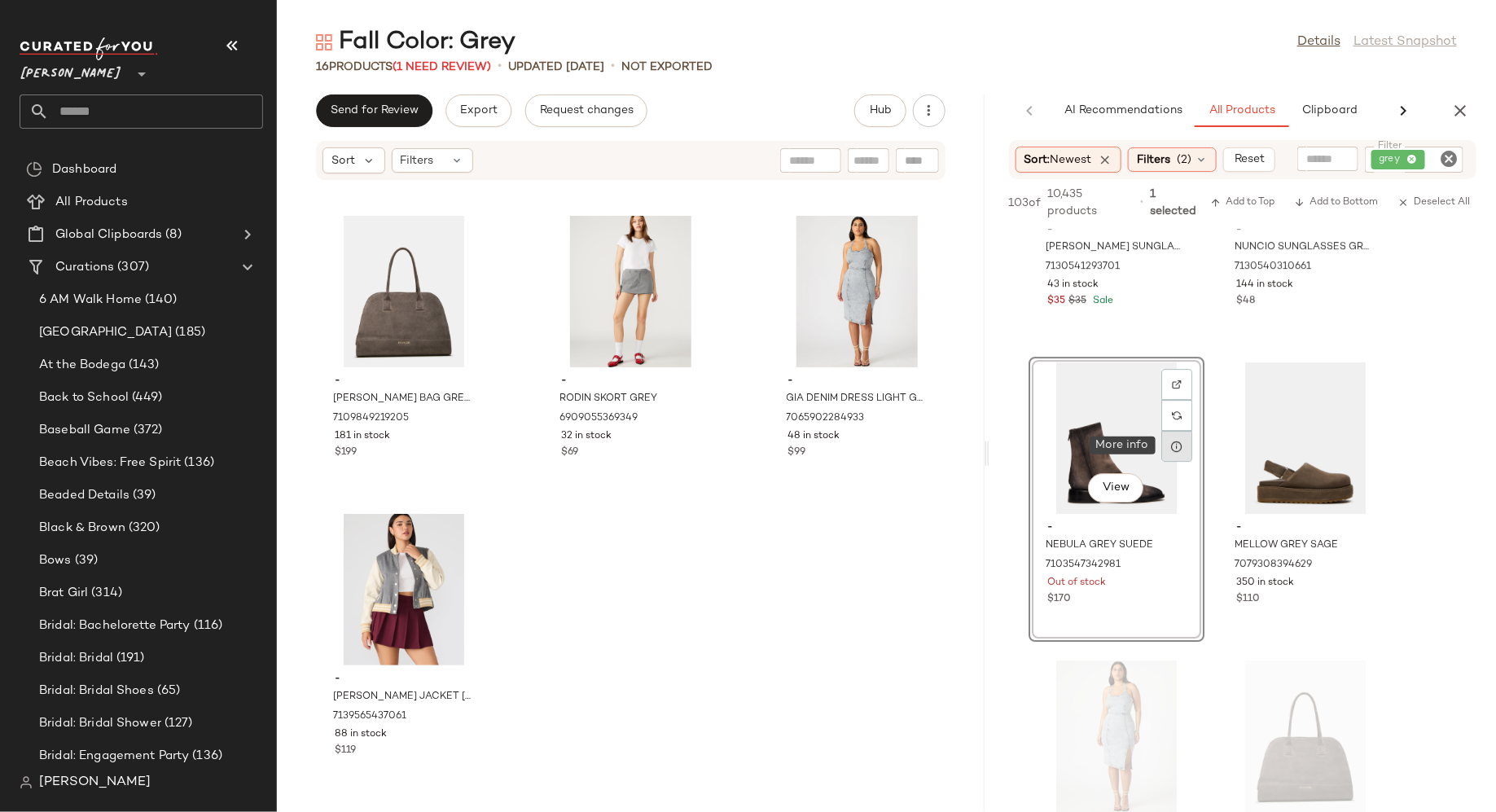
click at [1178, 451] on icon at bounding box center [1176, 445] width 13 height 13
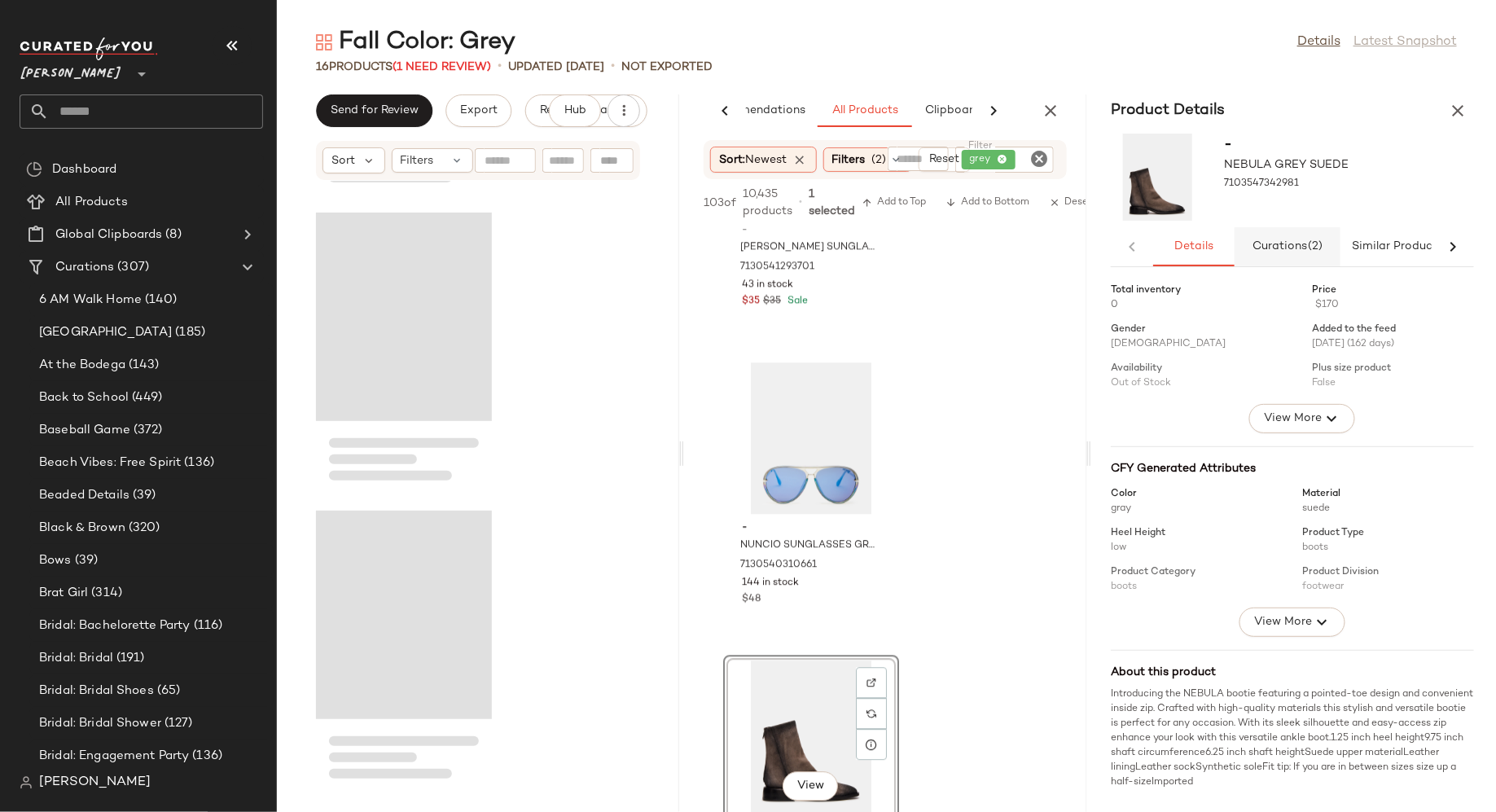
scroll to position [3278, 0]
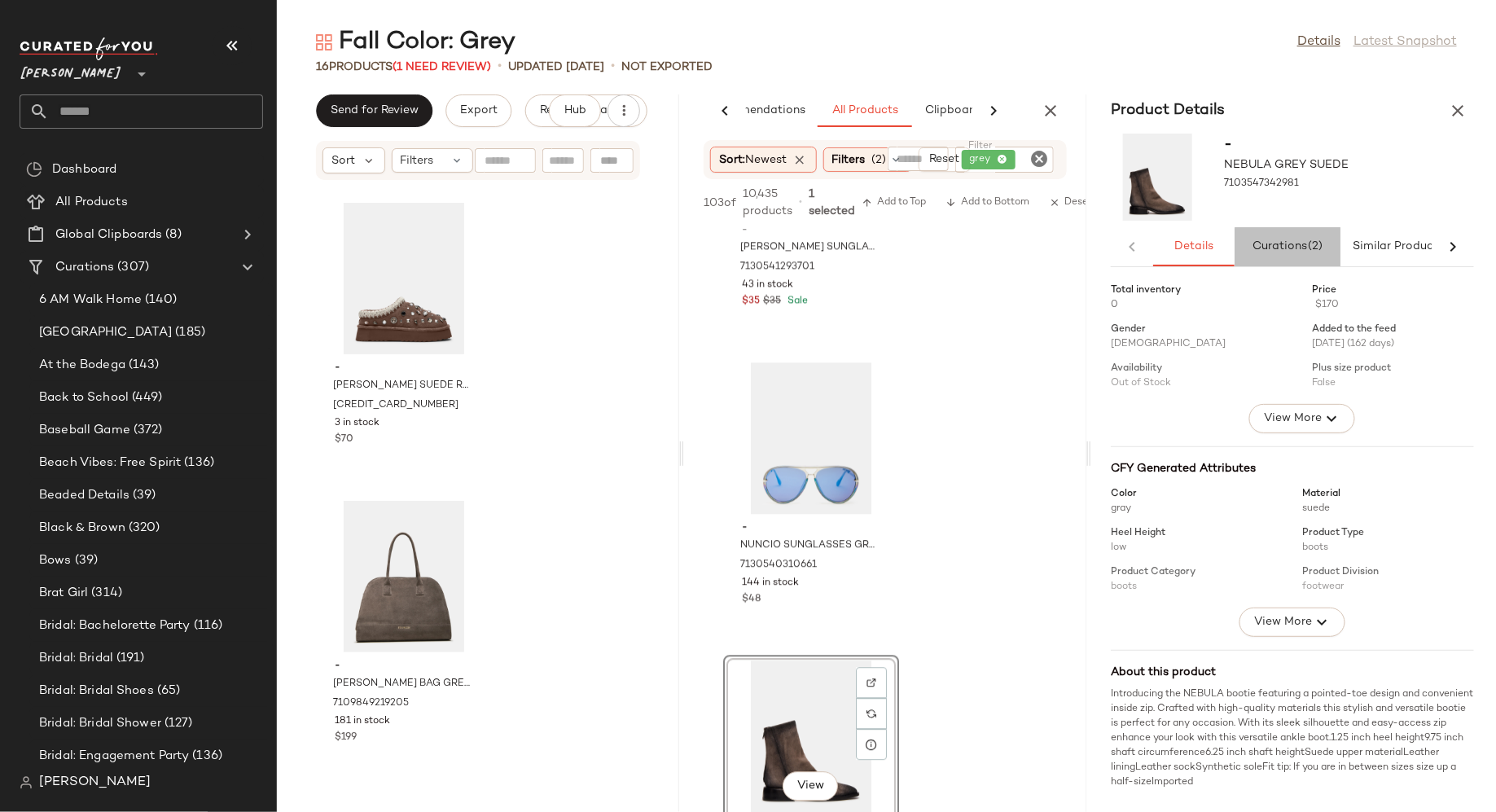
click at [1286, 244] on span "Curations (2)" at bounding box center [1288, 246] width 72 height 13
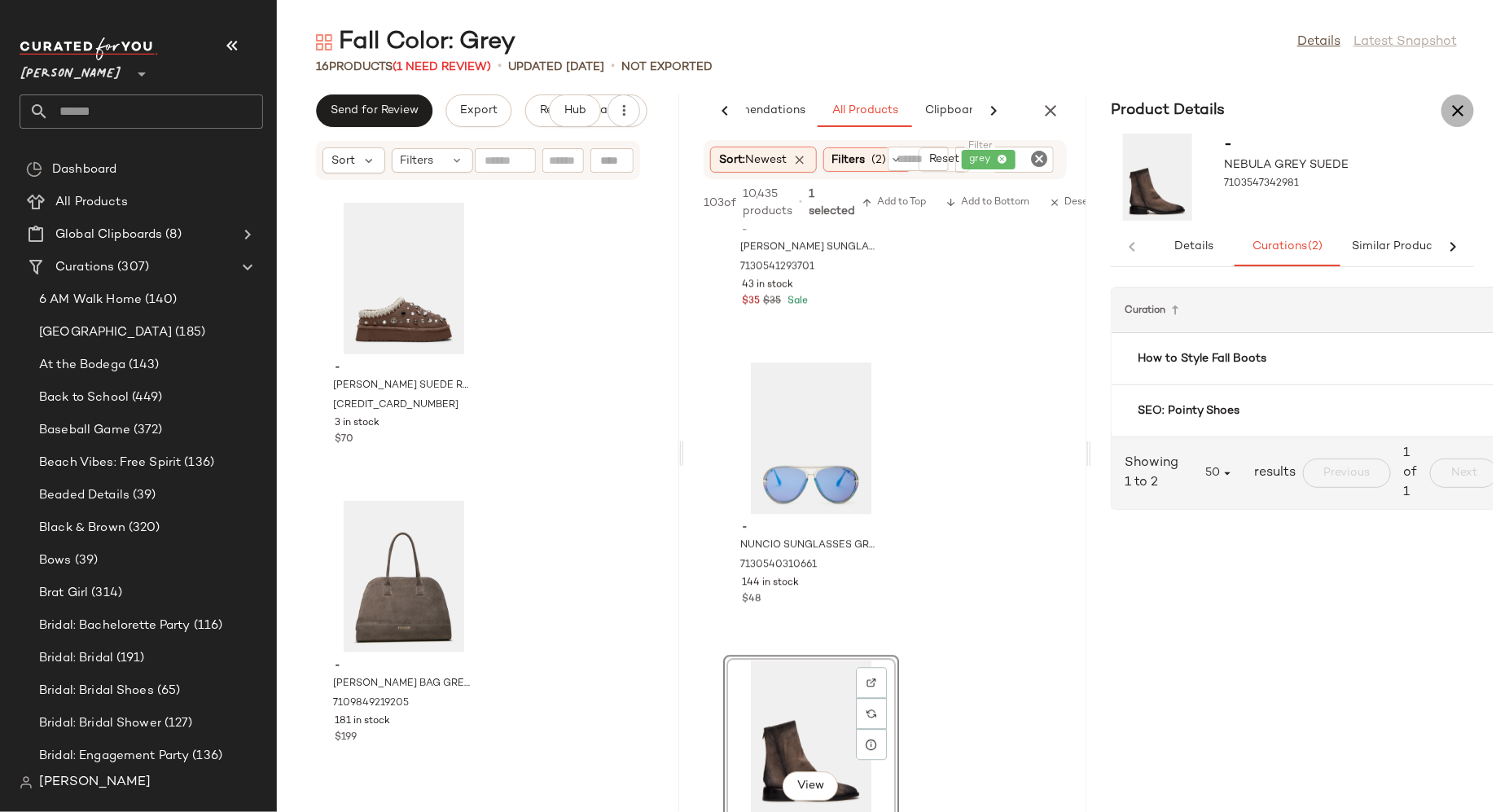
click at [1461, 112] on icon "button" at bounding box center [1457, 110] width 20 height 20
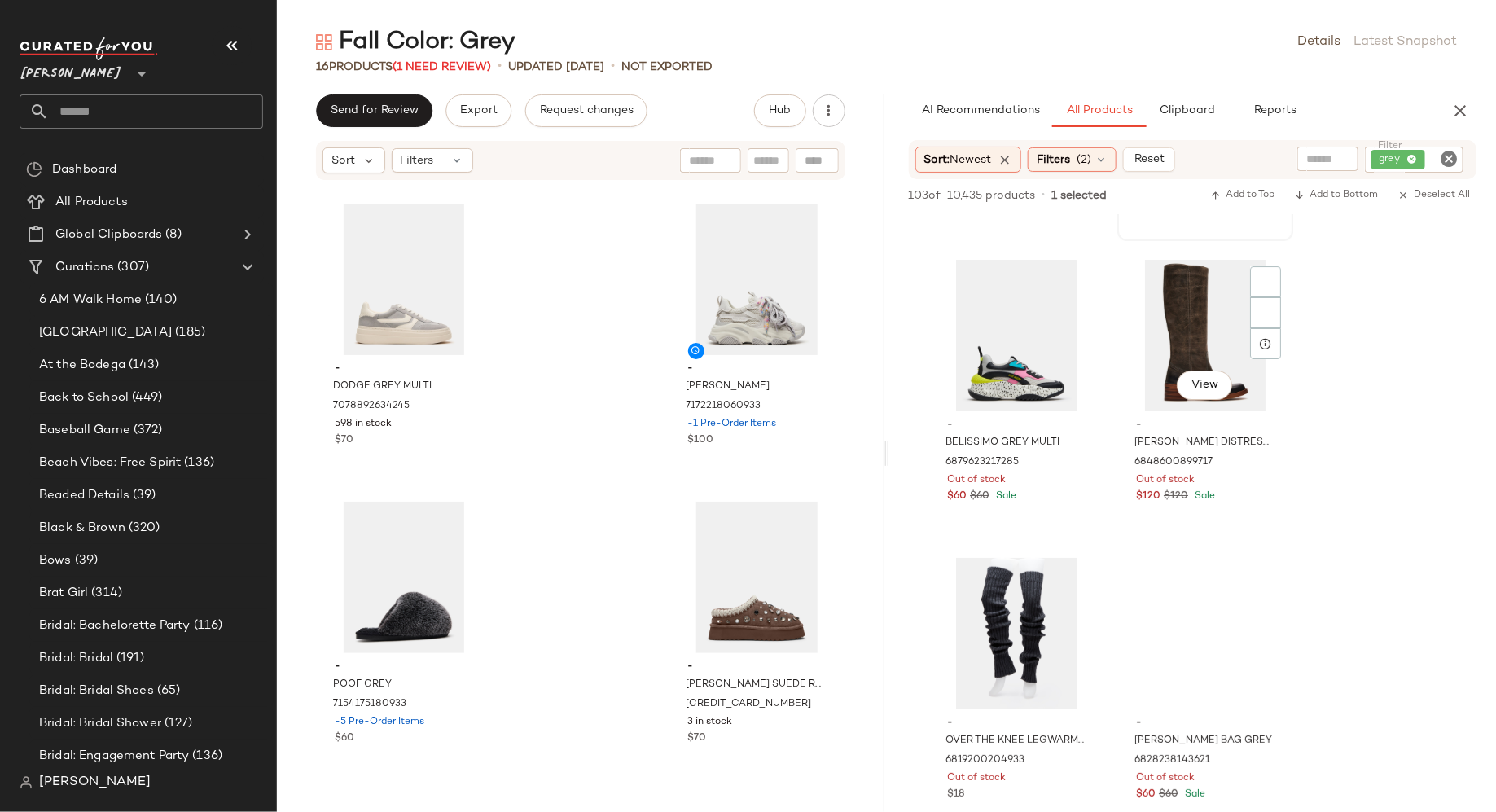
scroll to position [5995, 0]
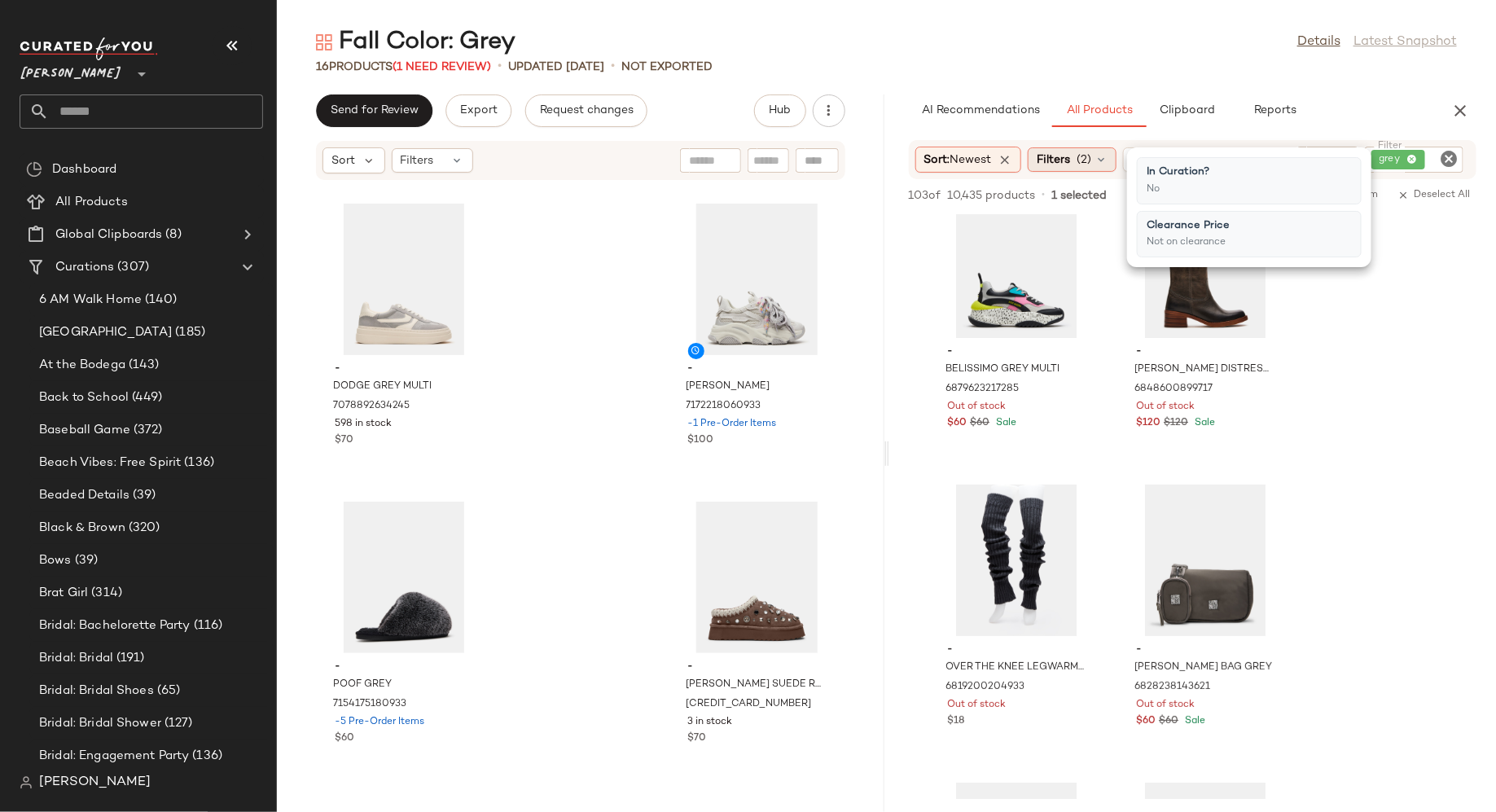
click at [1108, 164] on icon at bounding box center [1101, 159] width 13 height 13
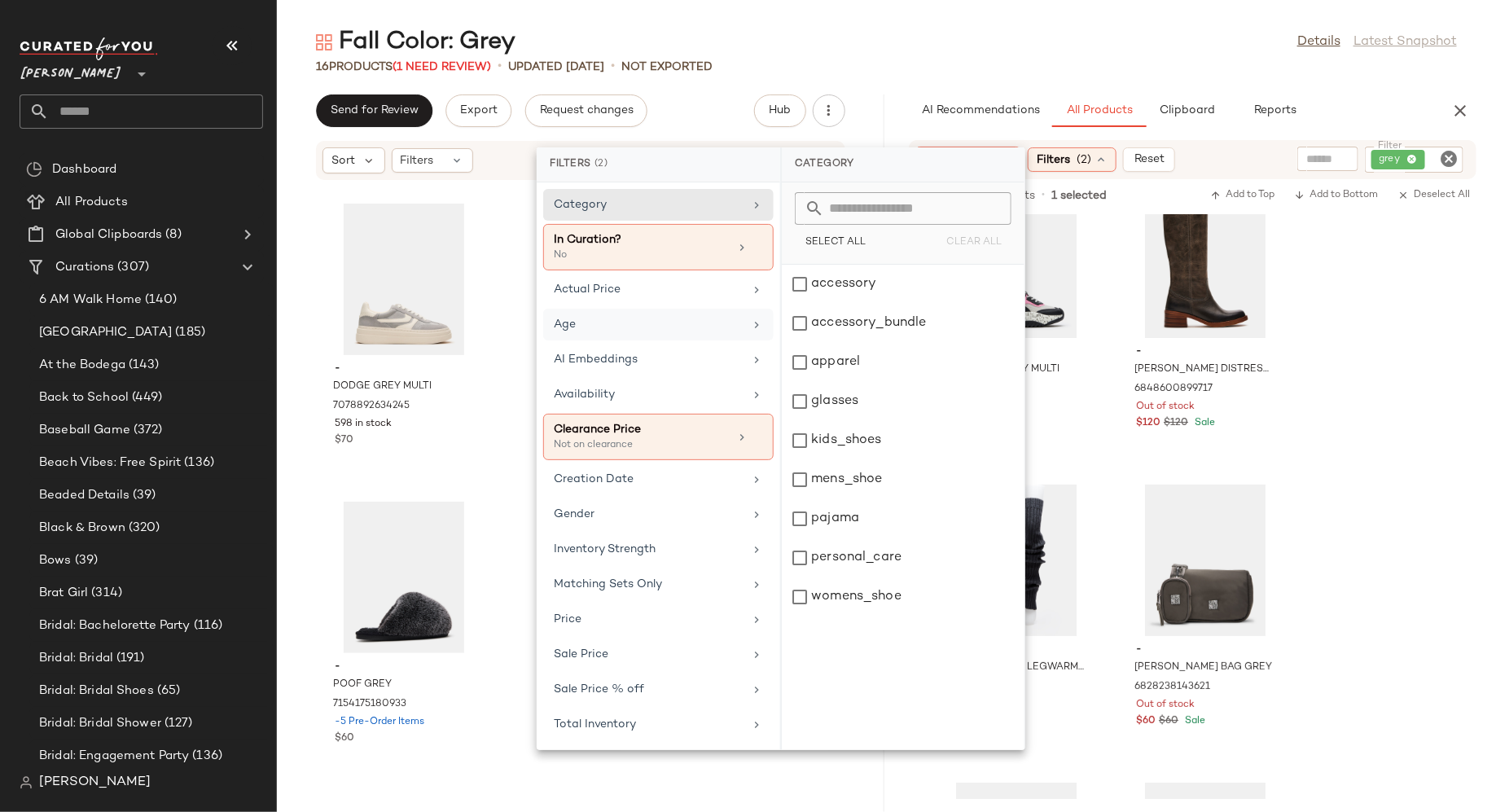
click at [752, 325] on icon at bounding box center [757, 325] width 13 height 13
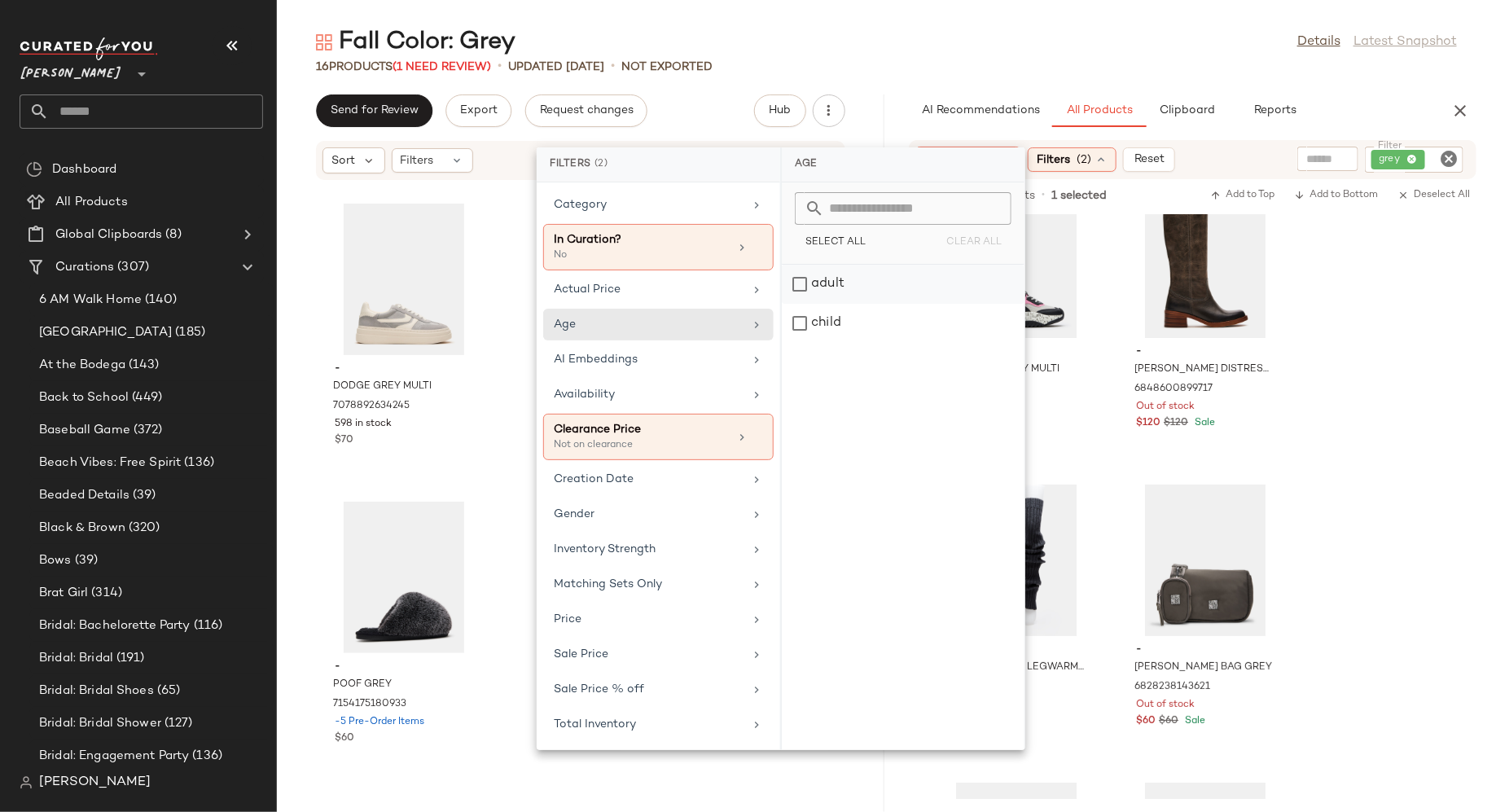
click at [805, 304] on div "adult" at bounding box center [903, 324] width 242 height 39
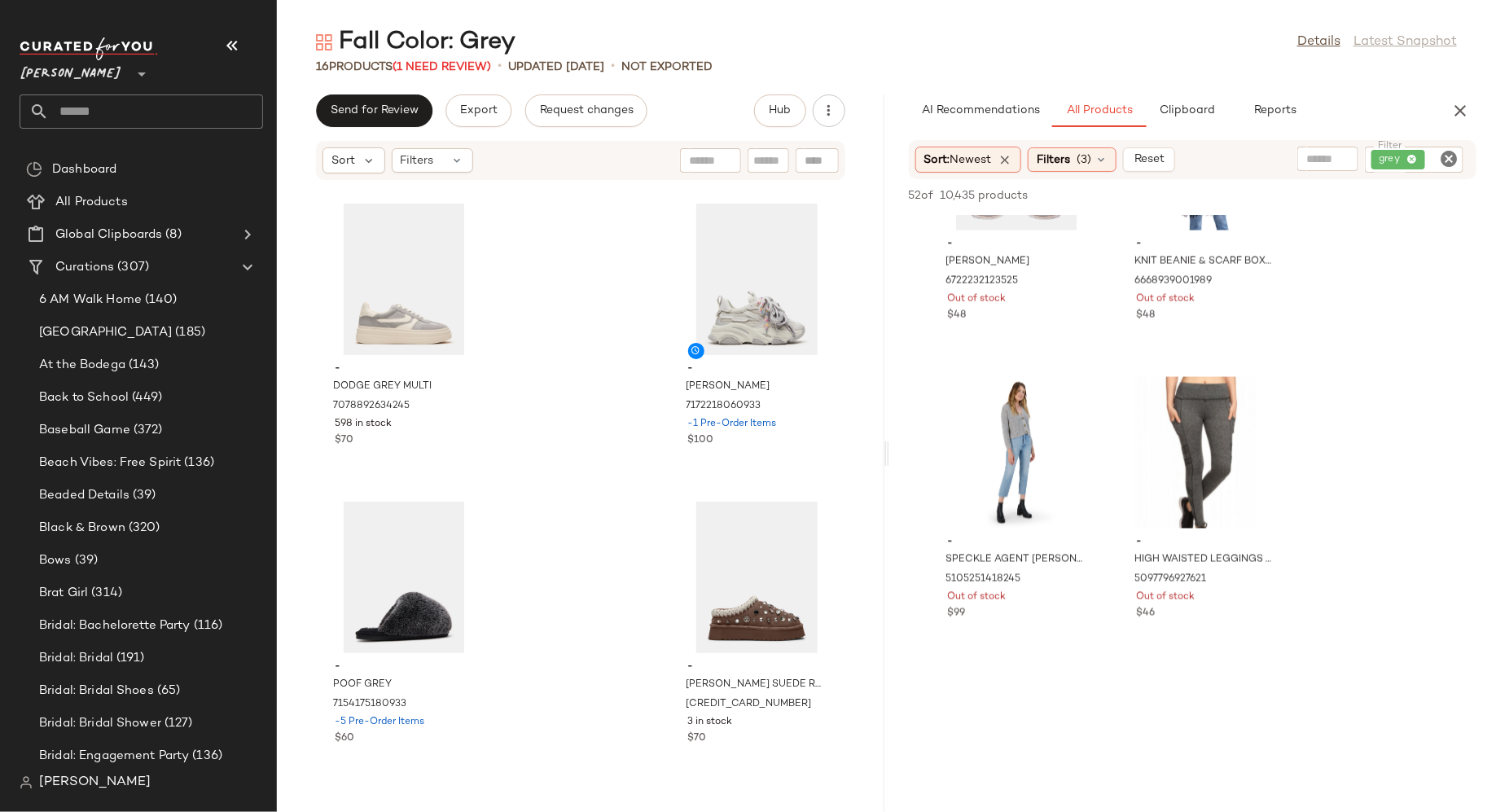
scroll to position [7312, 0]
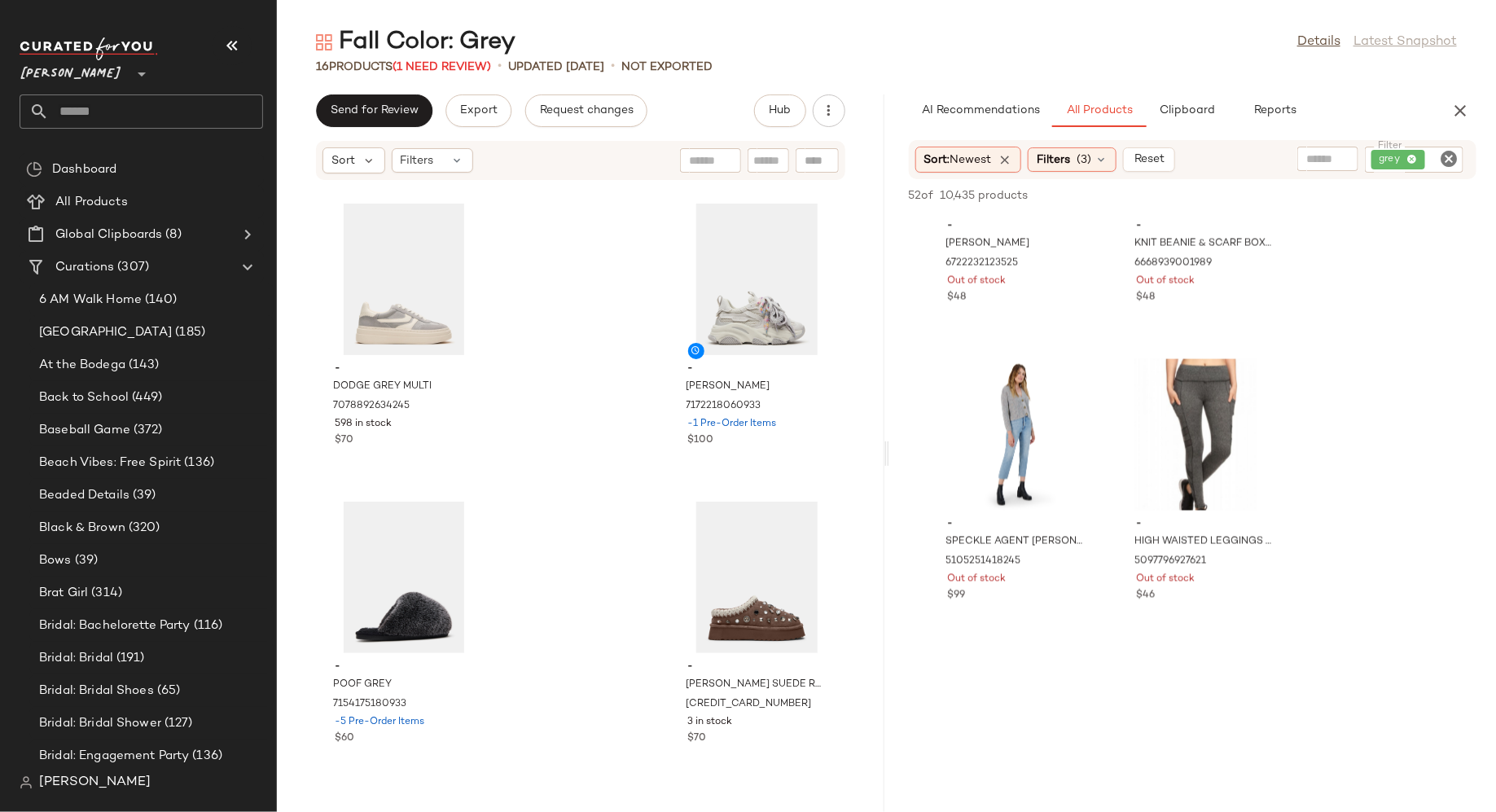
click at [1451, 165] on icon "Clear Filter" at bounding box center [1449, 158] width 20 height 20
click at [1108, 158] on icon at bounding box center [1101, 159] width 13 height 13
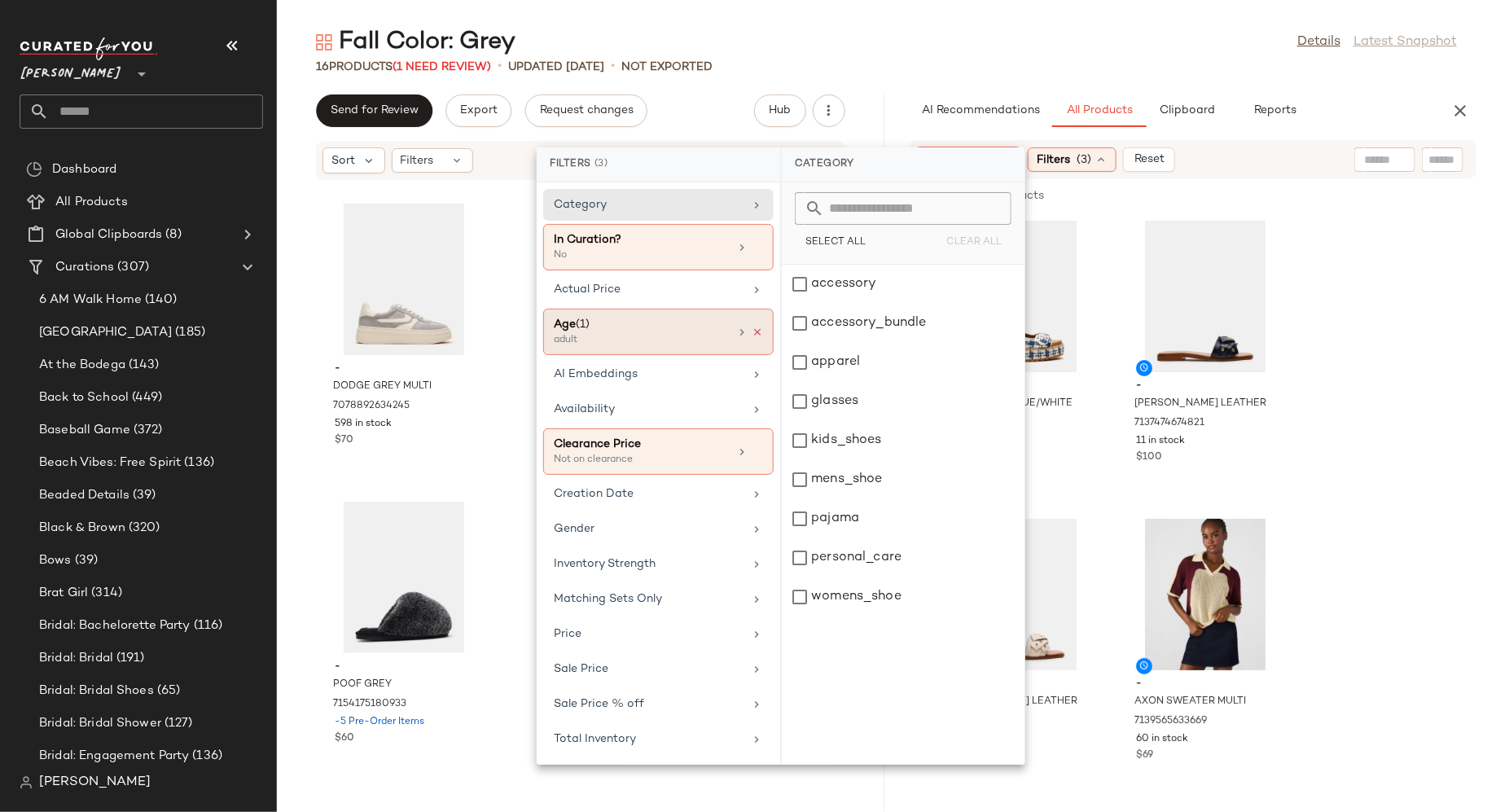
click at [757, 331] on icon at bounding box center [757, 331] width 11 height 11
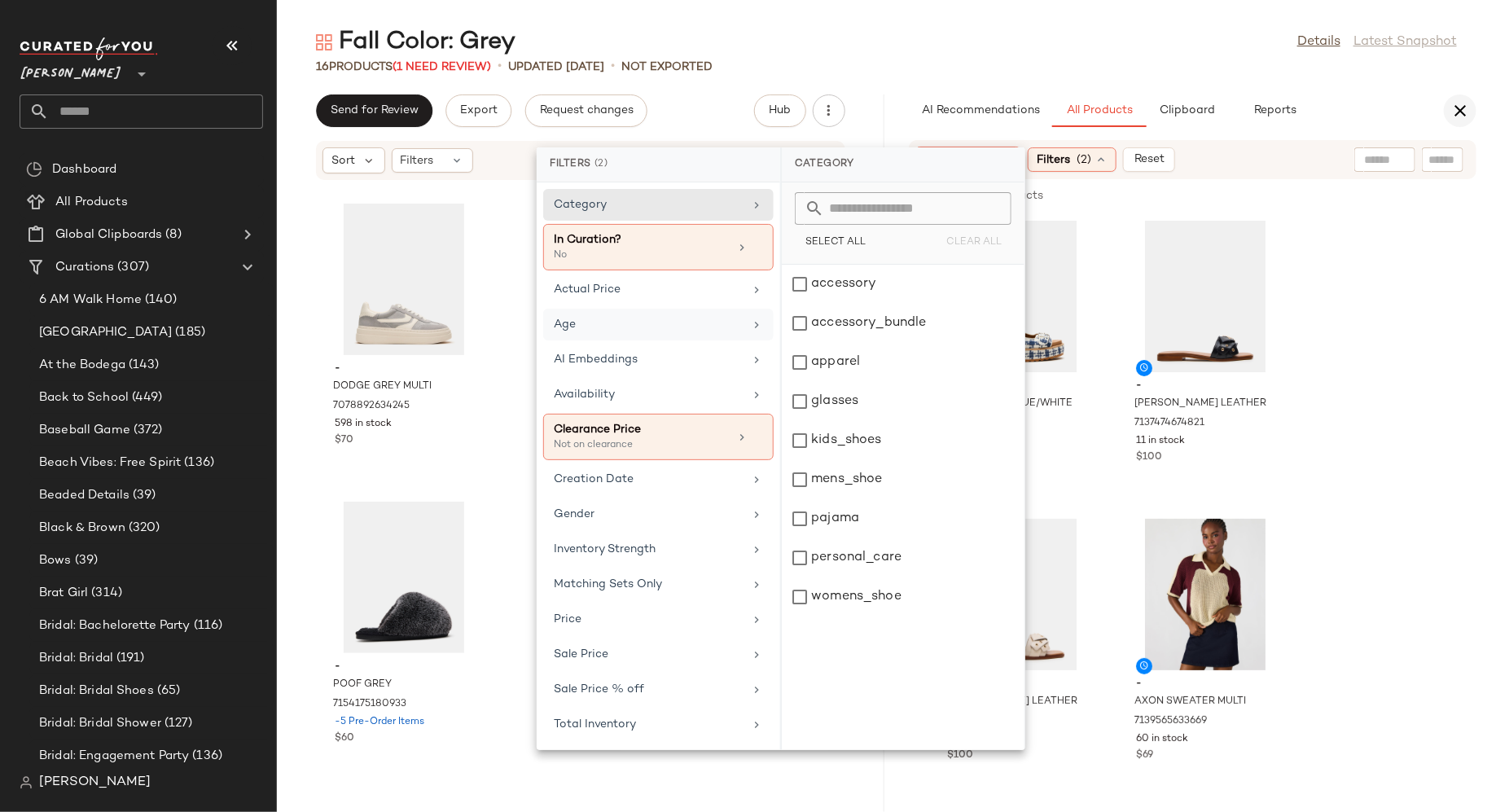
click at [1463, 106] on icon "button" at bounding box center [1460, 110] width 20 height 20
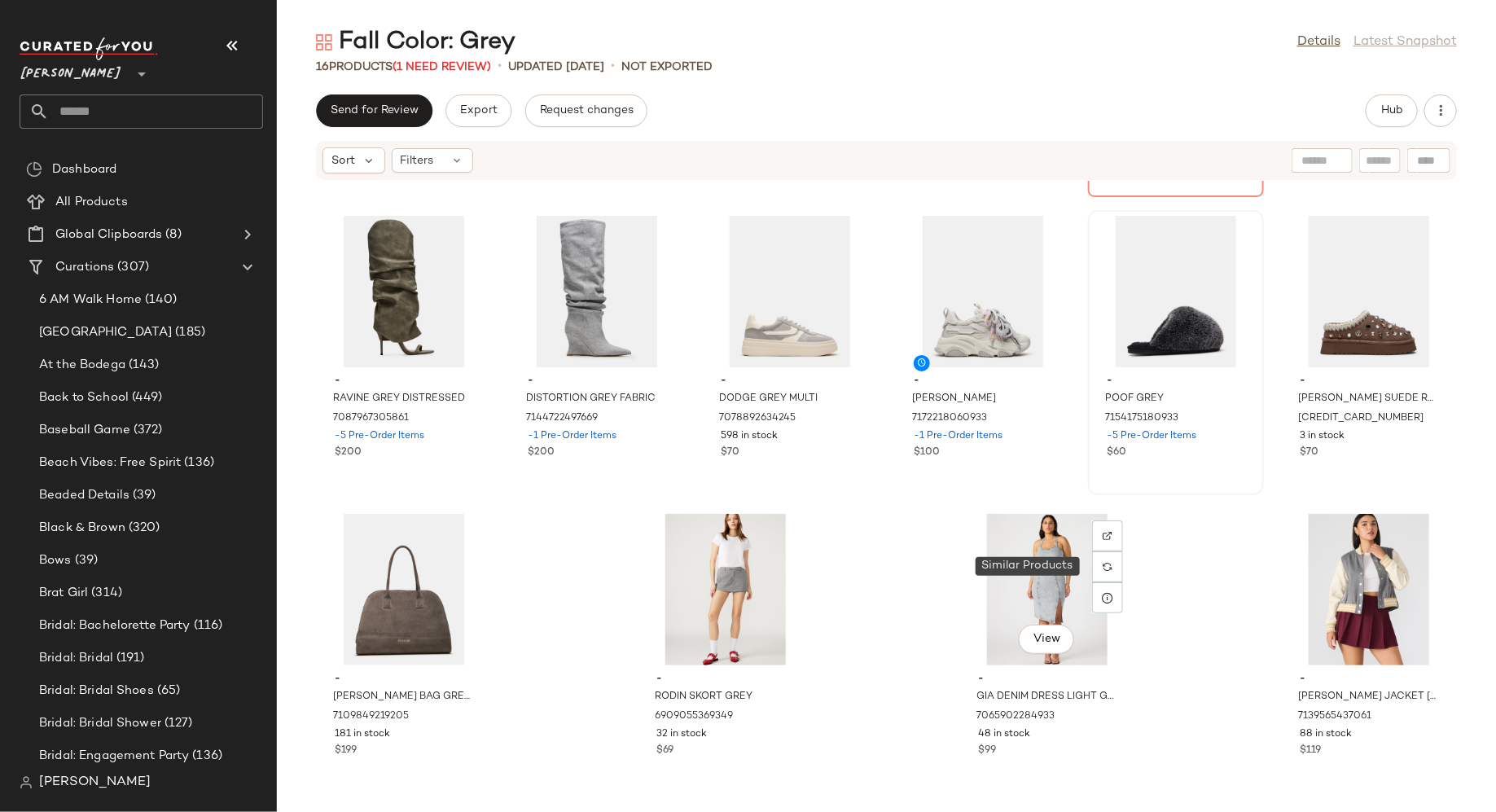
scroll to position [0, 0]
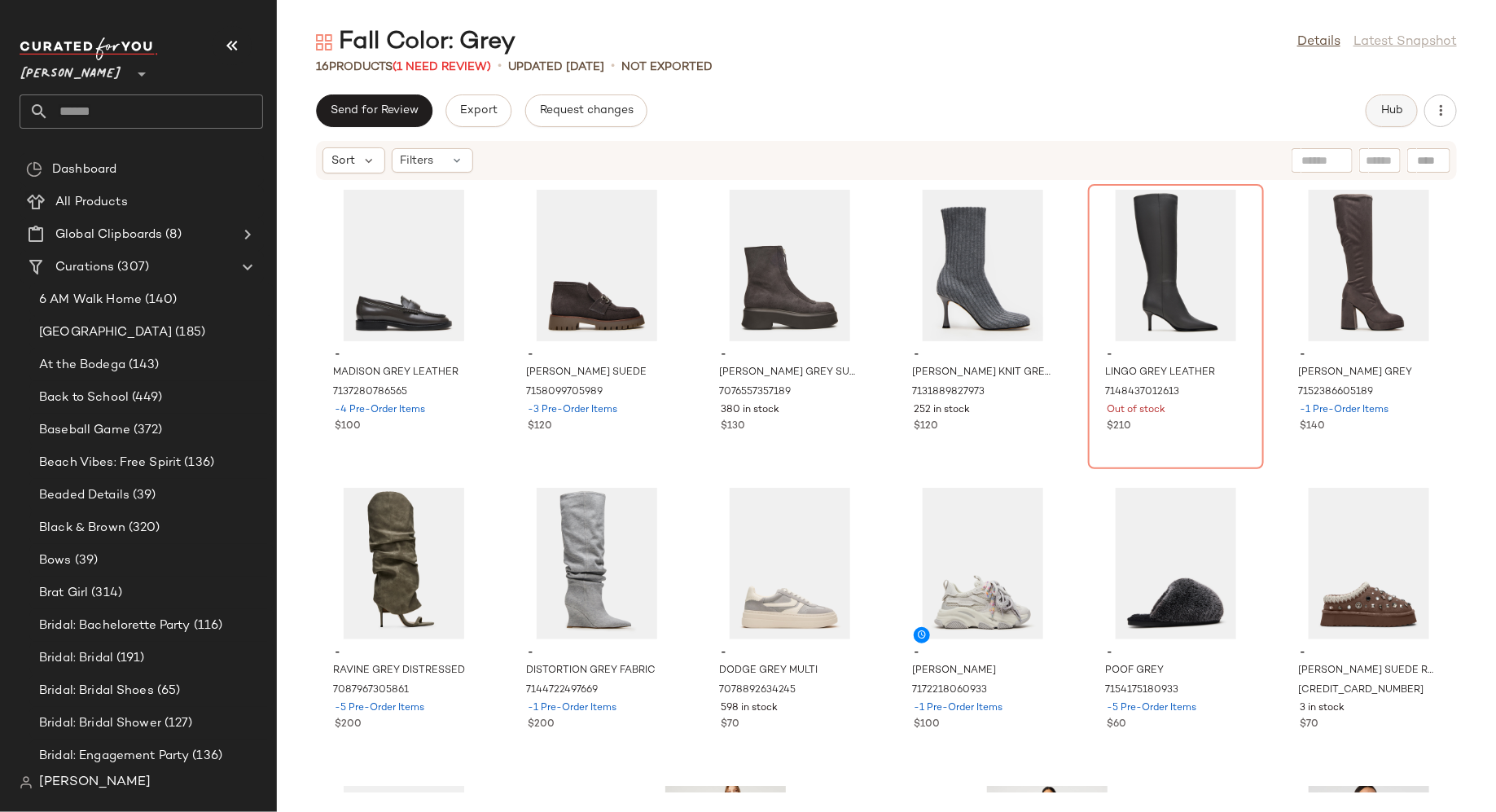
click at [1393, 108] on span "Hub" at bounding box center [1391, 110] width 23 height 13
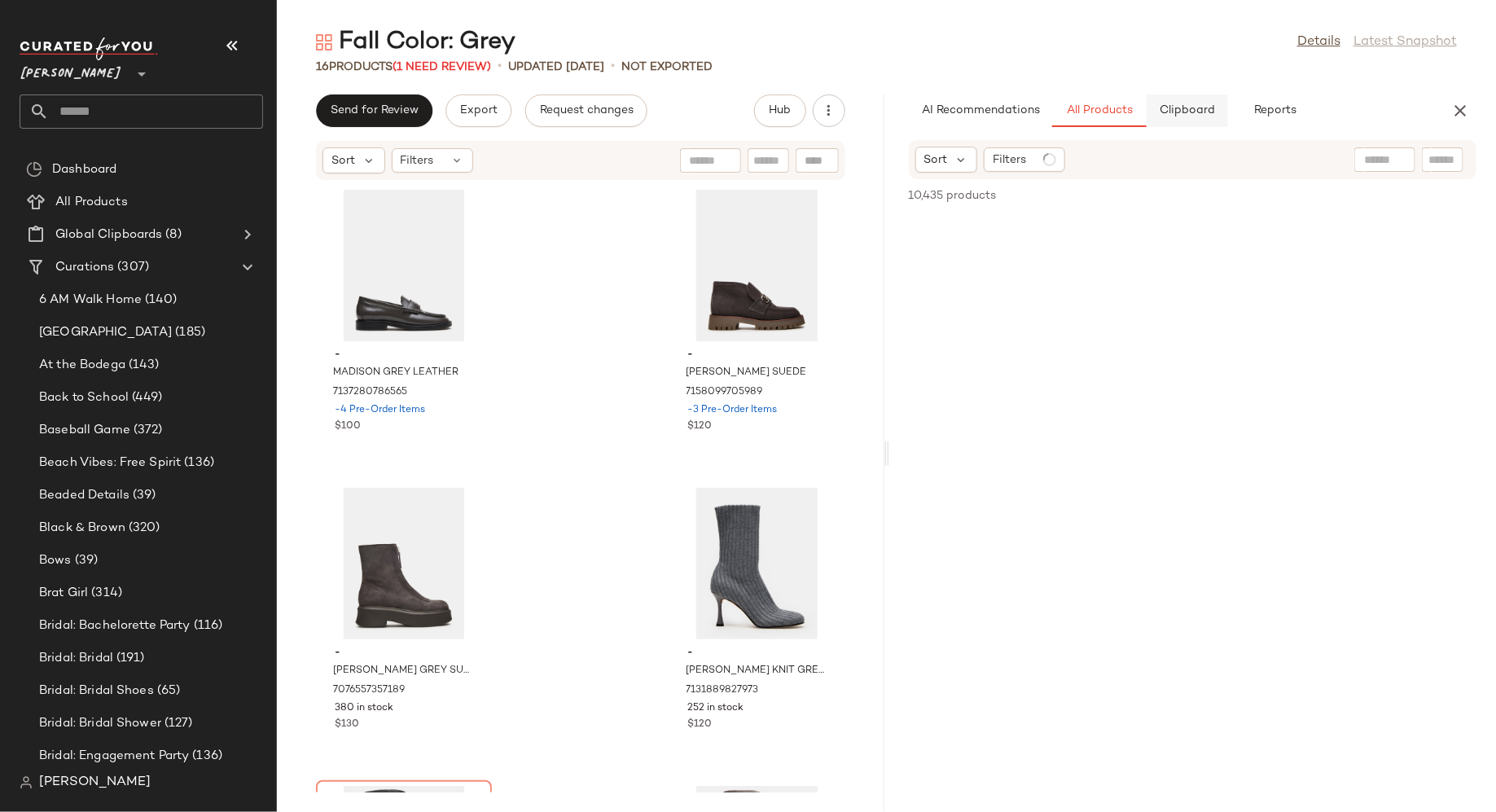
click at [1187, 107] on span "Clipboard" at bounding box center [1188, 110] width 57 height 13
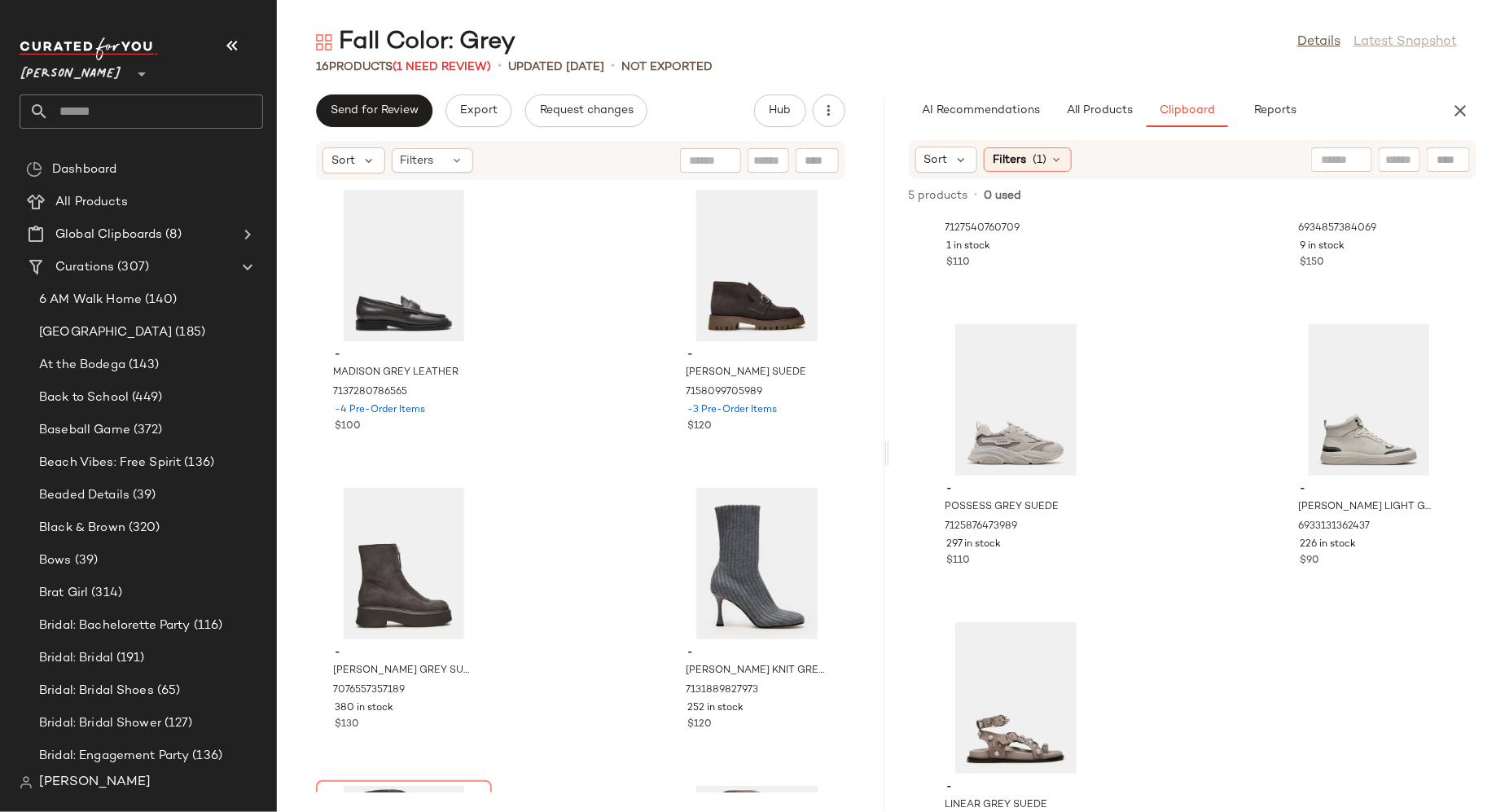
scroll to position [287, 0]
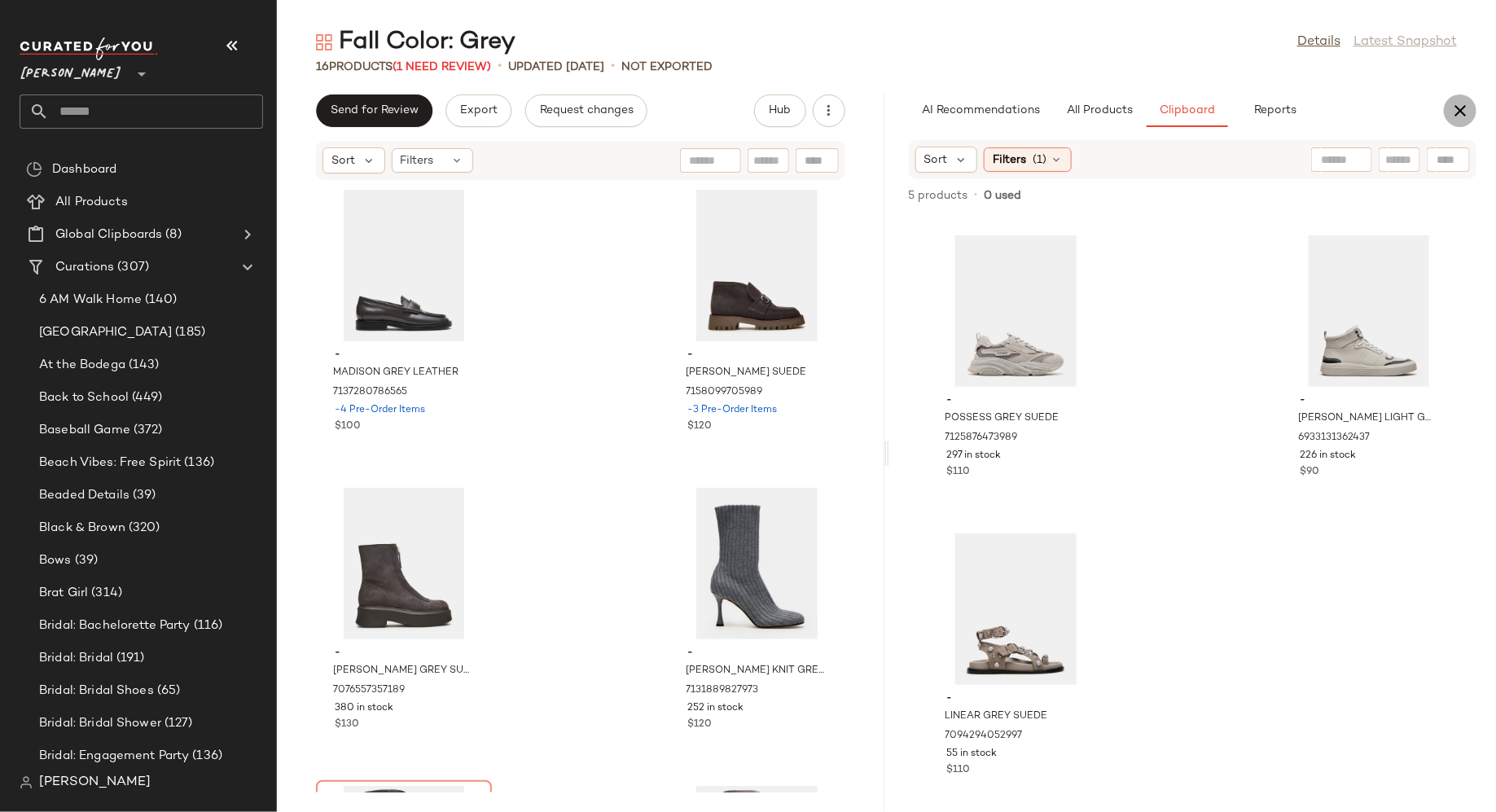
click at [1463, 110] on icon "button" at bounding box center [1460, 110] width 20 height 20
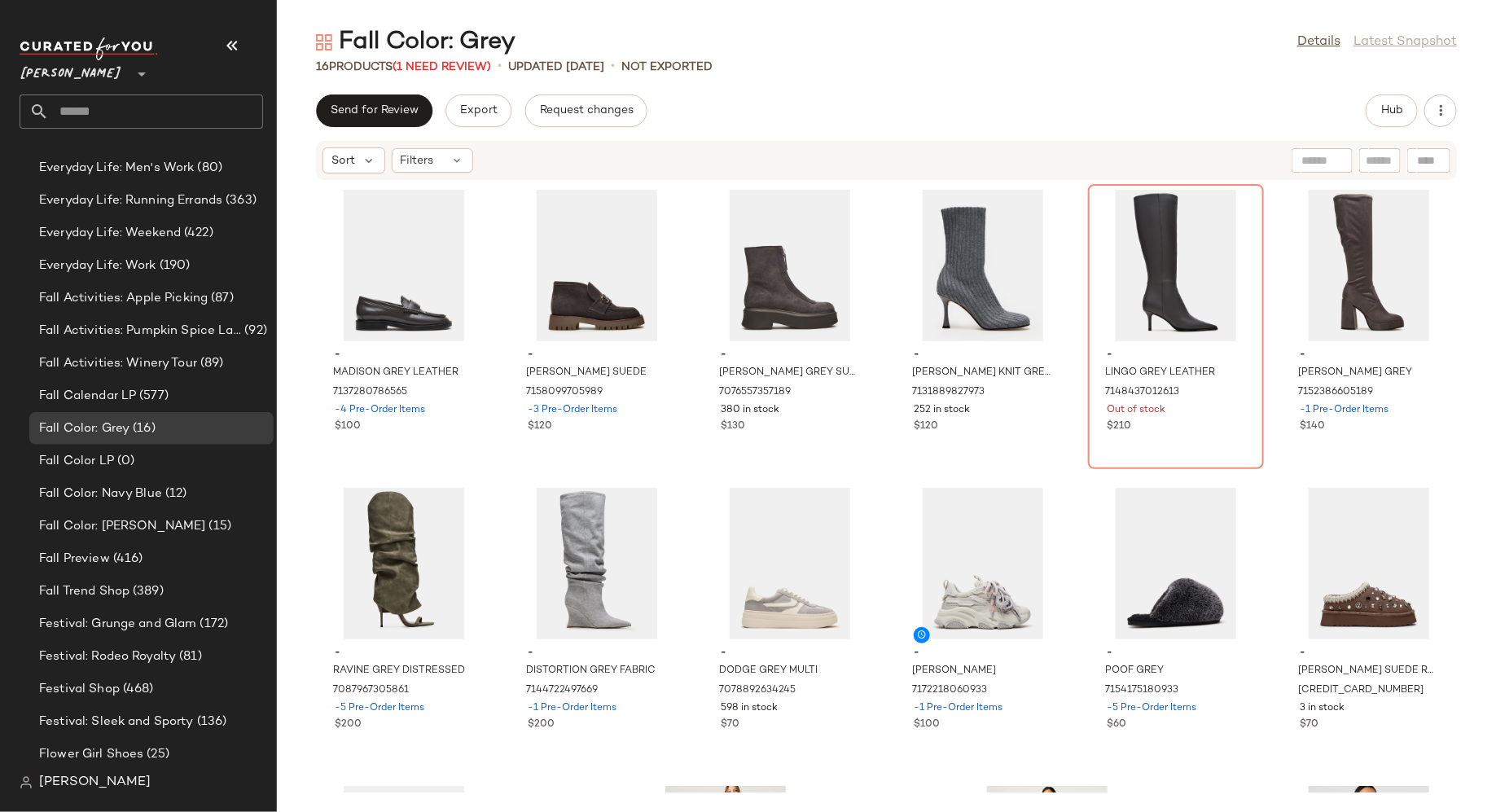
scroll to position [1734, 0]
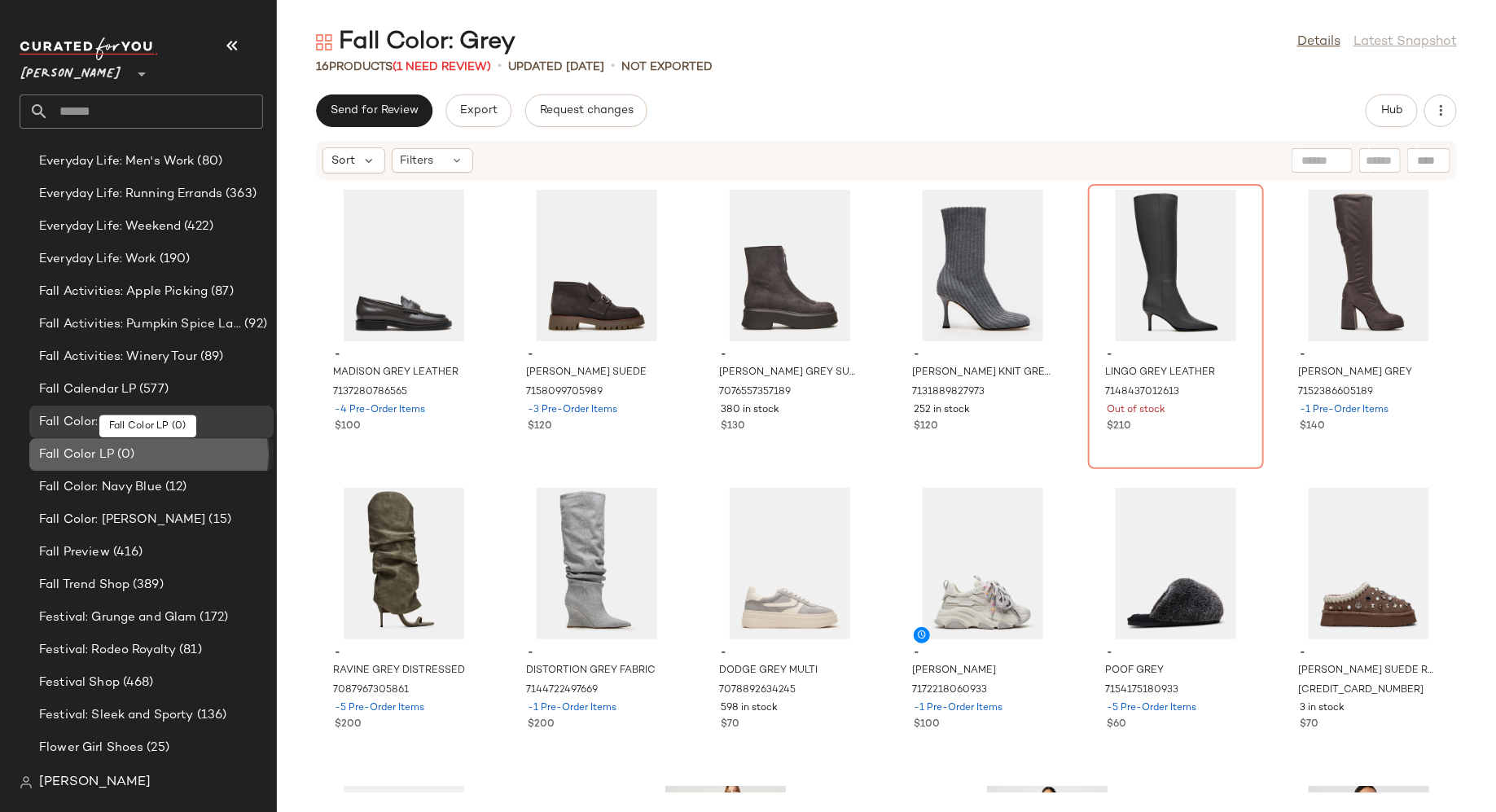
click at [164, 457] on div "Fall Color LP (0)" at bounding box center [151, 455] width 233 height 19
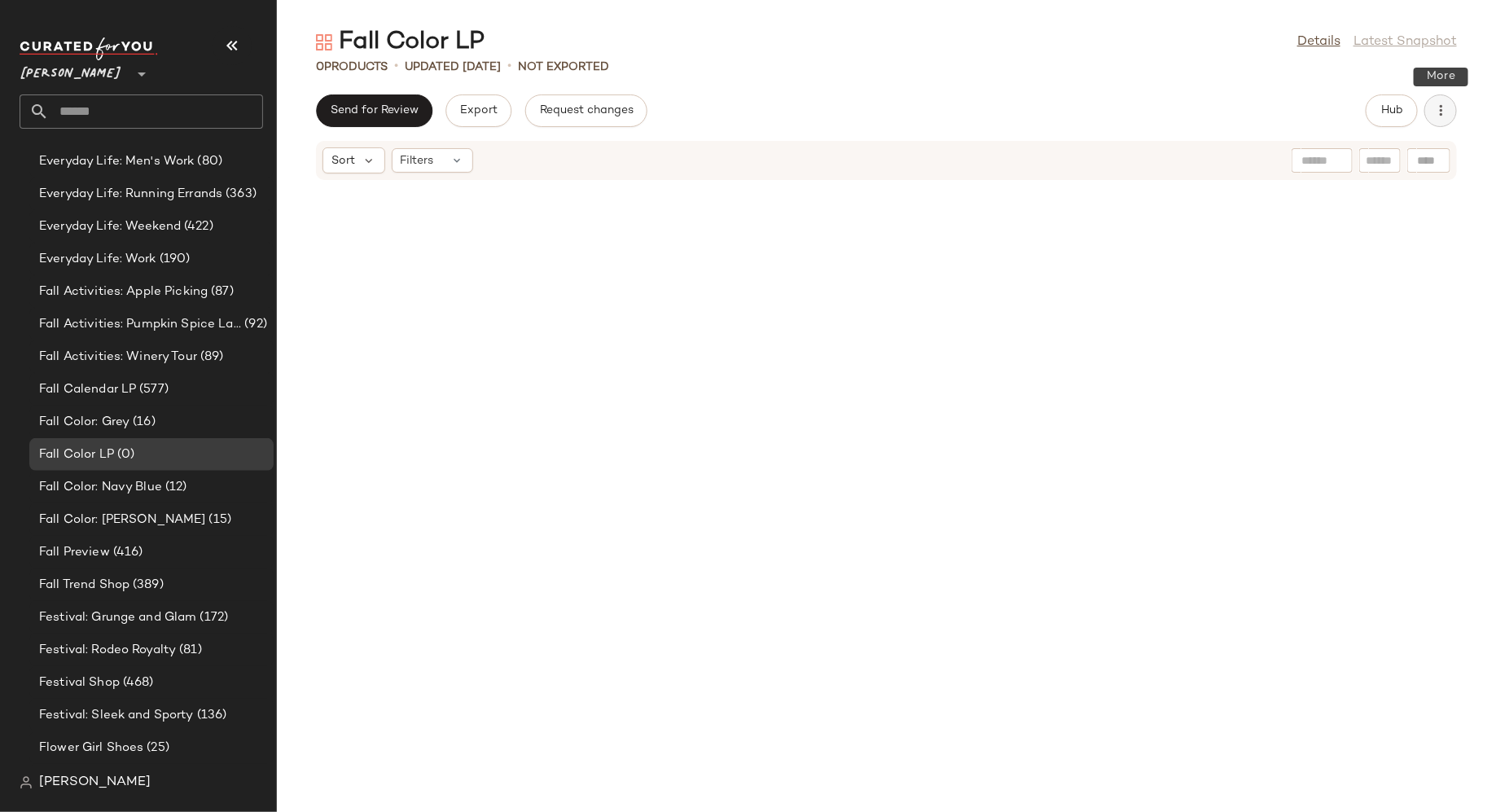
click at [1445, 103] on icon "button" at bounding box center [1440, 110] width 16 height 16
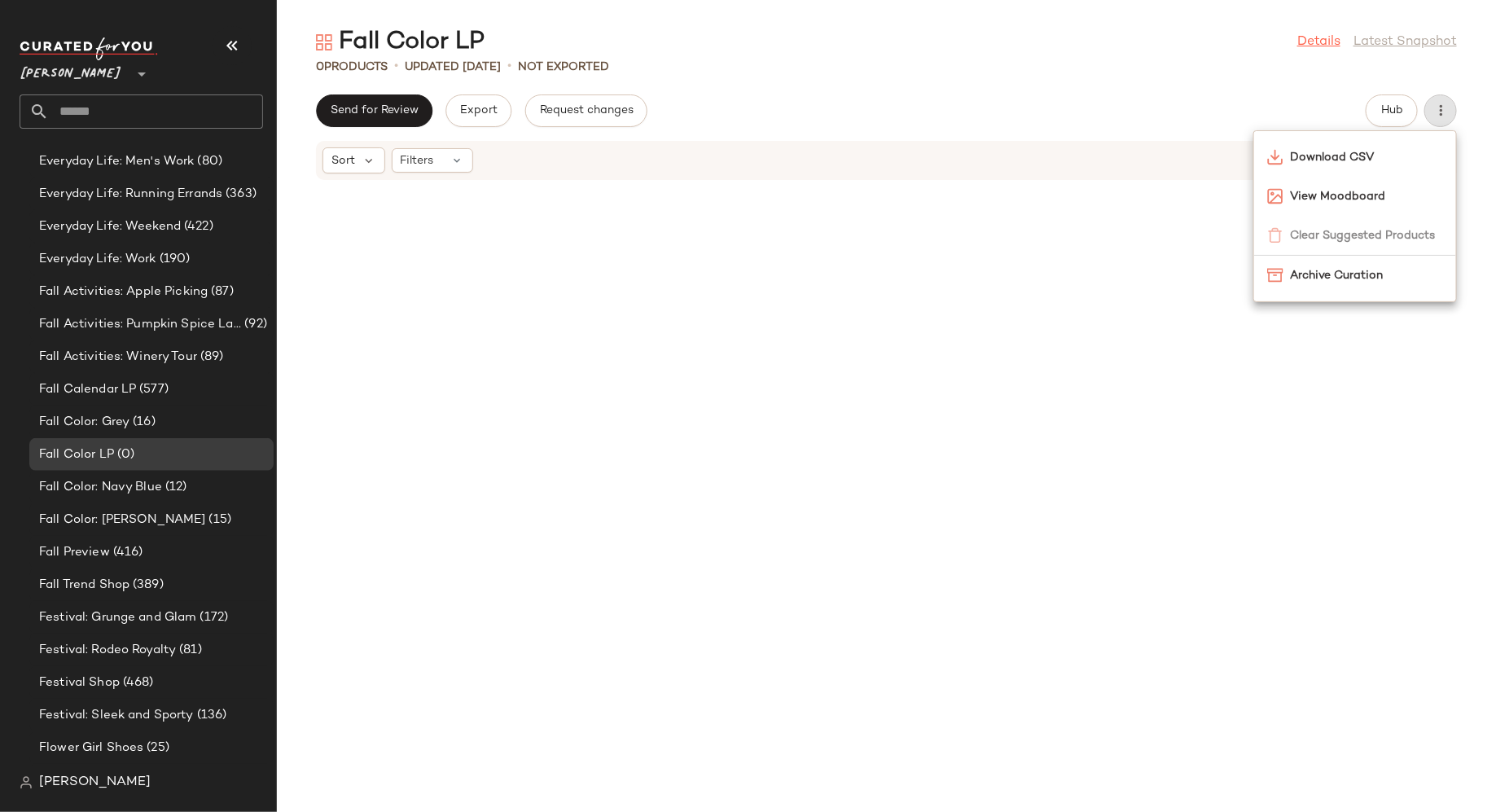
click at [1317, 40] on link "Details" at bounding box center [1319, 42] width 43 height 20
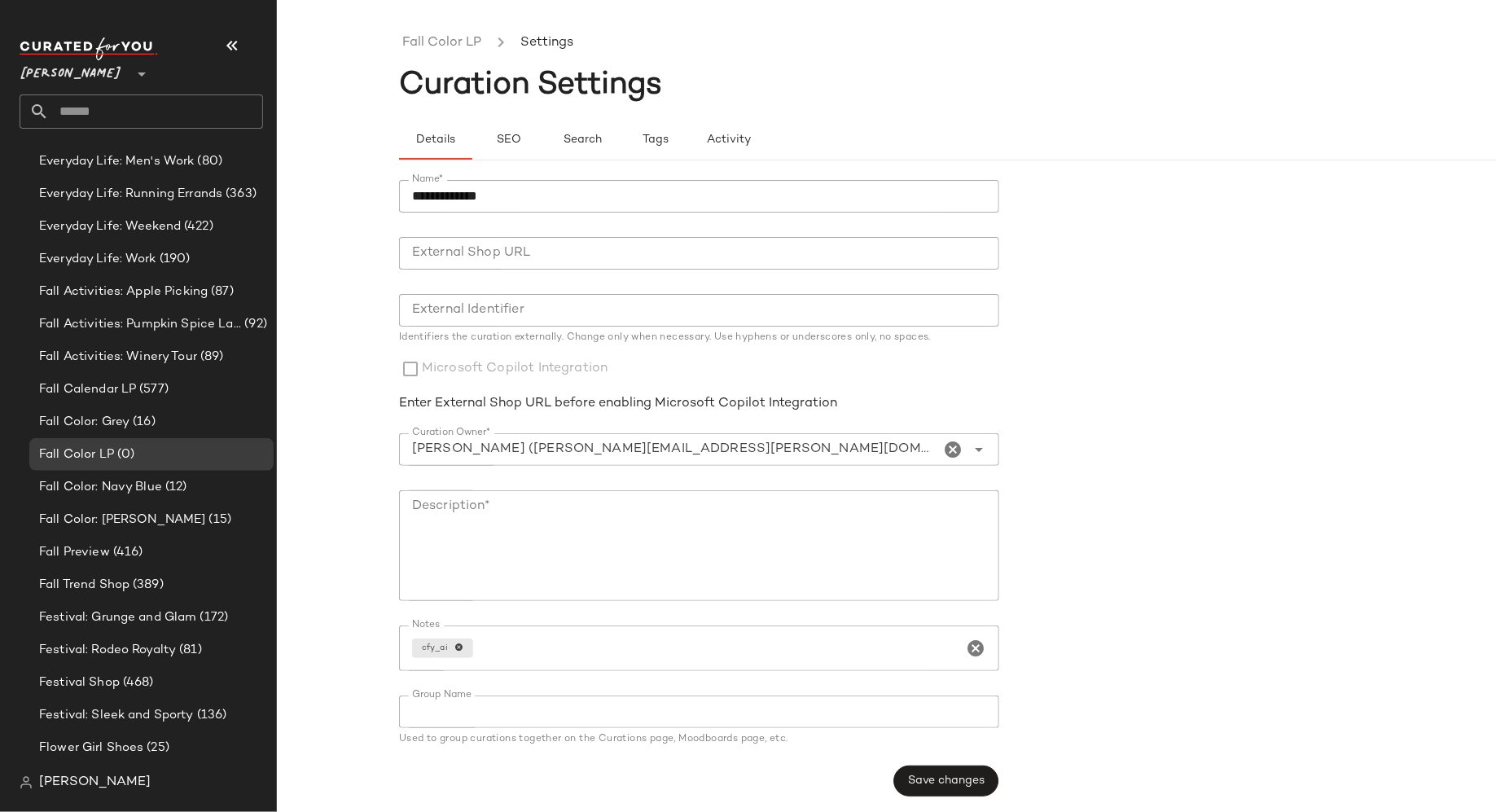
scroll to position [3, 0]
click at [514, 131] on span "SEO" at bounding box center [508, 137] width 25 height 13
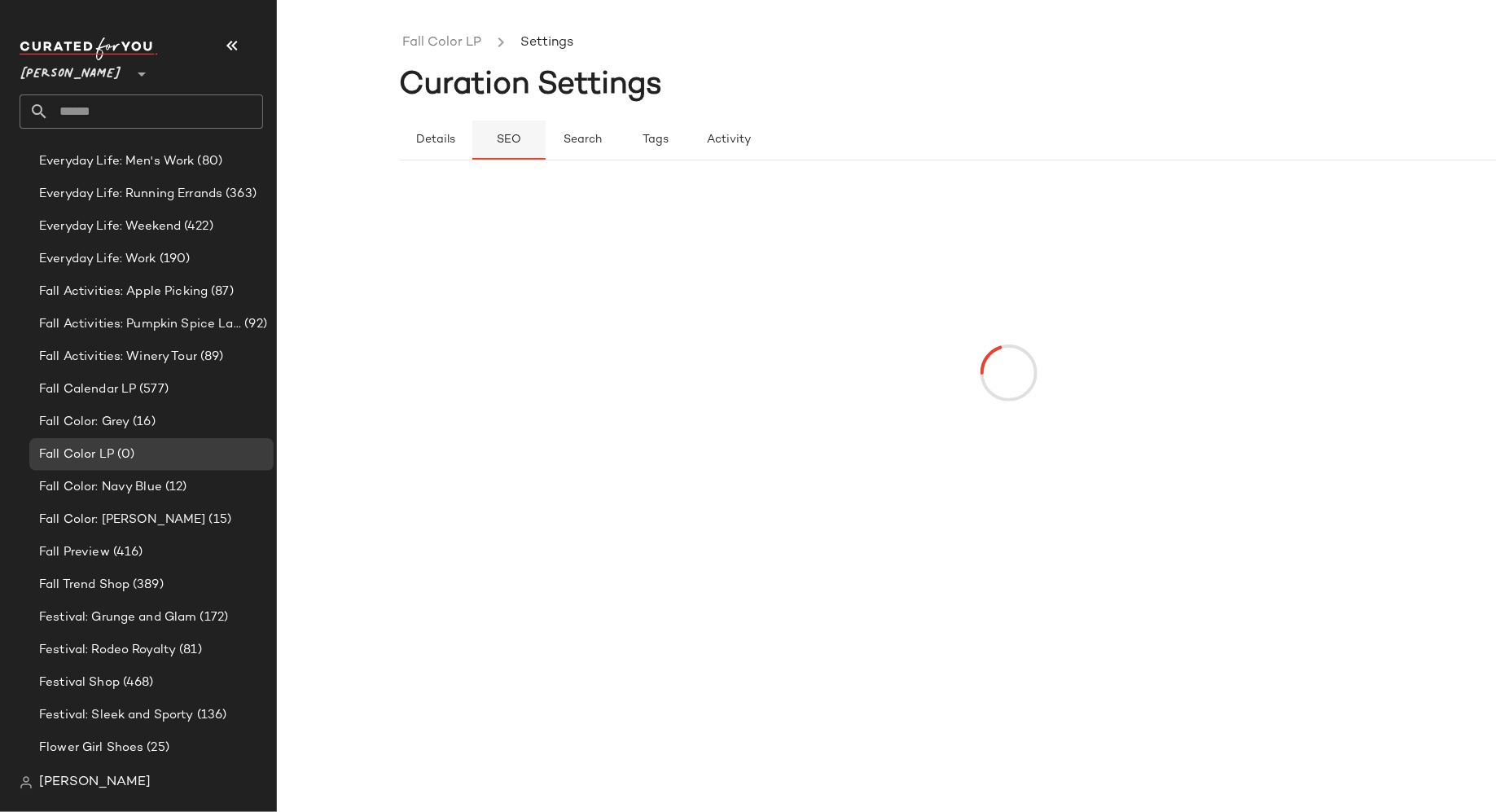
scroll to position [0, 0]
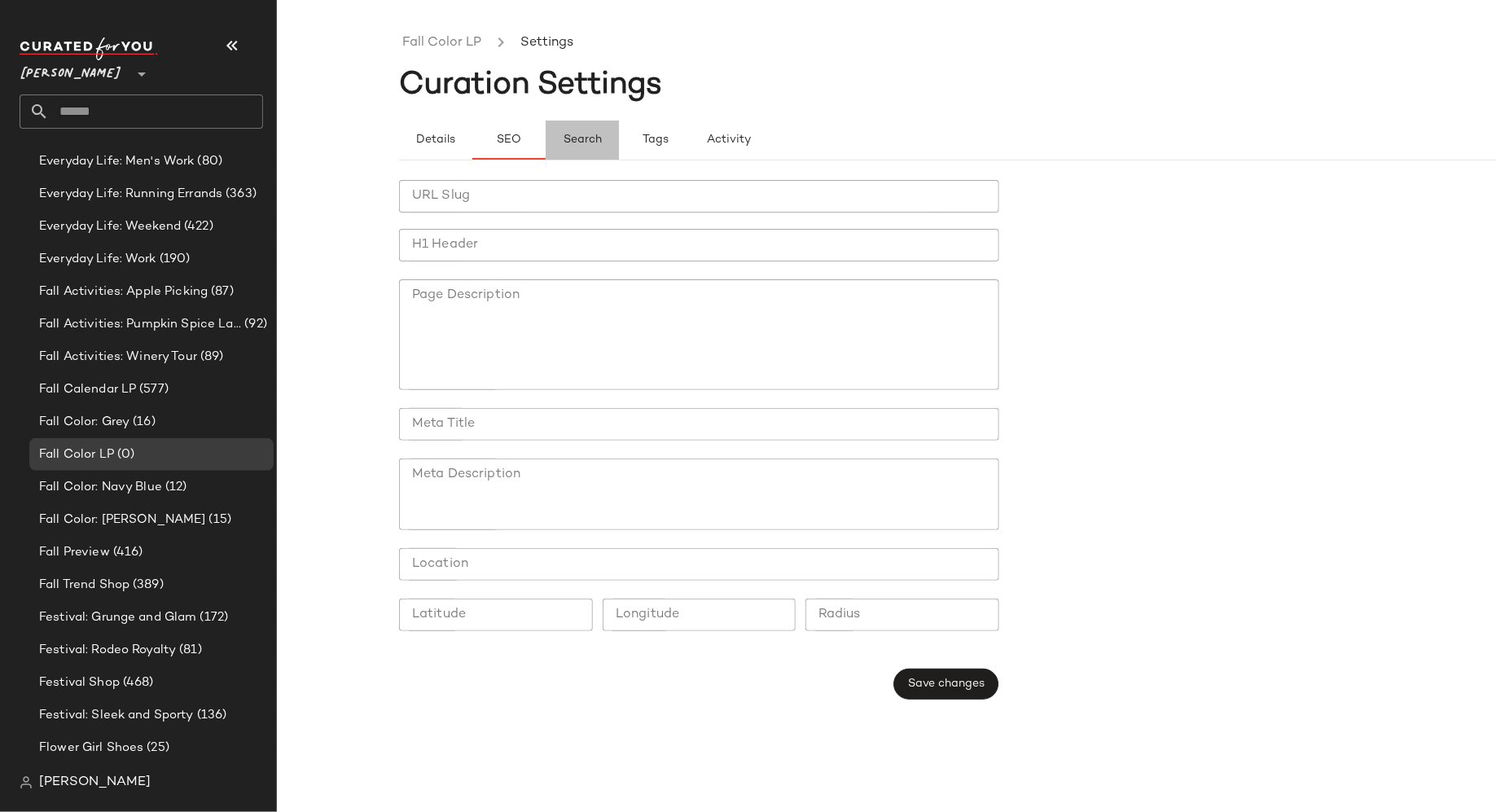
click at [692, 132] on button "Search" at bounding box center [729, 140] width 74 height 39
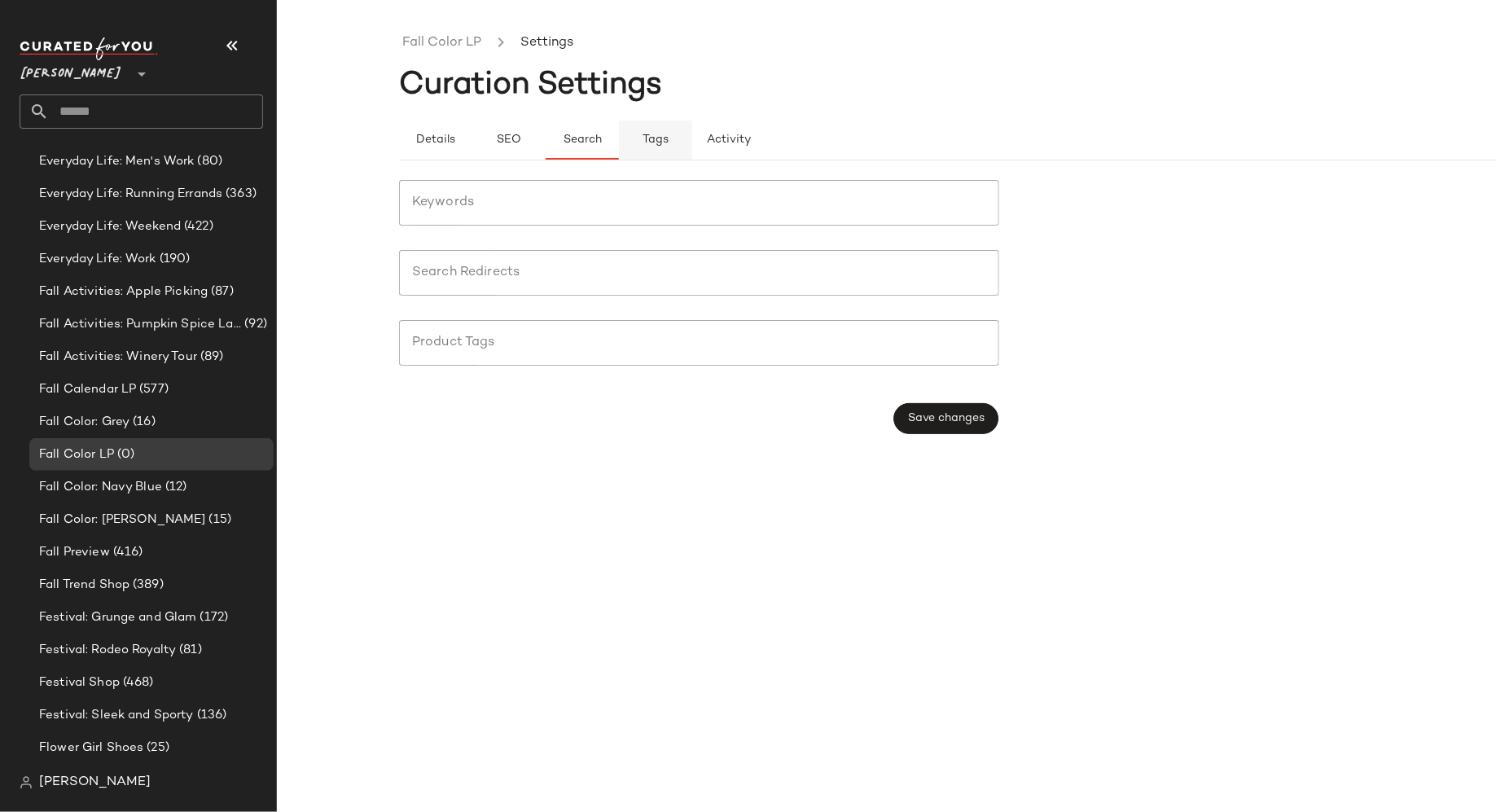
click at [655, 147] on button "Tags" at bounding box center [655, 140] width 74 height 39
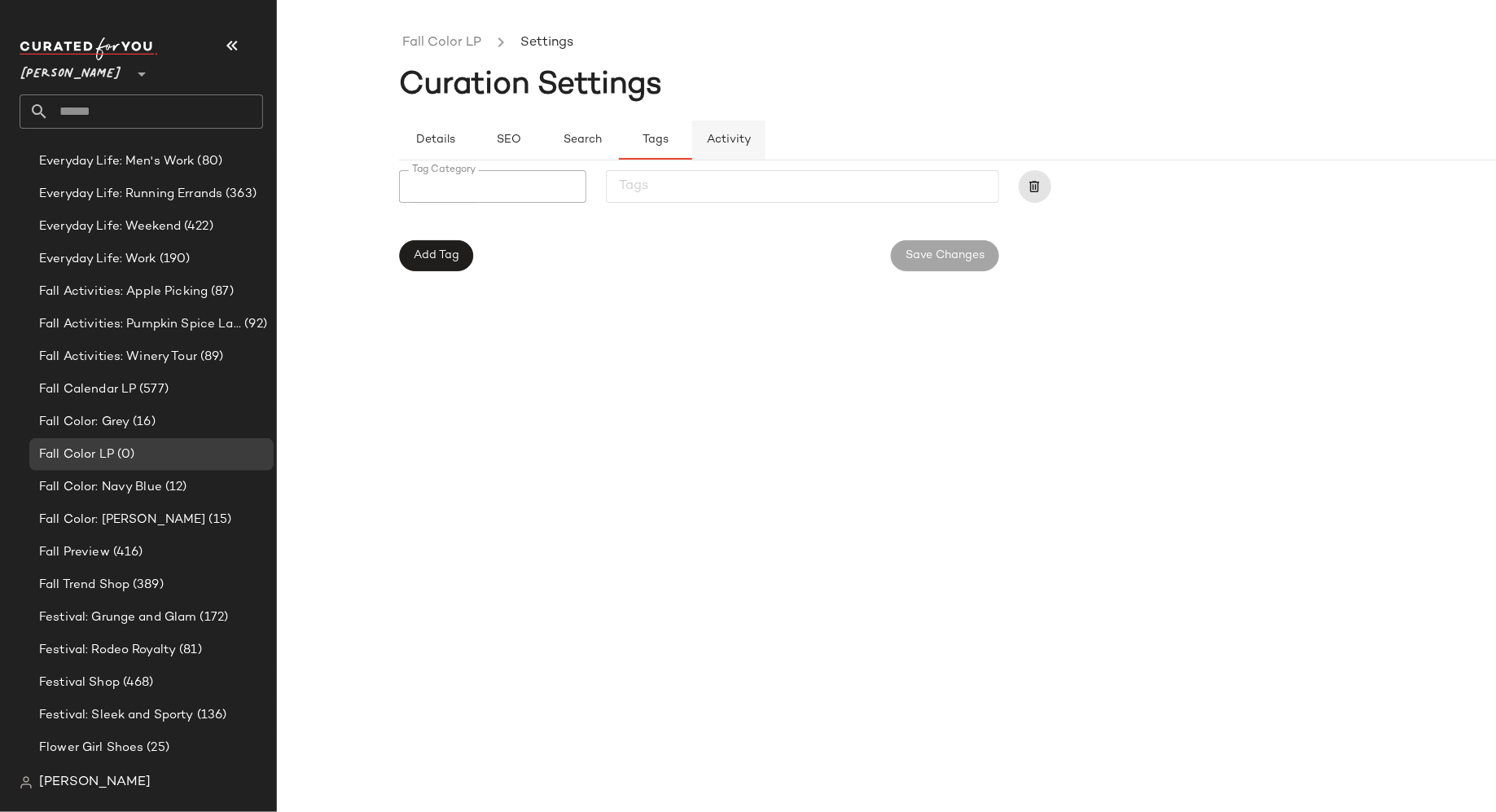
click at [723, 143] on span "Activity" at bounding box center [728, 140] width 45 height 13
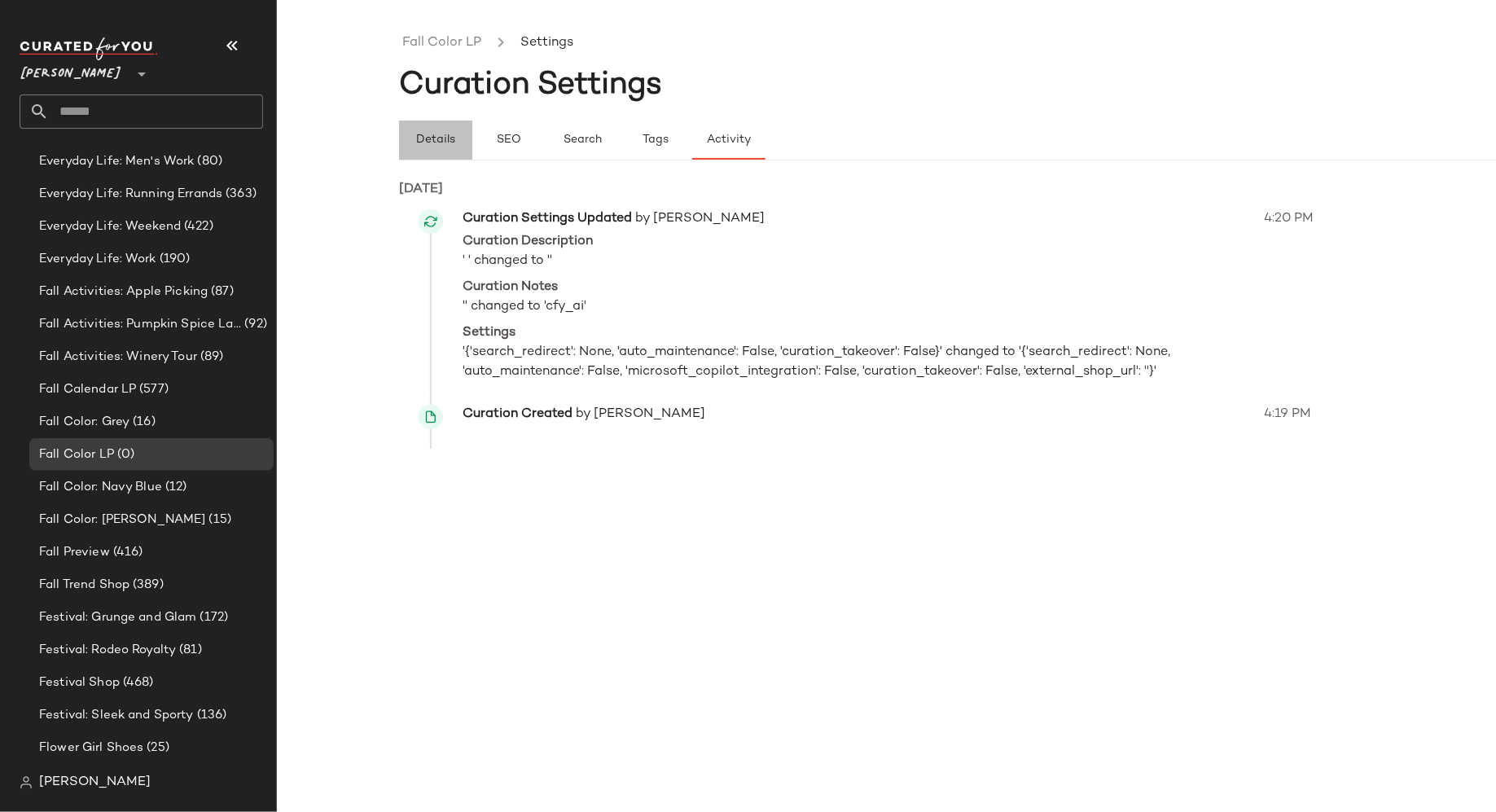
click at [546, 138] on button "Details" at bounding box center [583, 140] width 74 height 39
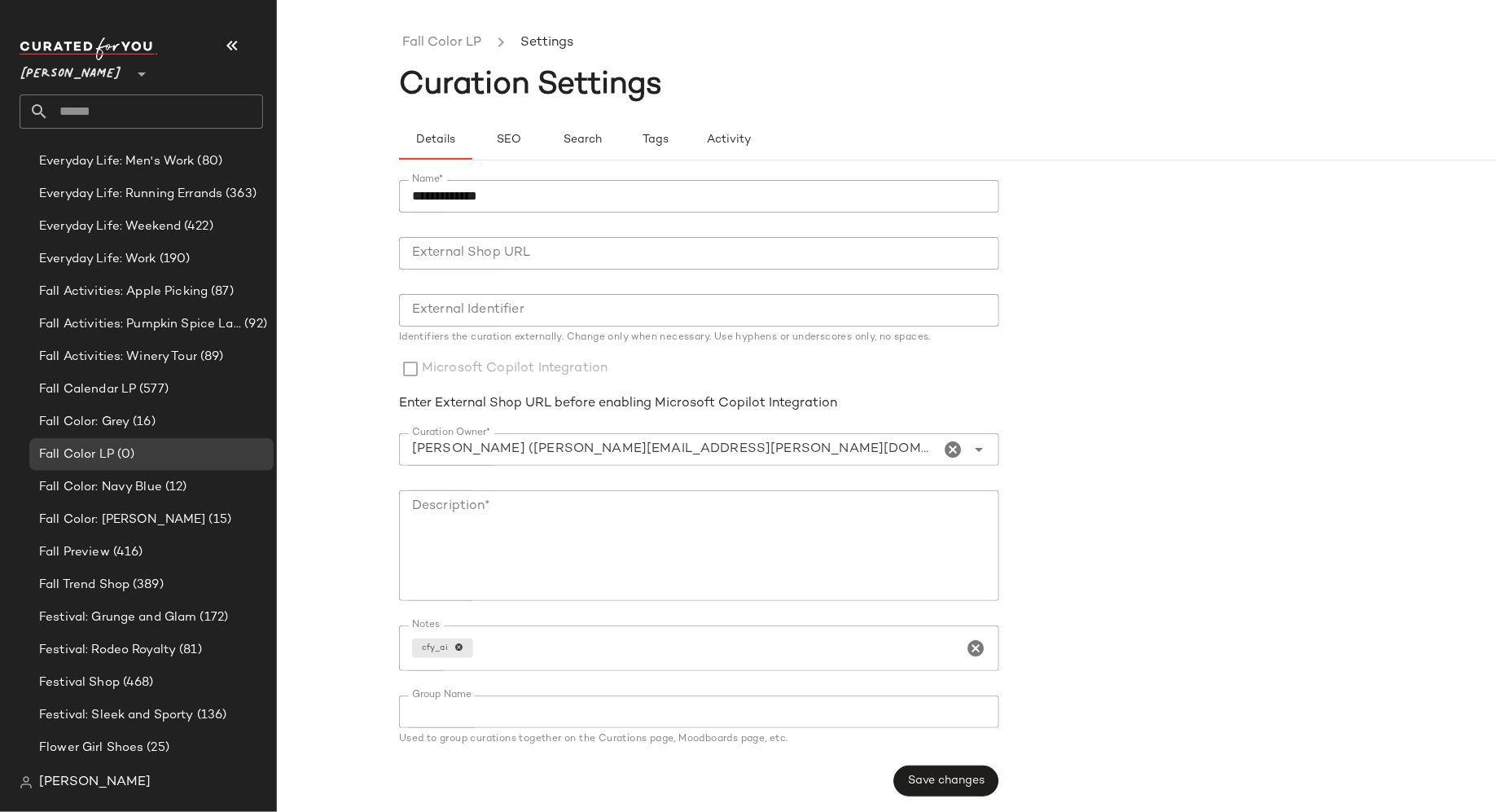
scroll to position [3, 0]
click at [619, 129] on button "SEO" at bounding box center [655, 138] width 74 height 39
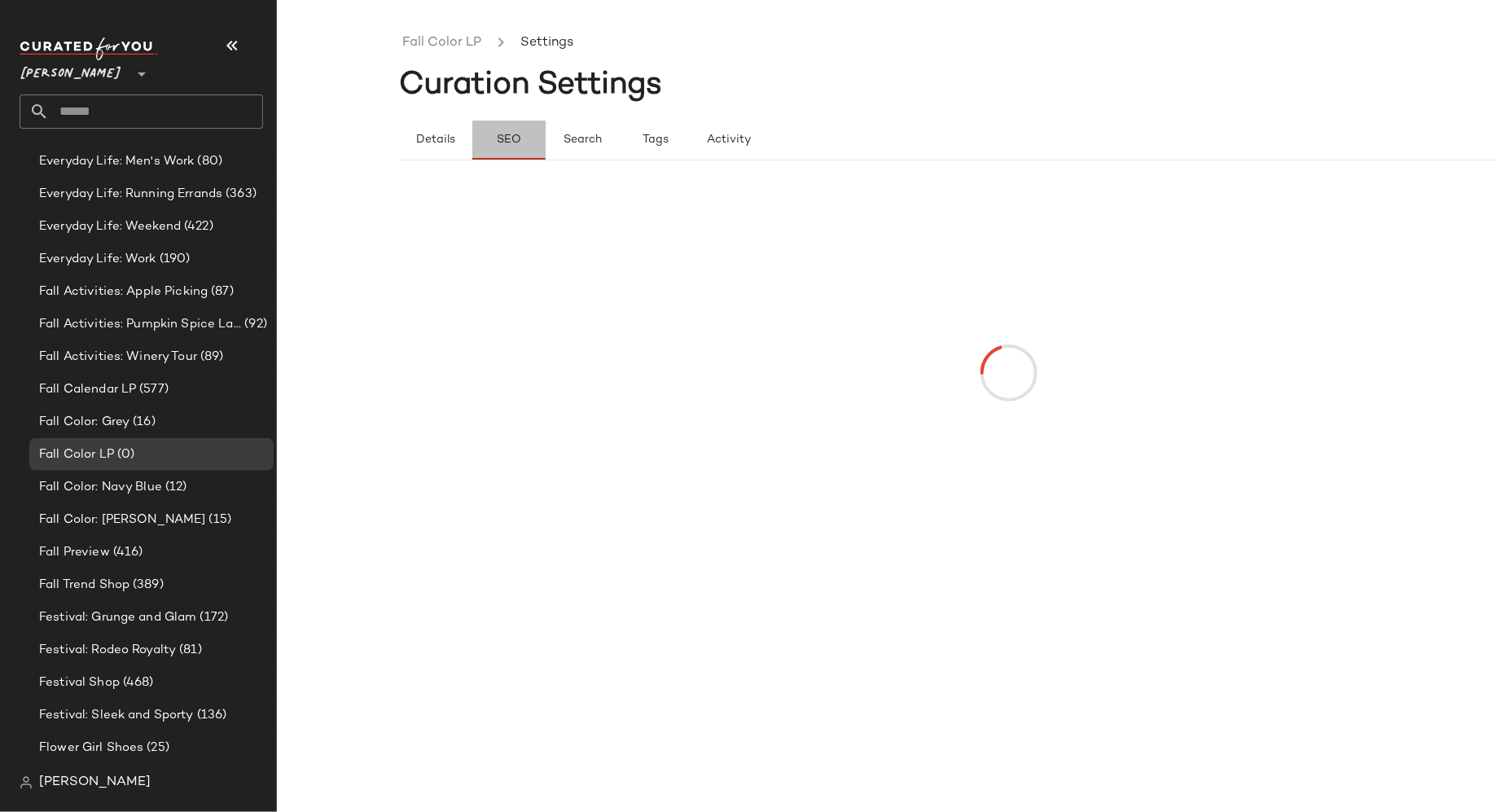
scroll to position [0, 0]
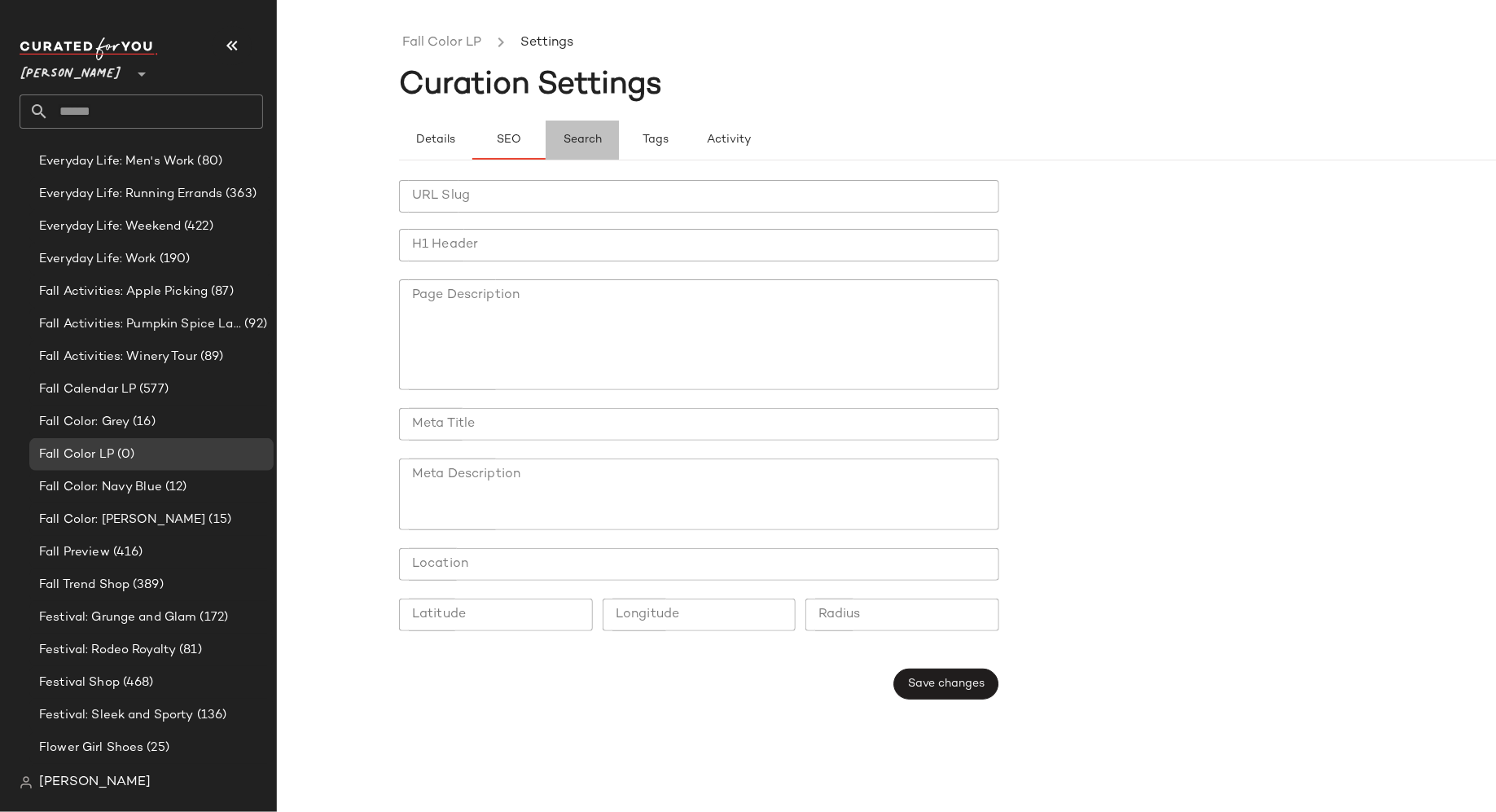
click at [692, 131] on button "Search" at bounding box center [729, 140] width 74 height 39
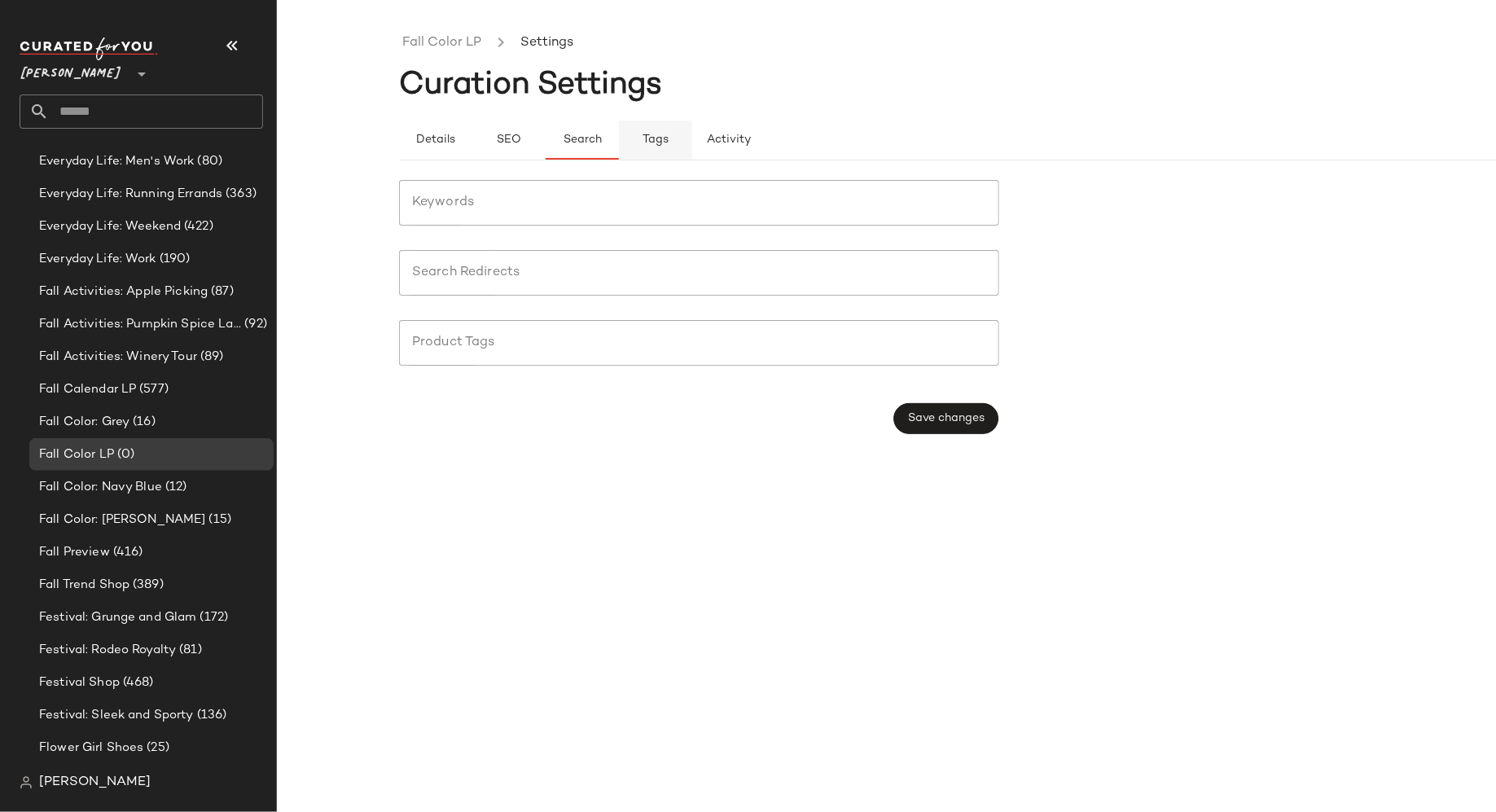
click at [659, 135] on span "Tags" at bounding box center [655, 140] width 27 height 13
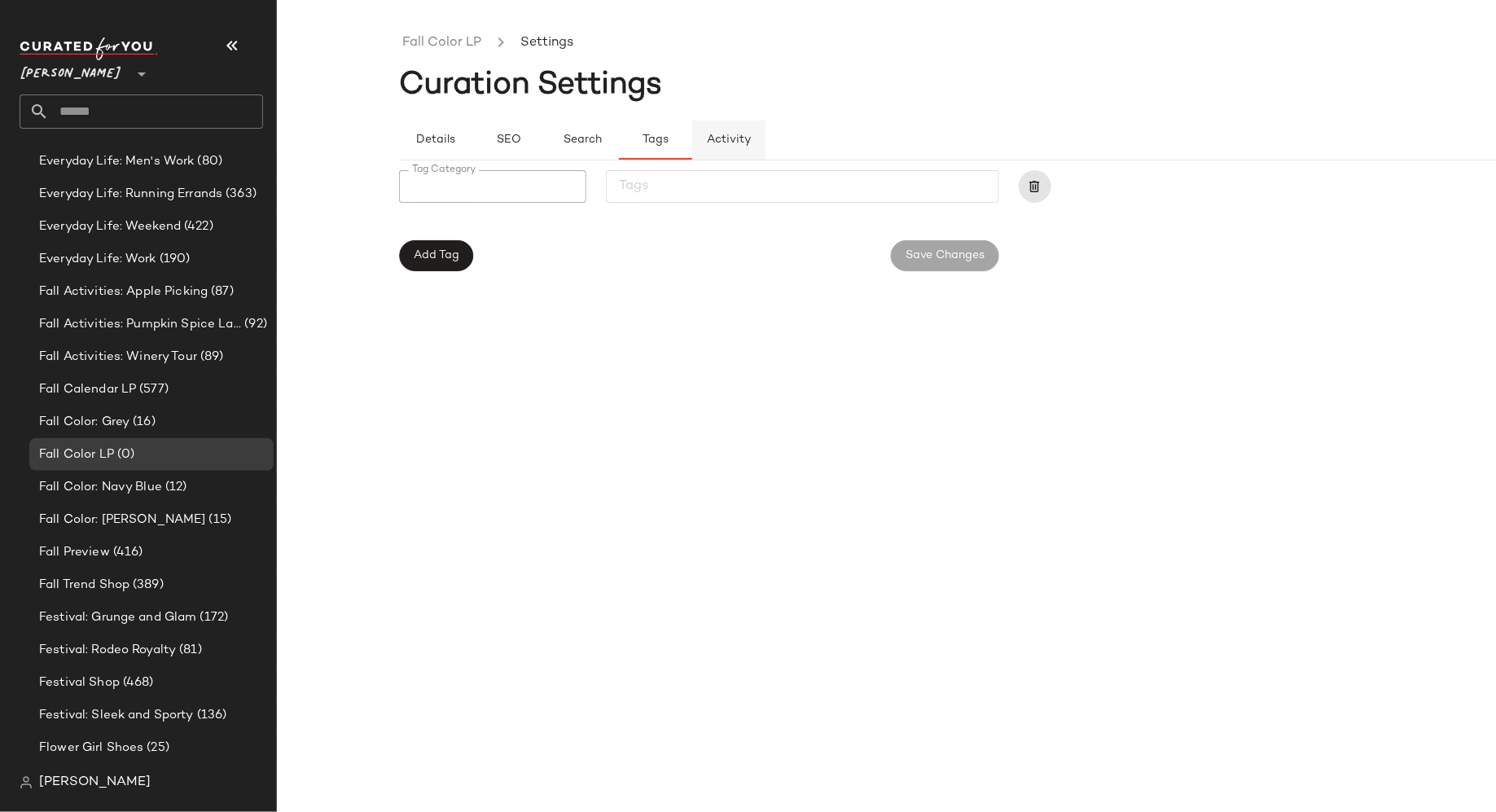
click at [741, 144] on span "Activity" at bounding box center [728, 140] width 45 height 13
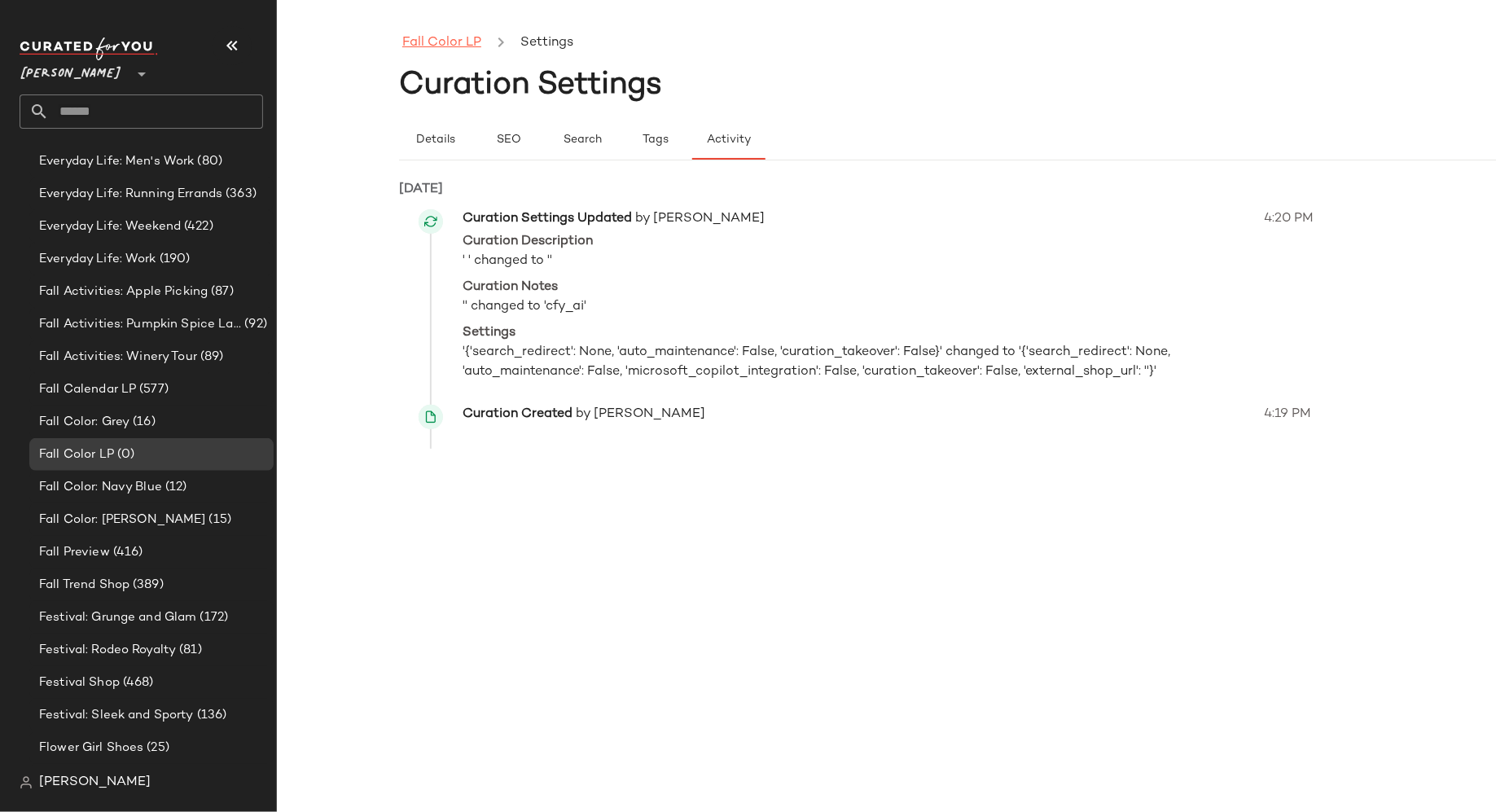
click at [417, 41] on link "Fall Color LP" at bounding box center [442, 43] width 79 height 21
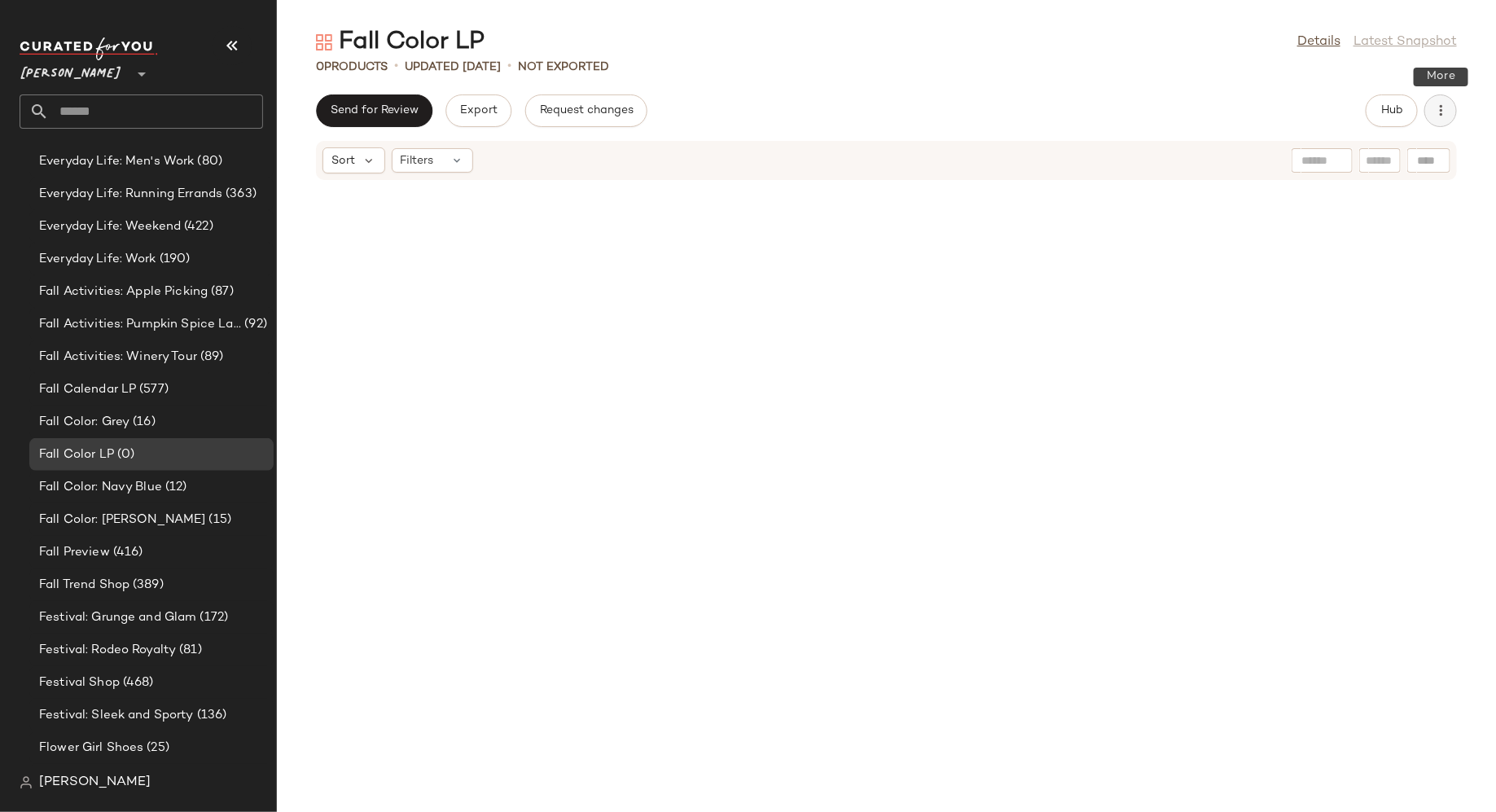
click at [1438, 118] on icon "button" at bounding box center [1440, 110] width 16 height 16
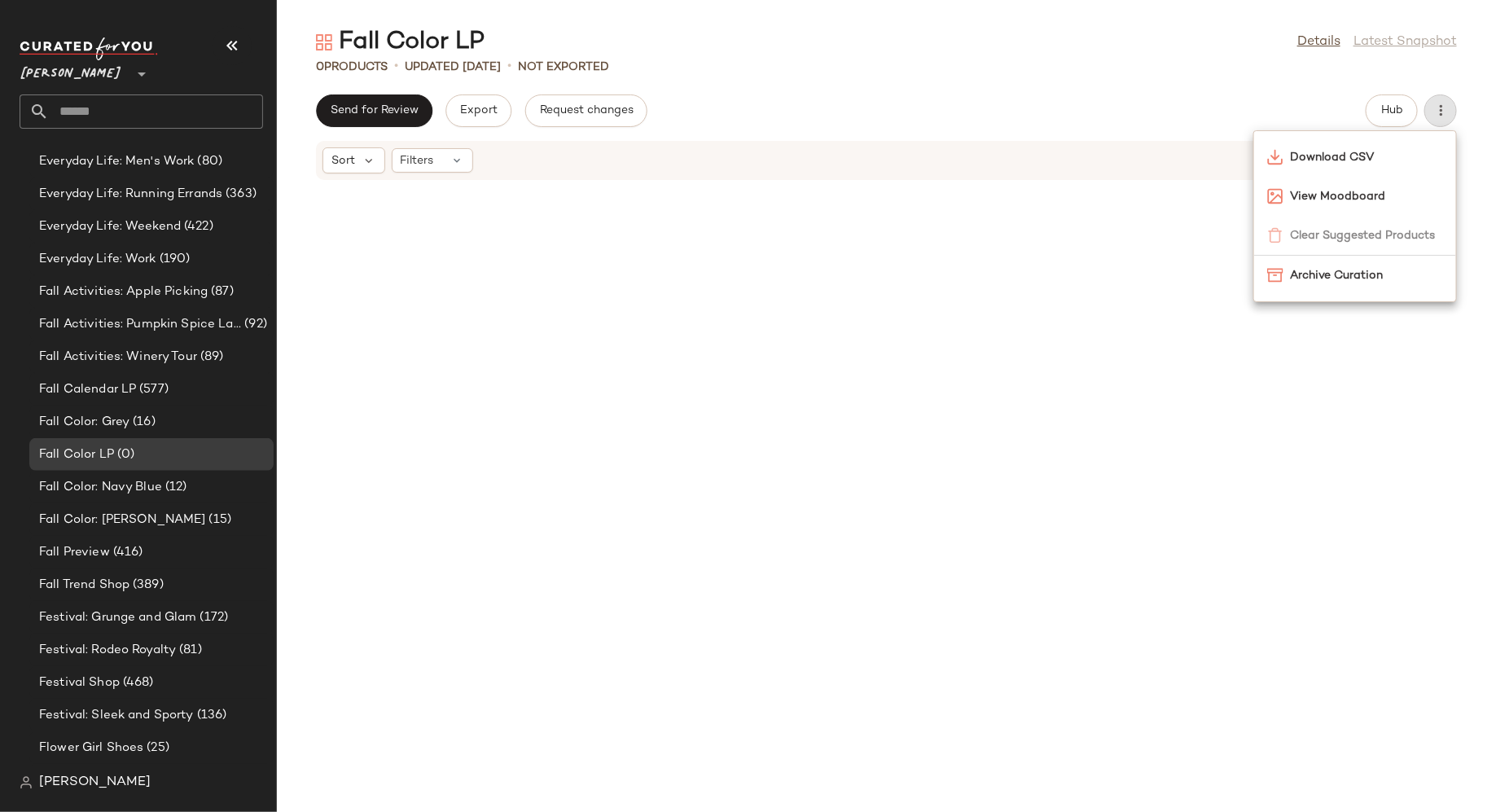
click at [1012, 273] on div at bounding box center [886, 487] width 1219 height 612
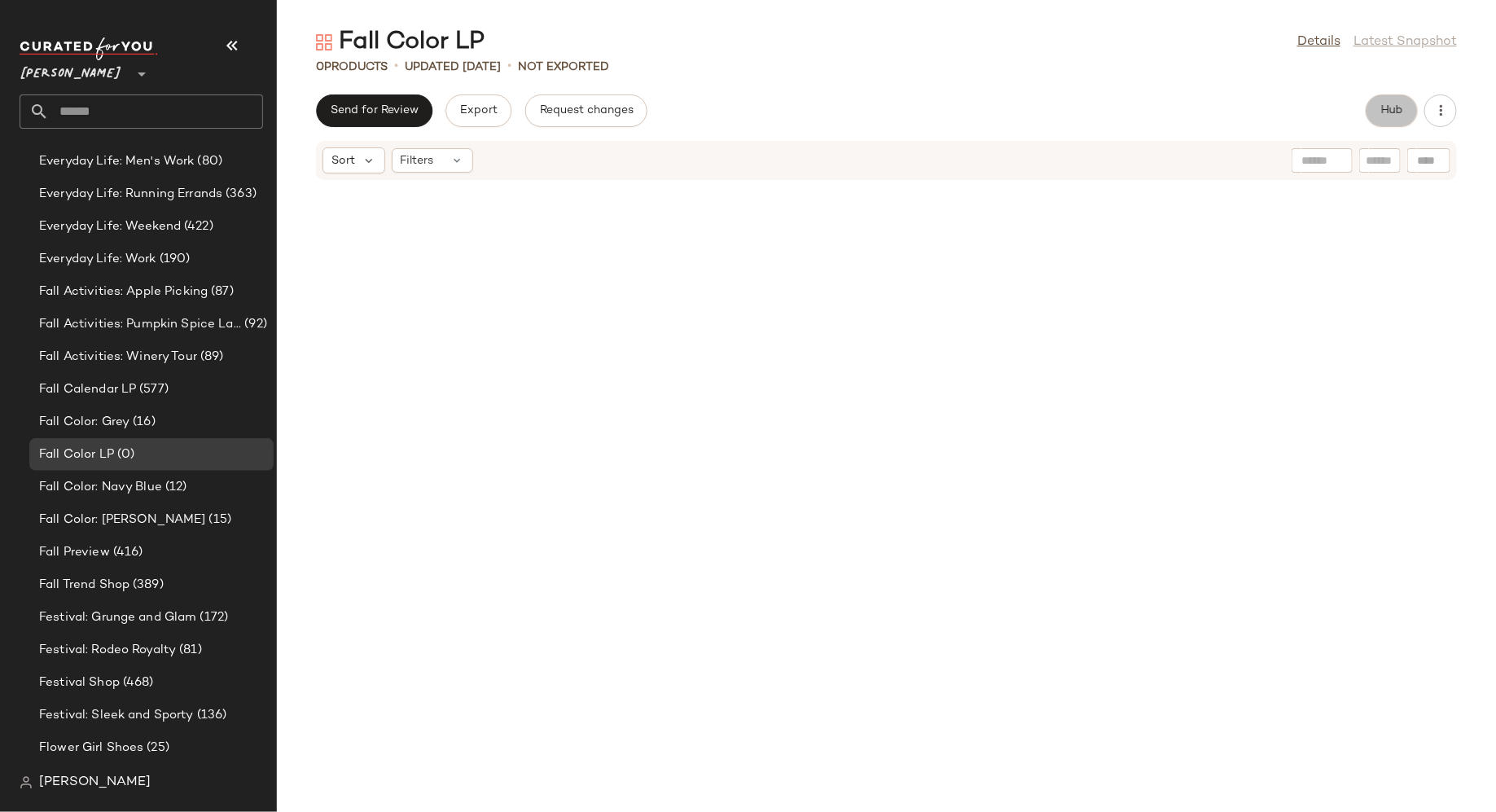
click at [1383, 113] on span "Hub" at bounding box center [1391, 110] width 23 height 13
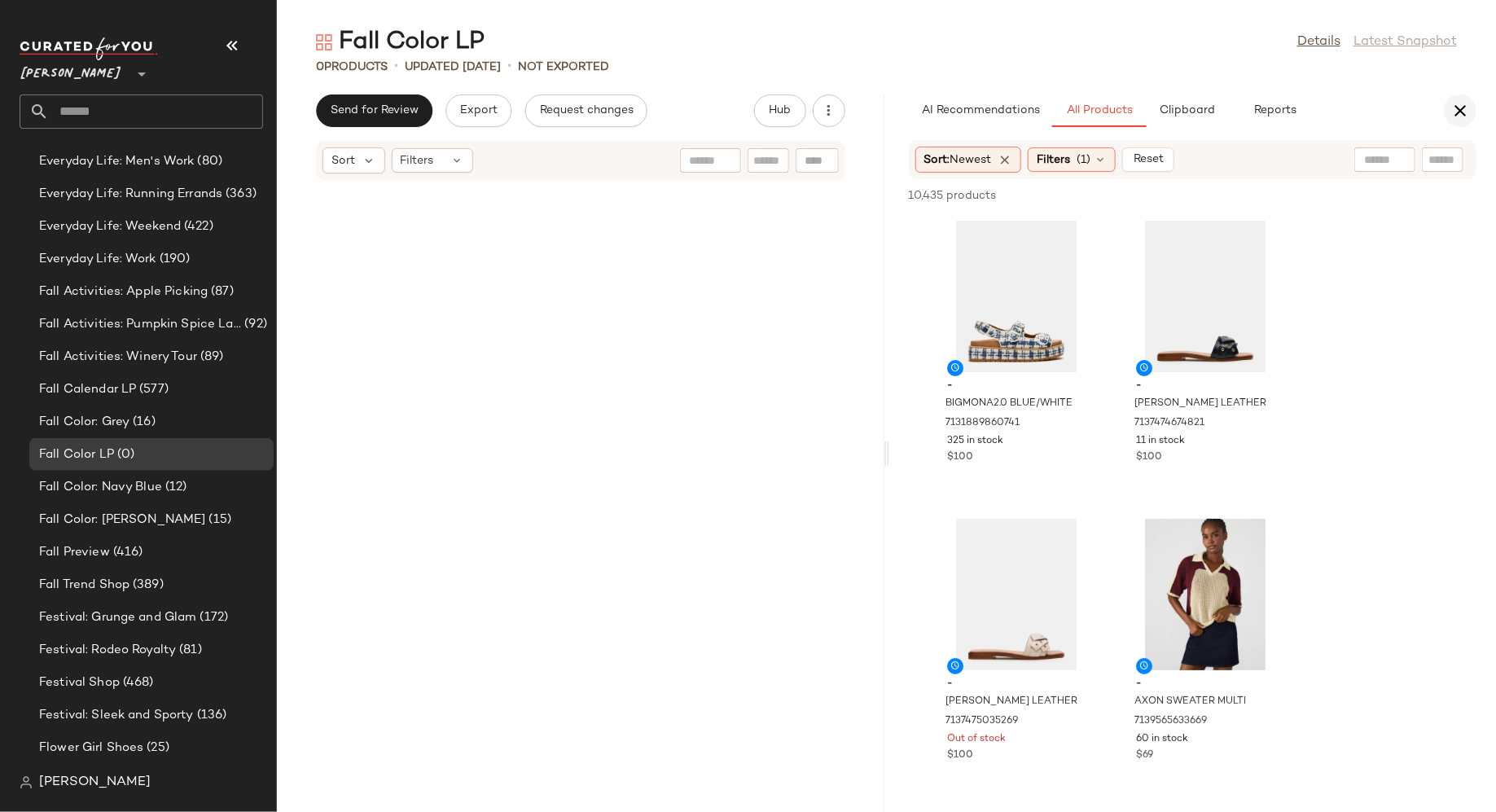
click at [1461, 109] on icon "button" at bounding box center [1460, 110] width 20 height 20
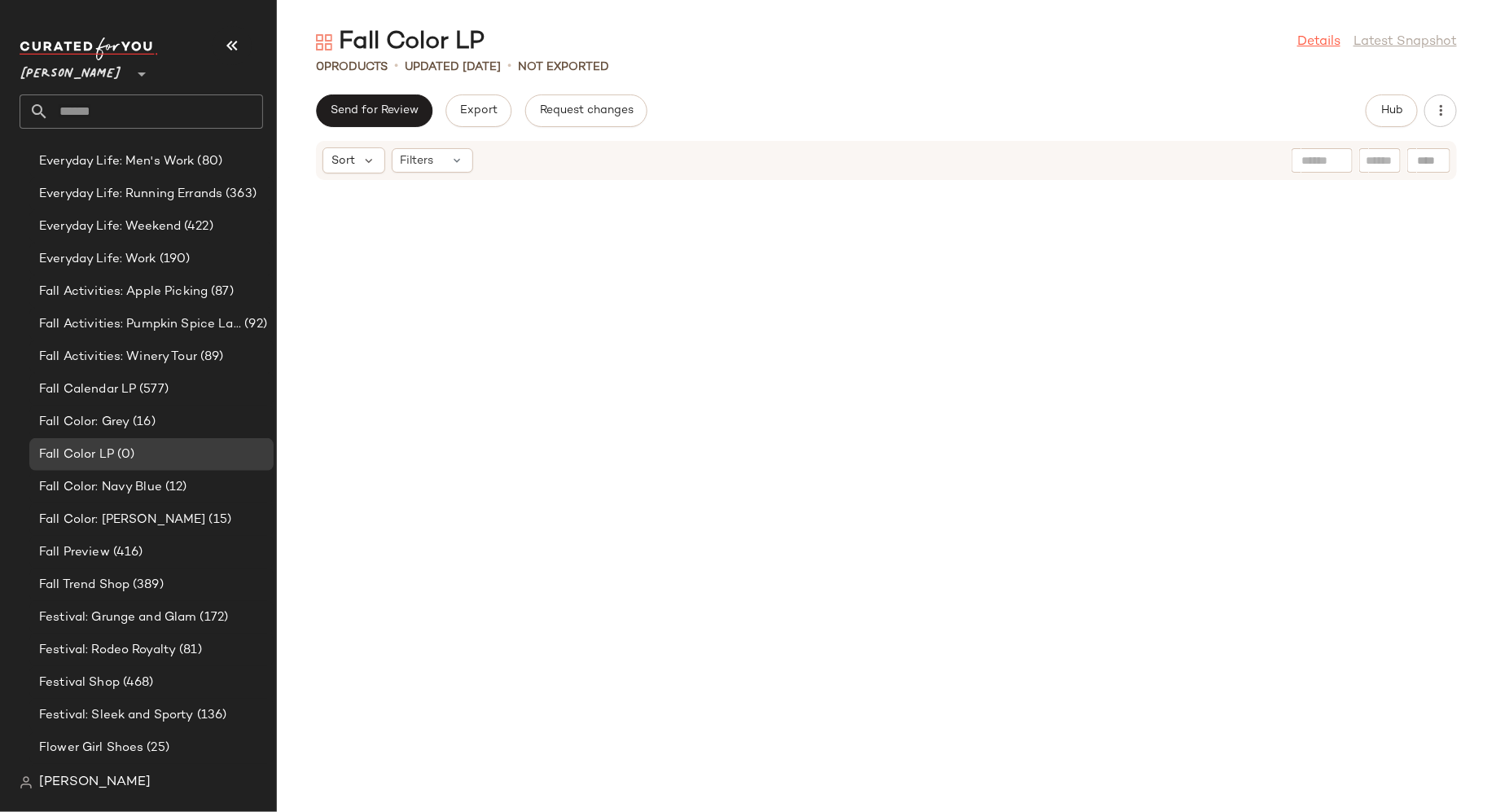
click at [1313, 45] on link "Details" at bounding box center [1319, 42] width 43 height 20
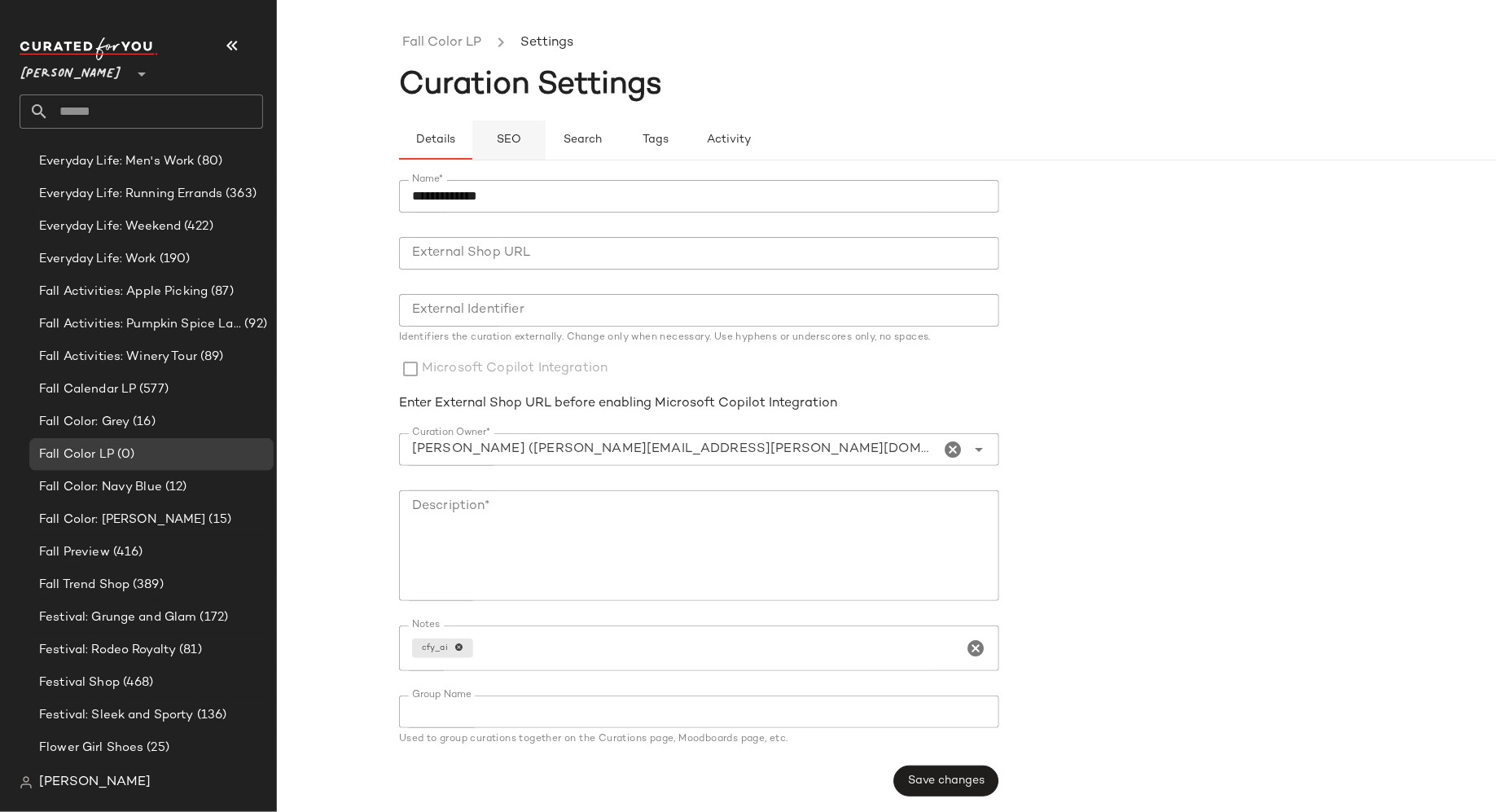
click at [514, 140] on span "SEO" at bounding box center [508, 140] width 25 height 13
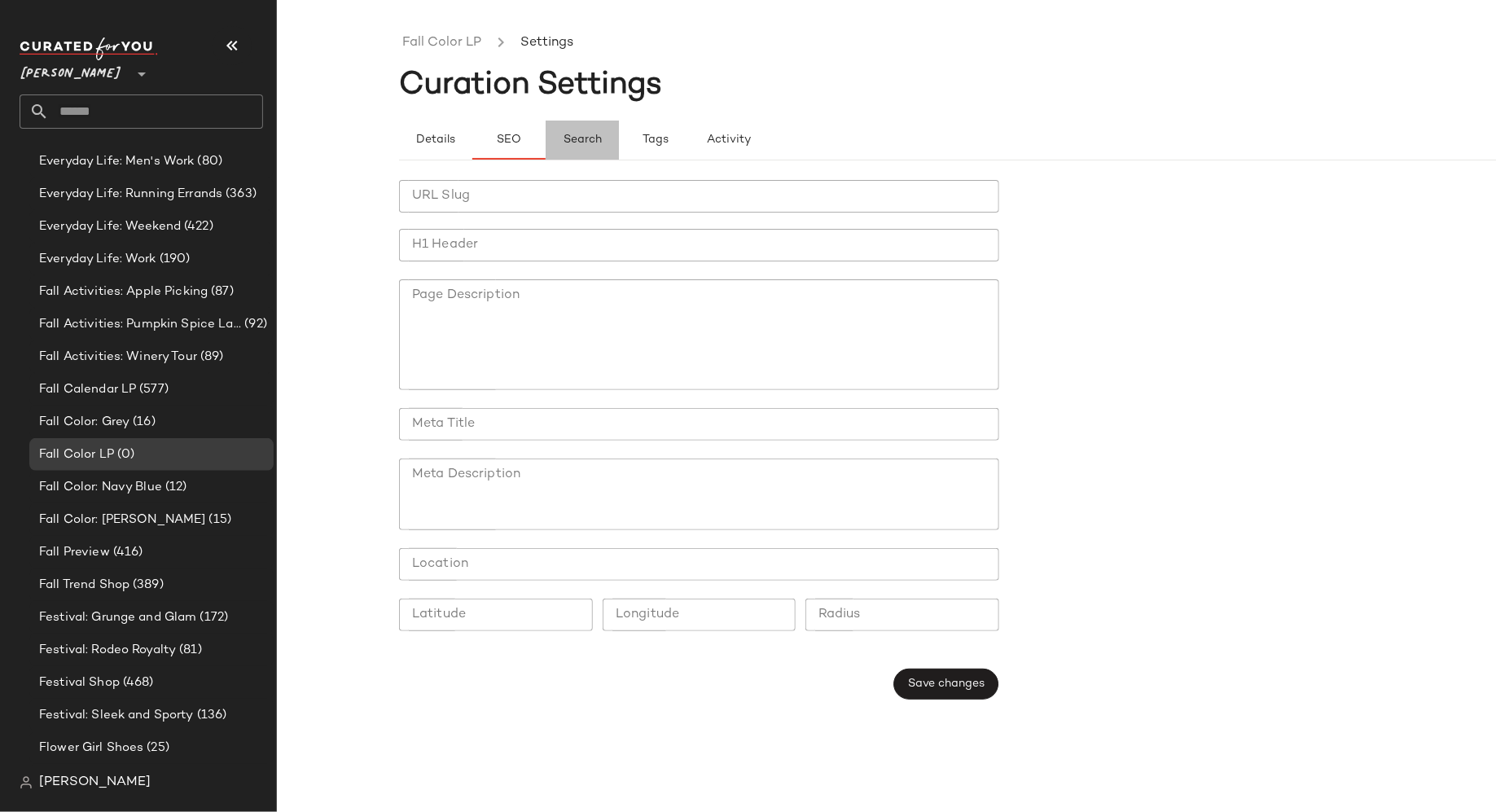
click at [575, 140] on span "Search" at bounding box center [583, 140] width 39 height 13
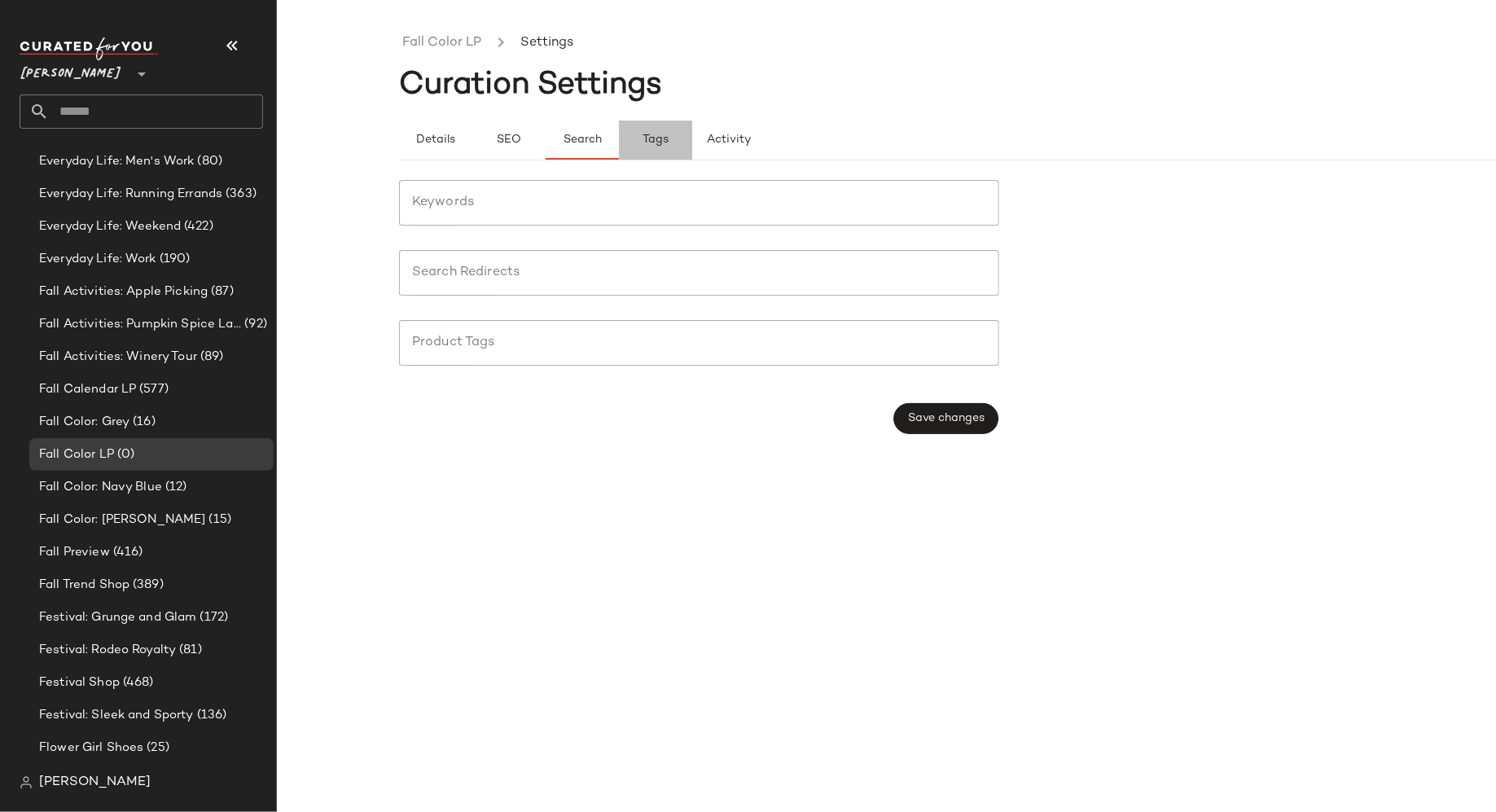
click at [654, 138] on span "Tags" at bounding box center [655, 140] width 27 height 13
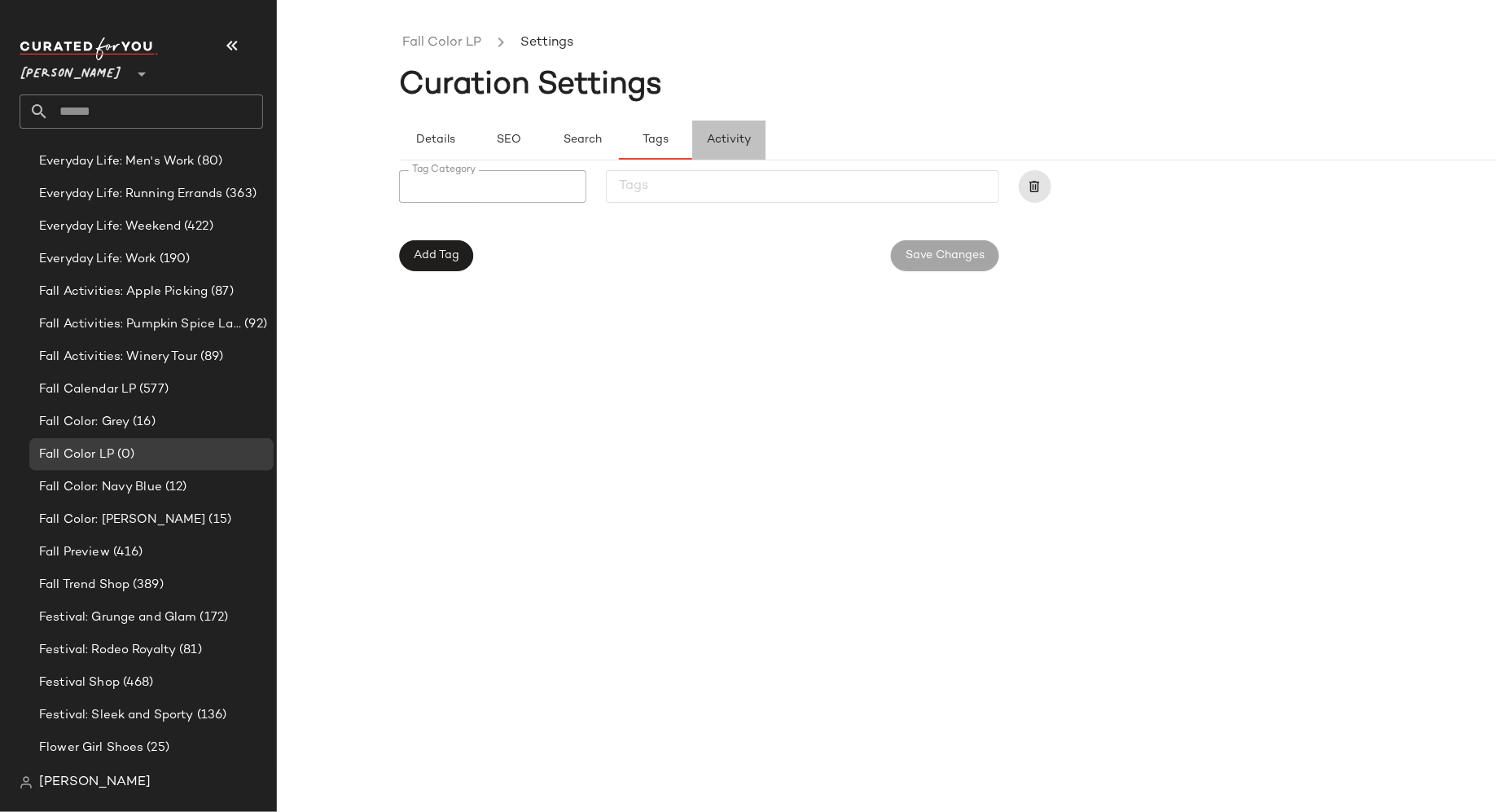
click at [735, 142] on span "Activity" at bounding box center [728, 140] width 45 height 13
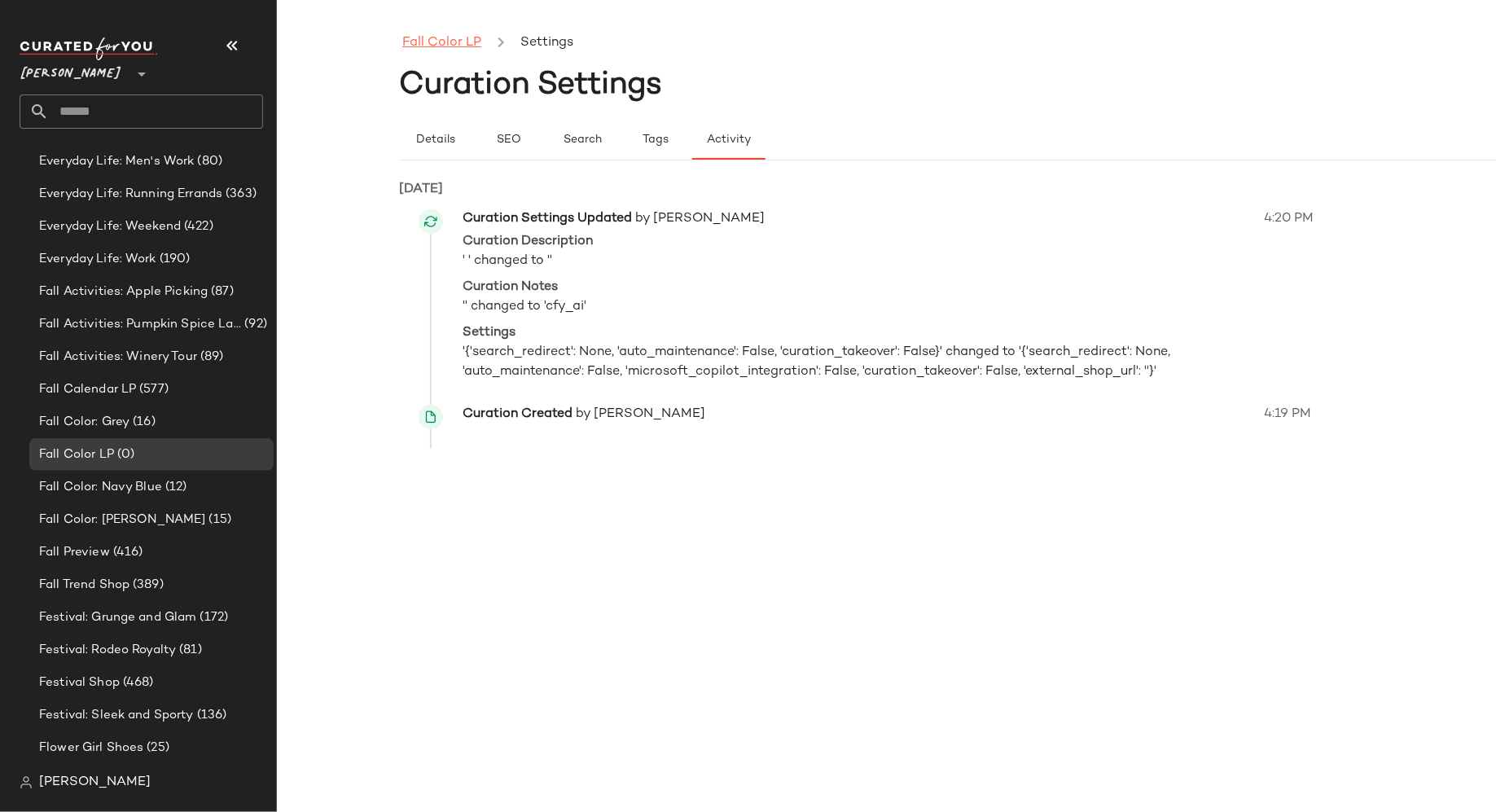
click at [442, 44] on link "Fall Color LP" at bounding box center [442, 43] width 79 height 21
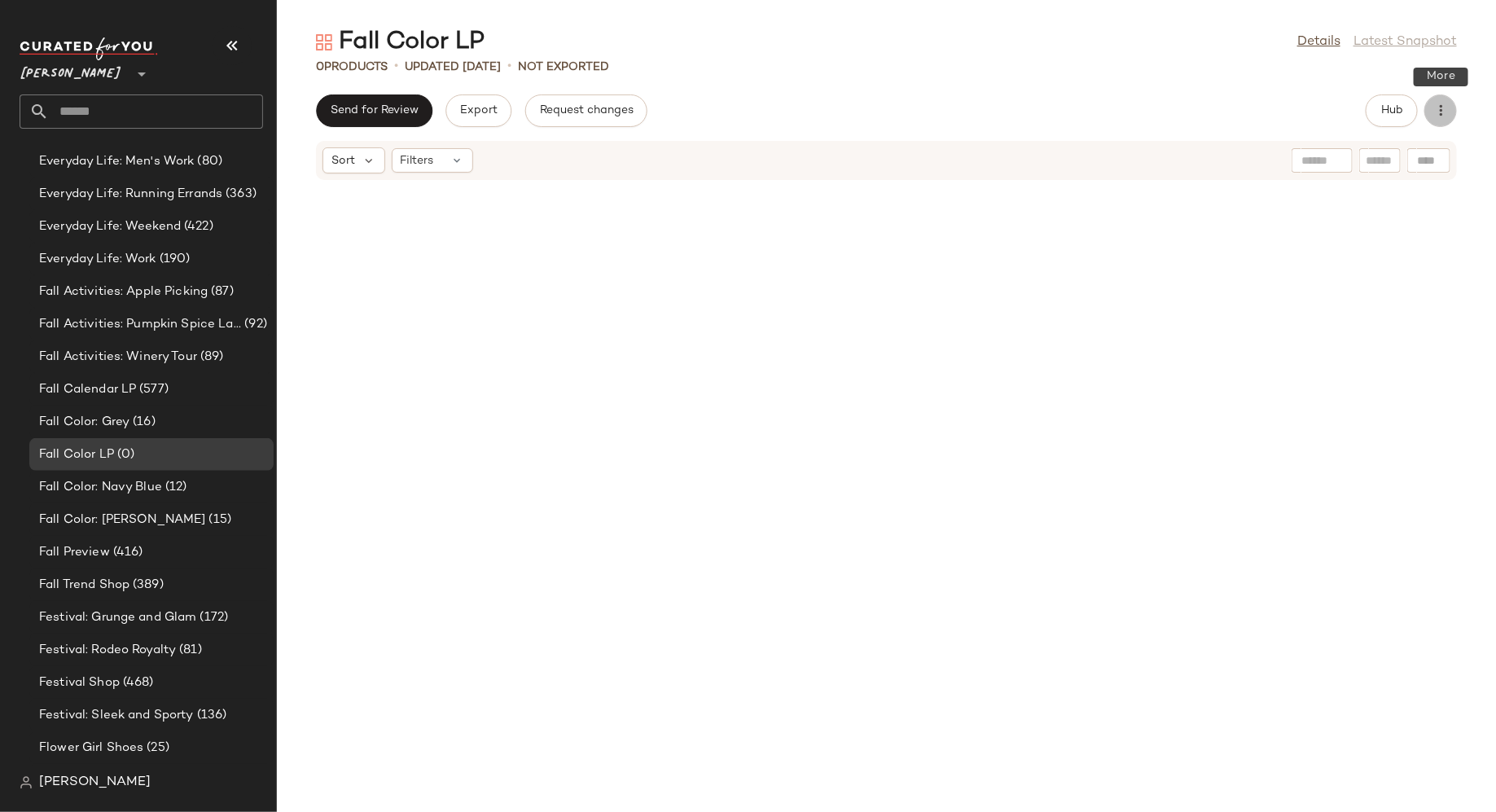
click at [1437, 114] on icon "button" at bounding box center [1440, 110] width 16 height 16
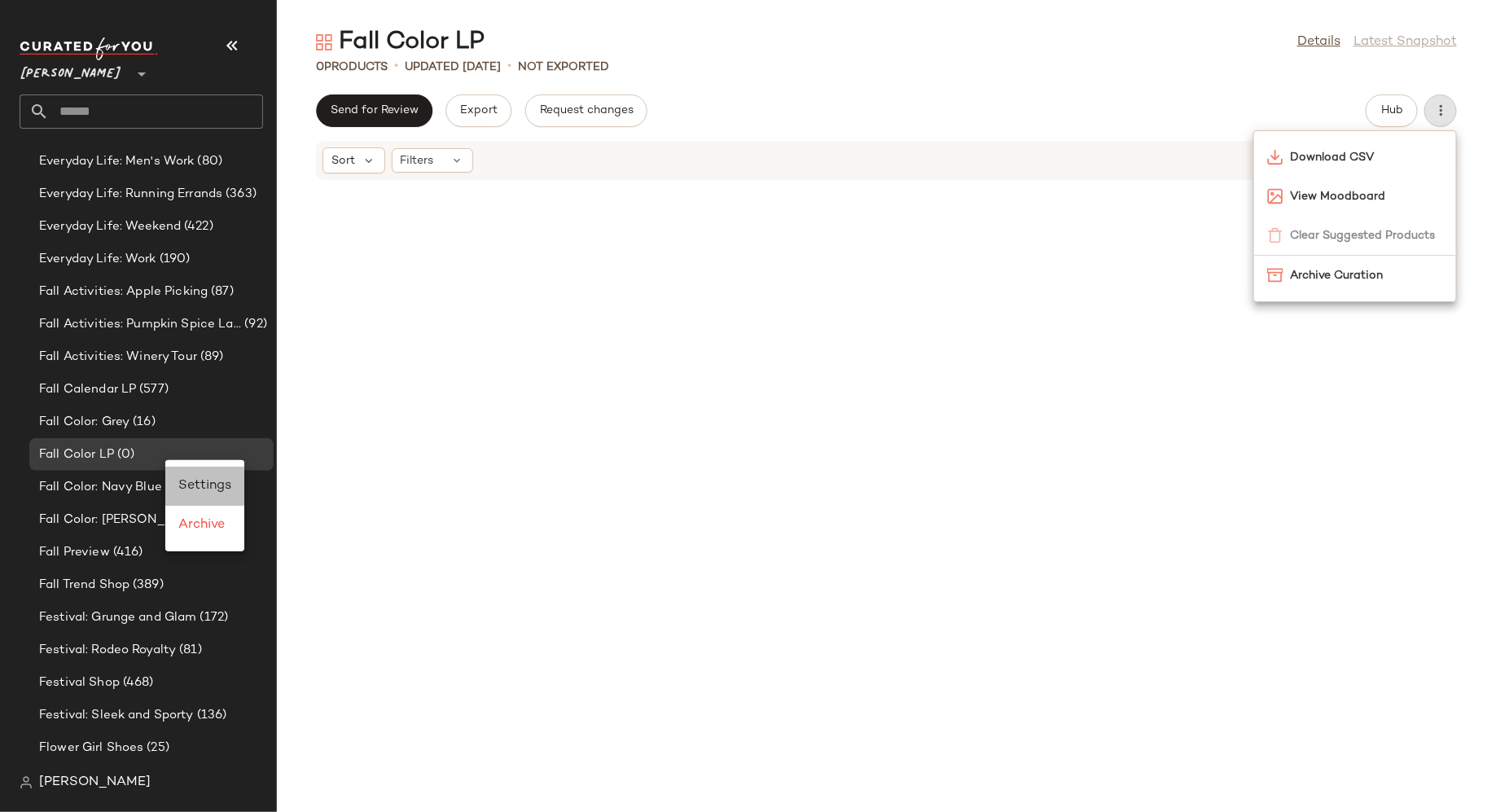
click at [206, 487] on span "Settings" at bounding box center [205, 486] width 53 height 14
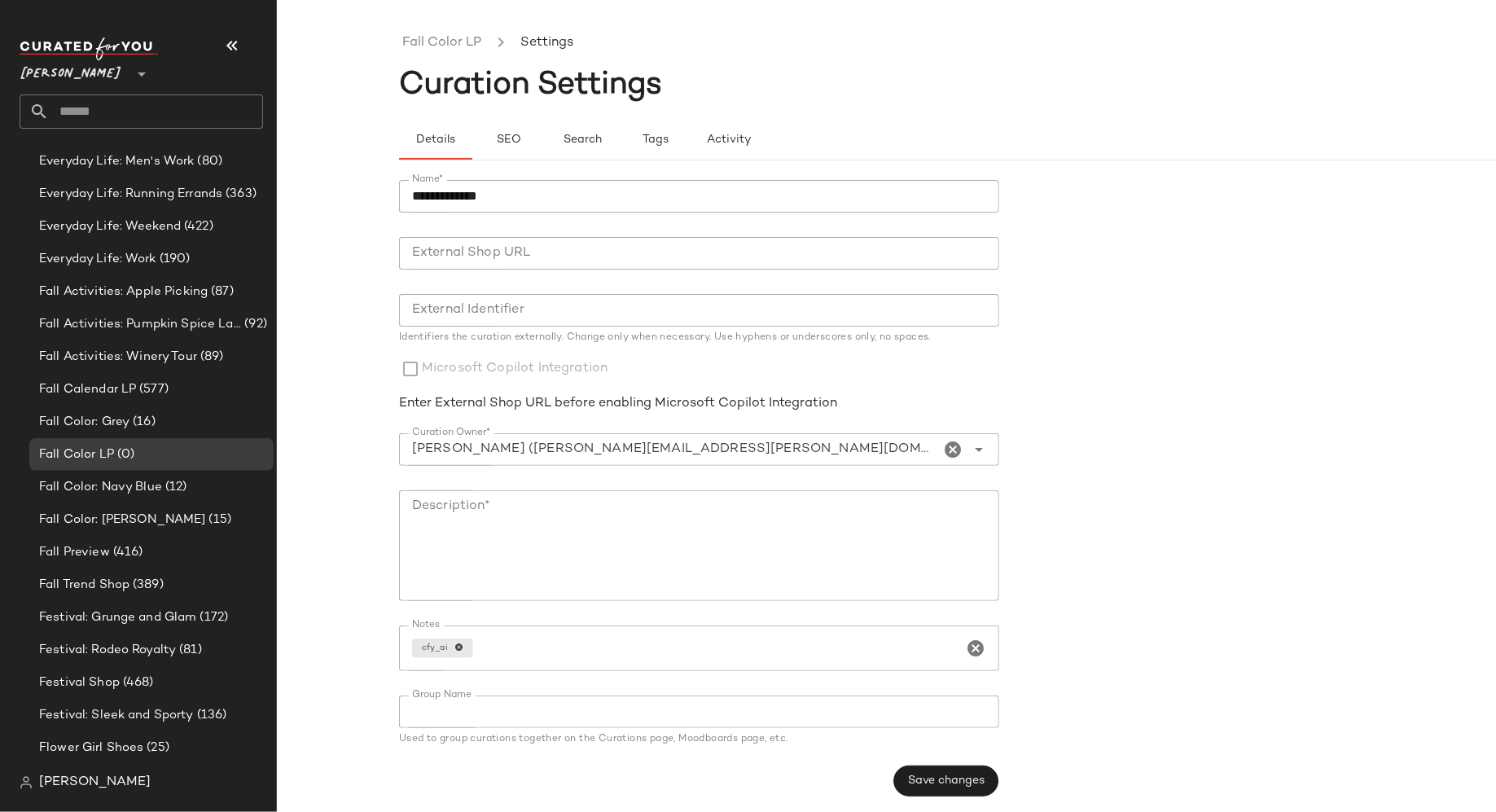
scroll to position [3, 0]
click at [456, 30] on link "Fall Color LP" at bounding box center [442, 40] width 79 height 21
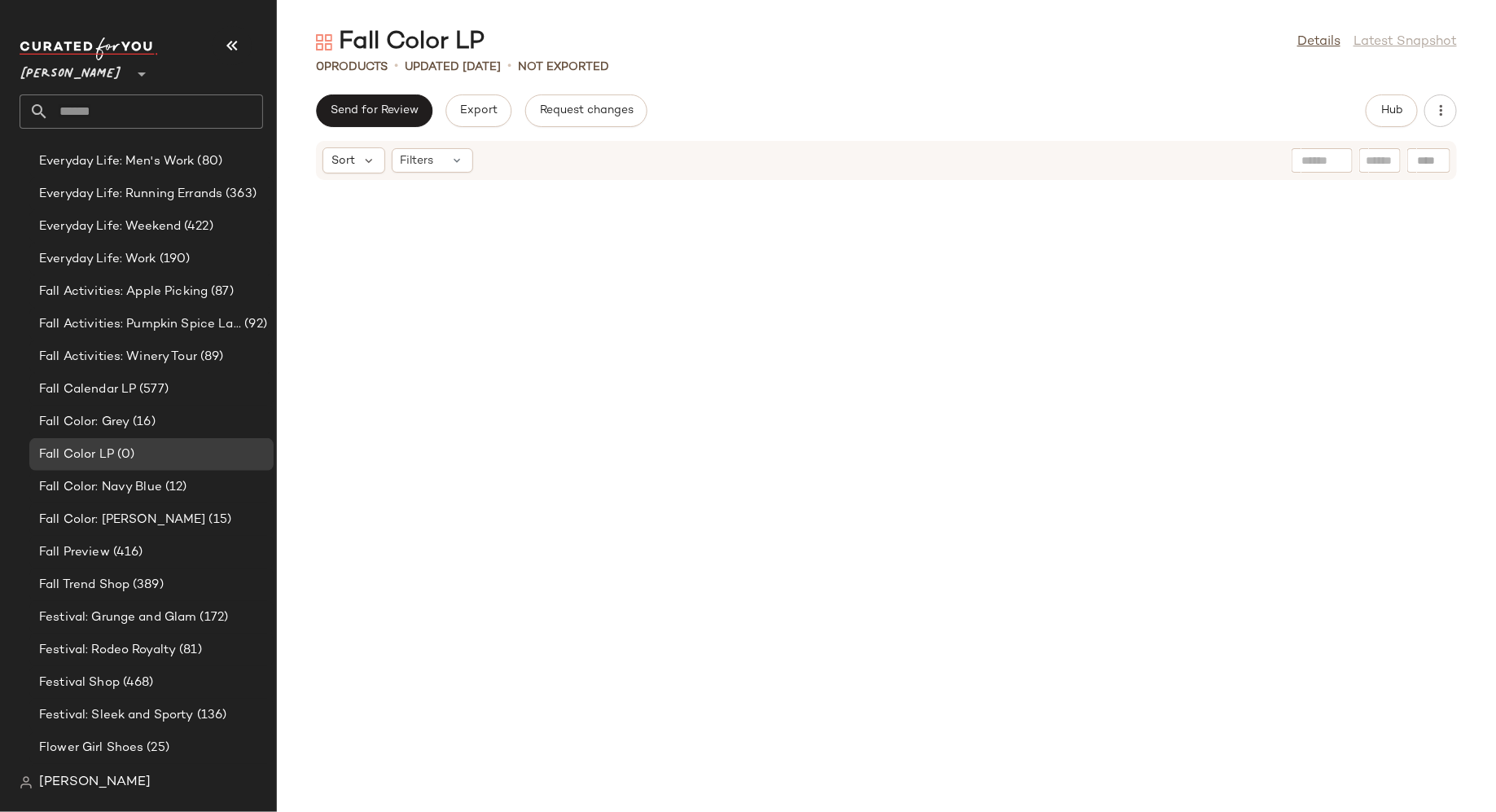
click at [1418, 164] on div at bounding box center [1429, 160] width 43 height 25
click at [1181, 166] on div "Sort Filters Filter Filter" at bounding box center [887, 160] width 1141 height 39
click at [1193, 166] on input "text" at bounding box center [1250, 161] width 141 height 17
click at [462, 159] on icon at bounding box center [458, 160] width 13 height 13
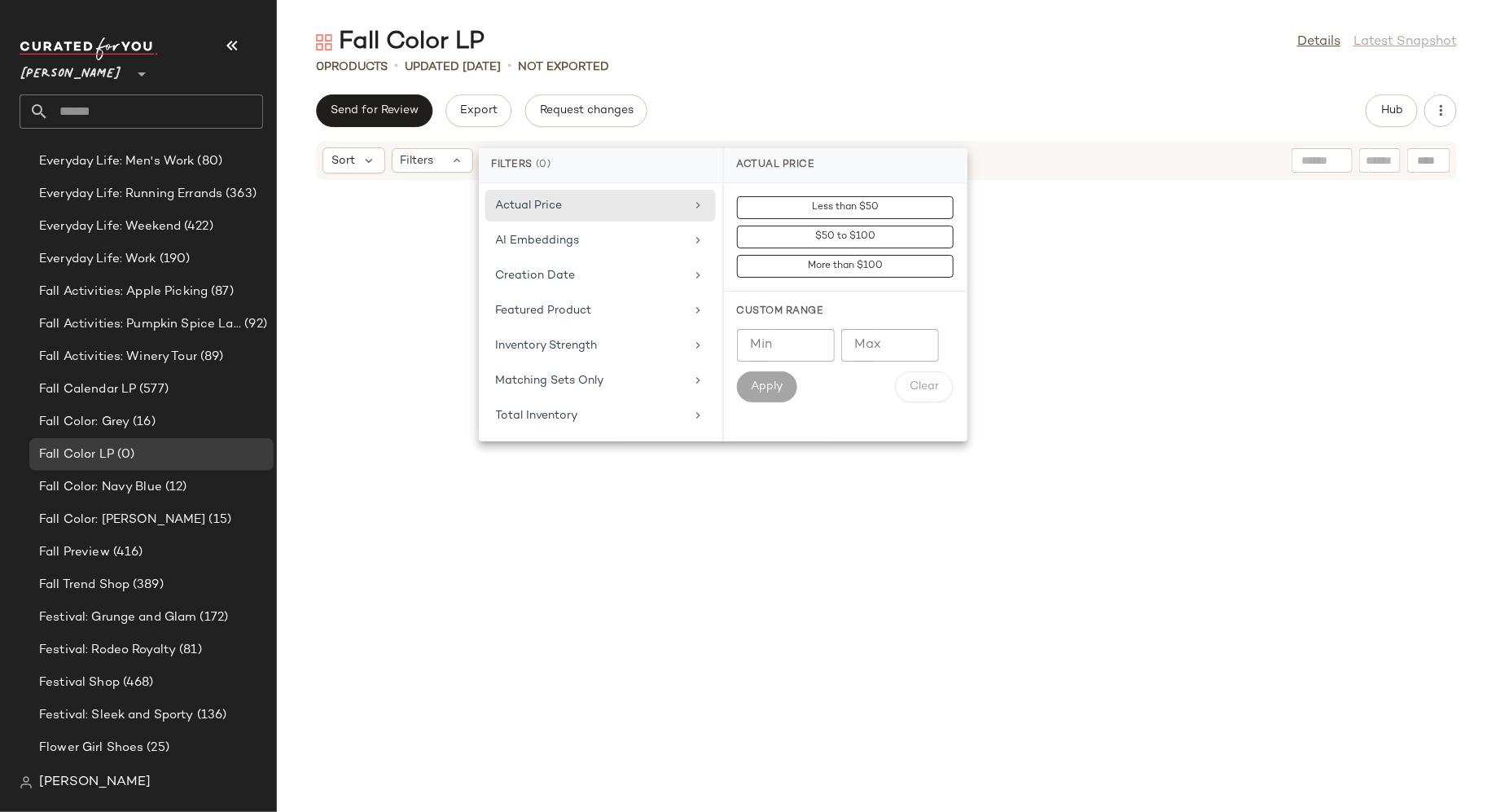
click at [925, 45] on div "Fall Color LP Details Latest Snapshot" at bounding box center [886, 42] width 1219 height 33
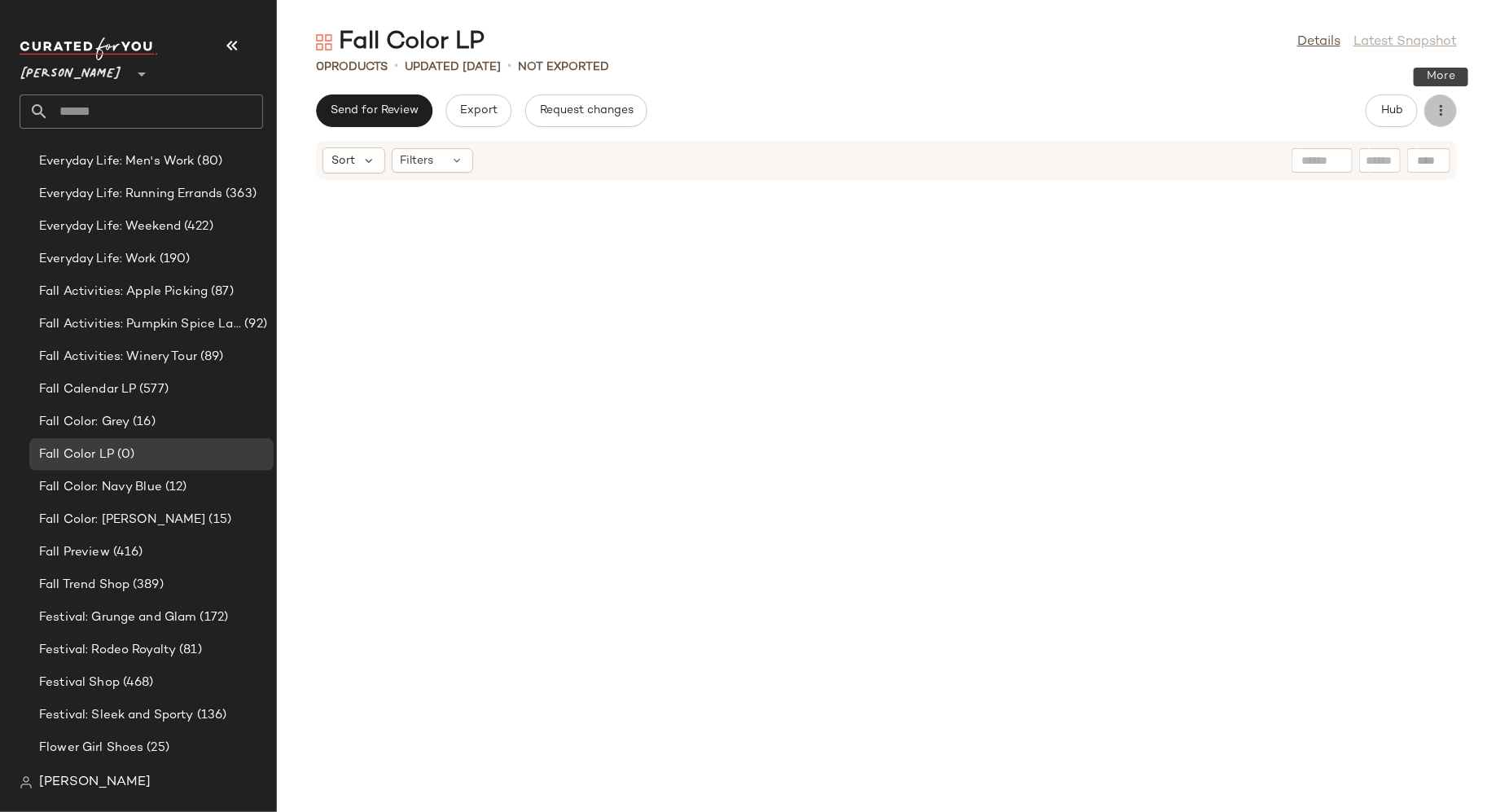
click at [1444, 116] on icon "button" at bounding box center [1440, 110] width 16 height 16
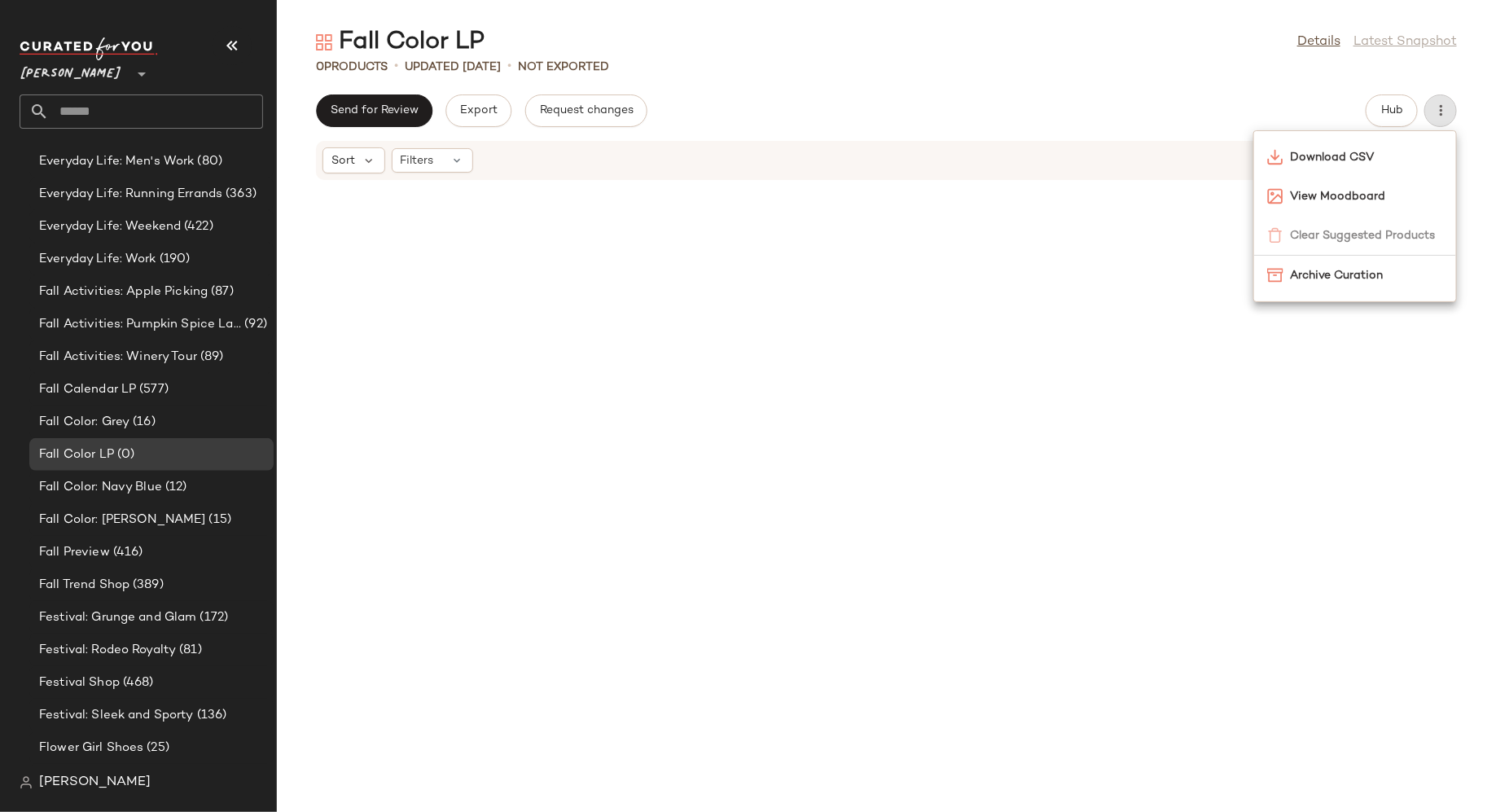
click at [1130, 74] on div "0 Products • updated Aug 11th • Not Exported" at bounding box center [886, 66] width 1219 height 16
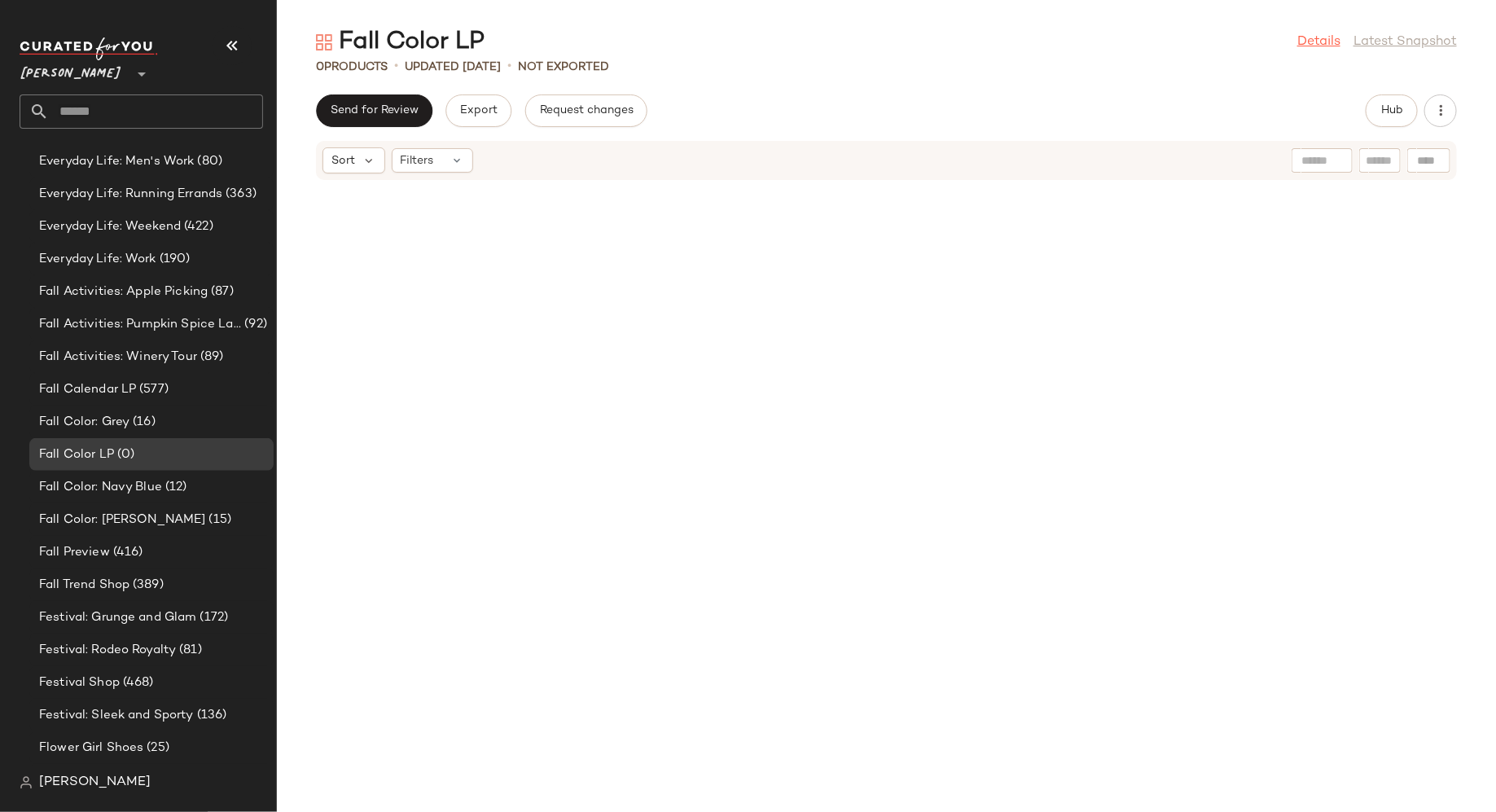
click at [1310, 41] on link "Details" at bounding box center [1319, 42] width 43 height 20
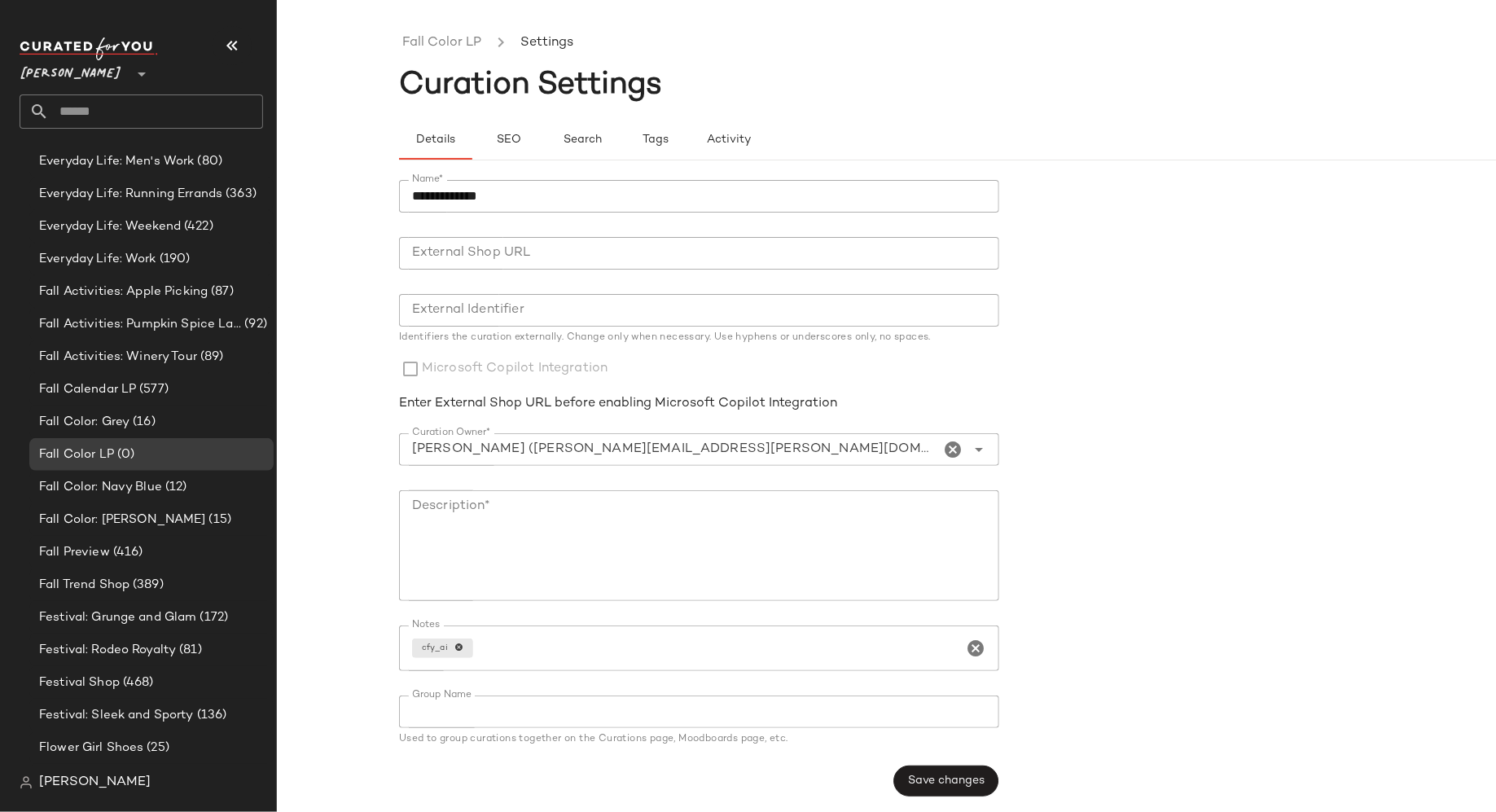
scroll to position [3, 0]
click at [507, 141] on span "SEO" at bounding box center [508, 137] width 25 height 13
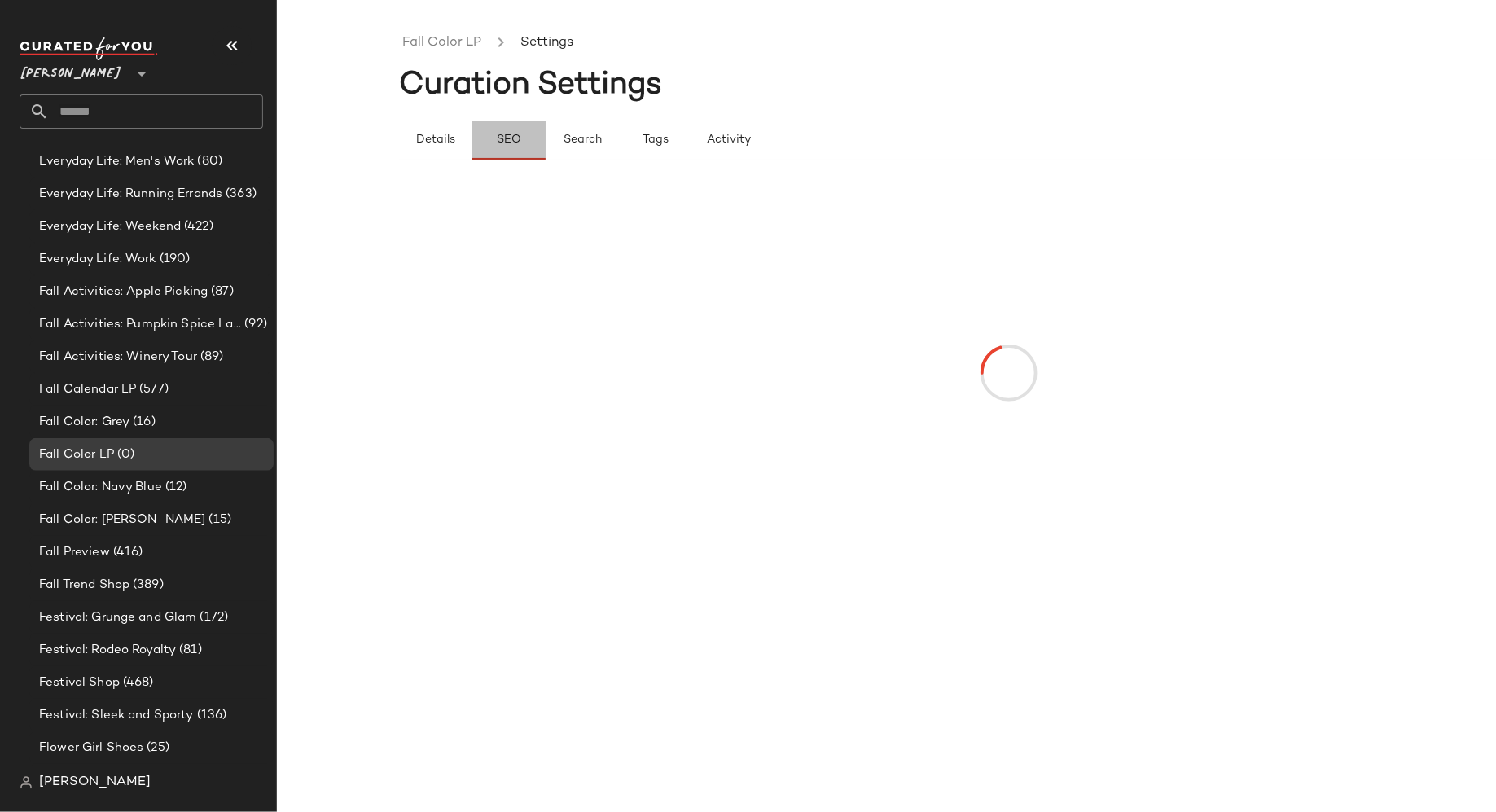
scroll to position [0, 0]
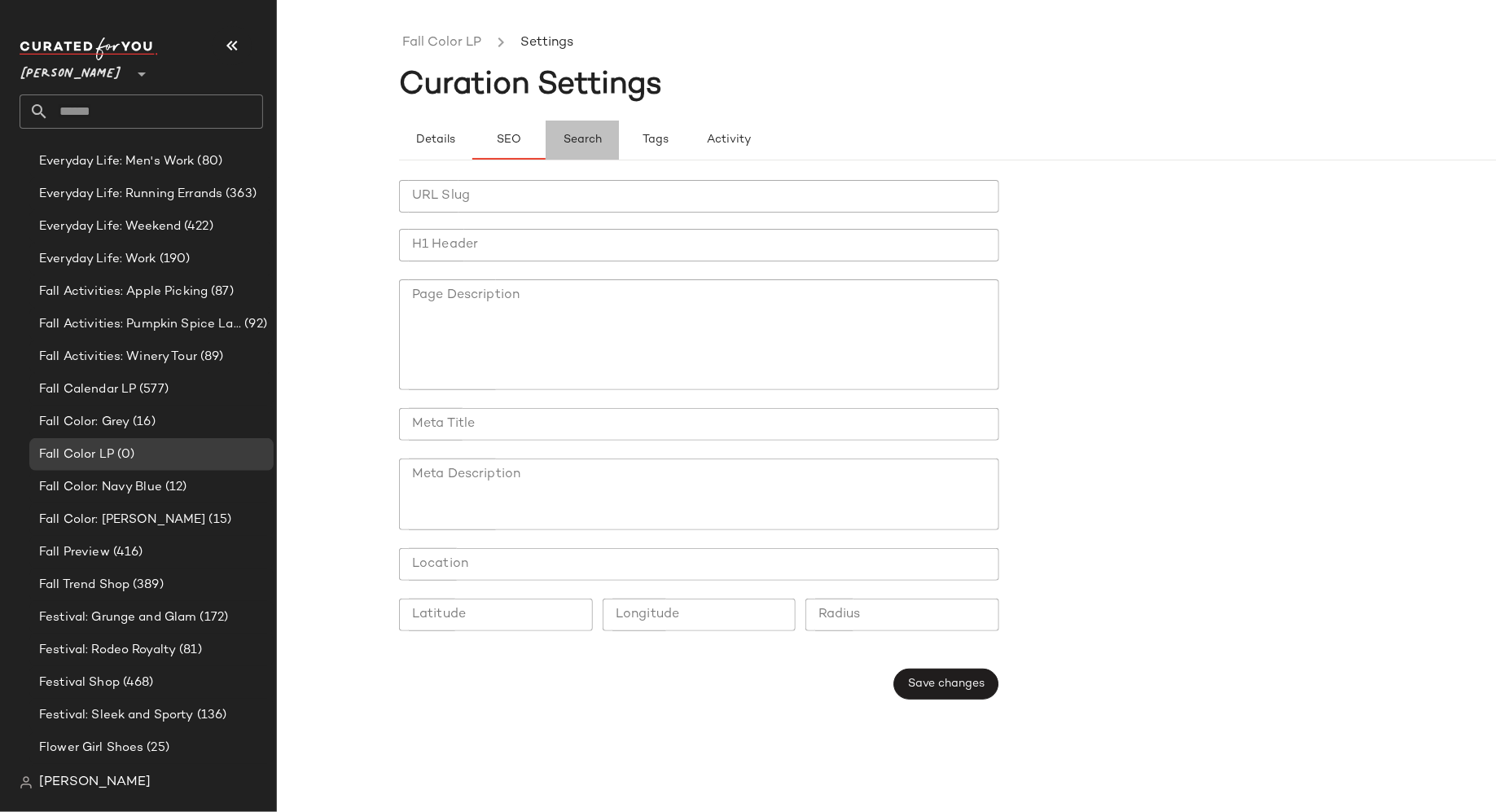
click at [692, 145] on button "Search" at bounding box center [729, 140] width 74 height 39
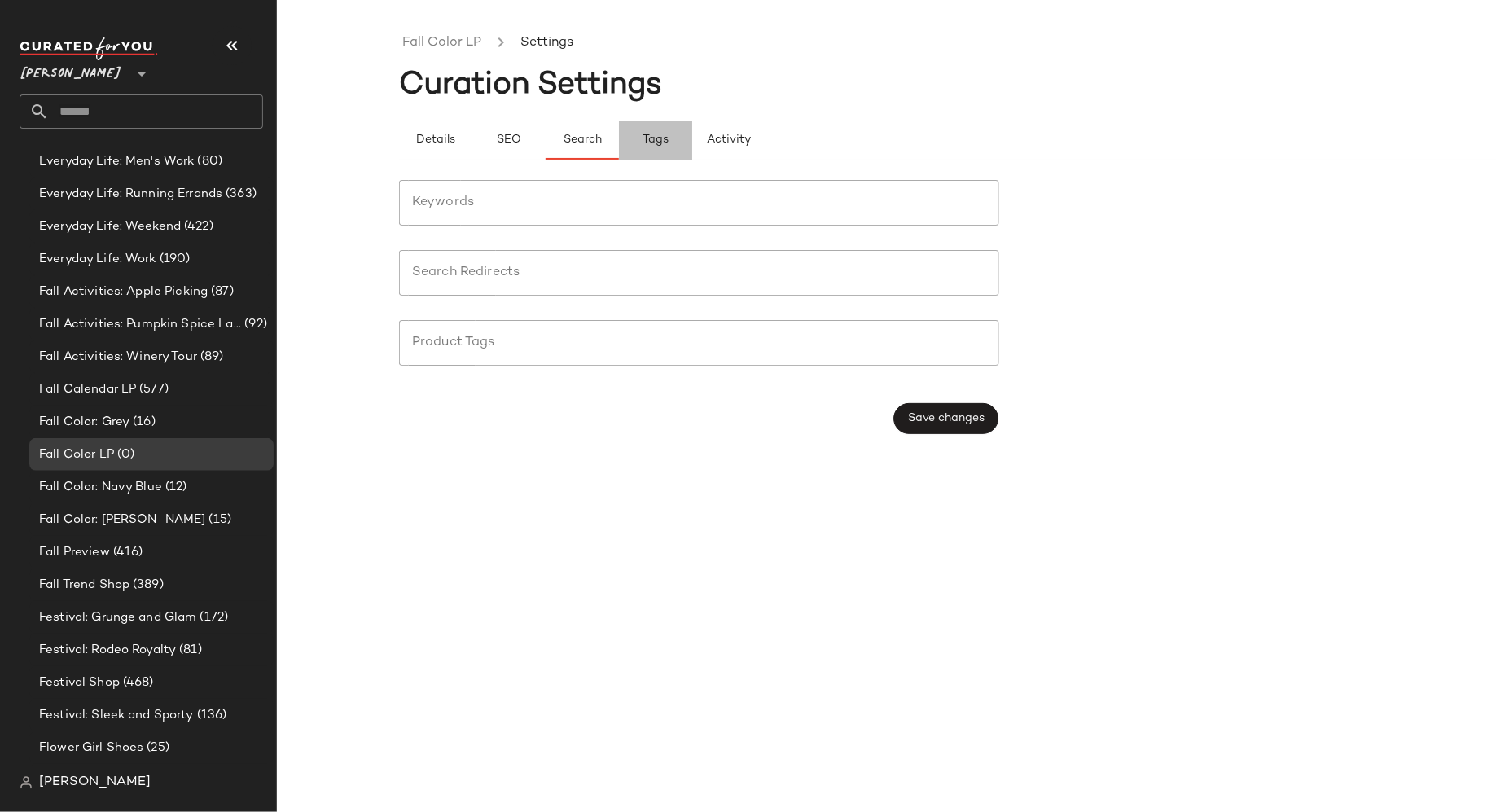
click at [654, 143] on span "Tags" at bounding box center [655, 140] width 27 height 13
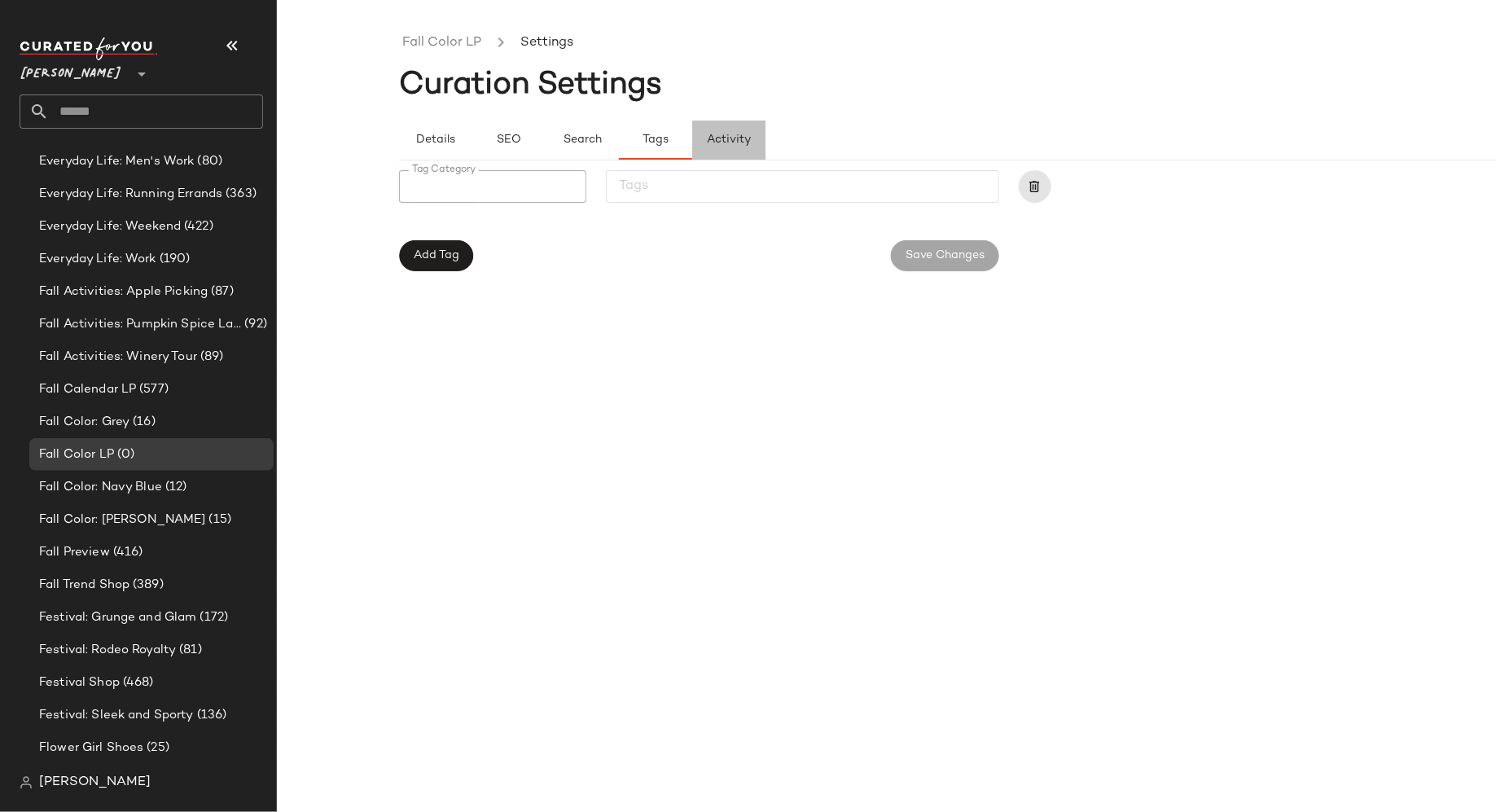
click at [722, 142] on span "Activity" at bounding box center [728, 140] width 45 height 13
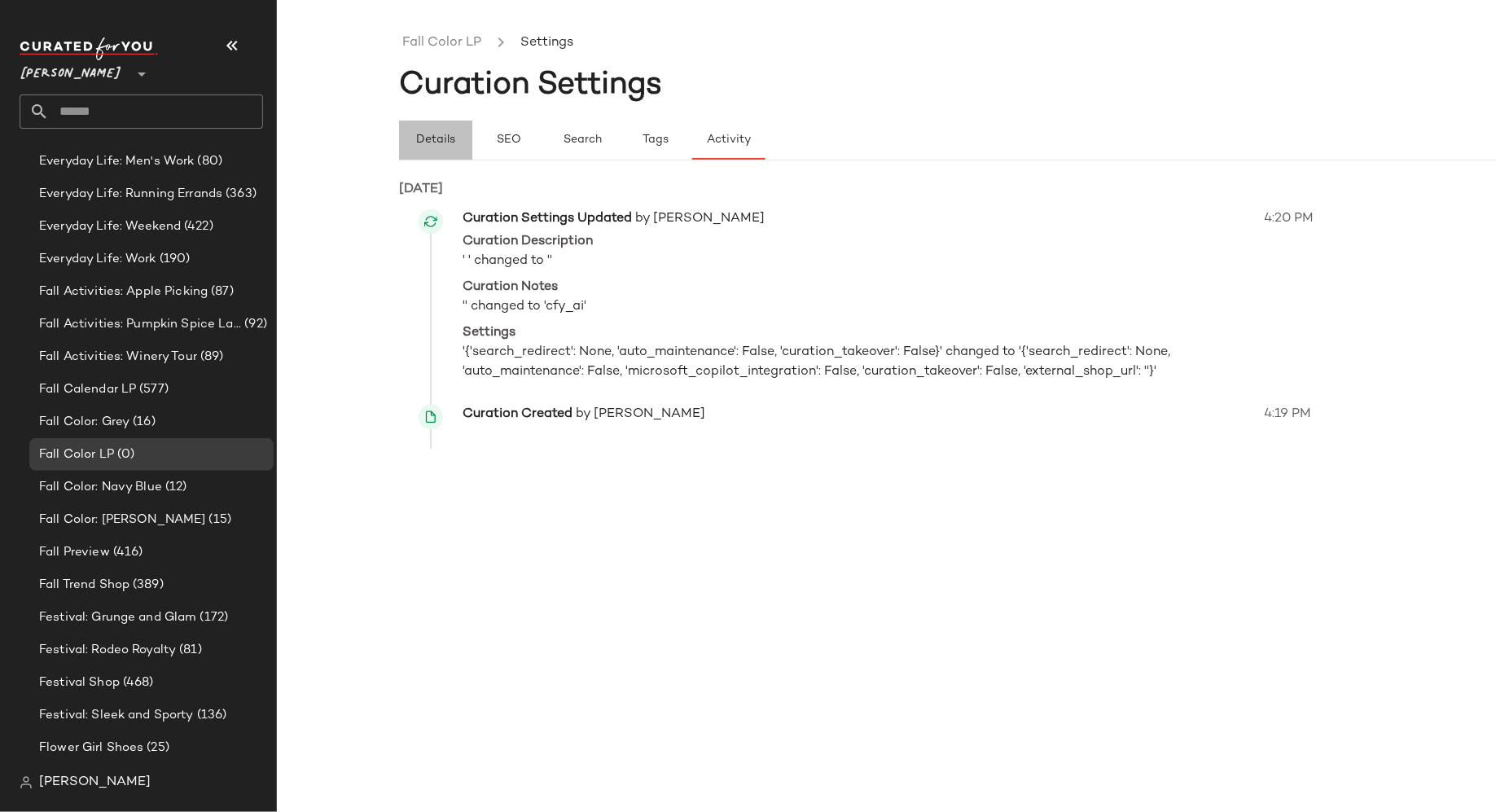
click at [546, 131] on button "Details" at bounding box center [583, 140] width 74 height 39
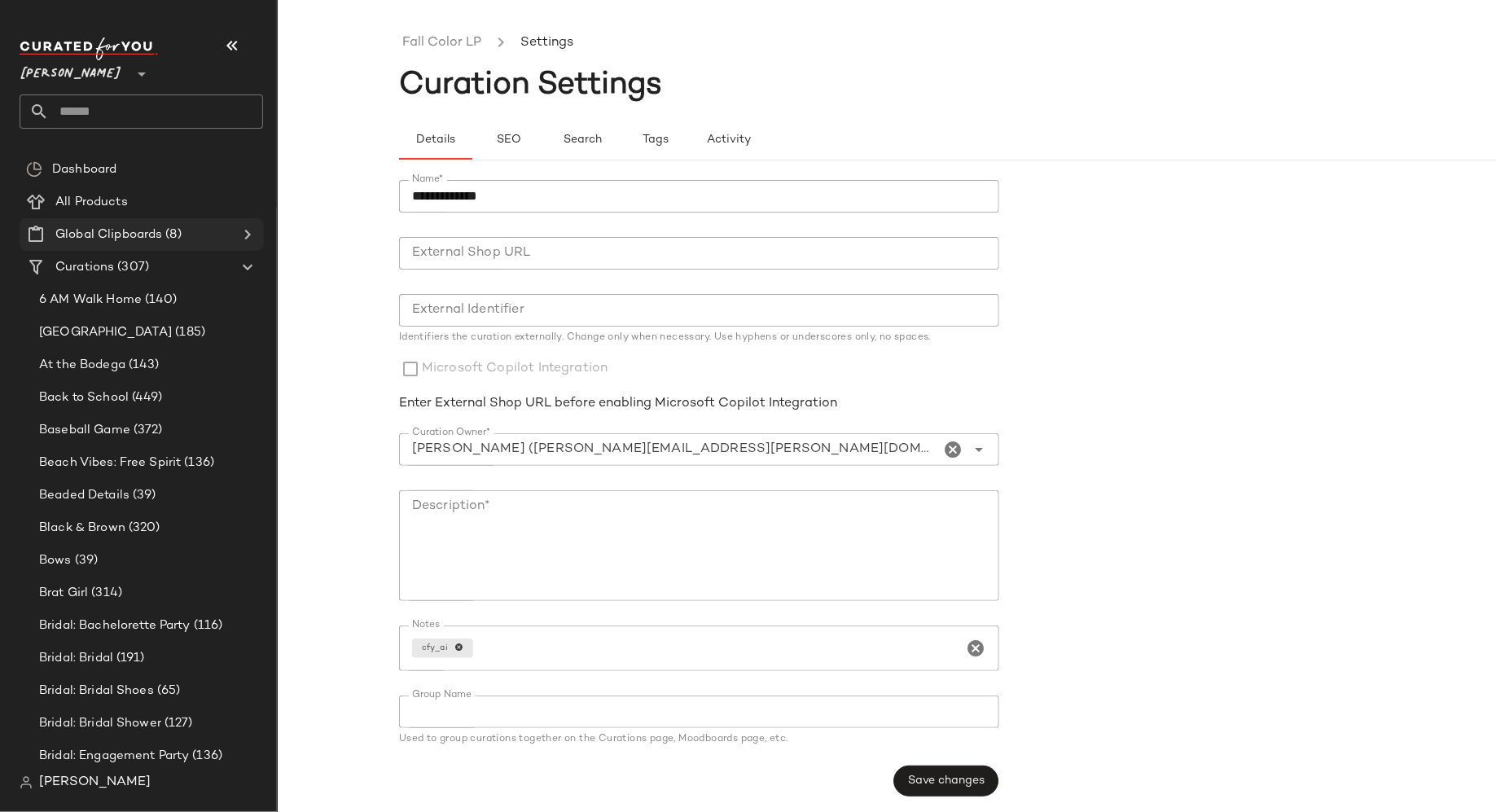
click at [195, 231] on div "Global Clipboards (8)" at bounding box center [142, 235] width 184 height 19
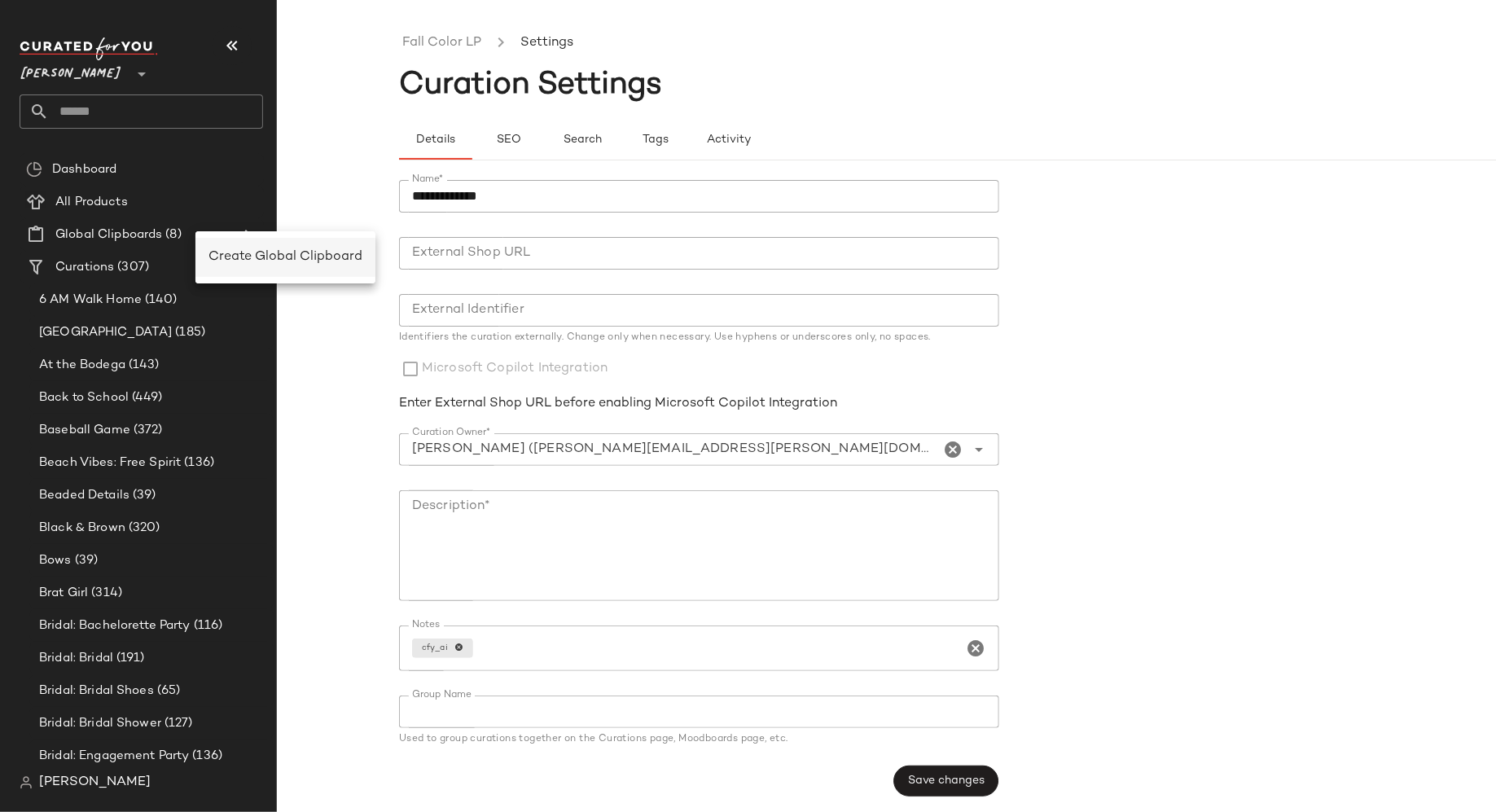
click at [217, 255] on span "Create Global Clipboard" at bounding box center [285, 257] width 154 height 14
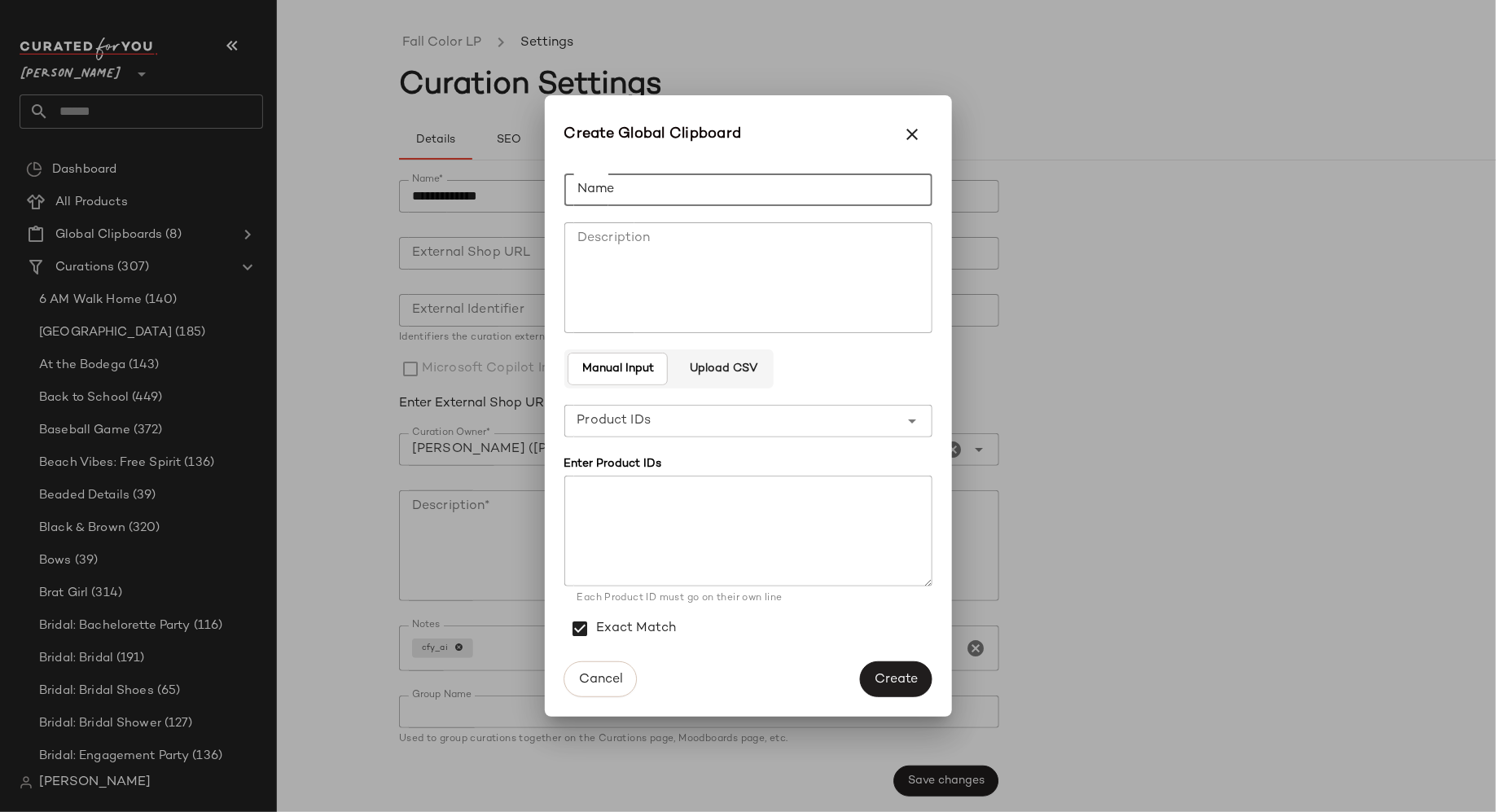
click at [628, 189] on input "Name" at bounding box center [749, 189] width 368 height 33
click at [811, 519] on textarea at bounding box center [749, 530] width 368 height 110
click at [745, 362] on span "Upload CSV" at bounding box center [723, 368] width 69 height 13
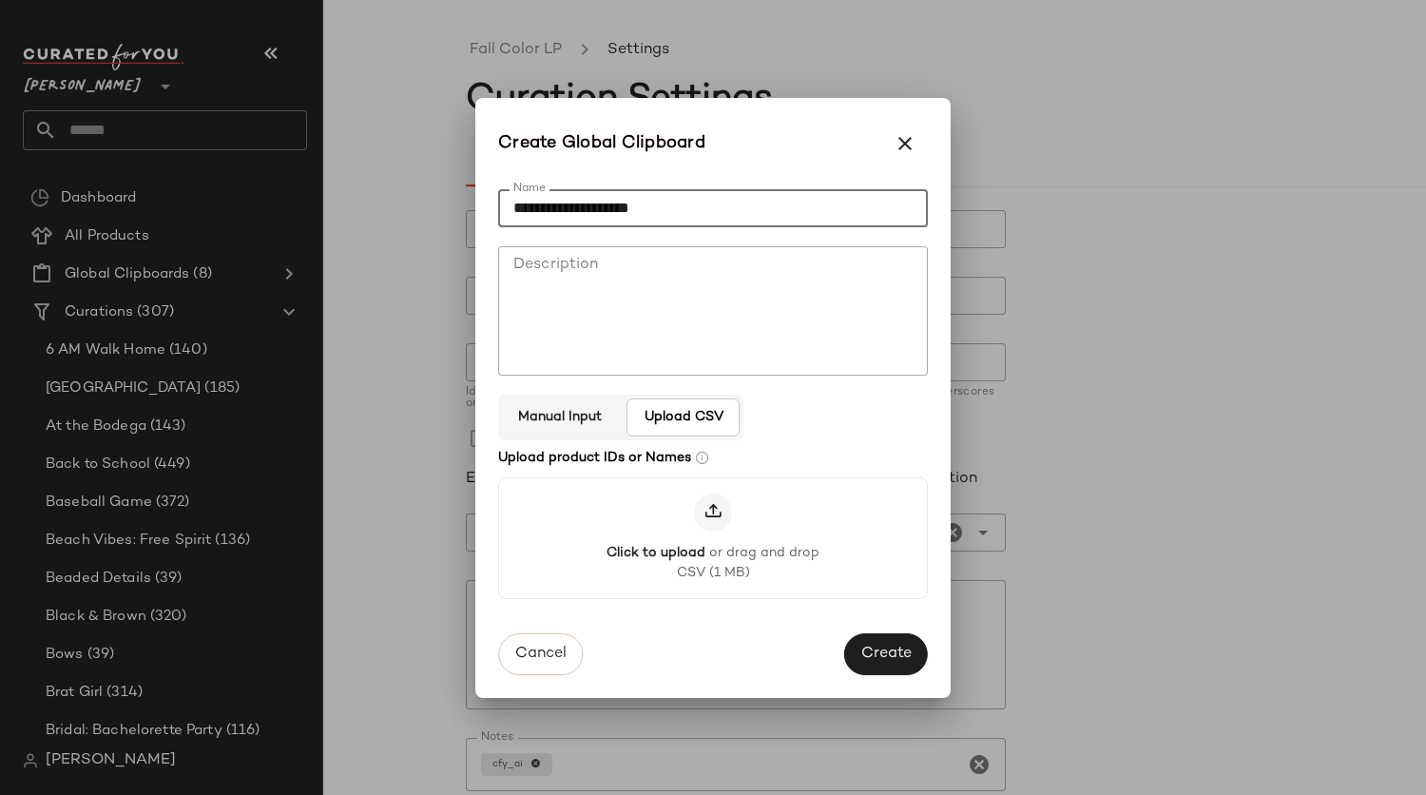
click at [679, 203] on input "**********" at bounding box center [713, 208] width 430 height 38
click at [707, 336] on textarea "Description" at bounding box center [713, 310] width 430 height 129
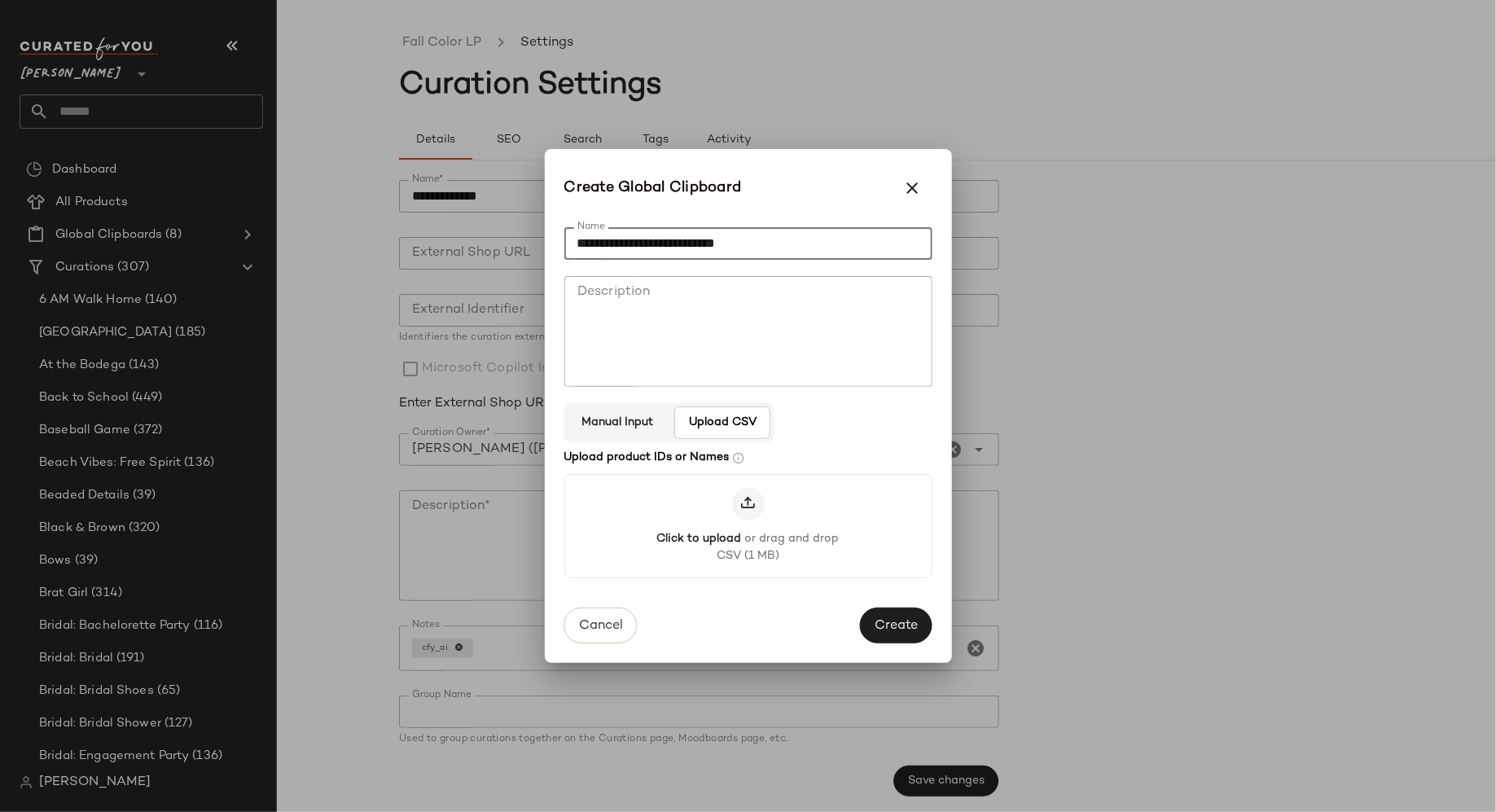
click at [706, 245] on input "**********" at bounding box center [749, 243] width 368 height 33
type input "**********"
click at [705, 356] on textarea "Description" at bounding box center [749, 331] width 368 height 110
click at [727, 423] on span "Upload CSV" at bounding box center [722, 422] width 69 height 13
click at [748, 501] on icon at bounding box center [748, 504] width 16 height 16
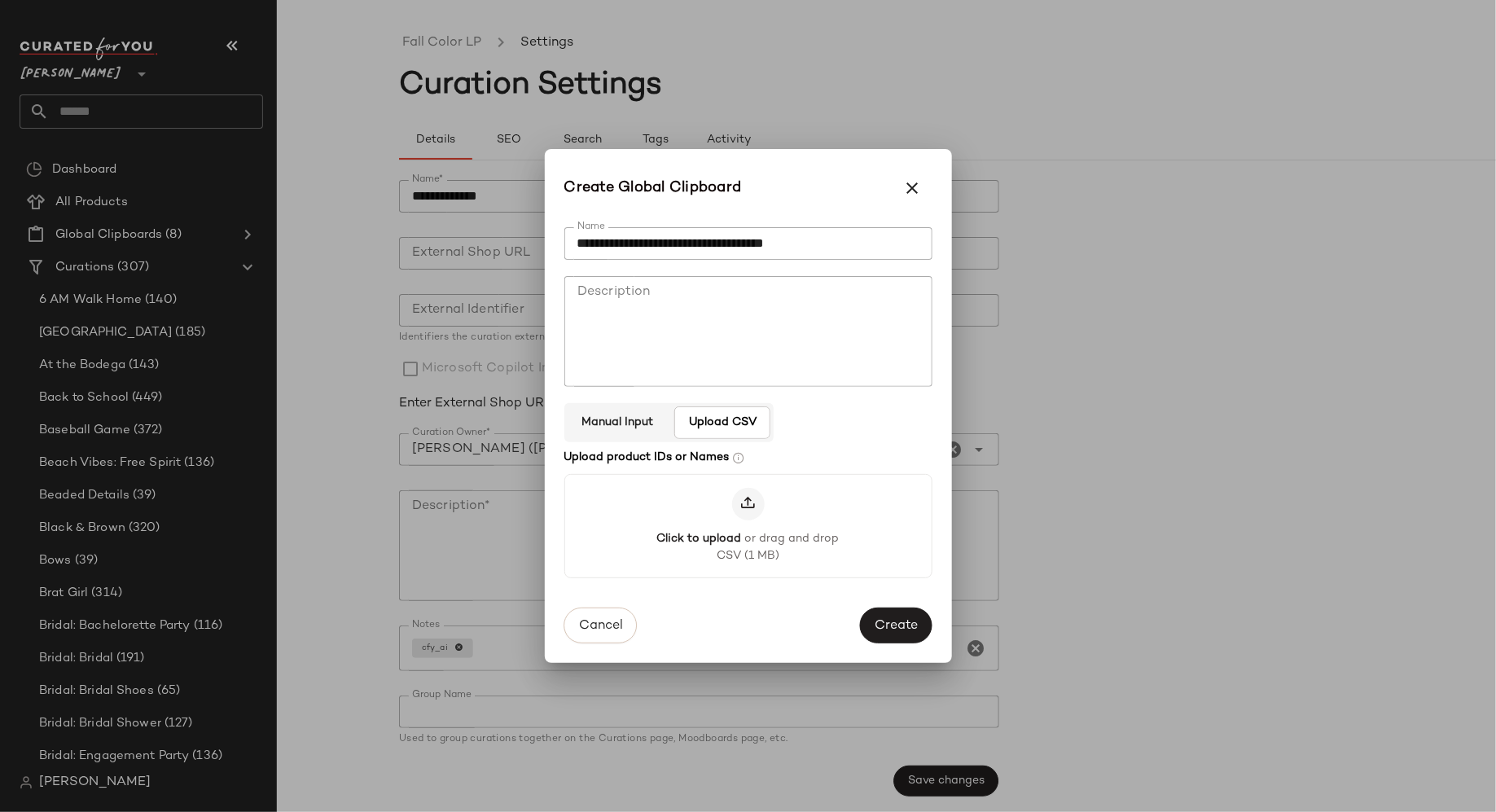
click at [748, 526] on input "Click to upload or drag and drop CSV (1 MB)" at bounding box center [748, 526] width 1 height 1
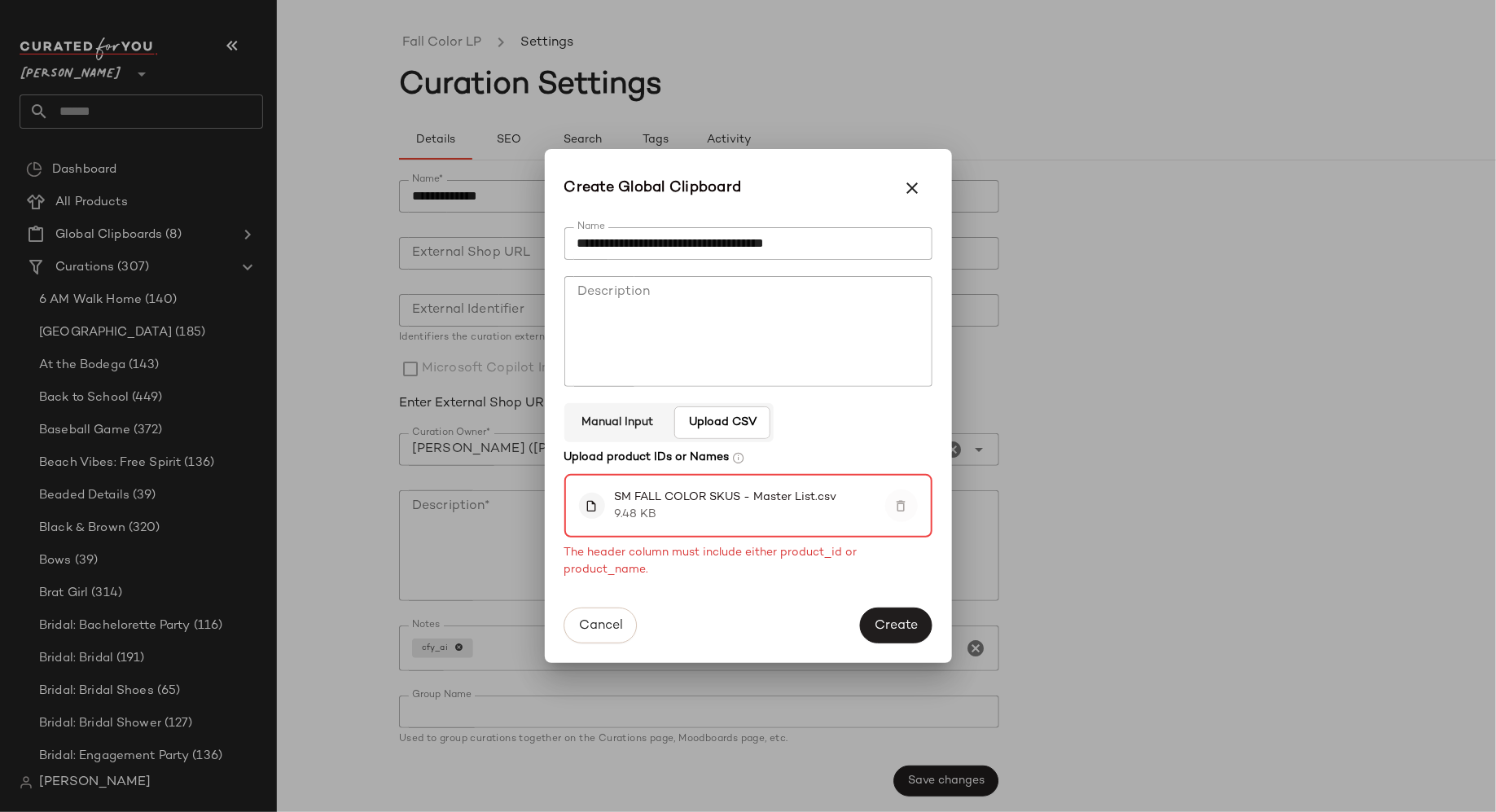
click at [900, 503] on icon "button" at bounding box center [901, 505] width 15 height 15
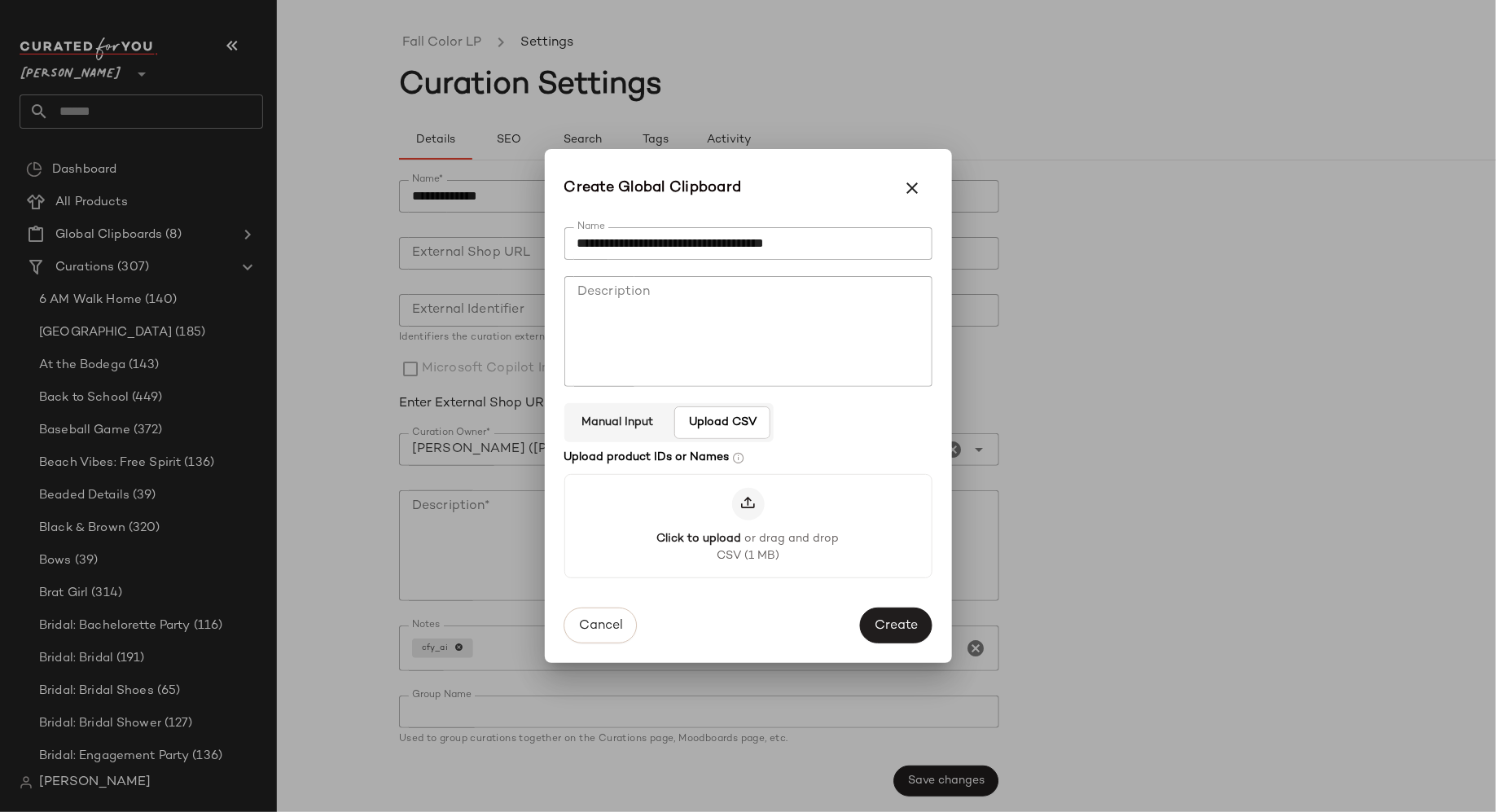
click at [751, 502] on icon at bounding box center [748, 504] width 16 height 16
click at [749, 526] on input "Click to upload or drag and drop CSV (1 MB)" at bounding box center [748, 526] width 1 height 1
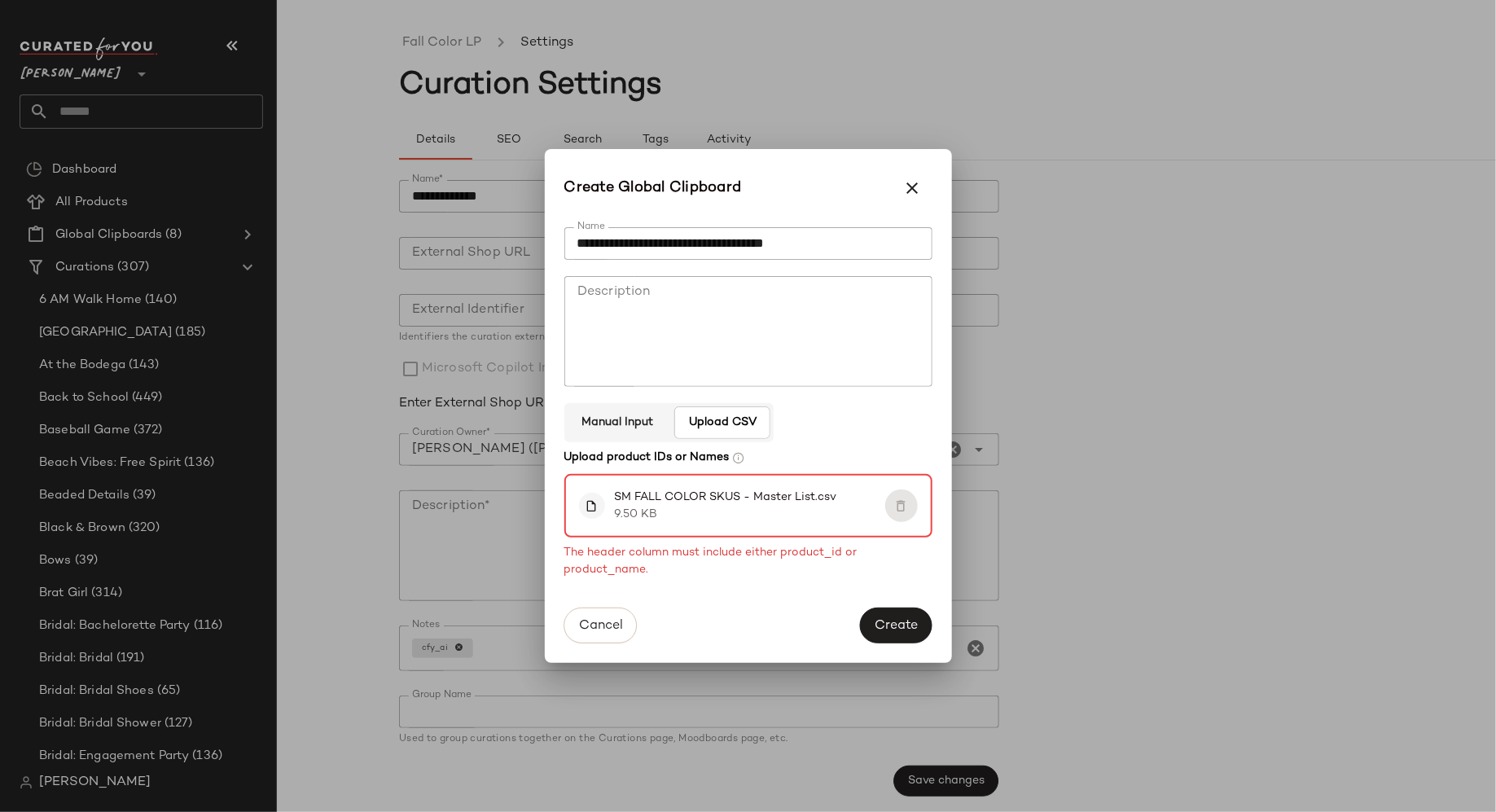
click at [905, 496] on button "button" at bounding box center [901, 505] width 33 height 33
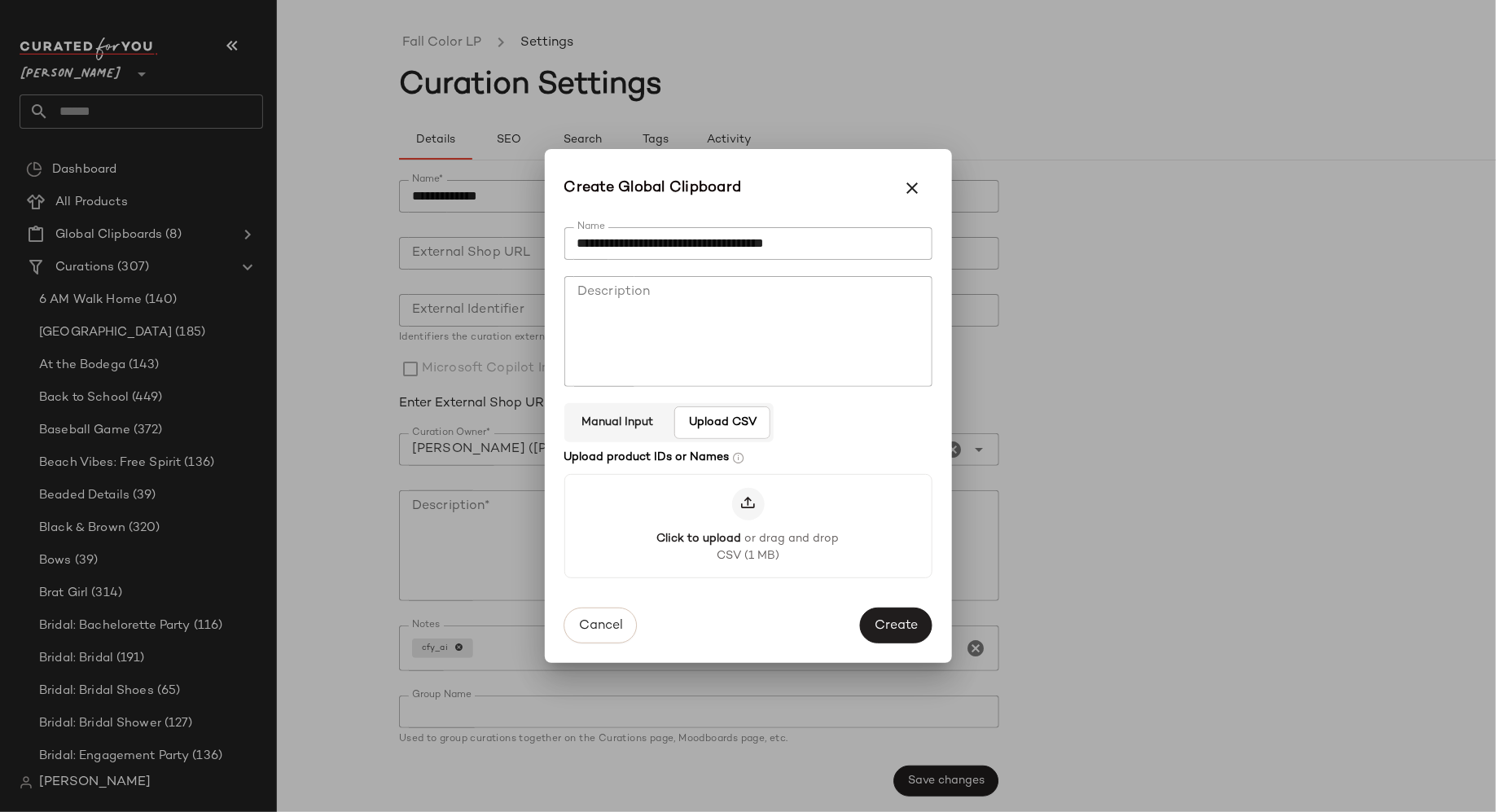
click at [758, 504] on div at bounding box center [749, 504] width 33 height 33
click at [749, 526] on input "Click to upload or drag and drop CSV (1 MB)" at bounding box center [748, 526] width 1 height 1
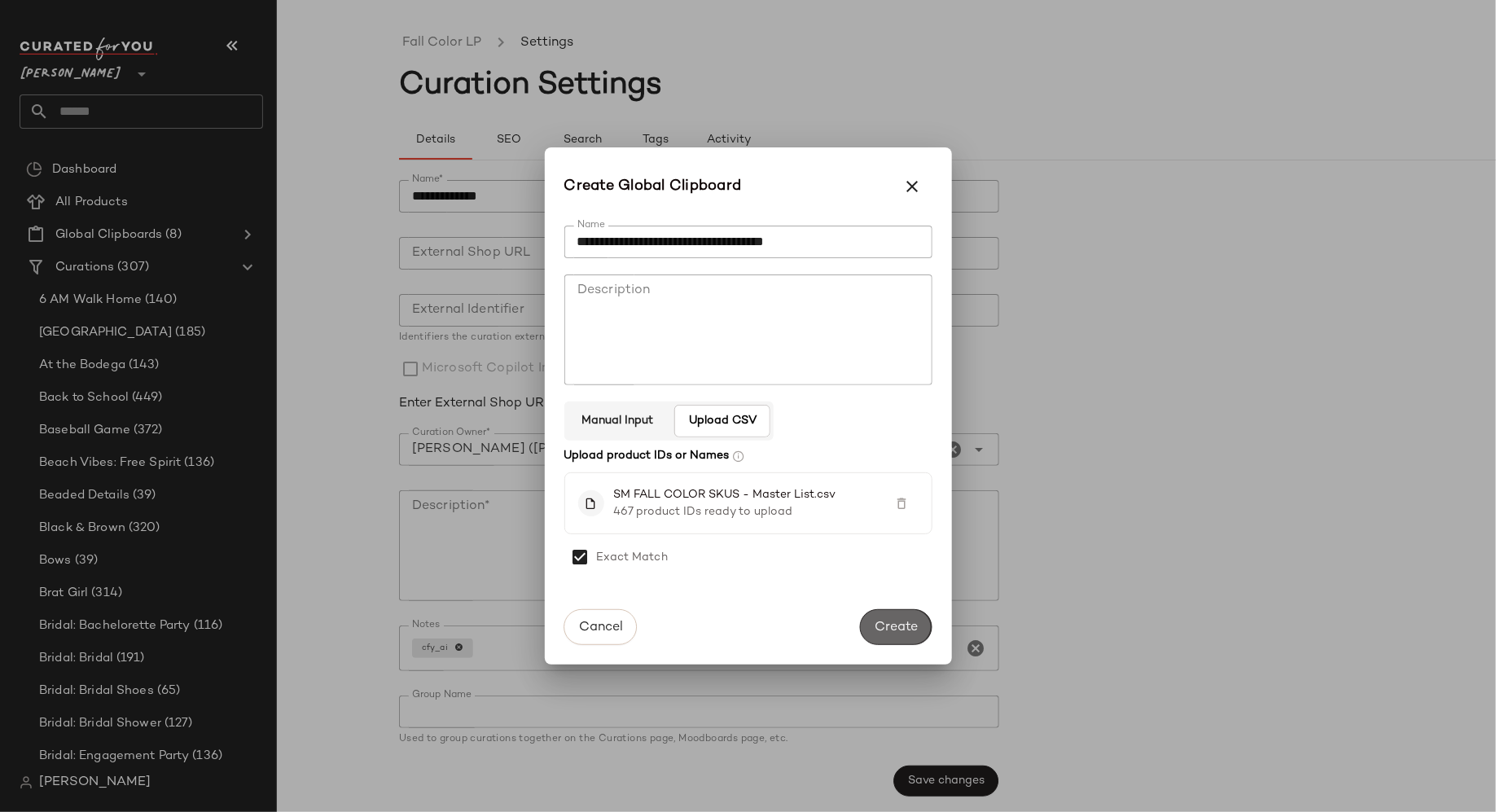
click at [902, 630] on span "Create" at bounding box center [895, 627] width 44 height 15
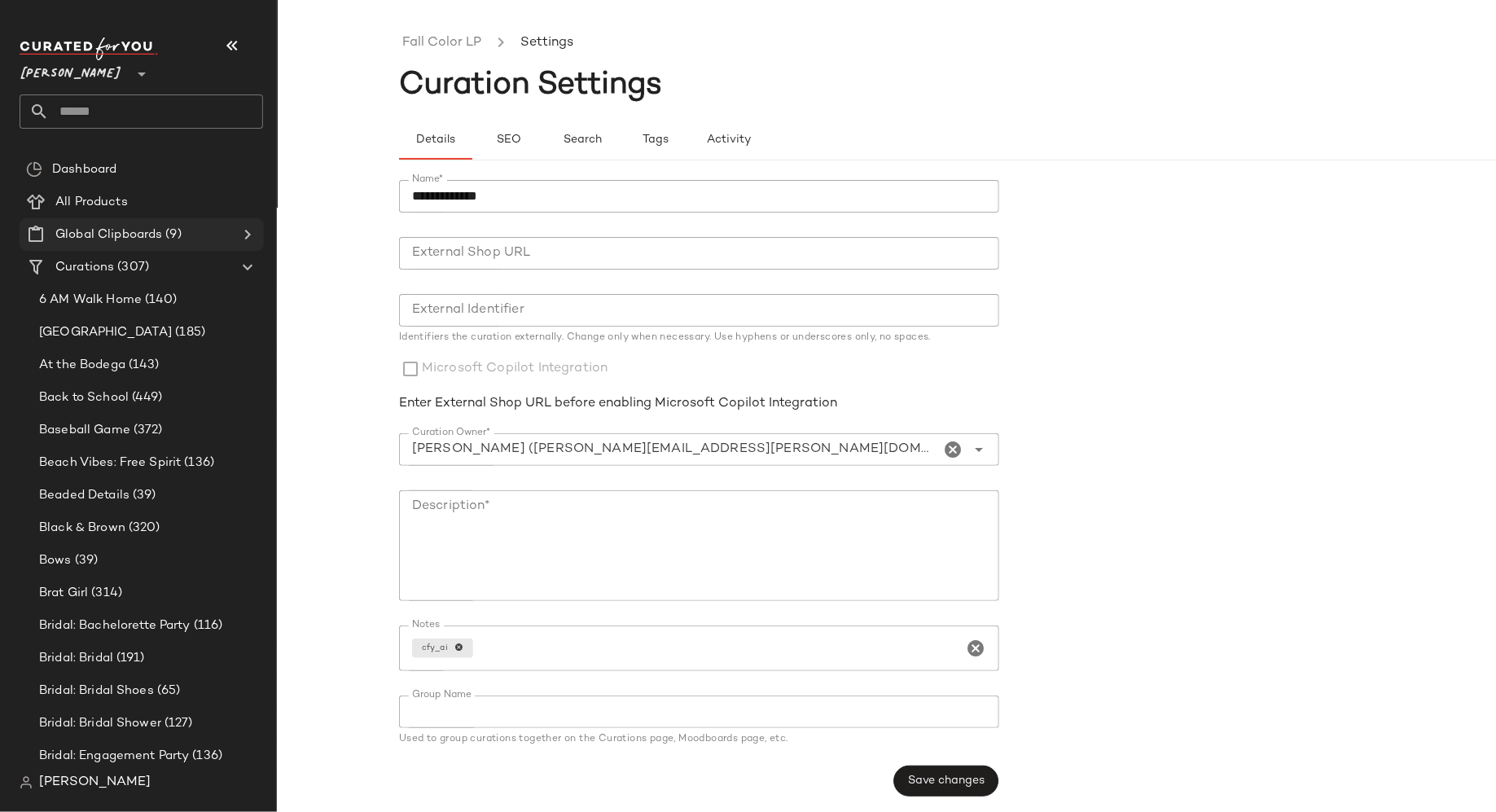
click at [194, 229] on div "Global Clipboards (9)" at bounding box center [142, 235] width 184 height 19
click at [464, 37] on link "Fall Color LP" at bounding box center [442, 43] width 79 height 21
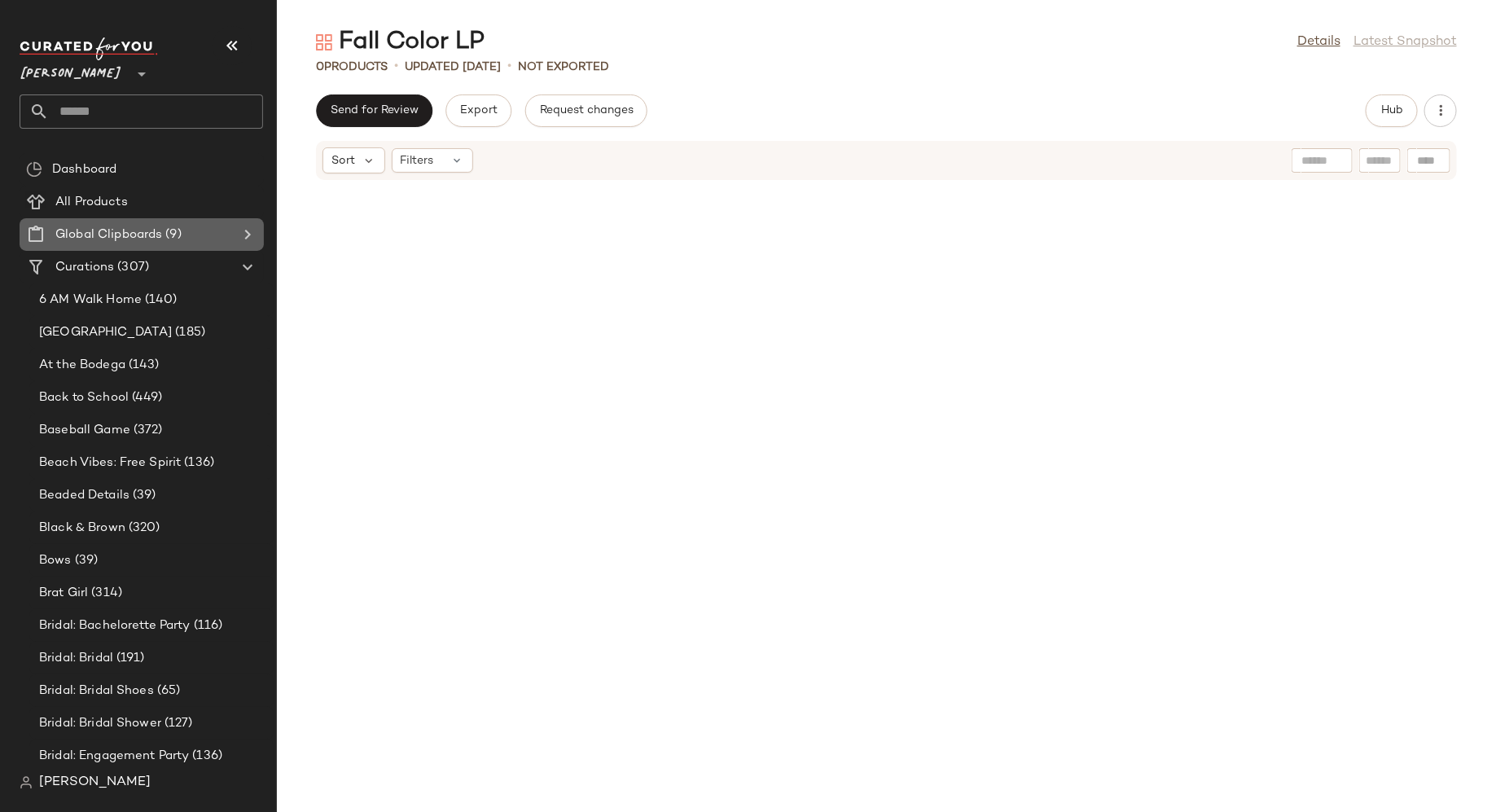
click at [159, 233] on span "Global Clipboards" at bounding box center [109, 235] width 107 height 19
click at [158, 231] on span "Global Clipboards" at bounding box center [109, 235] width 107 height 19
click at [240, 235] on icon at bounding box center [248, 234] width 20 height 20
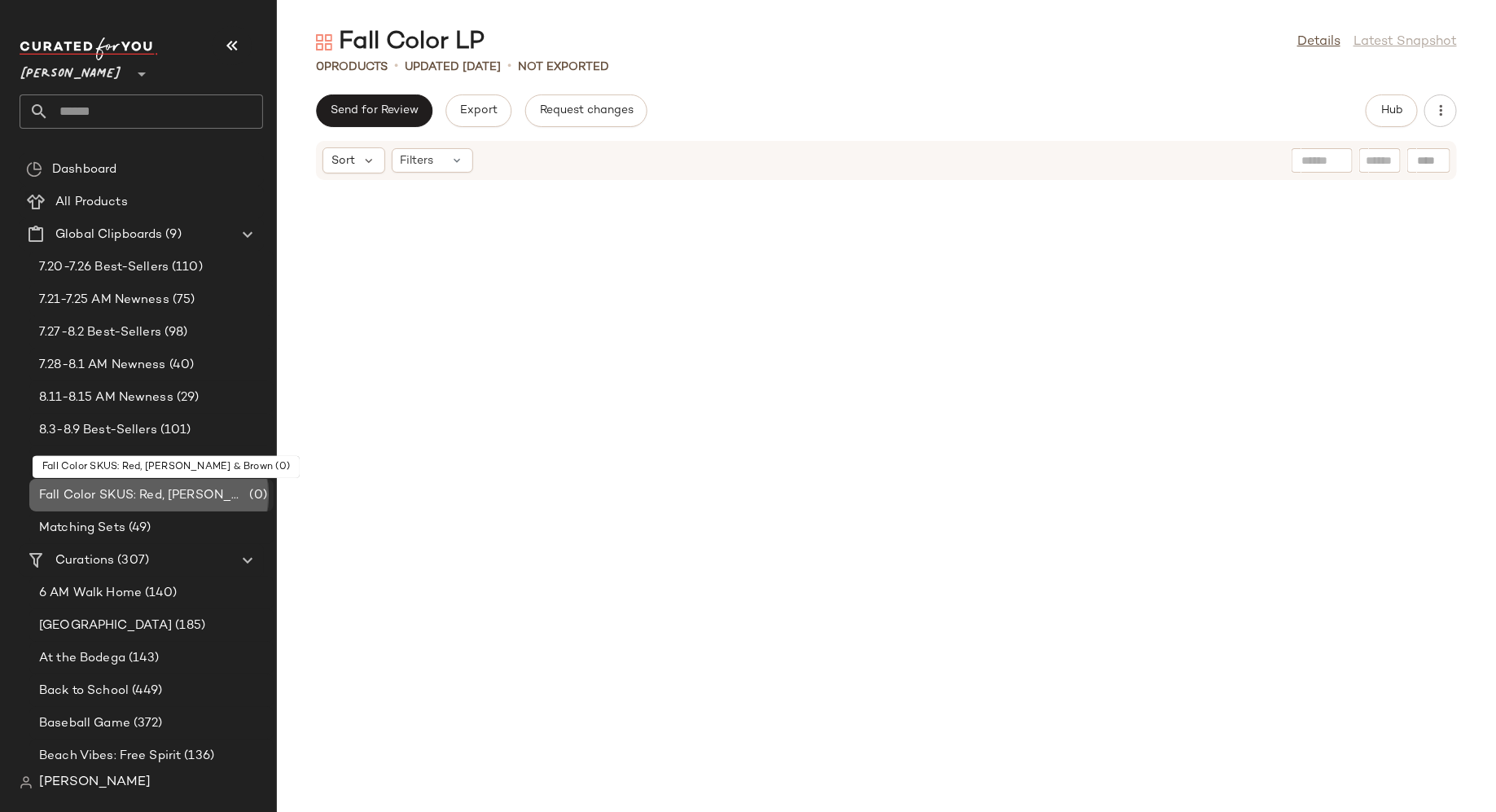
click at [167, 499] on span "Fall Color SKUS: Red, Burgundy & Brown" at bounding box center [143, 496] width 207 height 19
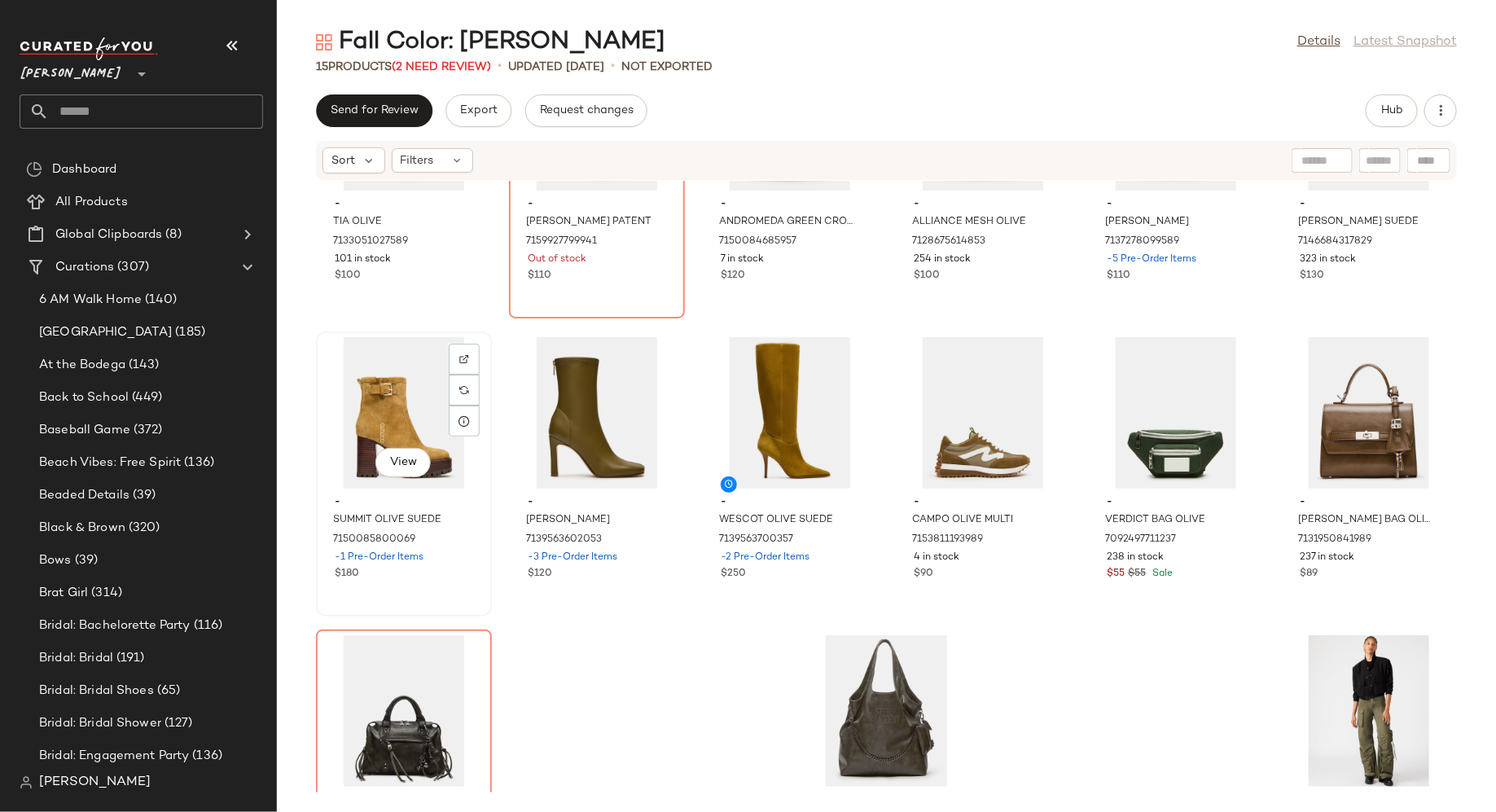
scroll to position [272, 0]
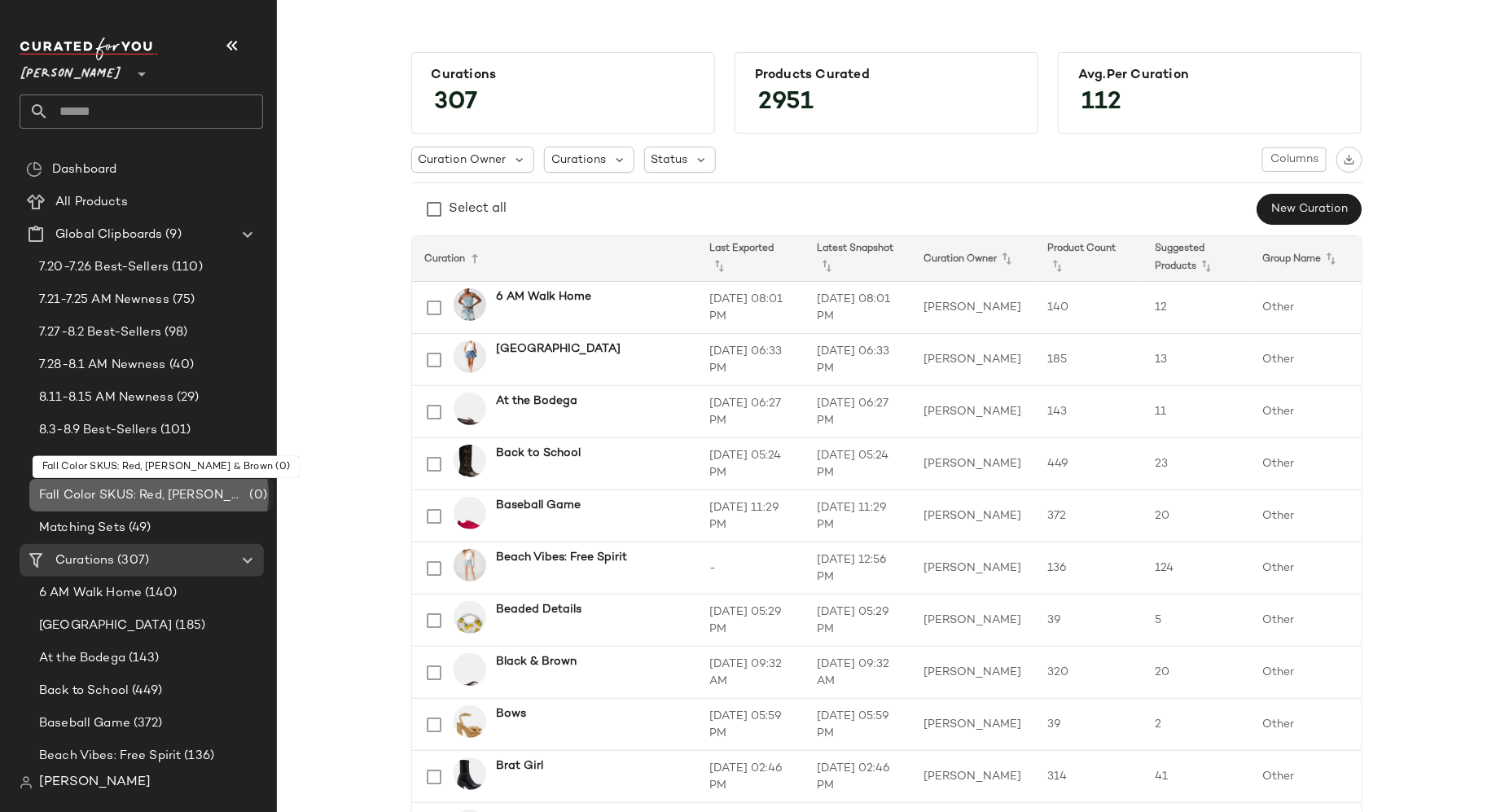
click at [159, 489] on span "Fall Color SKUS: Red, Burgundy & Brown" at bounding box center [143, 496] width 207 height 19
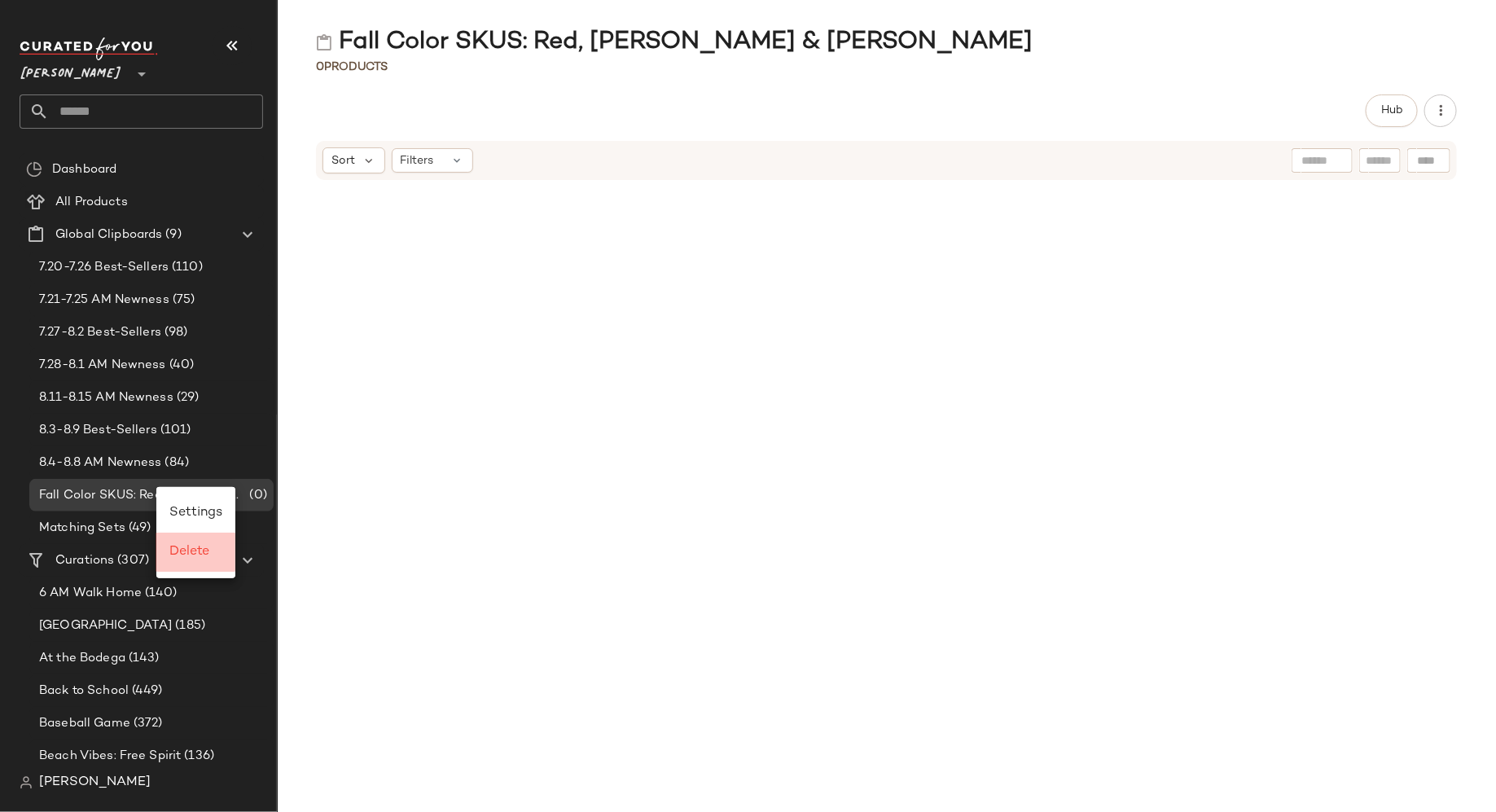
click at [188, 555] on span "Delete" at bounding box center [189, 552] width 40 height 14
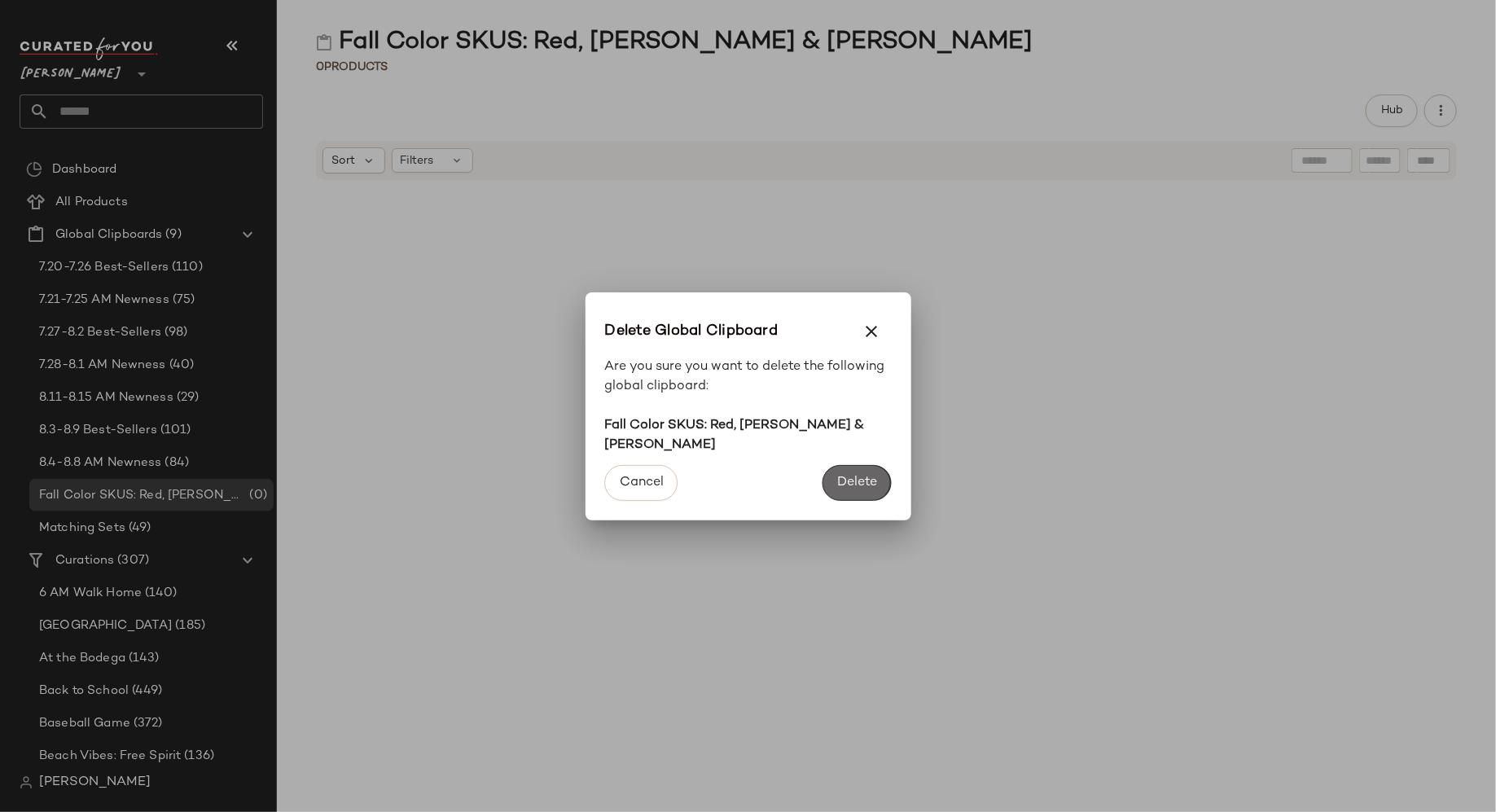
click at [851, 475] on span "Delete" at bounding box center [857, 482] width 41 height 15
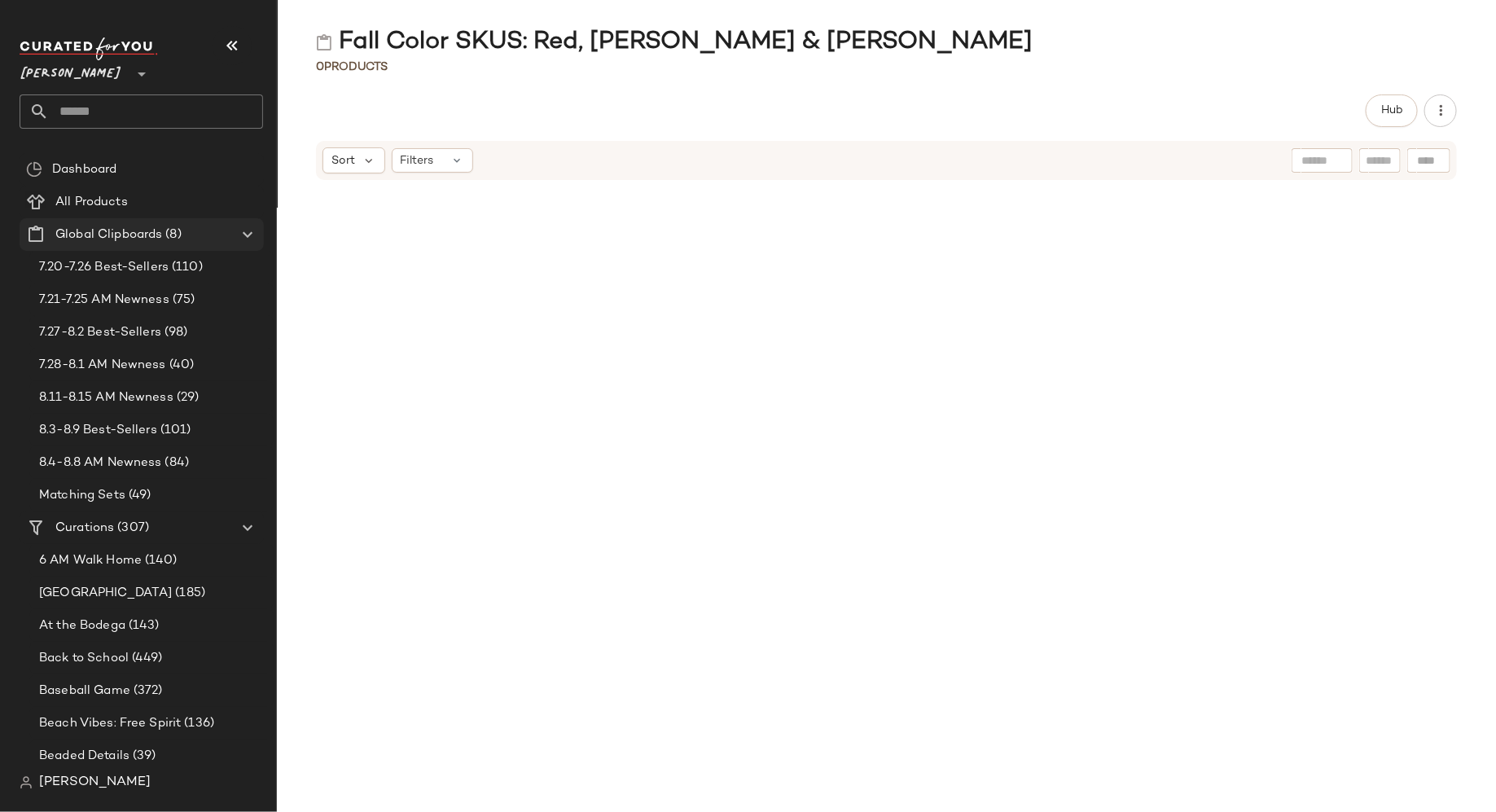
click at [190, 229] on div "Global Clipboards (8)" at bounding box center [142, 235] width 184 height 19
click at [215, 258] on span "Create Global Clipboard" at bounding box center [280, 254] width 154 height 14
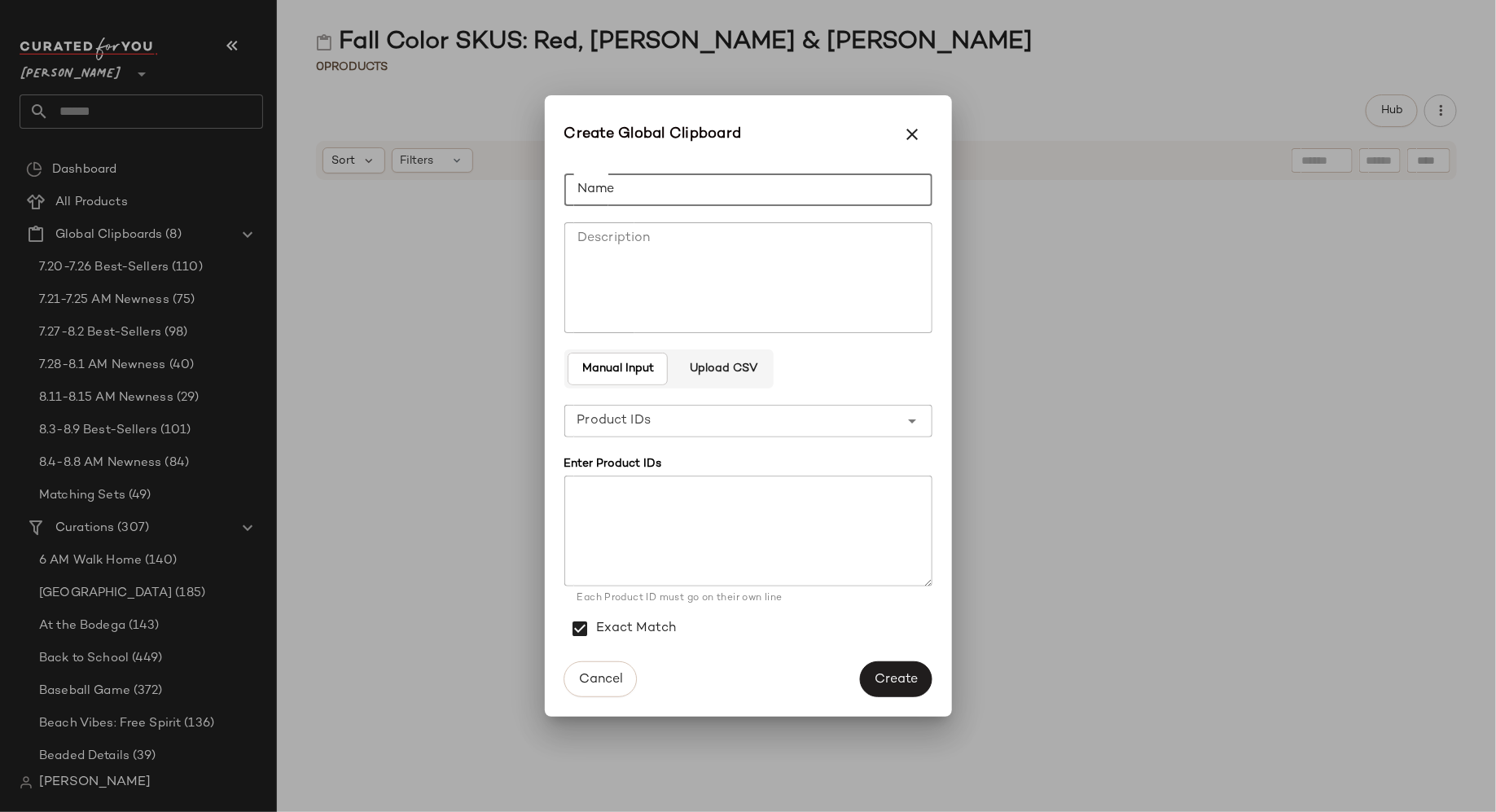
click at [618, 202] on input "Name" at bounding box center [749, 189] width 368 height 33
type input "**********"
click at [641, 286] on textarea "Description" at bounding box center [749, 278] width 368 height 110
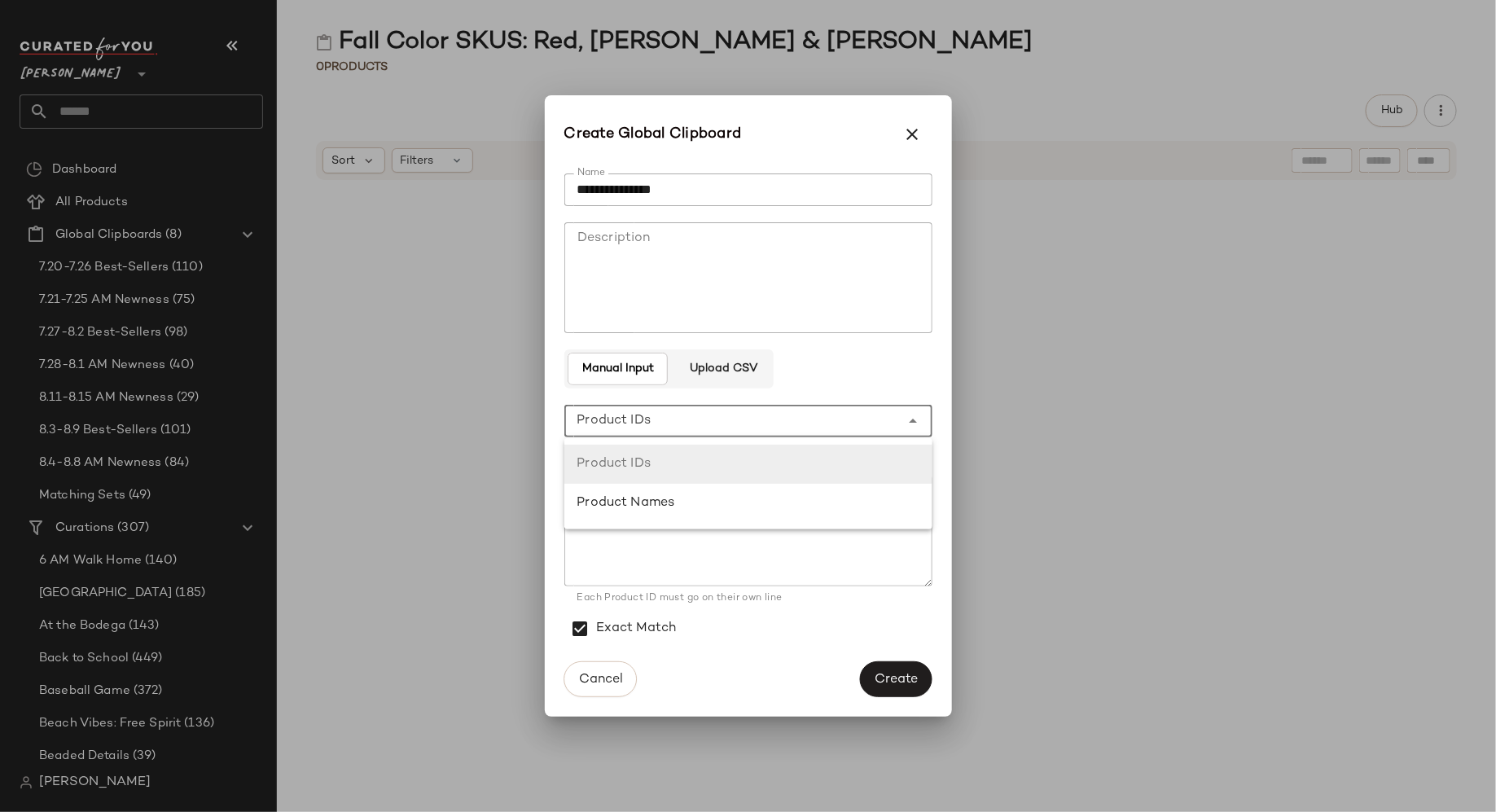
click at [766, 421] on div "**********" at bounding box center [733, 421] width 336 height 33
click at [766, 422] on div "**********" at bounding box center [733, 421] width 336 height 33
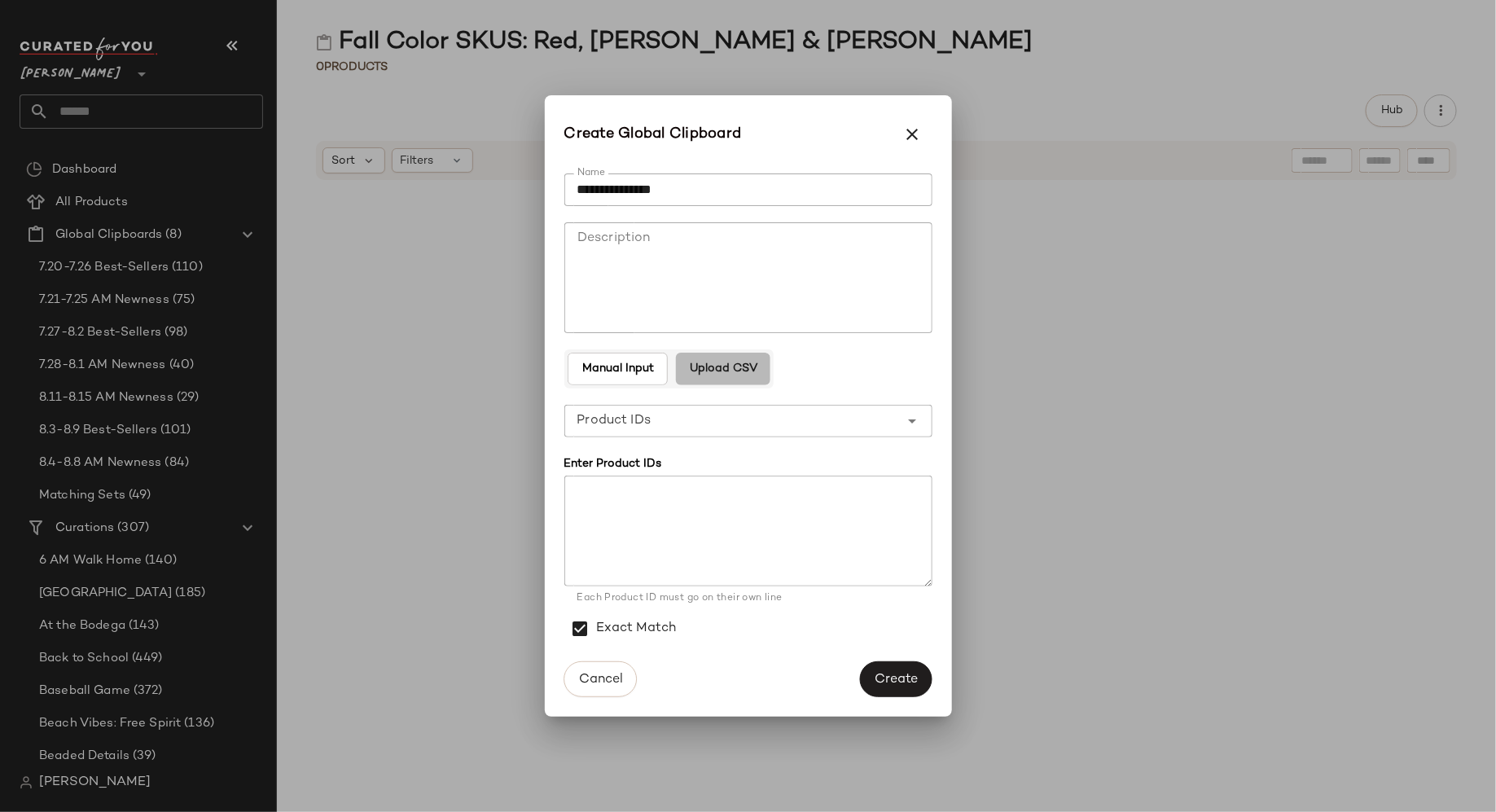
click at [746, 372] on span "Upload CSV" at bounding box center [723, 368] width 69 height 13
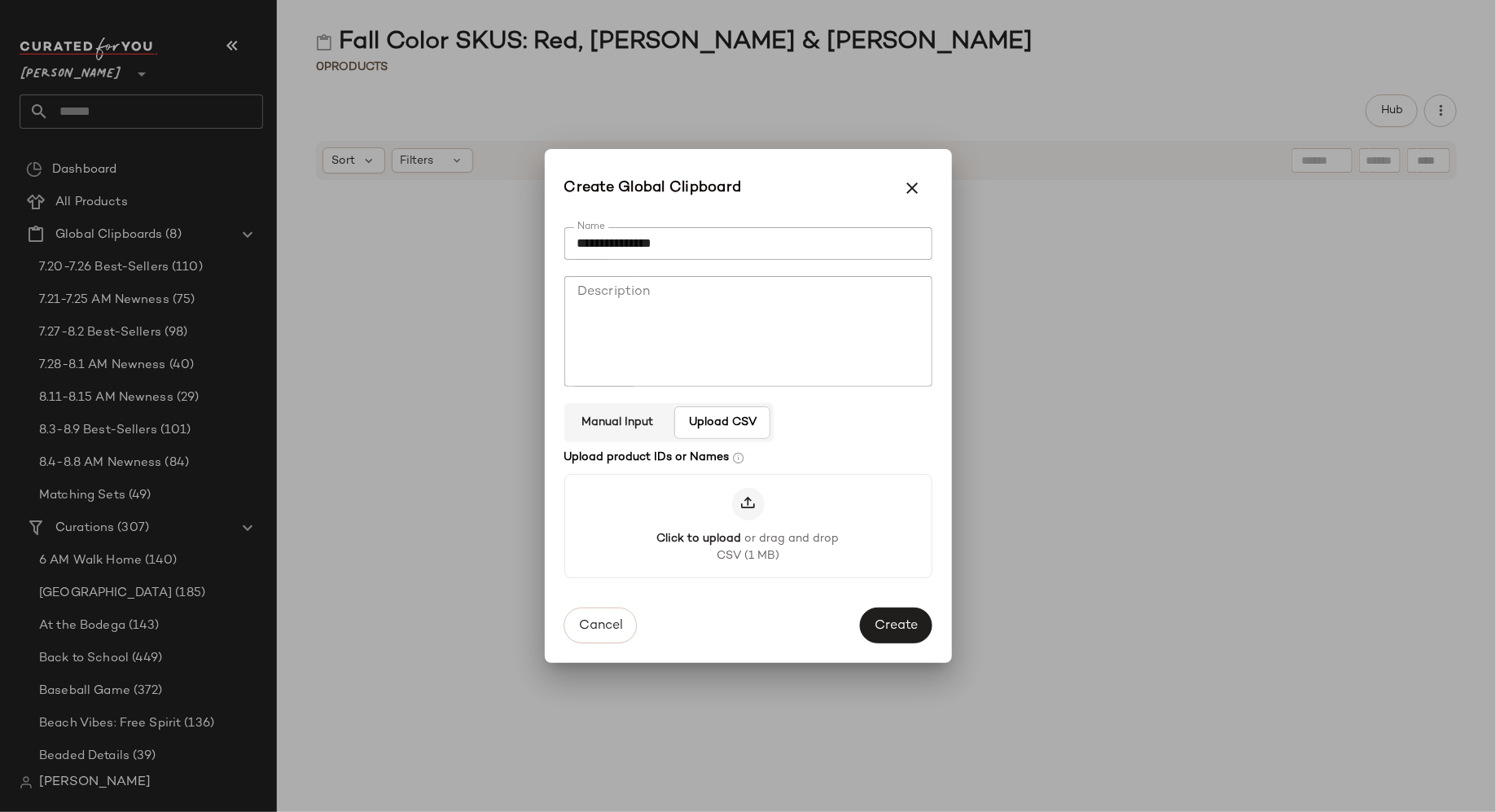
click at [746, 505] on icon at bounding box center [748, 504] width 16 height 16
click at [748, 526] on input "Click to upload or drag and drop CSV (1 MB)" at bounding box center [748, 526] width 1 height 1
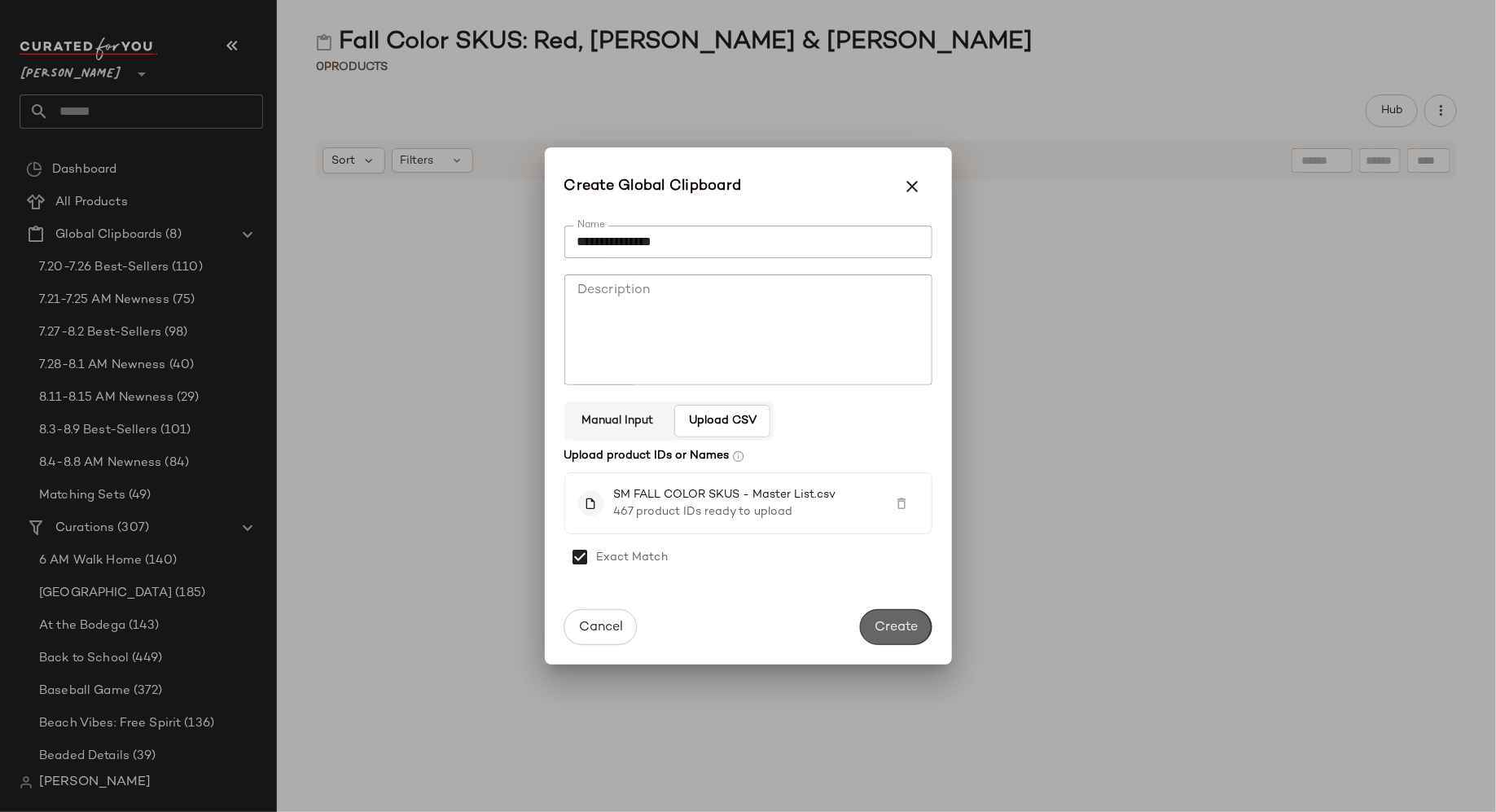
click at [912, 623] on span "Create" at bounding box center [895, 627] width 44 height 15
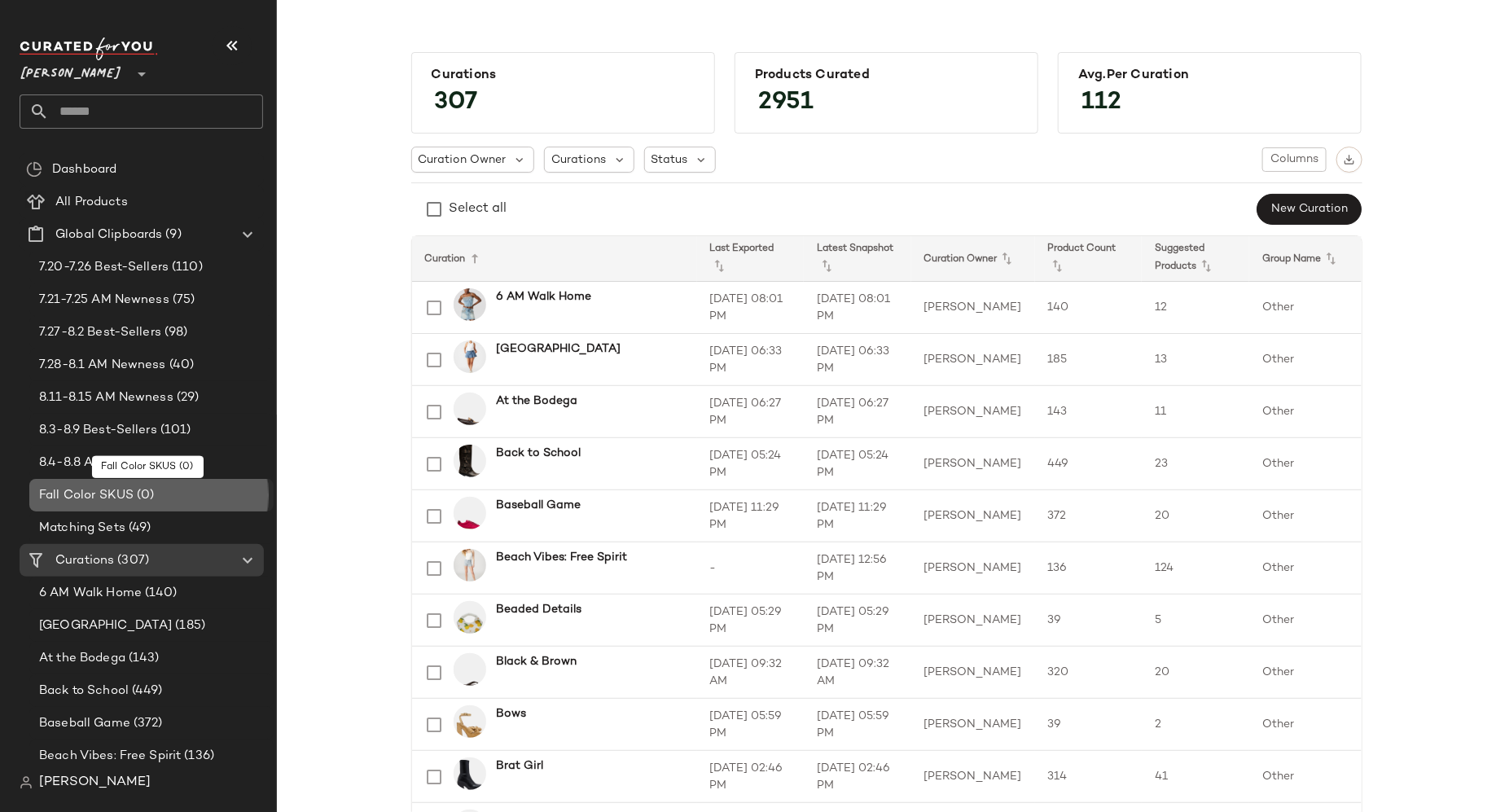
click at [163, 495] on div "Fall Color SKUS (0)" at bounding box center [151, 496] width 233 height 19
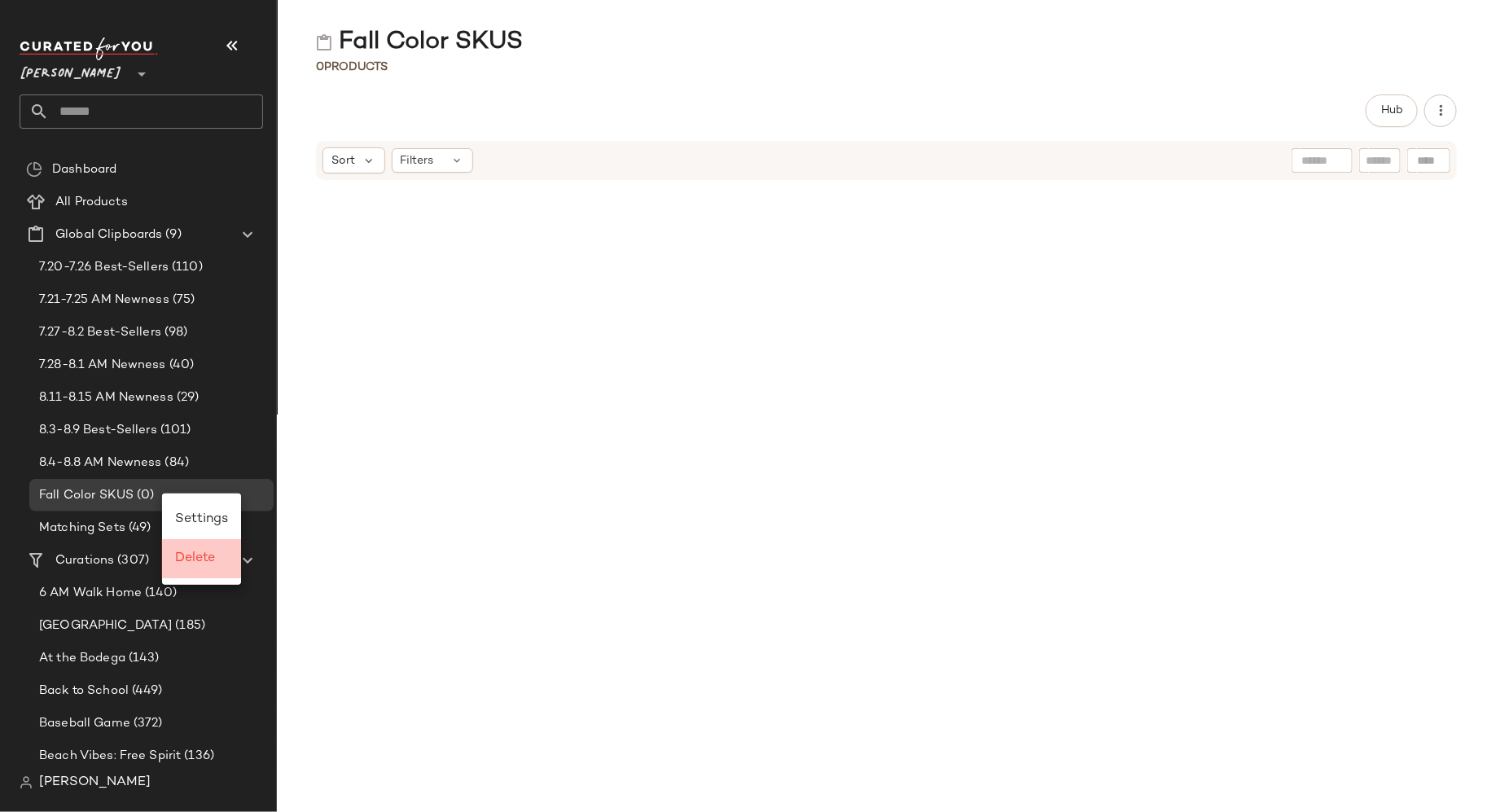
click at [197, 552] on span "Delete" at bounding box center [194, 558] width 40 height 14
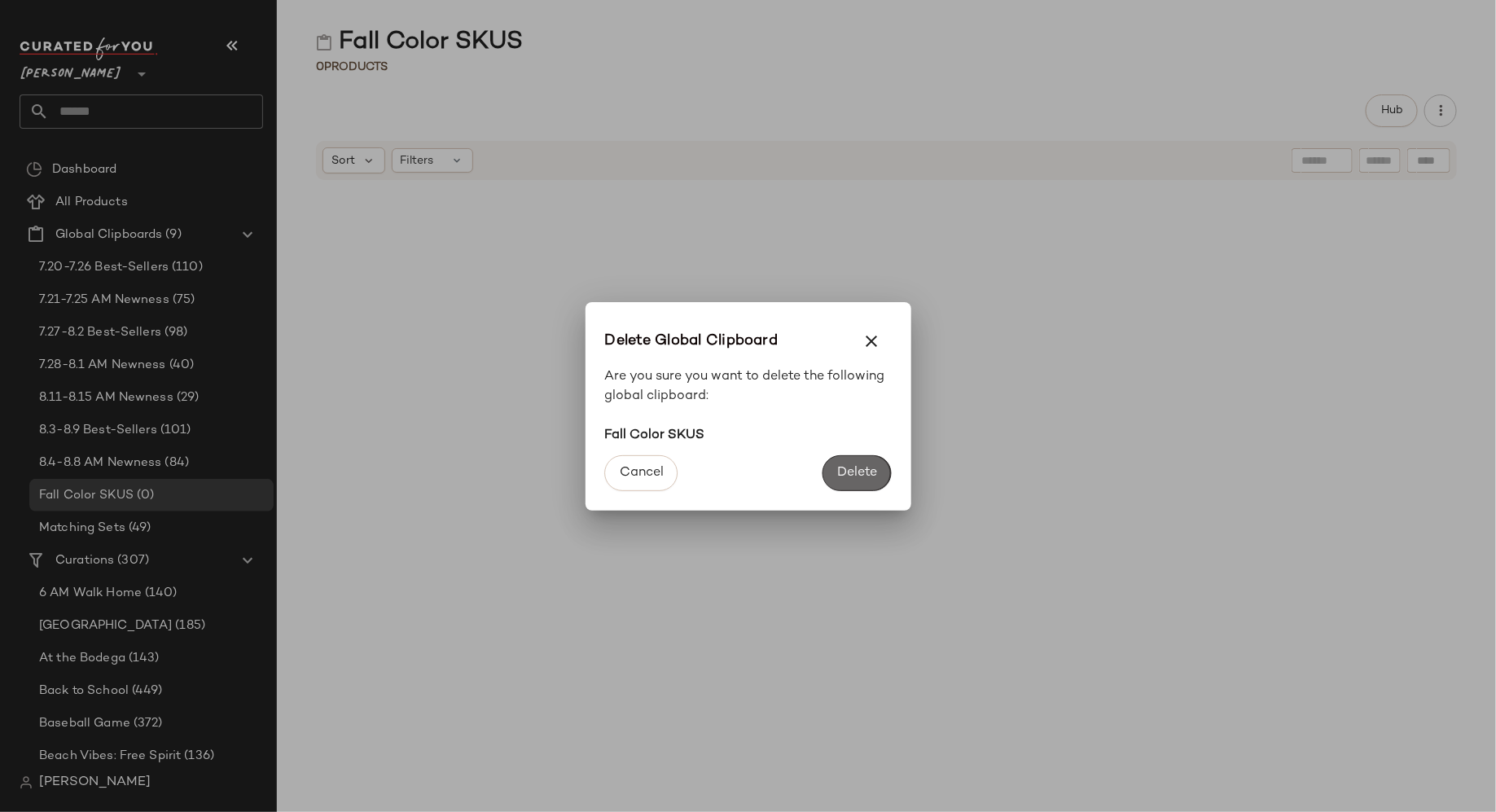
click at [876, 472] on span "Delete" at bounding box center [857, 473] width 41 height 15
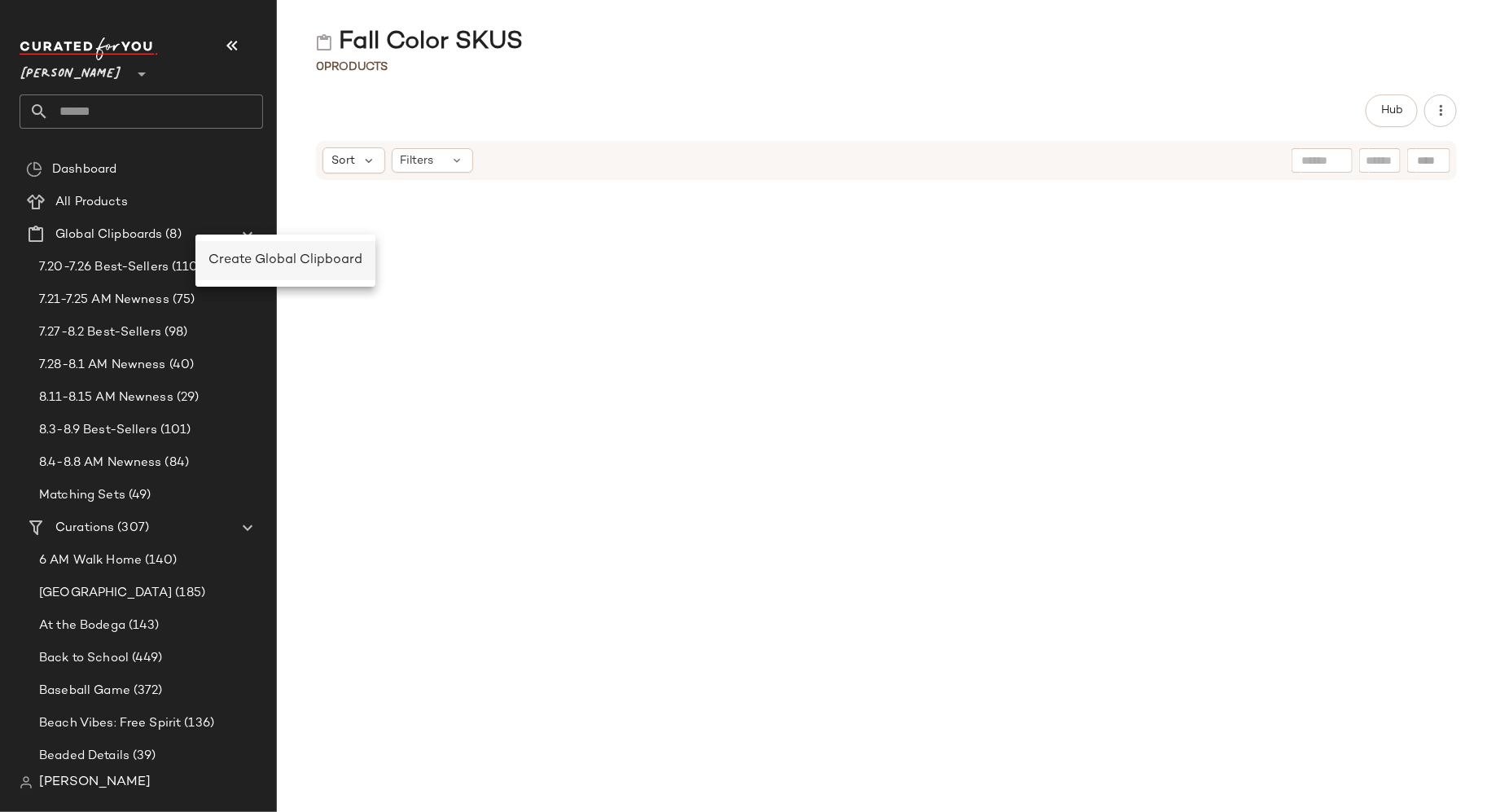
click at [223, 261] on span "Create Global Clipboard" at bounding box center [285, 260] width 154 height 14
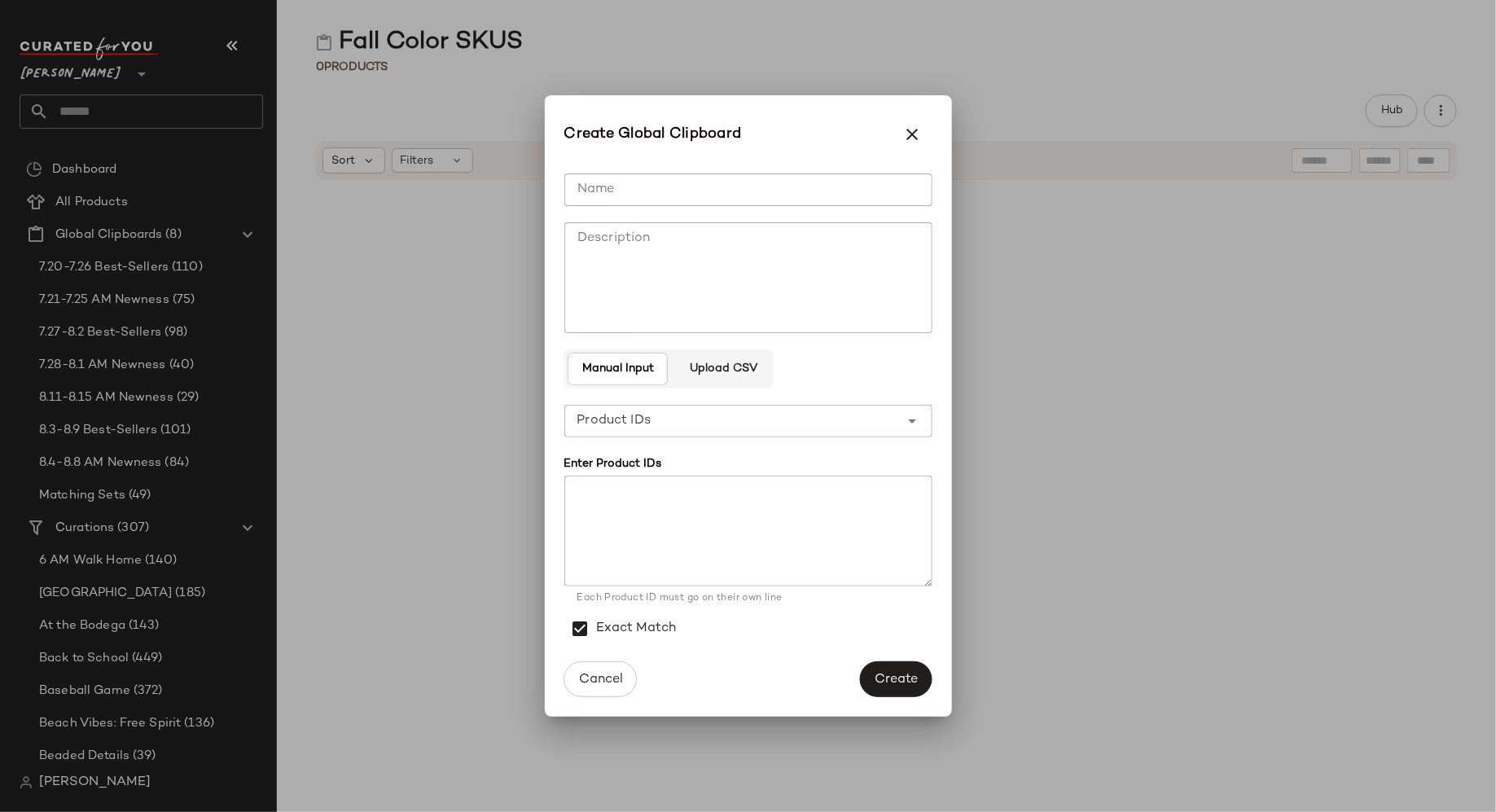
click at [634, 173] on div "**********" at bounding box center [749, 405] width 368 height 491
click at [634, 193] on input "Name" at bounding box center [749, 189] width 368 height 33
type input "**********"
click at [718, 374] on span "Upload CSV" at bounding box center [723, 368] width 69 height 13
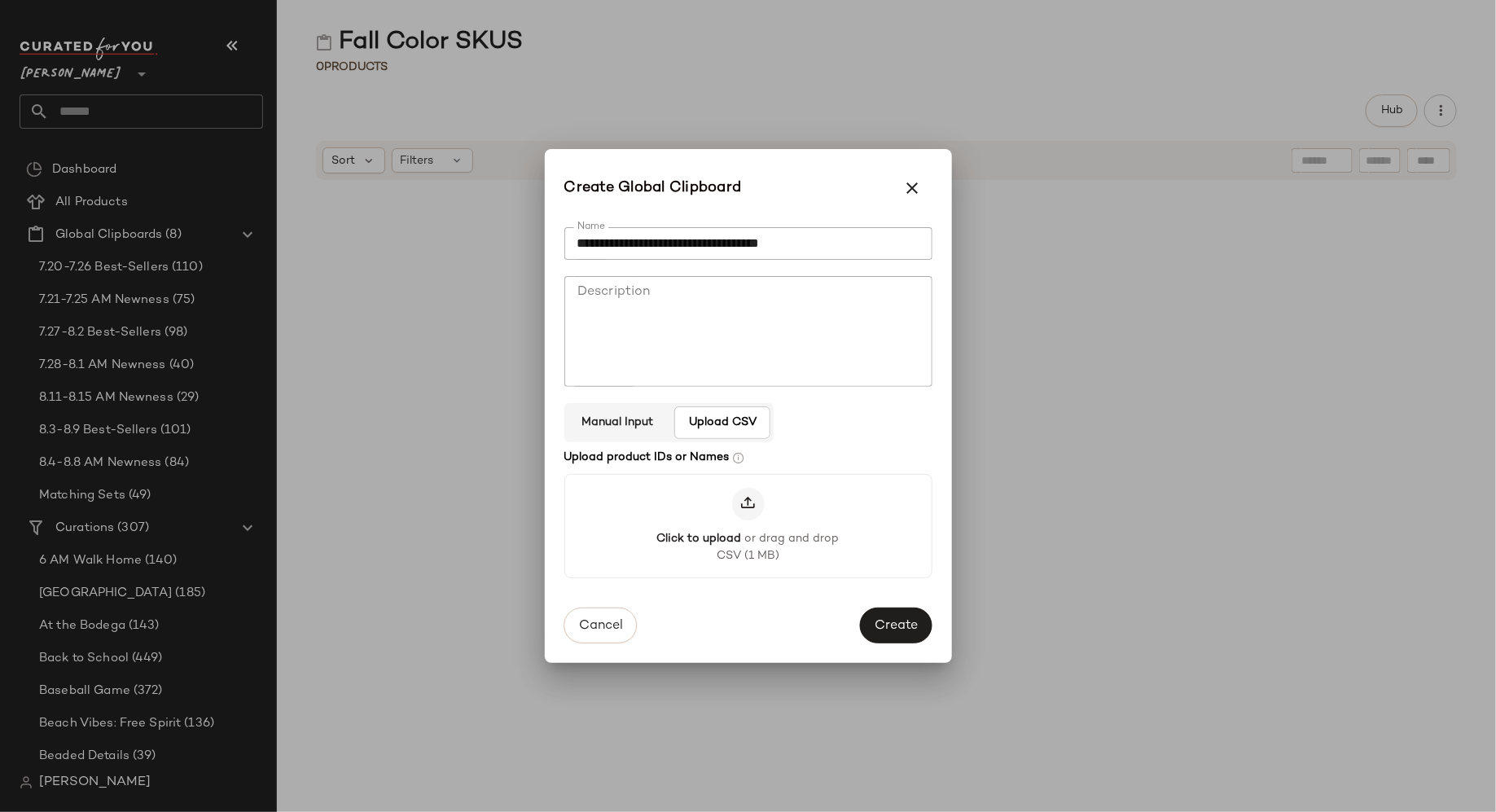
click at [749, 506] on icon at bounding box center [748, 504] width 16 height 16
click at [749, 526] on input "Click to upload or drag and drop CSV (1 MB)" at bounding box center [748, 526] width 1 height 1
click at [741, 493] on div at bounding box center [749, 504] width 33 height 33
click at [748, 526] on input "Click to upload or drag and drop CSV (1 MB)" at bounding box center [748, 526] width 1 height 1
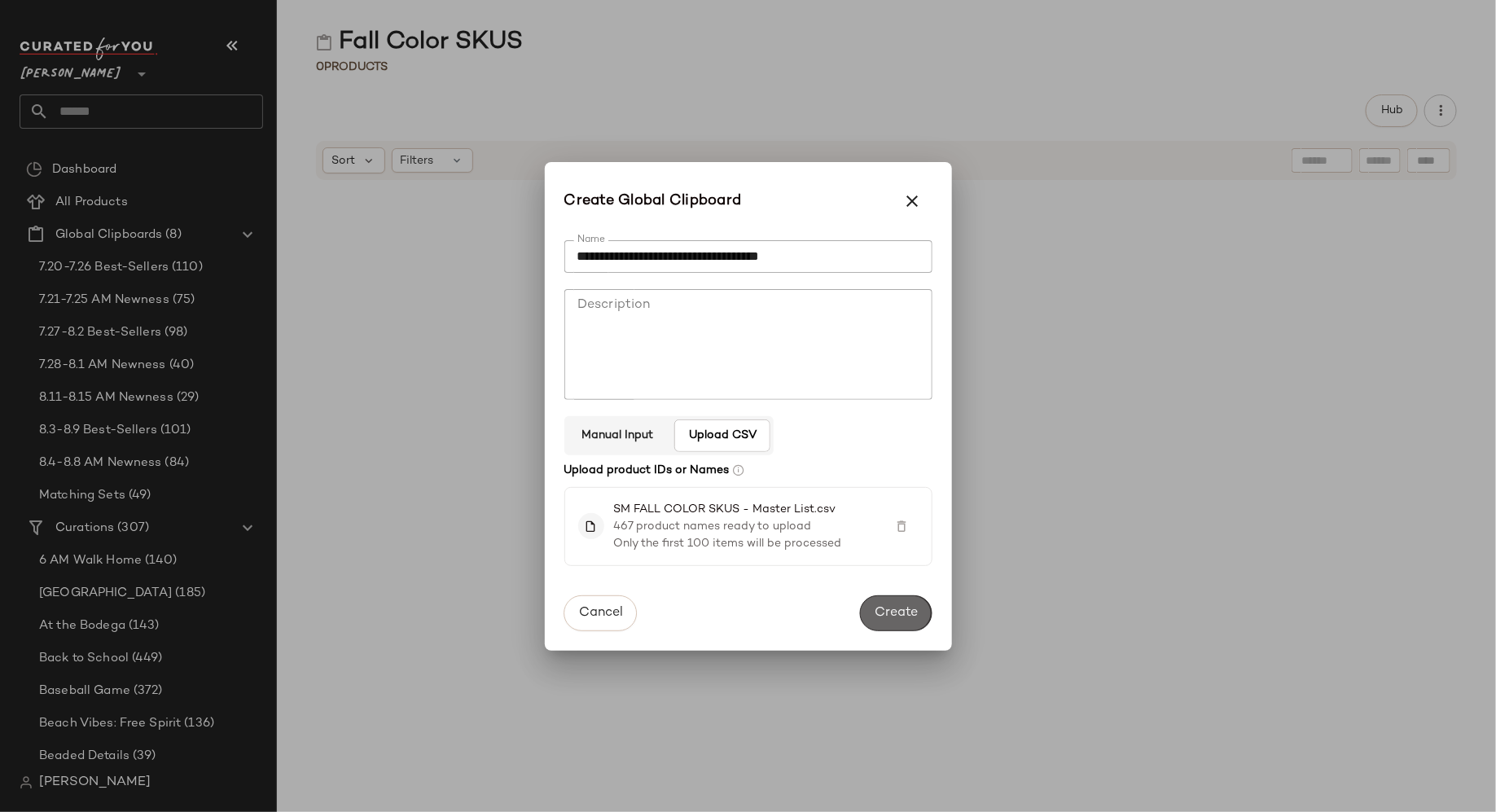
click at [903, 612] on span "Create" at bounding box center [895, 612] width 44 height 15
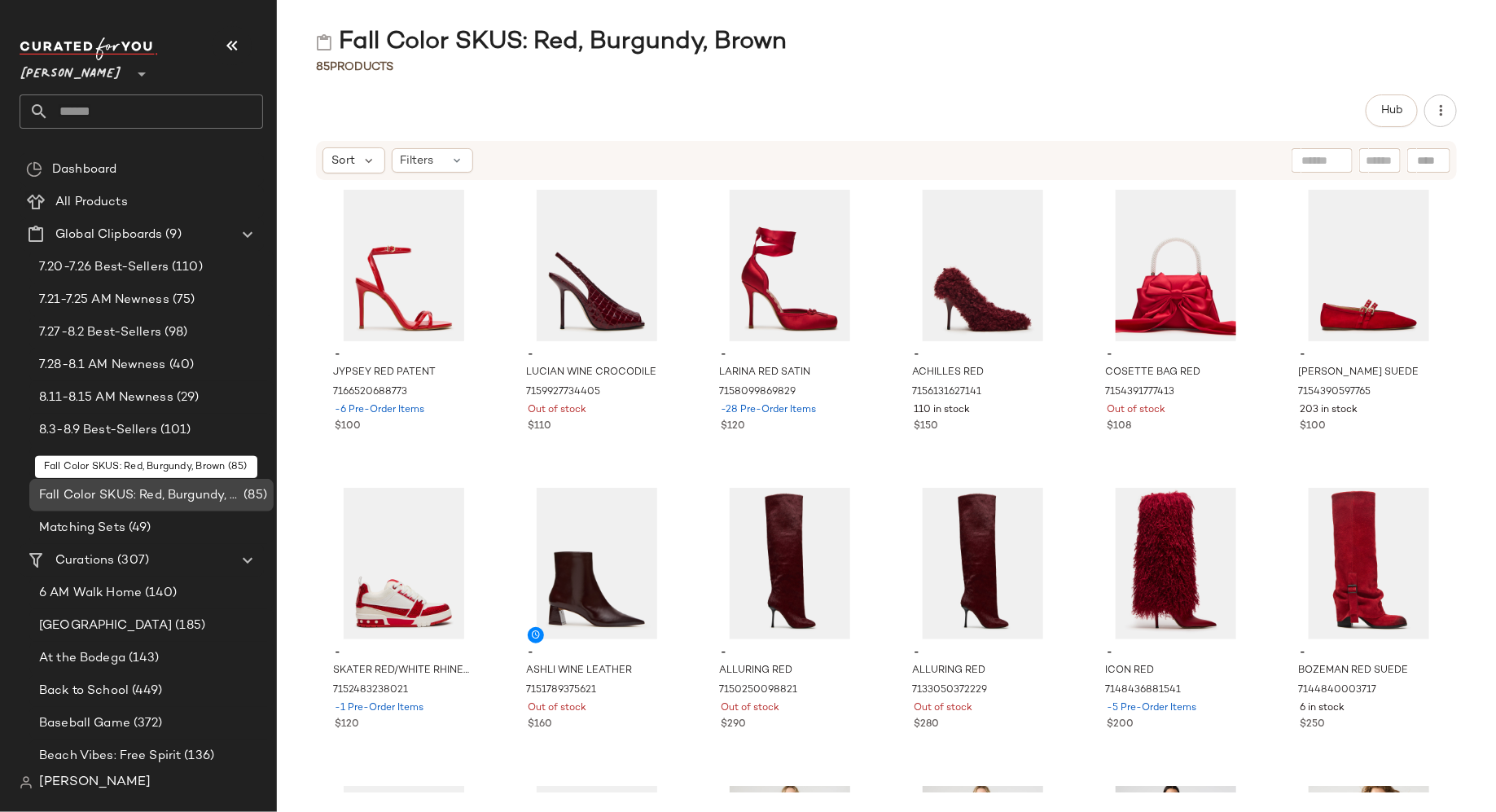
click at [192, 488] on span "Fall Color SKUS: Red, Burgundy, Brown" at bounding box center [140, 496] width 201 height 19
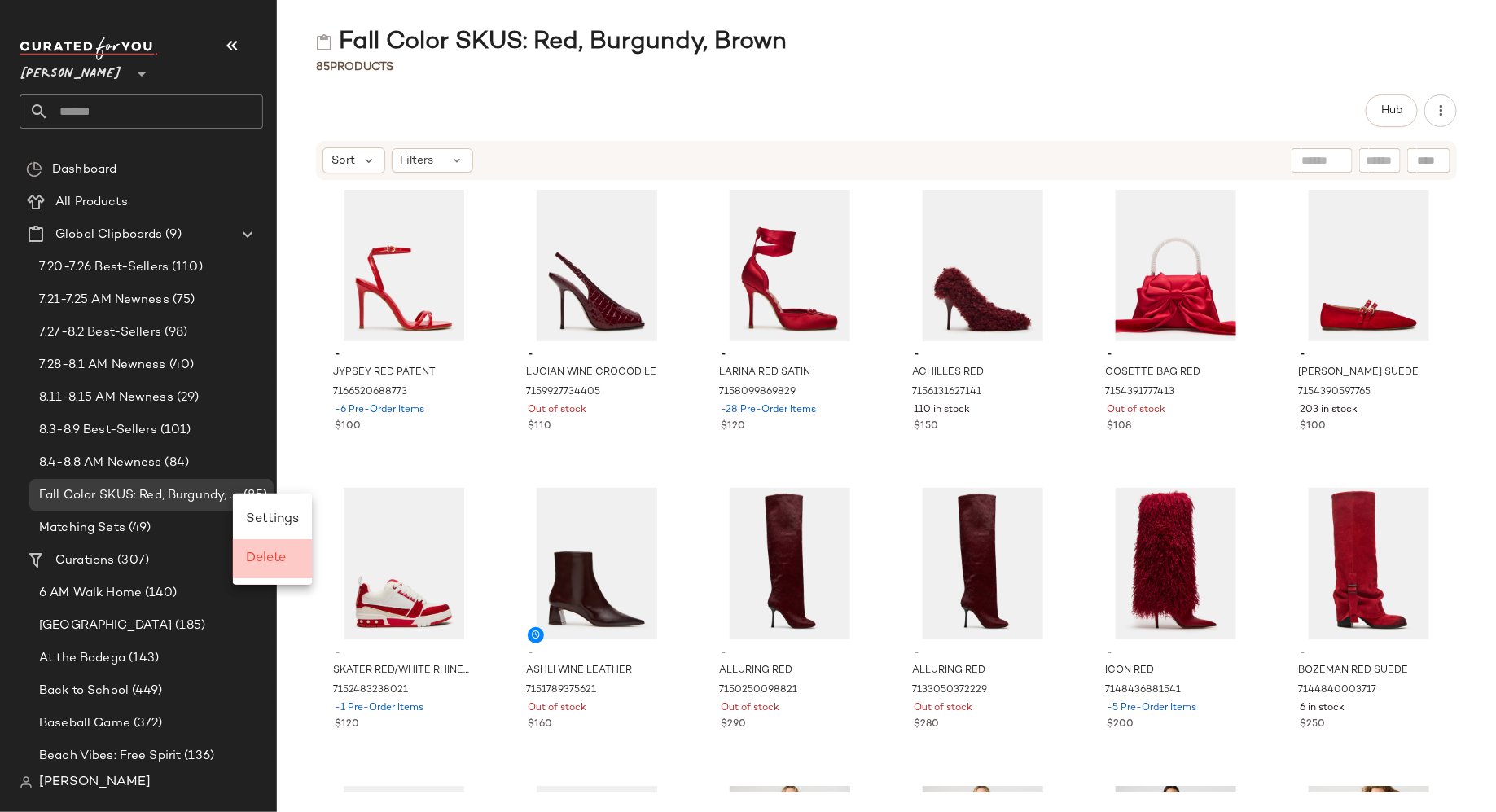
click at [249, 558] on span "Delete" at bounding box center [266, 558] width 40 height 14
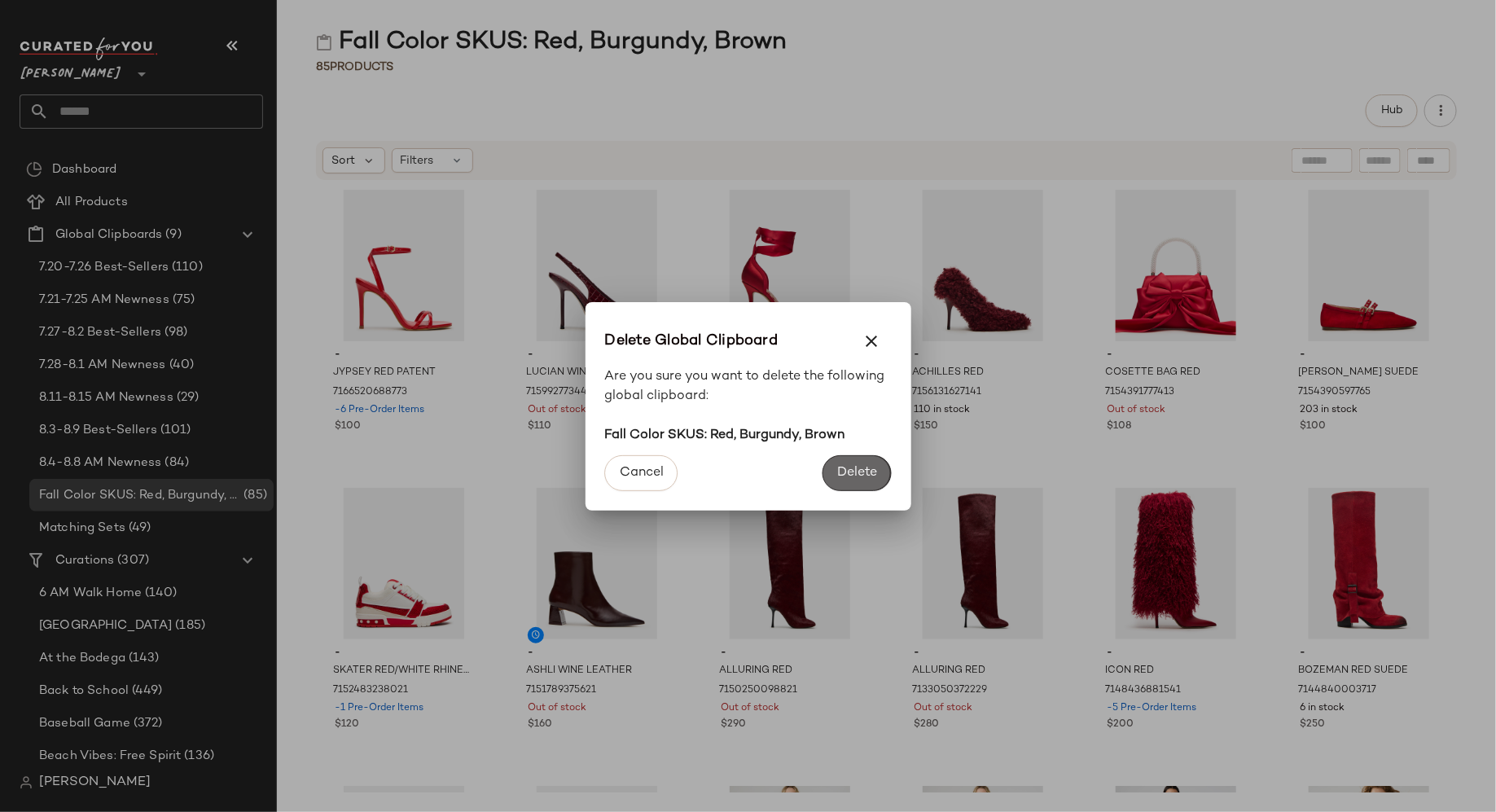
click at [870, 467] on span "Delete" at bounding box center [857, 473] width 41 height 15
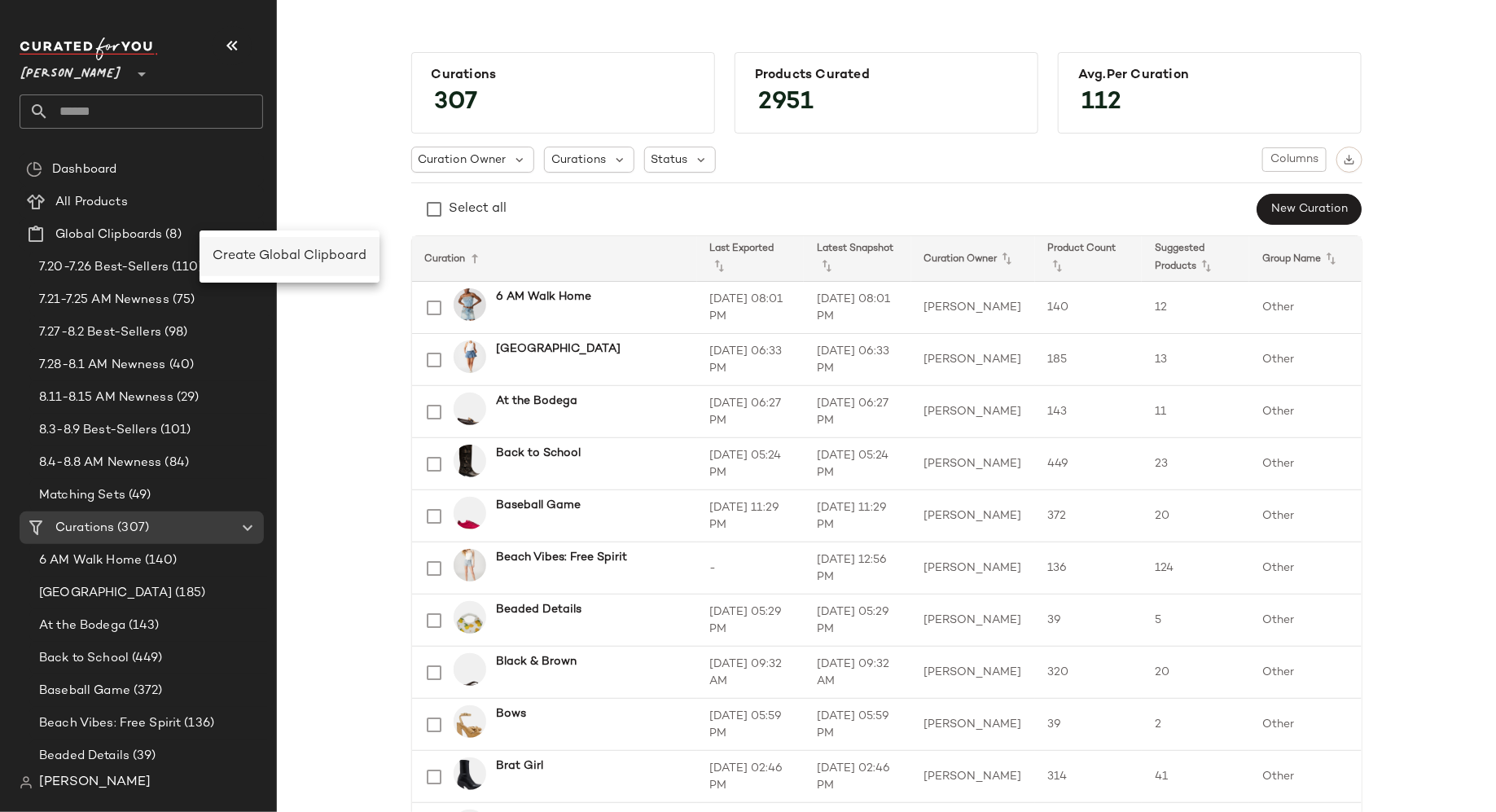
click at [225, 258] on span "Create Global Clipboard" at bounding box center [290, 256] width 154 height 14
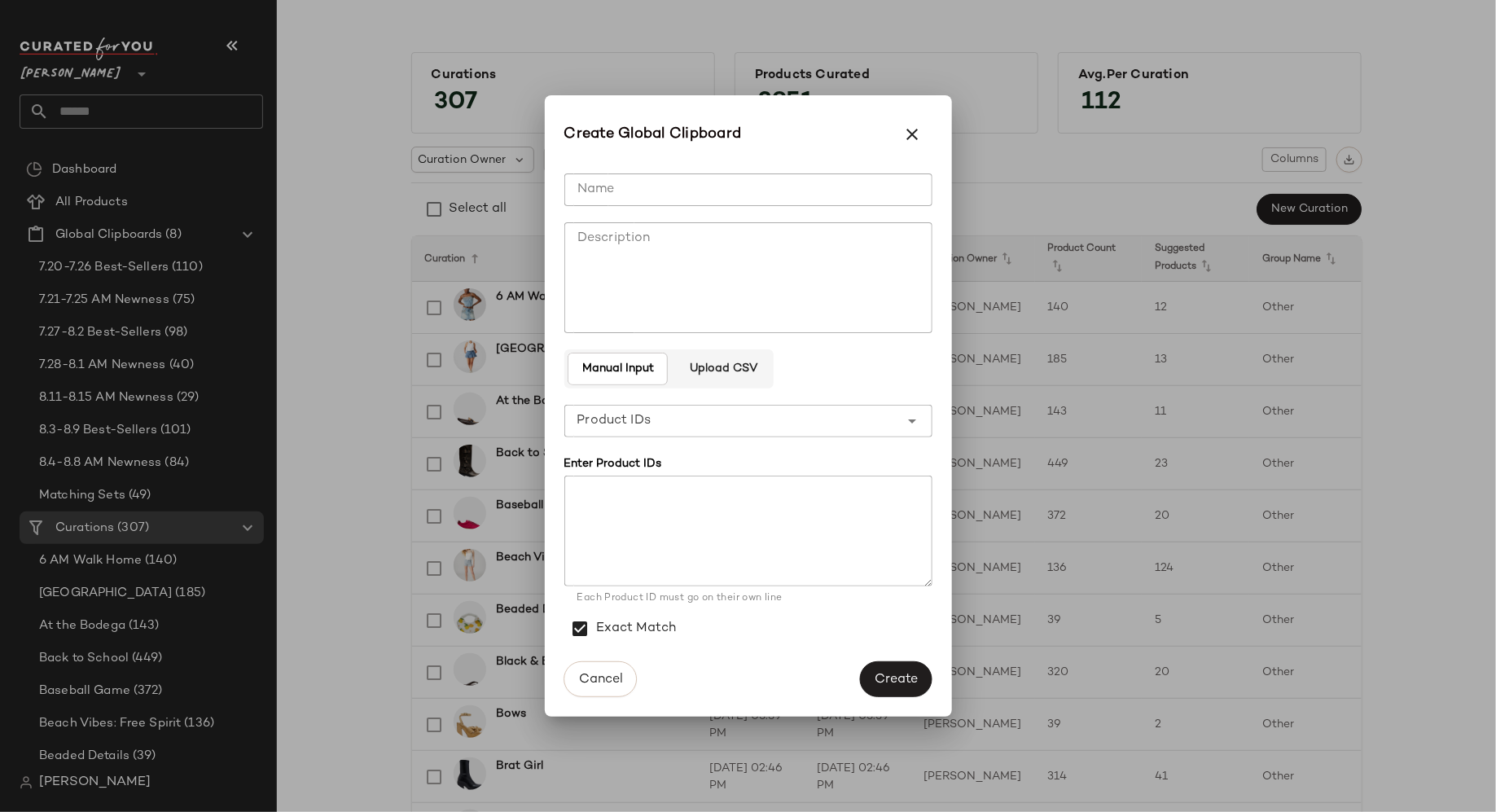
click at [605, 182] on input "Name" at bounding box center [749, 189] width 368 height 33
type input "**********"
click at [633, 282] on textarea "Description" at bounding box center [749, 278] width 368 height 110
click at [742, 370] on span "Upload CSV" at bounding box center [723, 368] width 69 height 13
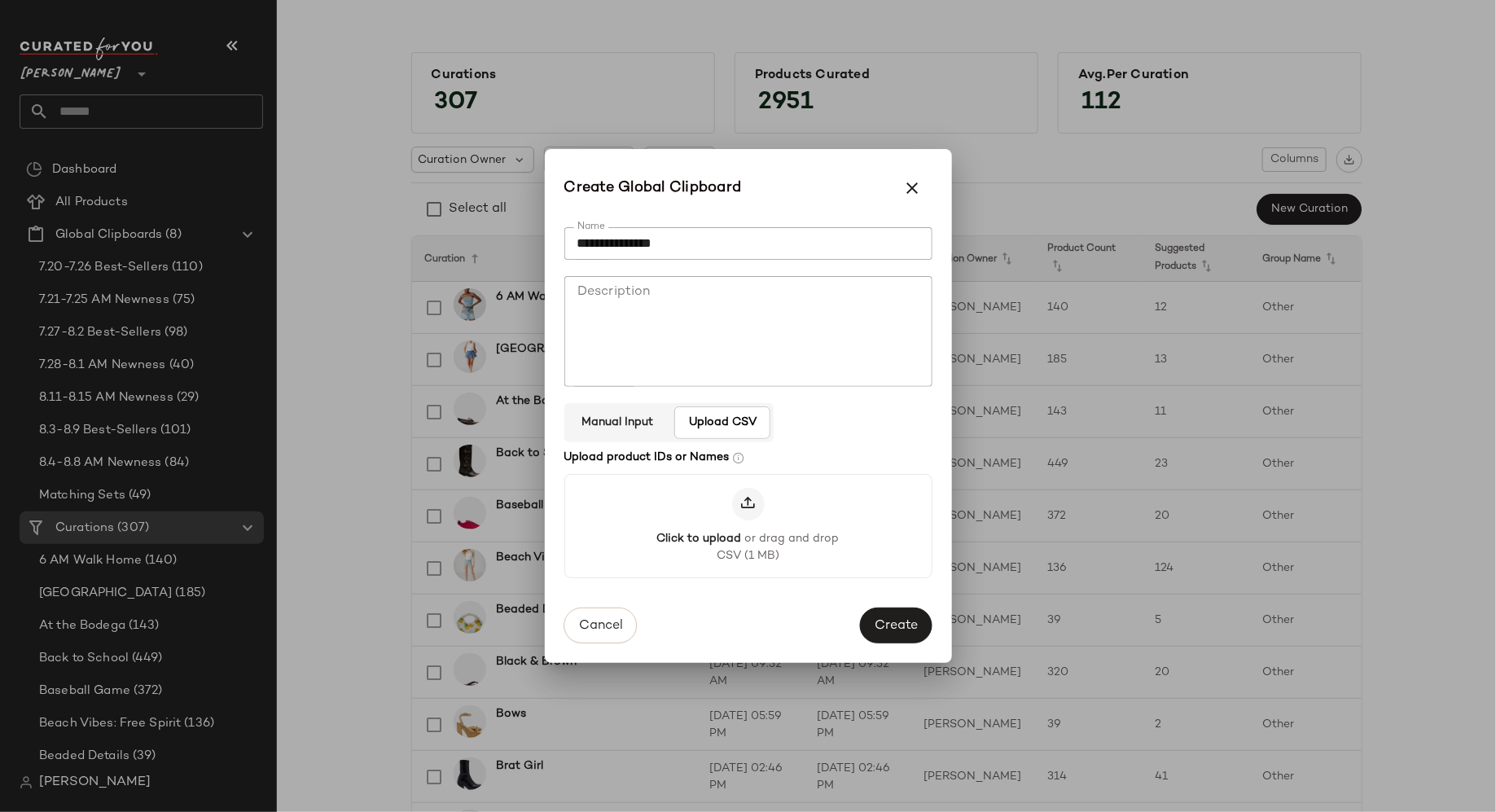
click at [750, 503] on icon at bounding box center [748, 504] width 16 height 16
click at [749, 526] on input "Click to upload or drag and drop CSV (1 MB)" at bounding box center [748, 526] width 1 height 1
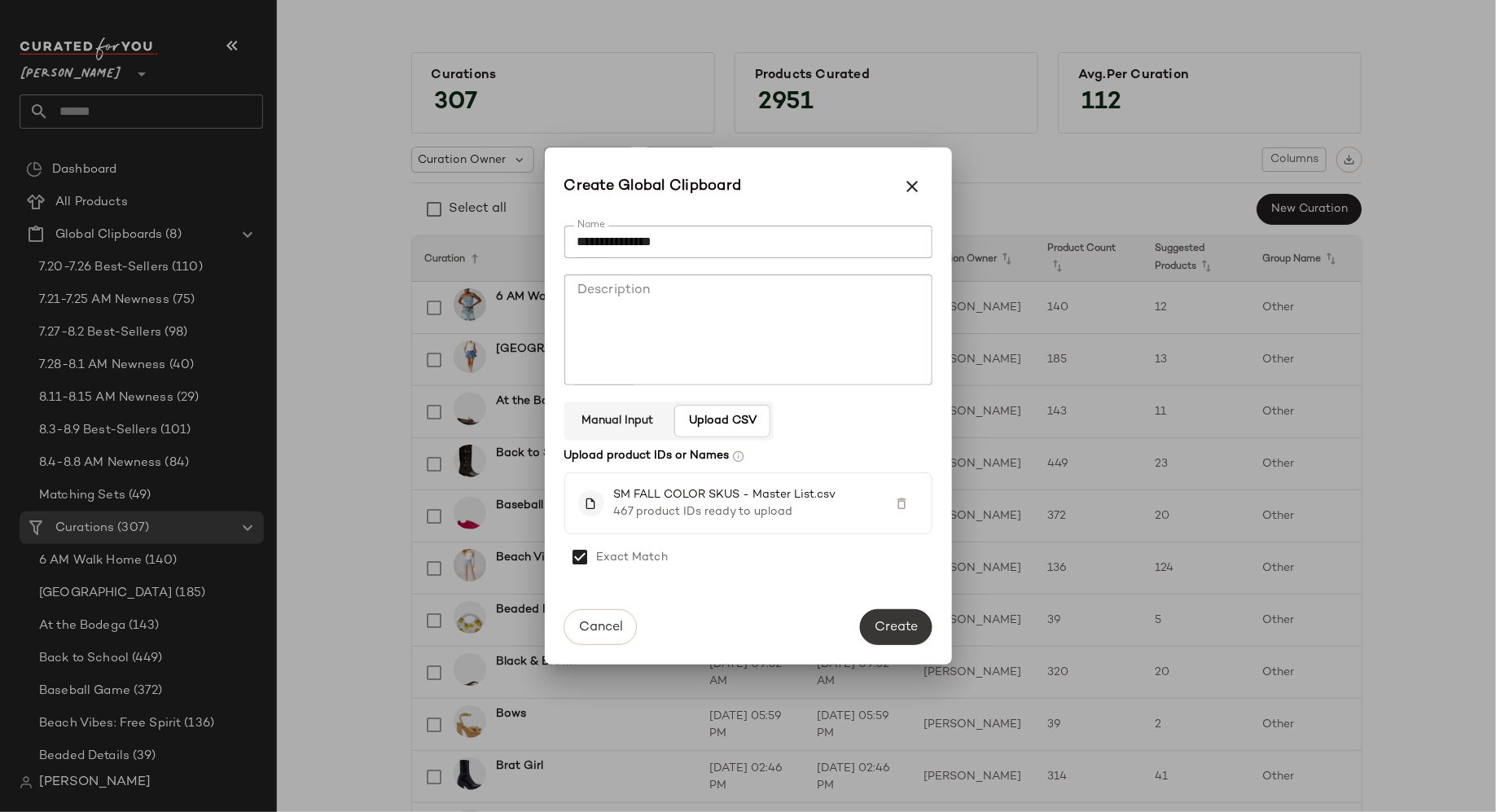
click at [903, 621] on span "Create" at bounding box center [895, 627] width 44 height 15
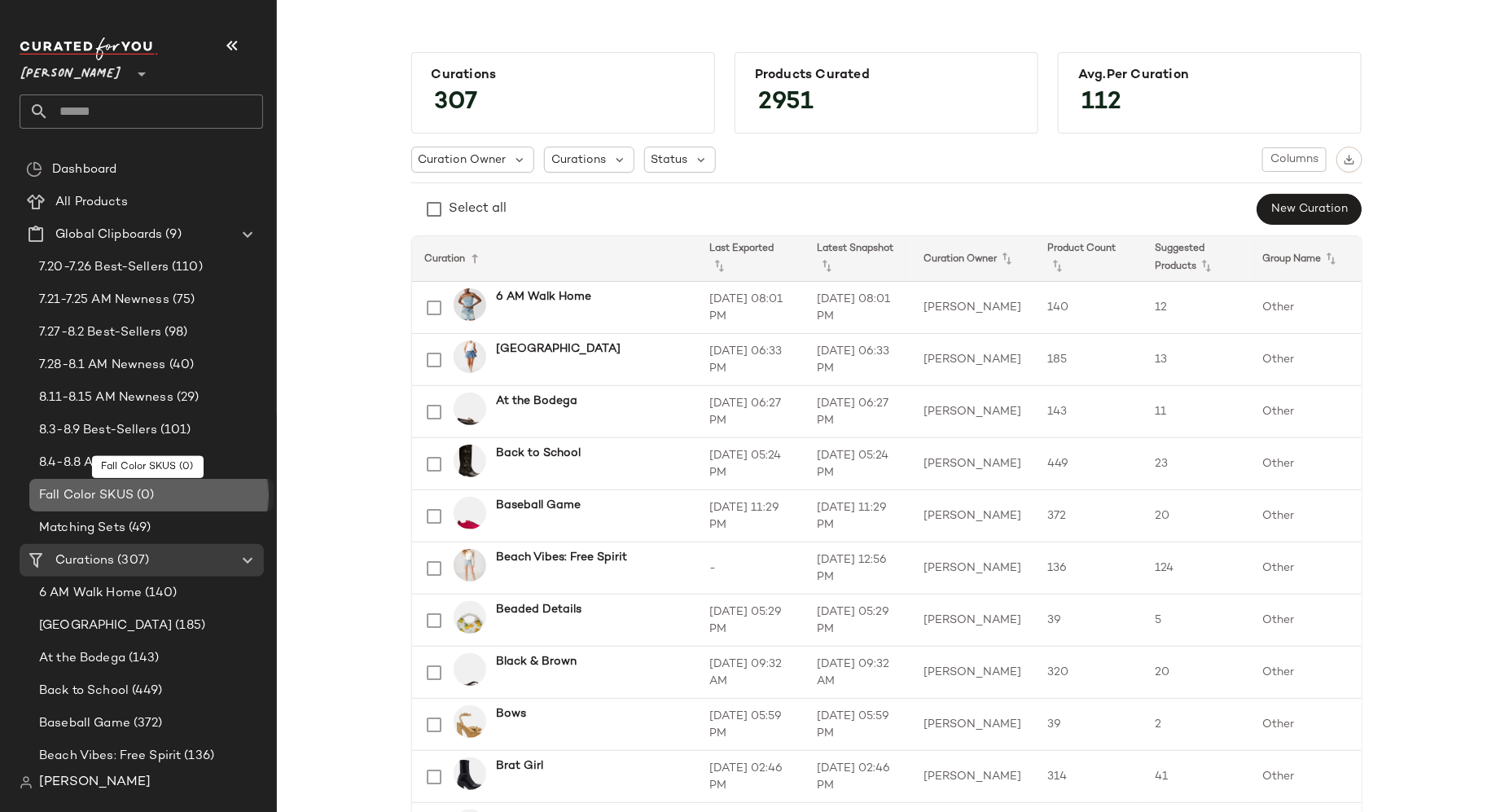
click at [203, 494] on div "Fall Color SKUS (0)" at bounding box center [151, 496] width 233 height 19
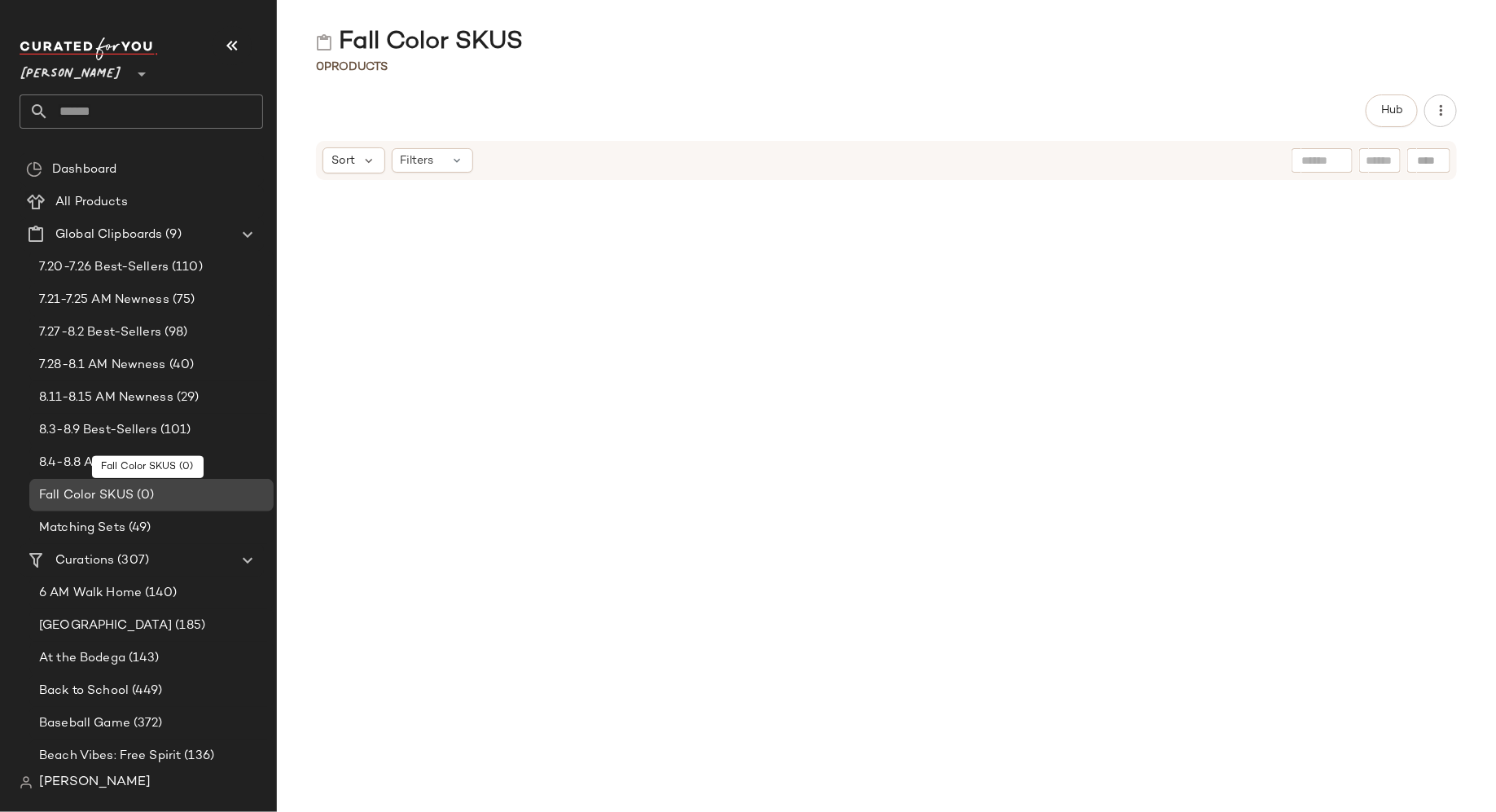
click at [201, 491] on div "Fall Color SKUS (0)" at bounding box center [151, 496] width 233 height 19
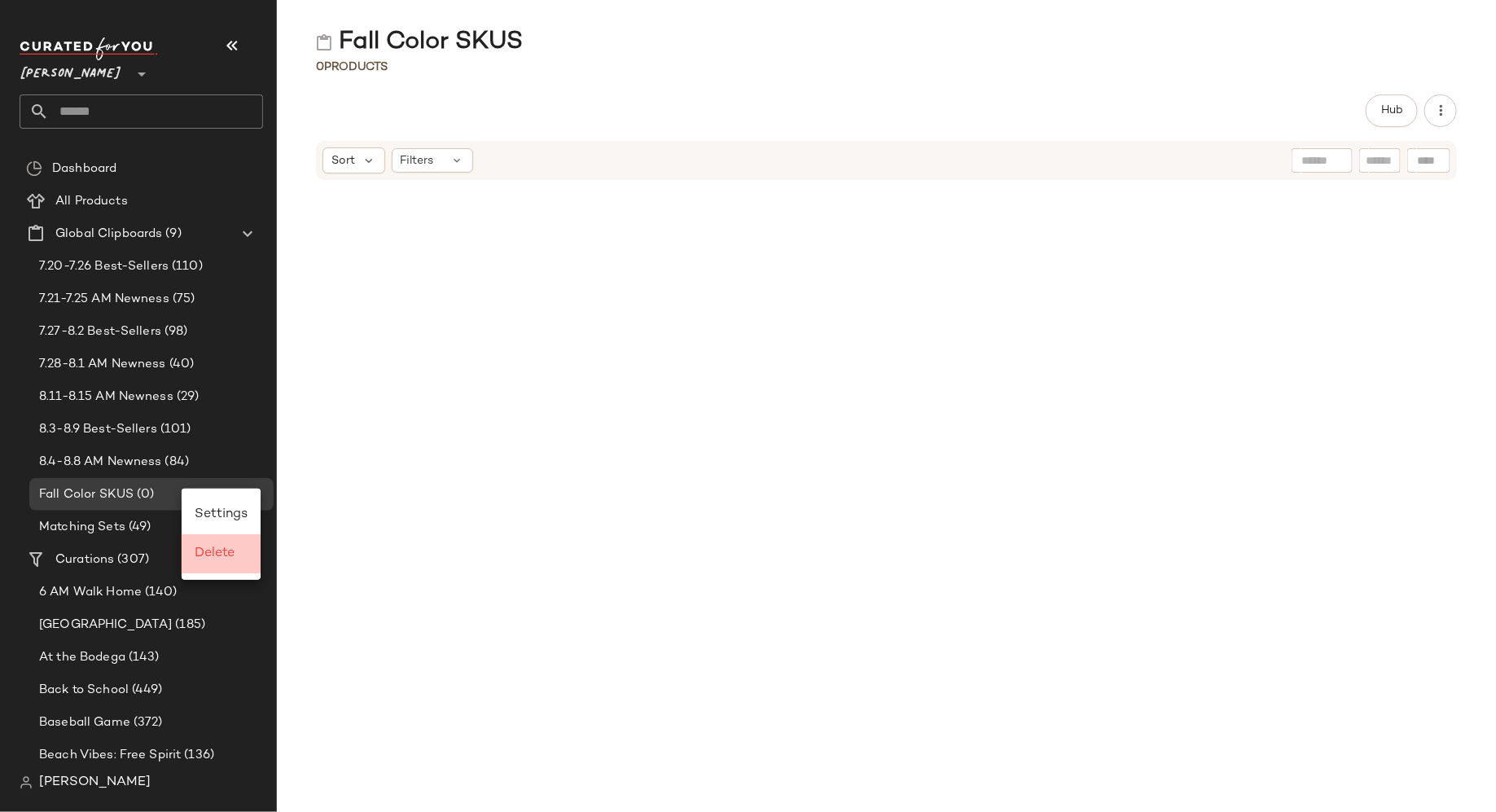
click at [223, 556] on span "Delete" at bounding box center [214, 553] width 40 height 14
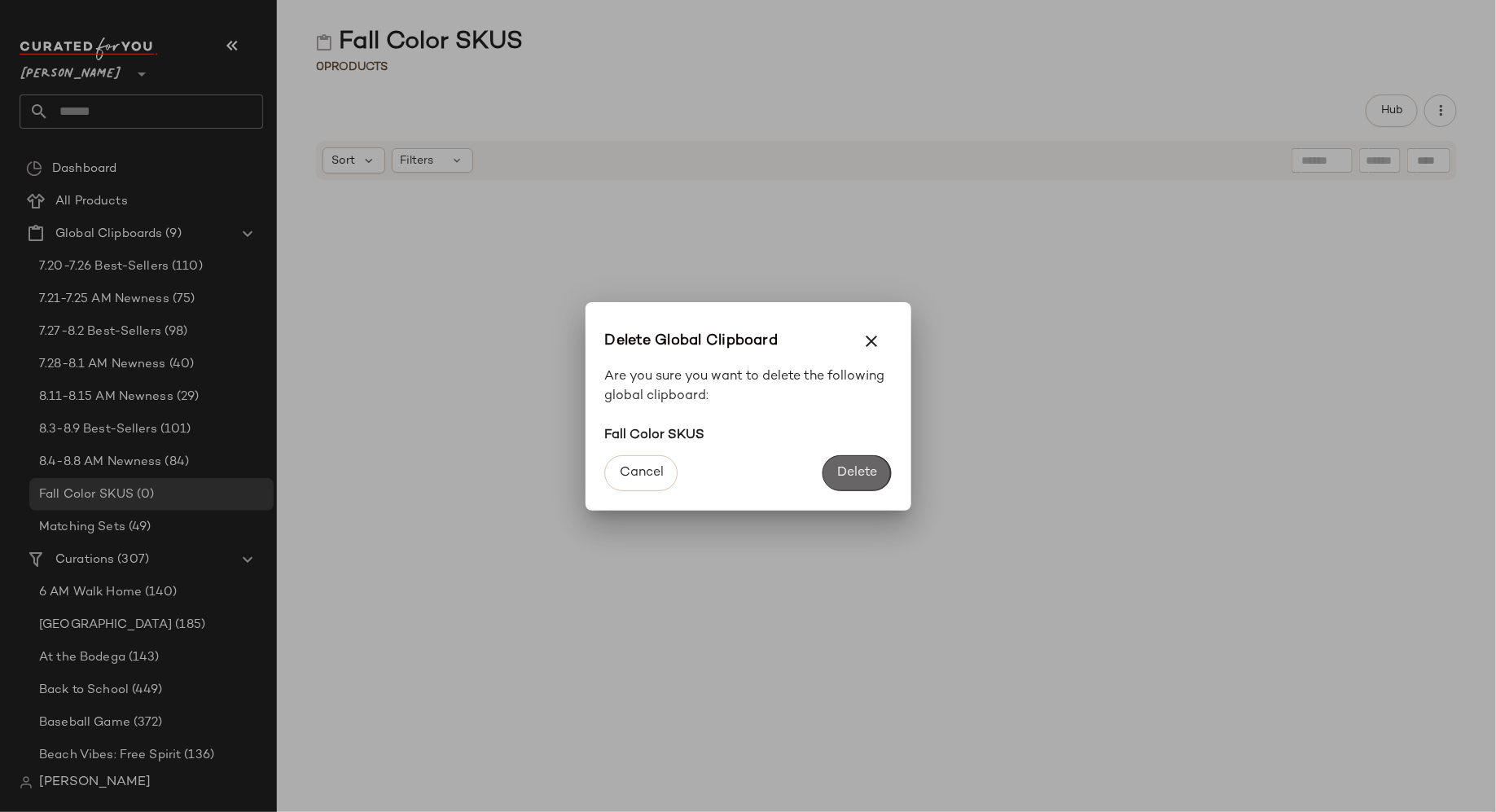
click at [858, 475] on span "Delete" at bounding box center [857, 473] width 41 height 15
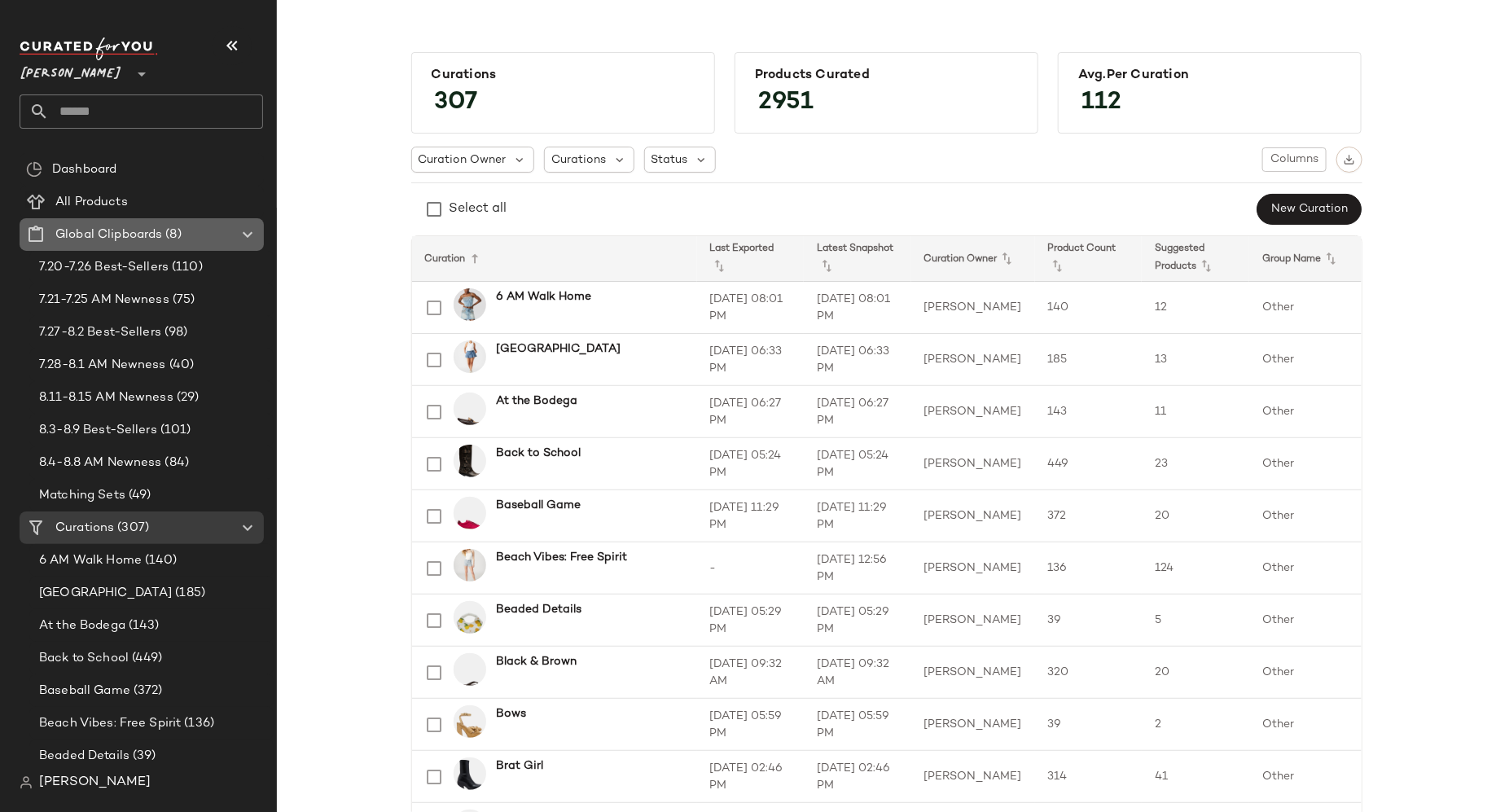
click at [183, 232] on div "Global Clipboards (8)" at bounding box center [142, 235] width 184 height 19
click at [185, 233] on div "Global Clipboards (8)" at bounding box center [142, 235] width 184 height 19
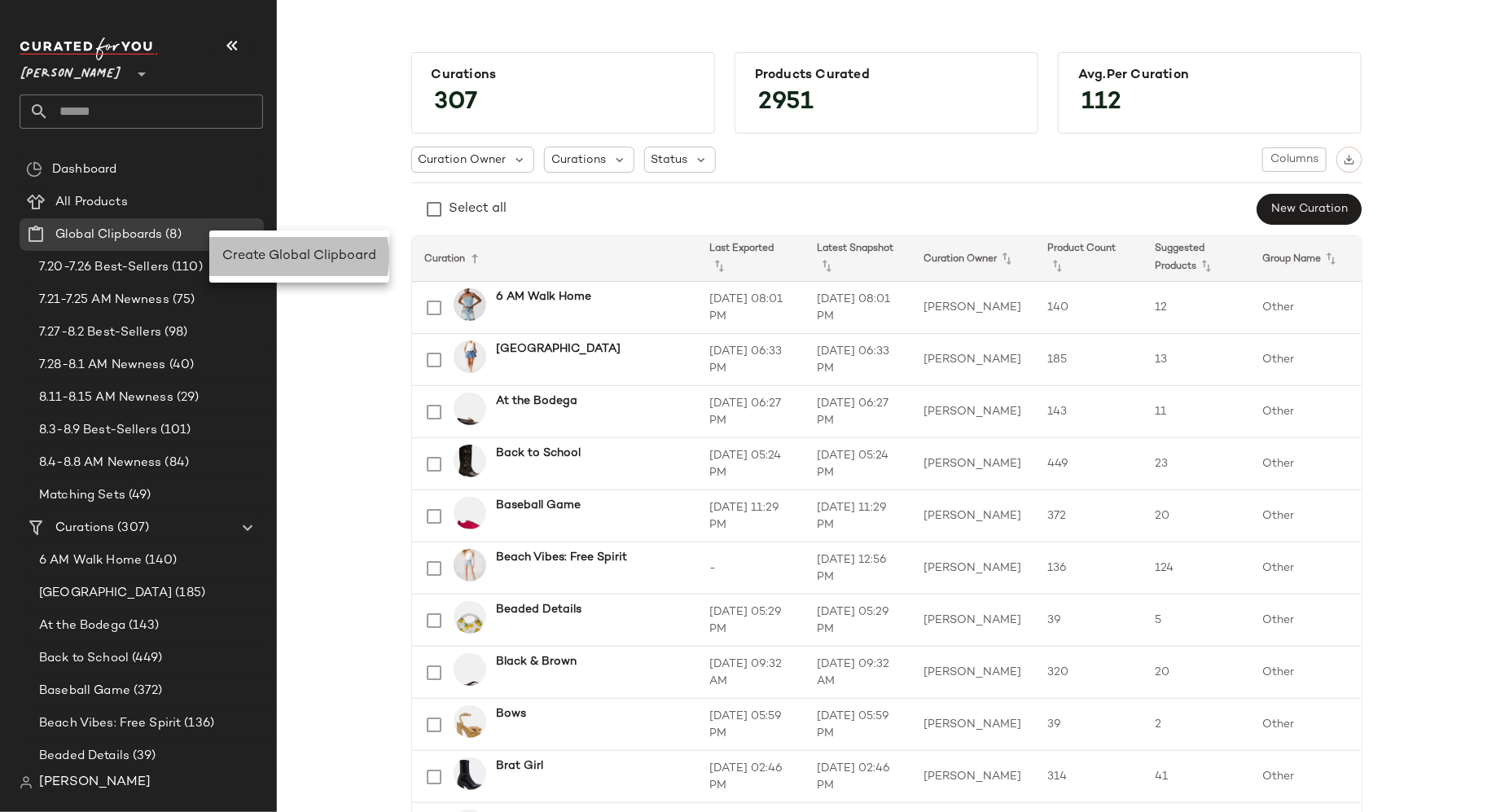
click at [235, 255] on span "Create Global Clipboard" at bounding box center [300, 256] width 154 height 14
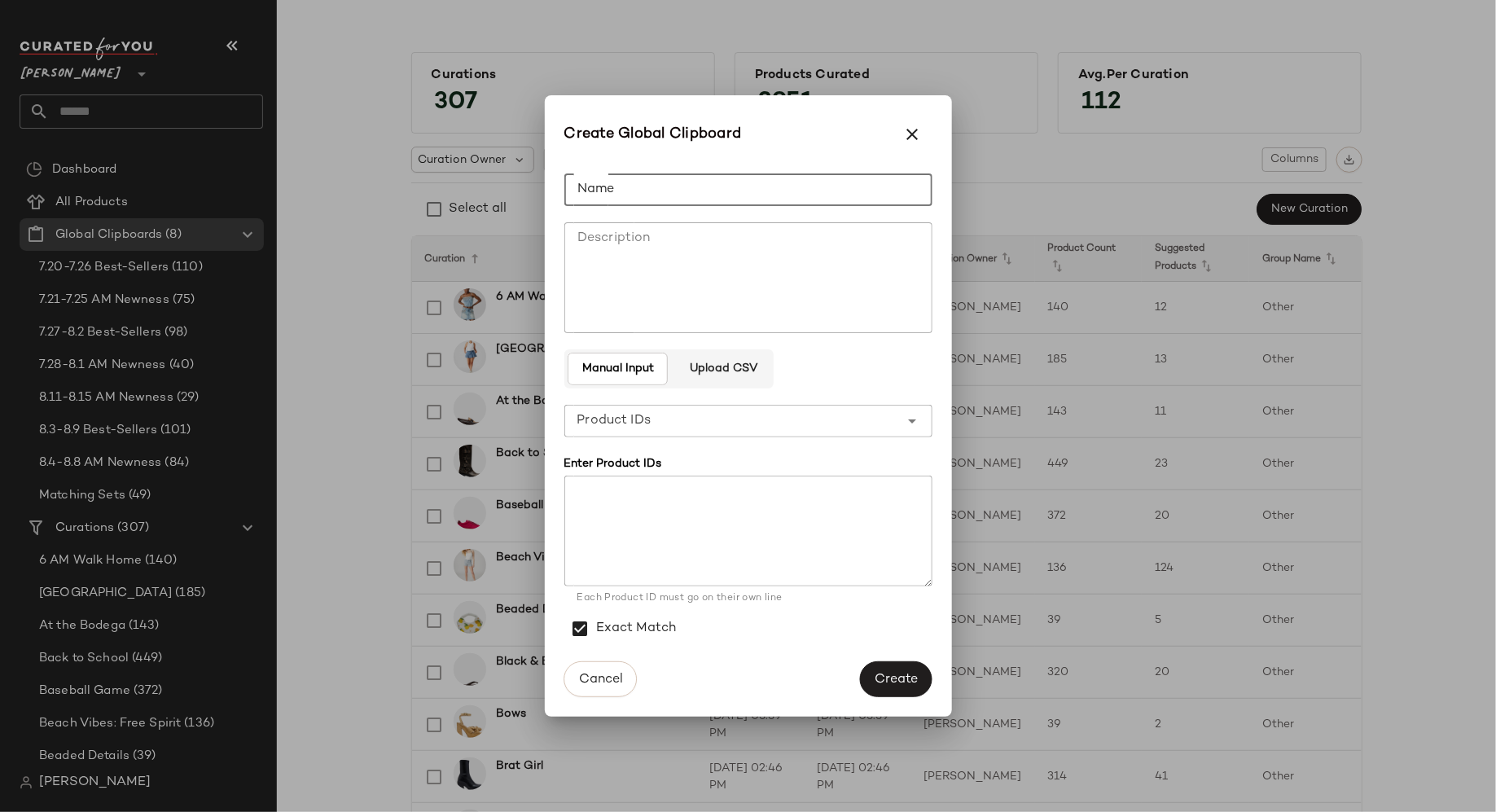
click at [661, 198] on input "Name" at bounding box center [749, 189] width 368 height 33
click at [693, 269] on textarea "Description" at bounding box center [749, 278] width 368 height 110
click at [718, 513] on textarea at bounding box center [749, 530] width 368 height 110
click at [742, 370] on span "Upload CSV" at bounding box center [723, 368] width 69 height 13
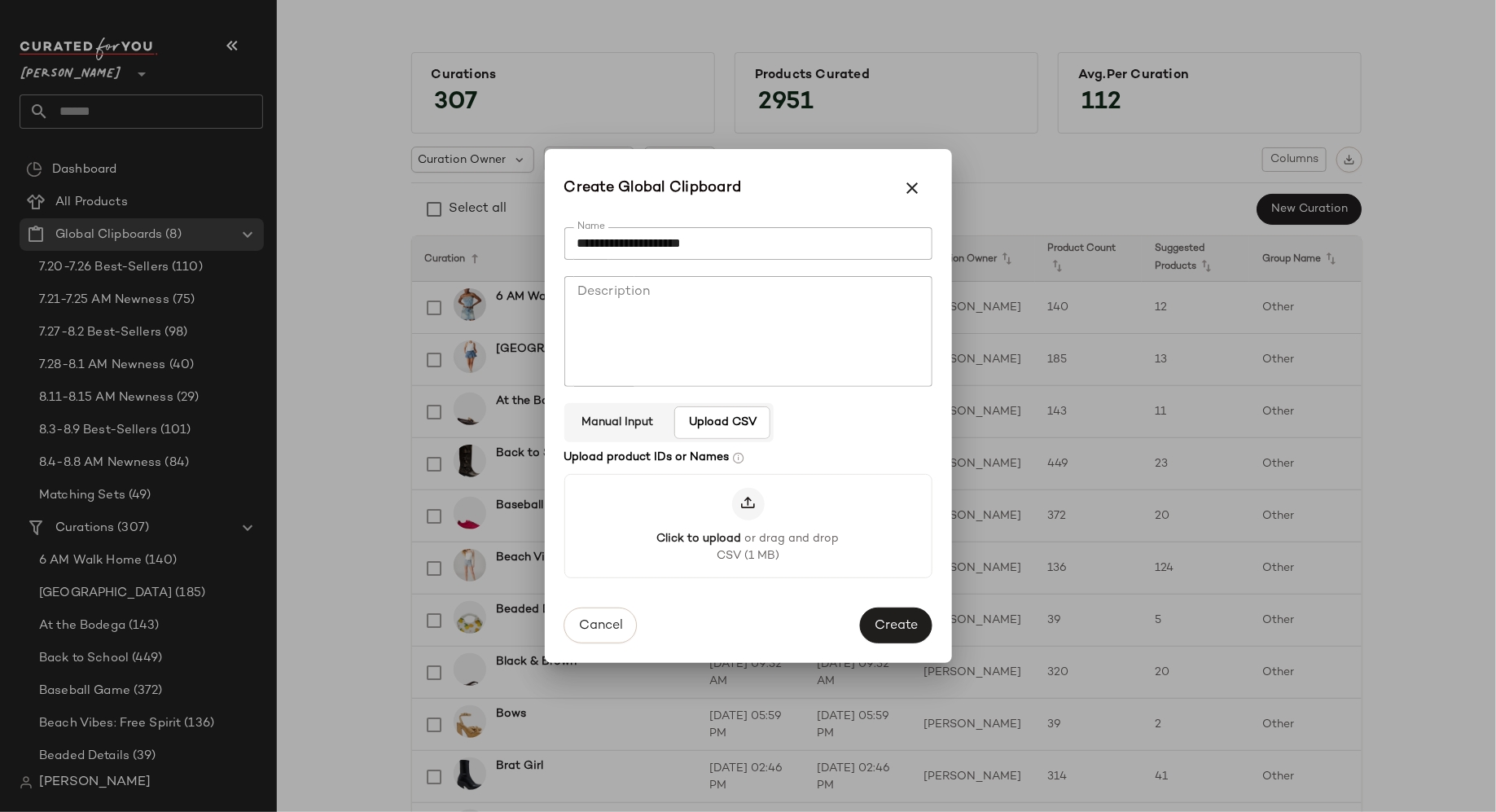
click at [745, 504] on icon at bounding box center [748, 504] width 16 height 16
click at [748, 526] on input "Click to upload or drag and drop CSV (1 MB)" at bounding box center [748, 526] width 1 height 1
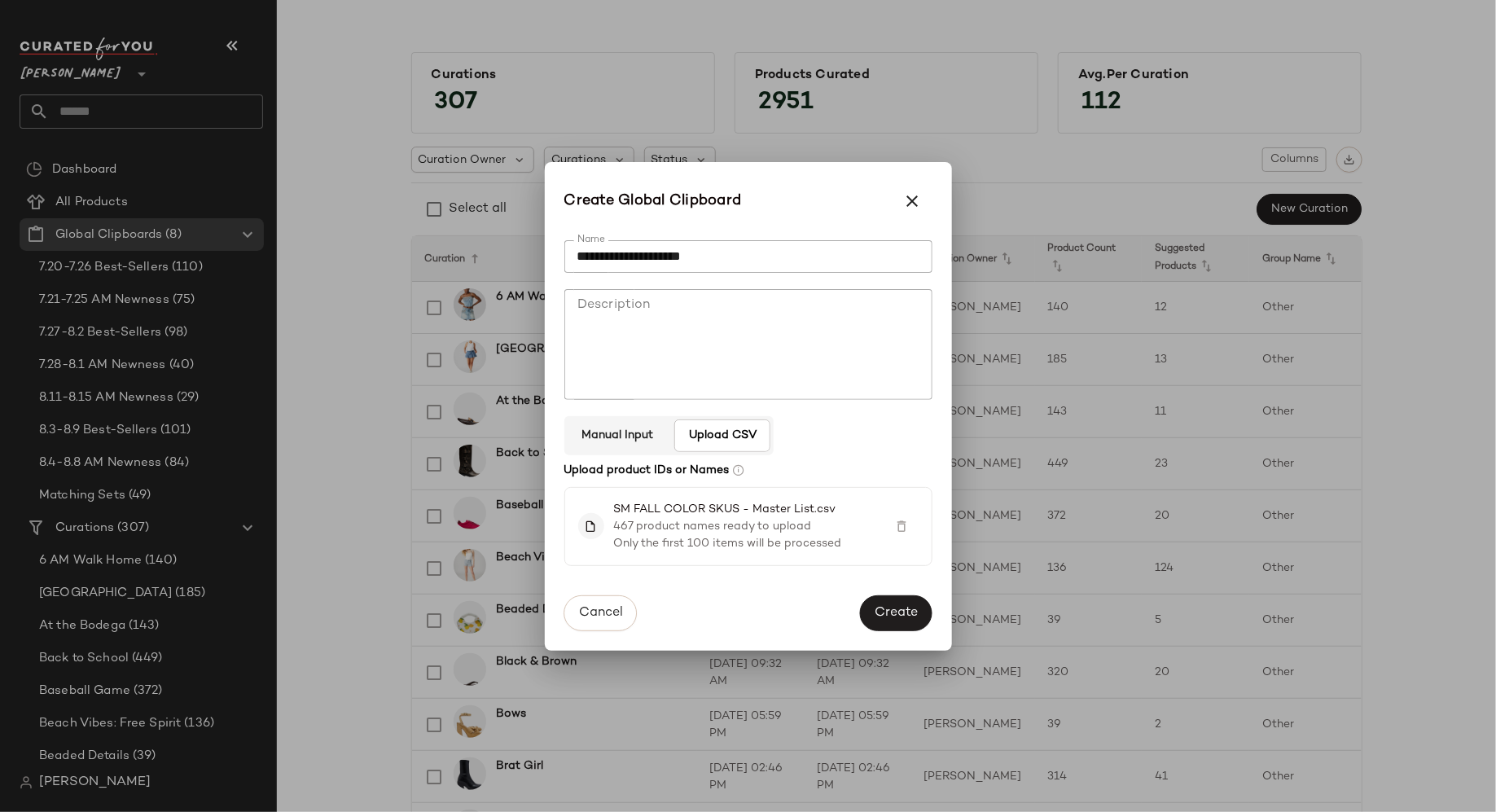
drag, startPoint x: 860, startPoint y: 542, endPoint x: 612, endPoint y: 523, distance: 248.7
click at [612, 523] on div "SM FALL COLOR SKUS - Master List.csv 467 product names ready to upload Only the…" at bounding box center [732, 527] width 308 height 51
copy span "467 product names ready to upload Only the first 100 items will be processed"
click at [676, 259] on input "**********" at bounding box center [749, 256] width 368 height 33
drag, startPoint x: 676, startPoint y: 259, endPoint x: 761, endPoint y: 259, distance: 85.0
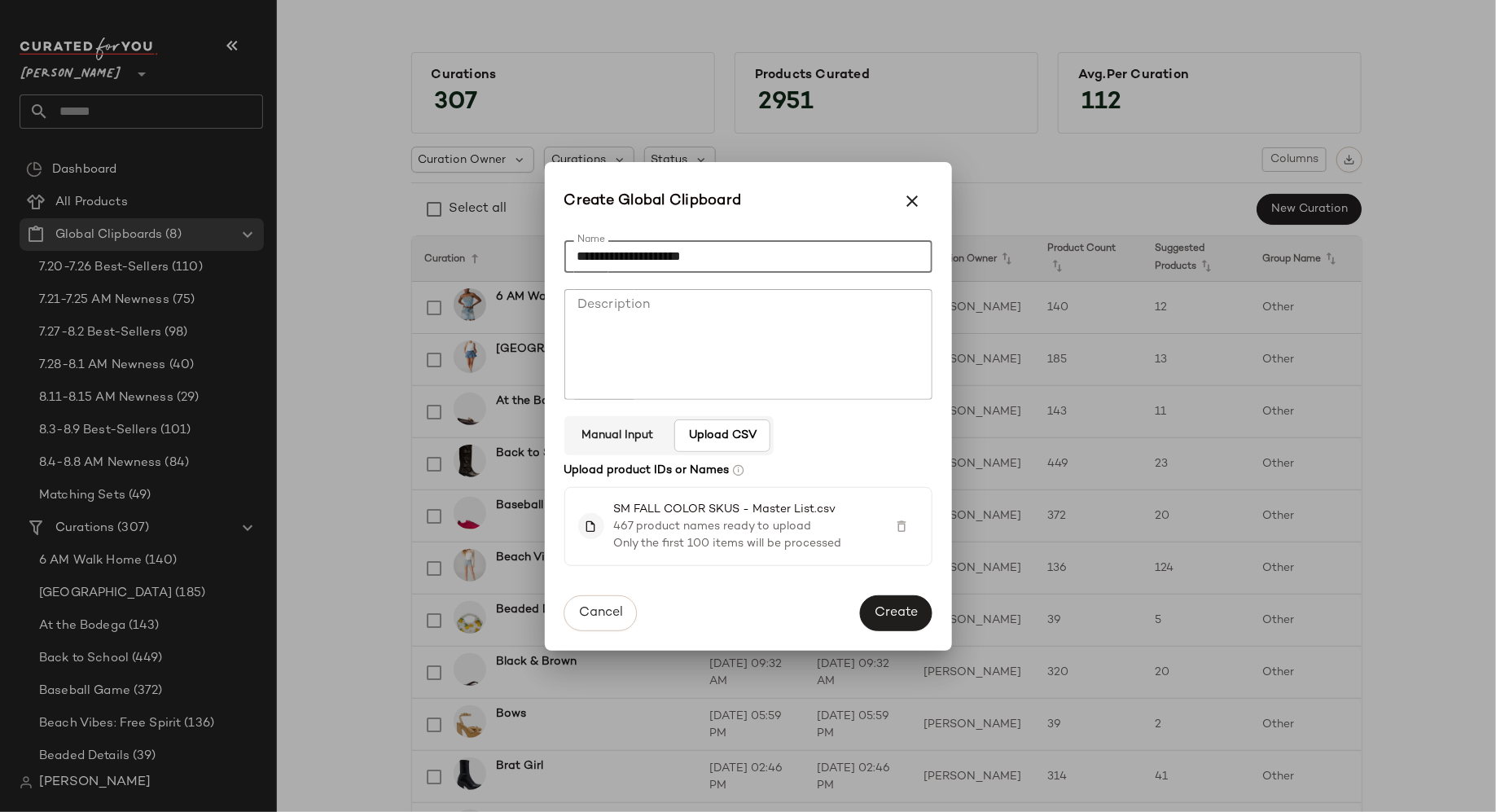
click at [762, 261] on input "**********" at bounding box center [749, 256] width 368 height 33
click at [724, 358] on textarea "Description" at bounding box center [749, 343] width 368 height 110
click at [724, 250] on input "**********" at bounding box center [749, 256] width 368 height 33
type input "**********"
click at [898, 616] on span "Create" at bounding box center [895, 612] width 44 height 15
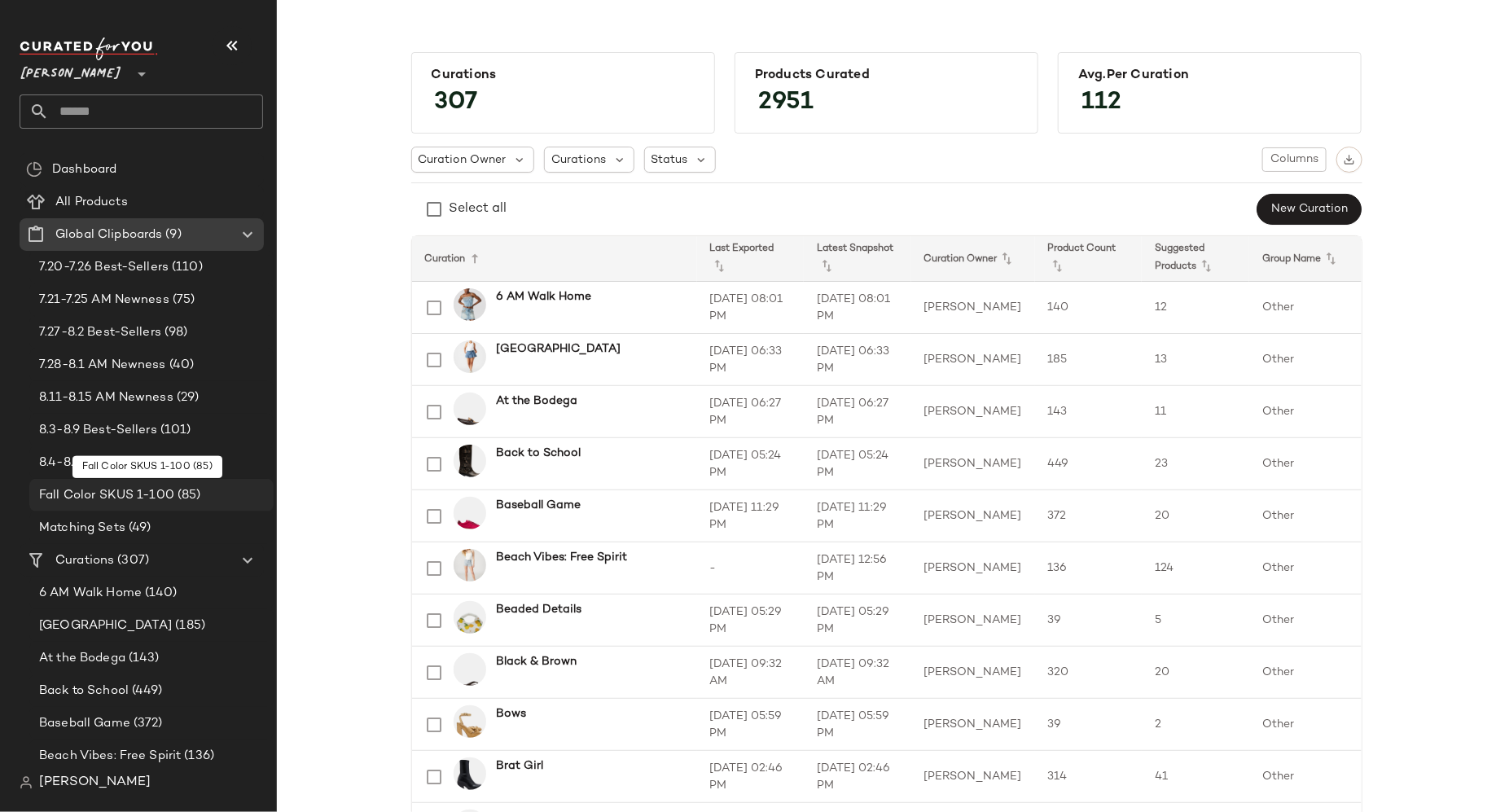
click at [156, 487] on span "Fall Color SKUS 1-100" at bounding box center [107, 496] width 135 height 19
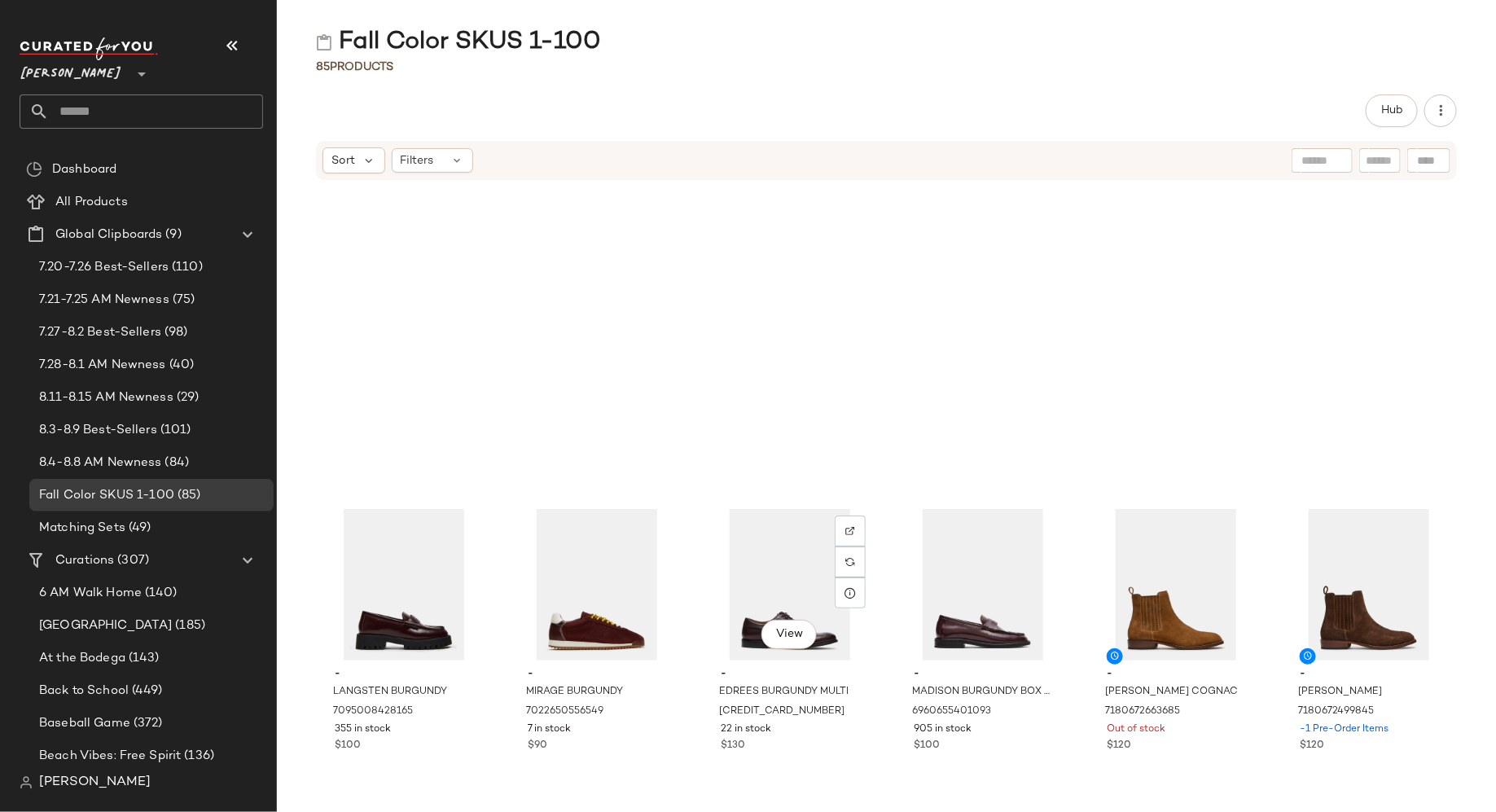
scroll to position [3861, 0]
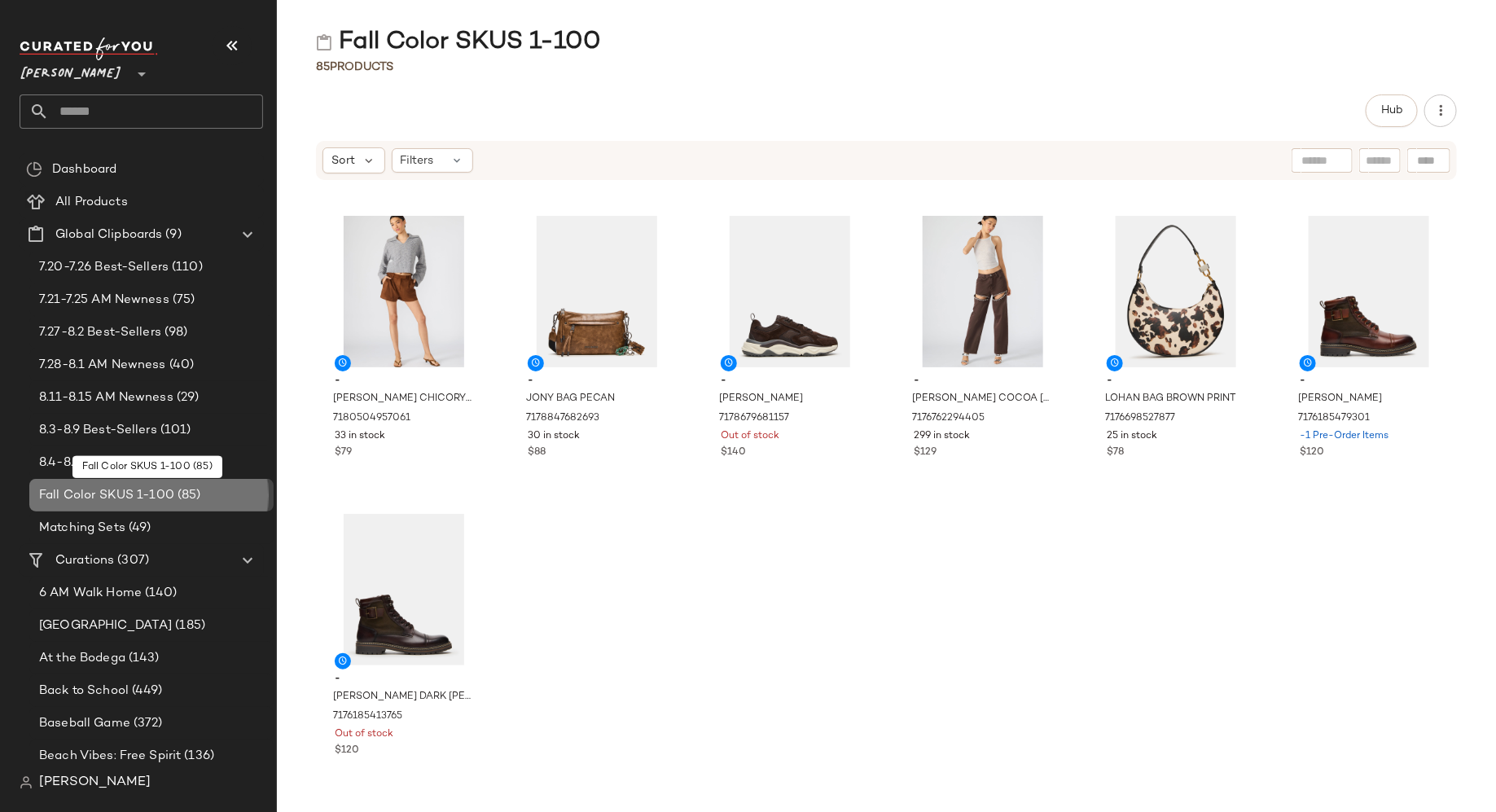
click at [162, 495] on span "Fall Color SKUS 1-100" at bounding box center [107, 496] width 135 height 19
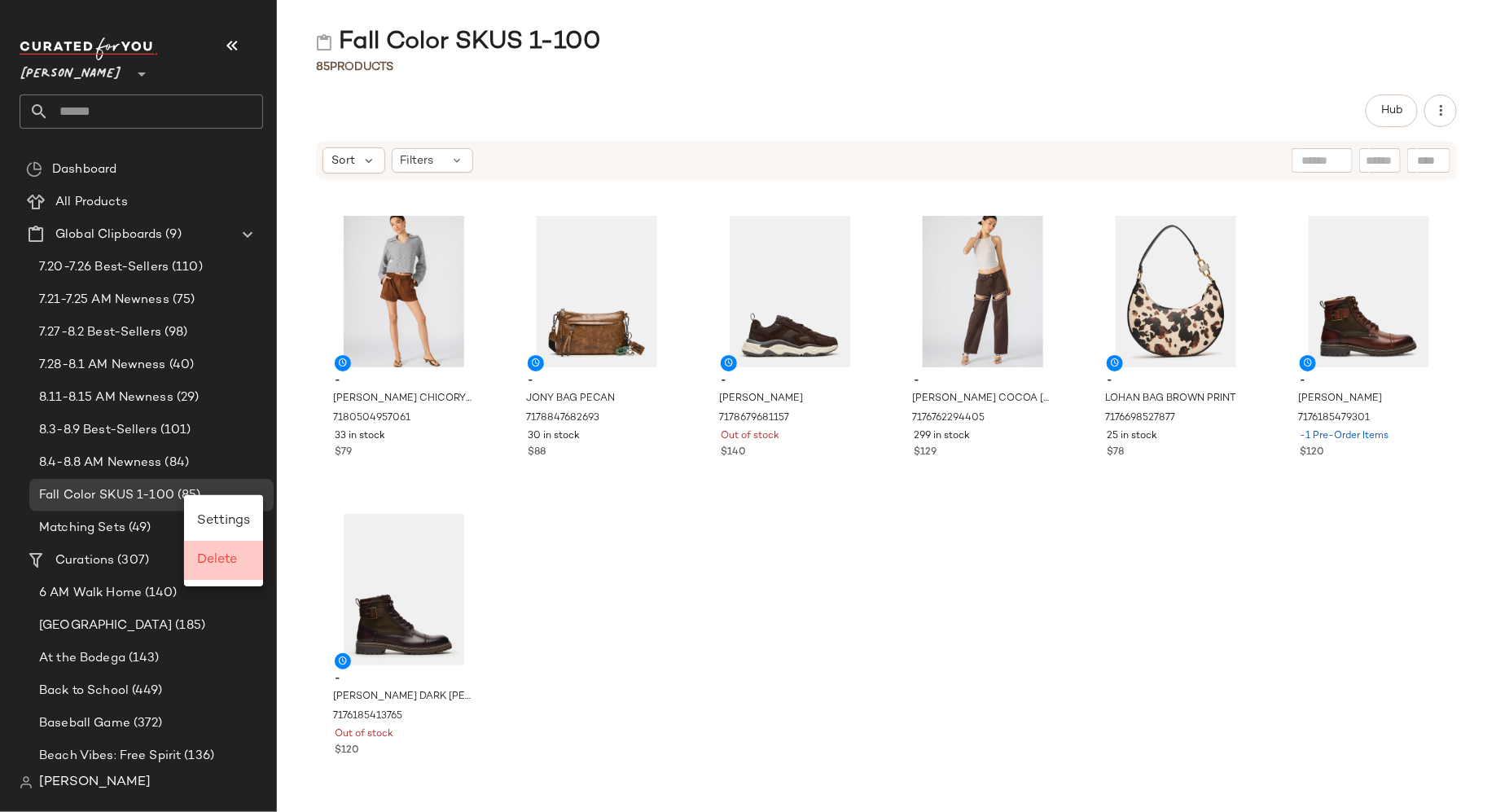
click at [229, 555] on span "Delete" at bounding box center [217, 559] width 40 height 14
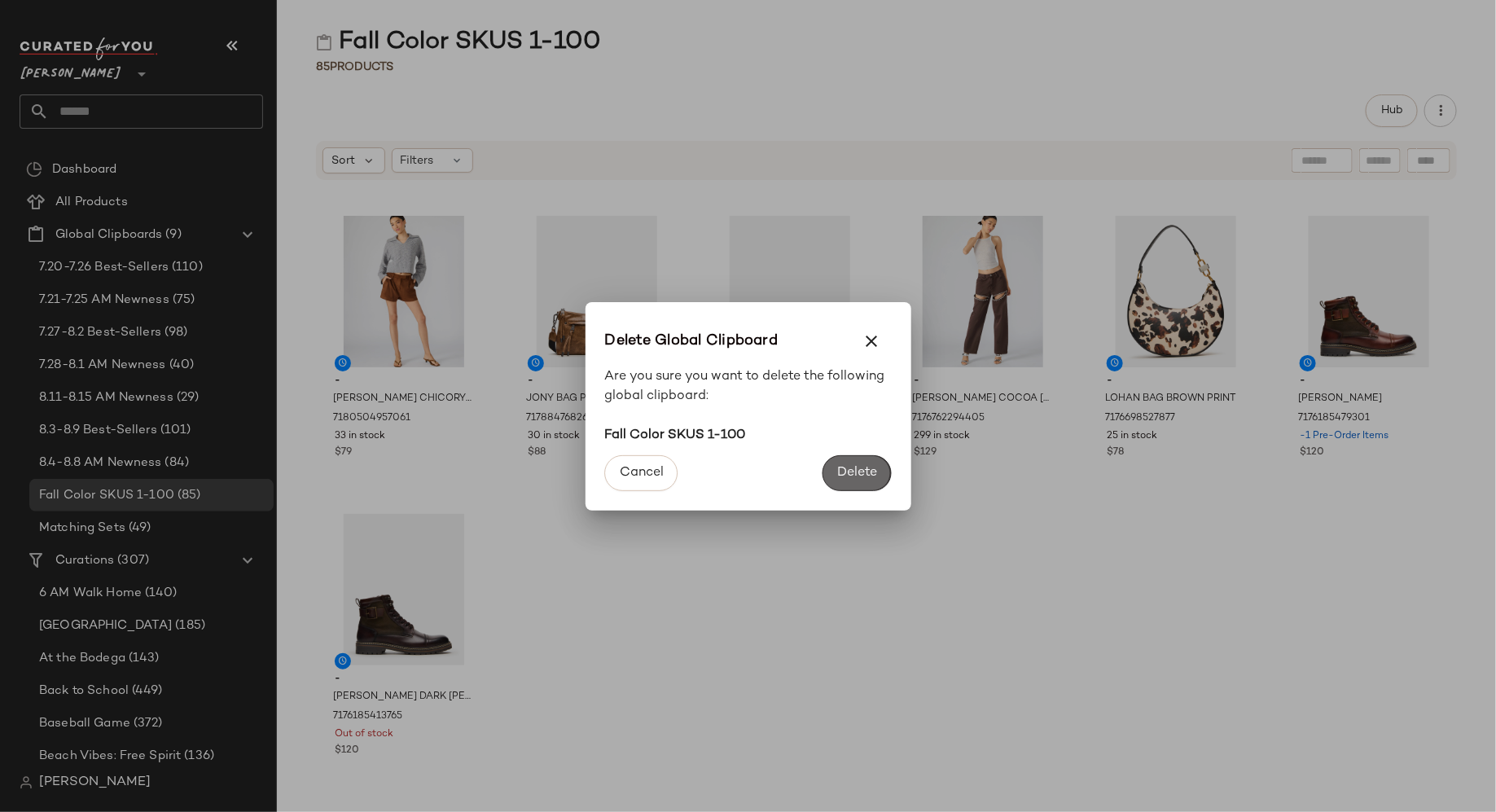
click at [873, 473] on span "Delete" at bounding box center [857, 473] width 41 height 15
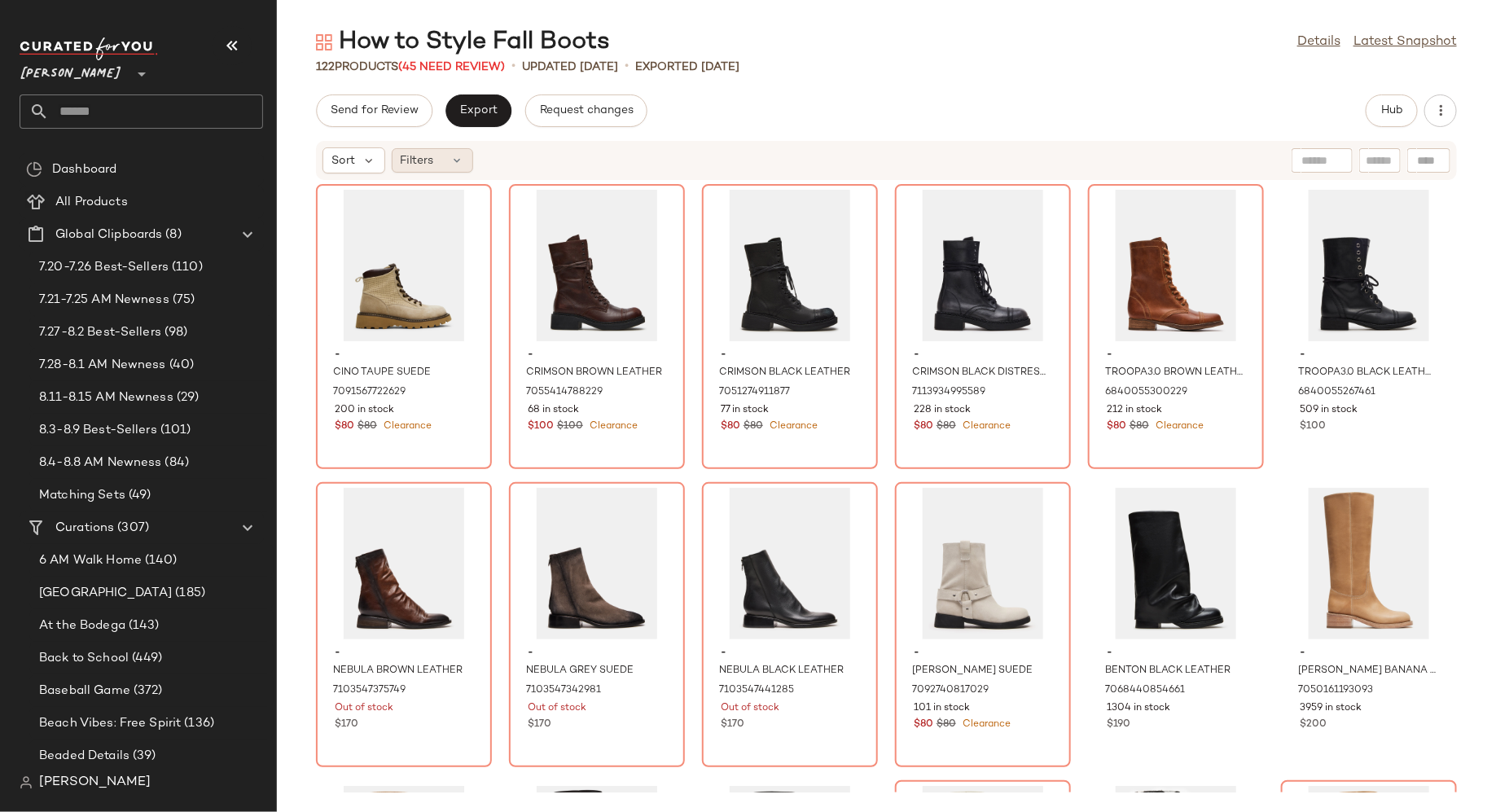
click at [444, 165] on div "Filters" at bounding box center [432, 160] width 81 height 25
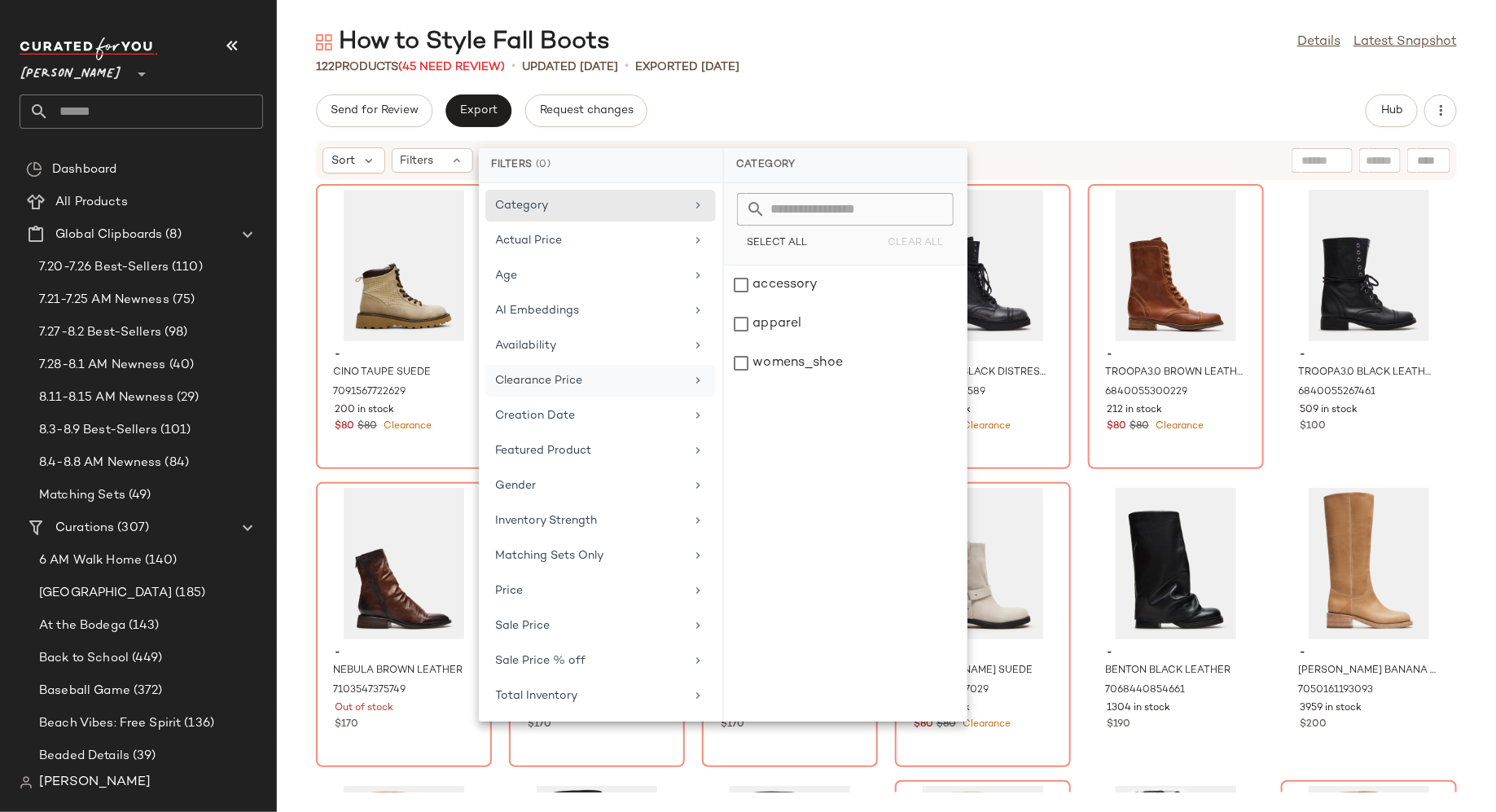
click at [563, 372] on div "Clearance Price" at bounding box center [591, 380] width 190 height 17
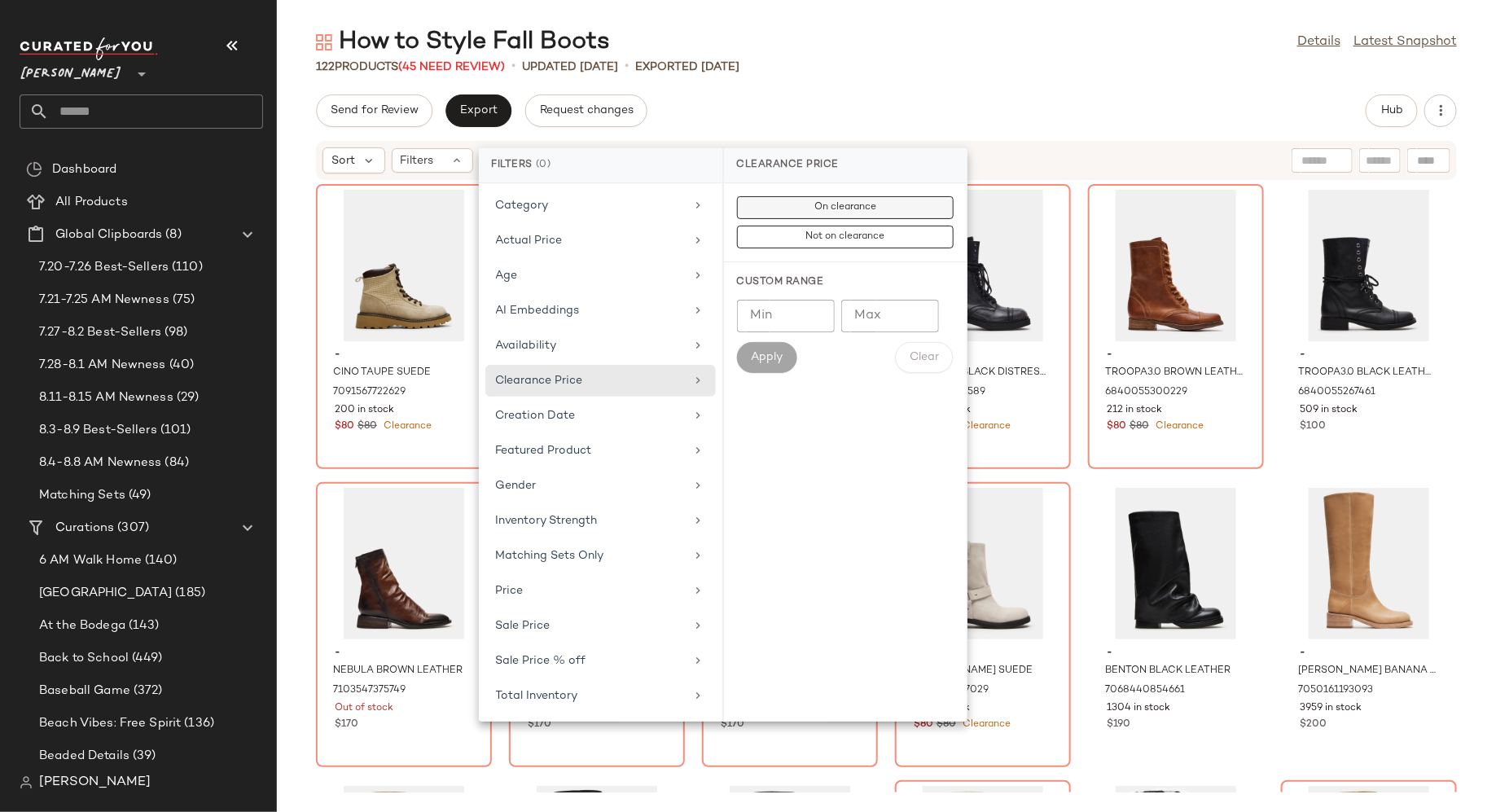
click at [843, 203] on span "On clearance" at bounding box center [845, 207] width 63 height 11
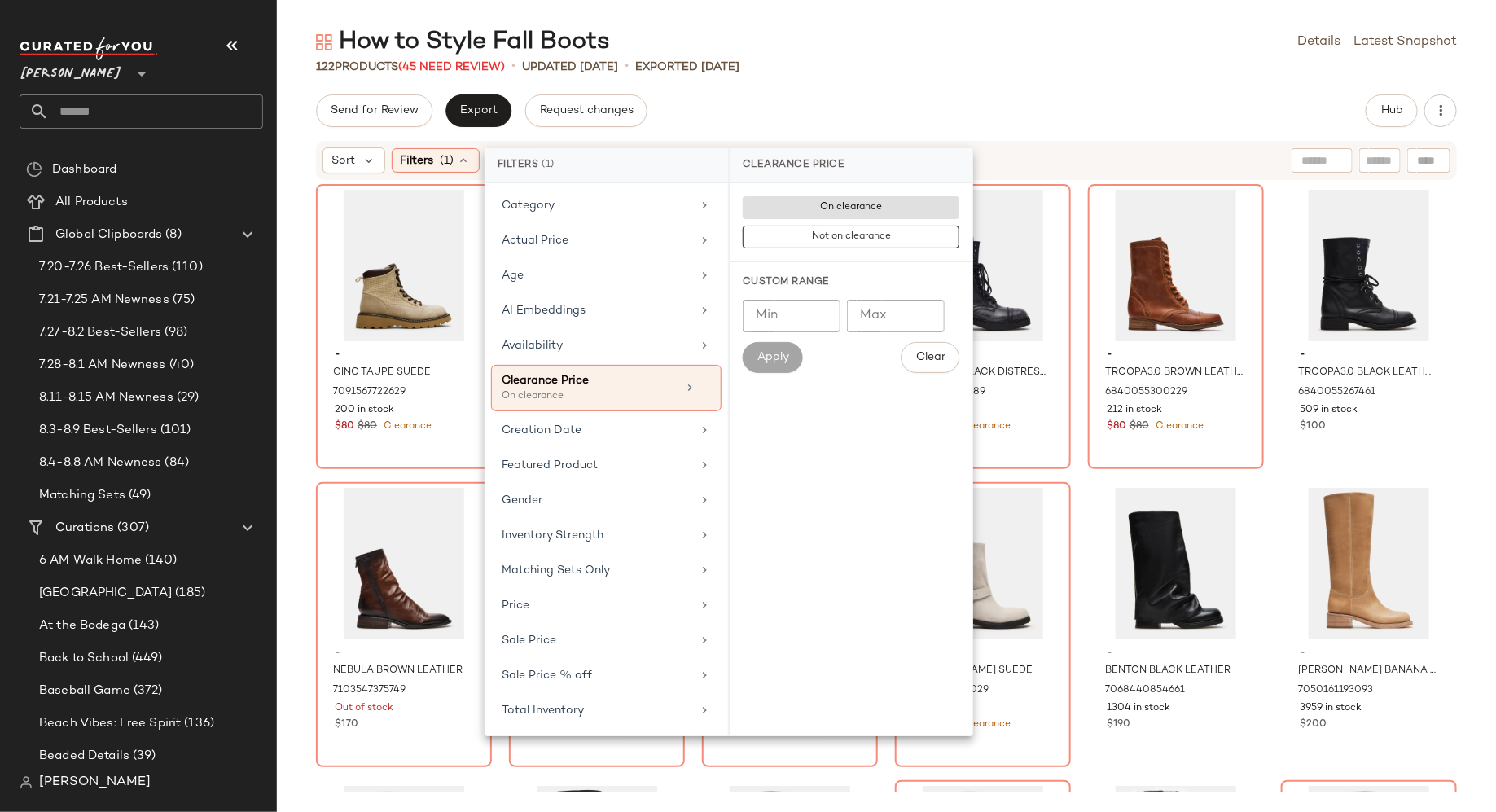
click at [932, 88] on div "How to Style Fall Boots Details Latest Snapshot 122 Products (45 Need Review) •…" at bounding box center [886, 418] width 1219 height 785
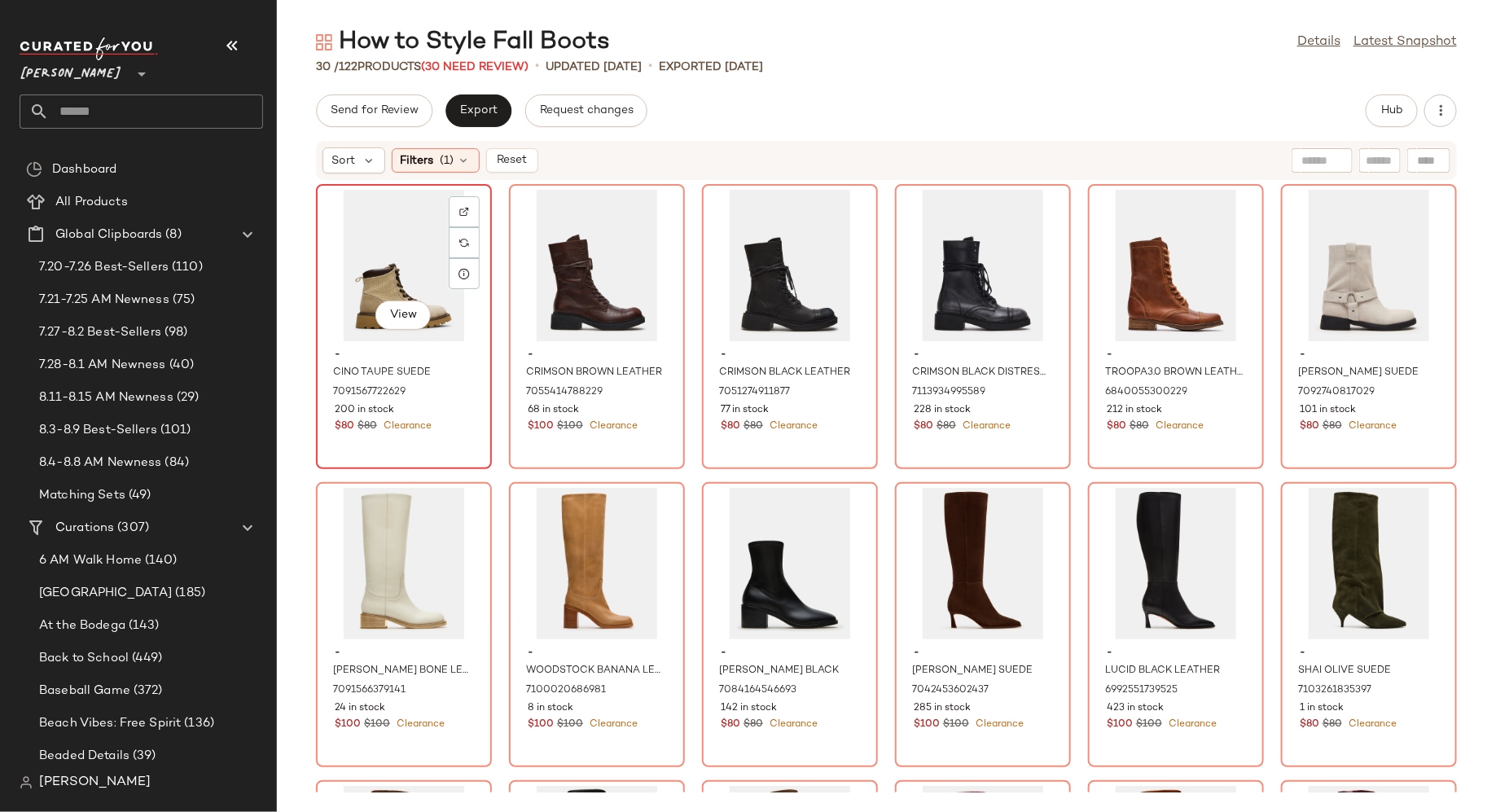
click at [437, 289] on div "View" at bounding box center [404, 266] width 165 height 152
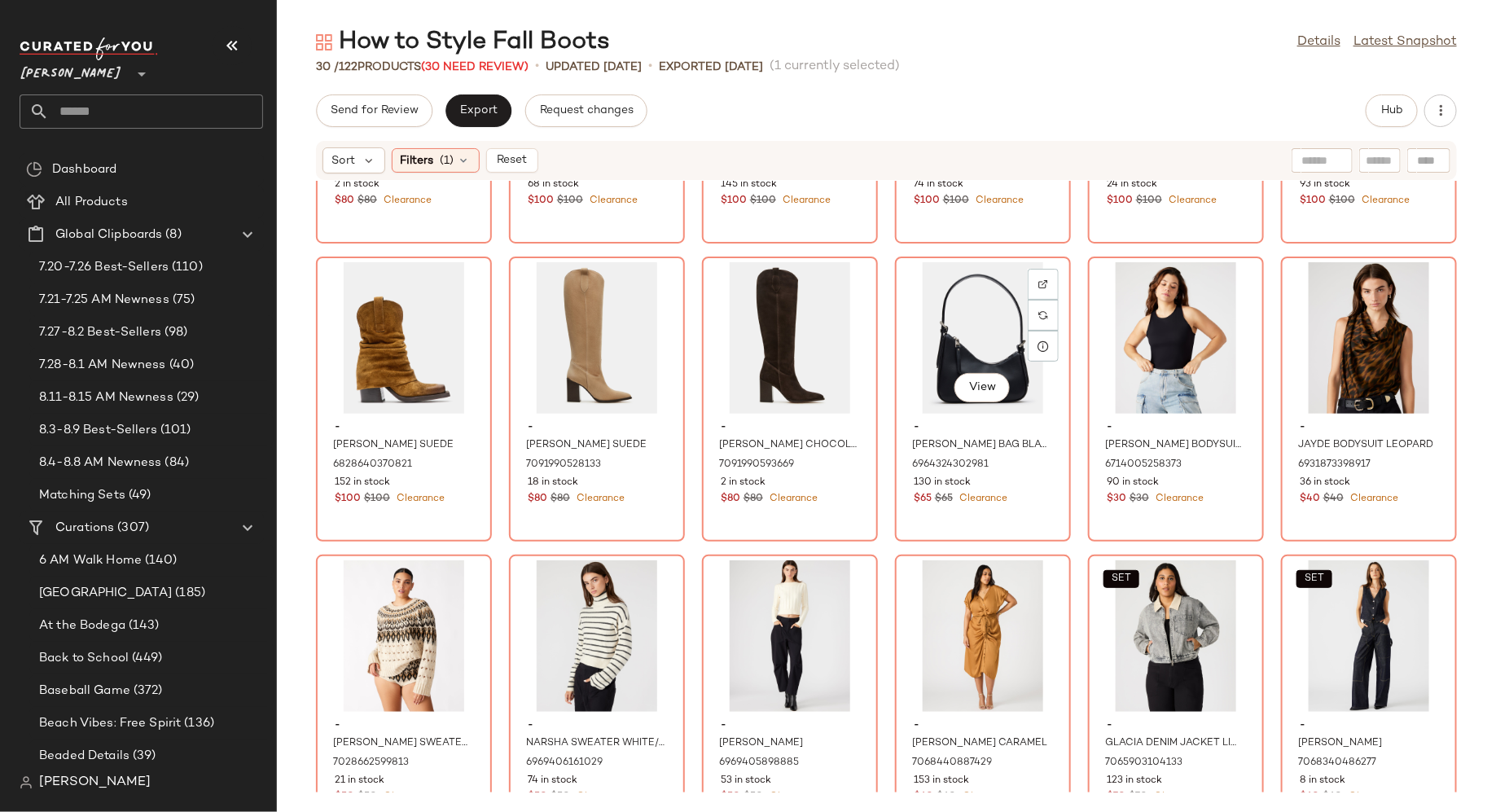
scroll to position [881, 0]
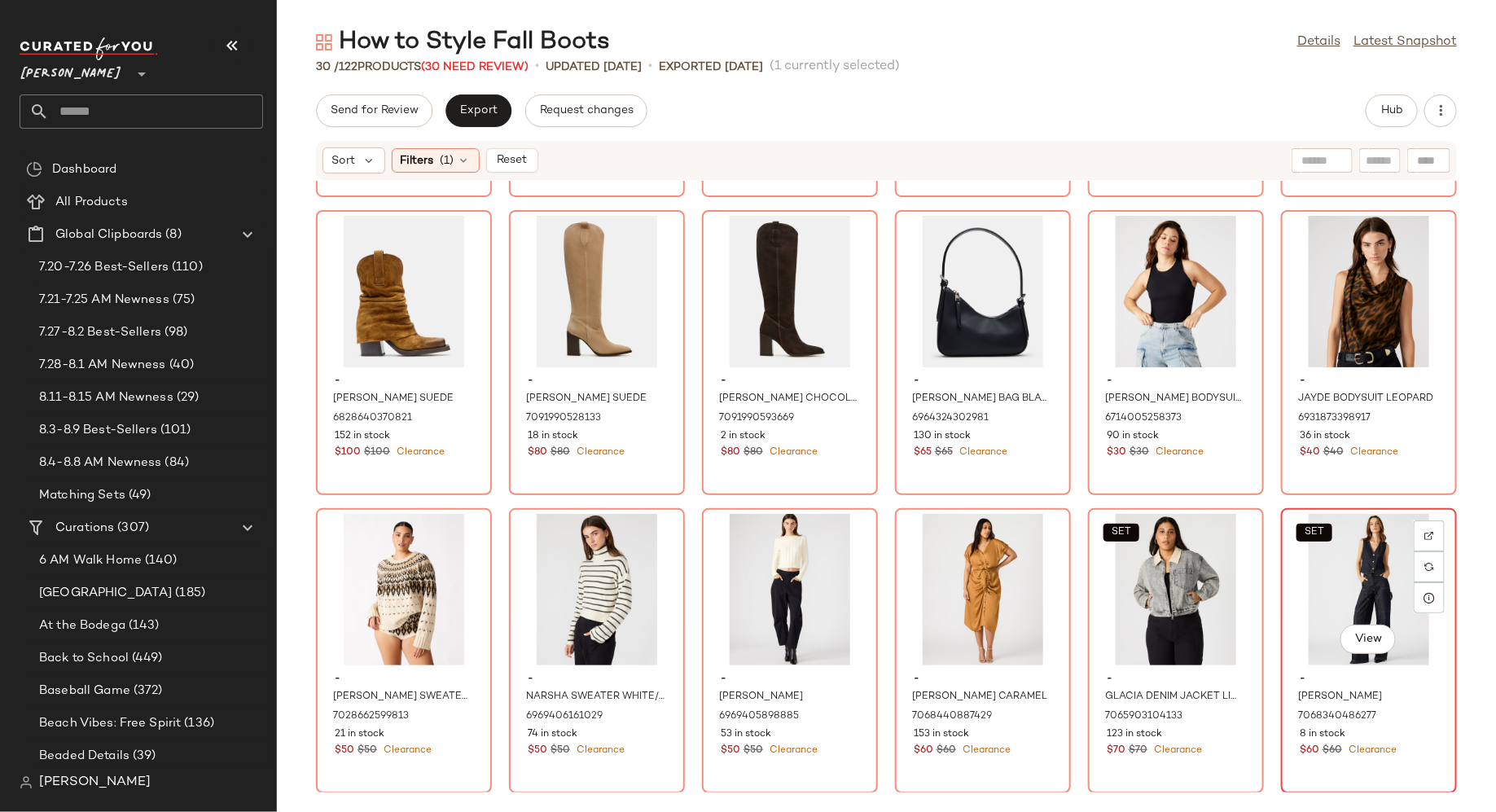
click at [1407, 767] on div "SET View - [PERSON_NAME] 7068340486277 8 in stock $60 $60 Clearance" at bounding box center [1369, 650] width 173 height 282
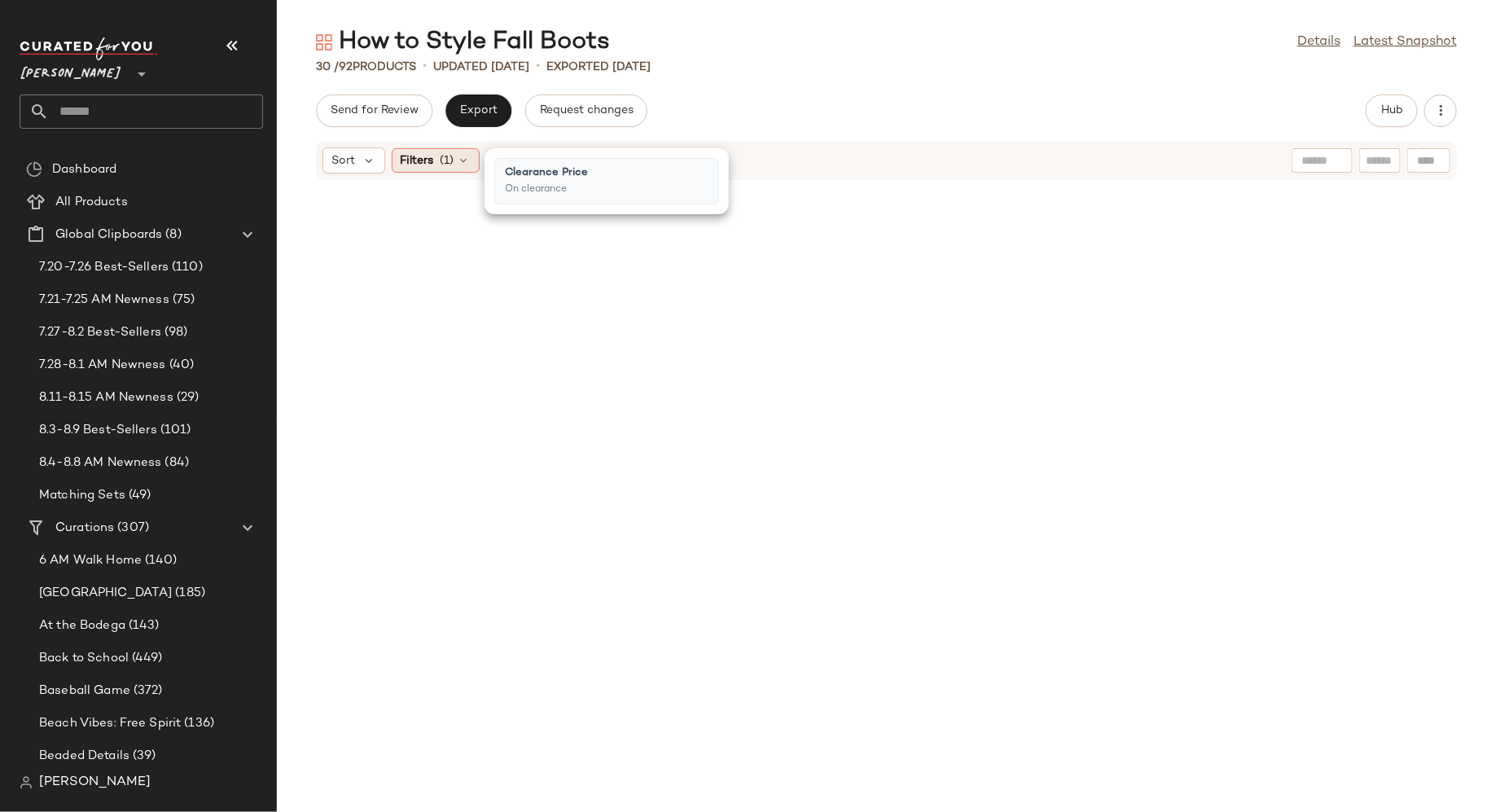
click at [464, 158] on icon at bounding box center [464, 160] width 13 height 13
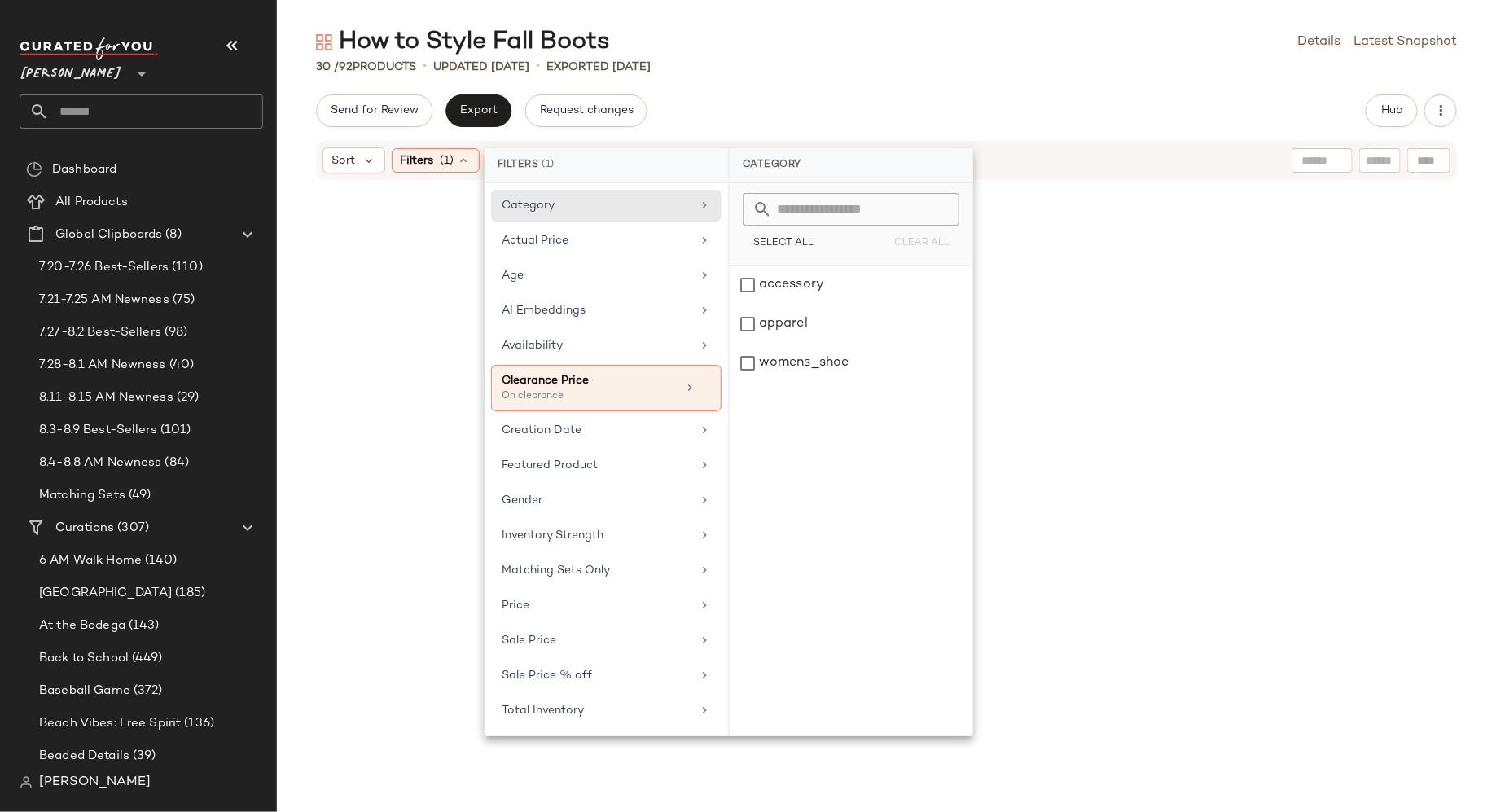
click at [404, 209] on div at bounding box center [886, 487] width 1219 height 612
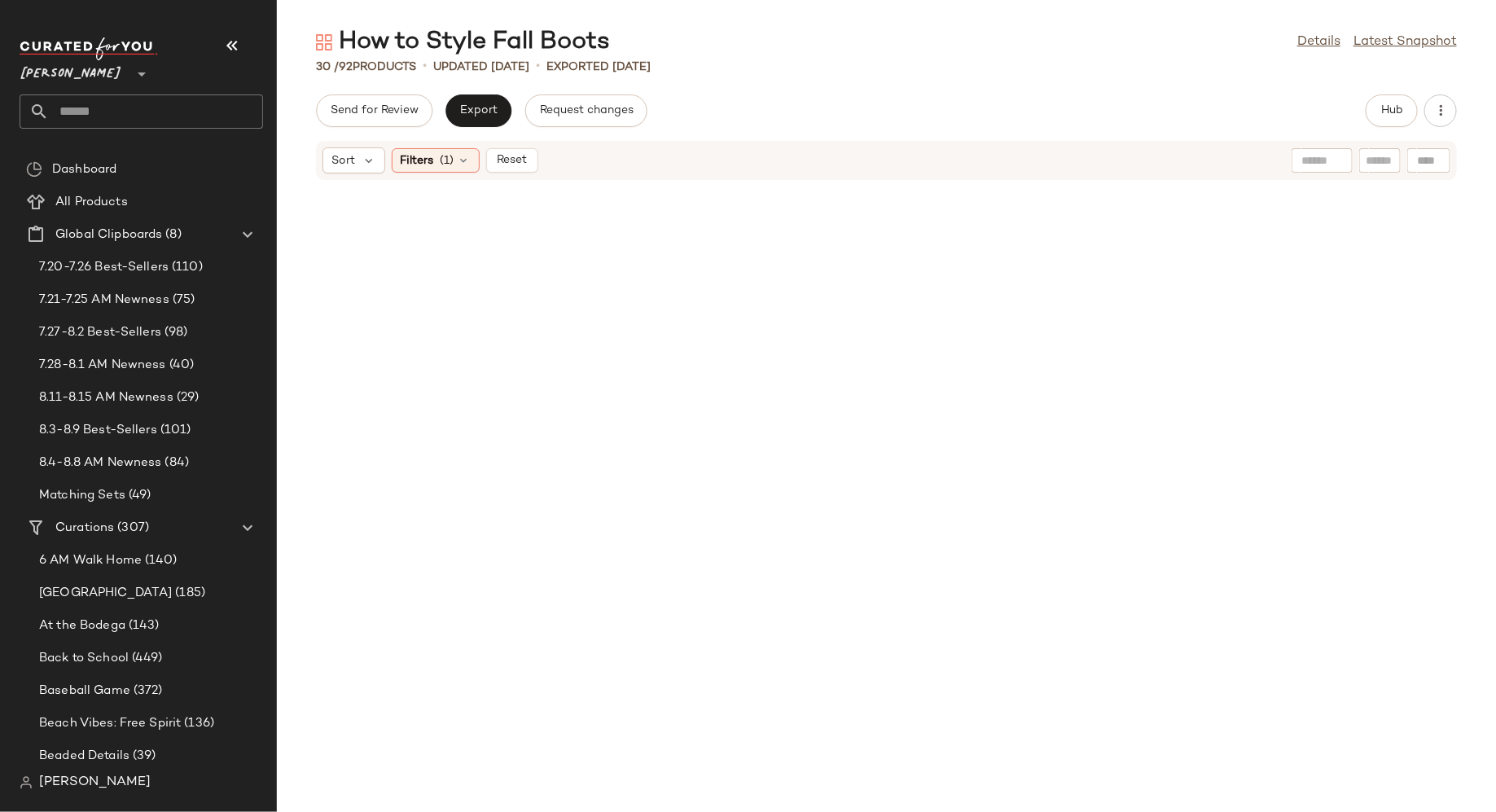
click at [897, 118] on div "Send for Review Export Request changes Hub" at bounding box center [887, 110] width 1141 height 33
click at [508, 164] on span "Reset" at bounding box center [512, 160] width 31 height 13
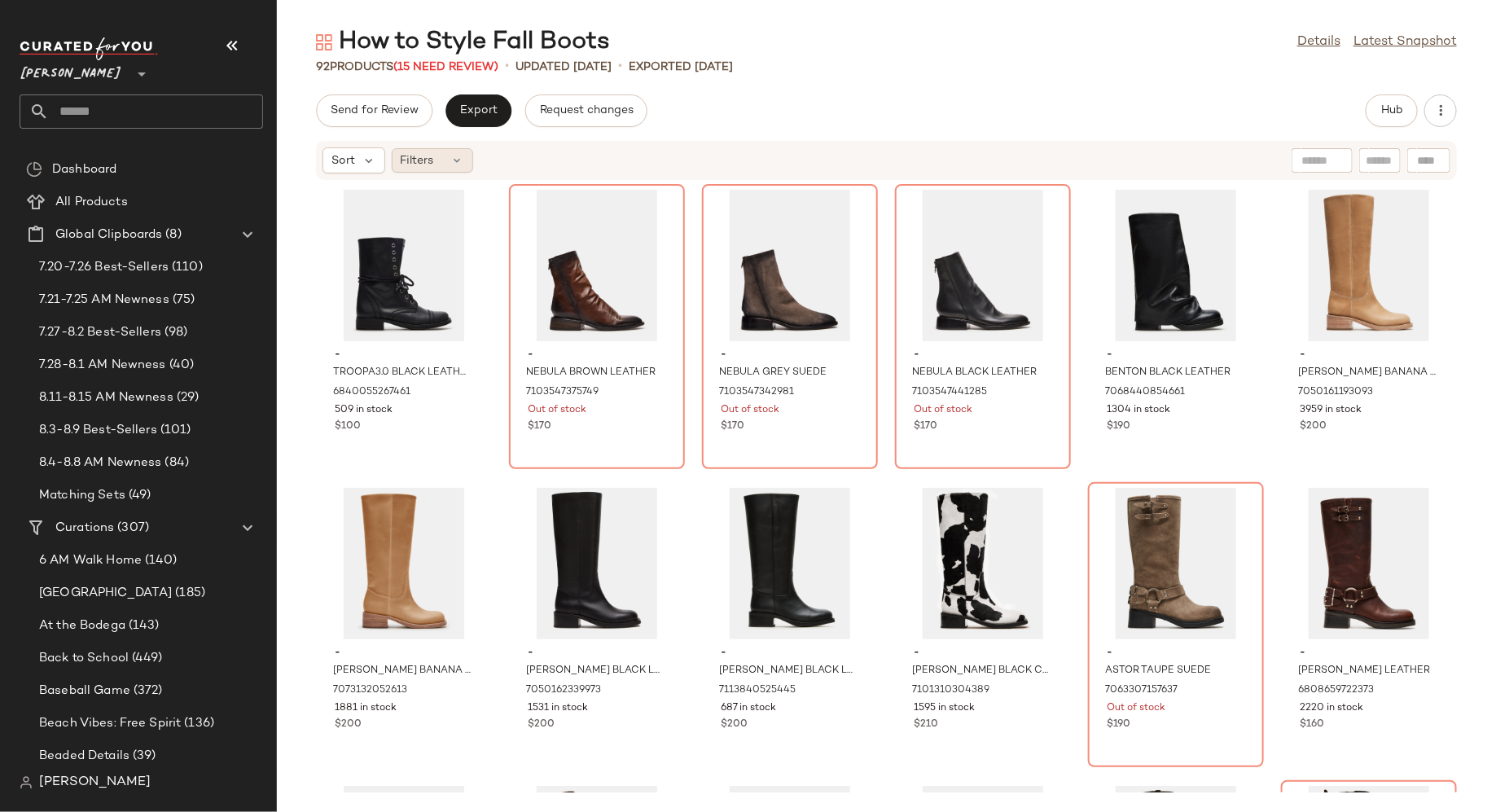
click at [419, 158] on span "Filters" at bounding box center [417, 161] width 33 height 17
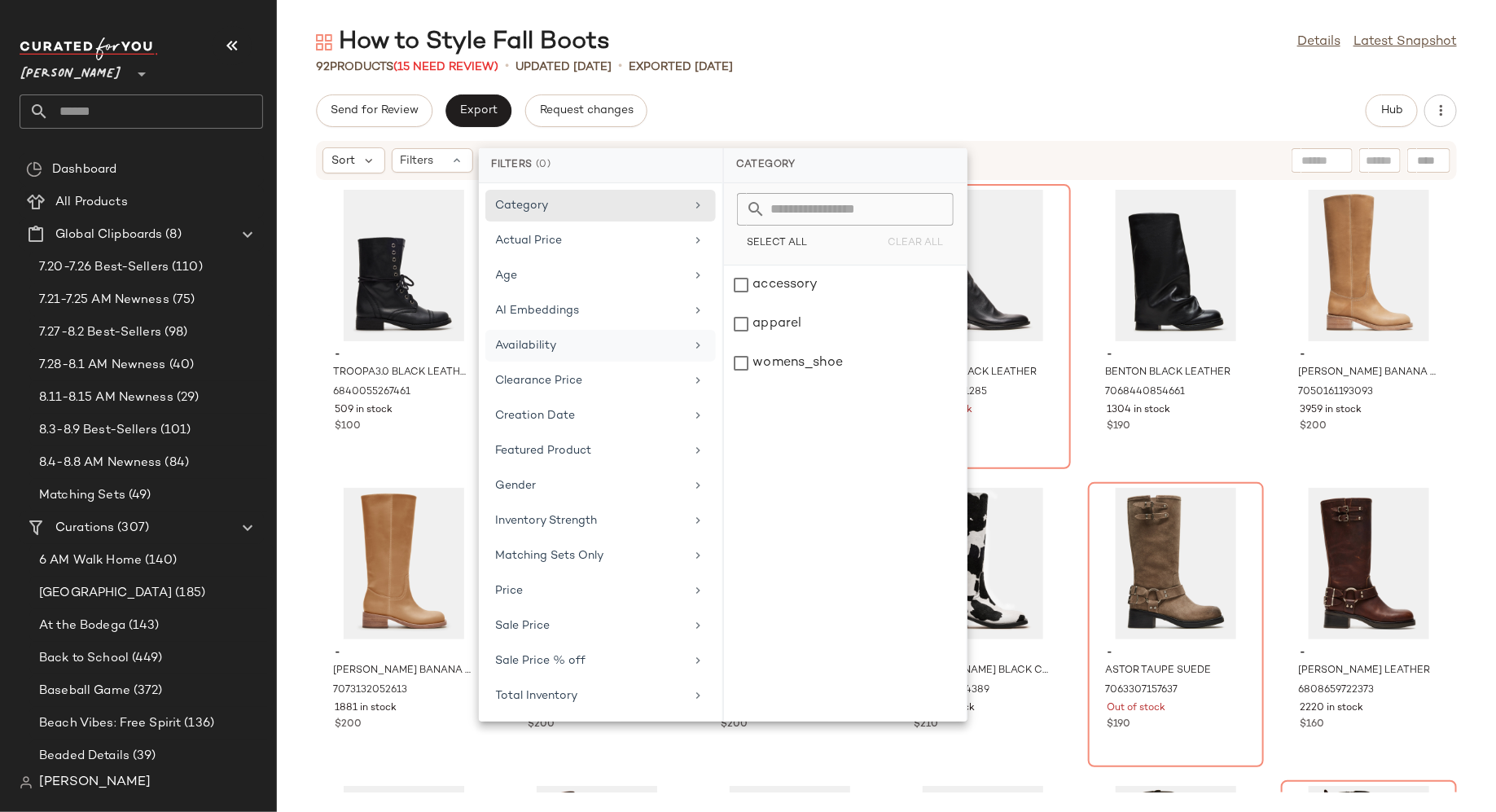
click at [649, 338] on div "Availability" at bounding box center [591, 346] width 190 height 17
click at [736, 343] on div "out_of_stock" at bounding box center [845, 363] width 242 height 39
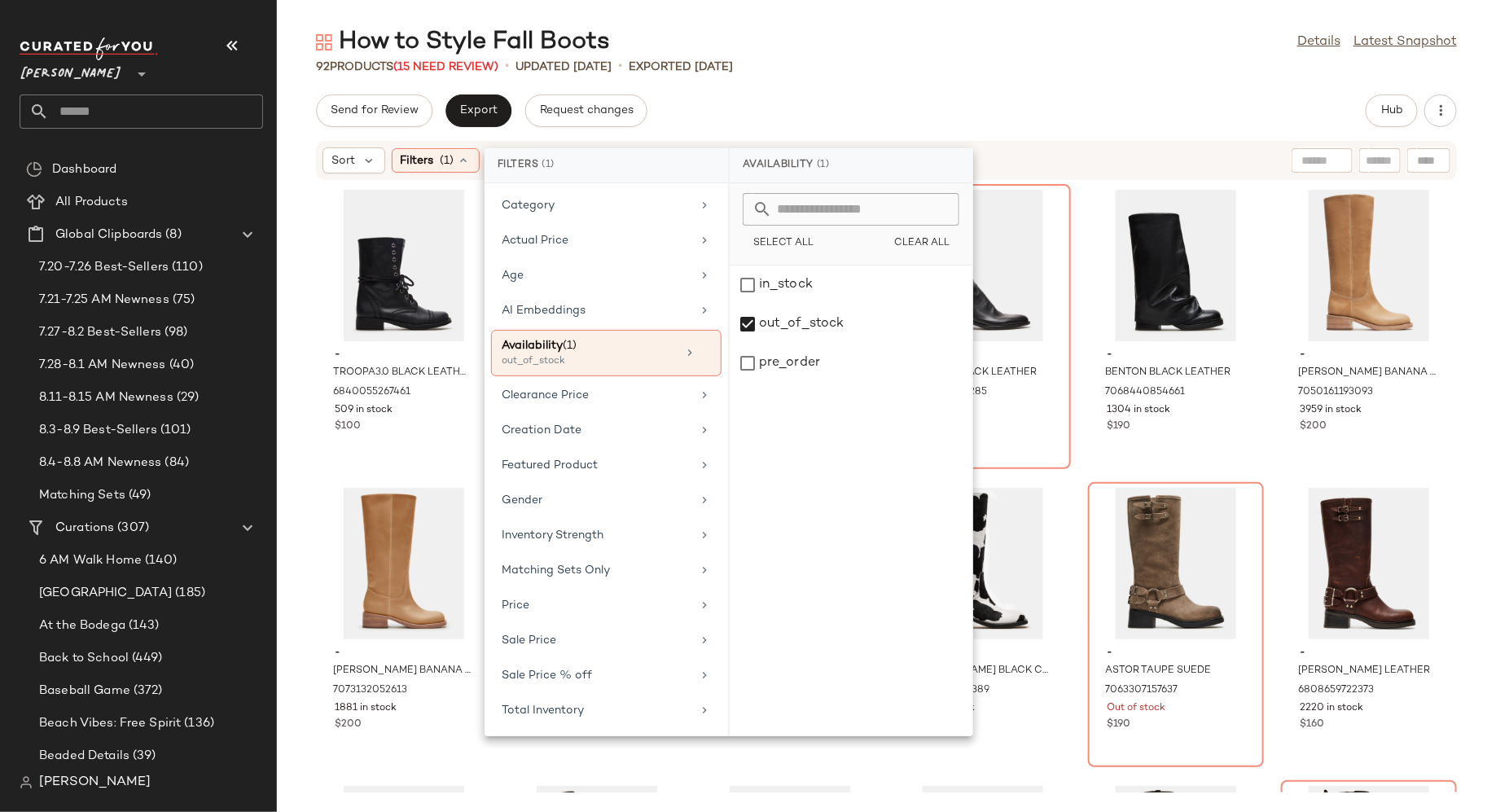
click at [948, 57] on div "How to Style Fall Boots Details Latest Snapshot" at bounding box center [886, 42] width 1219 height 33
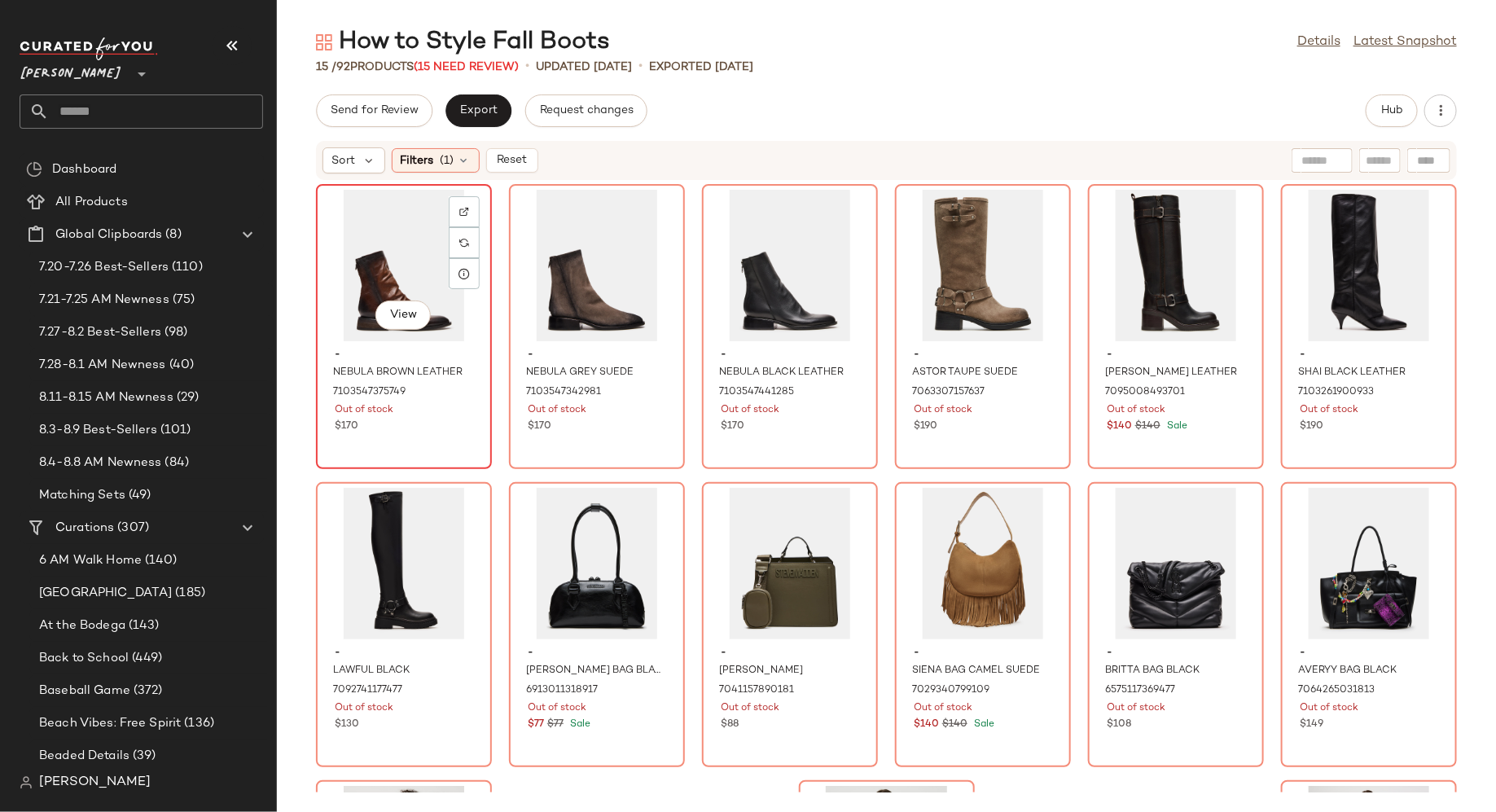
click at [413, 404] on div "Out of stock" at bounding box center [404, 410] width 139 height 15
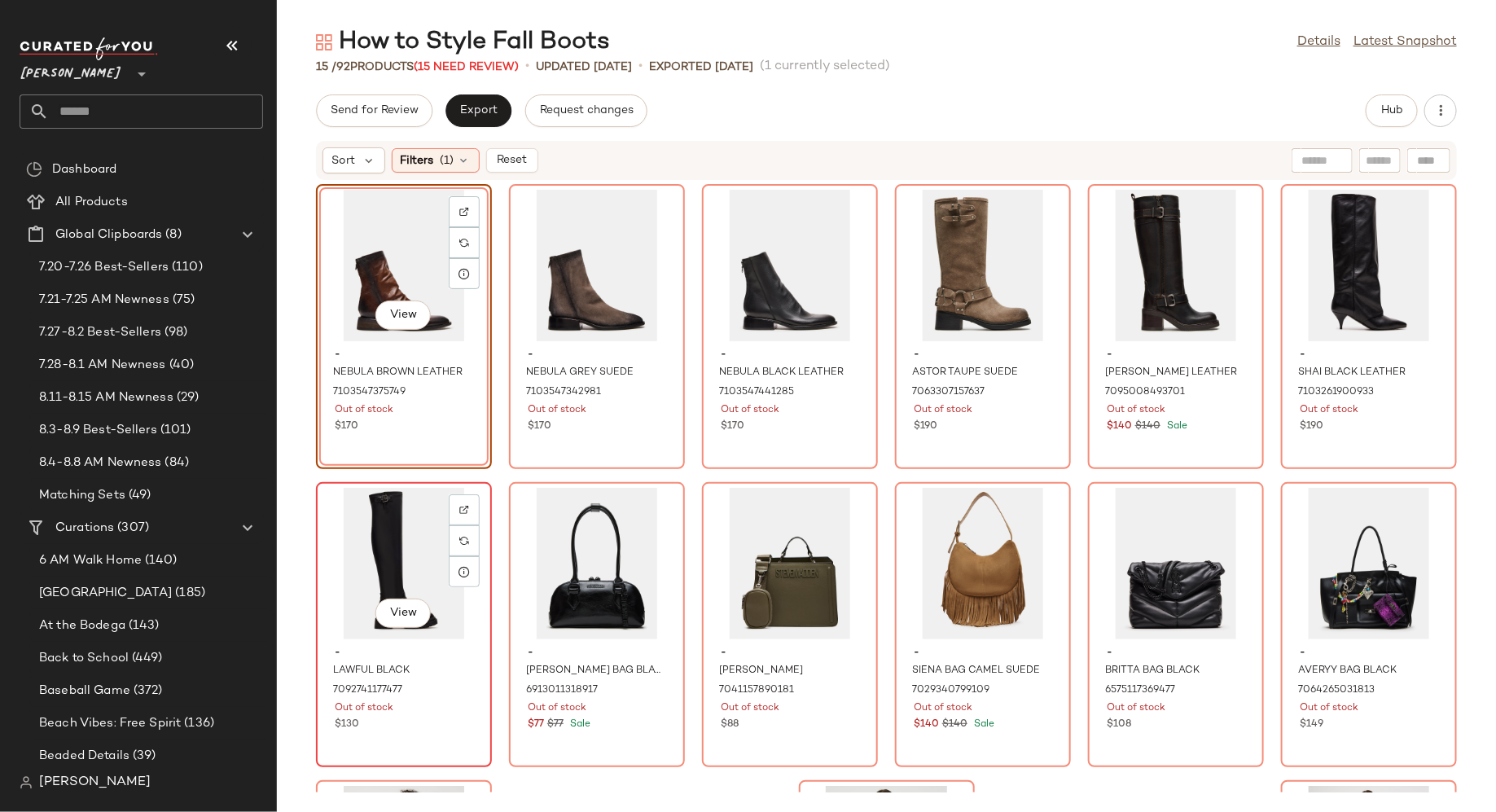
click at [457, 729] on div "$130" at bounding box center [404, 725] width 139 height 15
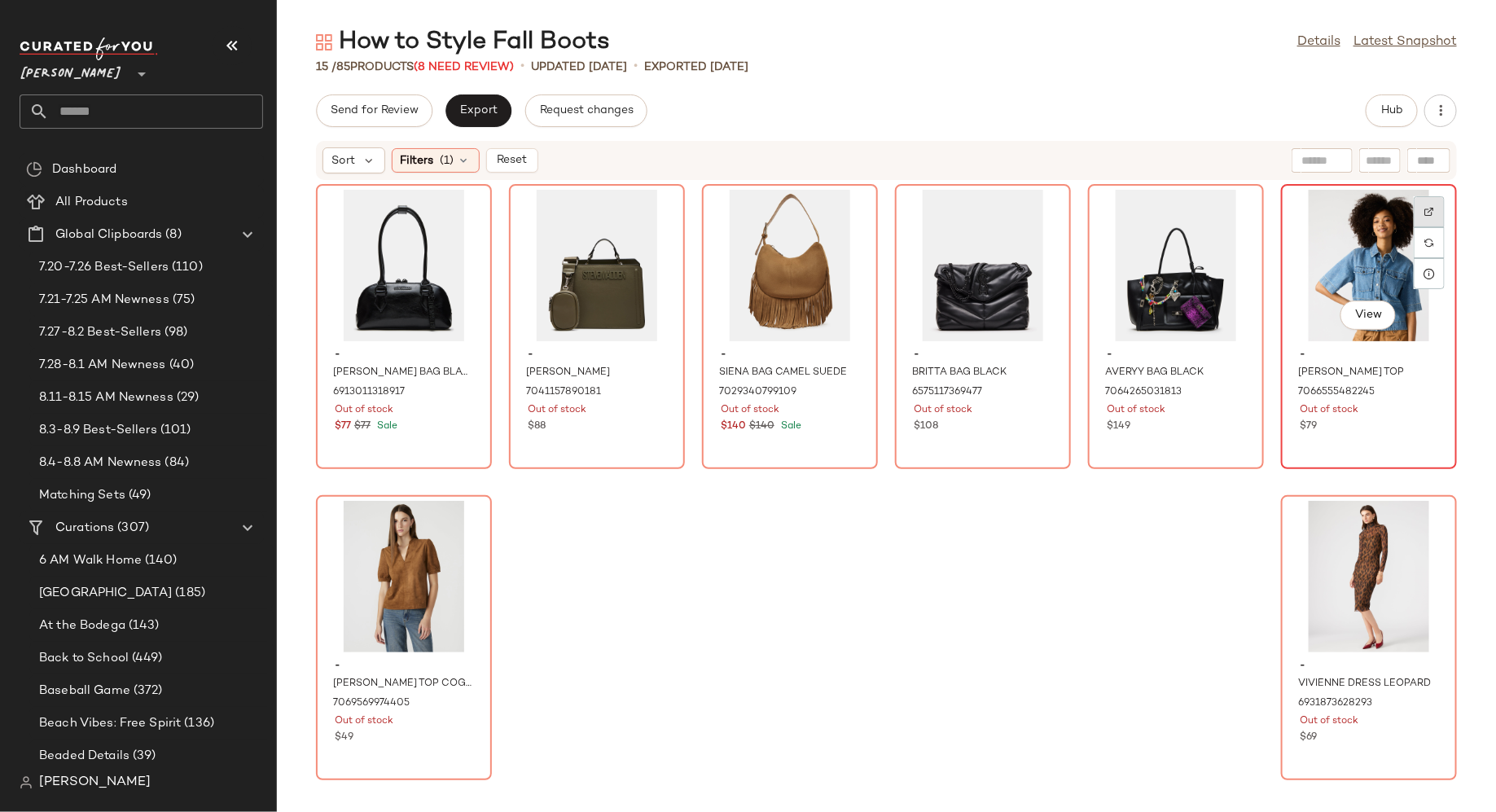
click at [1425, 211] on img at bounding box center [1429, 211] width 9 height 9
click at [404, 278] on div "View" at bounding box center [404, 266] width 165 height 152
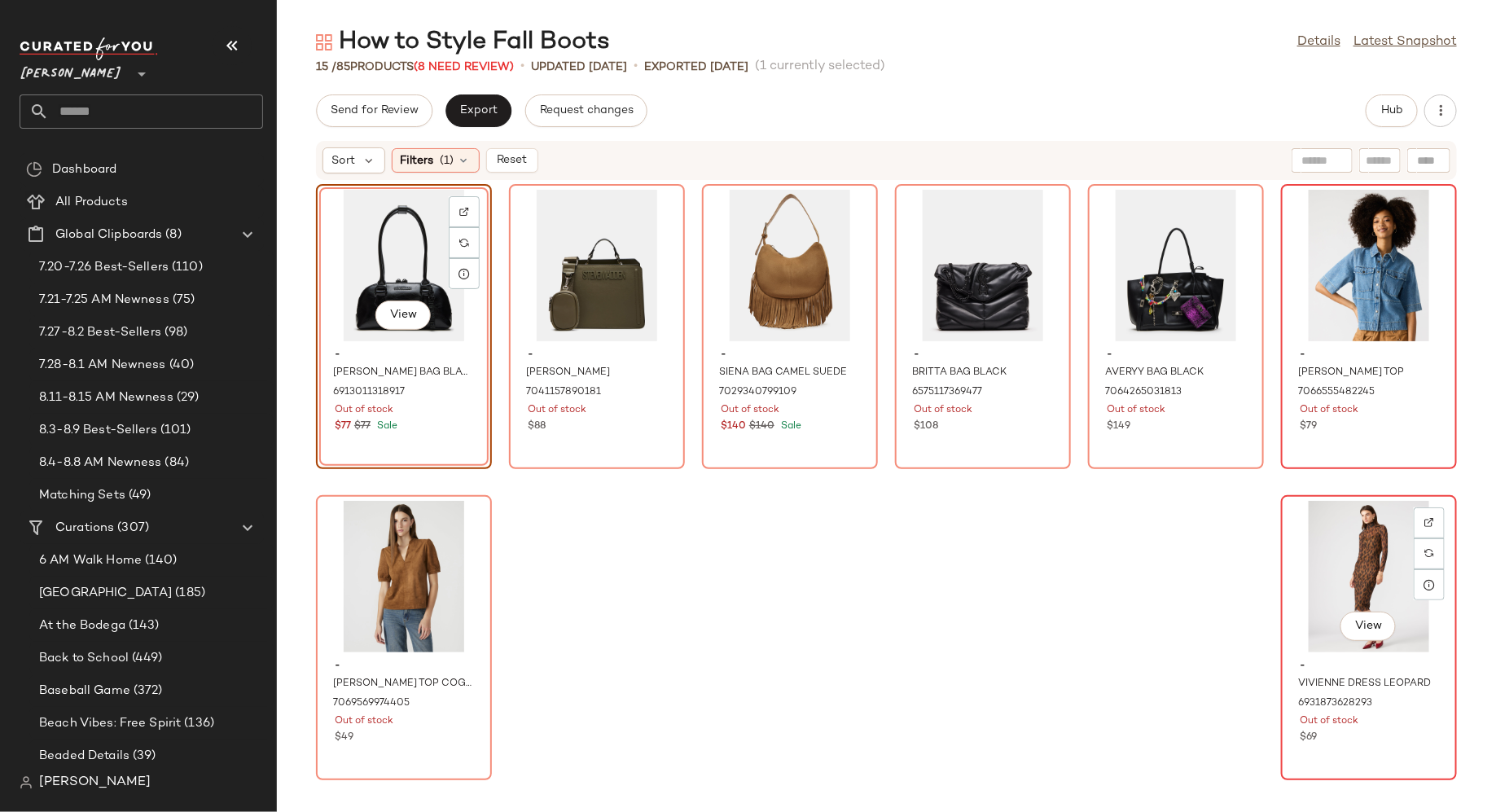
click at [1302, 627] on div "View" at bounding box center [1369, 576] width 165 height 152
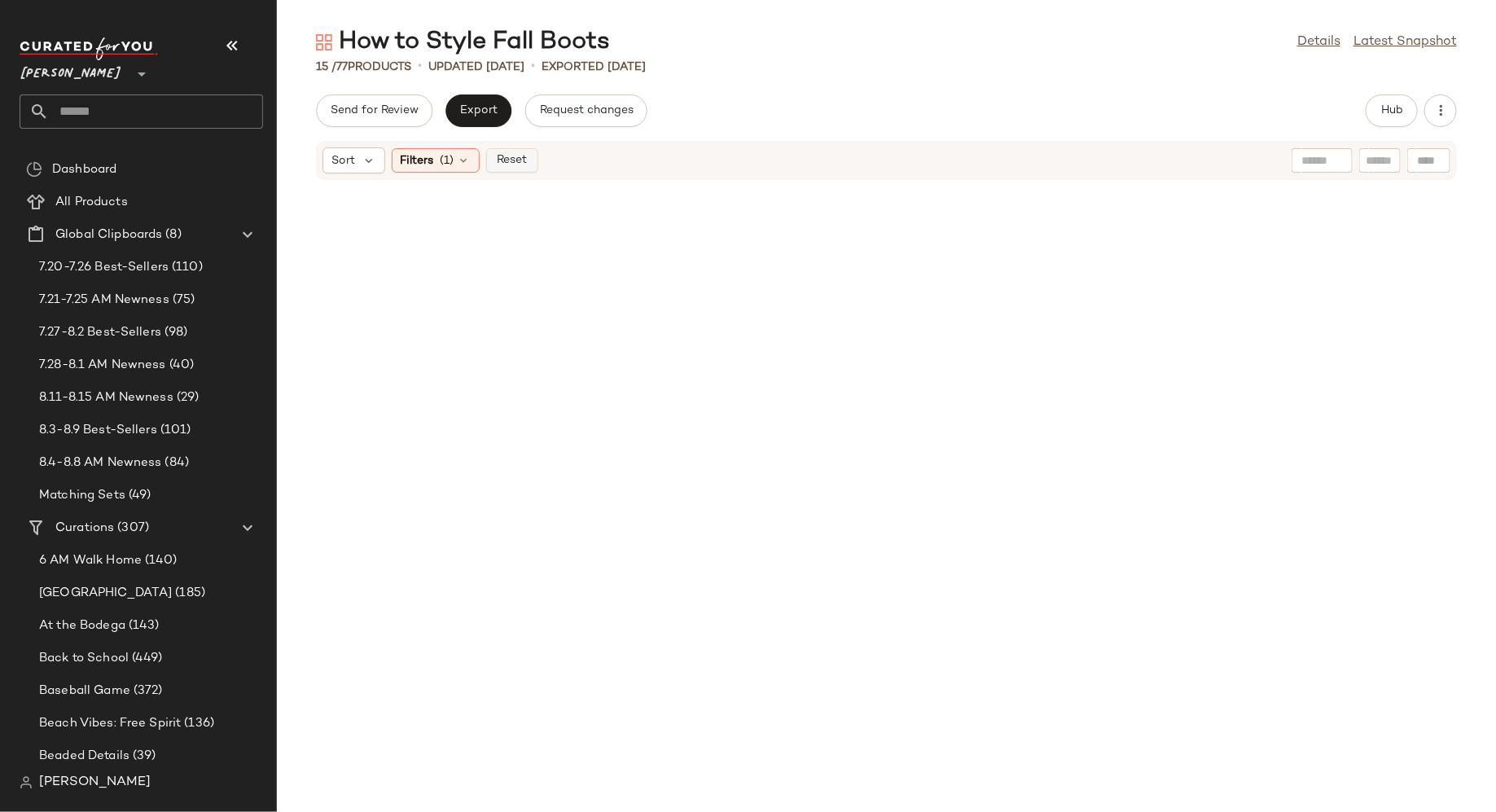
click at [519, 149] on button "Reset" at bounding box center [512, 160] width 52 height 25
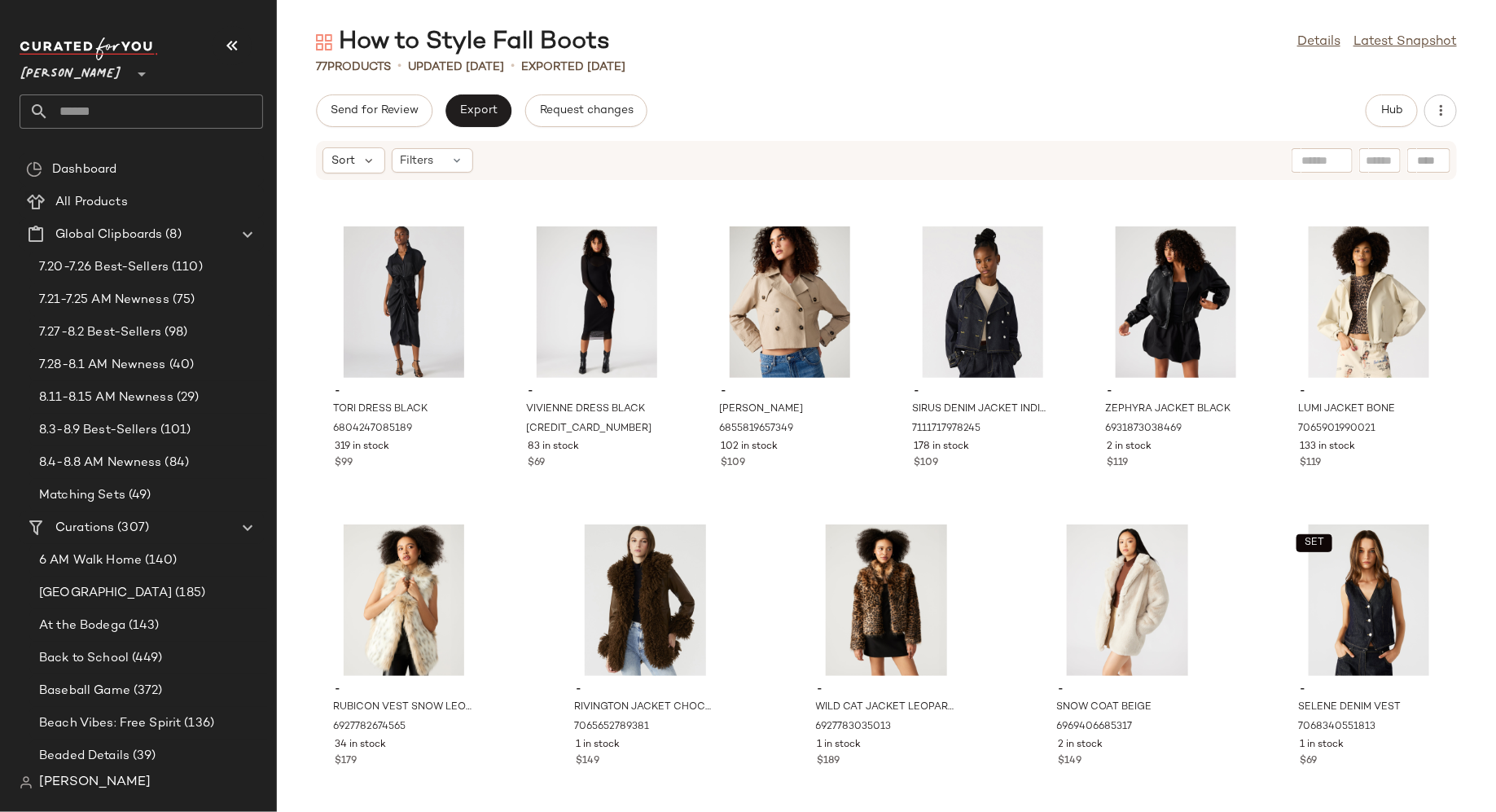
scroll to position [3265, 0]
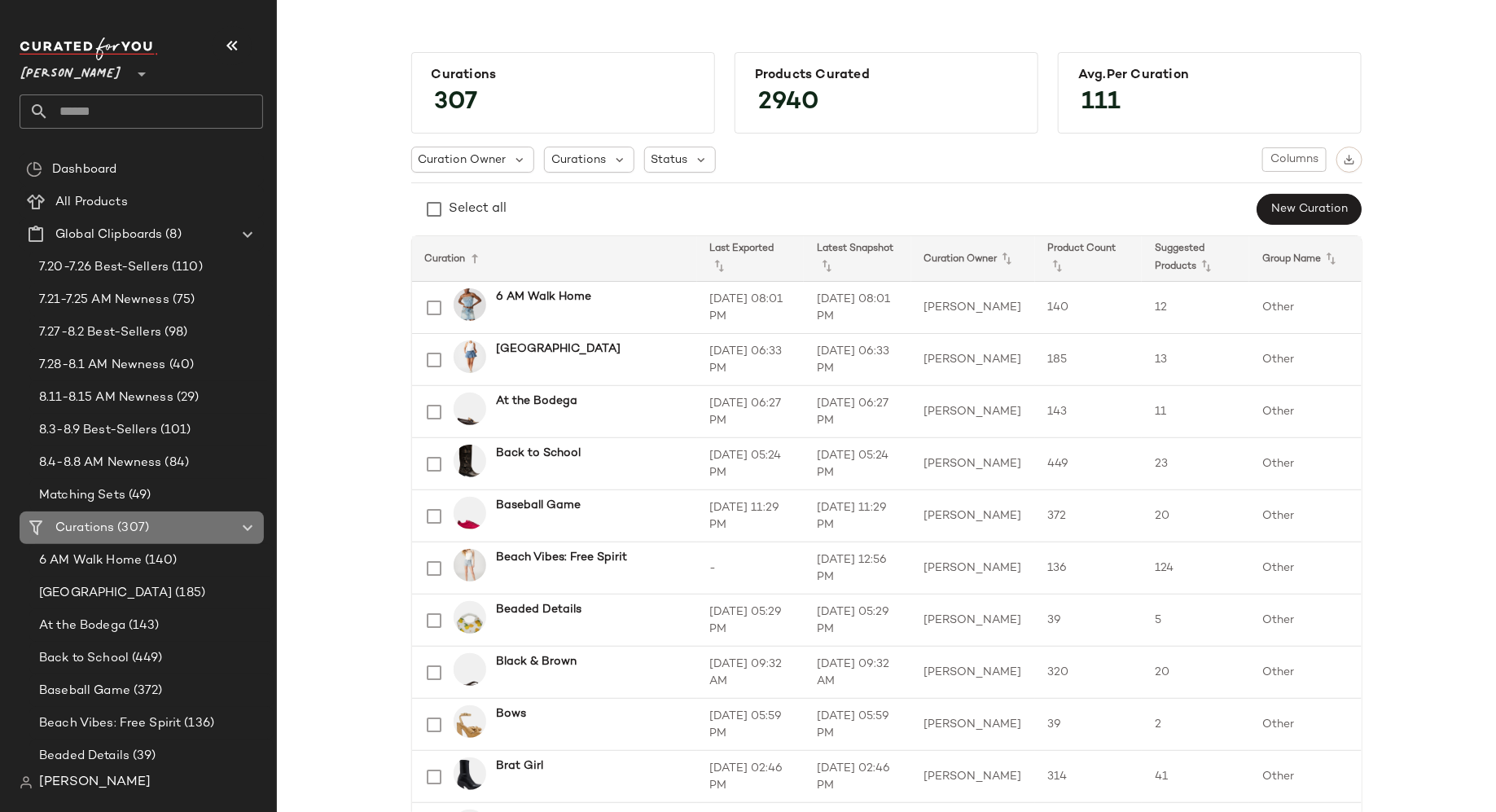
click at [212, 522] on div "Curations (307)" at bounding box center [142, 528] width 184 height 19
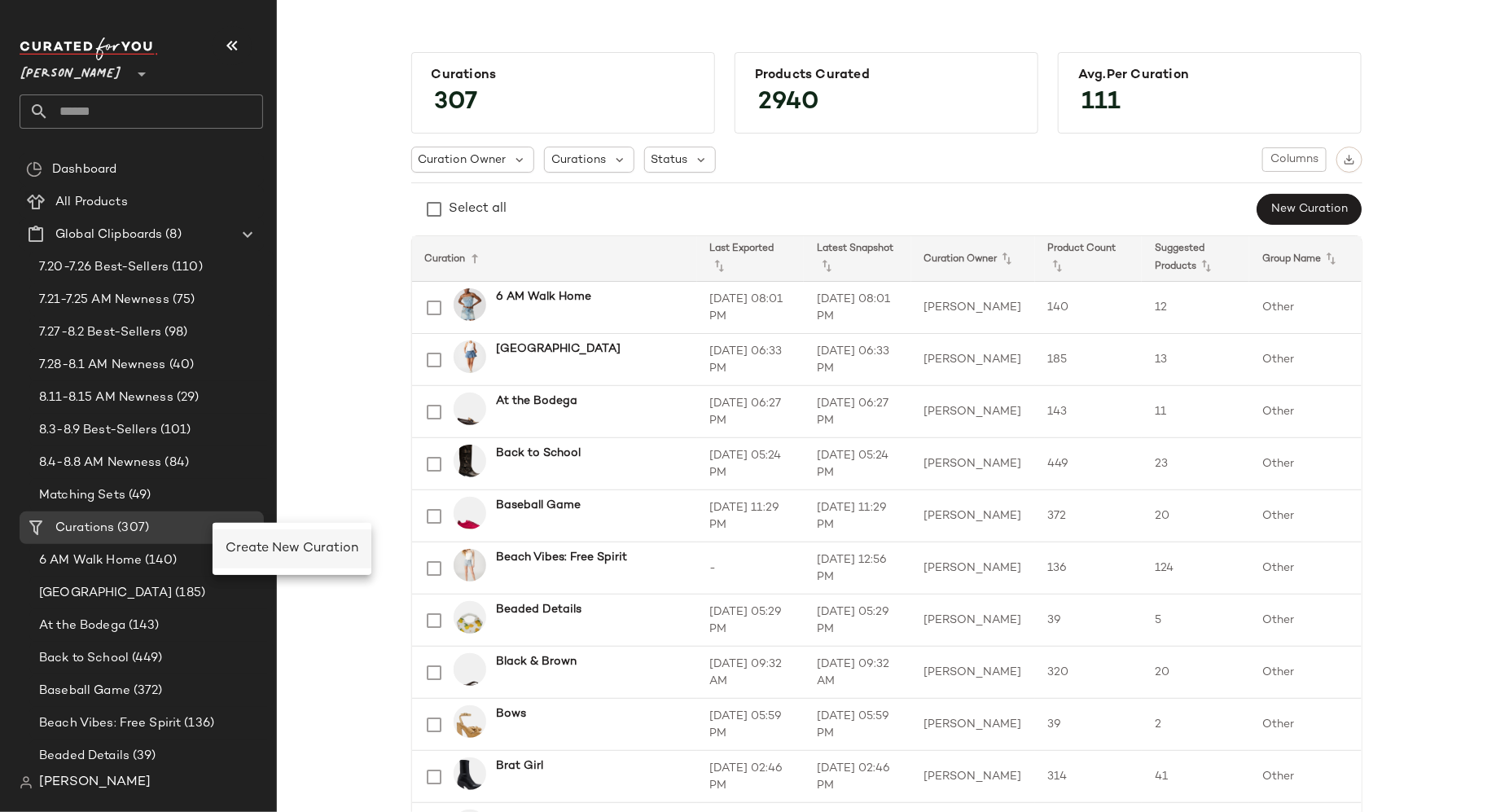
click at [260, 547] on span "Create New Curation" at bounding box center [291, 548] width 133 height 14
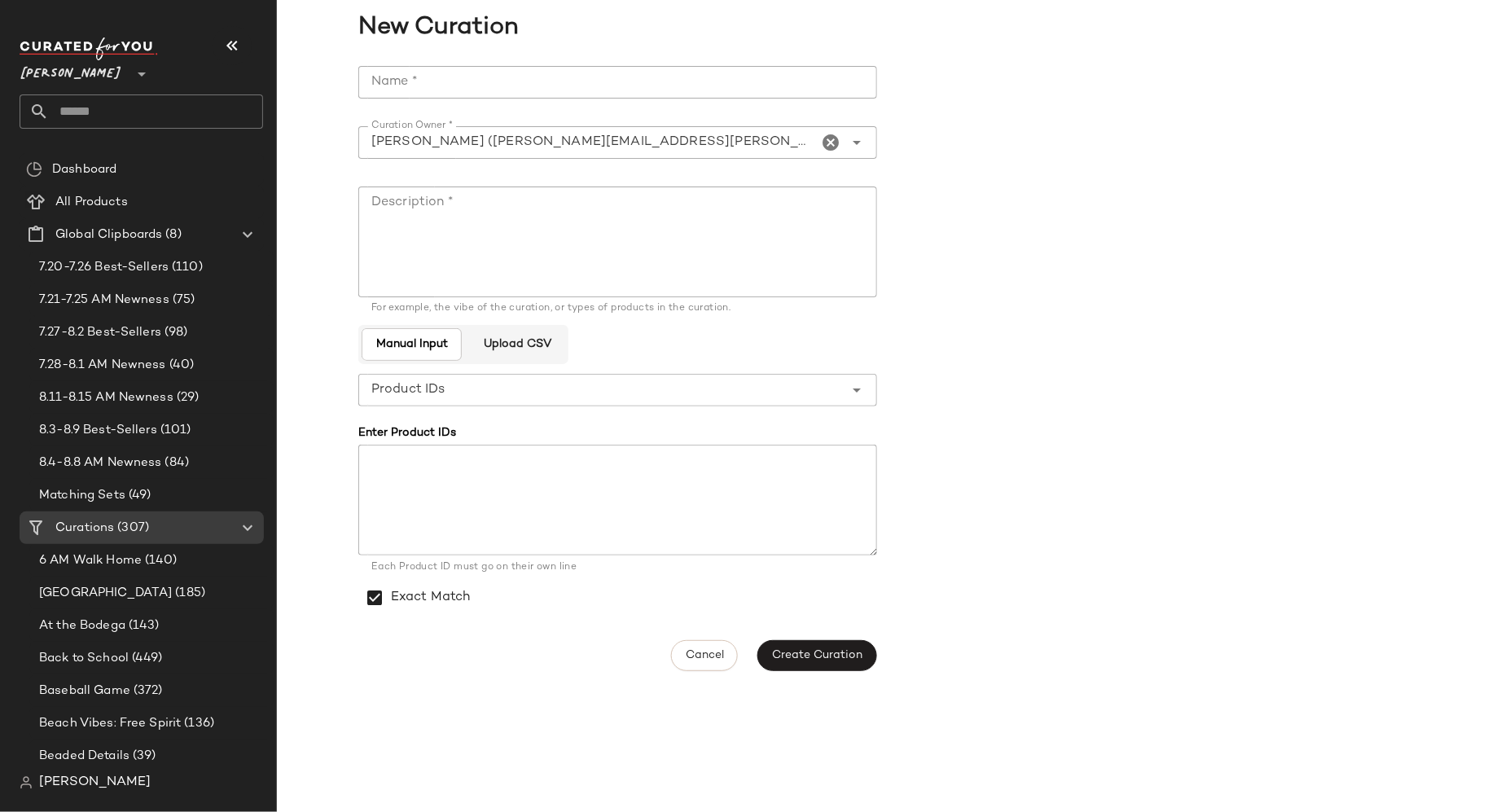
click at [519, 84] on input "Name *" at bounding box center [618, 82] width 519 height 33
type input "*"
type input "**********"
click at [521, 246] on textarea "Description *" at bounding box center [618, 242] width 519 height 110
click at [540, 342] on span "Upload CSV" at bounding box center [518, 344] width 69 height 13
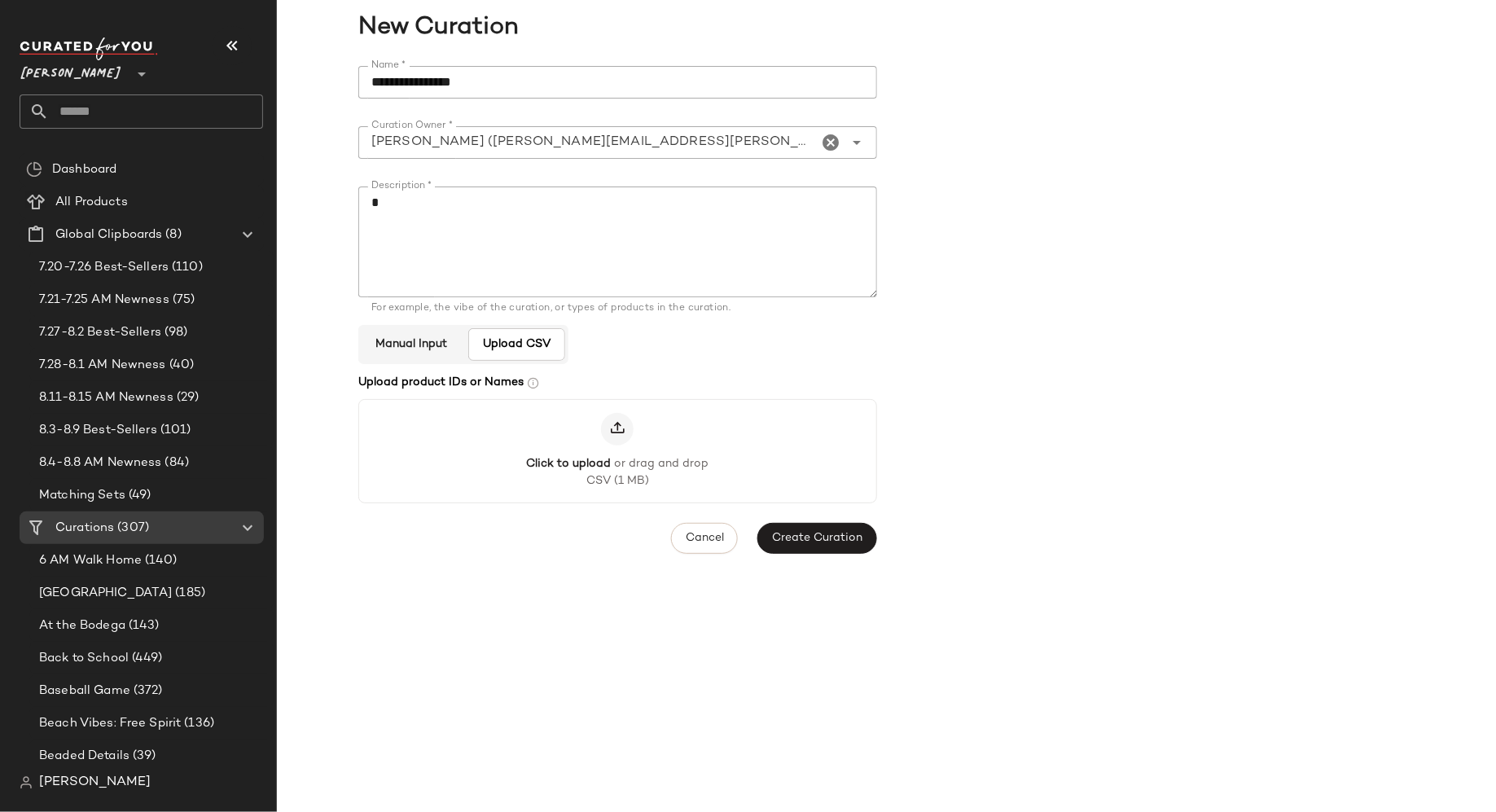
click at [619, 427] on icon at bounding box center [617, 428] width 16 height 16
click at [619, 451] on input "Click to upload or drag and drop CSV (1 MB)" at bounding box center [618, 451] width 1 height 1
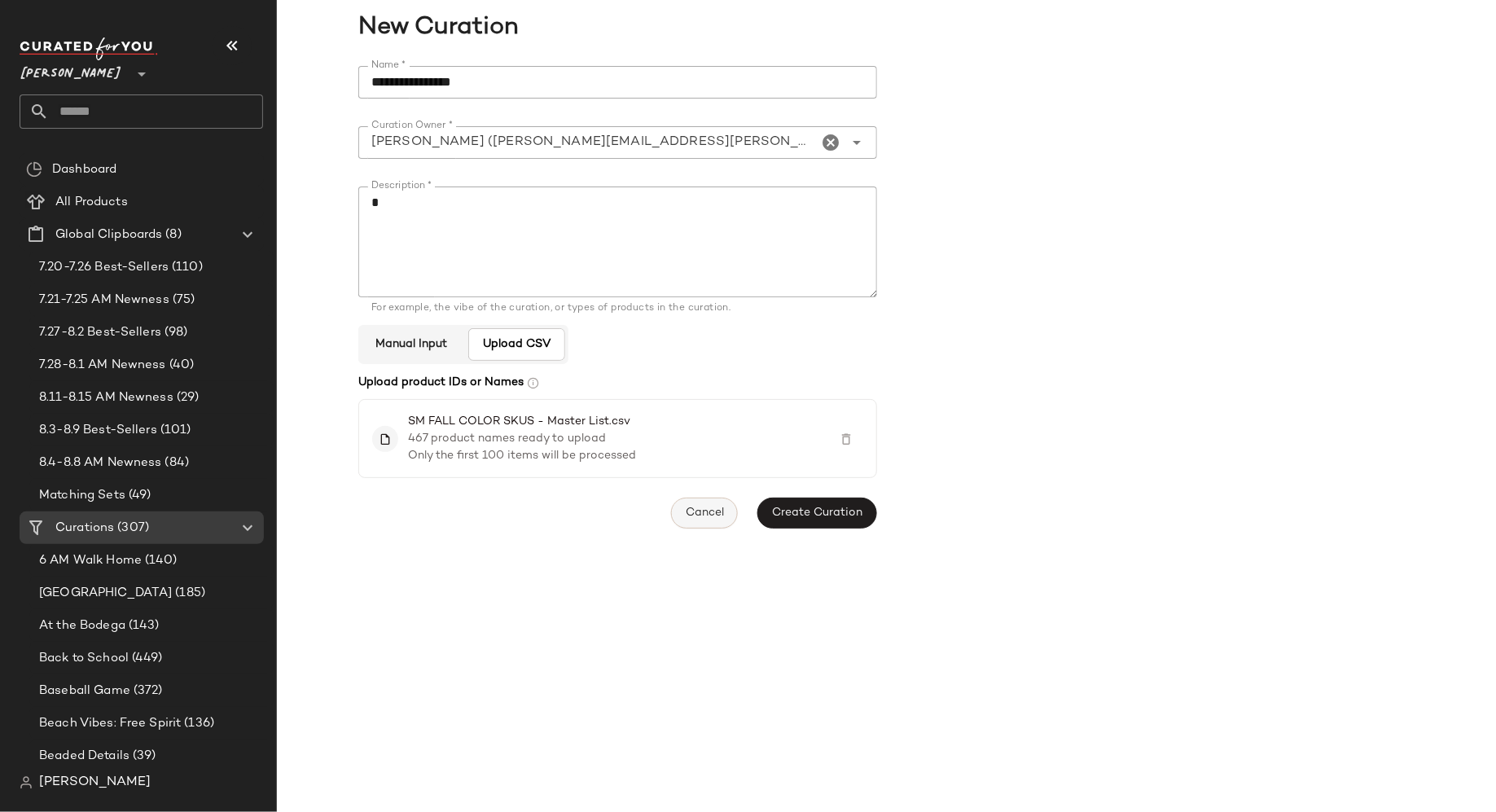
click at [709, 507] on span "Cancel" at bounding box center [704, 512] width 39 height 13
